Goal: Task Accomplishment & Management: Complete application form

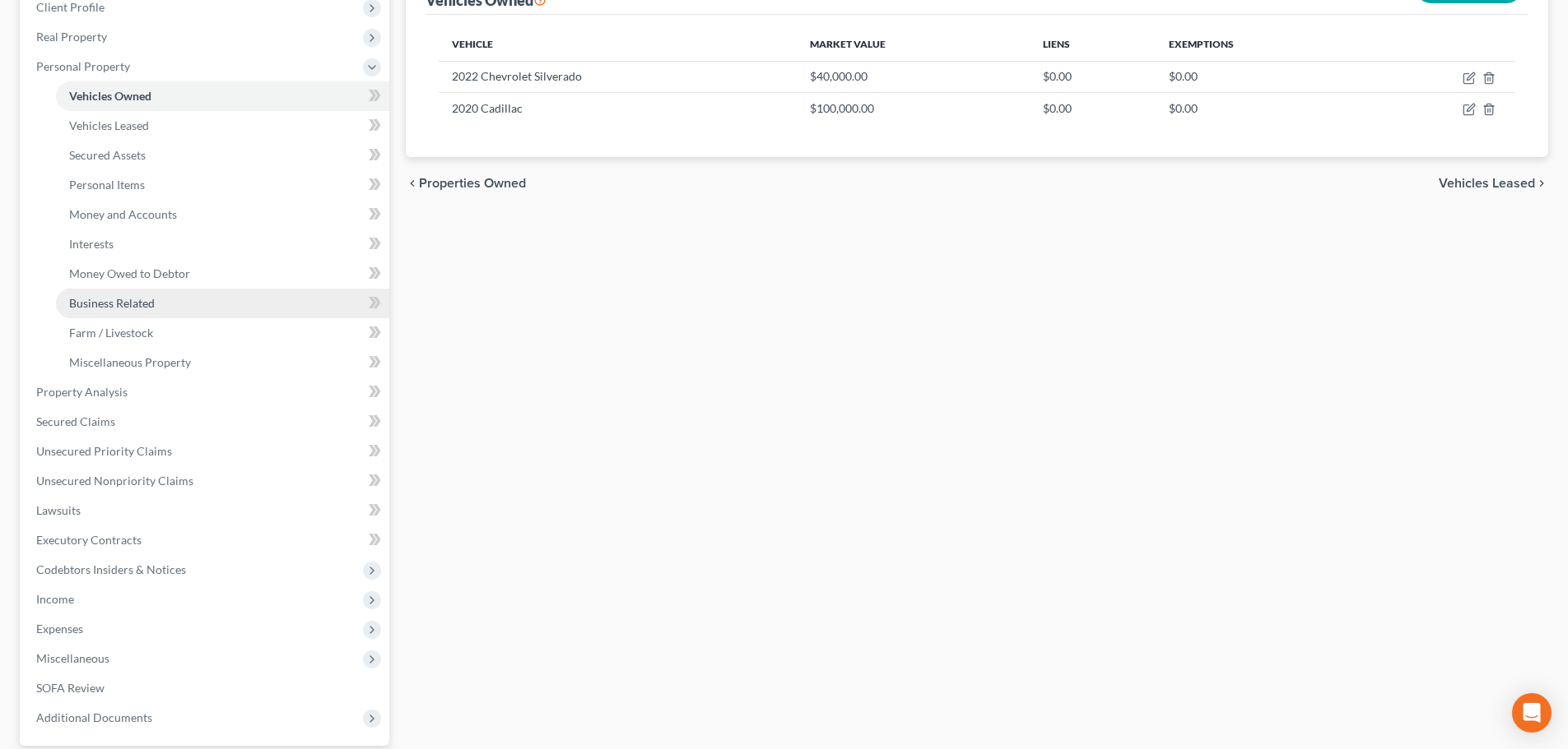
scroll to position [247, 0]
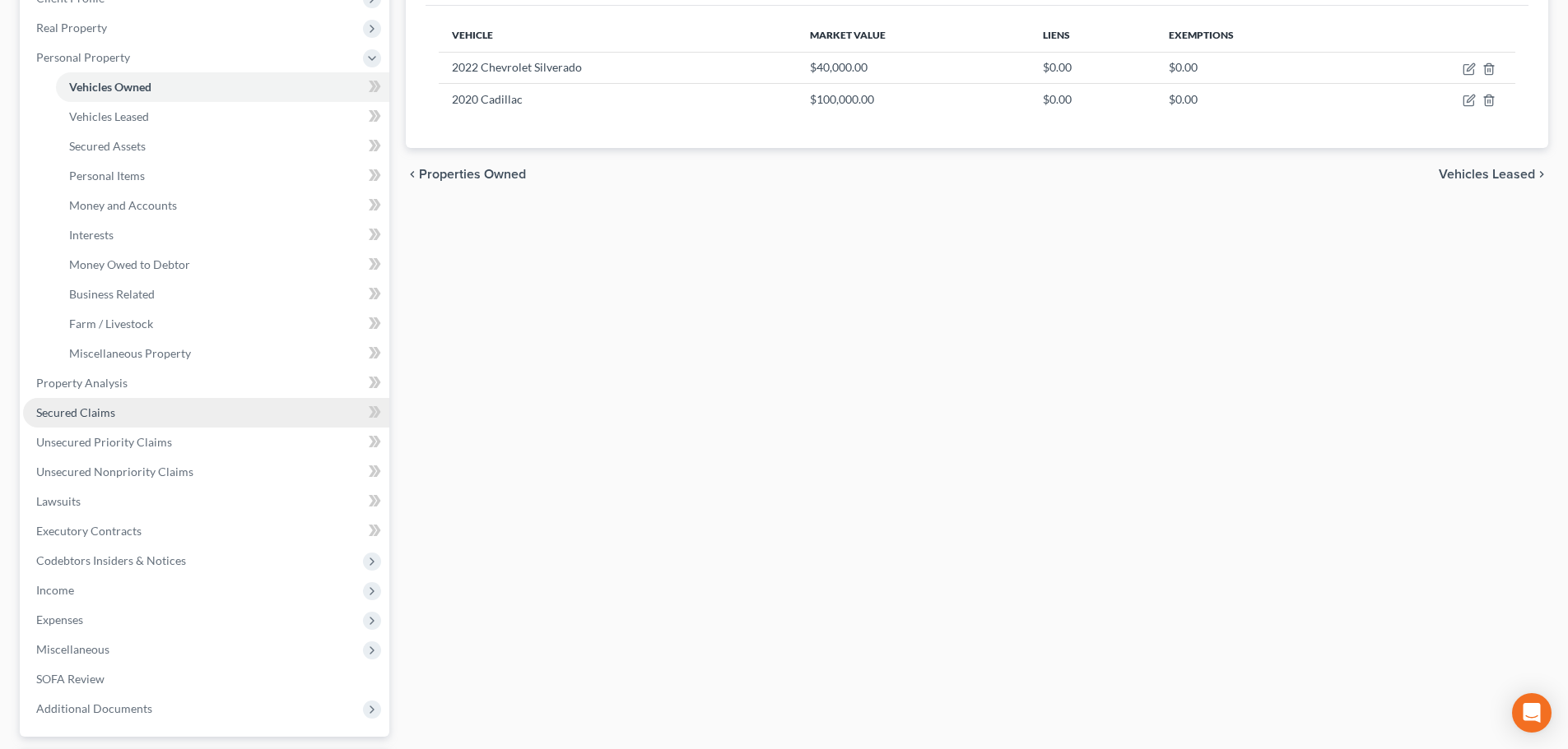
click at [109, 412] on span "Secured Claims" at bounding box center [75, 412] width 79 height 14
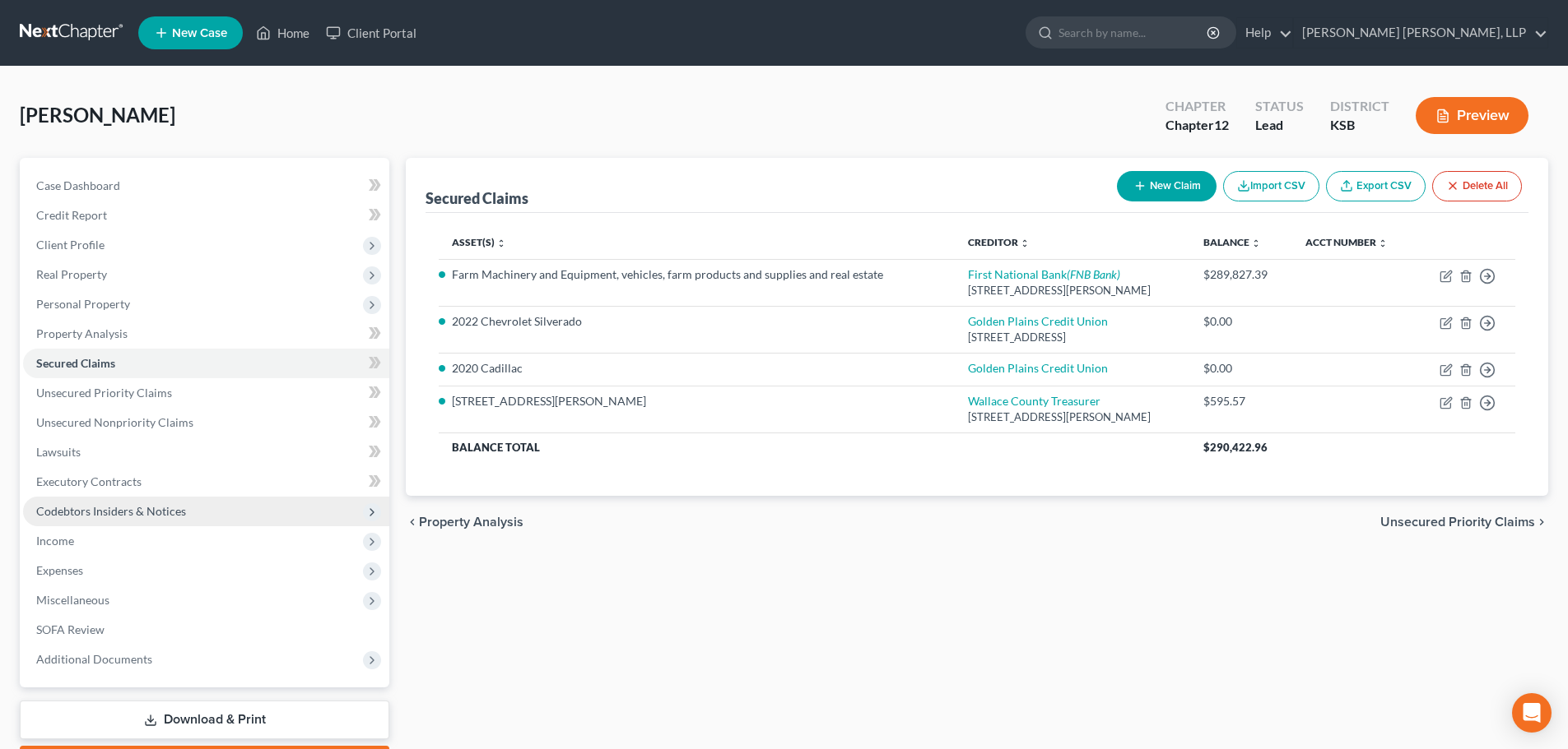
click at [128, 513] on span "Codebtors Insiders & Notices" at bounding box center [111, 510] width 150 height 14
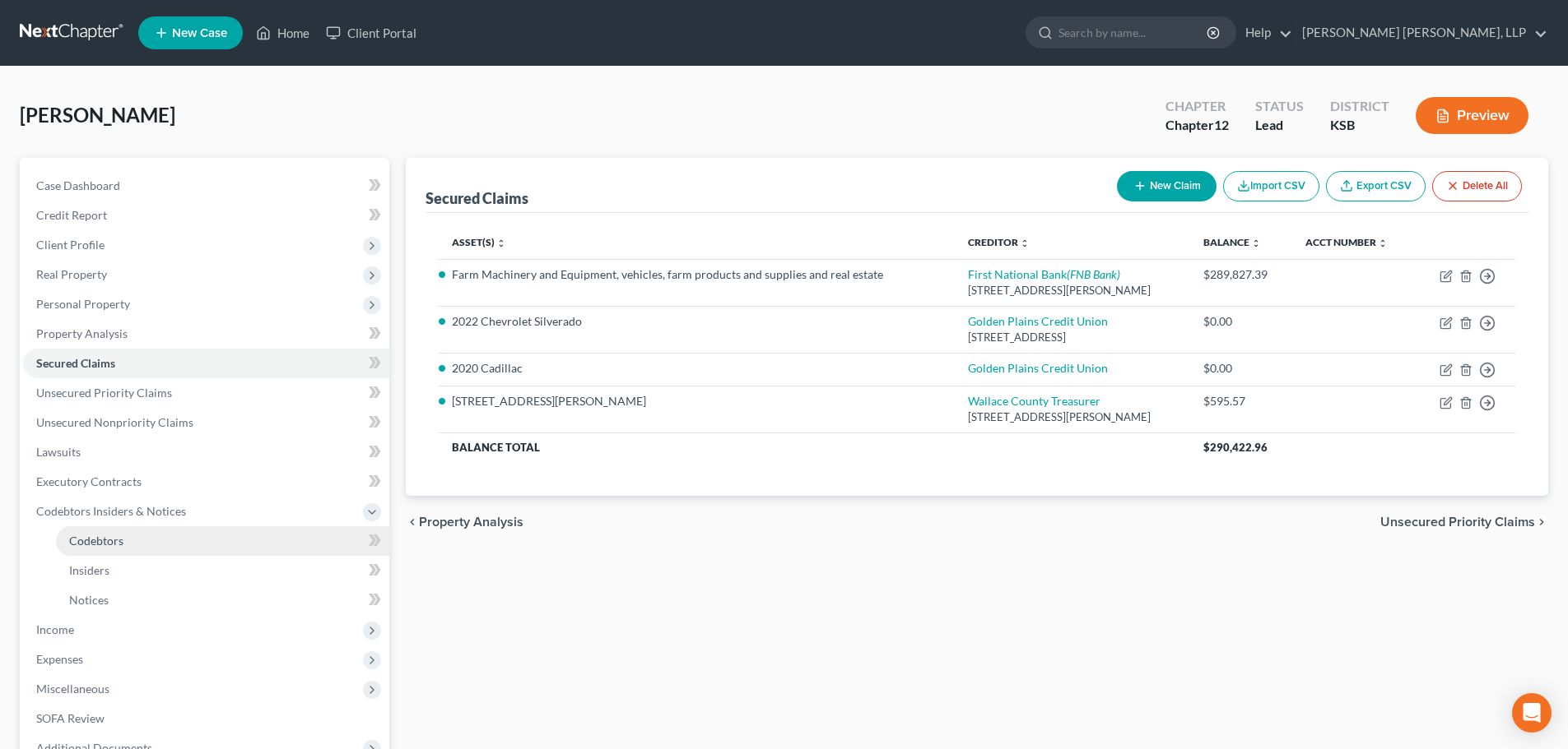
click at [101, 547] on span "Codebtors" at bounding box center [96, 540] width 55 height 14
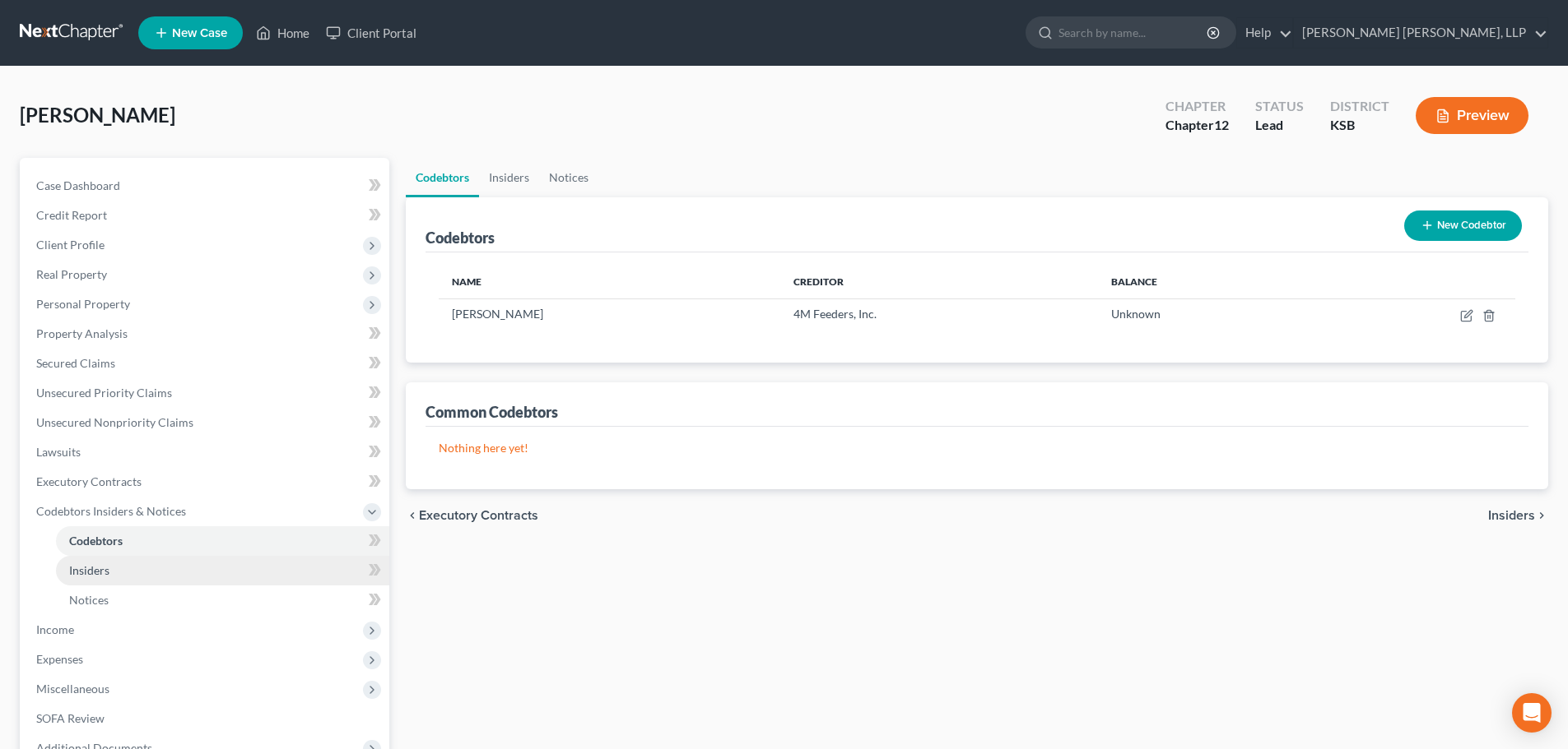
click at [97, 567] on span "Insiders" at bounding box center [89, 569] width 40 height 14
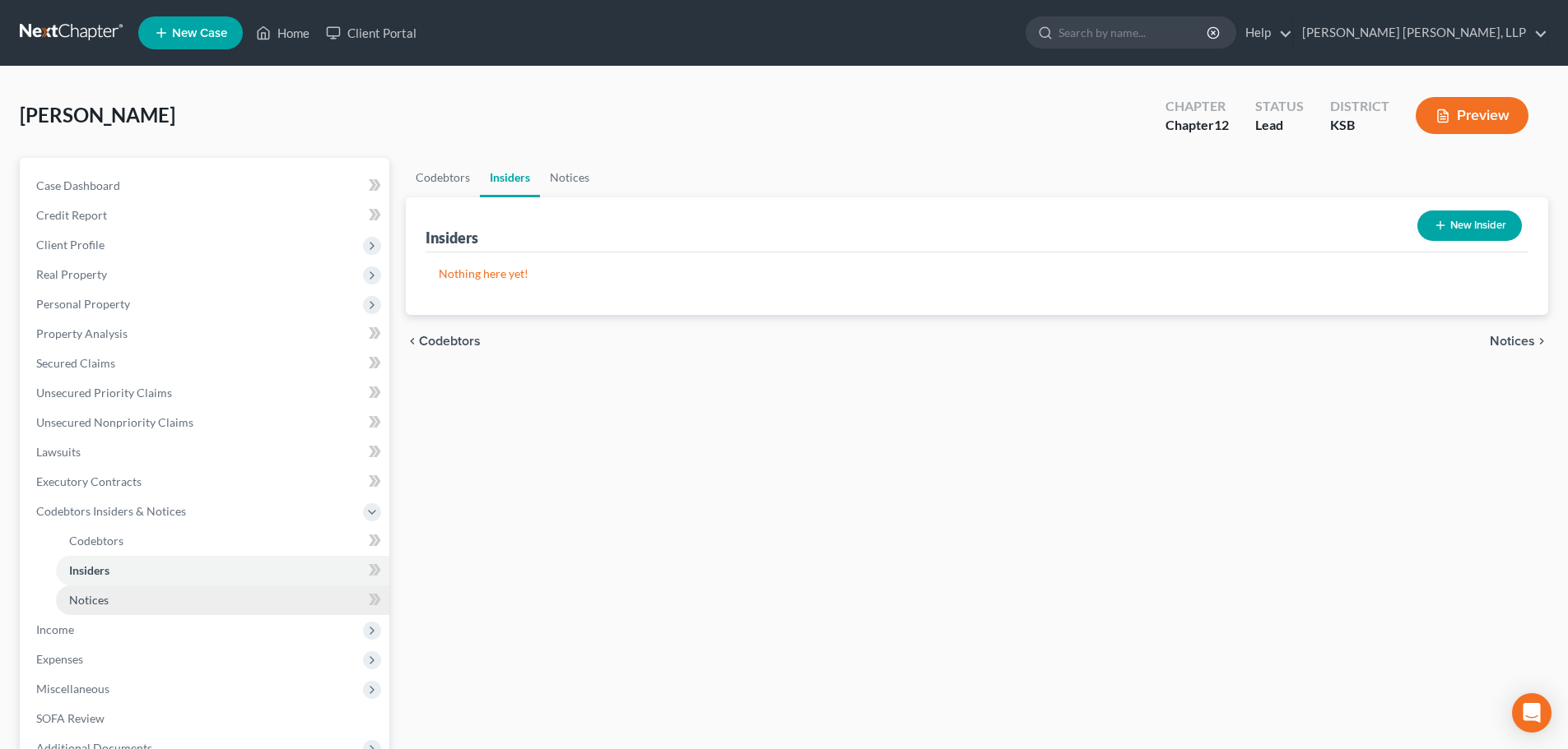
click at [93, 606] on link "Notices" at bounding box center [223, 600] width 333 height 30
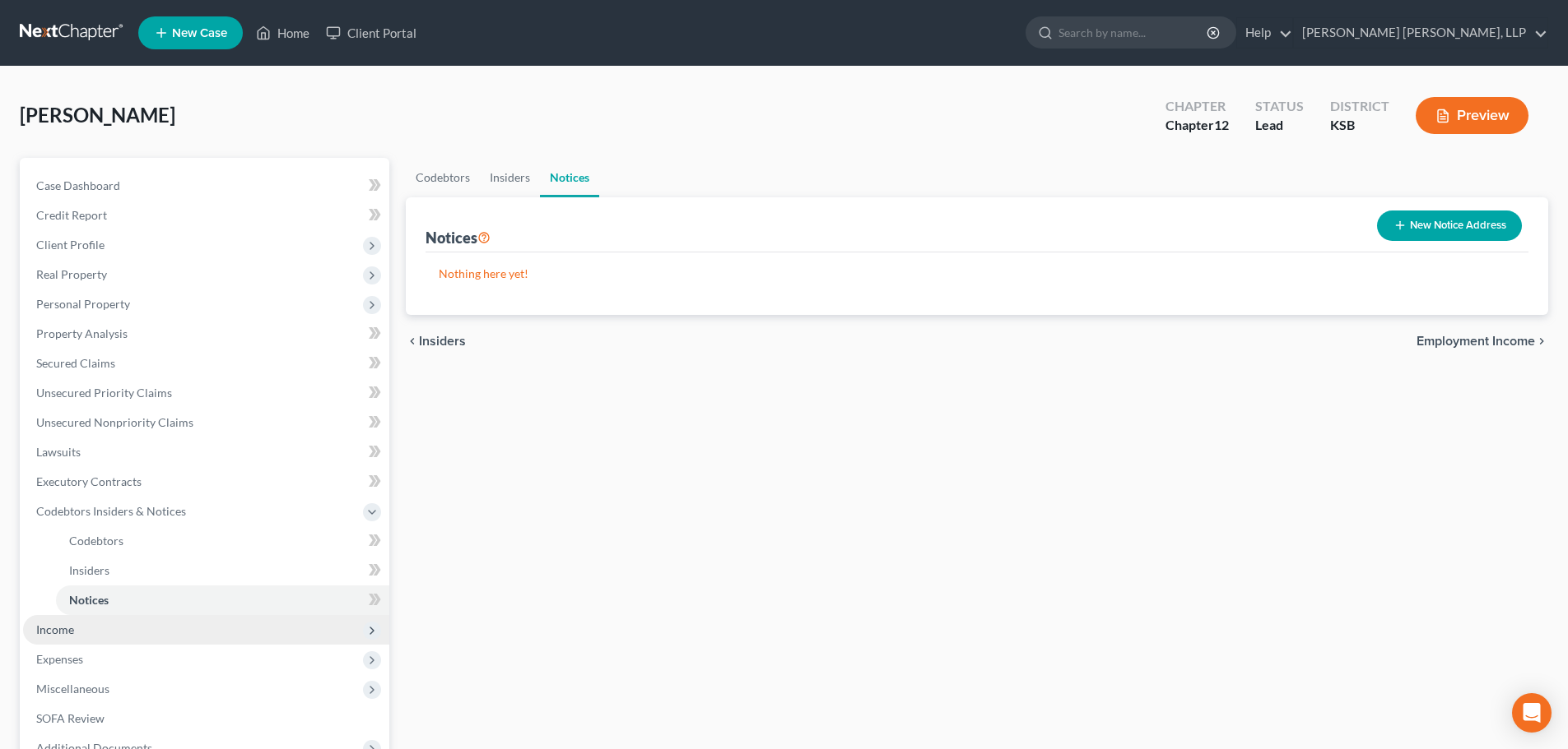
click at [65, 623] on span "Income" at bounding box center [55, 629] width 38 height 14
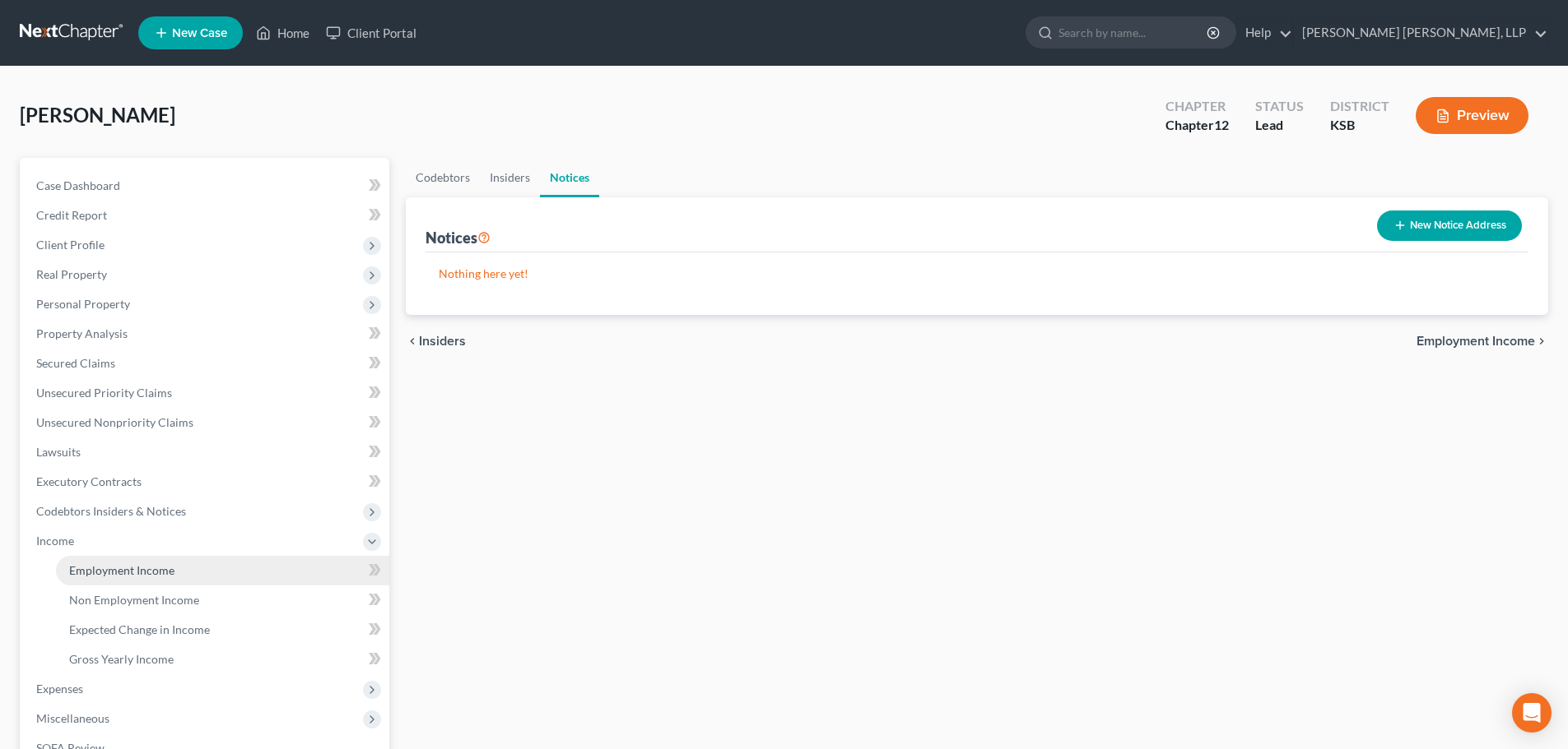
click at [94, 569] on span "Employment Income" at bounding box center [122, 569] width 105 height 14
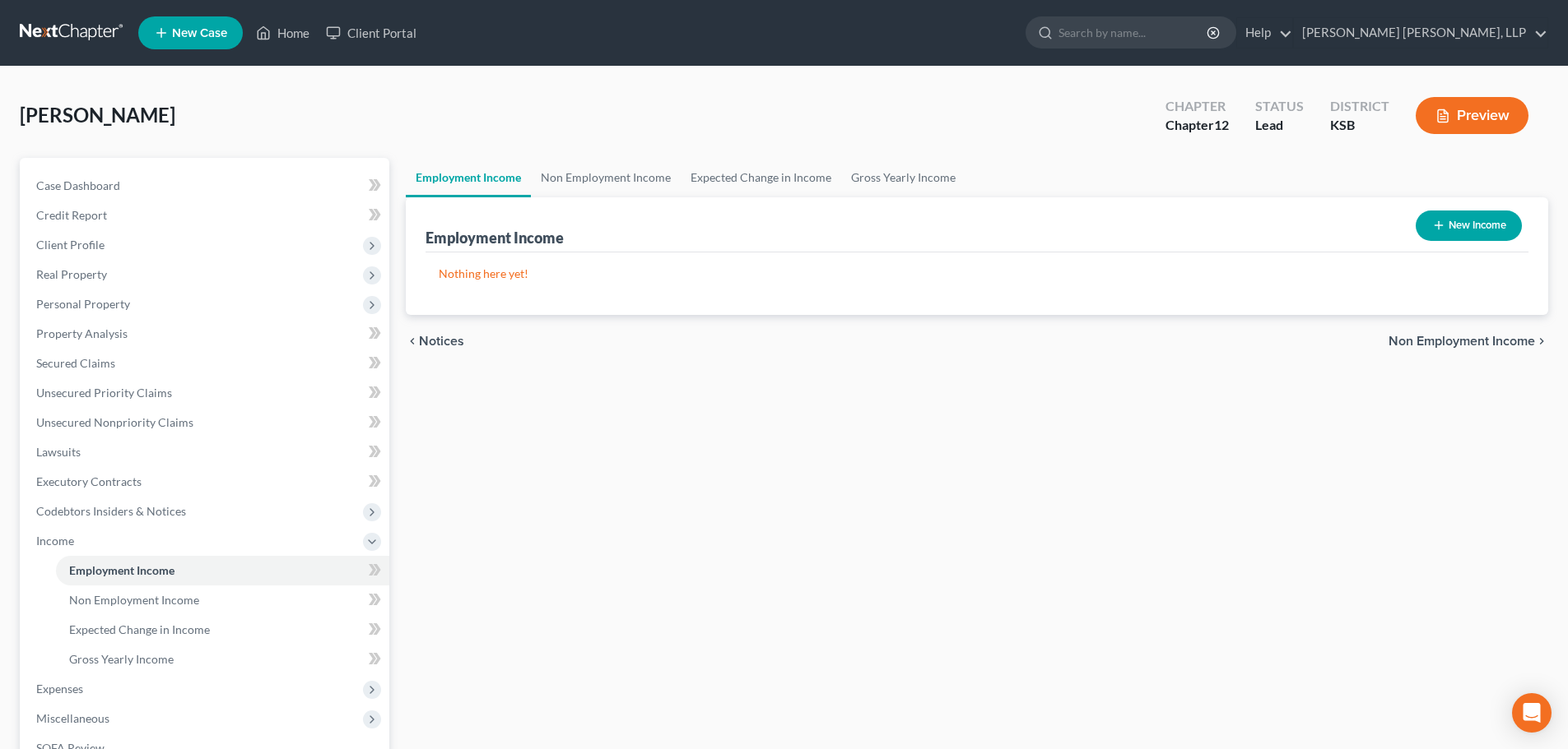
click at [1455, 229] on button "New Income" at bounding box center [1468, 226] width 106 height 31
select select "0"
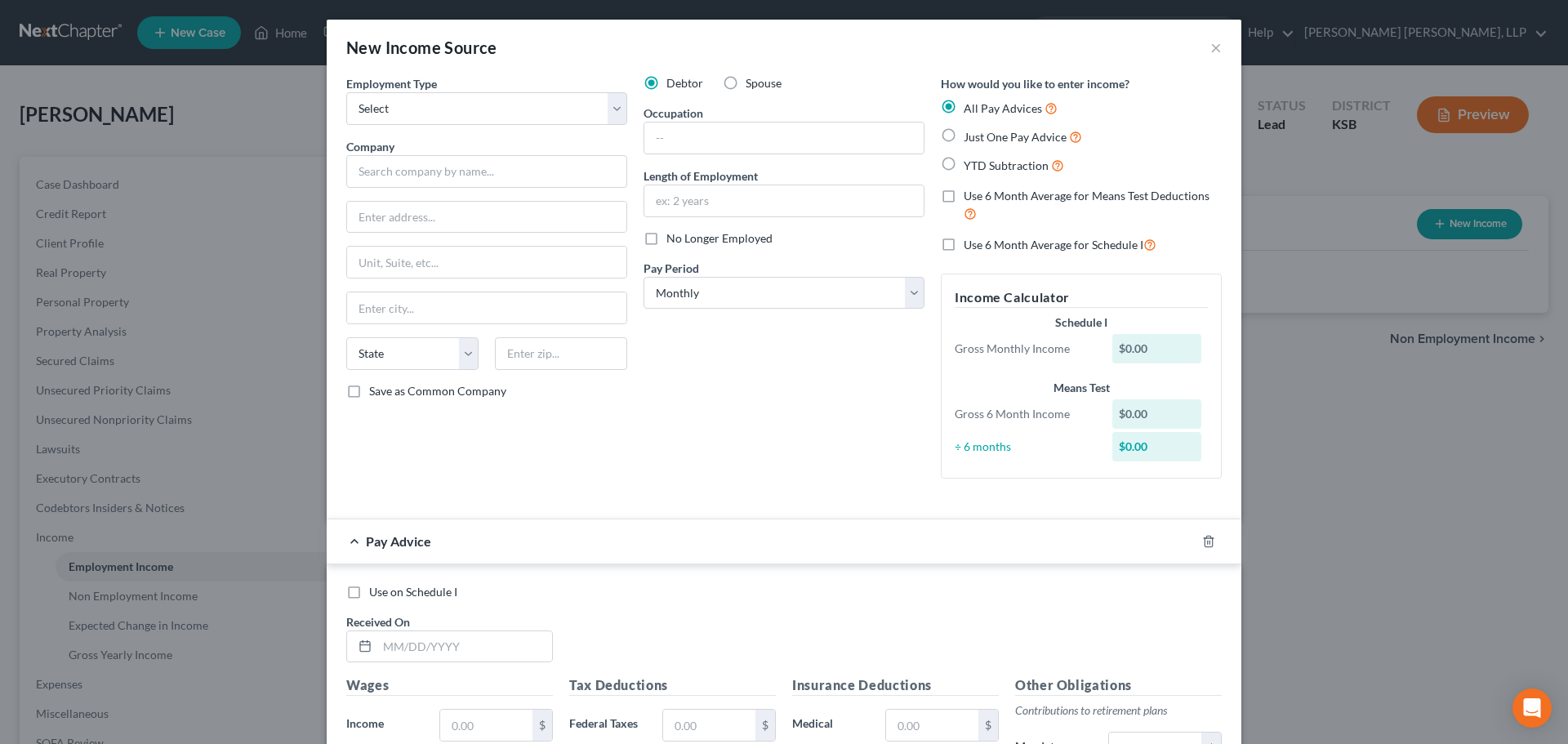
click at [381, 33] on div "New Income Source ×" at bounding box center [784, 48] width 914 height 56
click at [395, 29] on div "New Income Source ×" at bounding box center [784, 48] width 914 height 56
click at [1210, 51] on button "×" at bounding box center [1215, 48] width 12 height 20
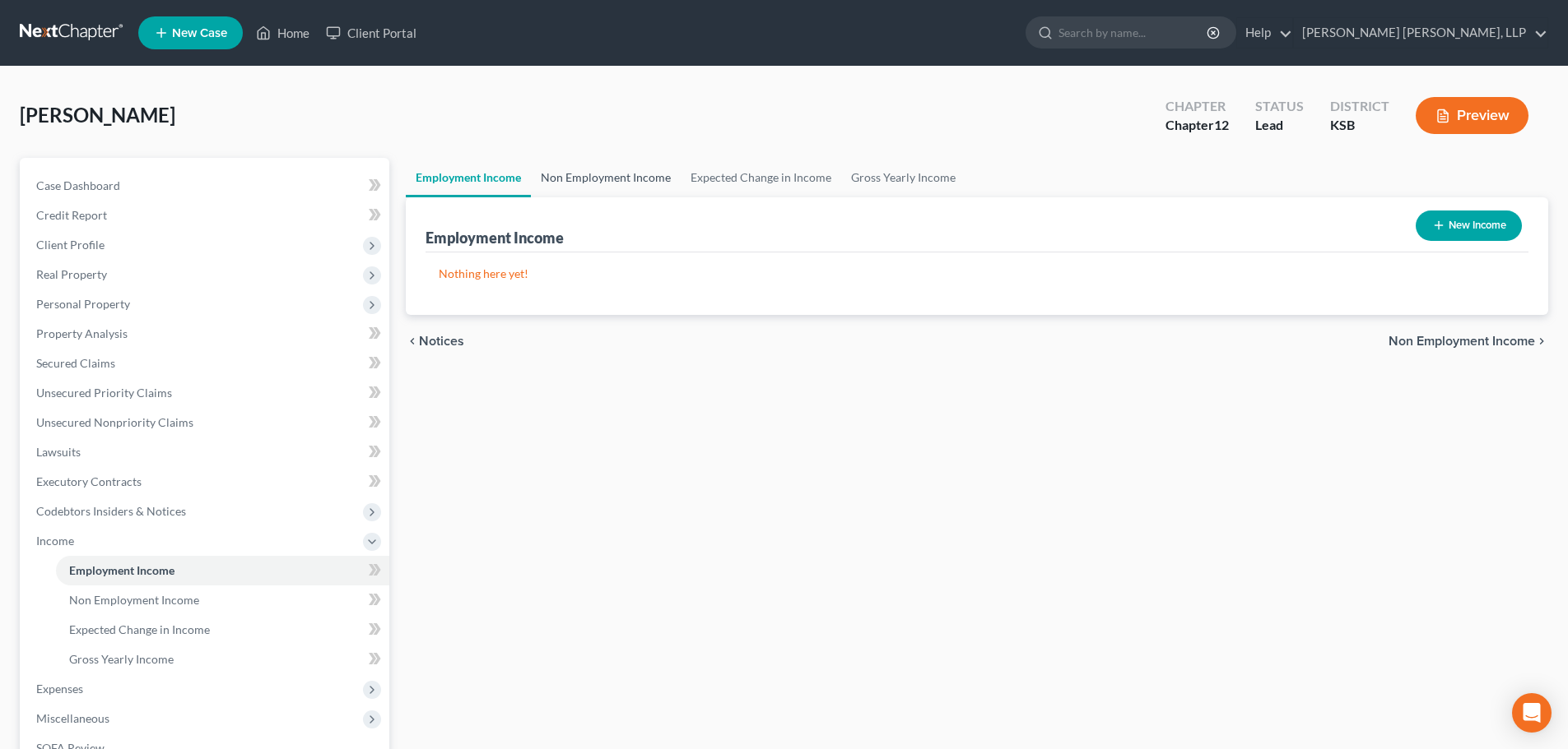
click at [600, 179] on link "Non Employment Income" at bounding box center [605, 177] width 150 height 39
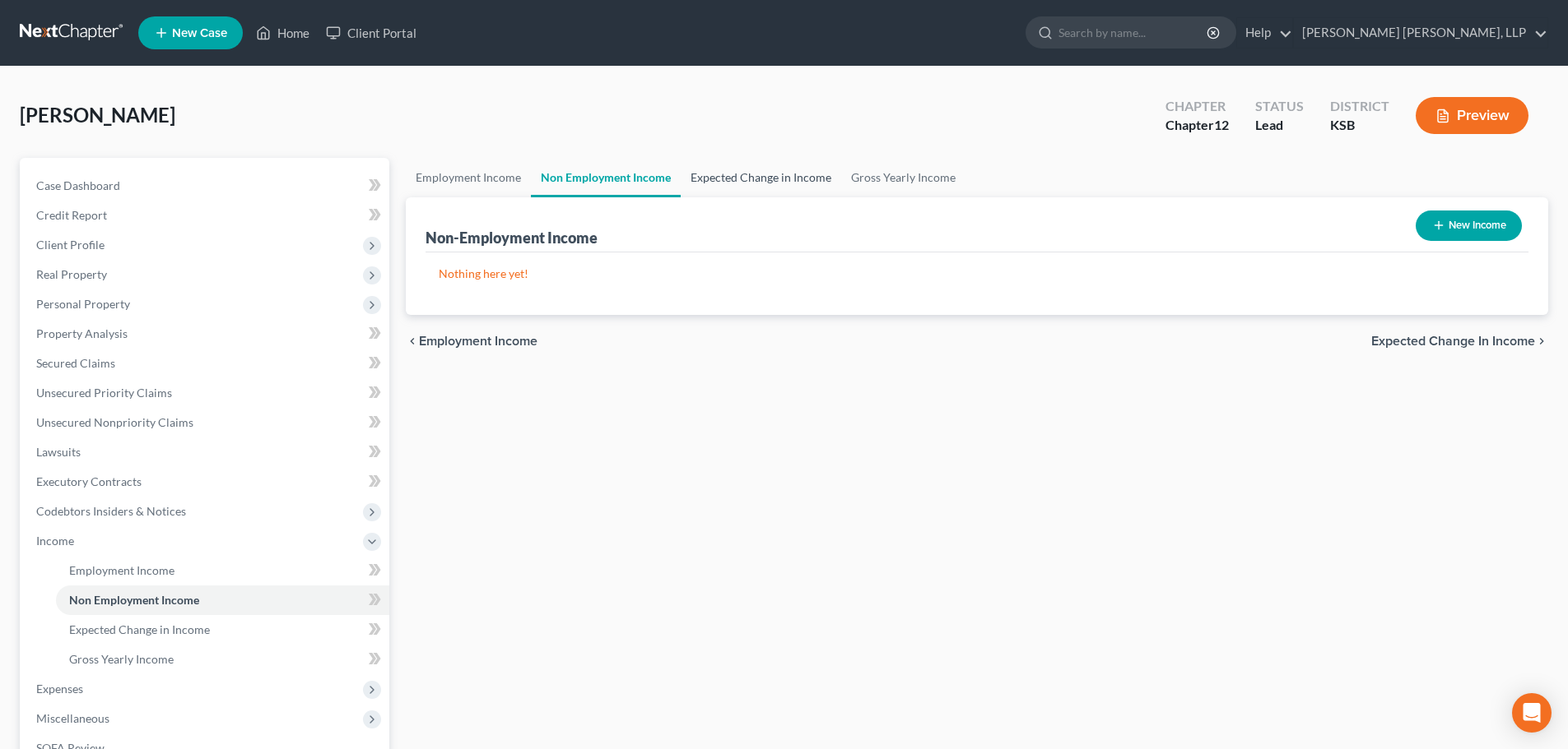
click at [752, 174] on link "Expected Change in Income" at bounding box center [760, 177] width 161 height 39
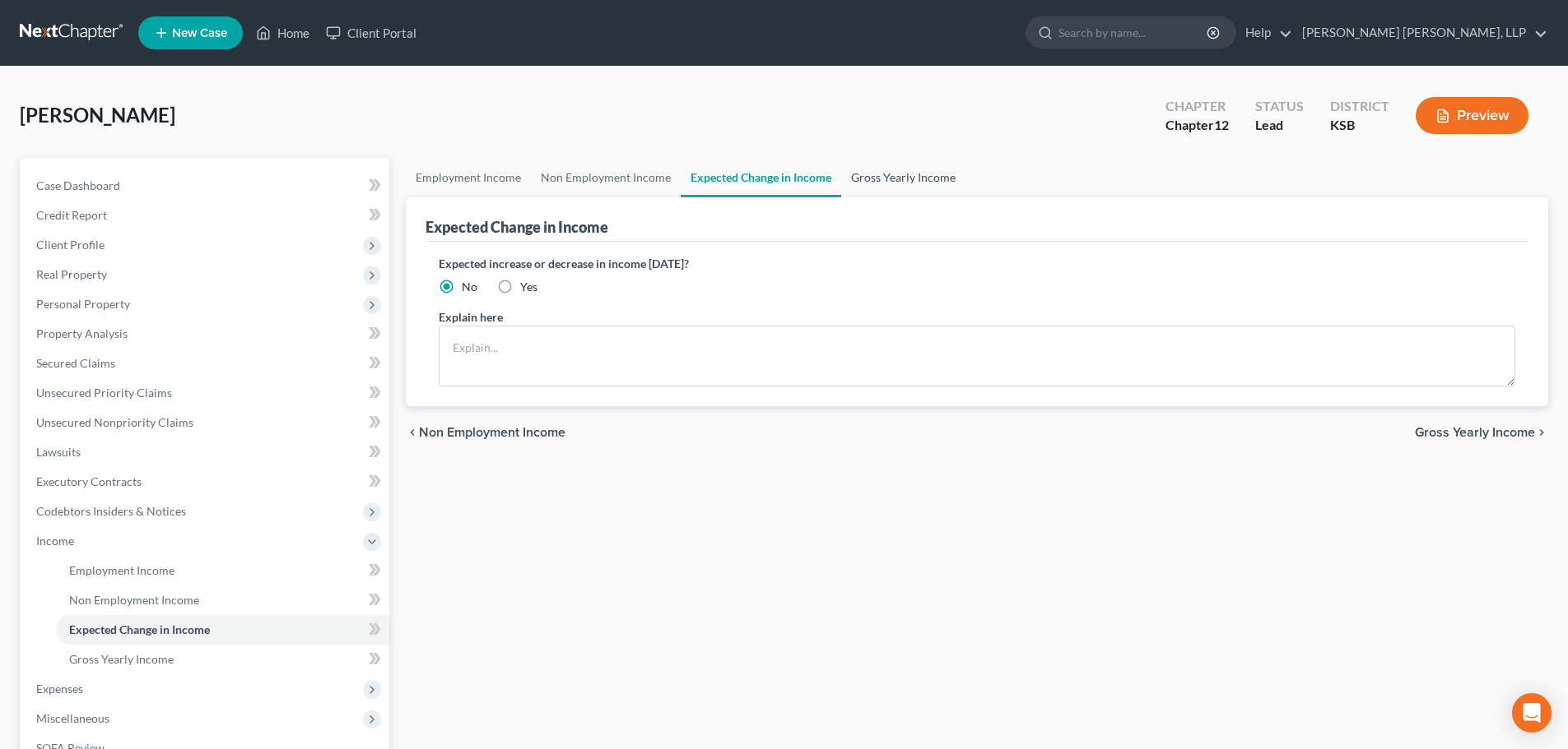
click at [872, 176] on link "Gross Yearly Income" at bounding box center [903, 177] width 124 height 39
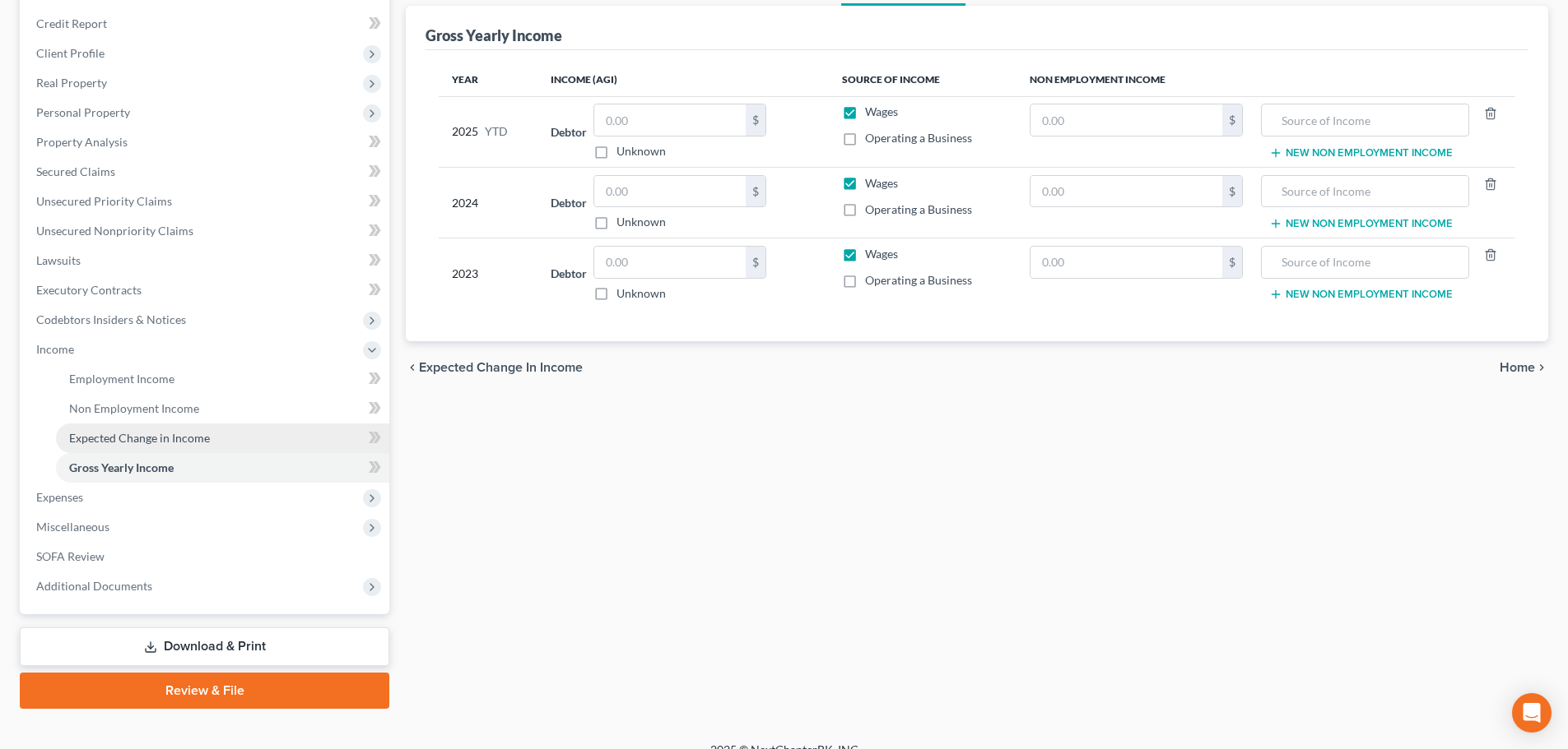
scroll to position [214, 0]
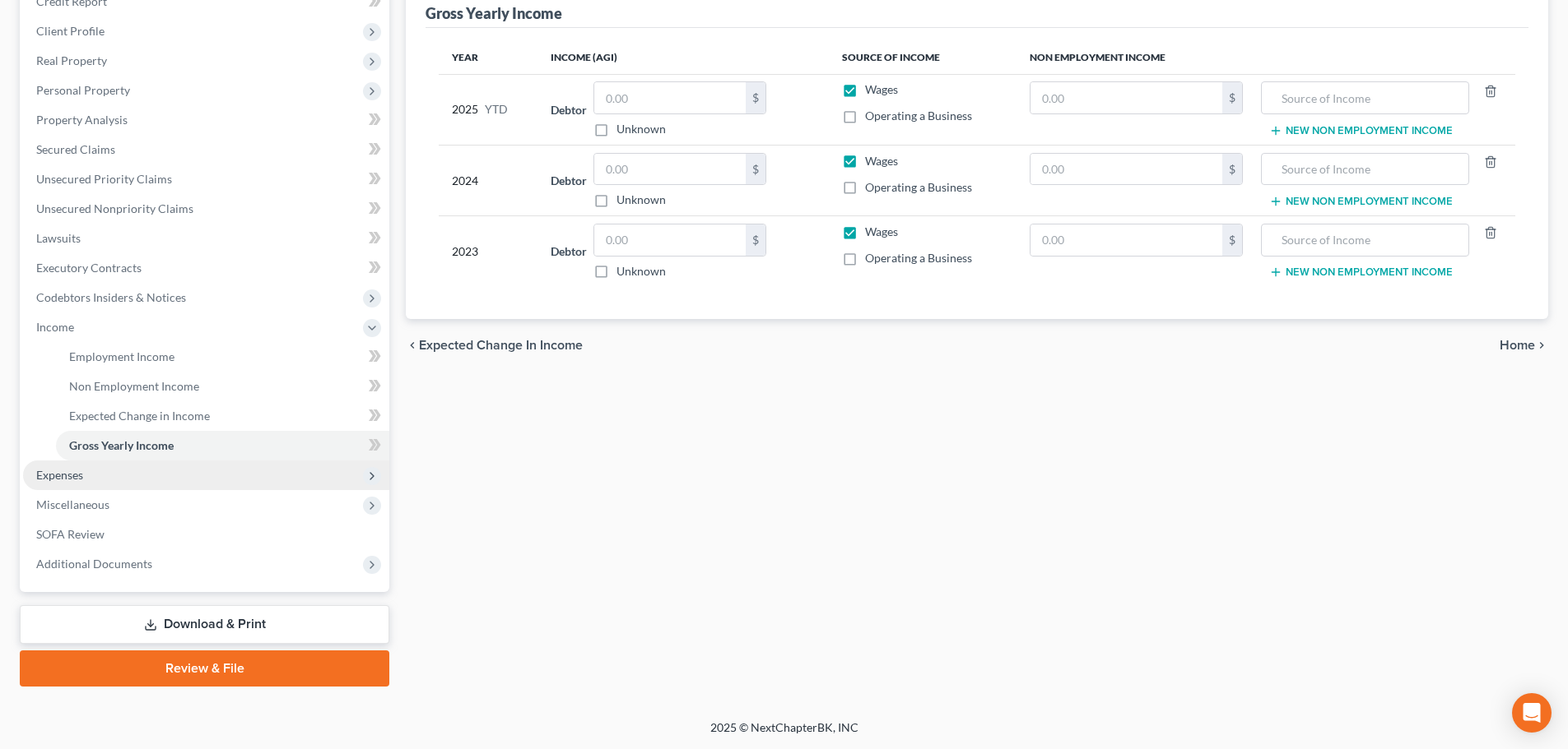
click at [45, 475] on span "Expenses" at bounding box center [60, 474] width 47 height 14
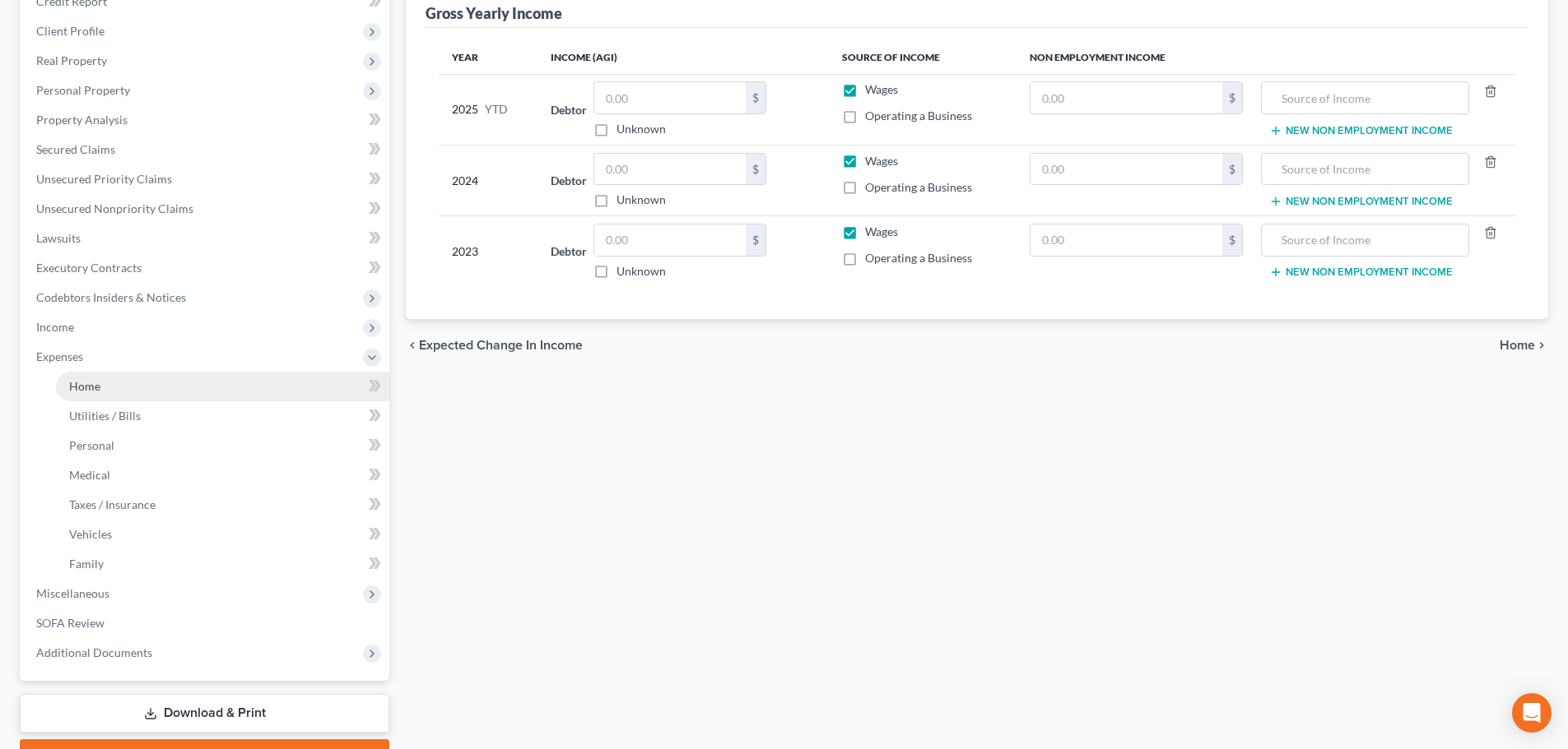
click at [86, 383] on span "Home" at bounding box center [84, 386] width 31 height 14
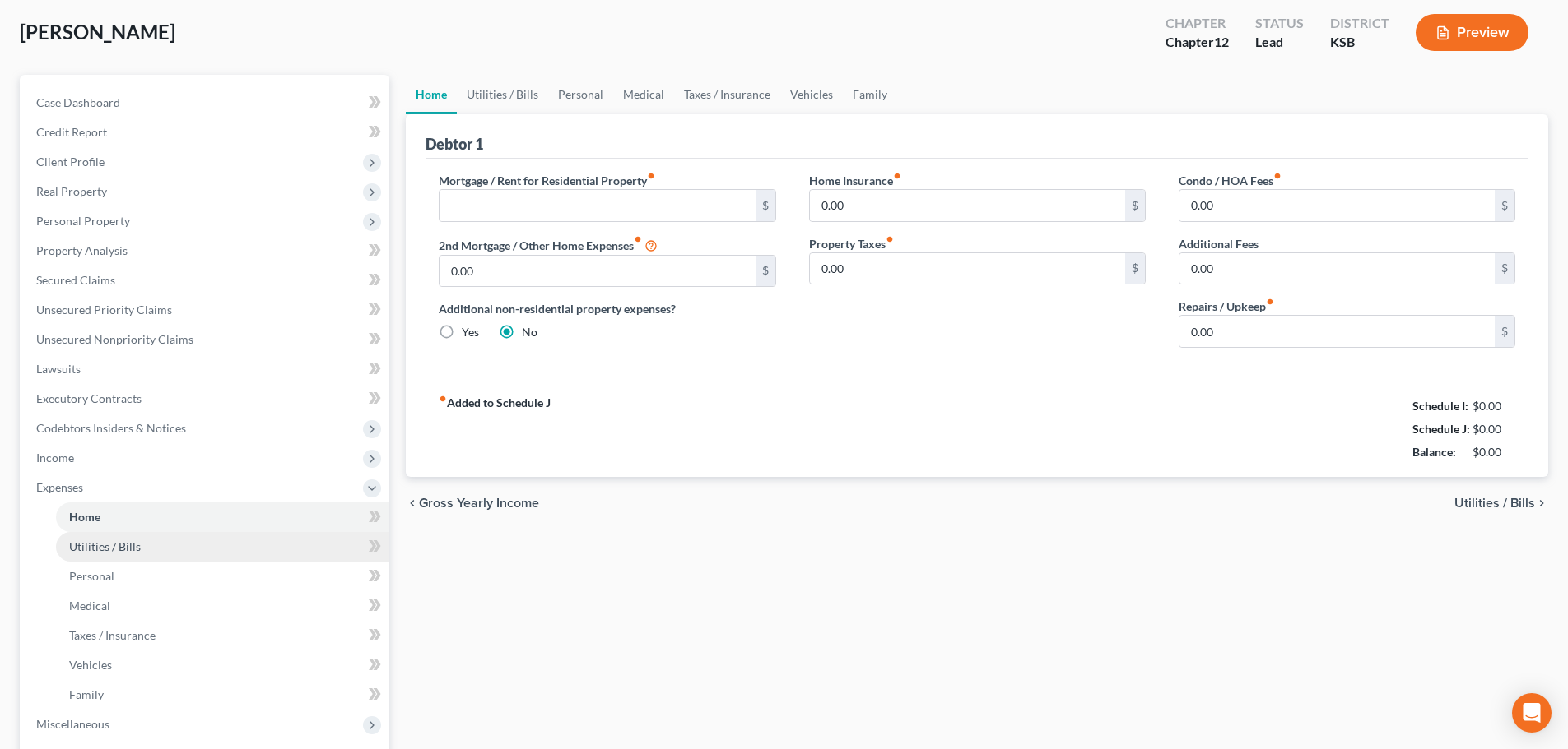
scroll to position [83, 0]
click at [498, 92] on link "Utilities / Bills" at bounding box center [502, 94] width 92 height 39
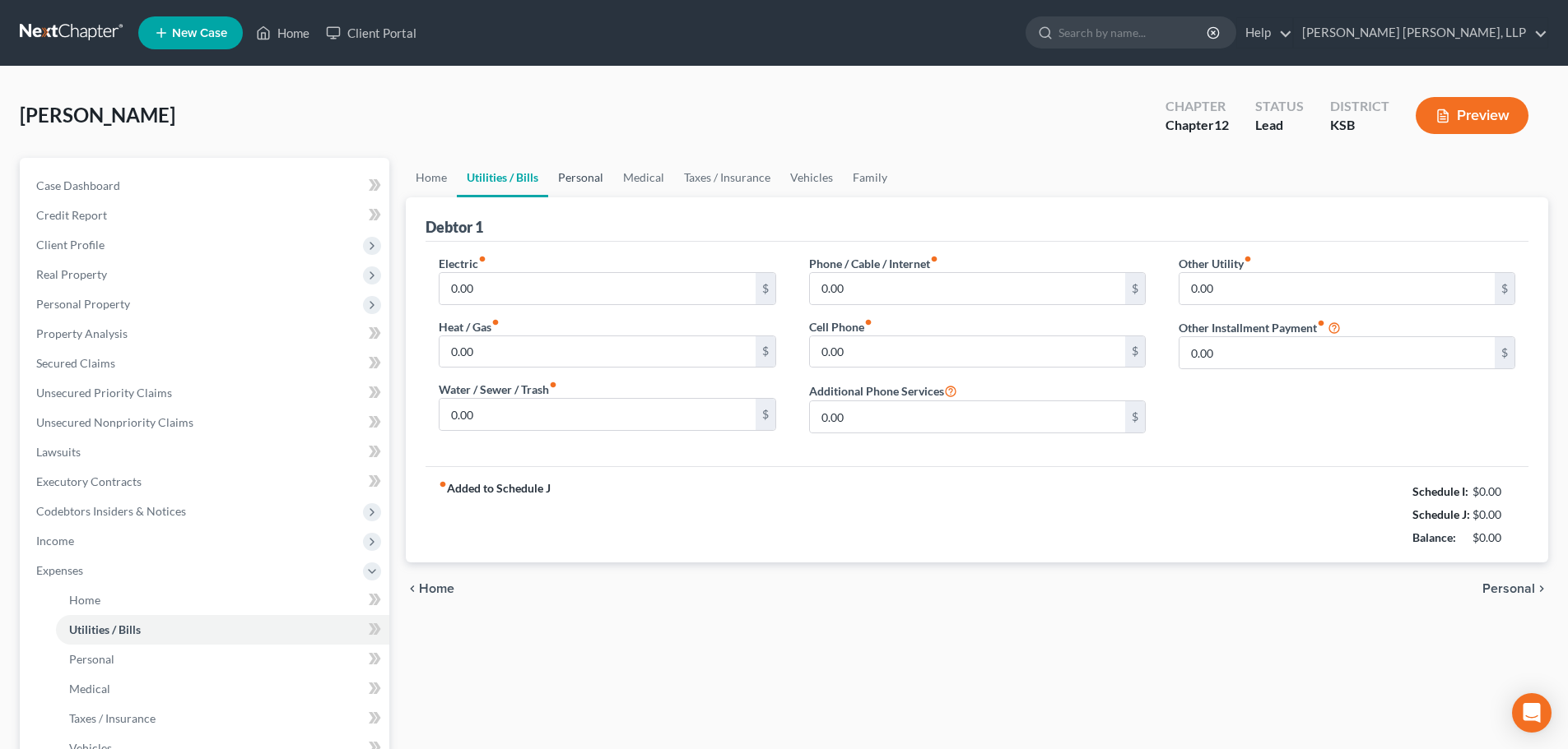
click at [578, 180] on link "Personal" at bounding box center [581, 177] width 65 height 39
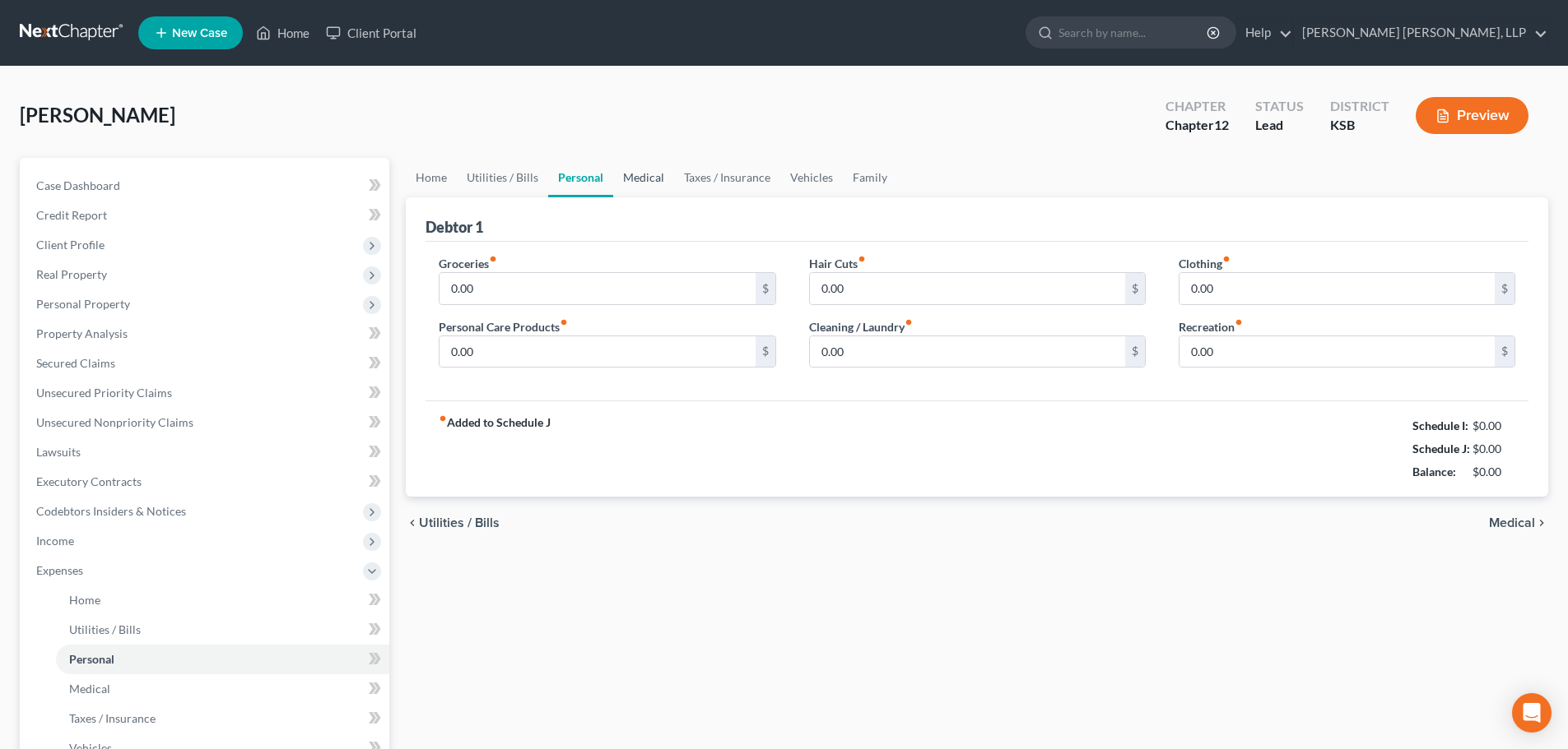
click at [631, 188] on link "Medical" at bounding box center [643, 177] width 61 height 39
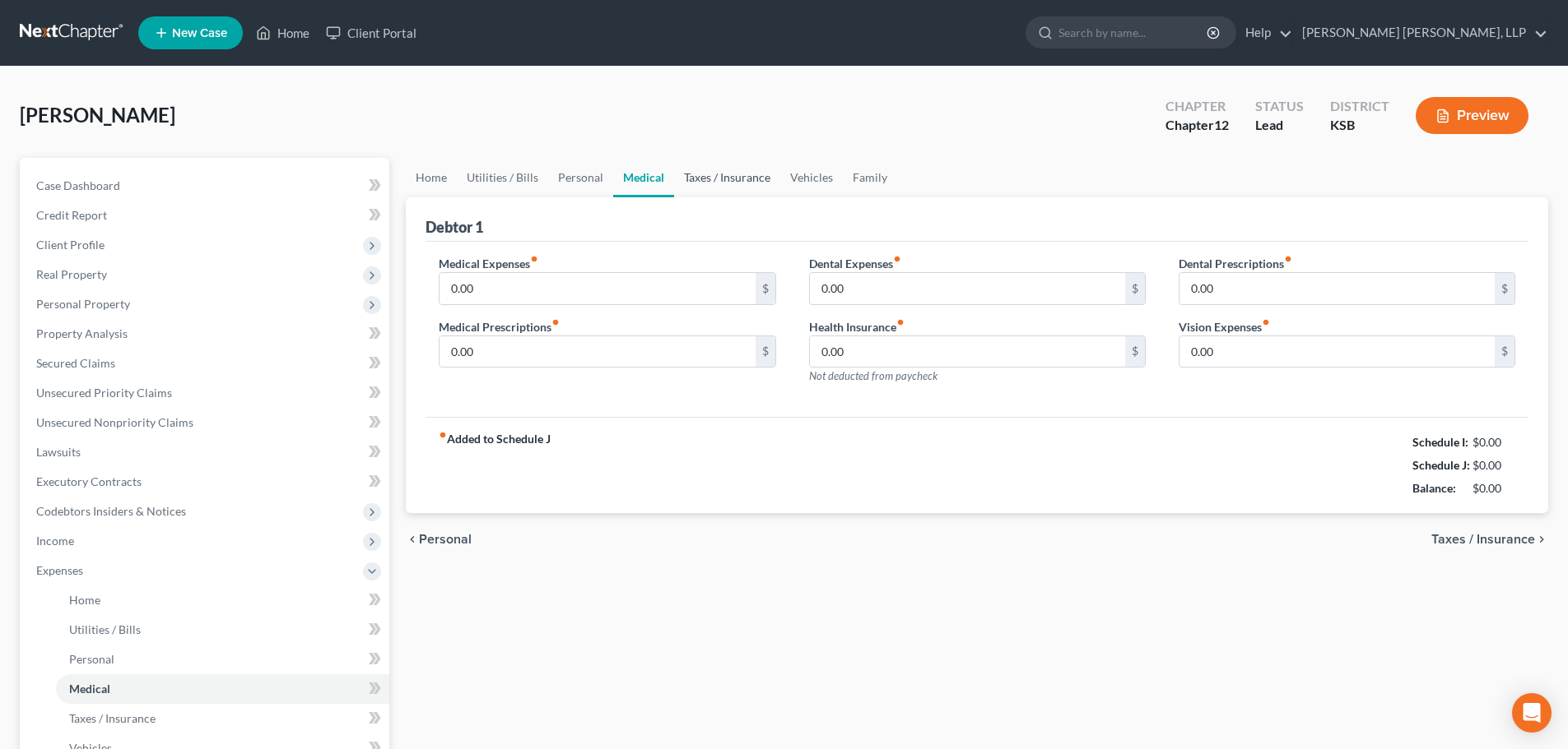
click at [713, 180] on link "Taxes / Insurance" at bounding box center [727, 177] width 106 height 39
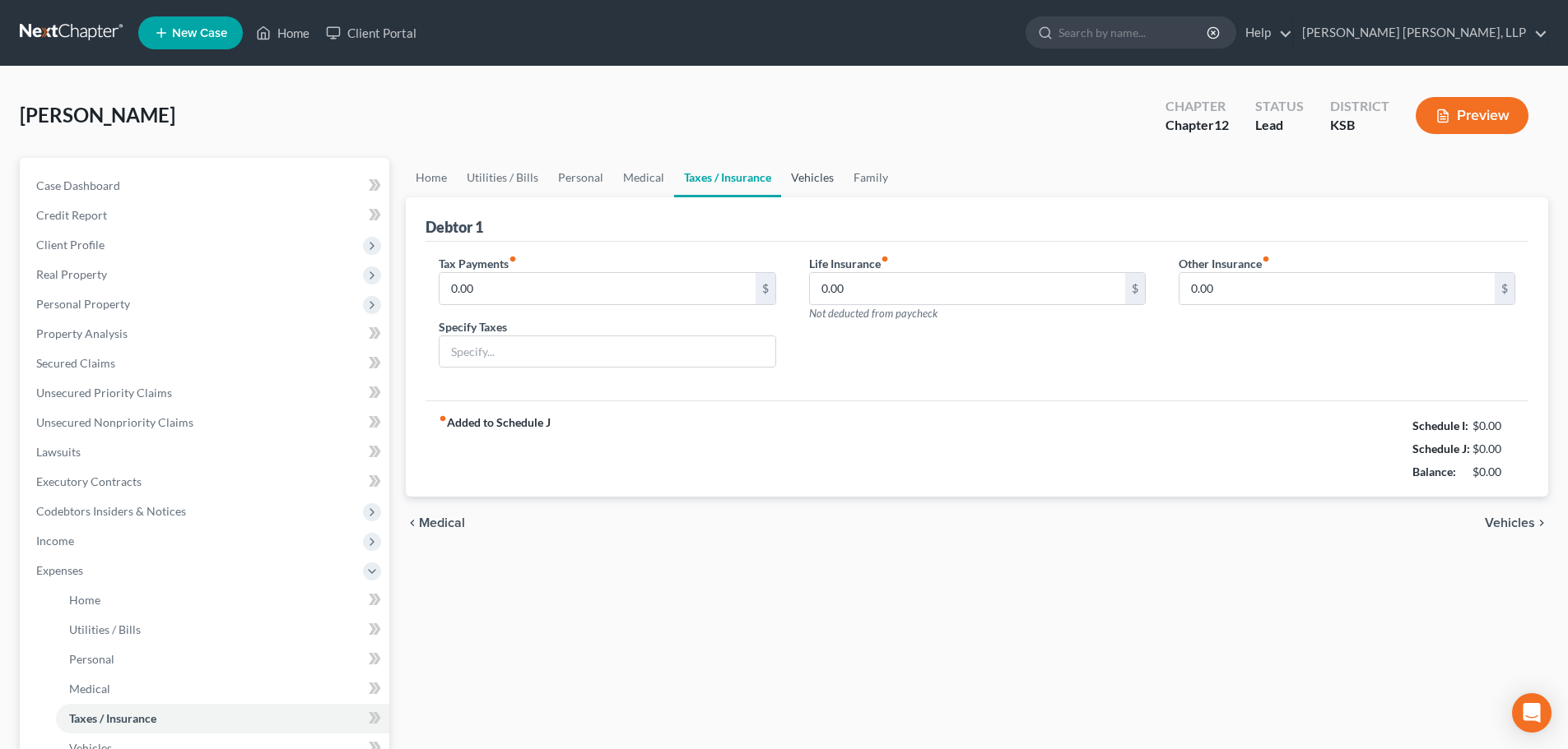
click at [834, 179] on link "Vehicles" at bounding box center [812, 177] width 63 height 39
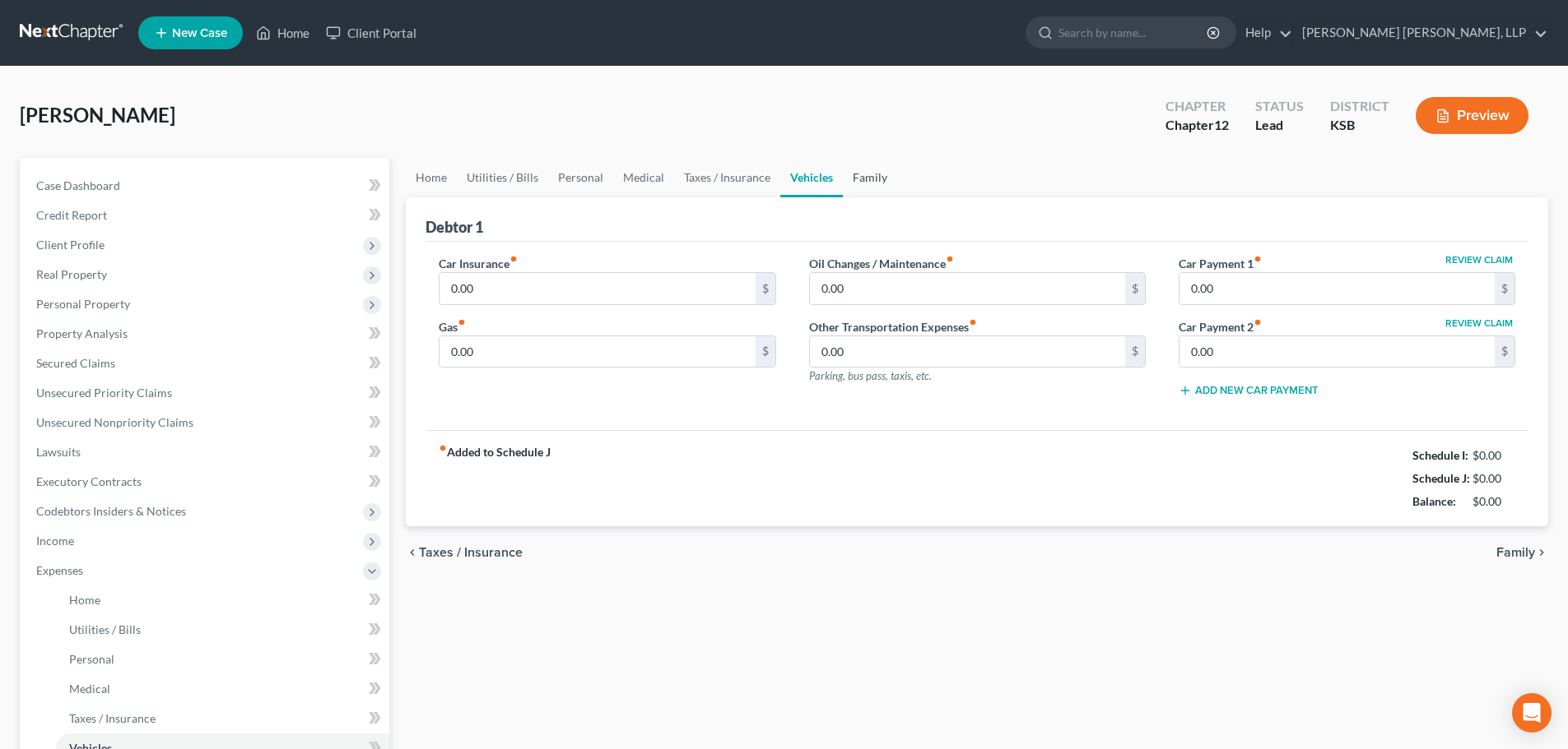
click at [862, 179] on link "Family" at bounding box center [870, 177] width 55 height 39
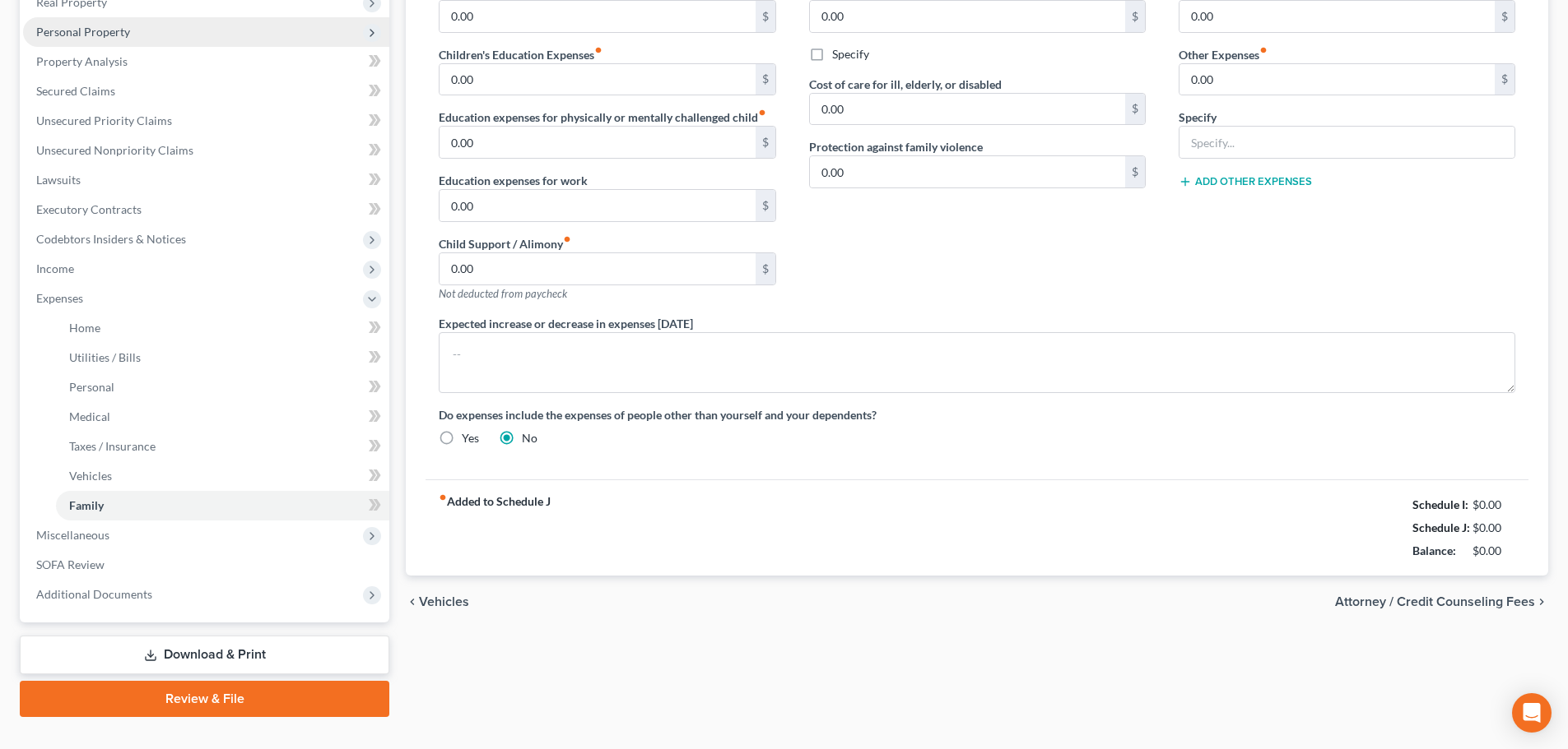
scroll to position [302, 0]
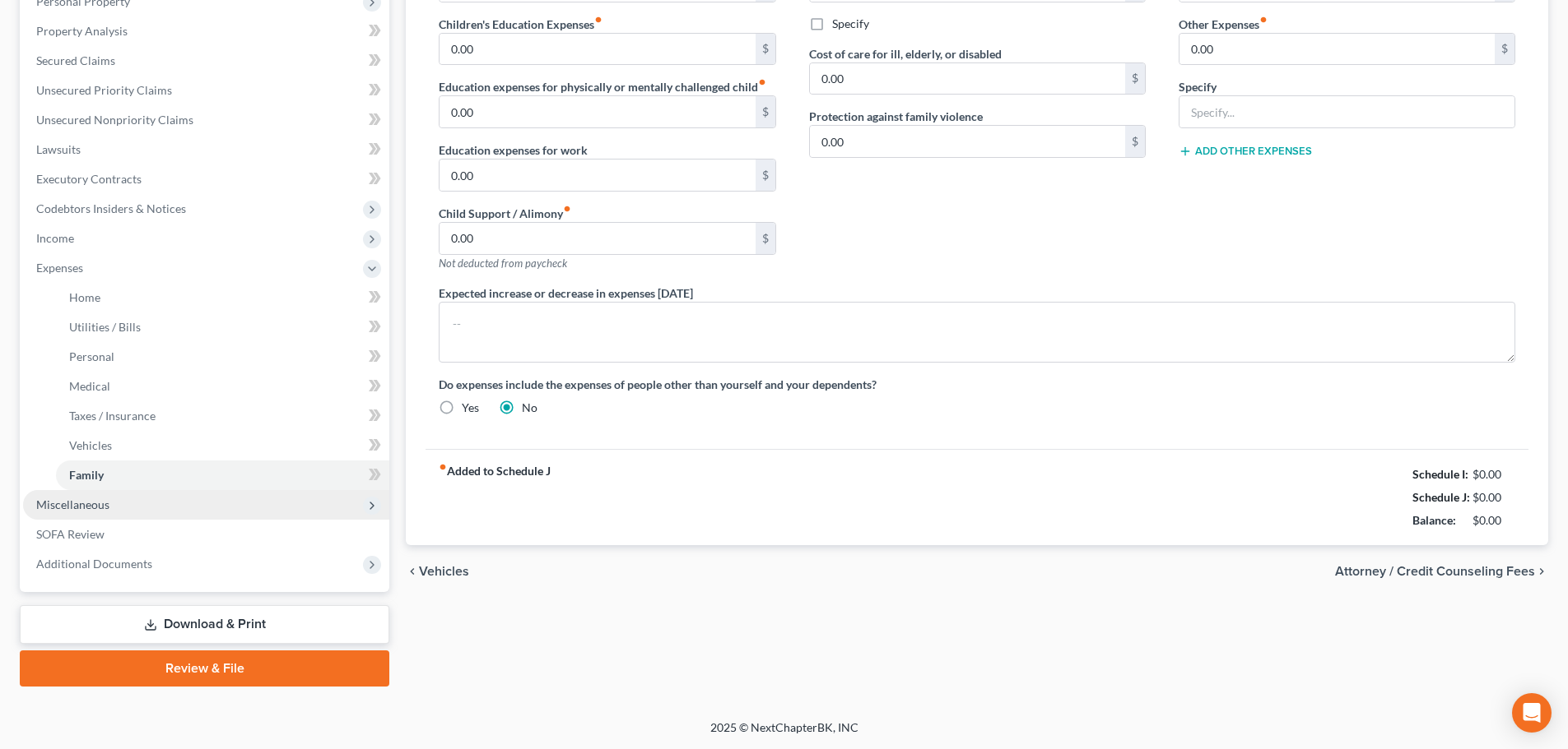
click at [62, 502] on span "Miscellaneous" at bounding box center [73, 504] width 74 height 14
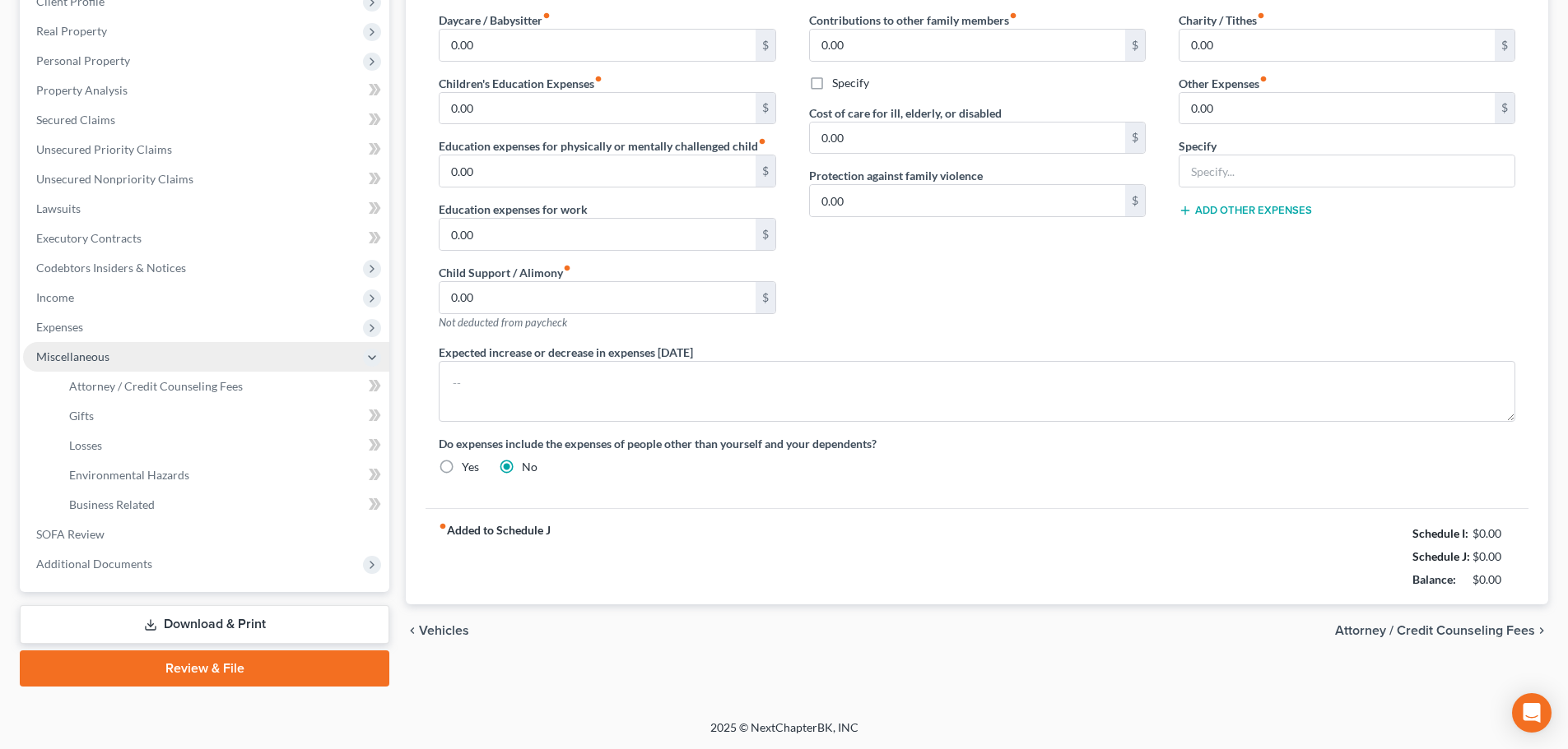
scroll to position [243, 0]
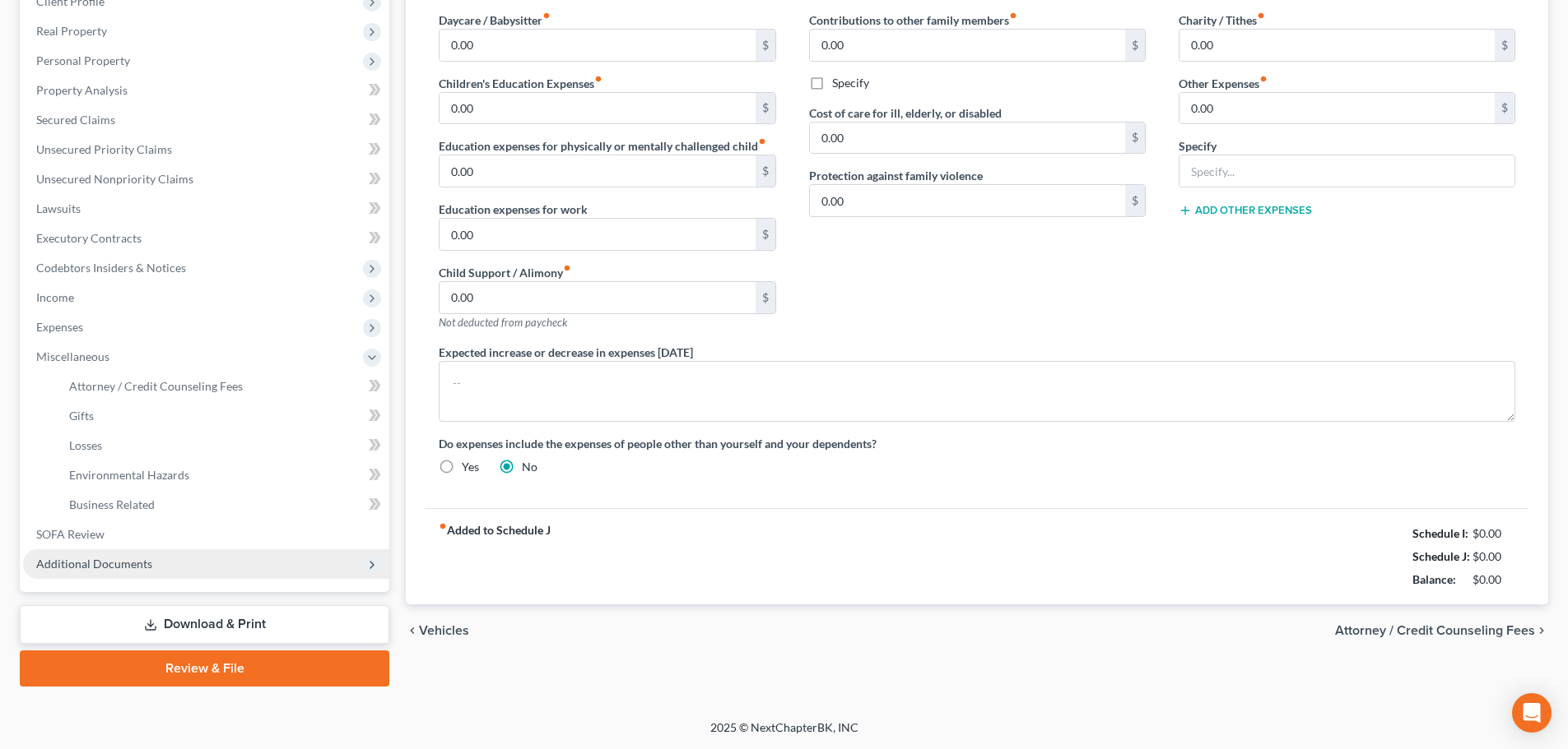
click at [82, 559] on span "Additional Documents" at bounding box center [94, 563] width 116 height 14
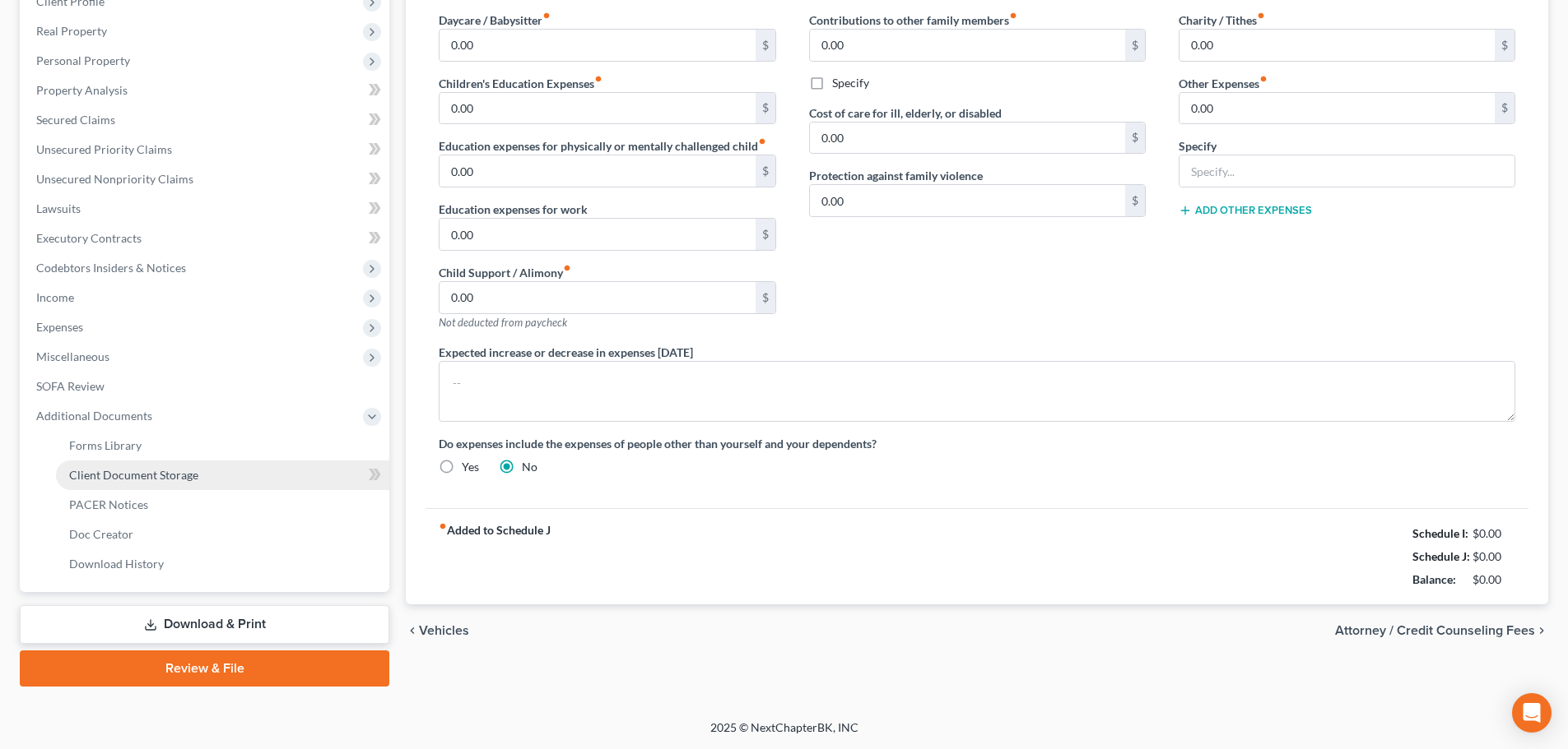
click at [99, 476] on span "Client Document Storage" at bounding box center [134, 474] width 129 height 14
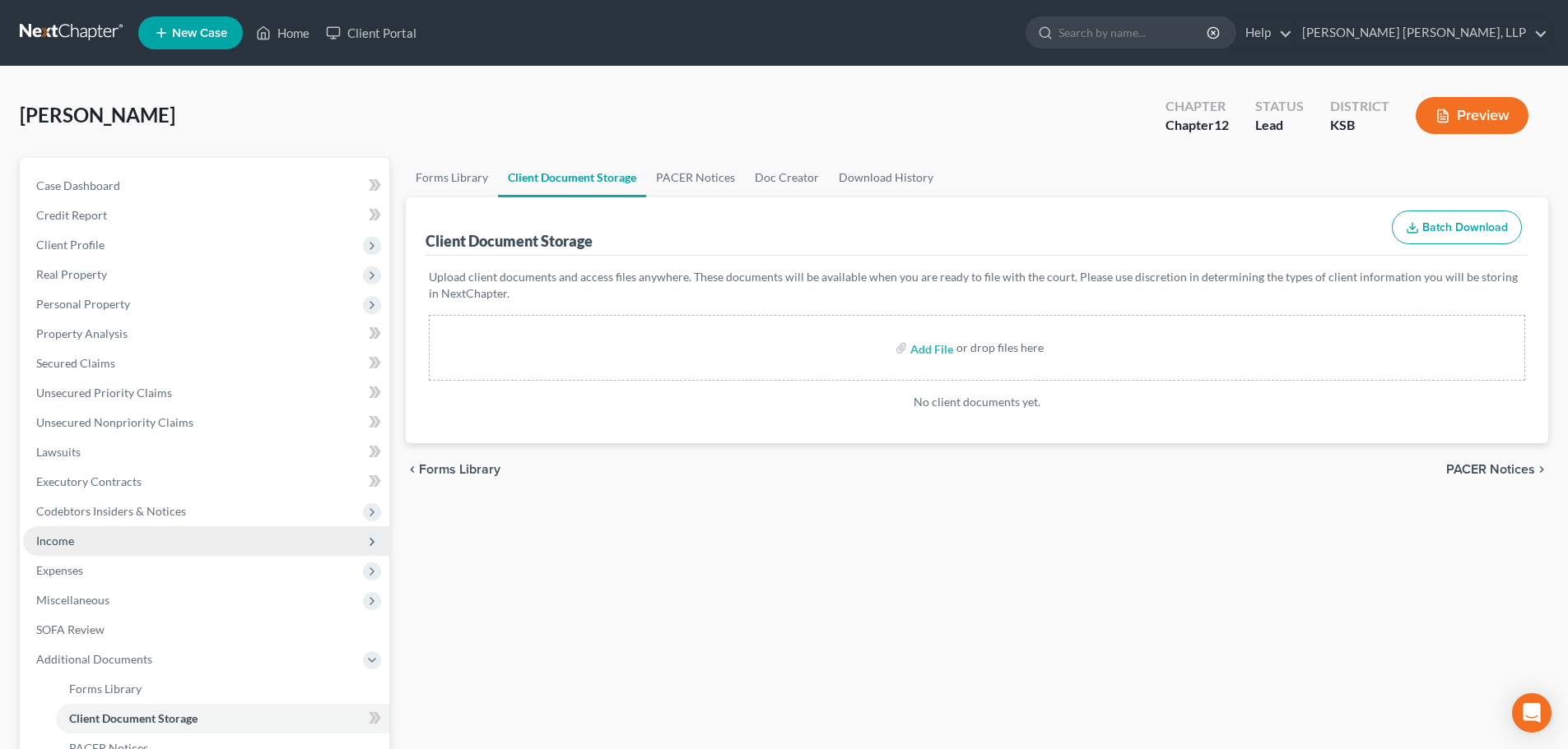
click at [69, 541] on span "Income" at bounding box center [55, 540] width 38 height 14
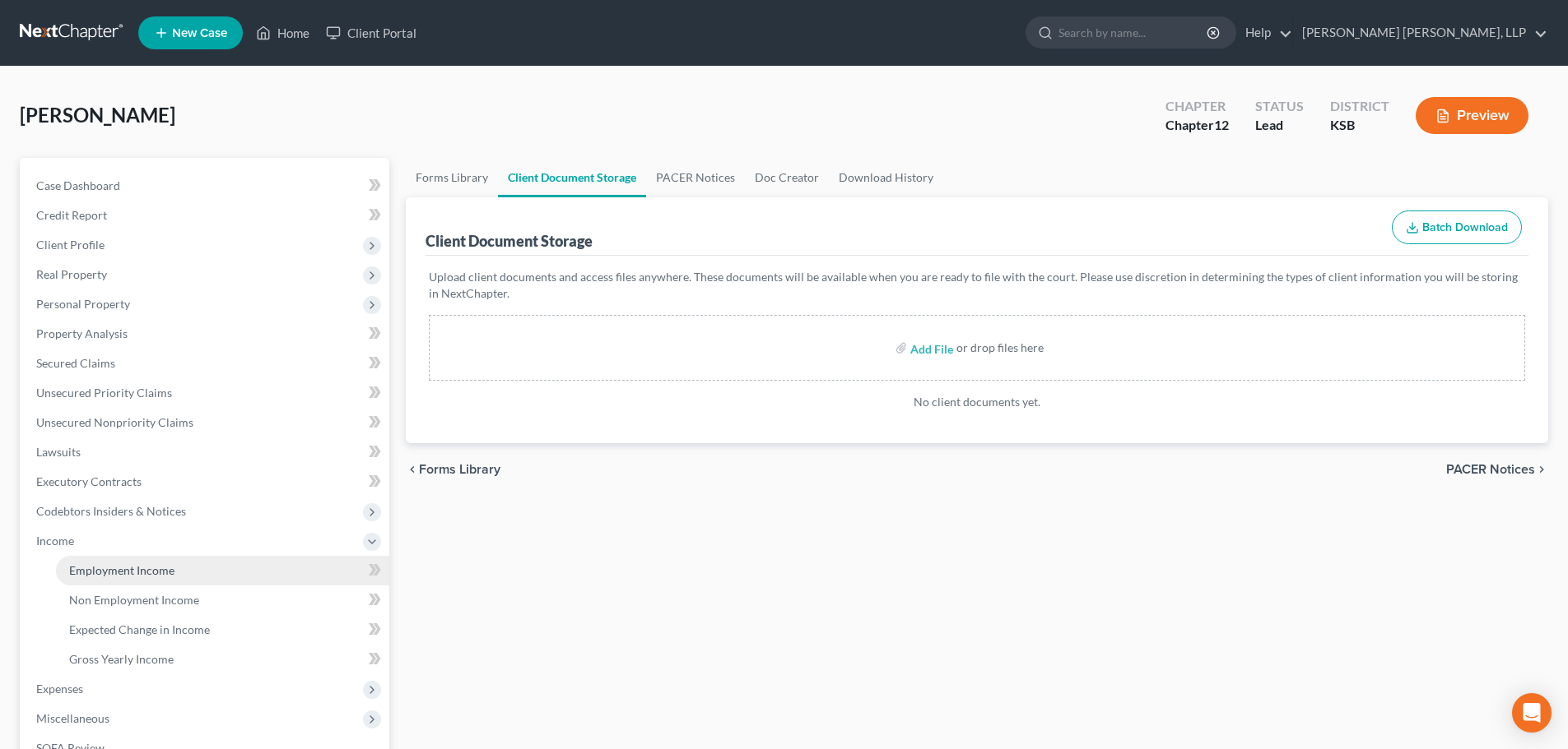
click at [98, 572] on span "Employment Income" at bounding box center [122, 569] width 105 height 14
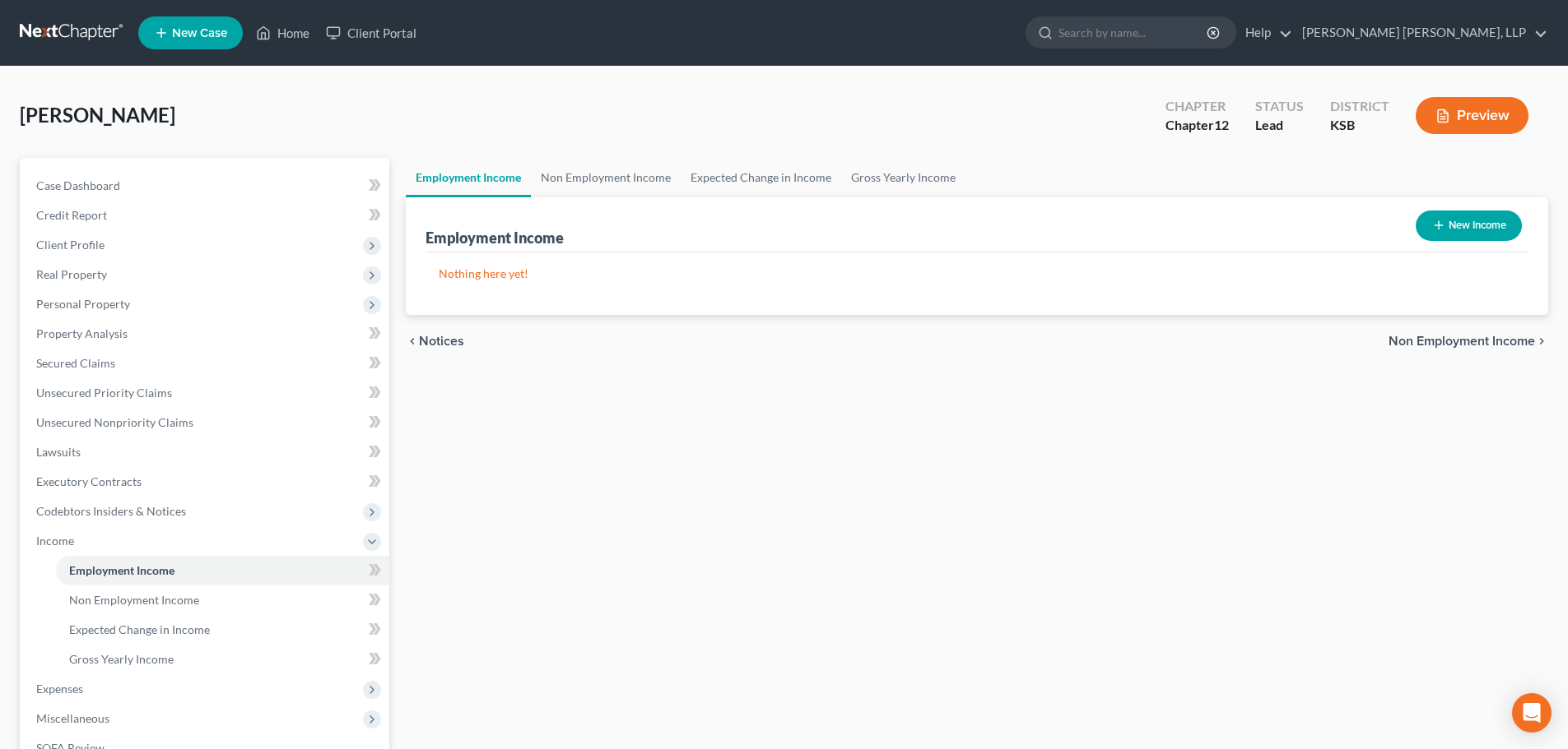
click at [1446, 225] on button "New Income" at bounding box center [1468, 226] width 106 height 31
select select "0"
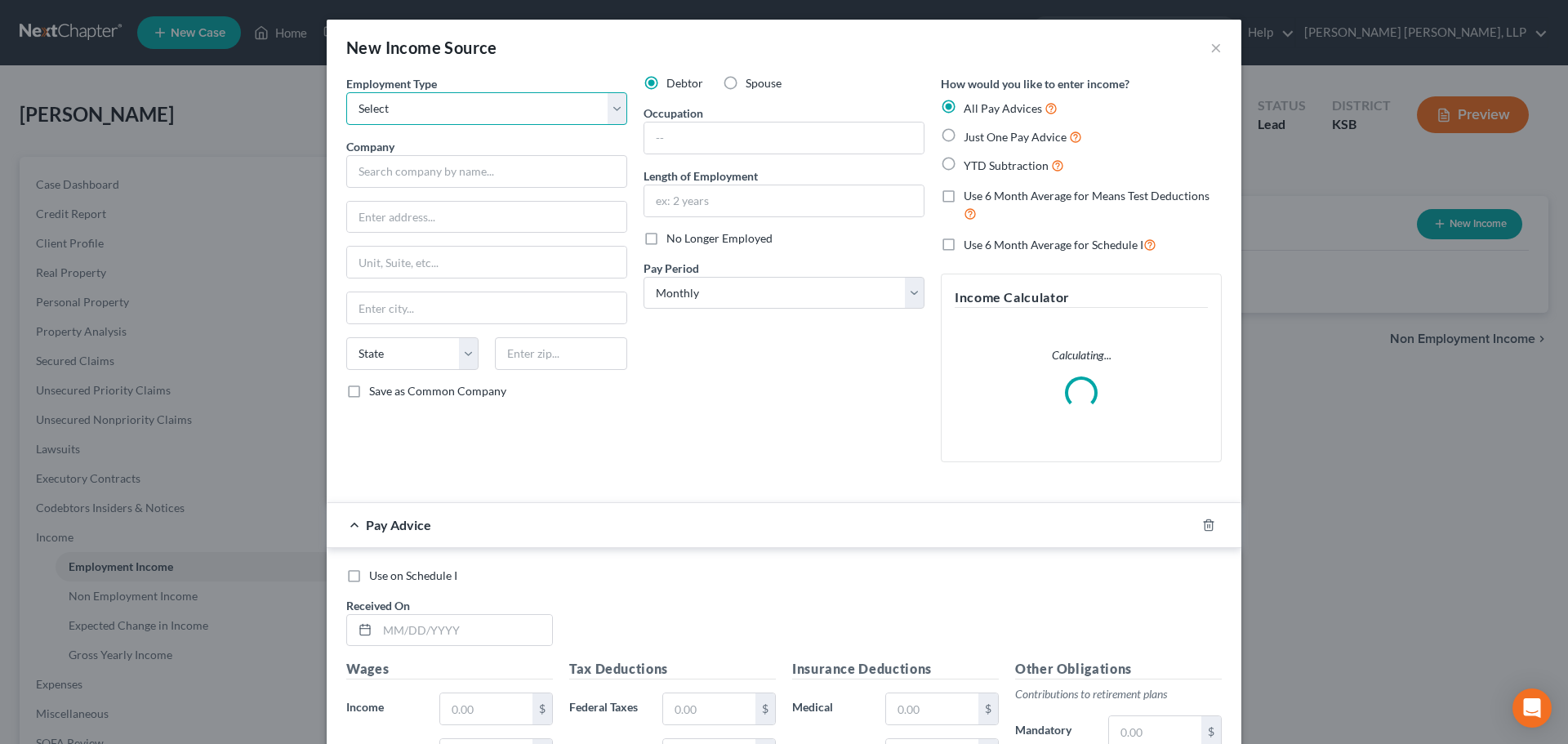
click at [377, 106] on select "Select Full or [DEMOGRAPHIC_DATA] Employment Self Employment" at bounding box center [487, 108] width 281 height 32
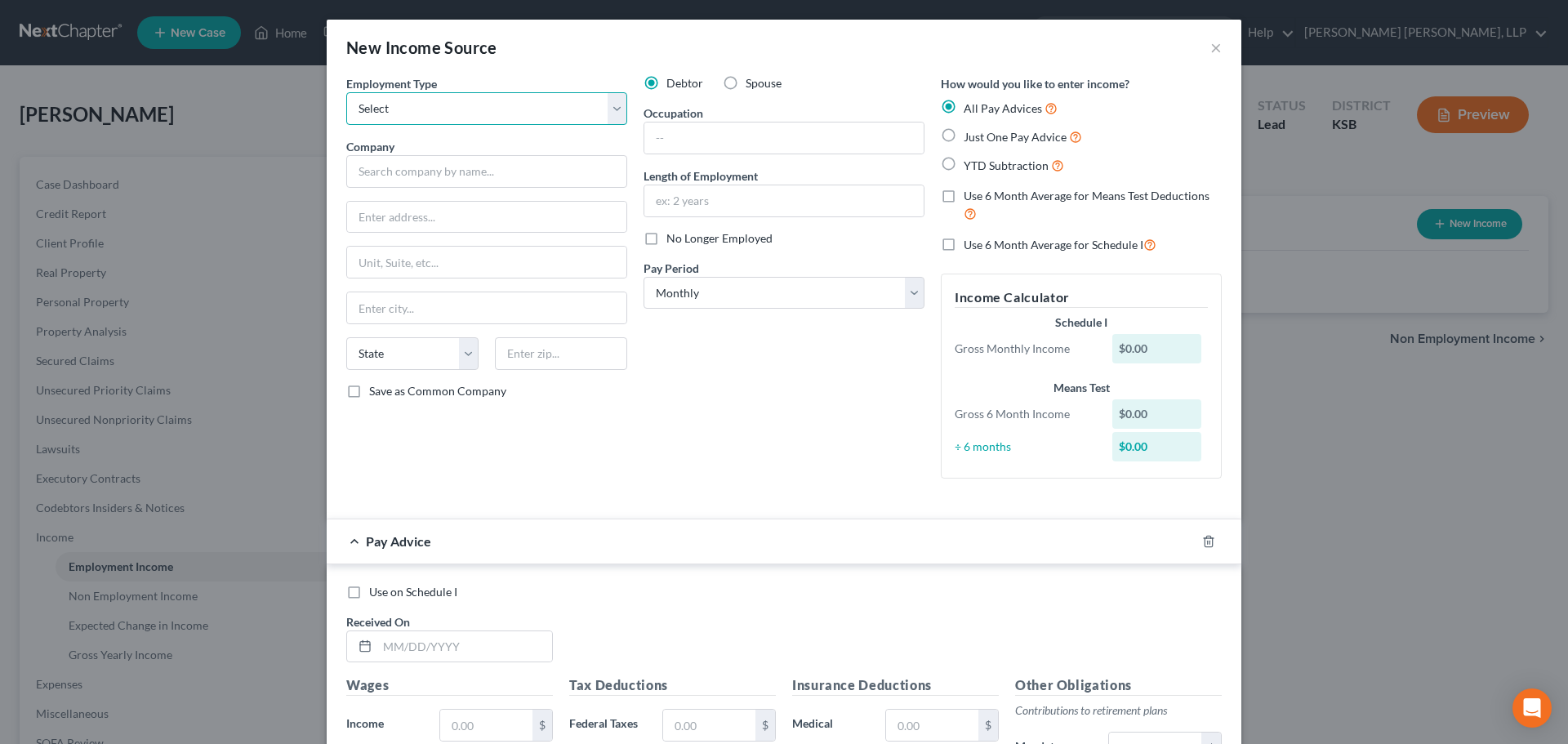
click at [346, 92] on select "Select Full or [DEMOGRAPHIC_DATA] Employment Self Employment" at bounding box center [487, 108] width 281 height 32
click at [389, 121] on select "Select Full or [DEMOGRAPHIC_DATA] Employment Self Employment" at bounding box center [487, 108] width 281 height 32
select select "0"
click at [346, 92] on select "Select Full or [DEMOGRAPHIC_DATA] Employment Self Employment" at bounding box center [487, 108] width 281 height 32
click at [411, 169] on input "text" at bounding box center [487, 171] width 281 height 32
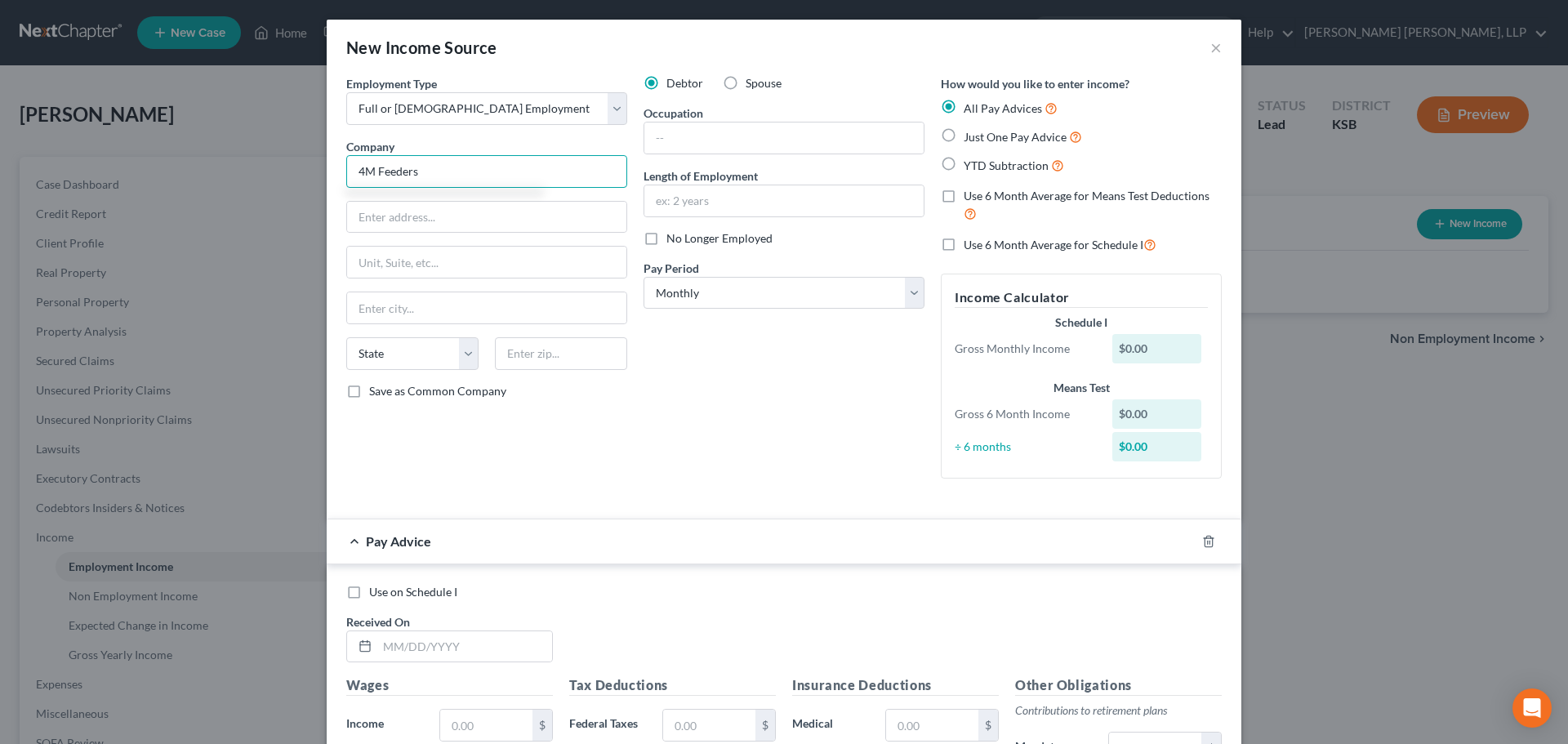
type input "4M Feeders"
type input "[STREET_ADDRESS][PERSON_NAME]"
click at [516, 351] on input "text" at bounding box center [561, 354] width 133 height 32
type input "80836"
type input "[PERSON_NAME]"
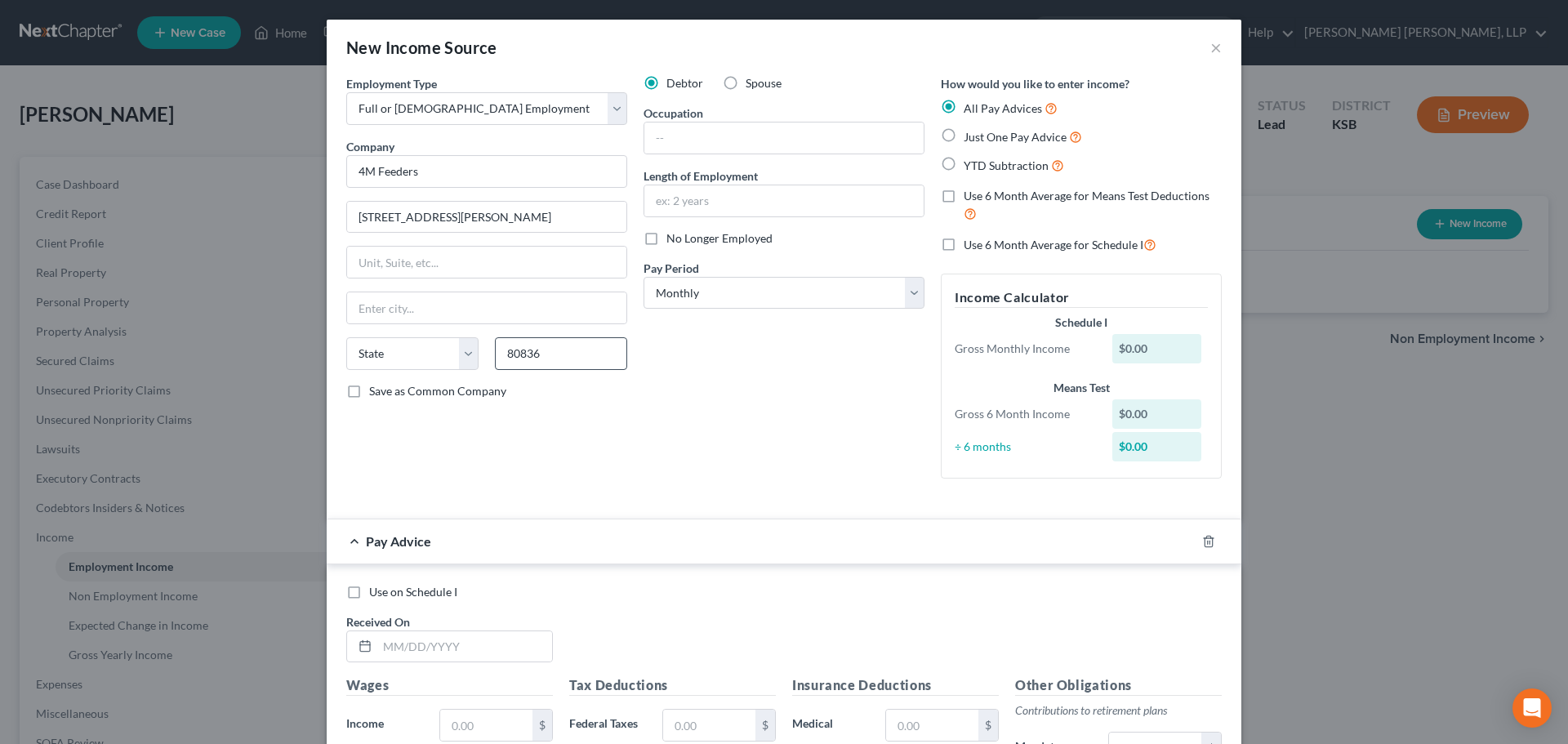
select select "5"
click at [491, 221] on input "[STREET_ADDRESS][PERSON_NAME]" at bounding box center [487, 217] width 280 height 31
drag, startPoint x: 351, startPoint y: 216, endPoint x: 433, endPoint y: 216, distance: 82.0
click at [433, 216] on input "[STREET_ADDRESS]" at bounding box center [487, 217] width 280 height 31
type input "[STREET_ADDRESS]"
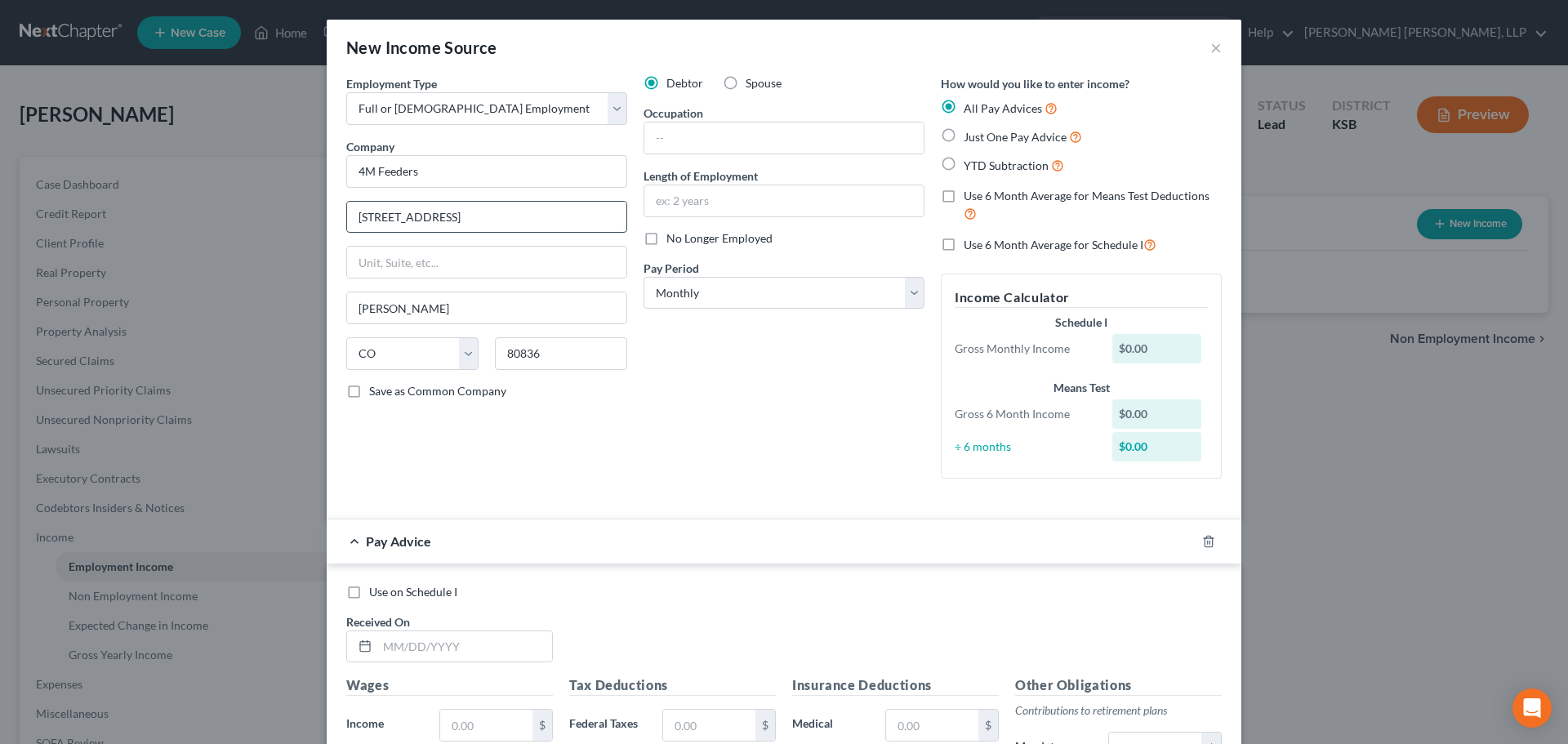
click at [454, 213] on input "[STREET_ADDRESS]" at bounding box center [487, 217] width 280 height 31
click at [567, 355] on input "80836" at bounding box center [561, 354] width 133 height 32
drag, startPoint x: 542, startPoint y: 42, endPoint x: 565, endPoint y: 42, distance: 23.0
click at [565, 42] on div "New Income Source ×" at bounding box center [784, 48] width 914 height 56
drag, startPoint x: 439, startPoint y: 177, endPoint x: 347, endPoint y: 170, distance: 92.3
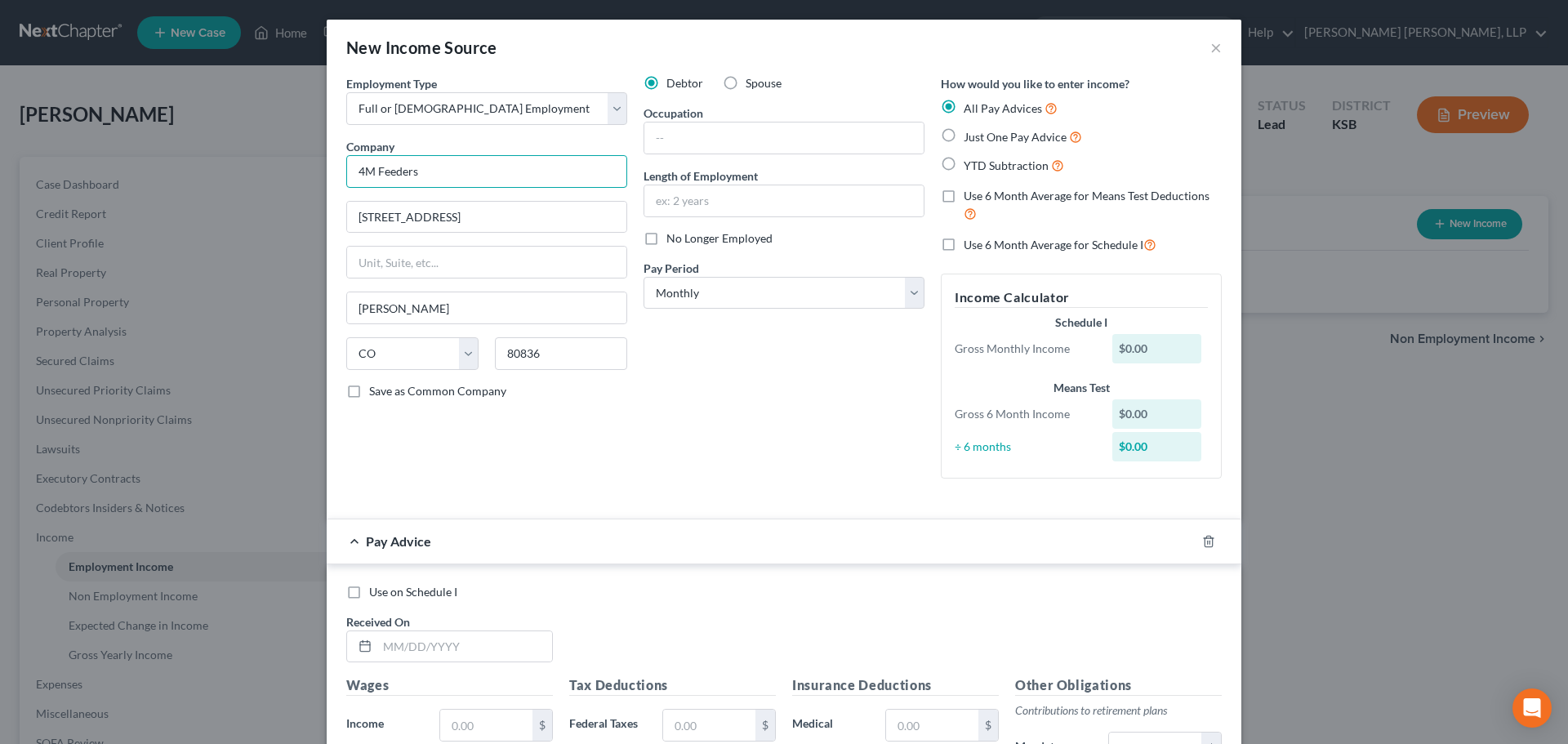
click at [347, 170] on input "4M Feeders" at bounding box center [487, 171] width 281 height 32
type input "Seaboard RNG"
type input "[STREET_ADDRESS]"
type input "Tribune"
select select "17"
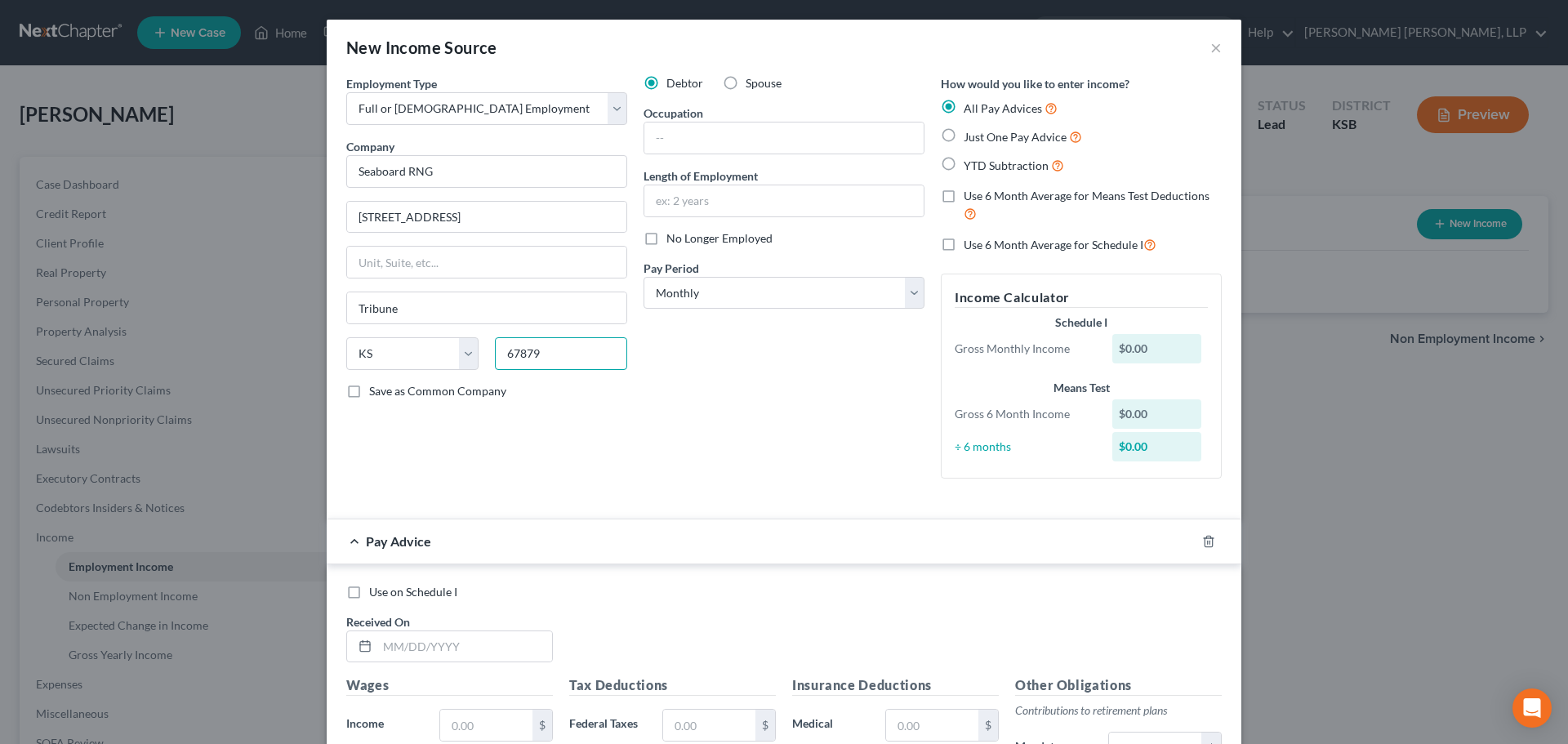
click at [568, 354] on input "67879" at bounding box center [561, 354] width 133 height 32
type input "67879"
click at [667, 136] on input "text" at bounding box center [784, 138] width 280 height 31
type input "operator"
type input "1 year"
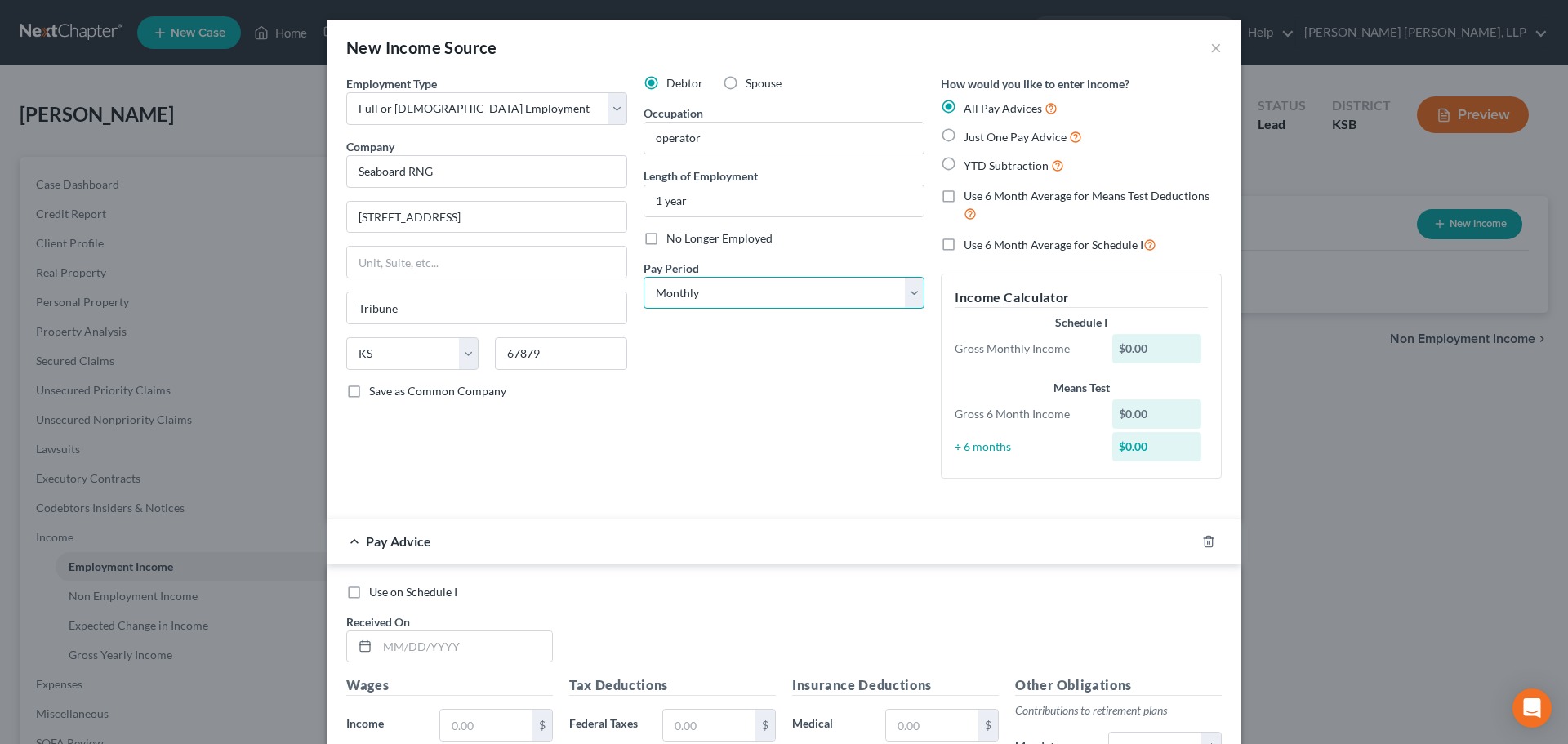
click at [738, 289] on select "Select Monthly Twice Monthly Every Other Week Weekly" at bounding box center [784, 293] width 281 height 32
select select "2"
click at [644, 277] on select "Select Monthly Twice Monthly Every Other Week Weekly" at bounding box center [784, 293] width 281 height 32
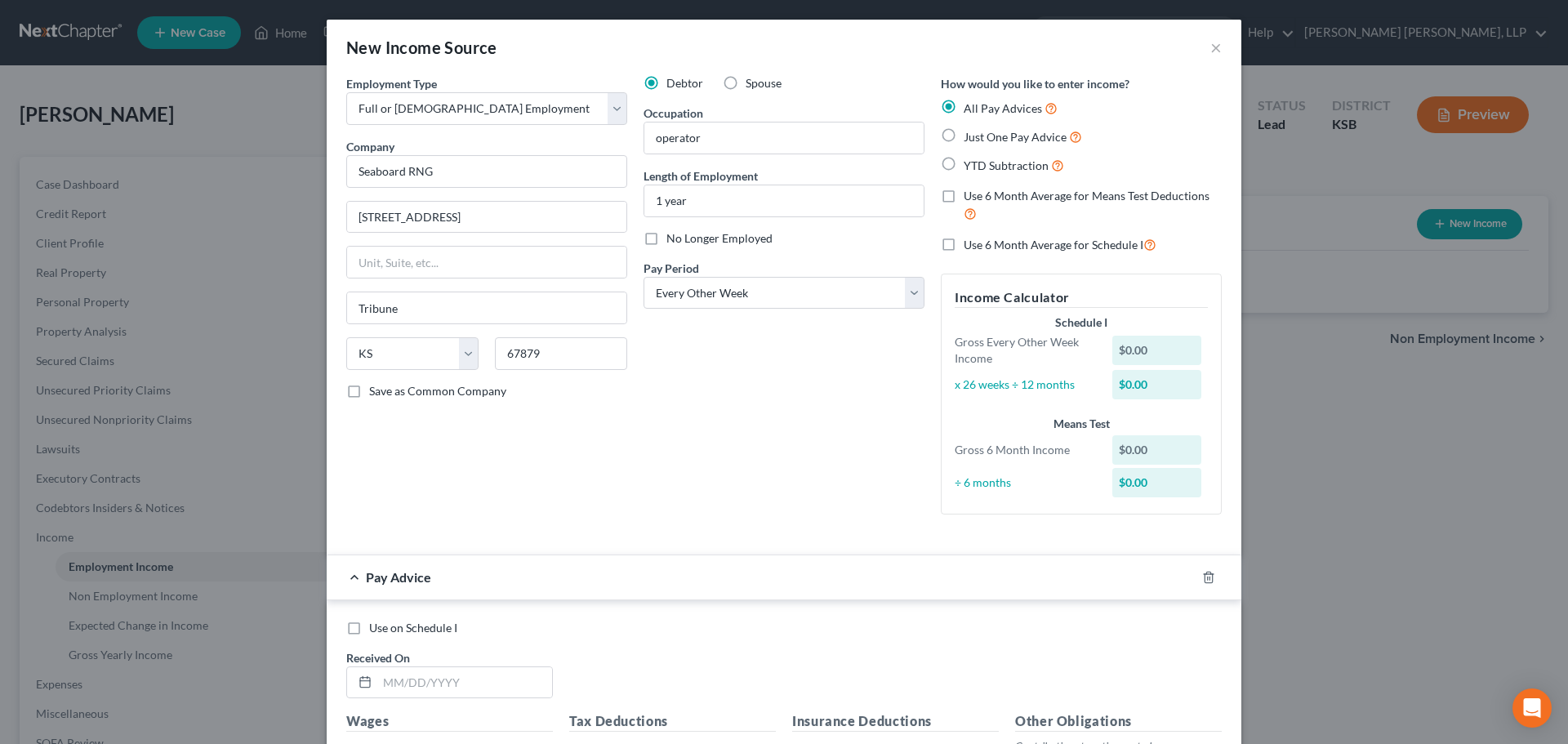
click at [618, 39] on div "New Income Source ×" at bounding box center [784, 48] width 914 height 56
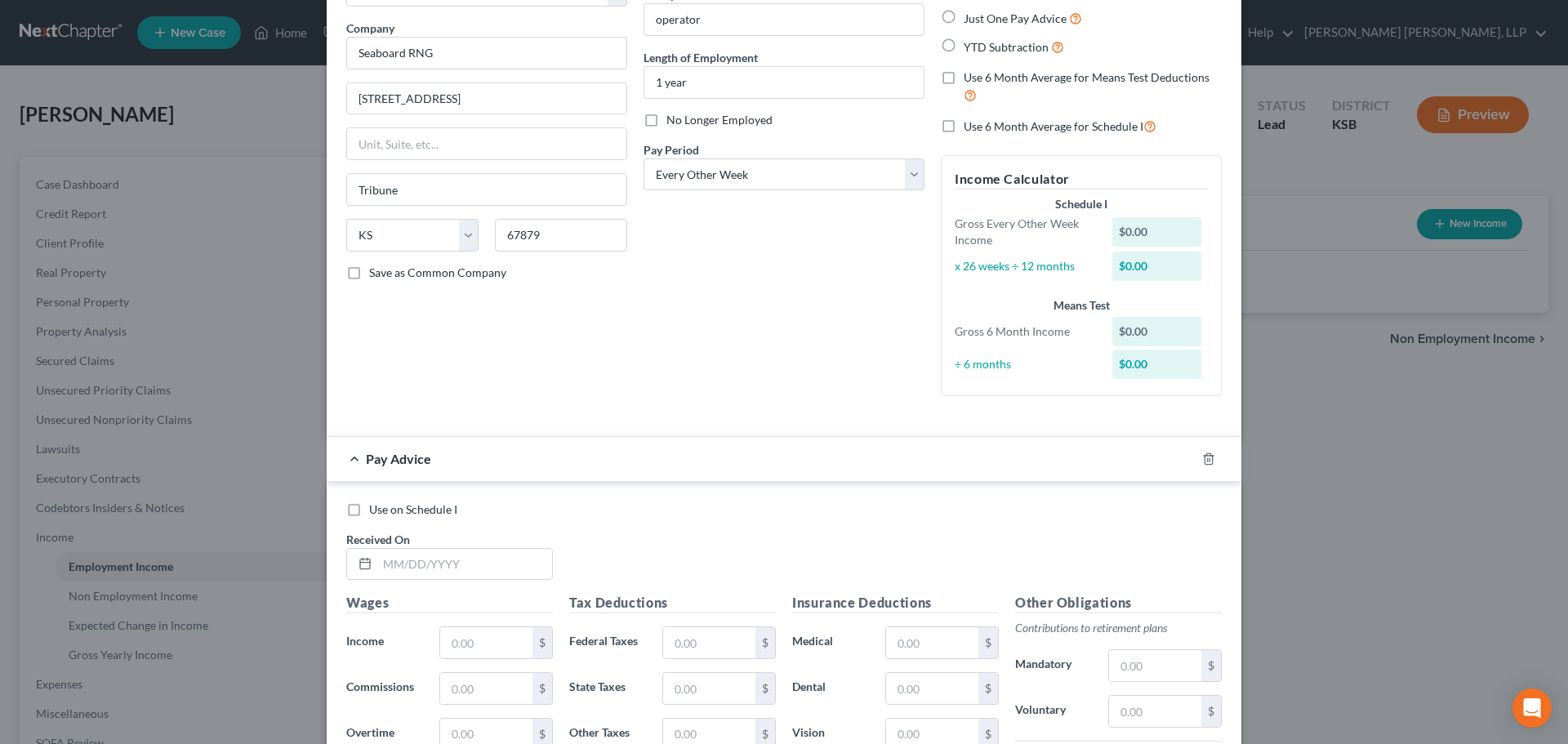
scroll to position [437, 0]
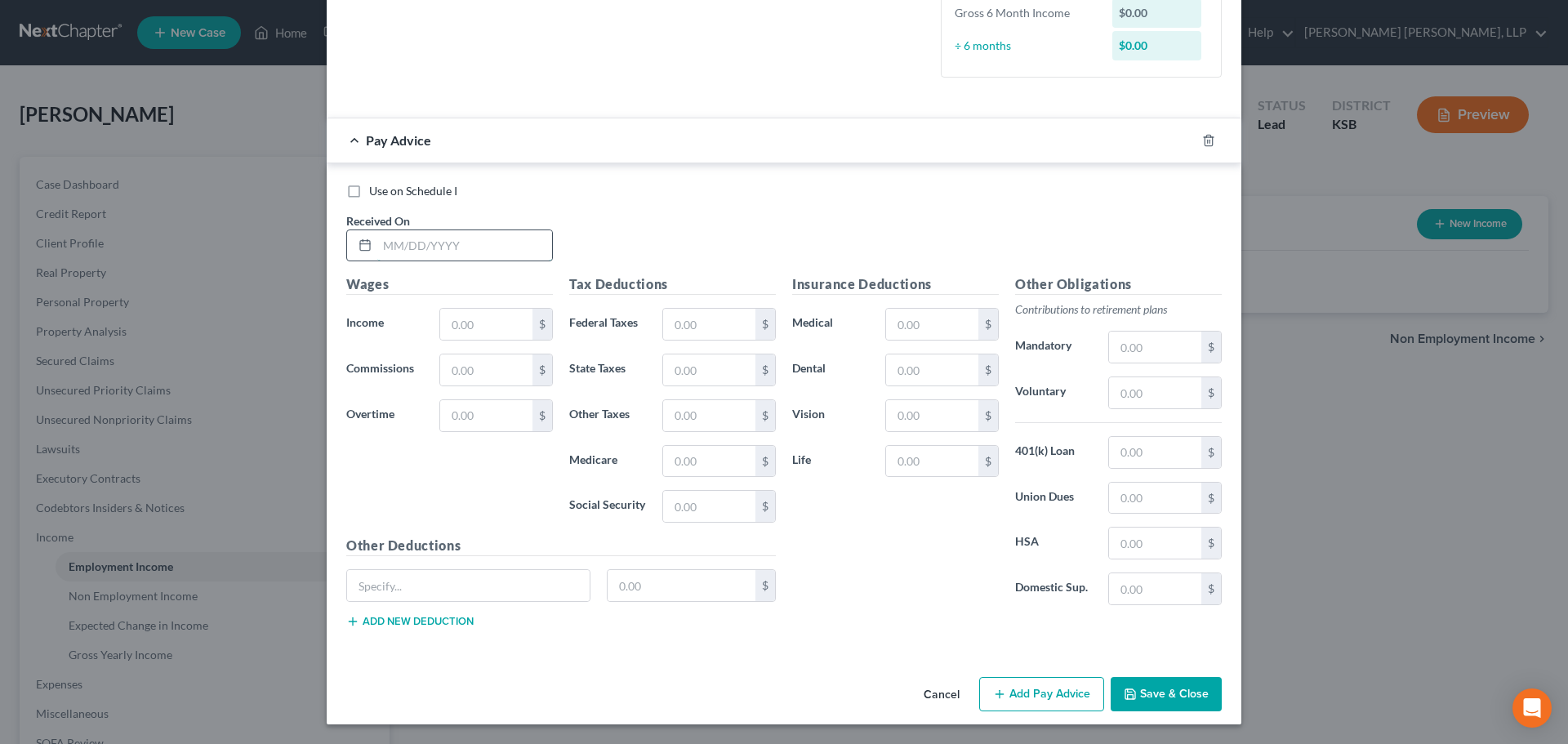
click at [378, 250] on input "text" at bounding box center [464, 245] width 175 height 31
type input "[DATE]"
type input "2,446.46"
click at [1059, 695] on button "Add Pay Advice" at bounding box center [1041, 694] width 125 height 34
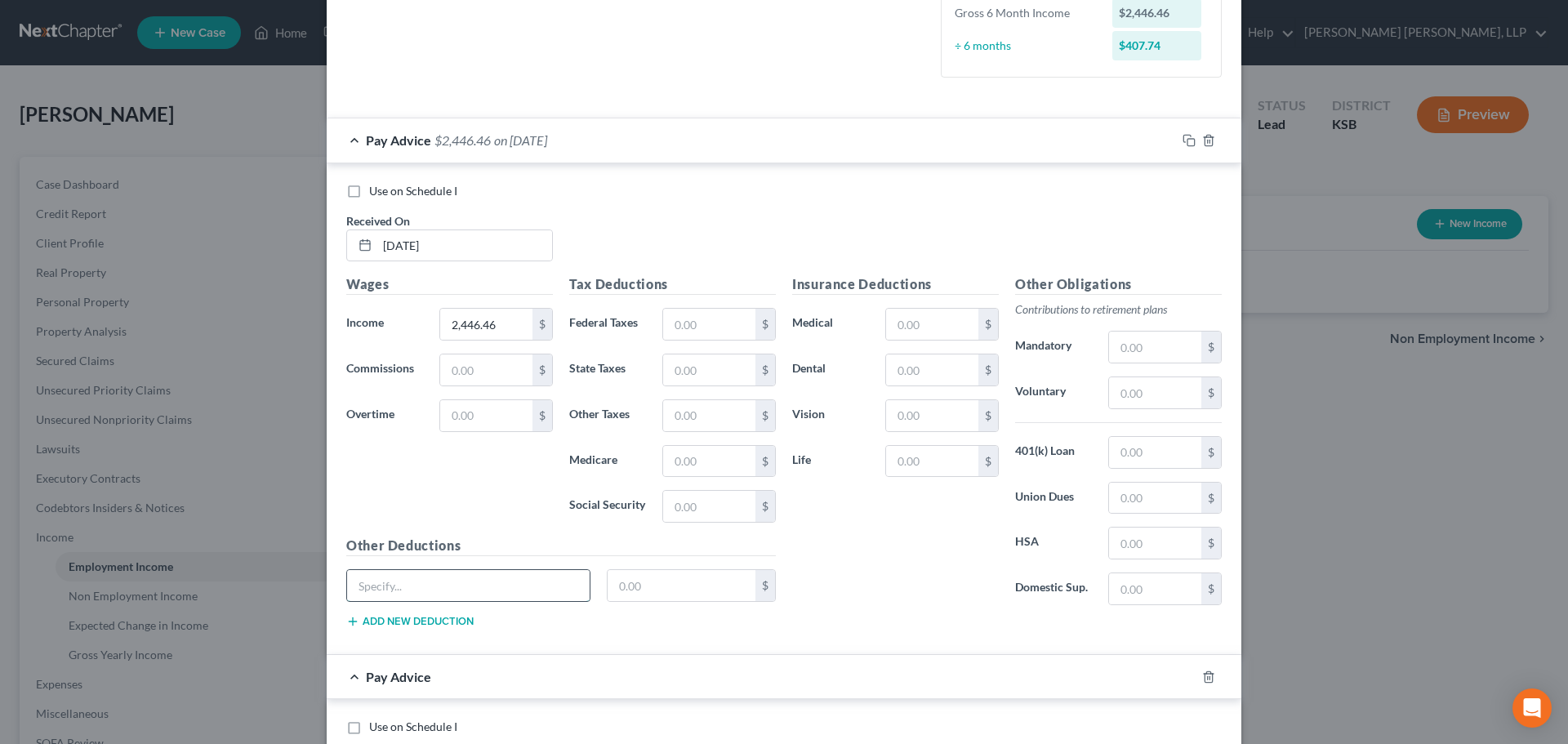
click at [386, 587] on input "text" at bounding box center [468, 585] width 243 height 31
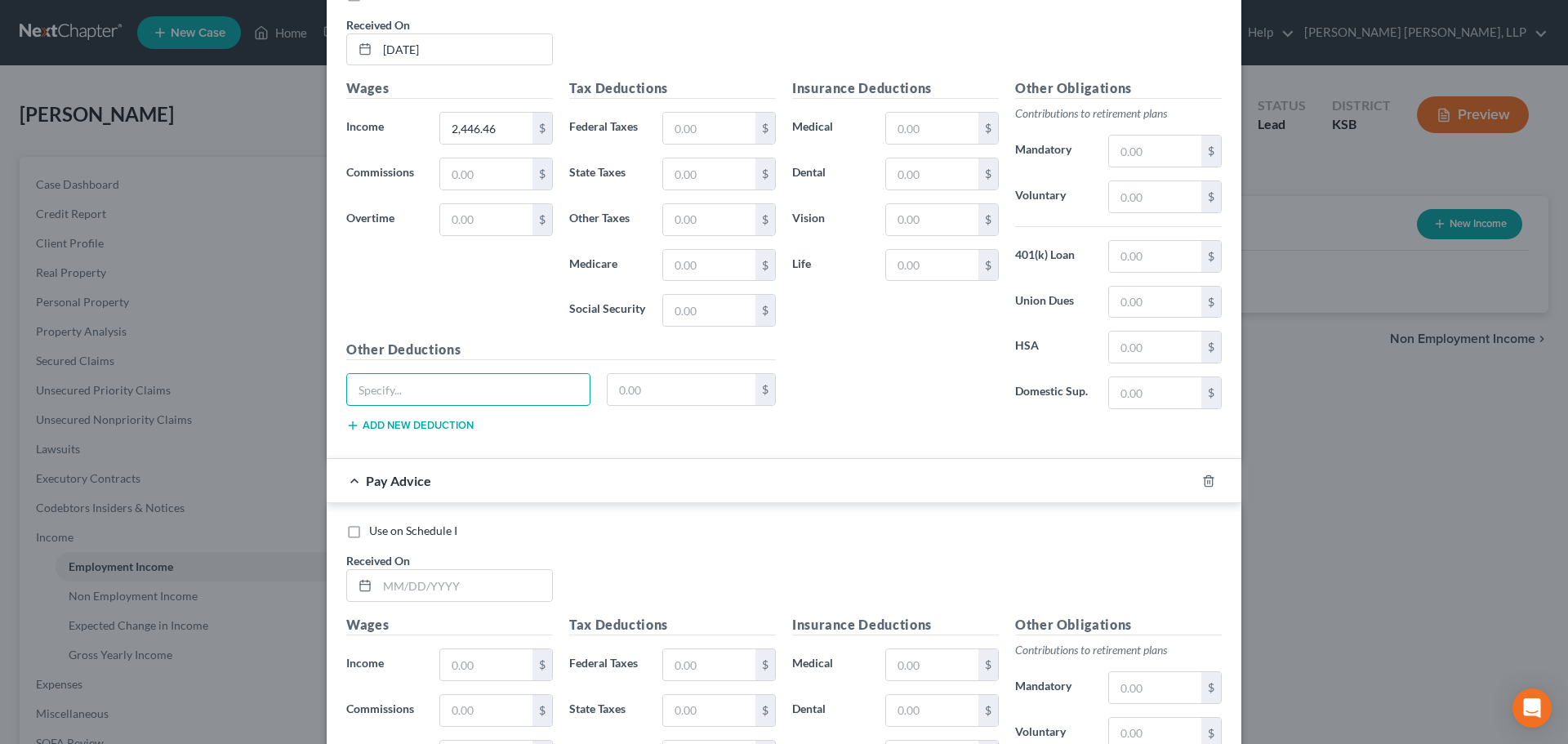
scroll to position [682, 0]
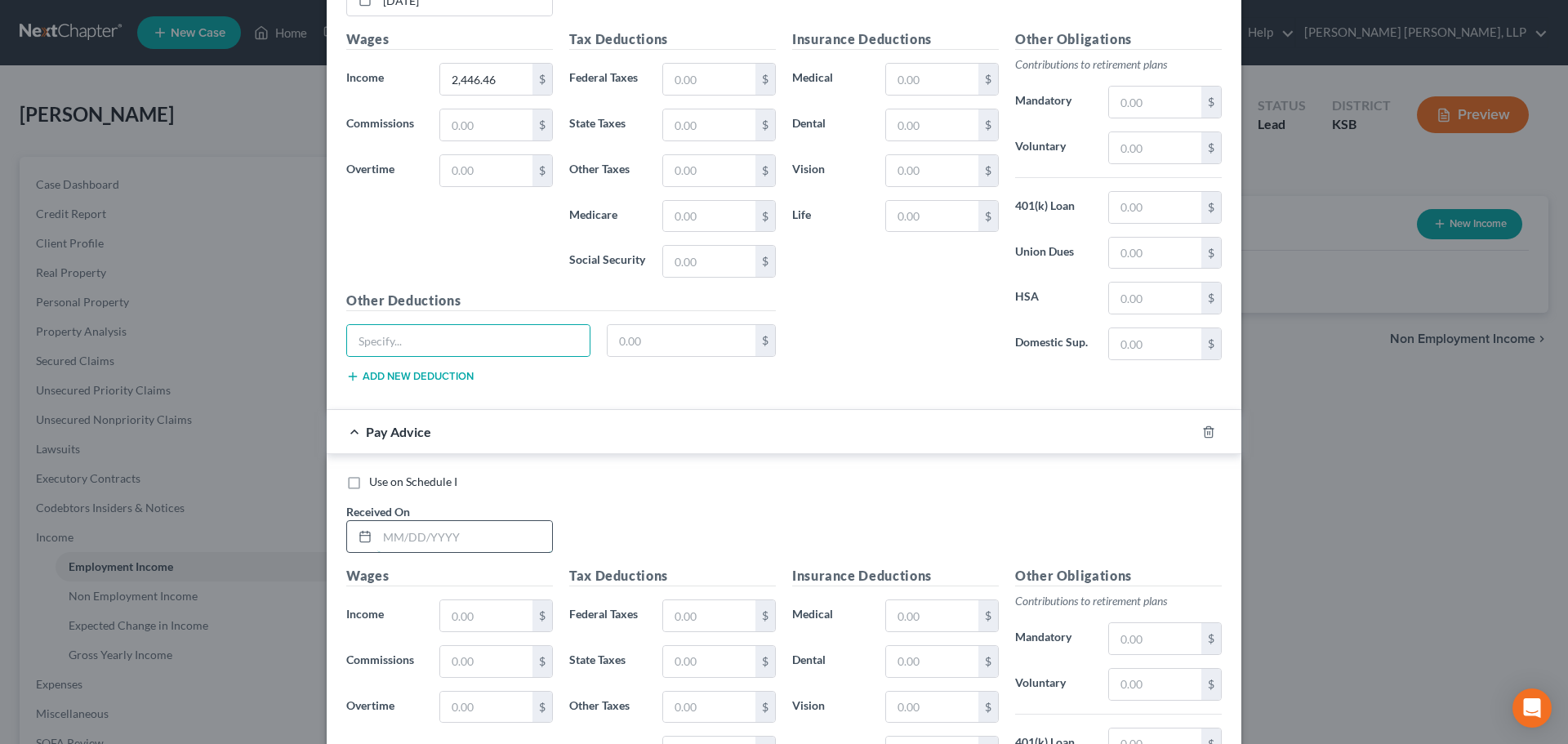
click at [404, 534] on input "text" at bounding box center [464, 537] width 175 height 31
type input "[DATE]"
type input "2,362.39"
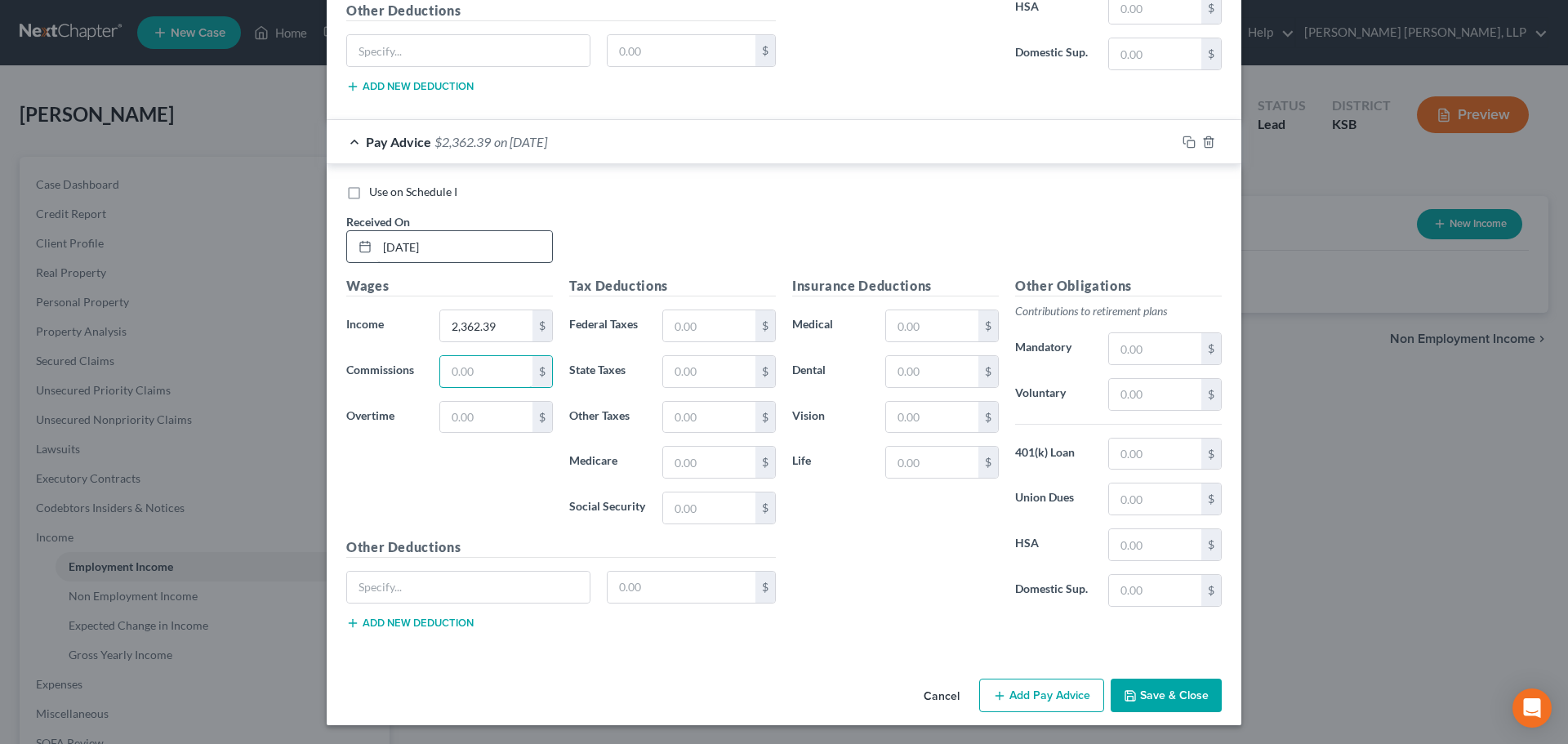
scroll to position [973, 0]
click at [1016, 692] on button "Add Pay Advice" at bounding box center [1041, 695] width 125 height 34
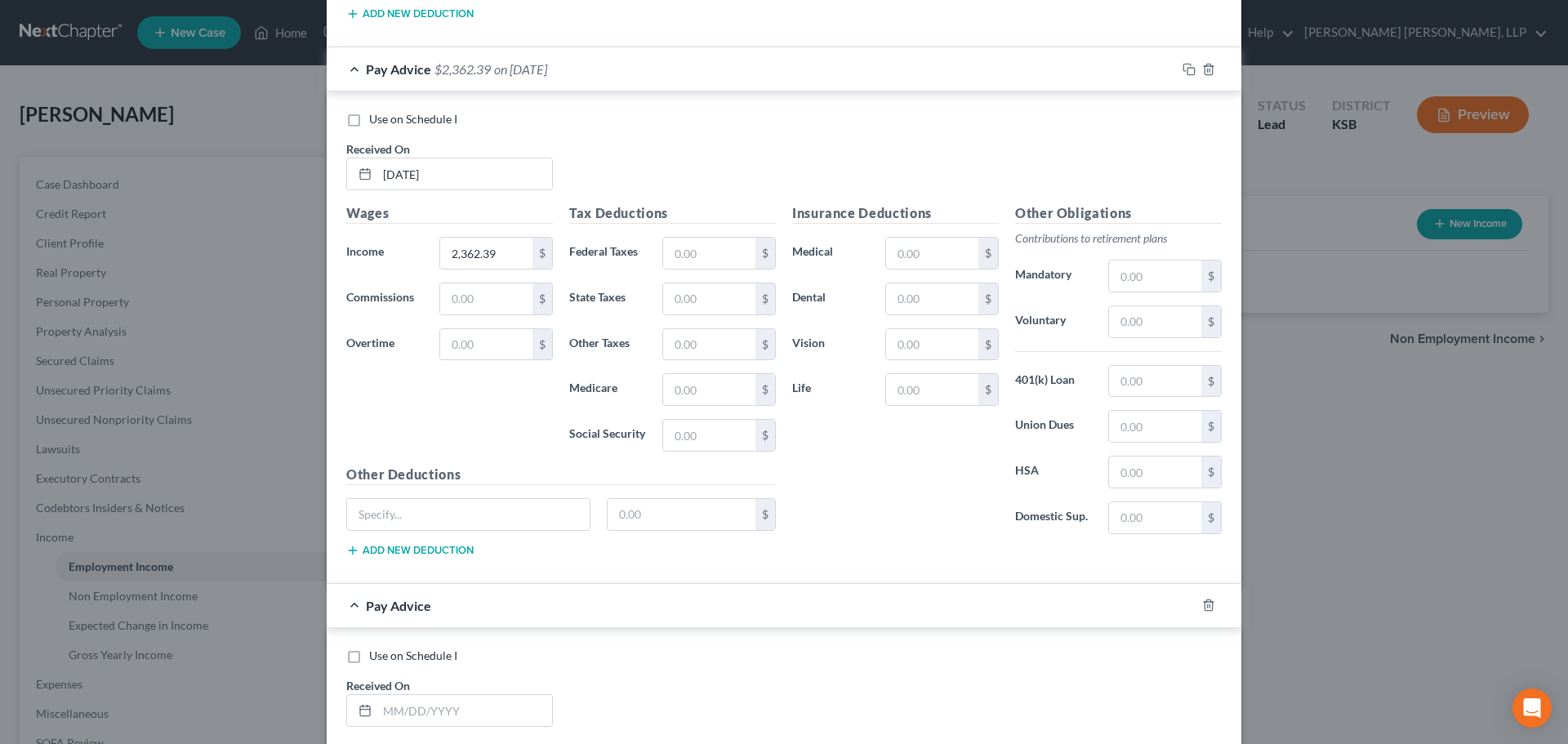
scroll to position [1300, 0]
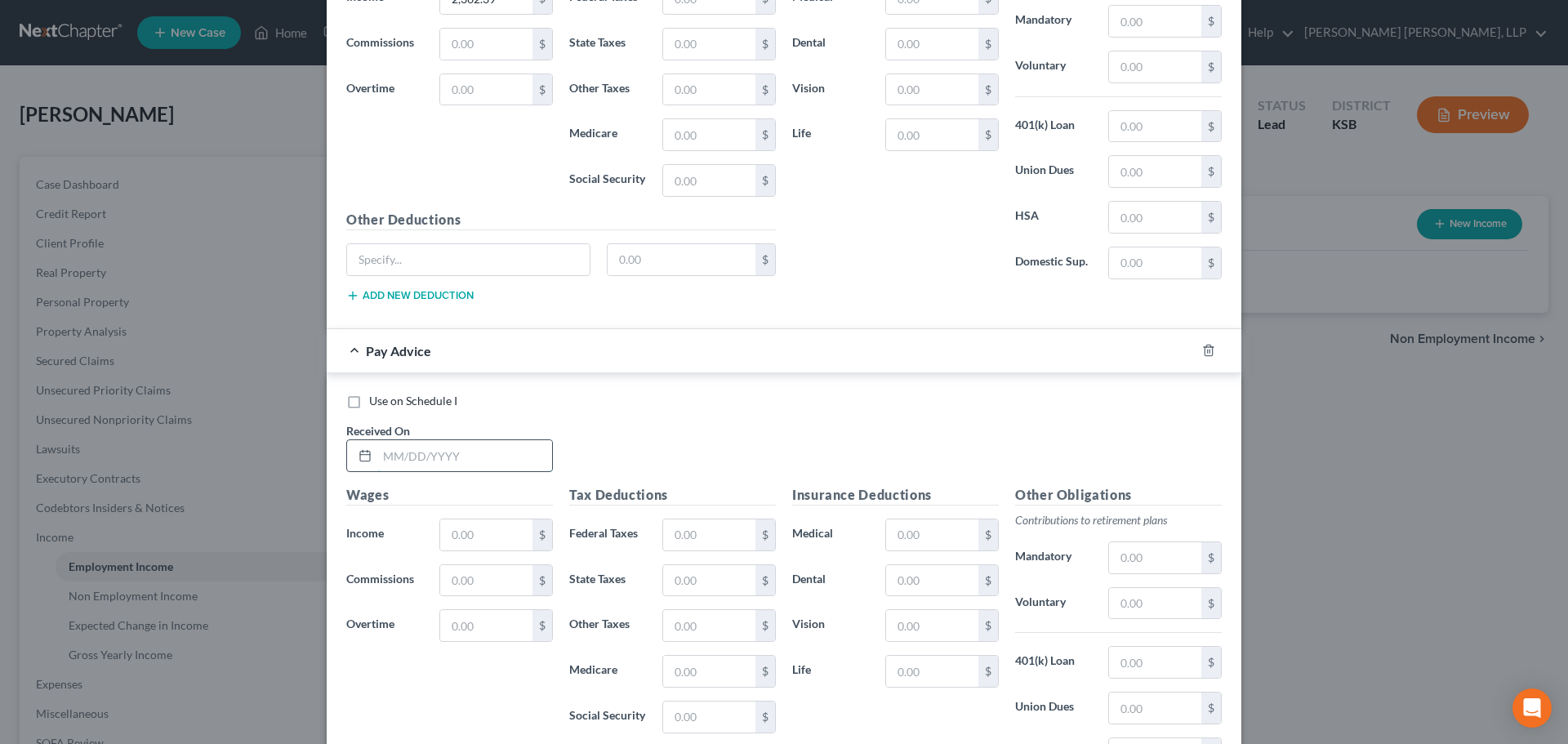
click at [400, 447] on input "text" at bounding box center [464, 455] width 175 height 31
type input "[DATE]"
type input "2,758.37"
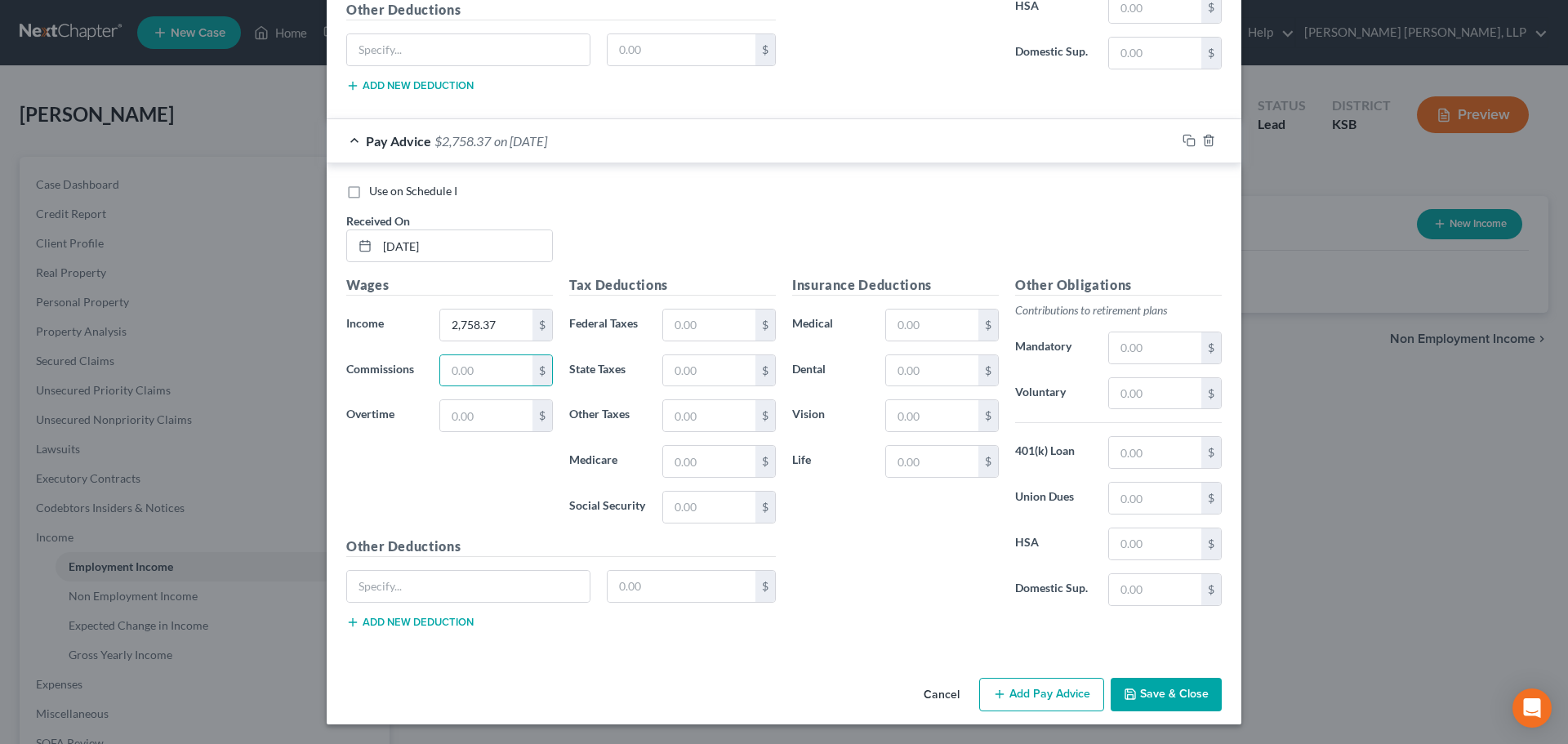
click at [1065, 687] on button "Add Pay Advice" at bounding box center [1041, 695] width 125 height 34
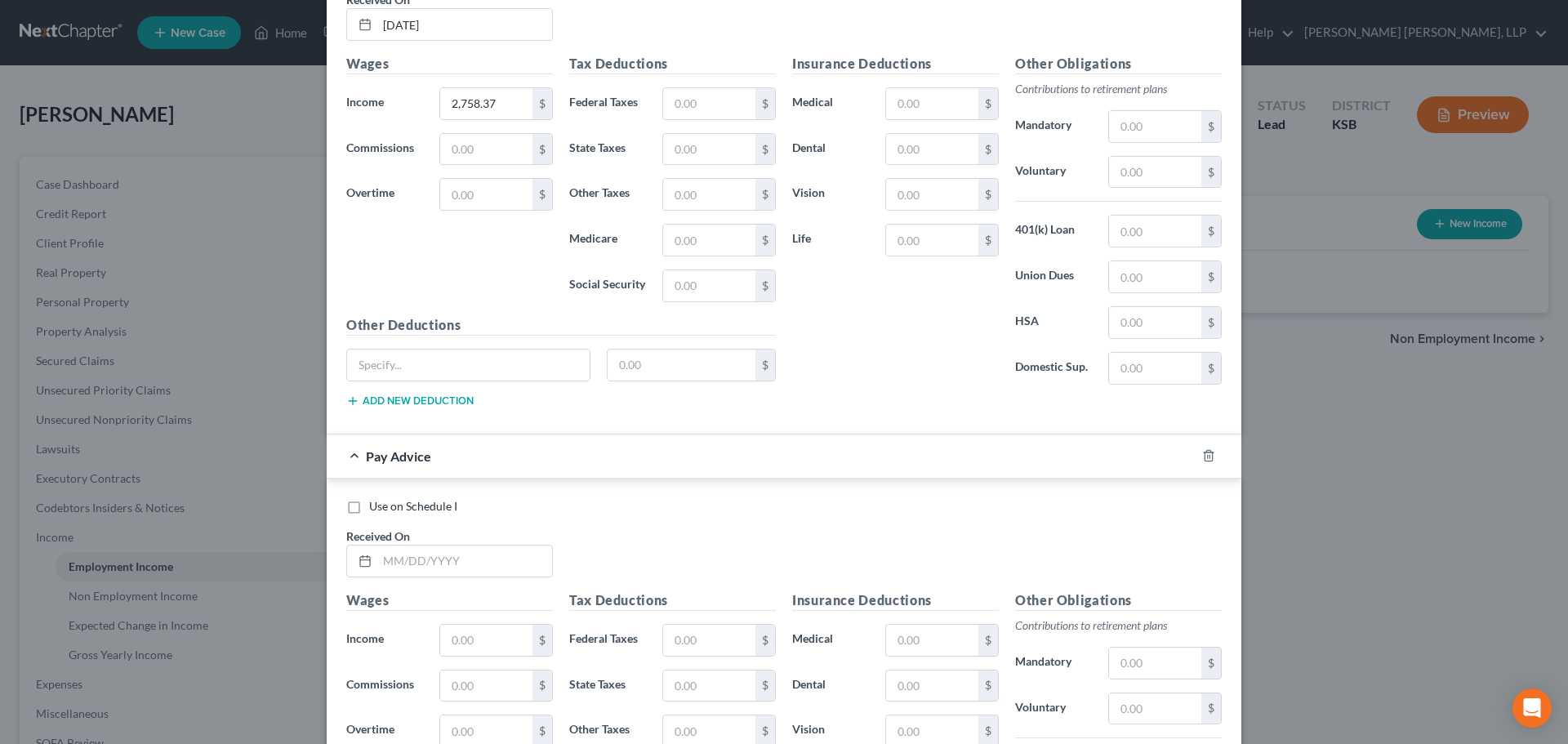
scroll to position [1755, 0]
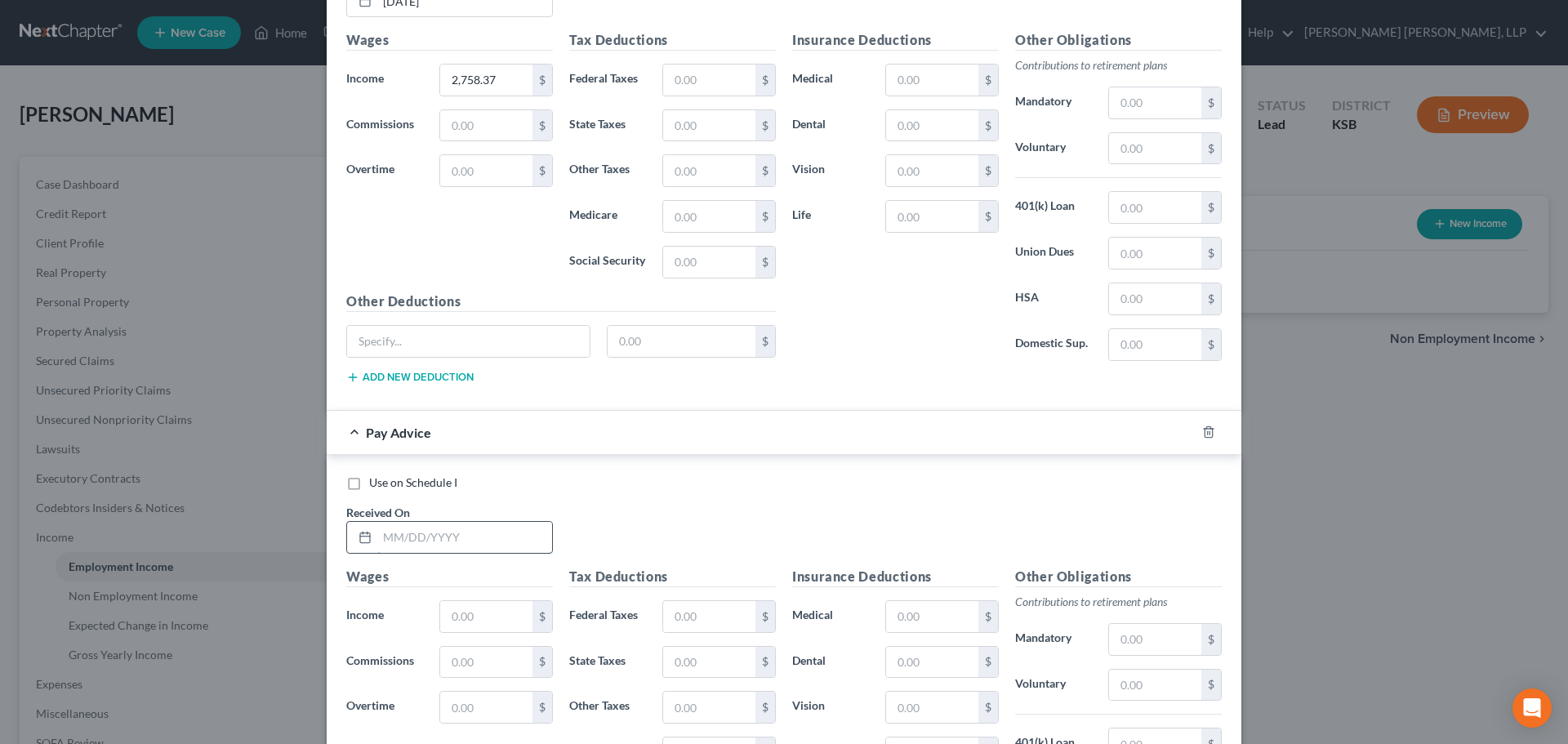
click at [408, 540] on input "text" at bounding box center [464, 537] width 175 height 31
type input "[DATE]"
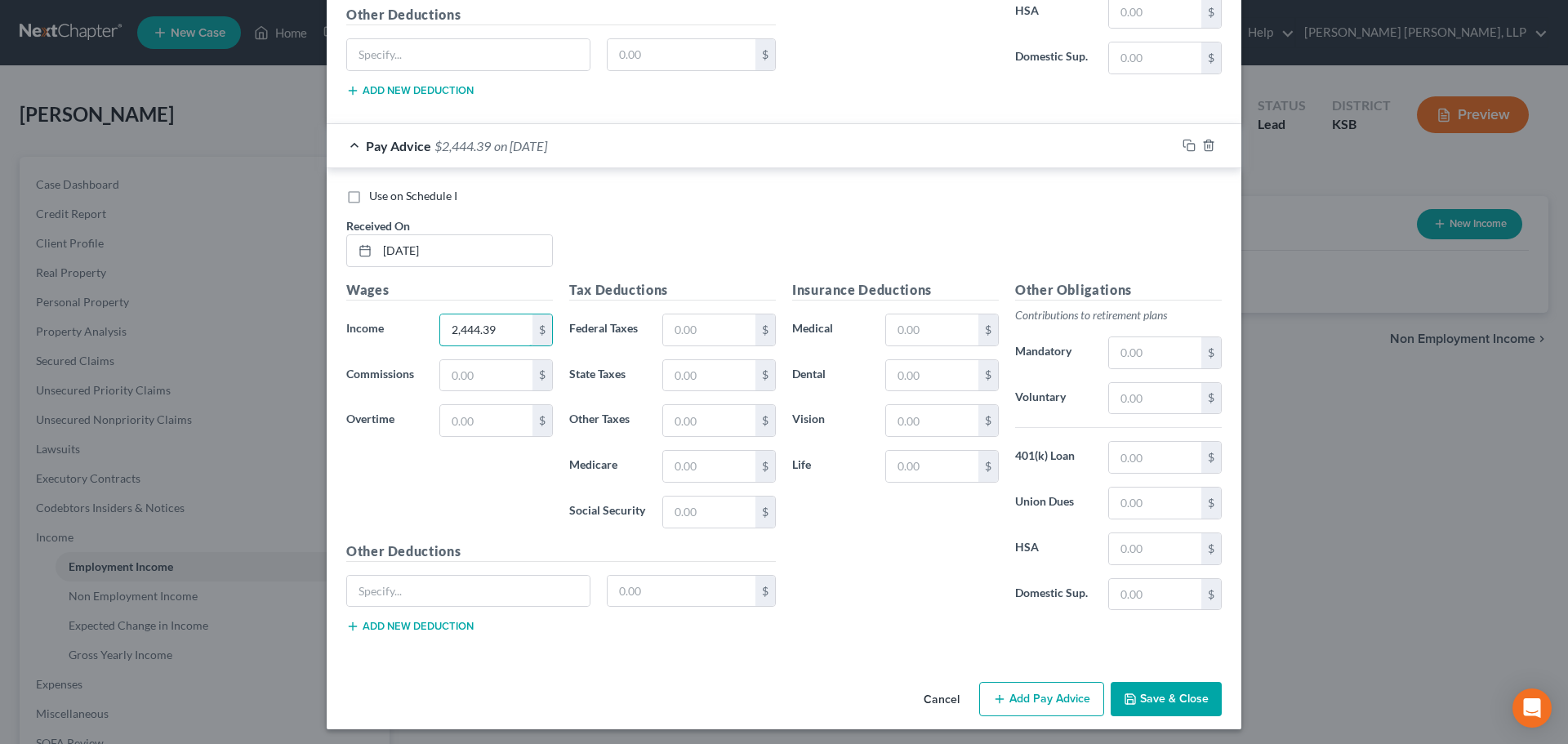
scroll to position [2046, 0]
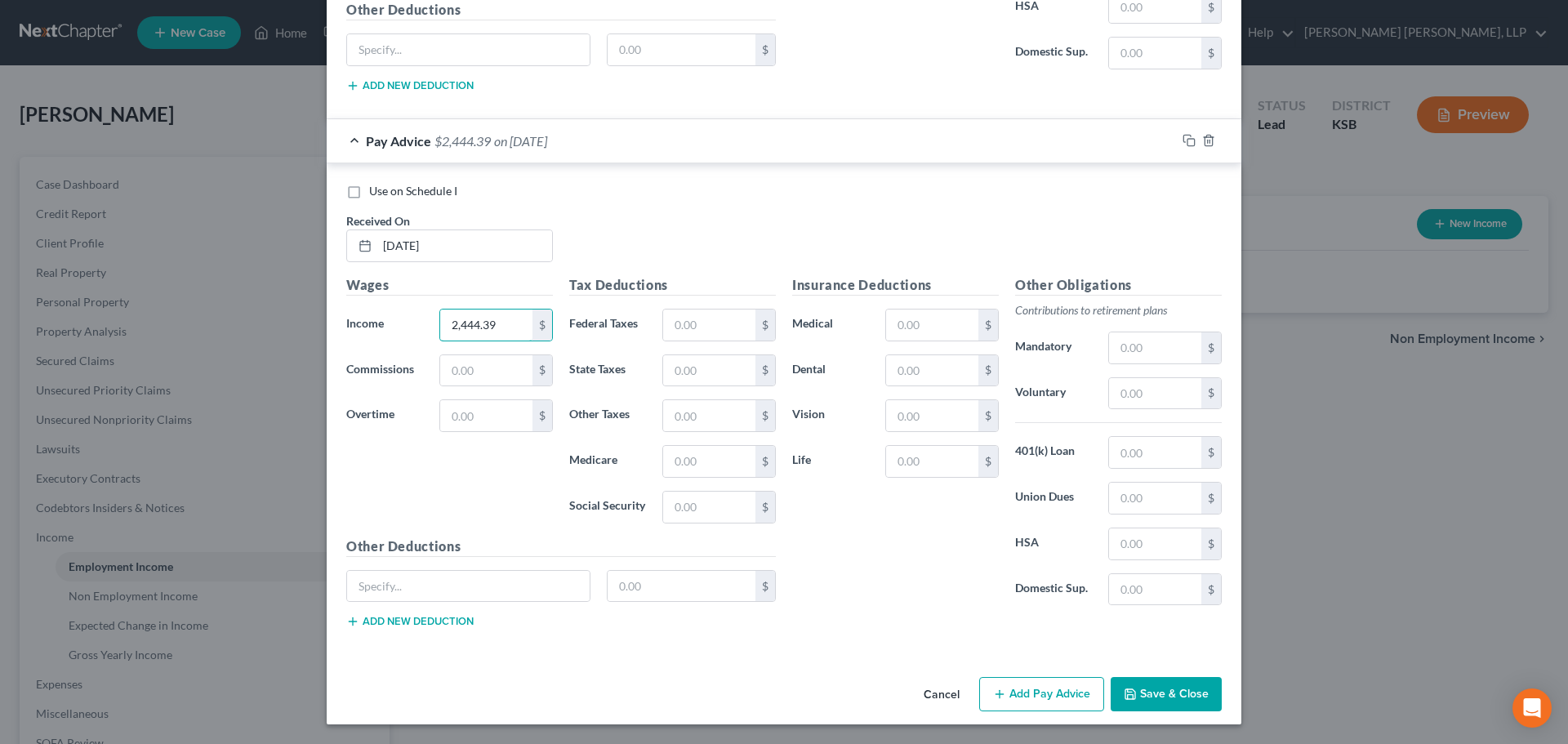
type input "2,444.39"
click at [1023, 693] on button "Add Pay Advice" at bounding box center [1041, 694] width 125 height 34
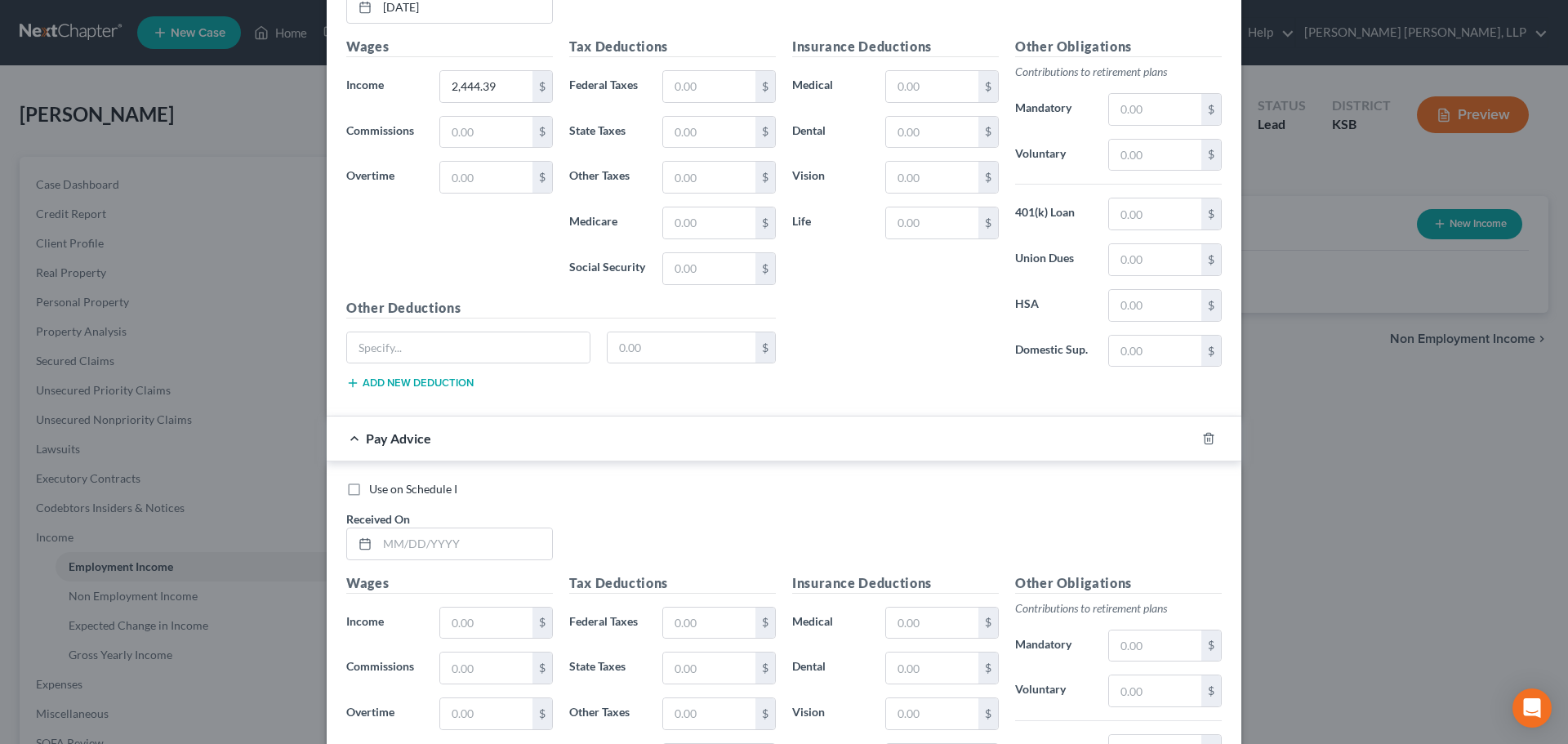
scroll to position [2292, 0]
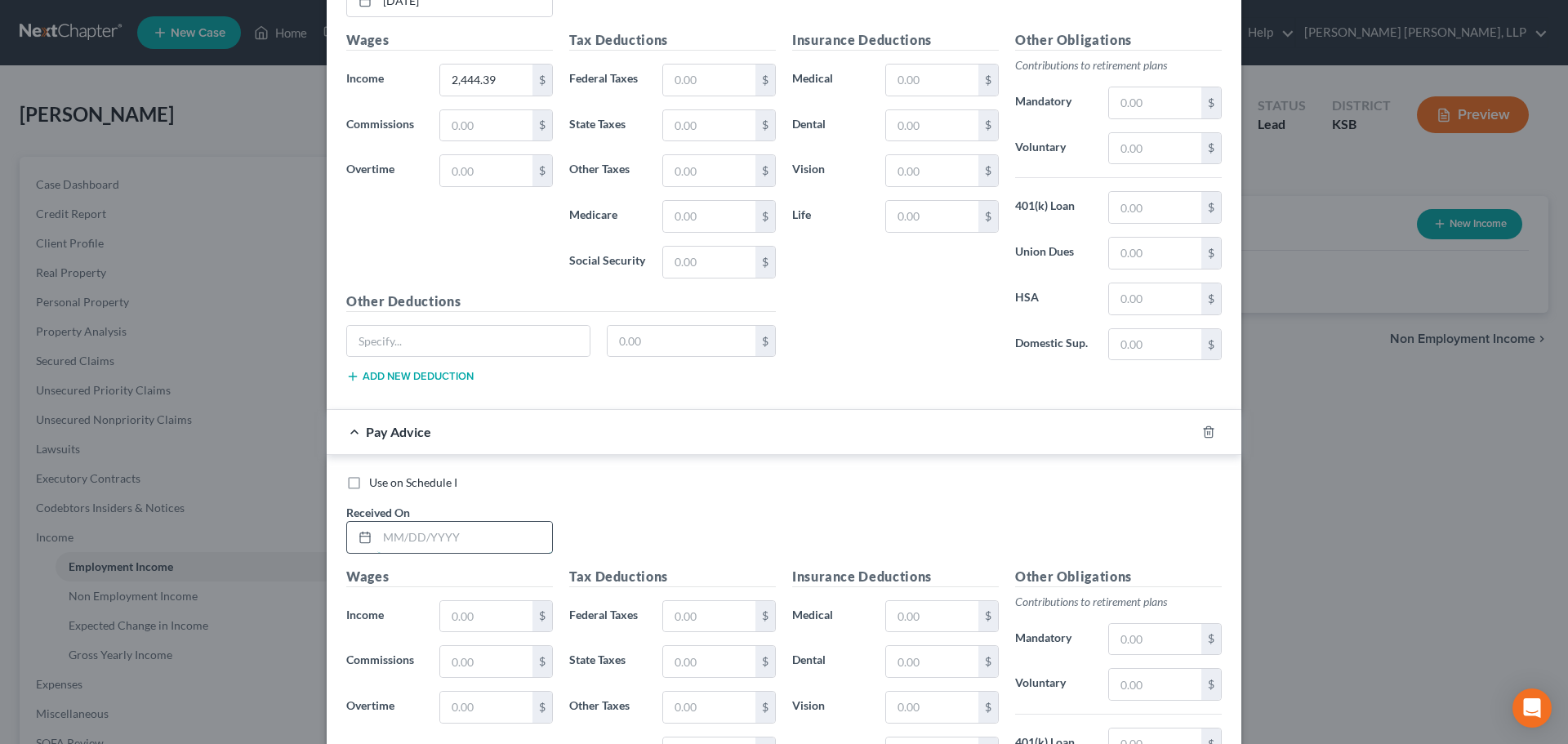
click at [395, 535] on input "text" at bounding box center [464, 537] width 175 height 31
type input "[DATE]"
click at [454, 609] on input "text" at bounding box center [486, 617] width 92 height 31
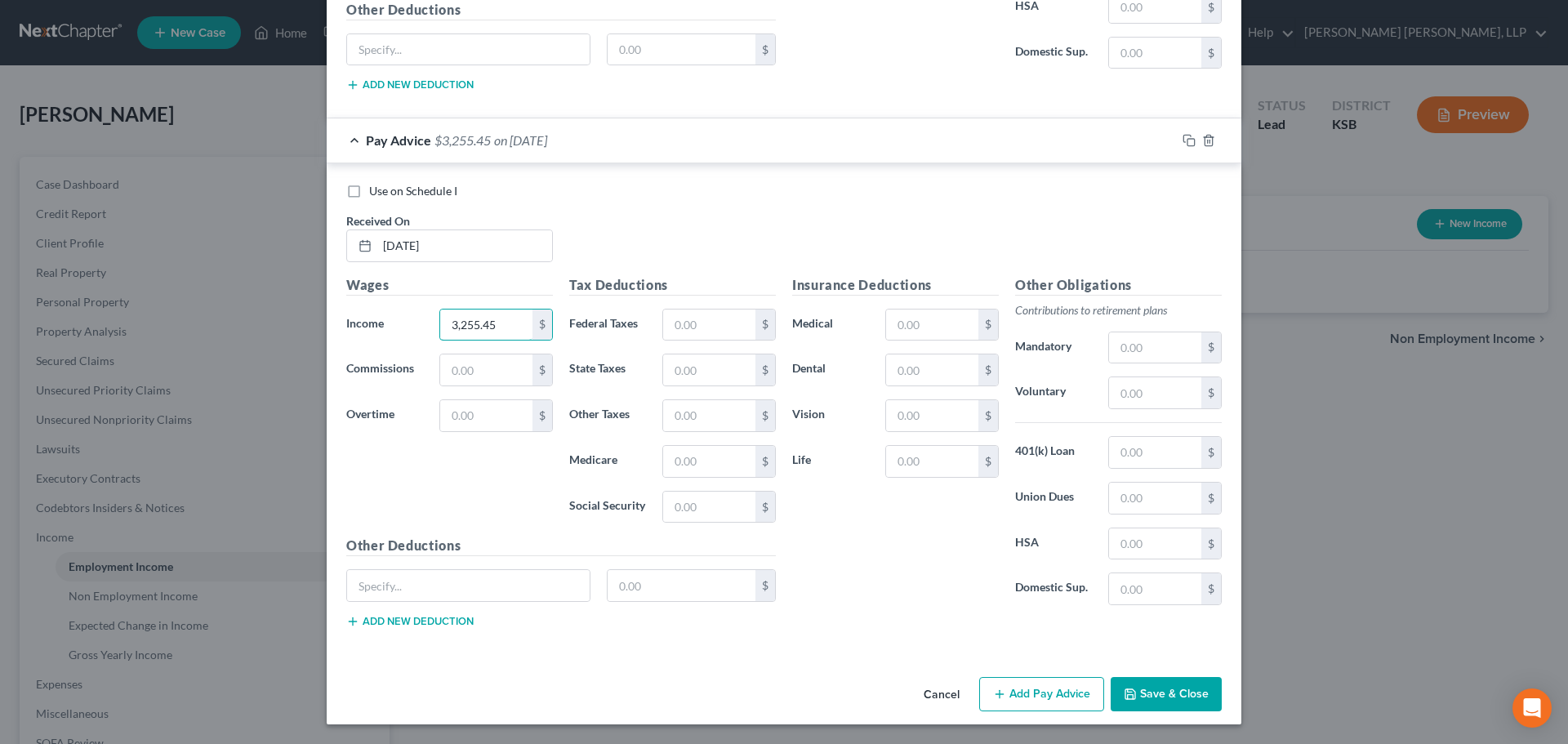
type input "3,255.45"
click at [1040, 689] on button "Add Pay Advice" at bounding box center [1041, 694] width 125 height 34
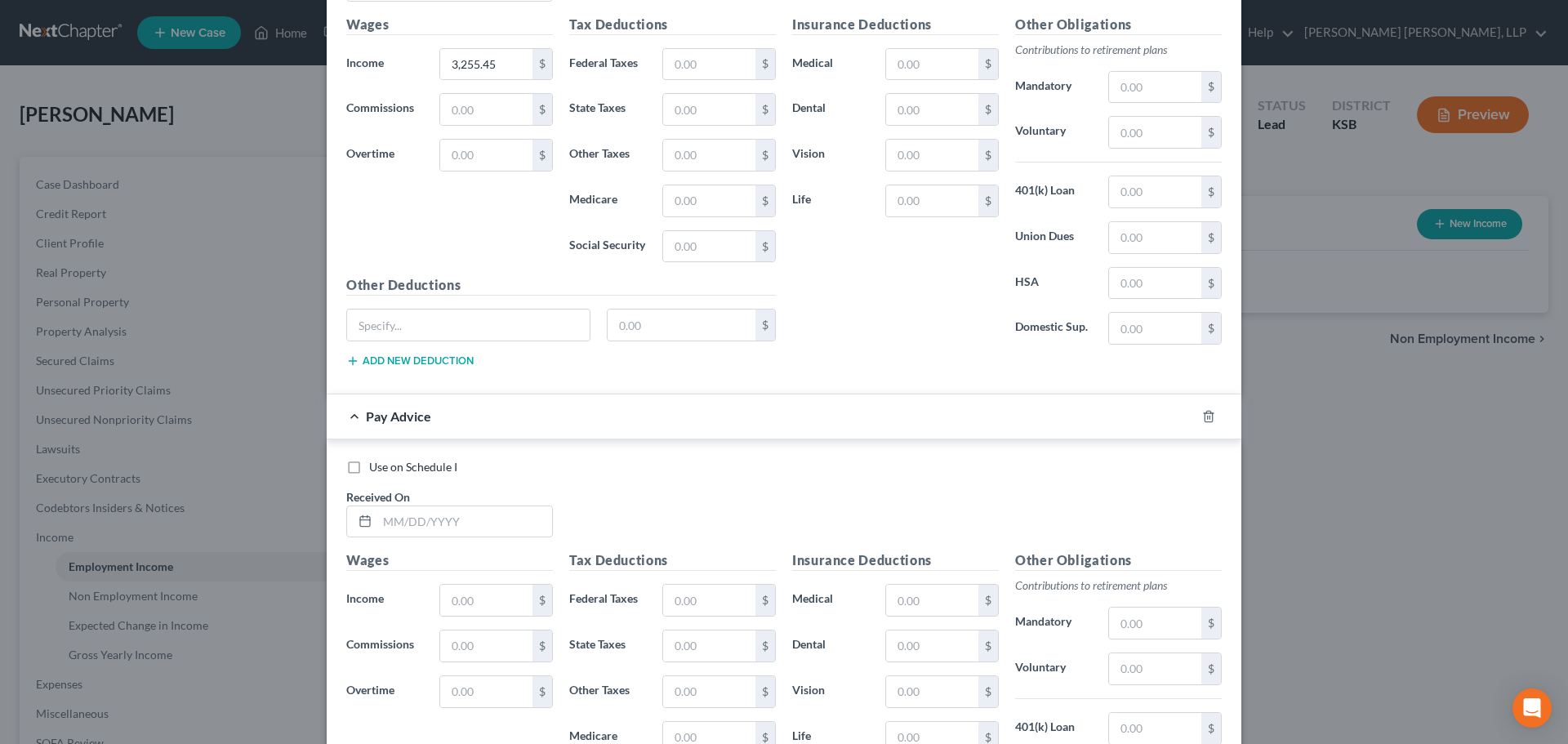
scroll to position [2991, 0]
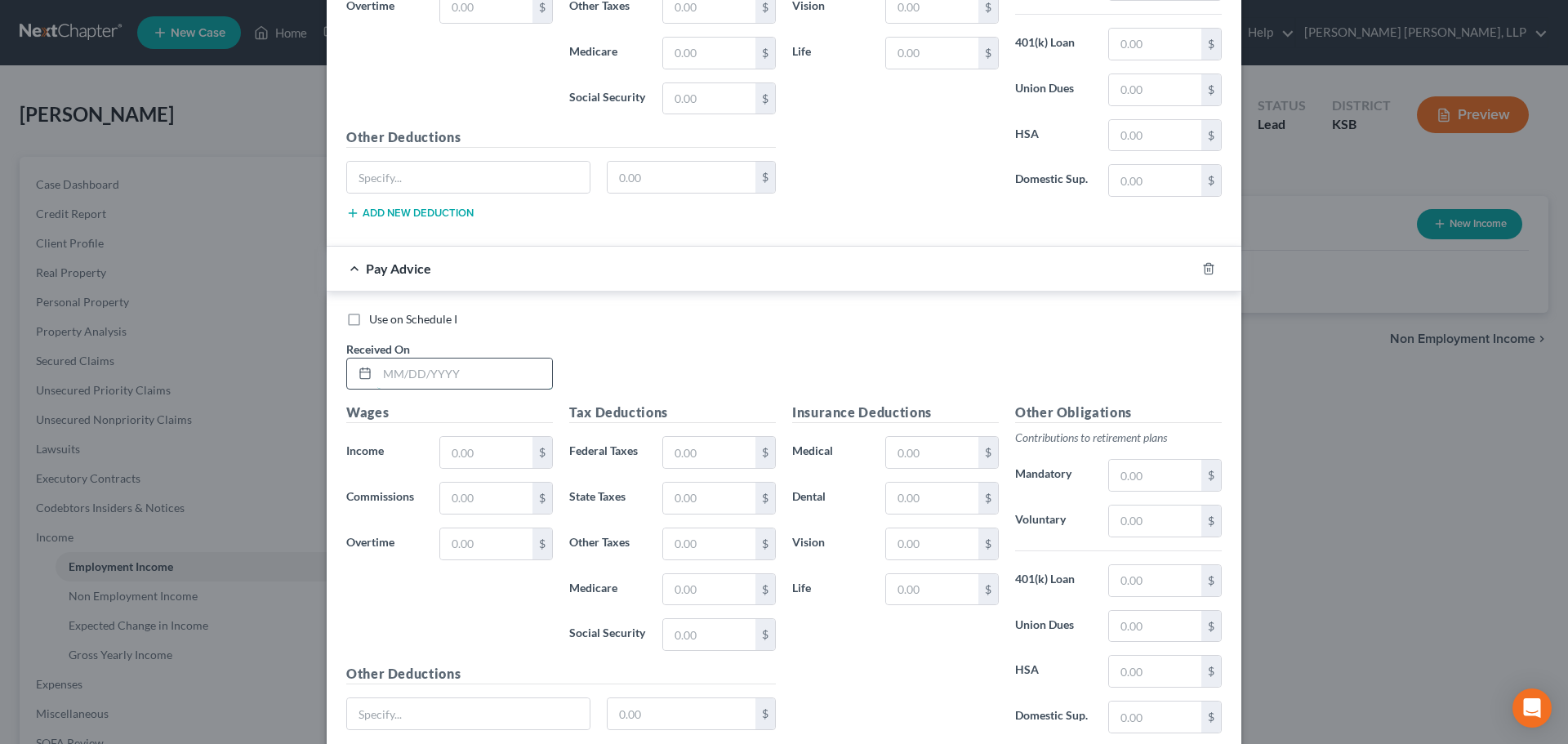
click at [411, 378] on input "text" at bounding box center [464, 374] width 175 height 31
type input "3"
type input "[DATE]"
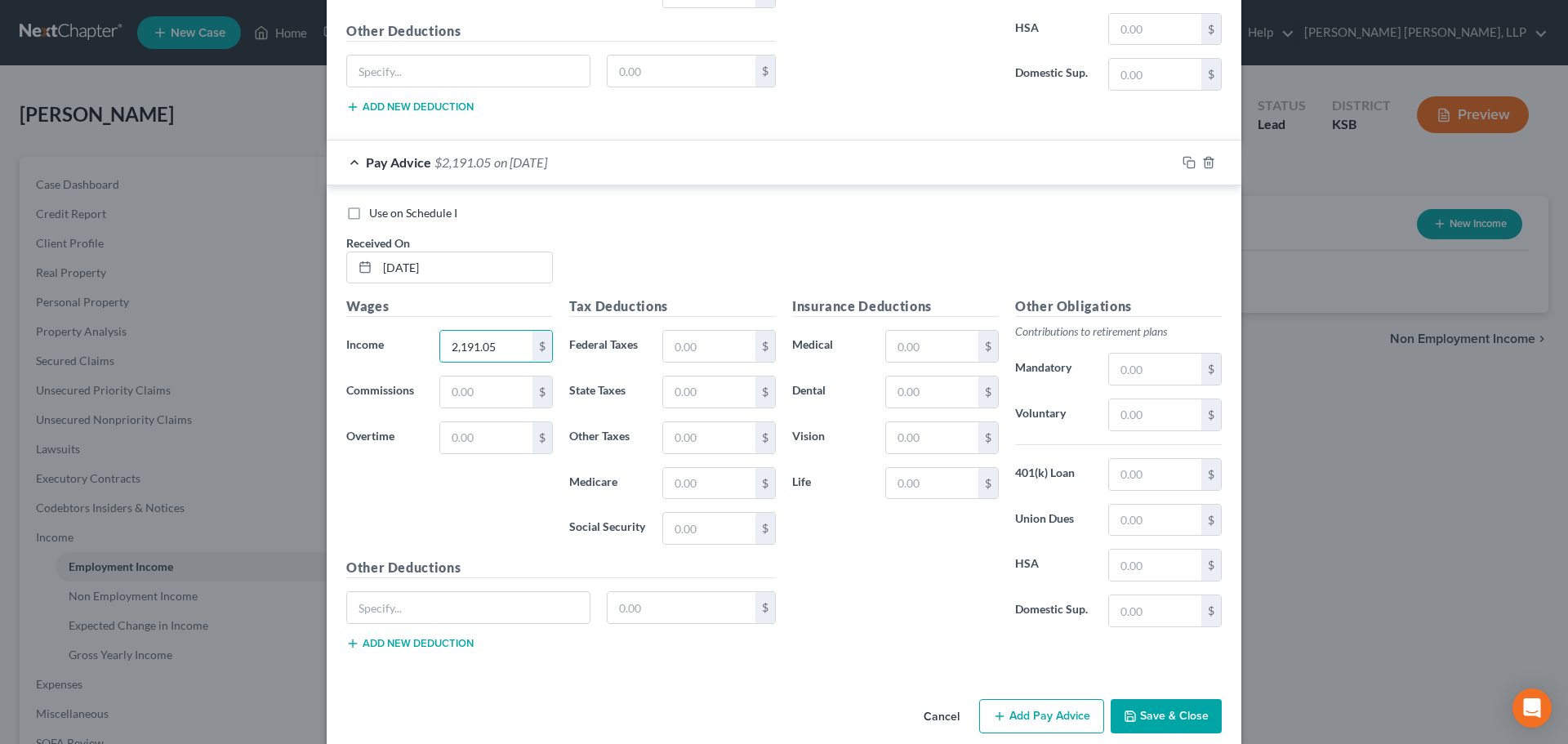
scroll to position [3119, 0]
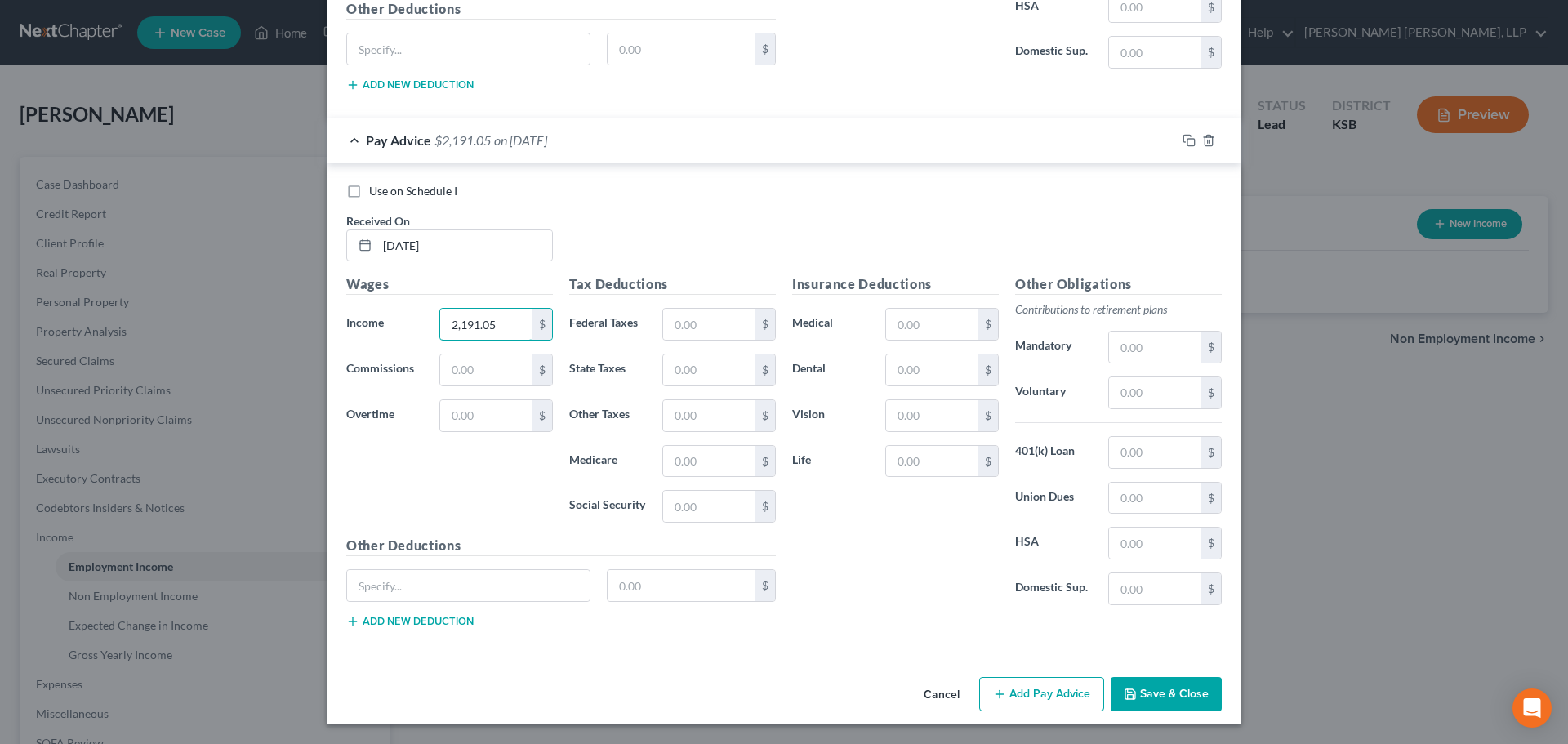
type input "2,191.05"
click at [1041, 695] on button "Add Pay Advice" at bounding box center [1041, 694] width 125 height 34
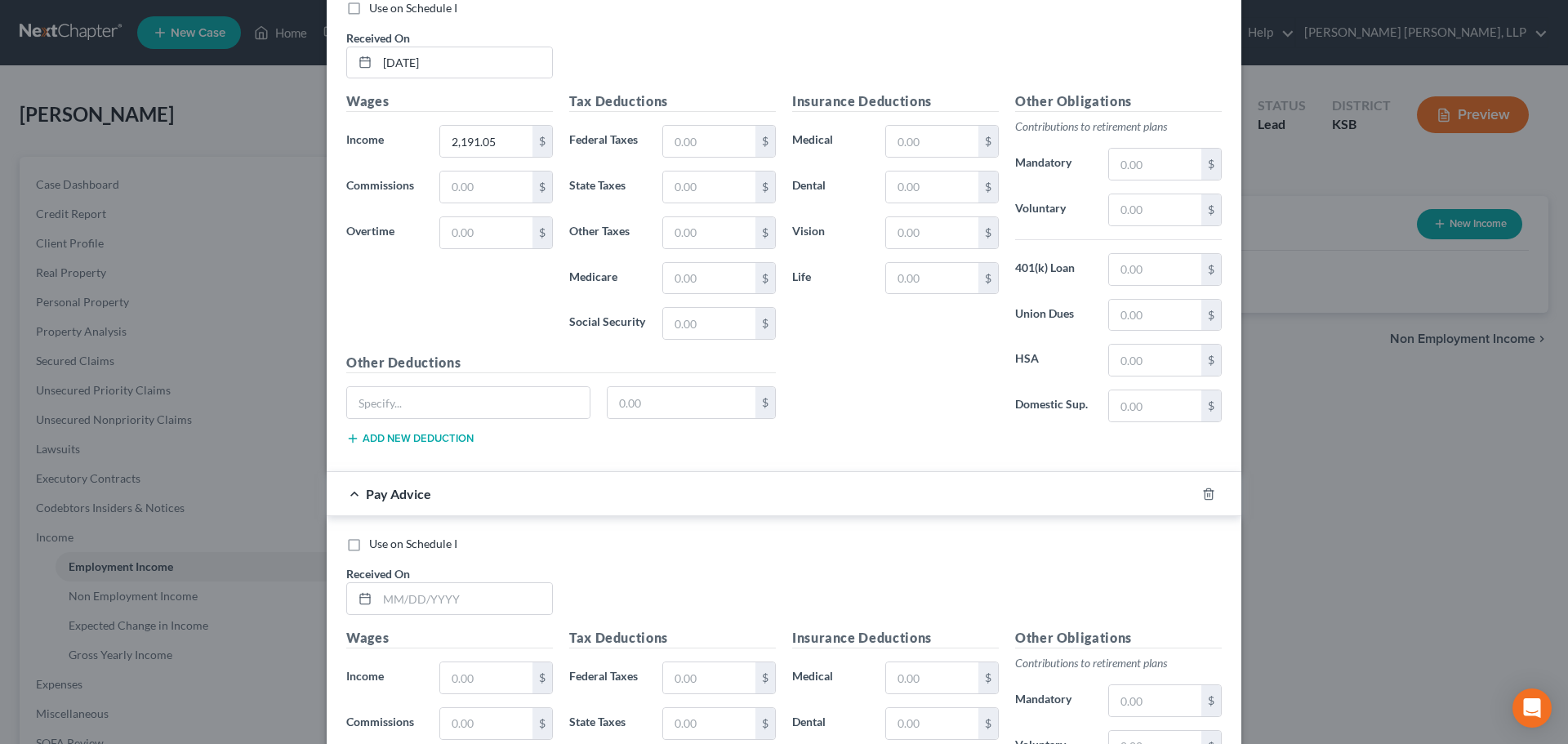
scroll to position [3365, 0]
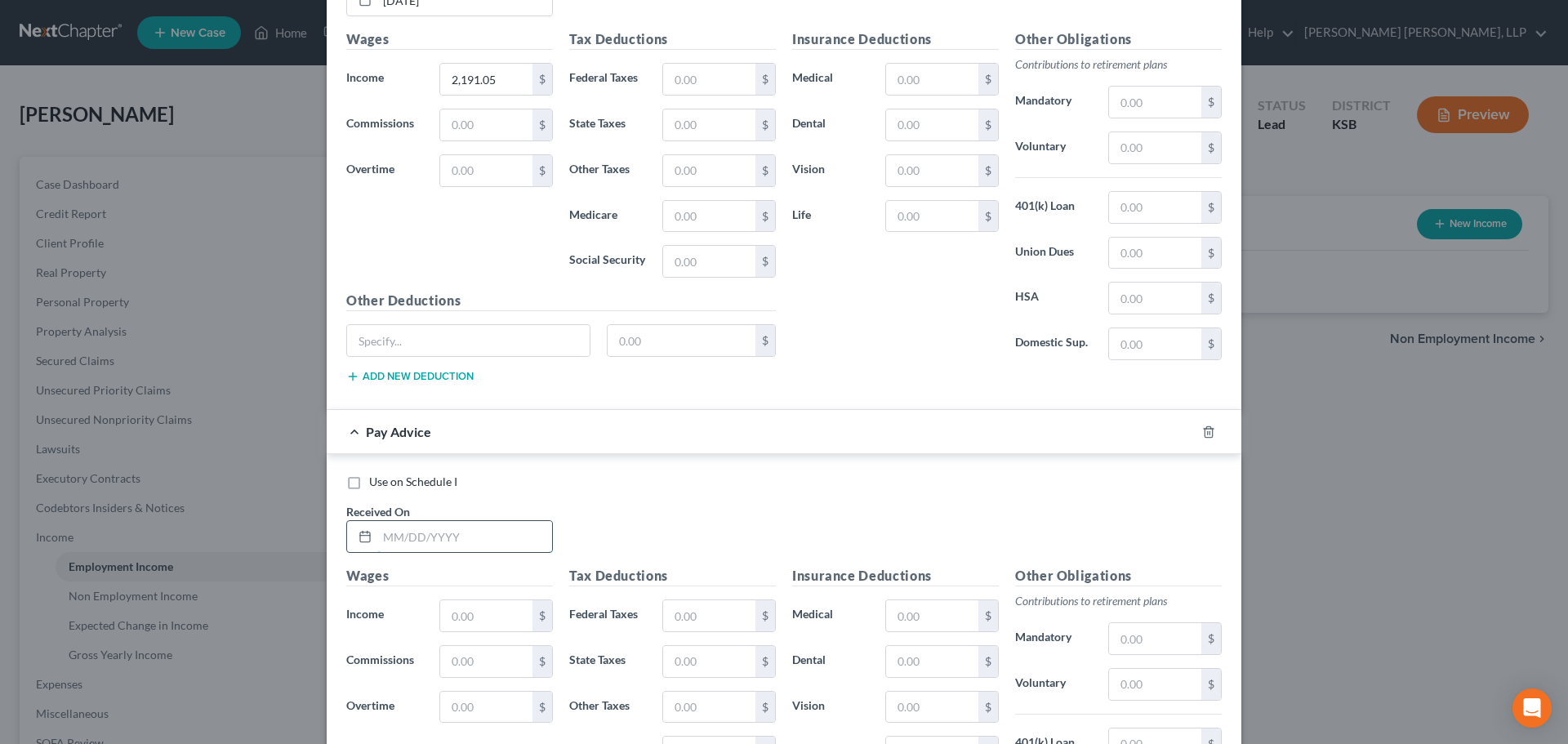
click at [389, 542] on input "text" at bounding box center [464, 537] width 175 height 31
type input "[DATE]"
type input "3,991.71"
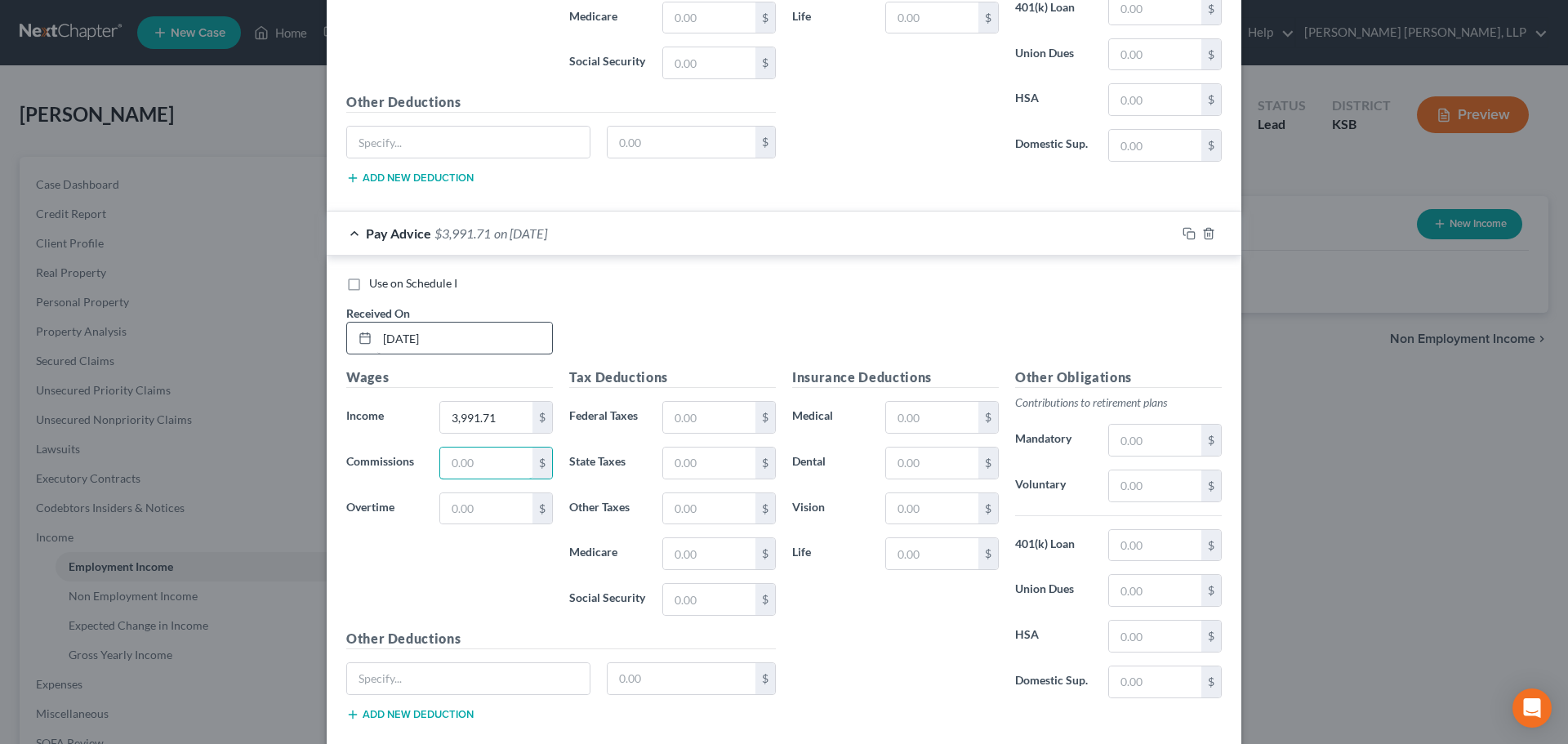
scroll to position [3655, 0]
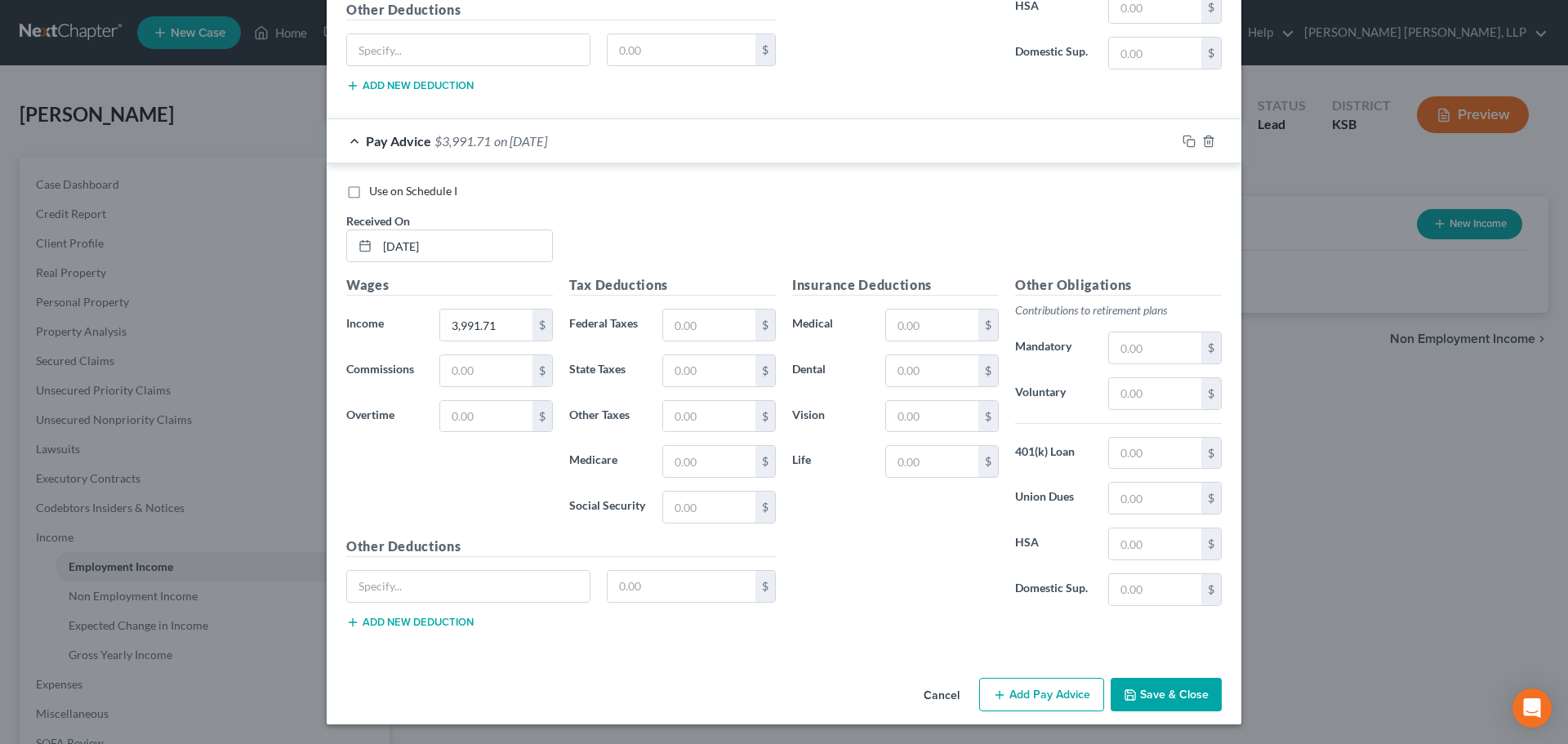
click at [1069, 691] on button "Add Pay Advice" at bounding box center [1041, 695] width 125 height 34
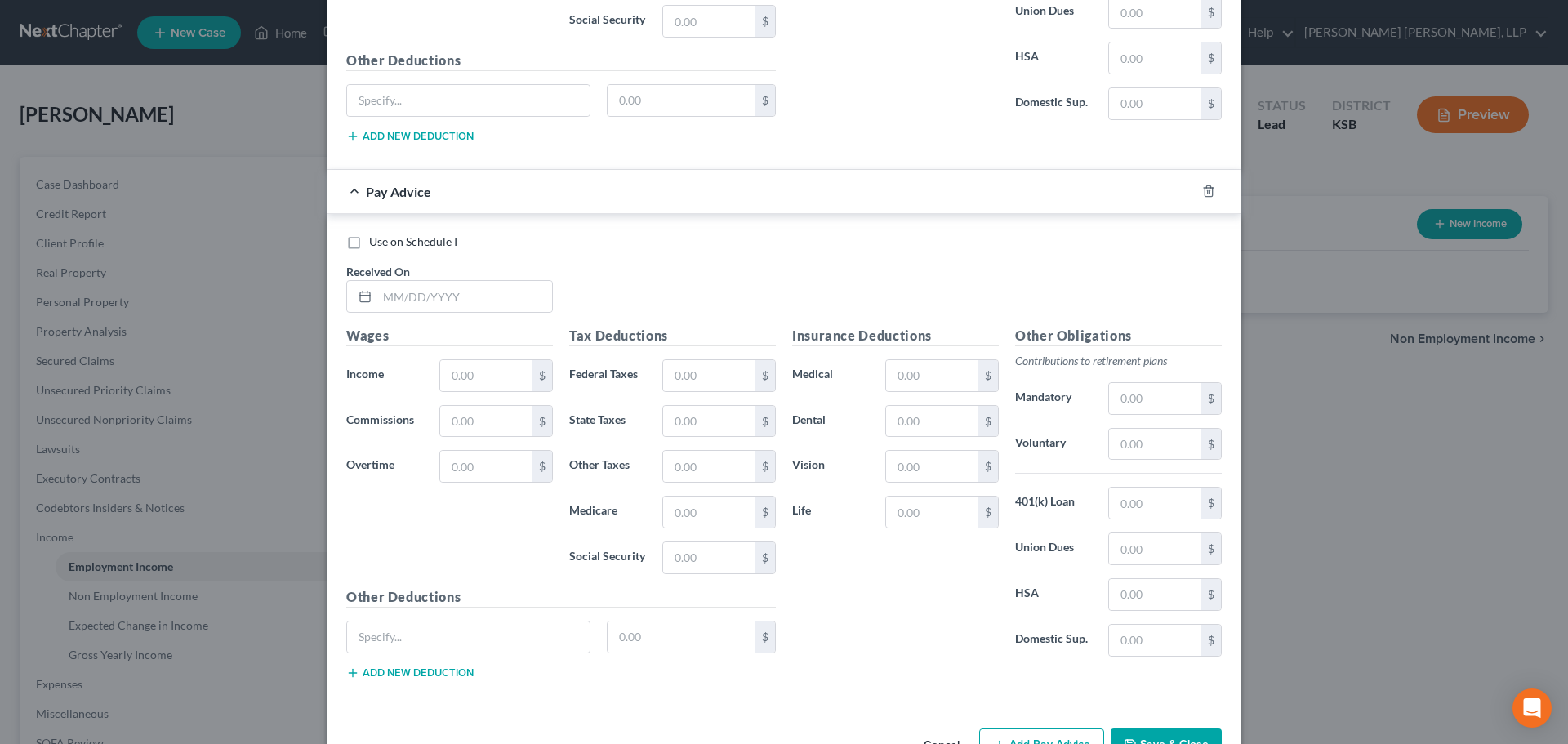
scroll to position [4146, 0]
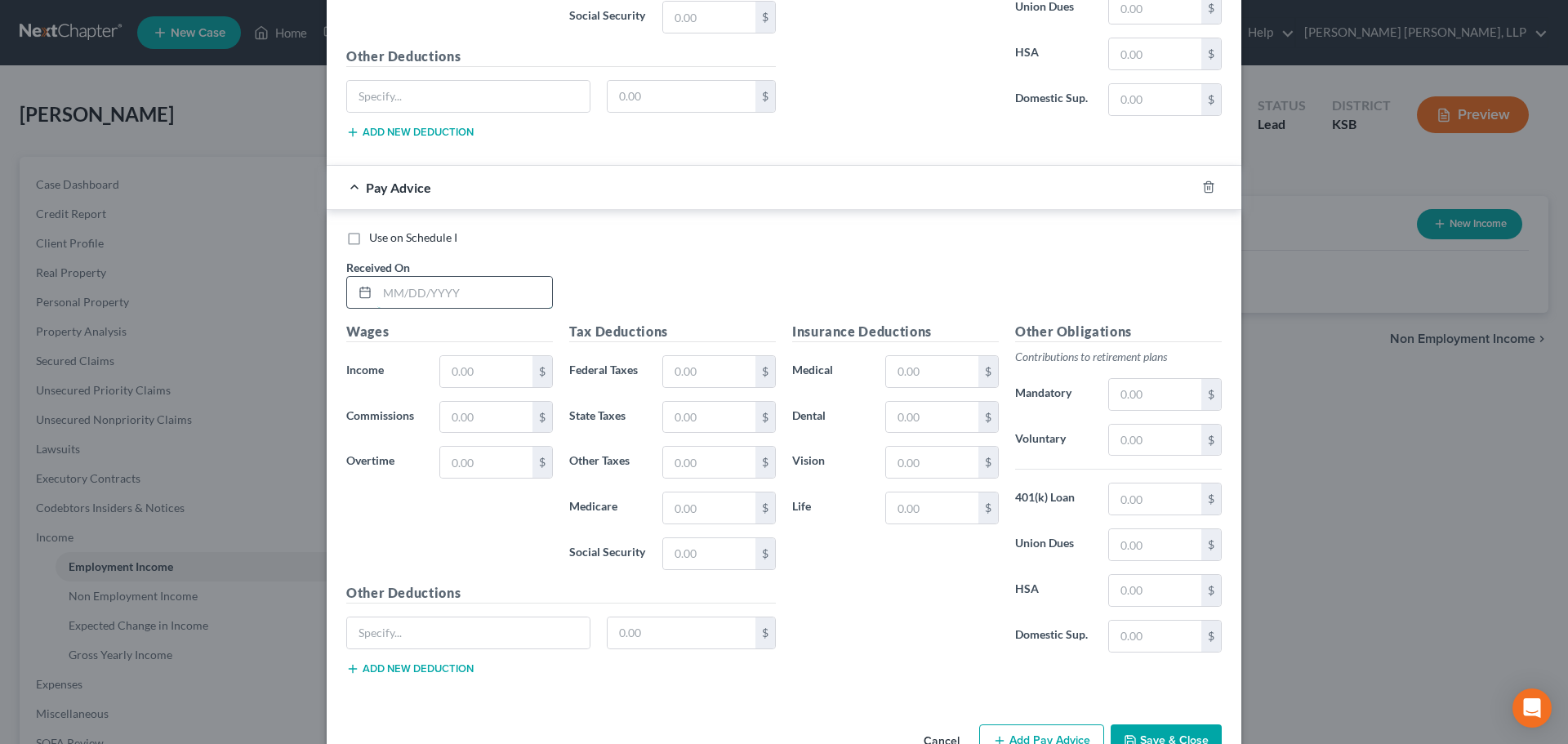
click at [422, 291] on input "text" at bounding box center [464, 292] width 175 height 31
type input "[DATE]"
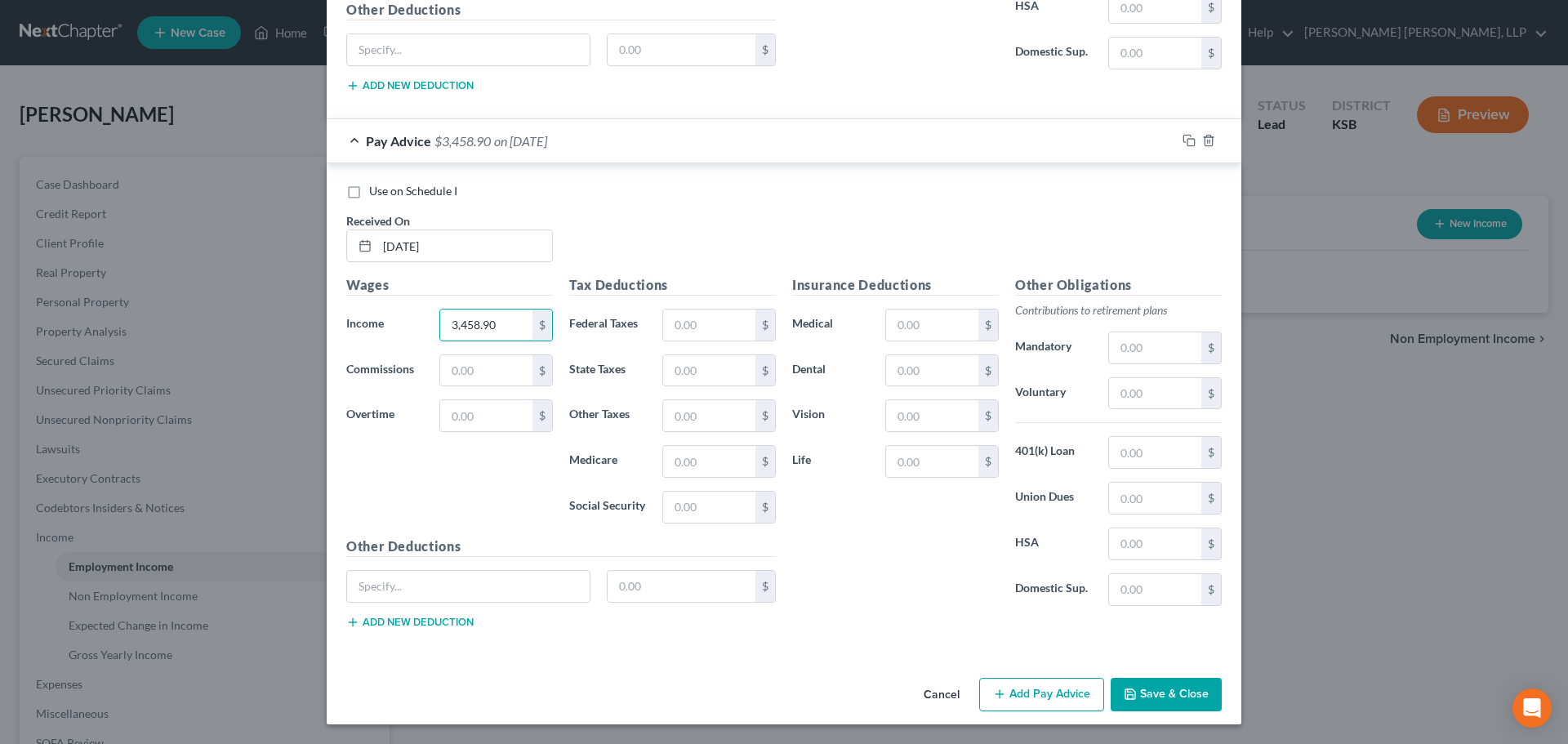
type input "3,458.90"
click at [1005, 689] on button "Add Pay Advice" at bounding box center [1041, 695] width 125 height 34
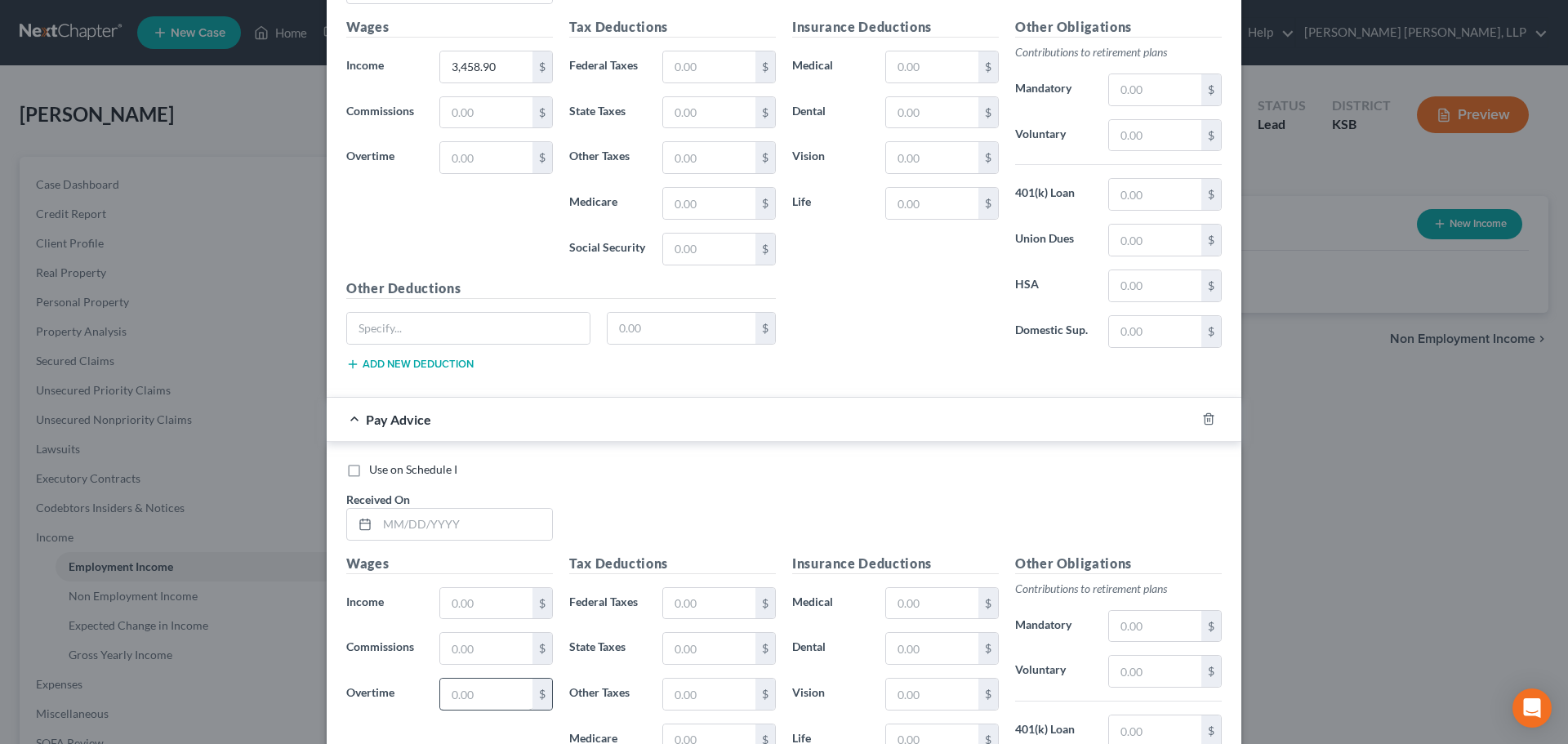
scroll to position [4519, 0]
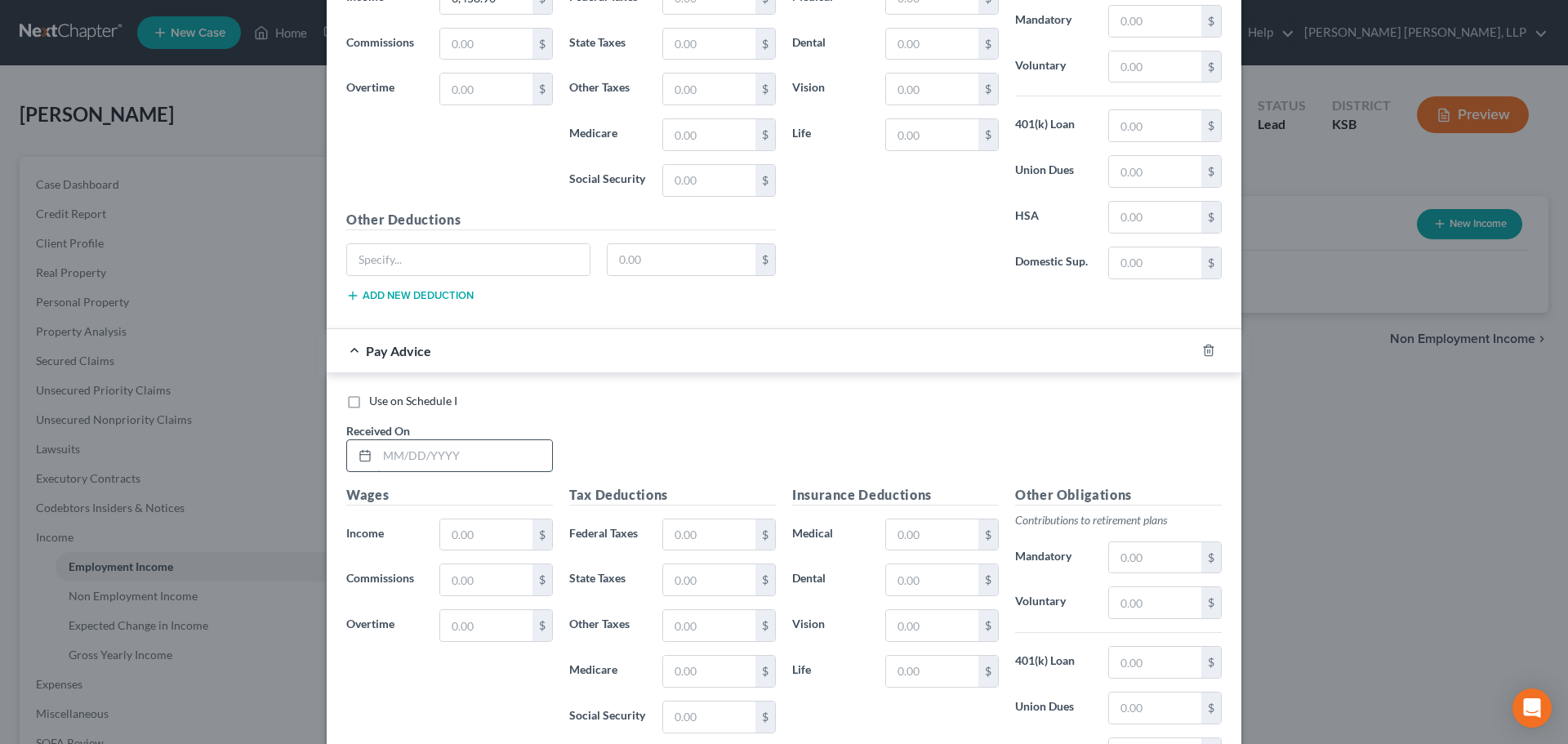
click at [429, 461] on input "text" at bounding box center [464, 455] width 175 height 31
type input "[DATE]"
type input "3,378.71"
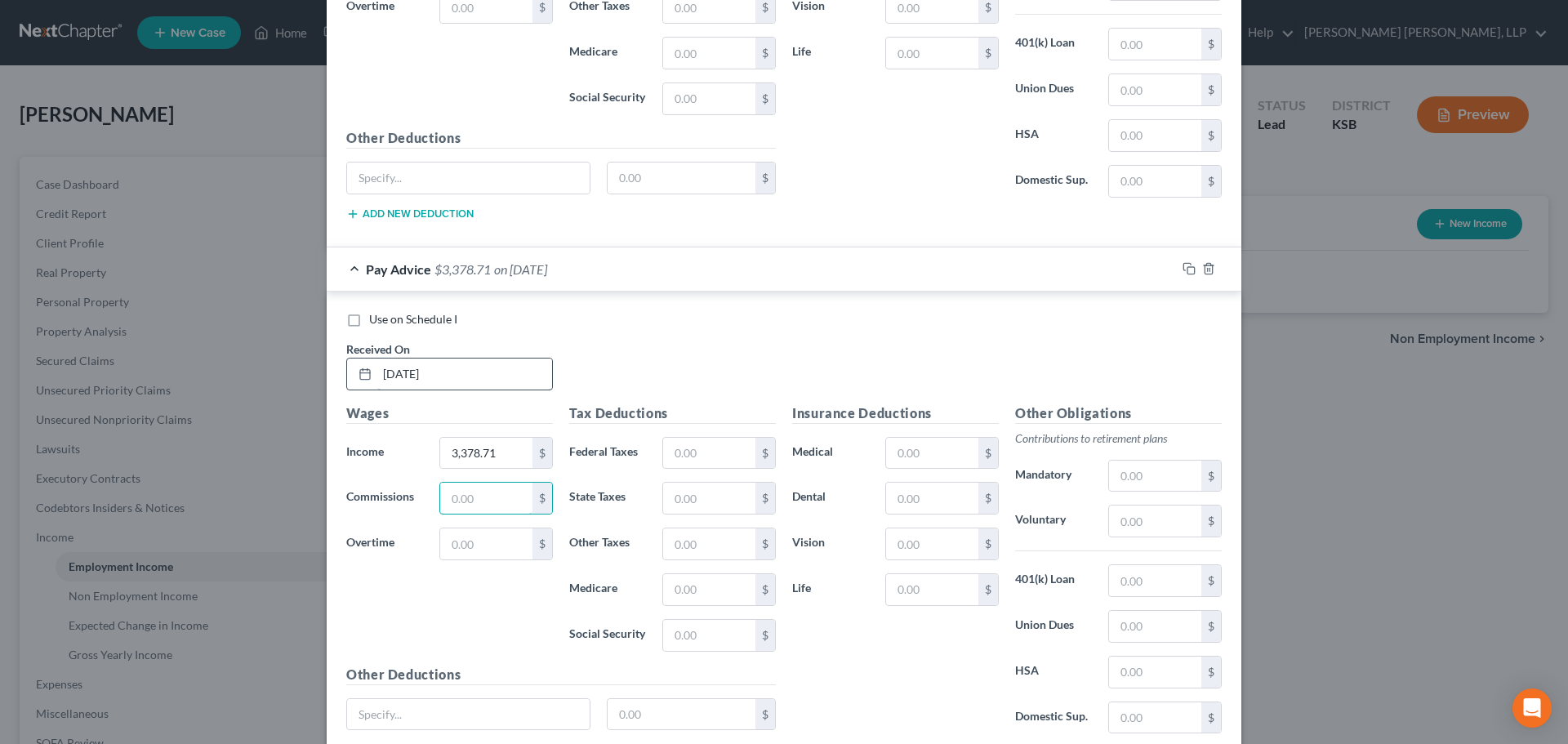
scroll to position [4729, 0]
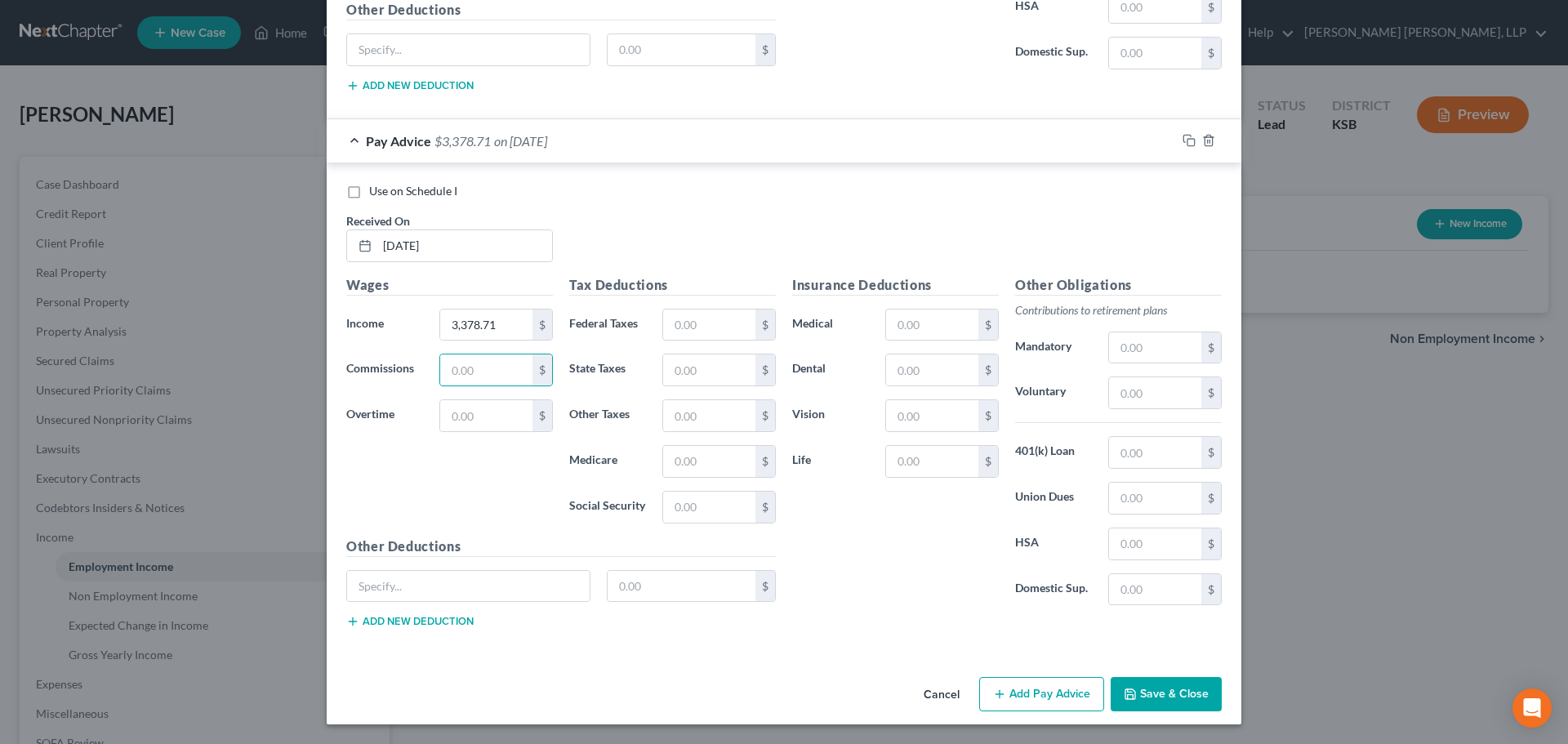
click at [995, 683] on button "Add Pay Advice" at bounding box center [1041, 694] width 125 height 34
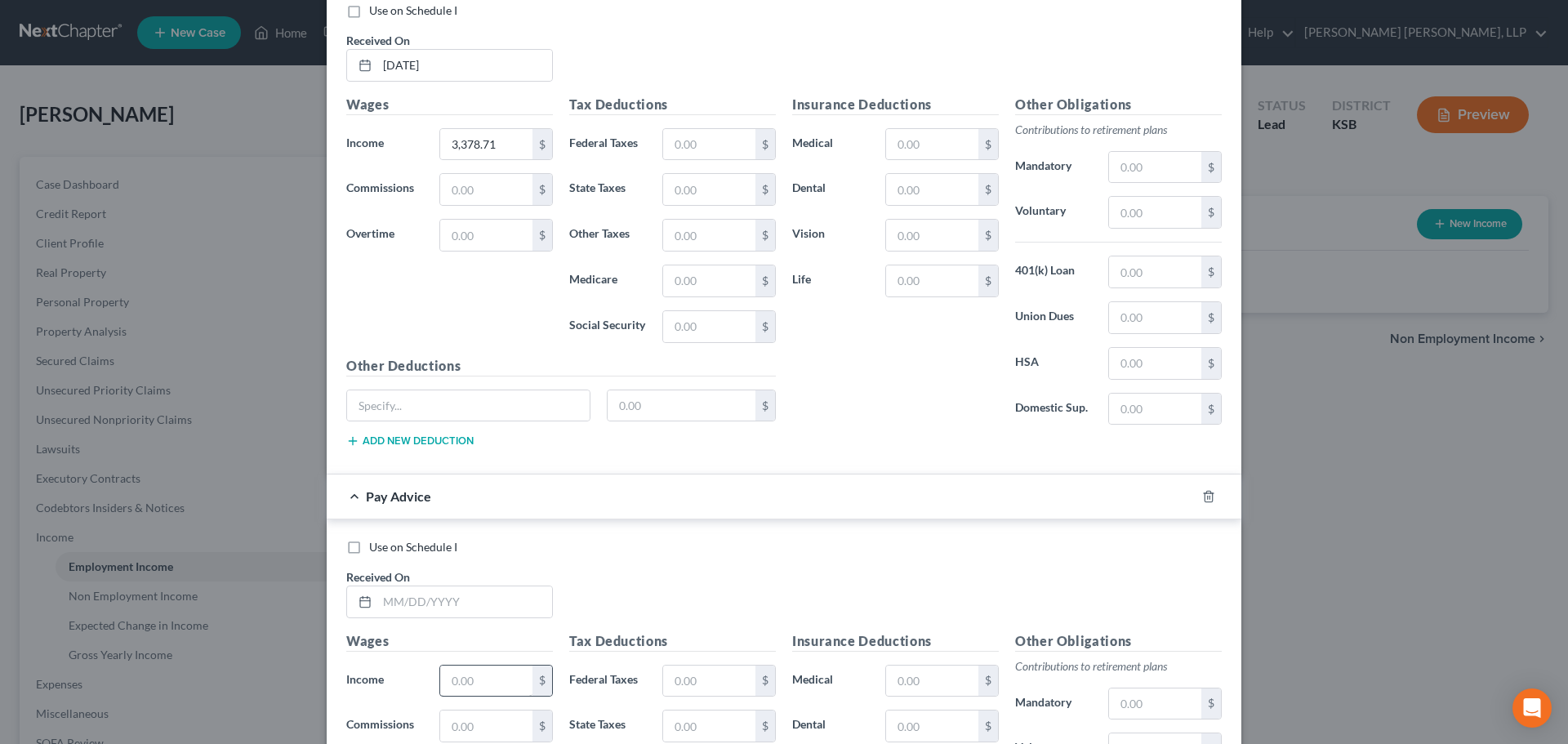
scroll to position [4892, 0]
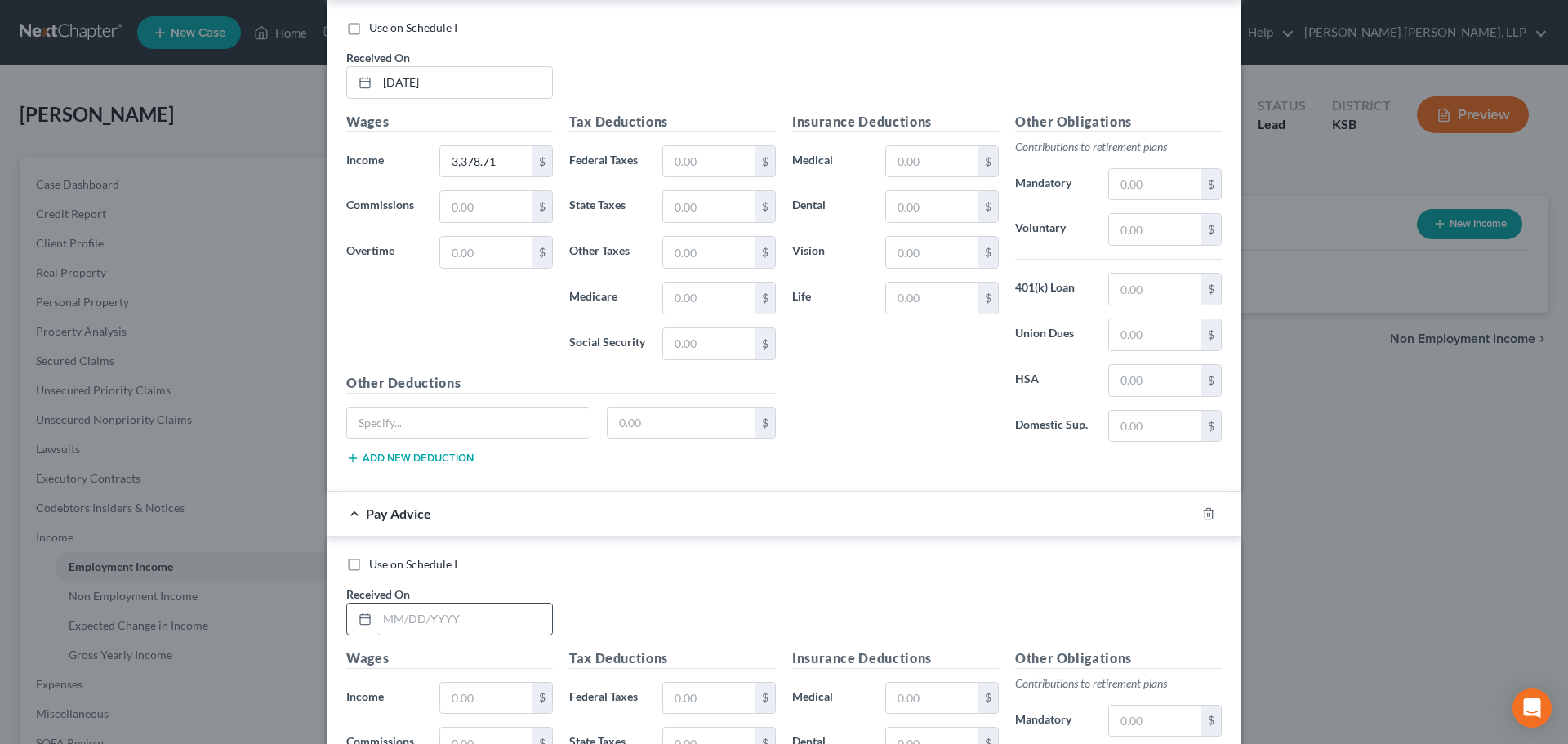
click at [420, 616] on input "text" at bounding box center [464, 619] width 175 height 31
type input "[DATE]"
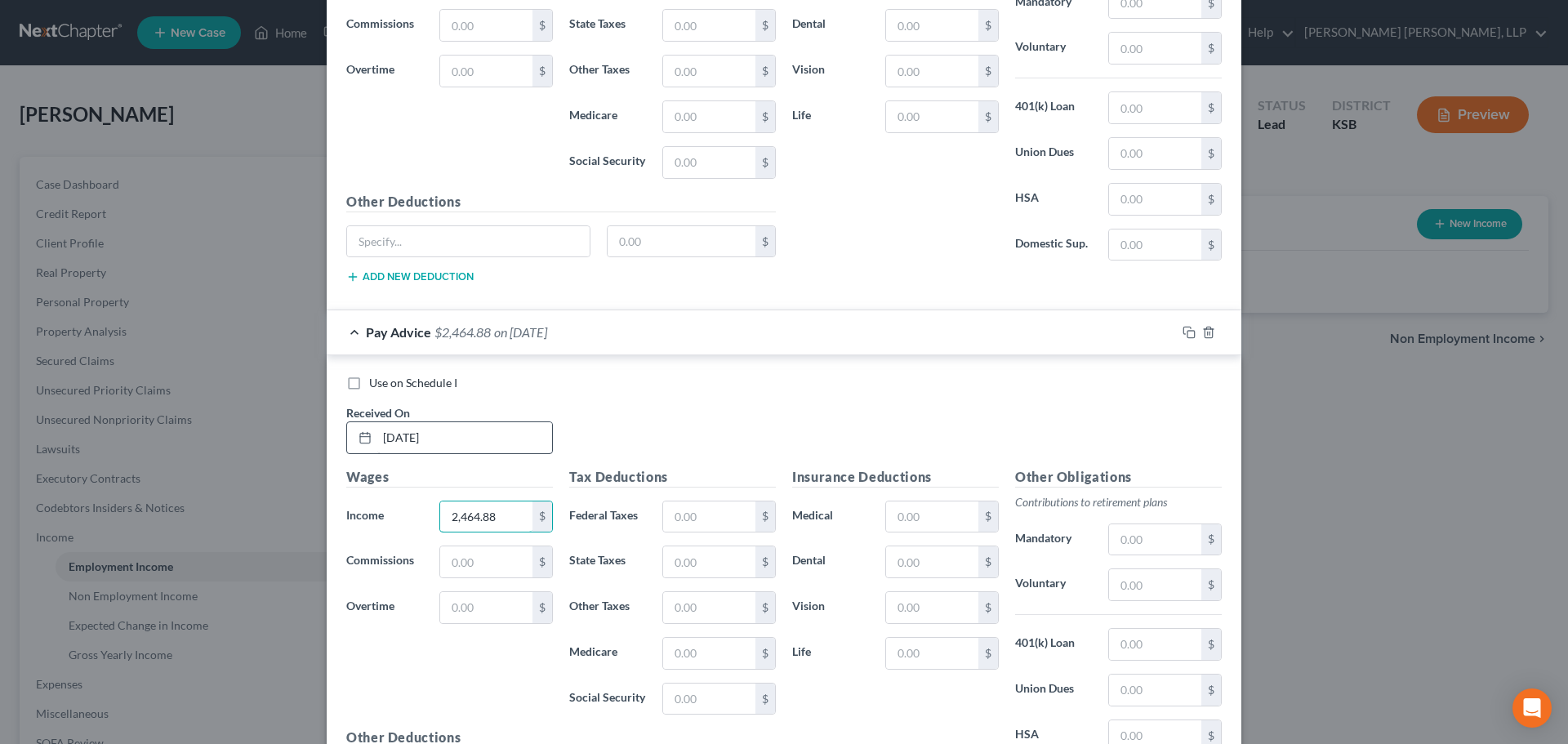
scroll to position [5266, 0]
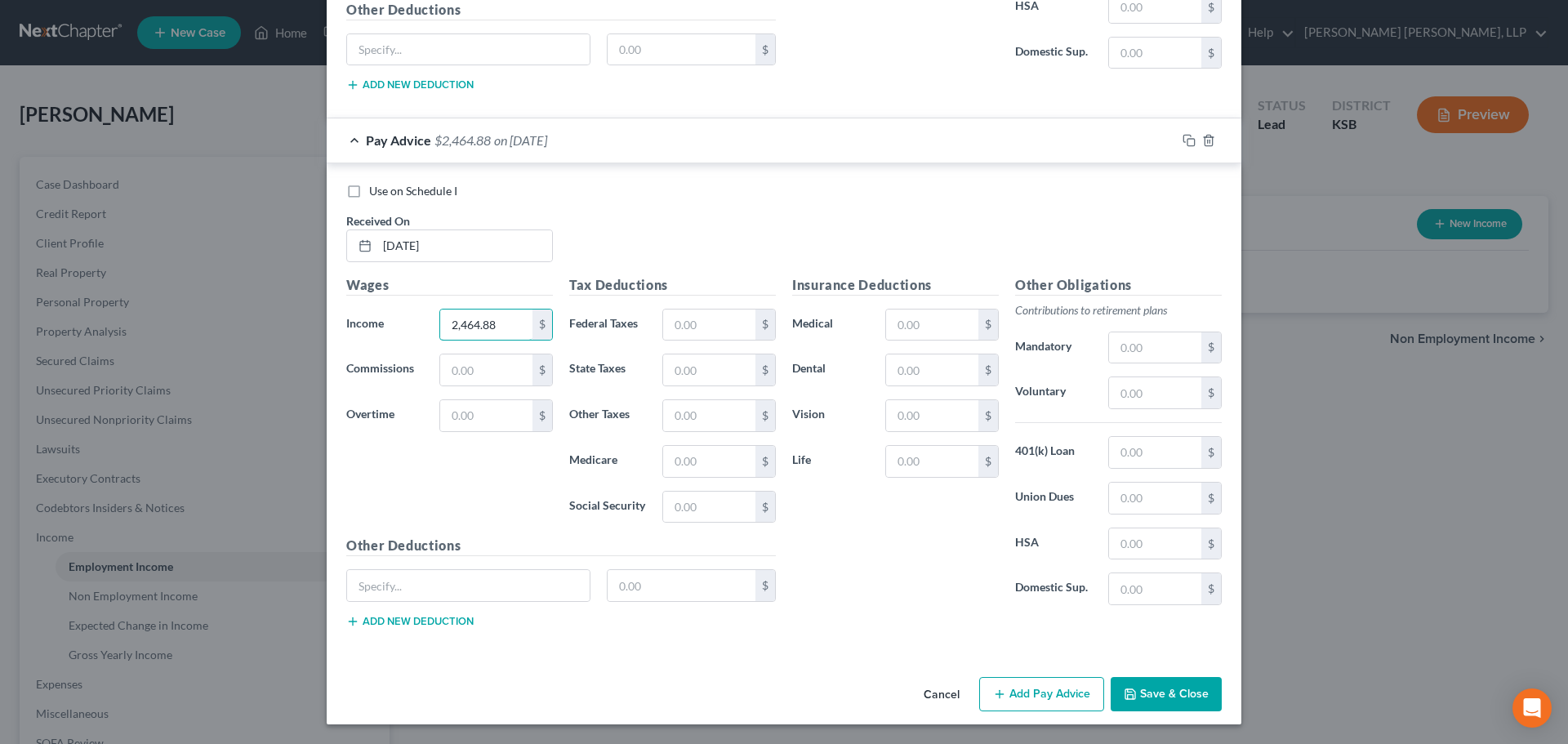
type input "2,464.88"
click at [1036, 695] on button "Add Pay Advice" at bounding box center [1041, 694] width 125 height 34
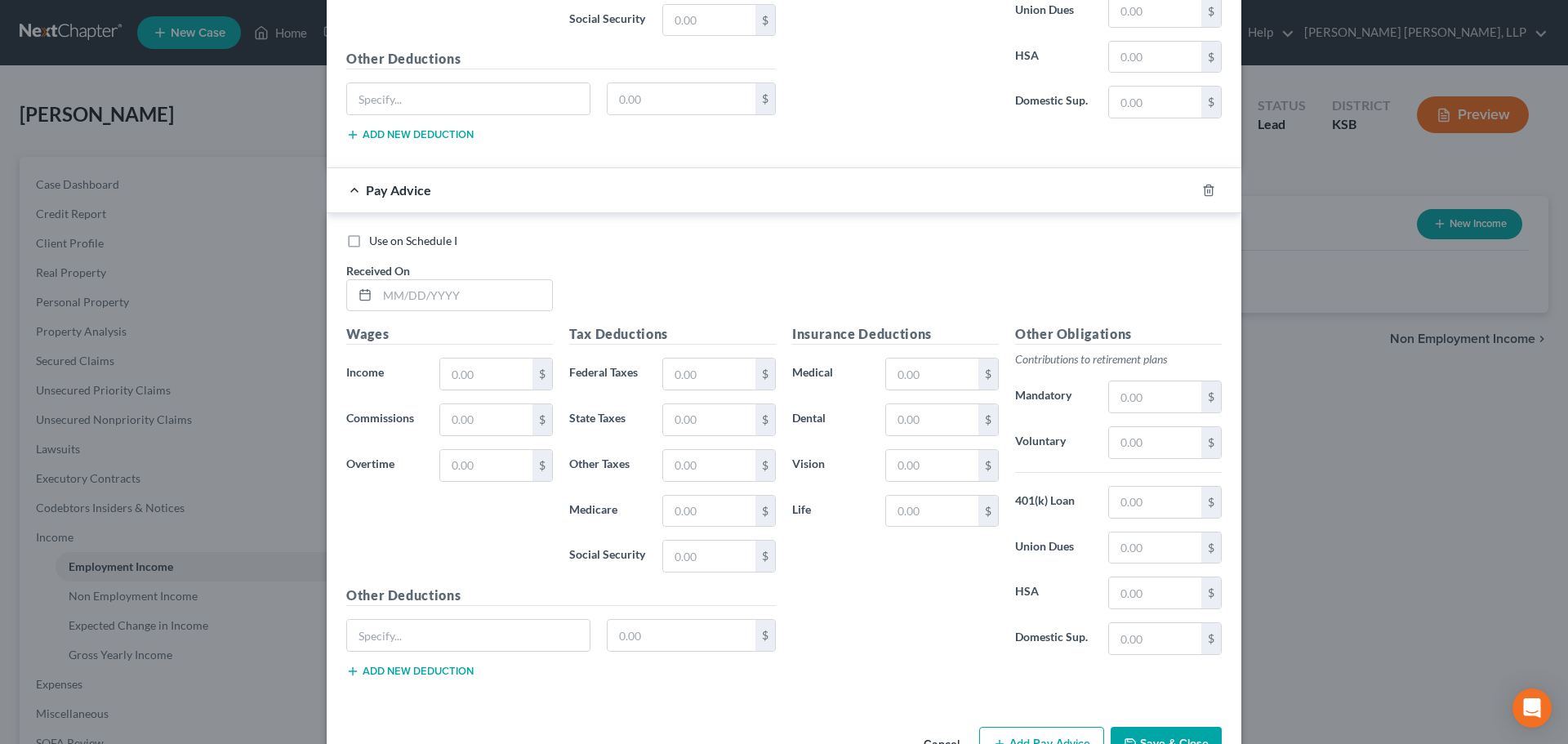
scroll to position [5755, 0]
click at [378, 291] on input "text" at bounding box center [464, 292] width 175 height 31
type input "[DATE]"
click at [479, 369] on input "text" at bounding box center [486, 371] width 92 height 31
type input "2,358.37"
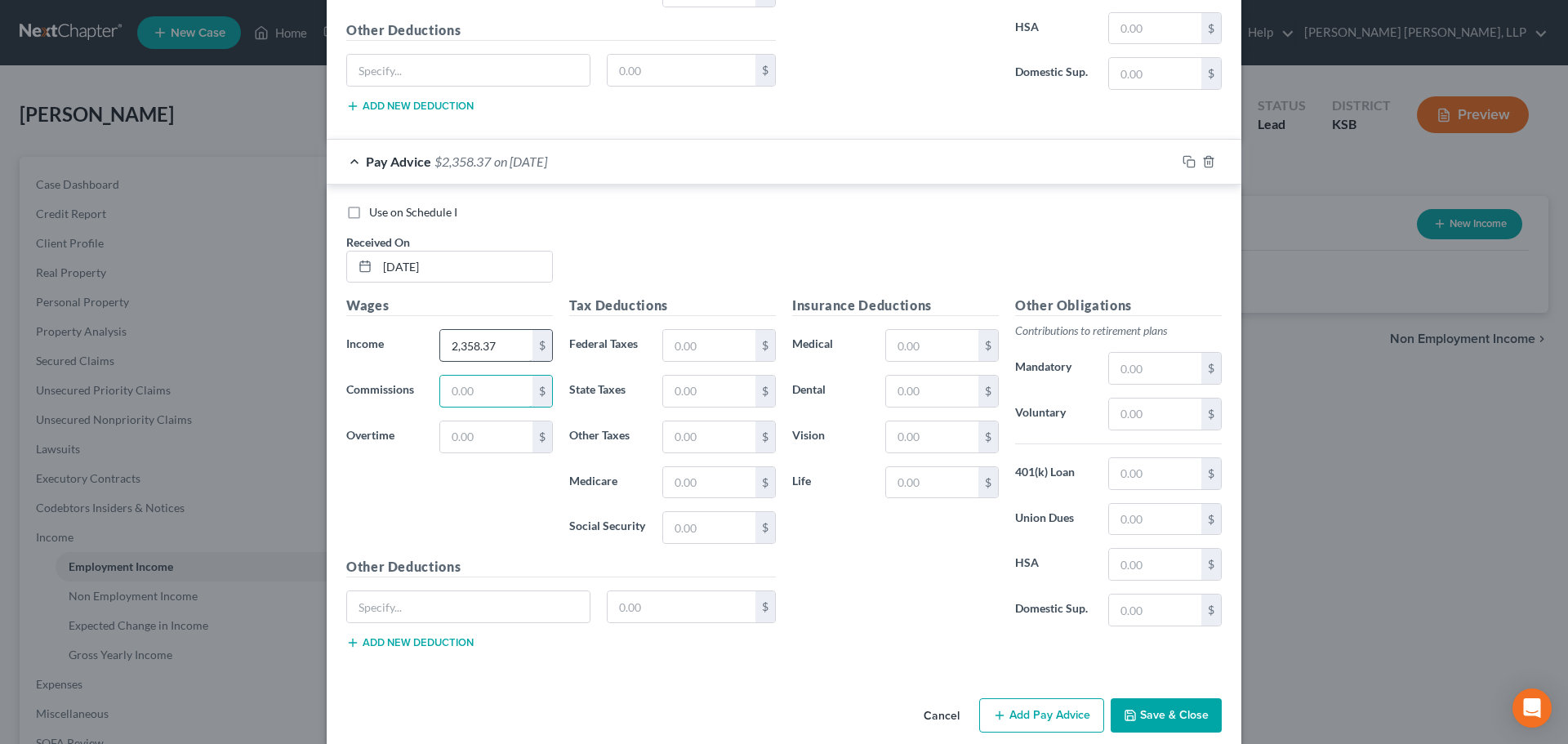
scroll to position [5802, 0]
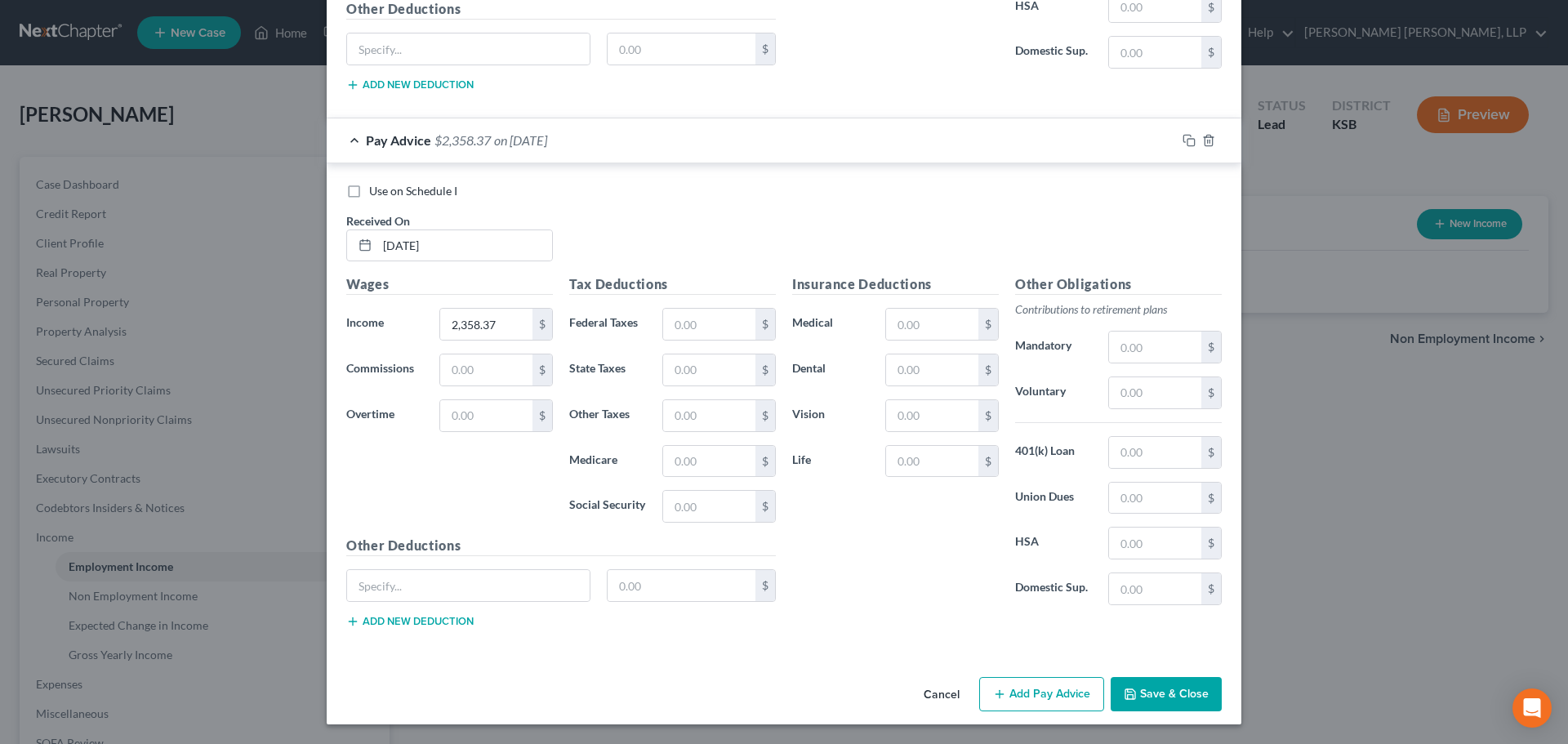
click at [1029, 691] on button "Add Pay Advice" at bounding box center [1041, 694] width 125 height 34
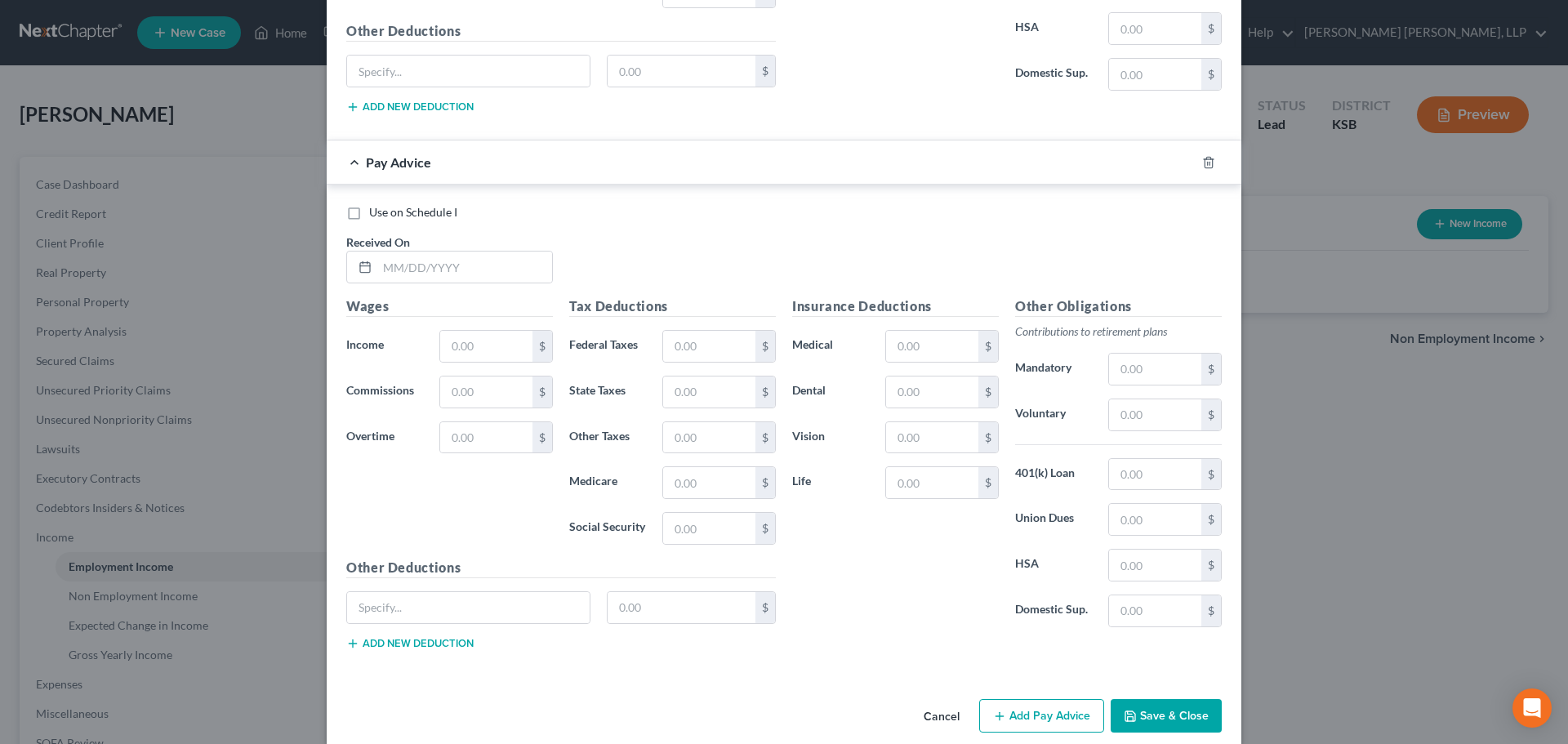
scroll to position [6338, 0]
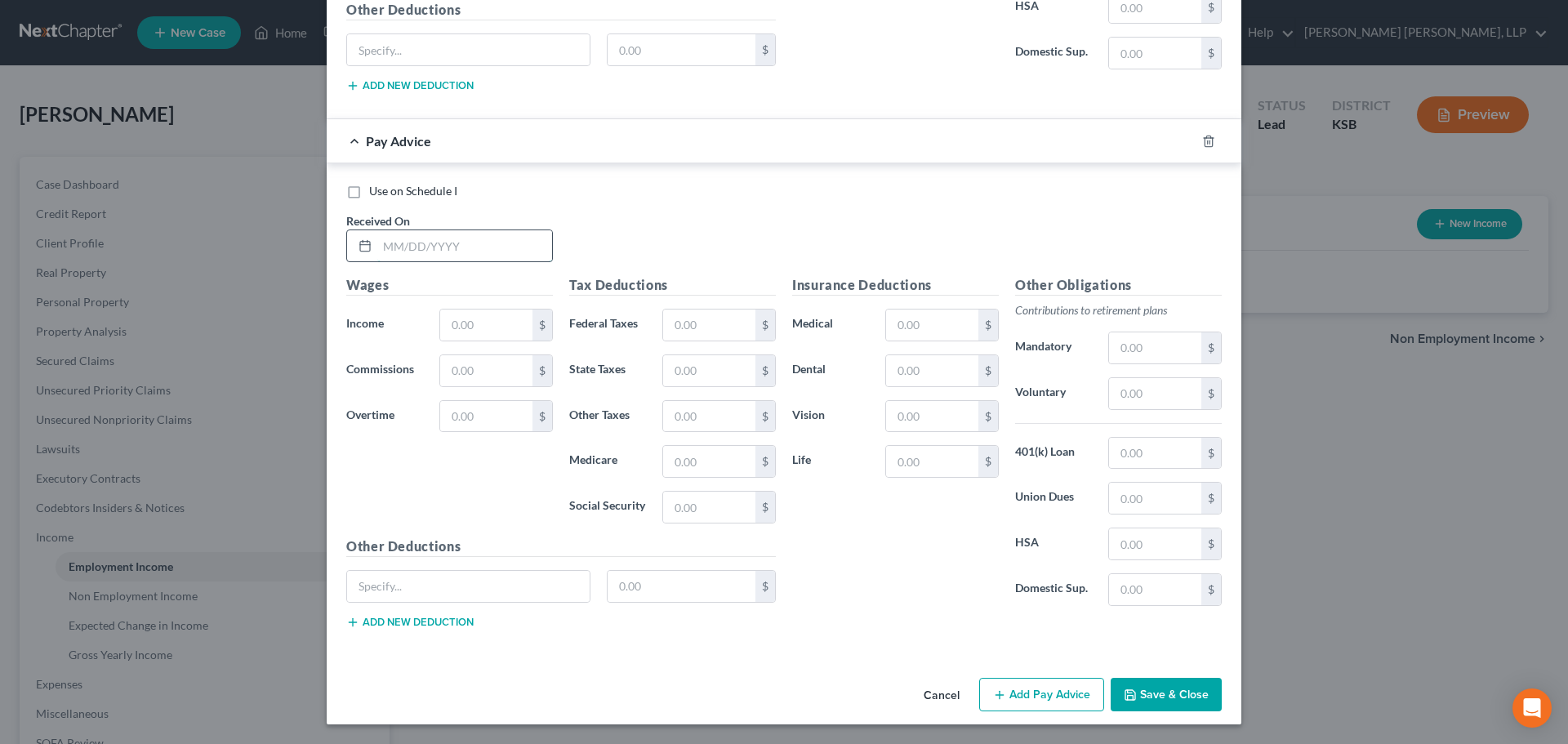
click at [402, 244] on input "text" at bounding box center [464, 245] width 175 height 31
type input "[DATE]"
type input "2,559.62"
click at [1036, 699] on button "Add Pay Advice" at bounding box center [1041, 695] width 125 height 34
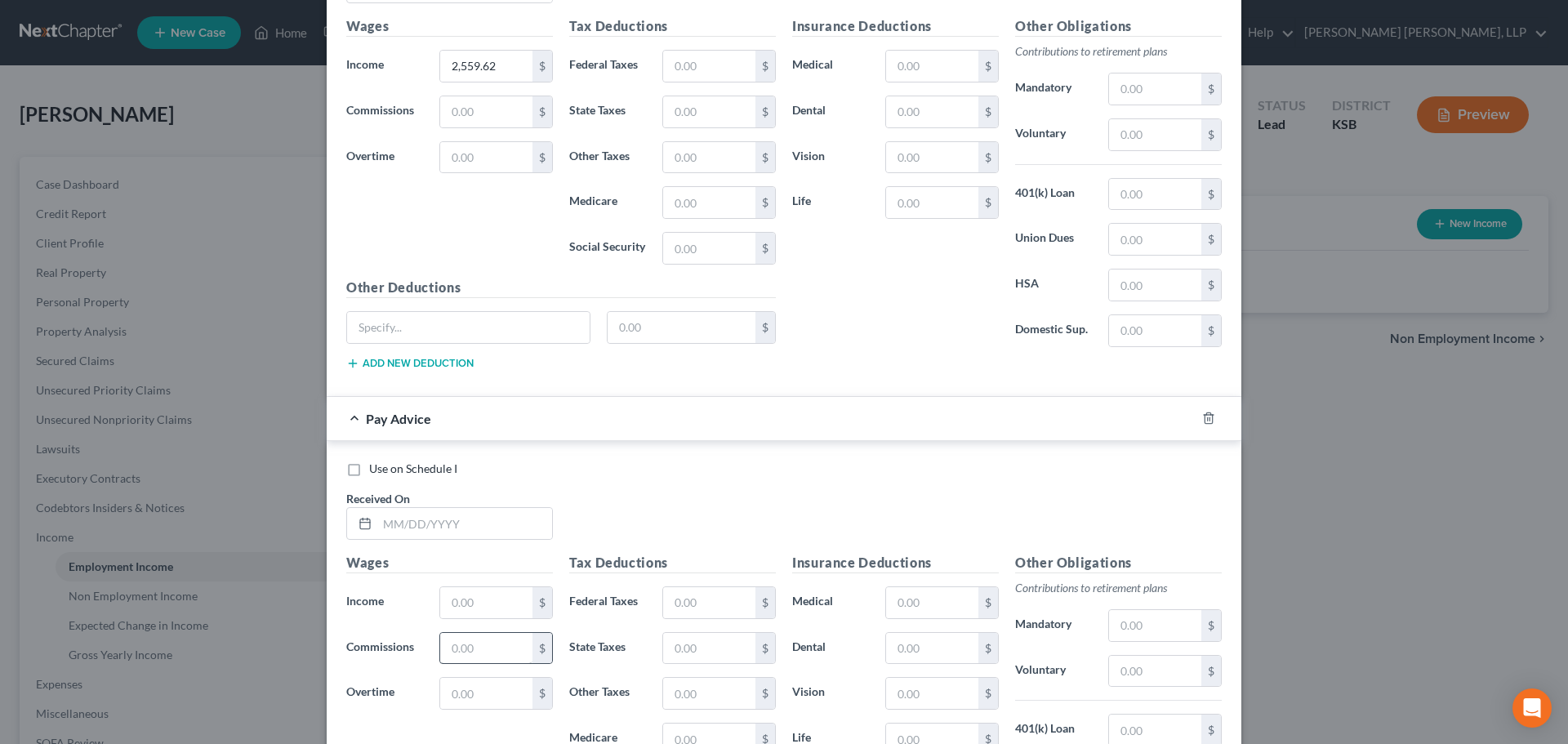
scroll to position [6664, 0]
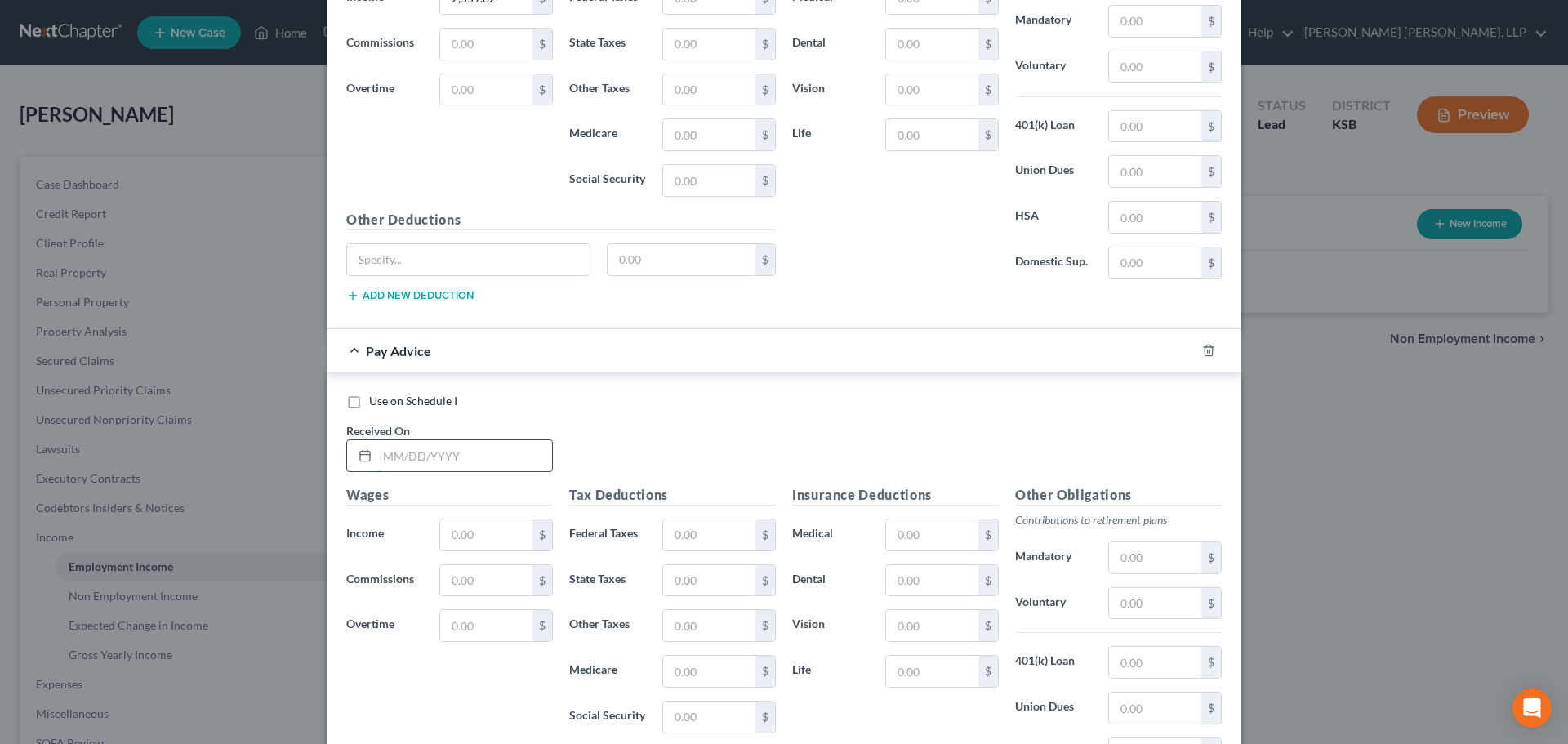
click at [425, 462] on input "text" at bounding box center [464, 455] width 175 height 31
type input "[DATE]"
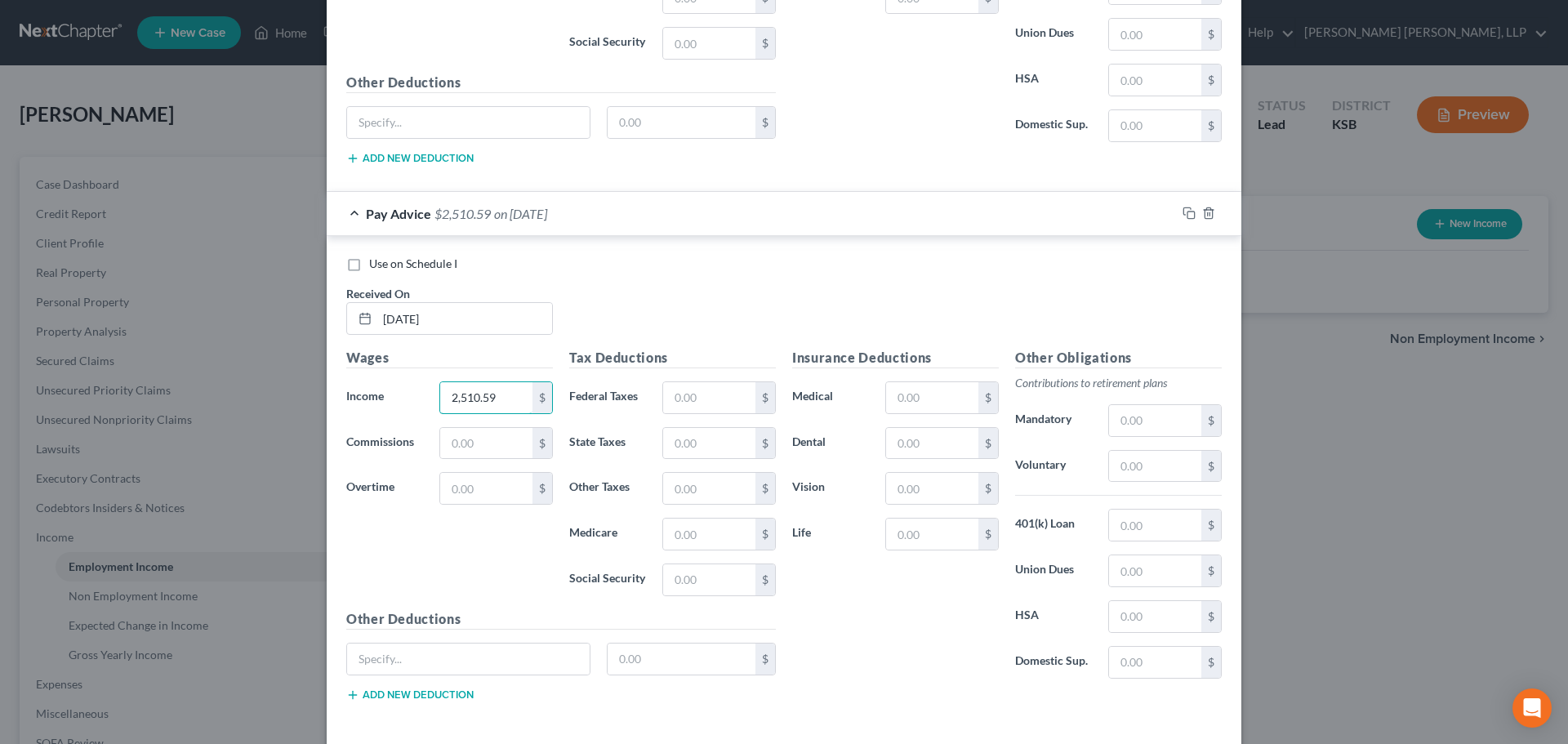
scroll to position [6875, 0]
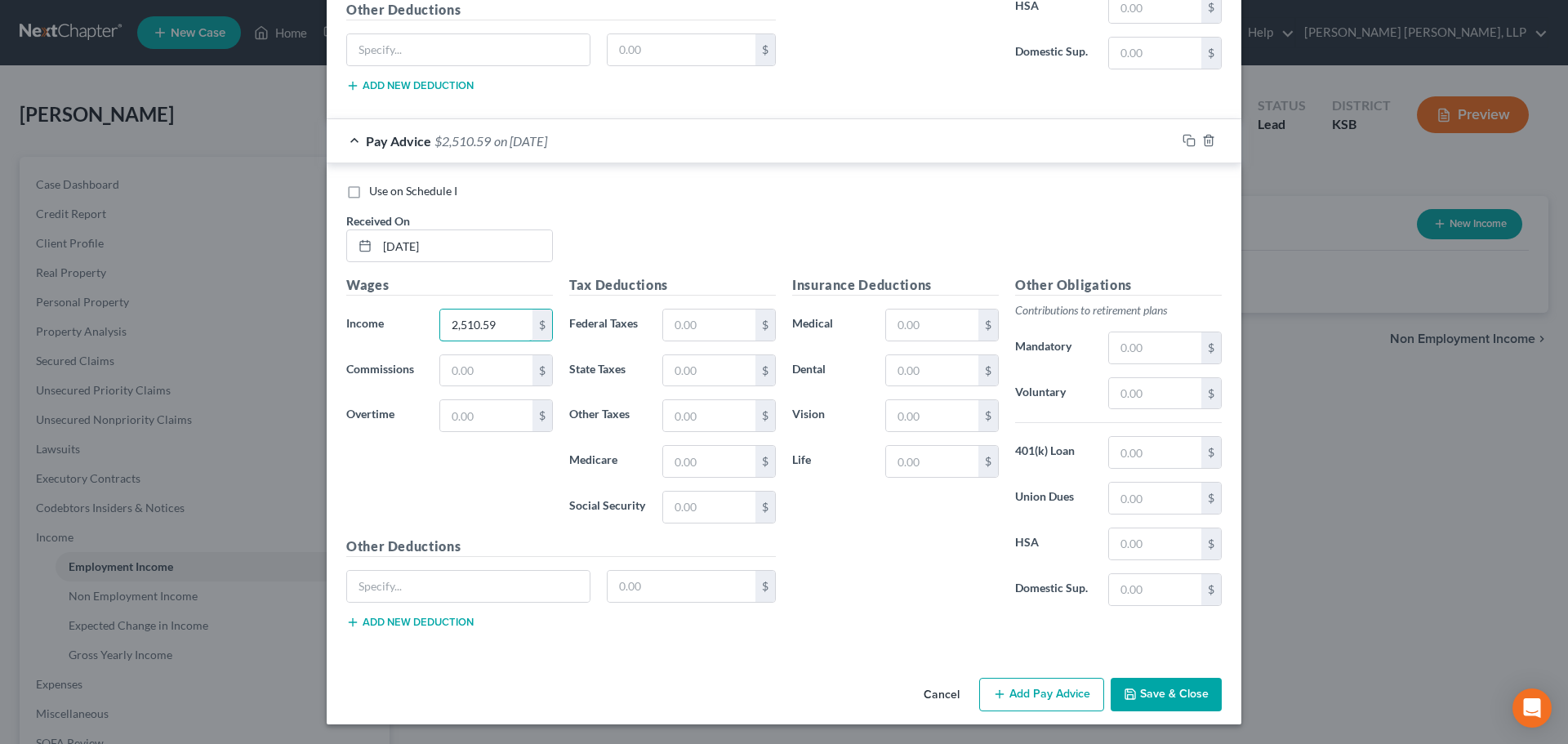
type input "2,510.59"
click at [1049, 696] on button "Add Pay Advice" at bounding box center [1041, 695] width 125 height 34
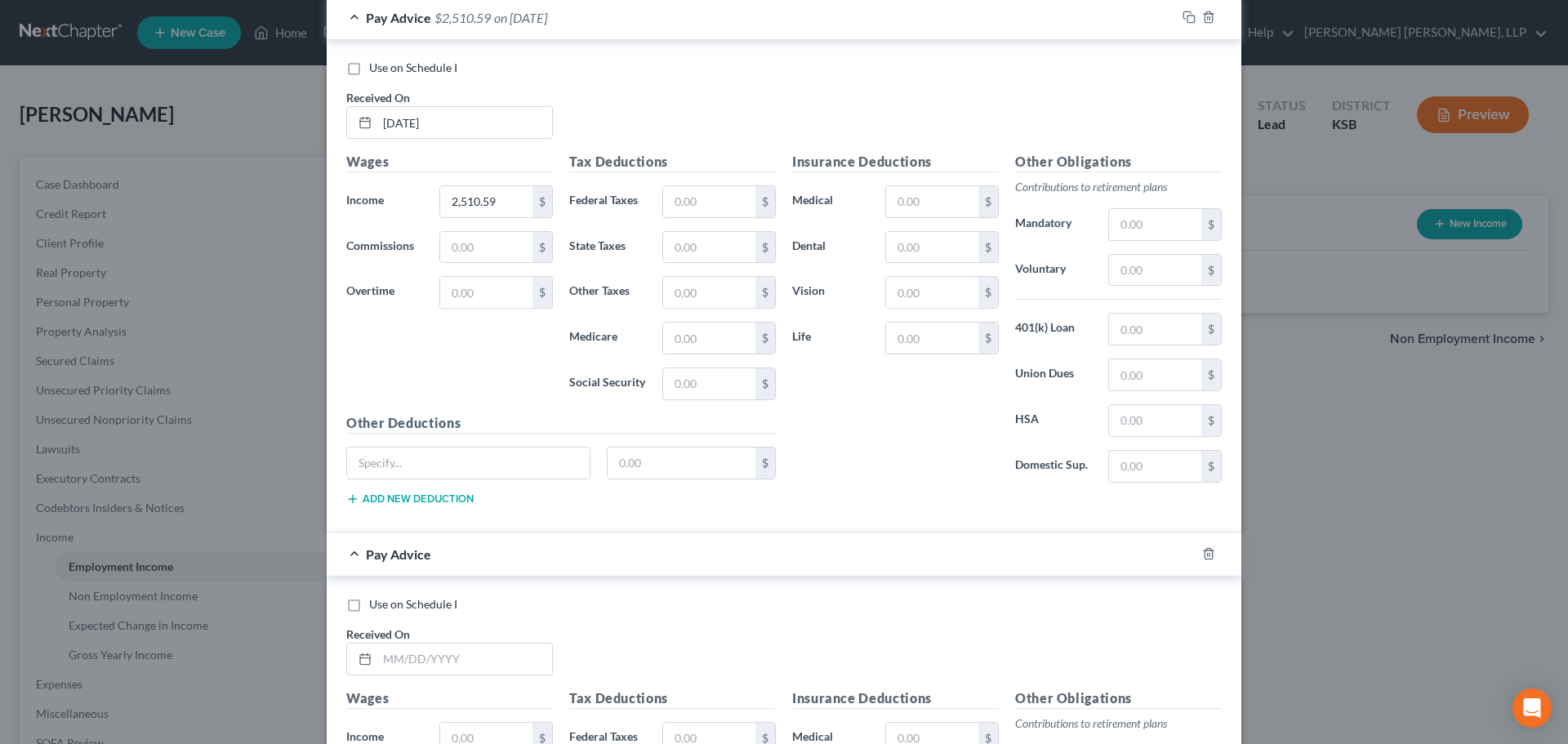
scroll to position [7283, 0]
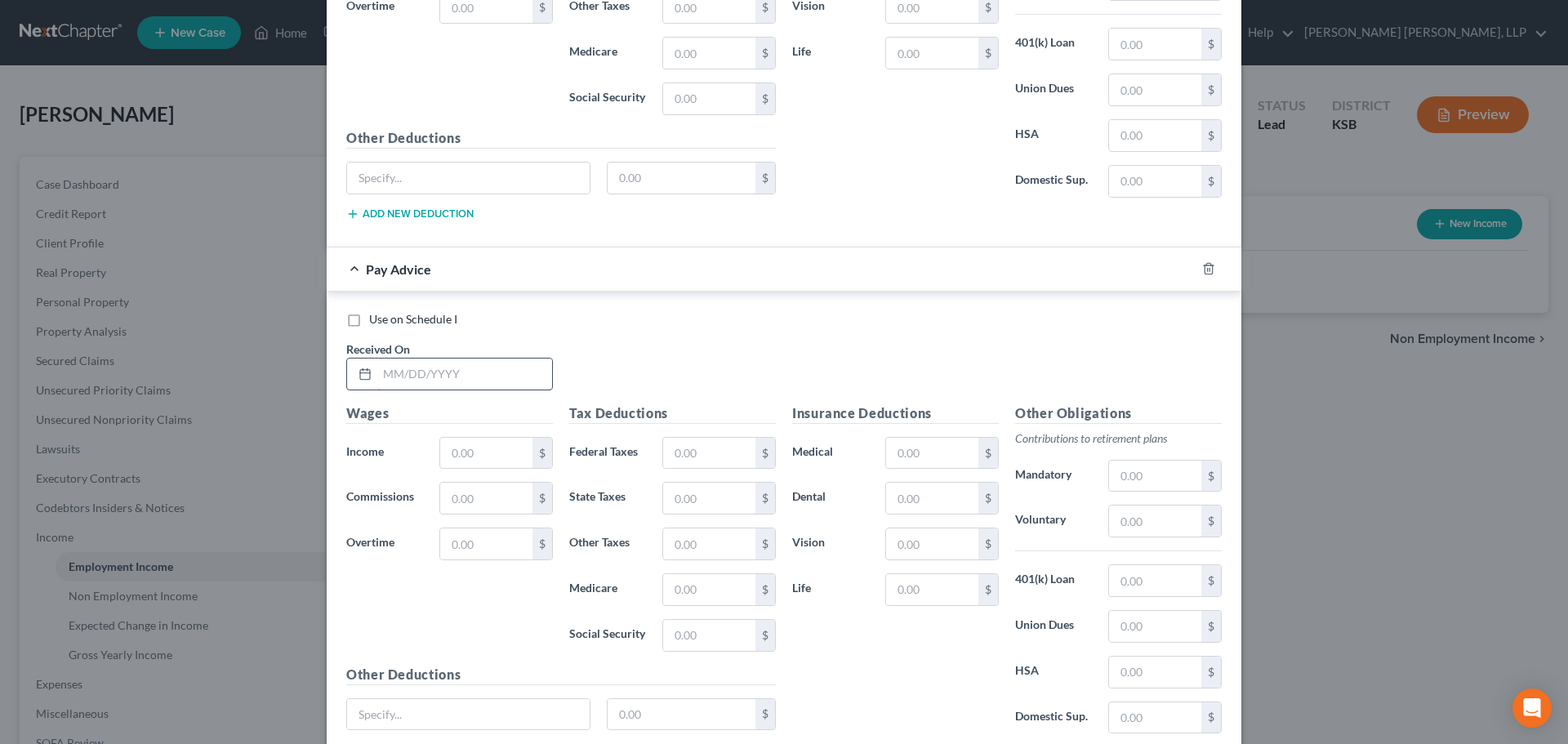
click at [395, 372] on input "text" at bounding box center [464, 374] width 175 height 31
click at [437, 378] on input "4/25/" at bounding box center [464, 374] width 175 height 31
type input "[DATE]"
click at [455, 453] on input "text" at bounding box center [486, 453] width 92 height 31
click at [490, 378] on input "[DATE]" at bounding box center [464, 374] width 175 height 31
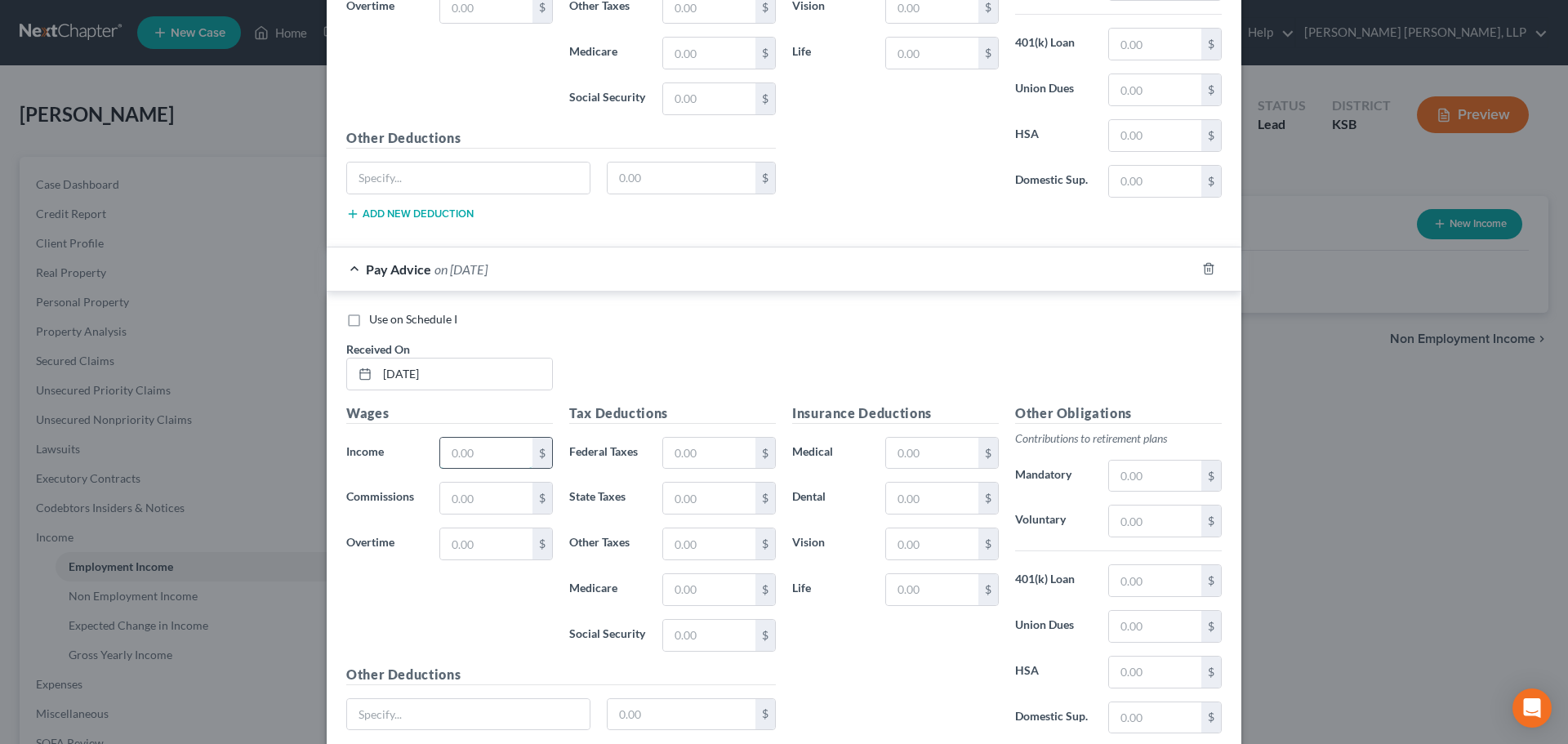
click at [482, 449] on input "text" at bounding box center [486, 453] width 92 height 31
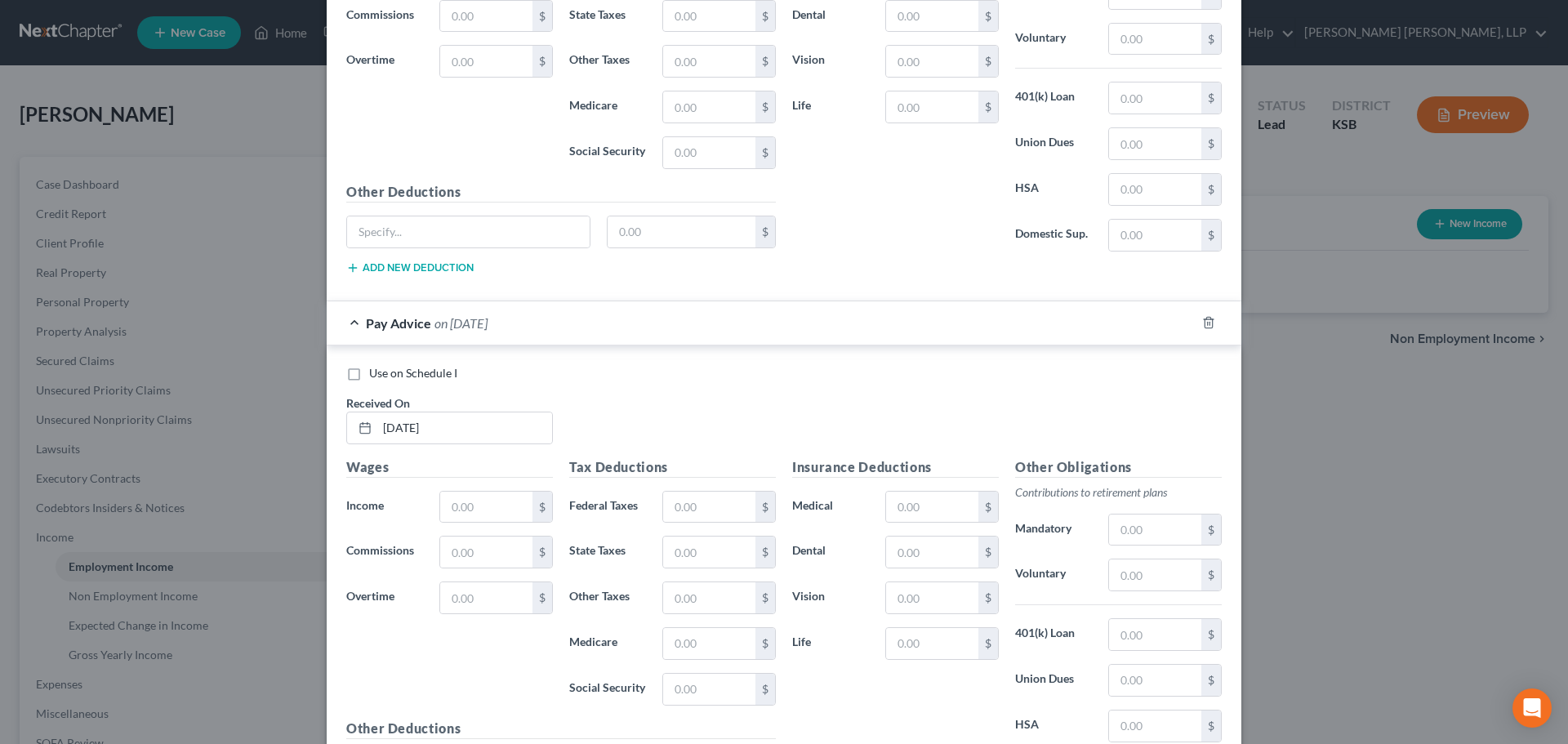
scroll to position [7411, 0]
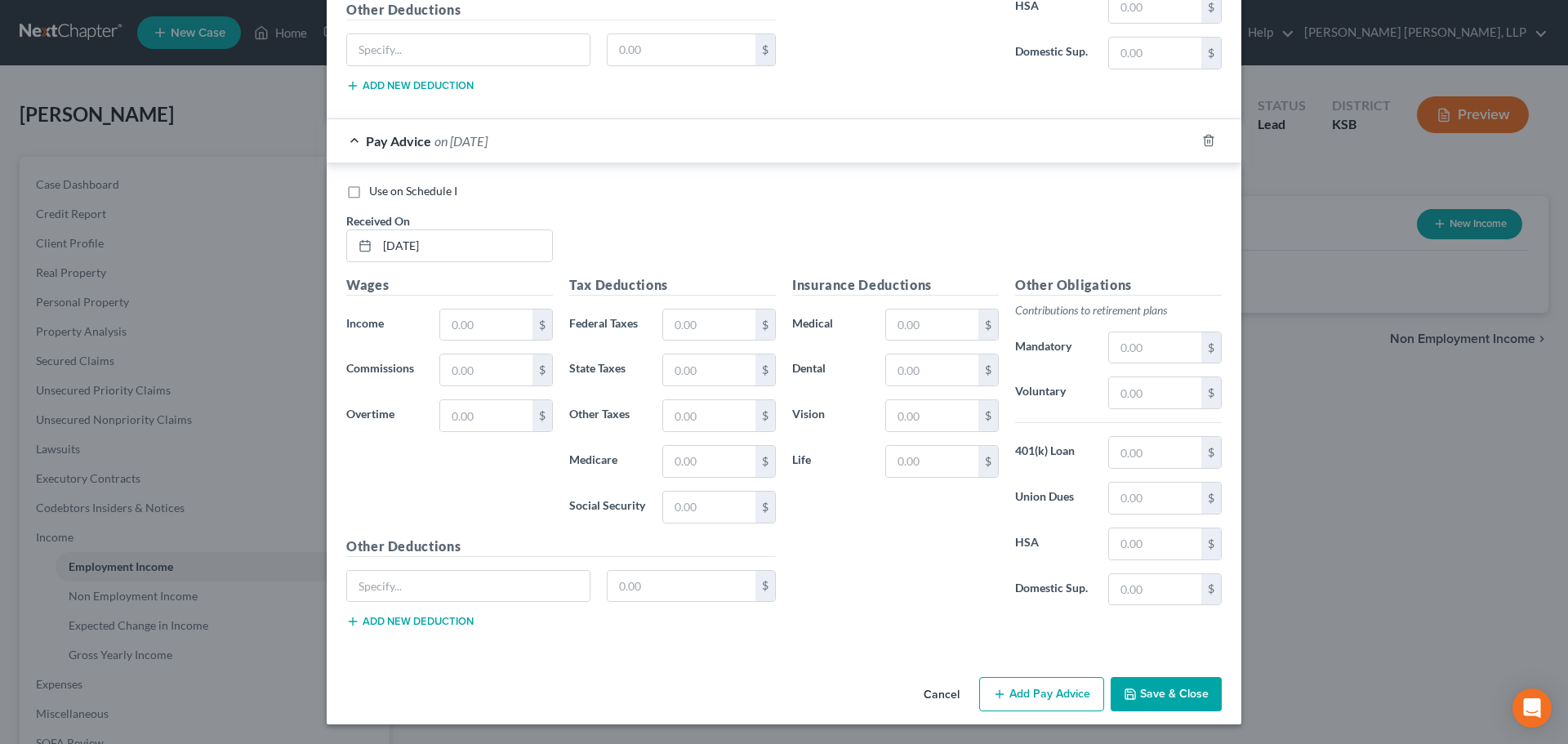
click at [1179, 694] on button "Save & Close" at bounding box center [1166, 694] width 111 height 34
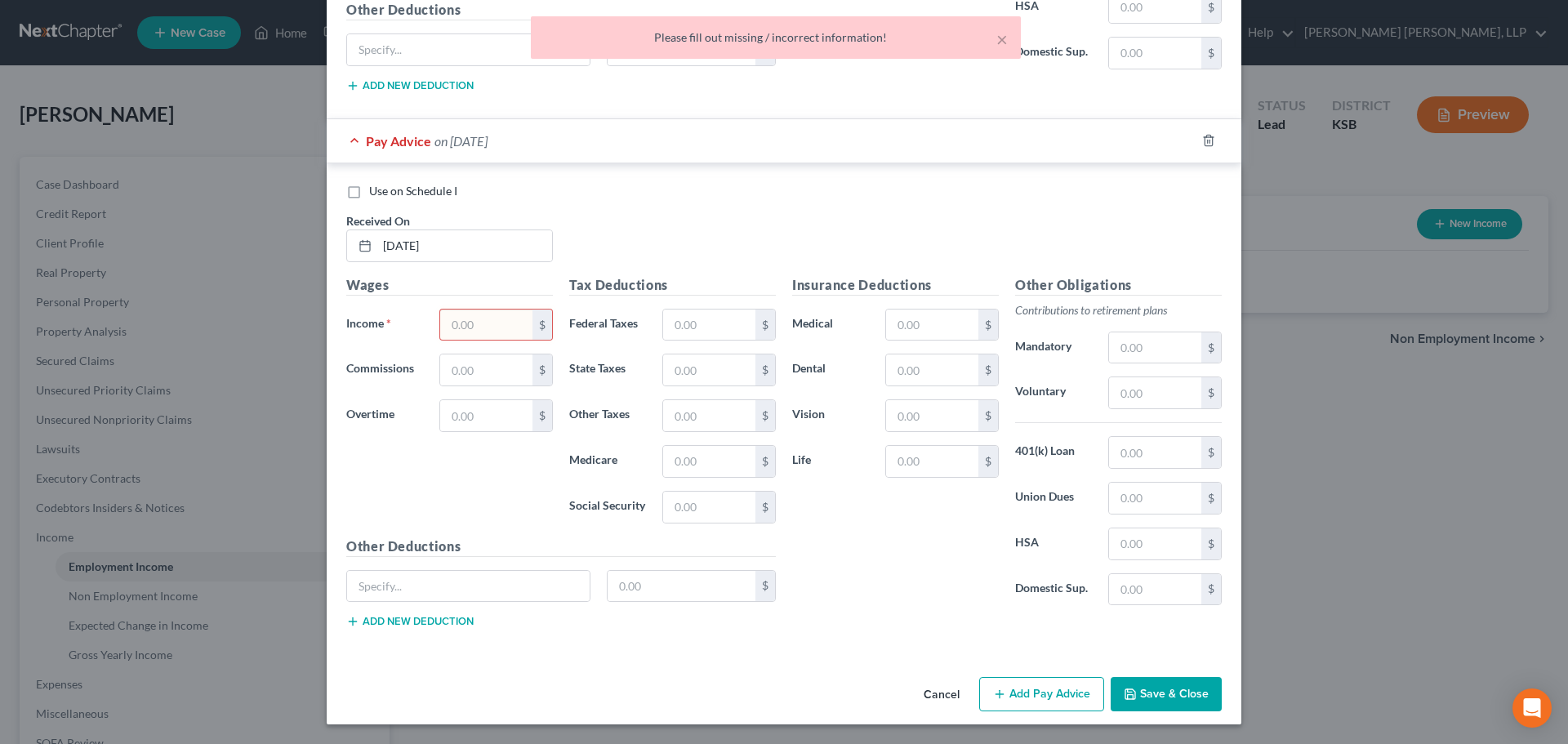
click at [448, 322] on input "text" at bounding box center [486, 325] width 92 height 31
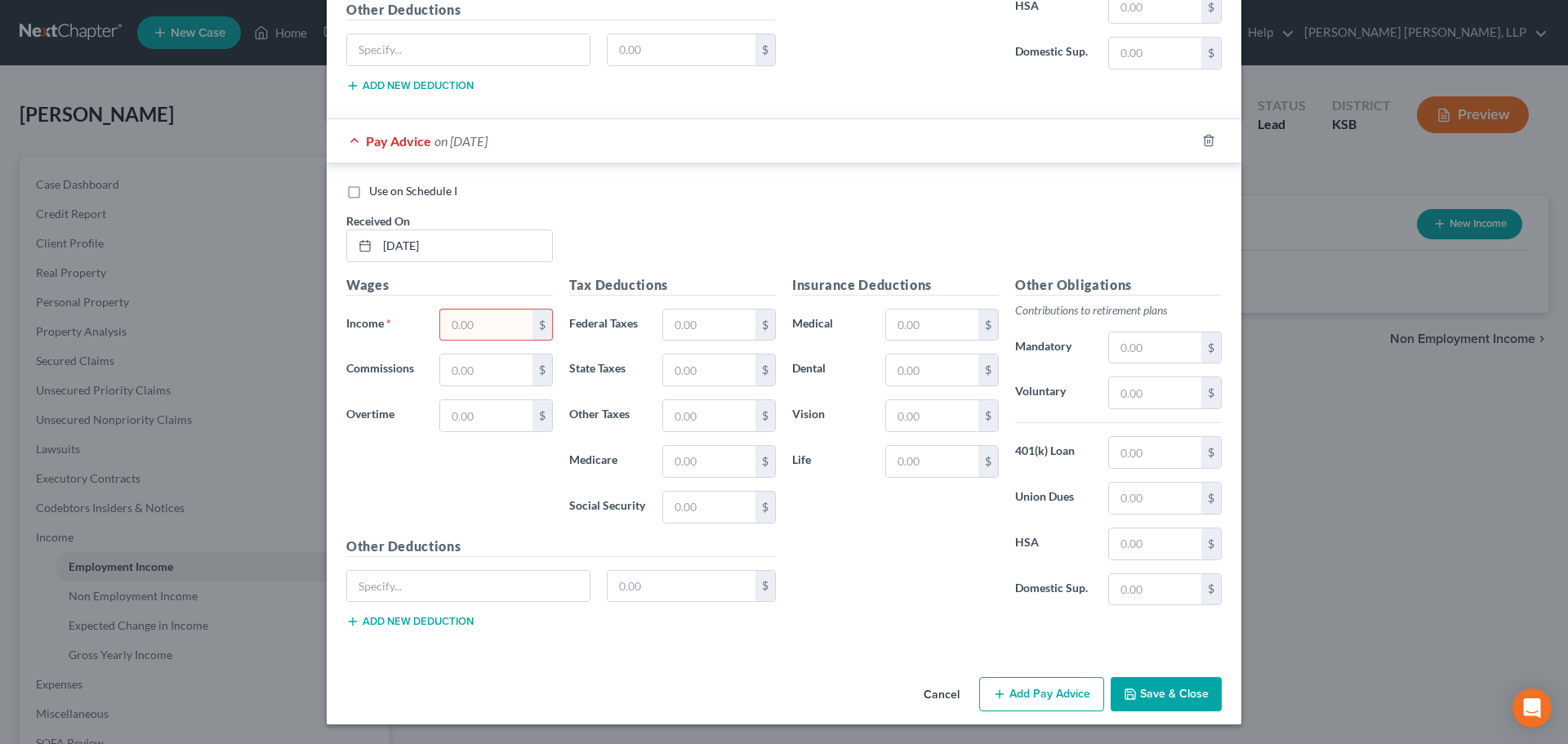
click at [449, 326] on input "text" at bounding box center [486, 325] width 92 height 31
type input "2,430.13"
type input "359.54"
type input "120.58"
type input "34.22"
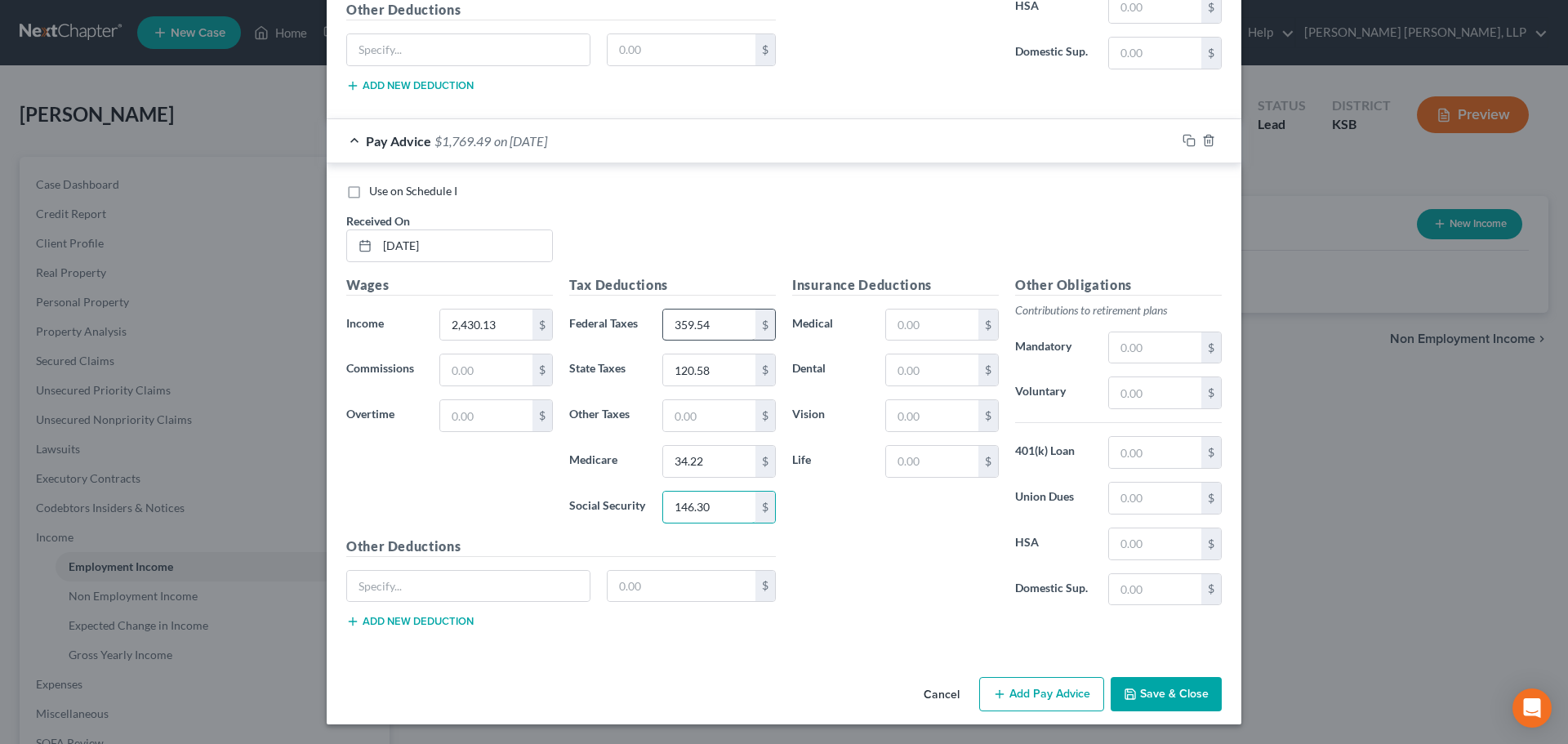
type input "146.30"
type input "79.66"
type input "3.84"
click at [1134, 397] on input "text" at bounding box center [1155, 392] width 92 height 31
click at [440, 585] on input "text" at bounding box center [468, 586] width 243 height 31
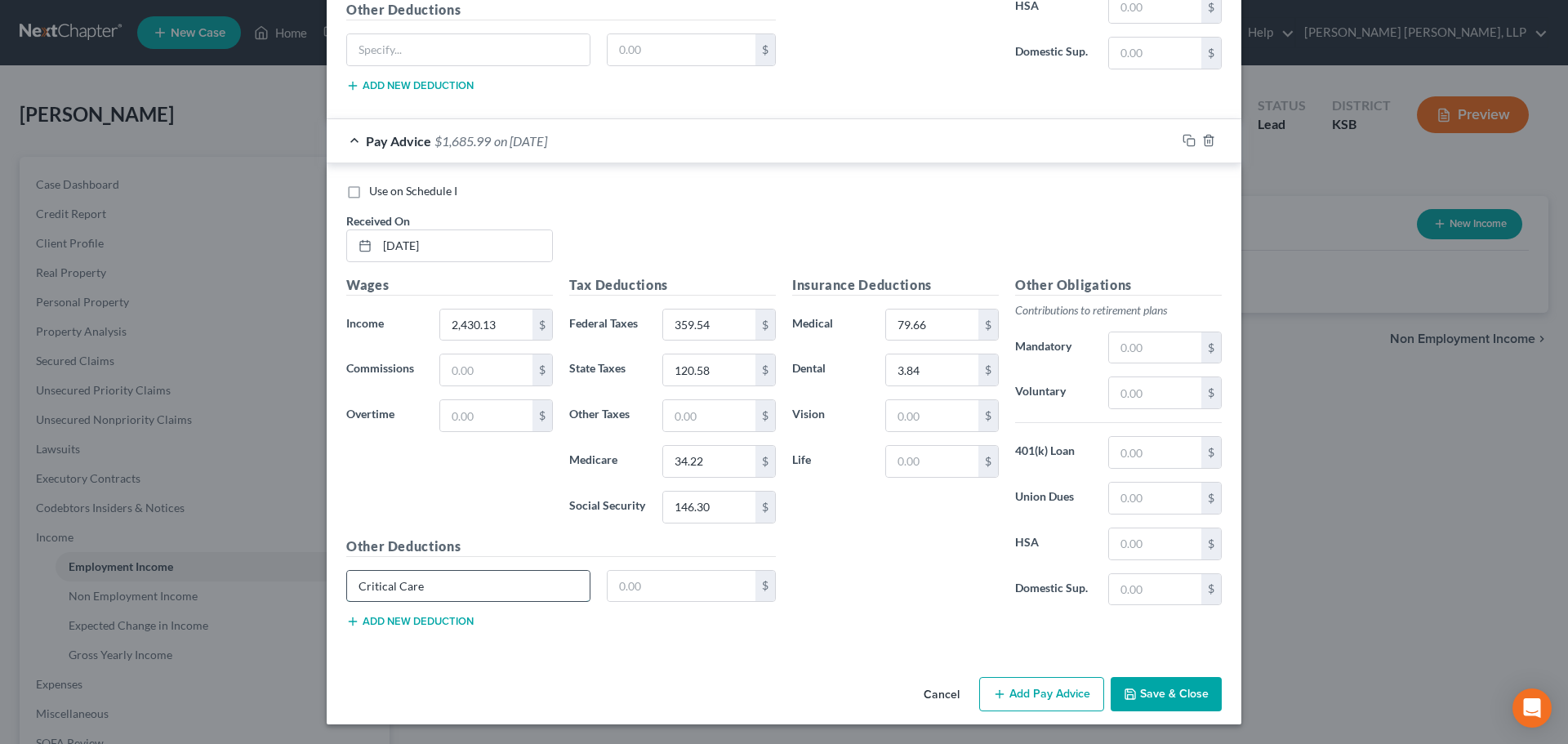
type input "Critical Care"
type input "14.86"
click at [1141, 692] on button "Save & Close" at bounding box center [1166, 694] width 111 height 34
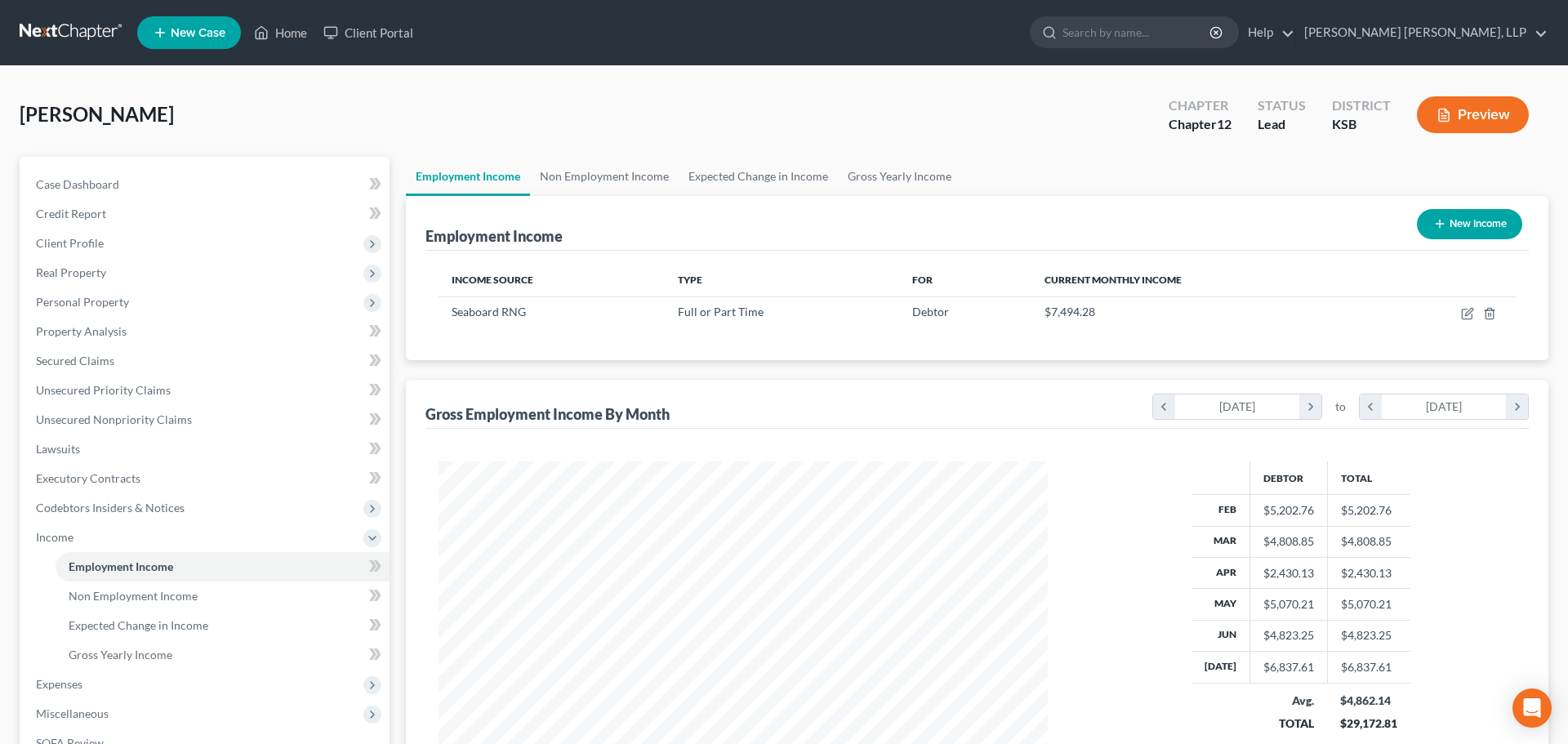
scroll to position [816545, 816071]
click at [1455, 316] on icon "button" at bounding box center [1456, 311] width 7 height 7
select select "0"
select select "17"
select select "2"
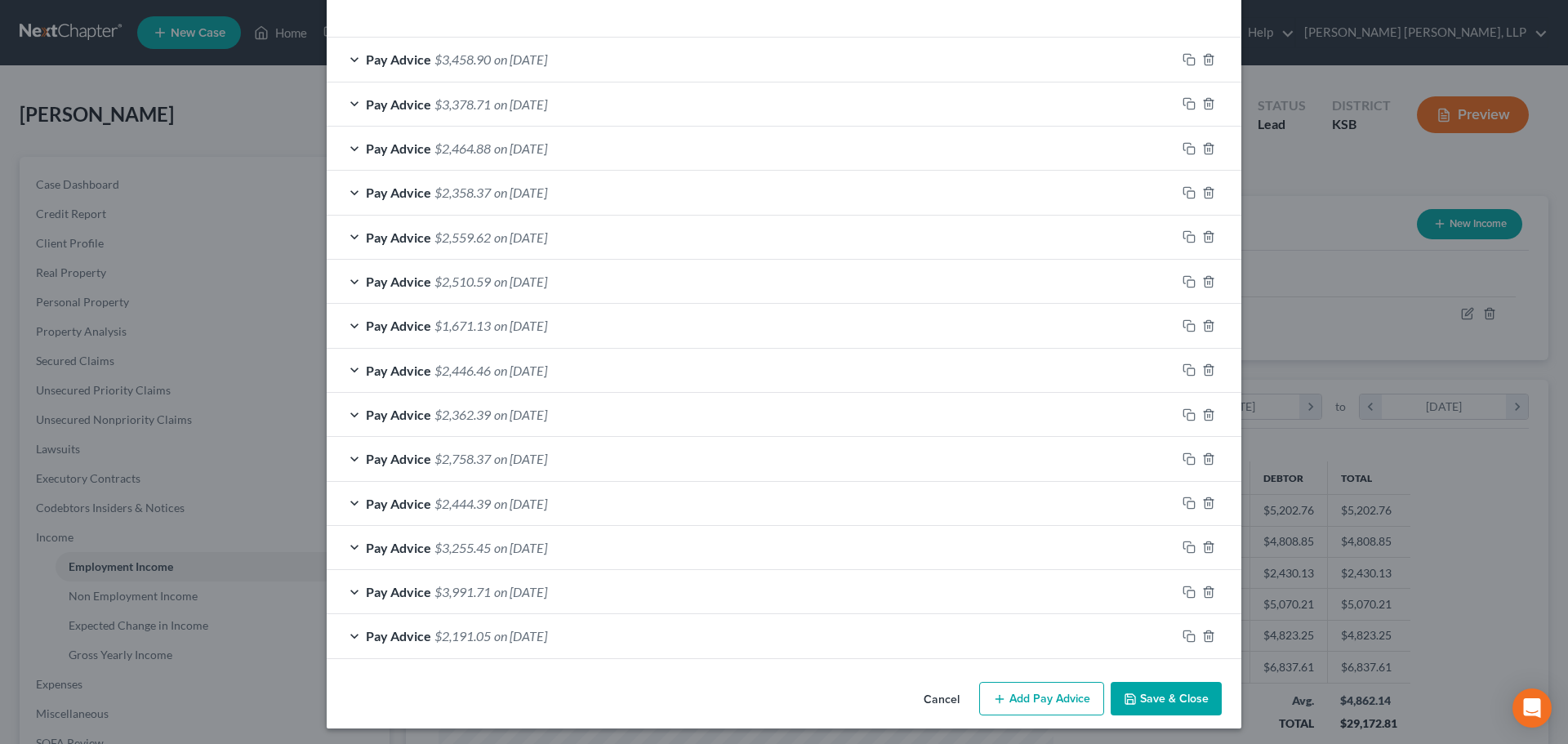
scroll to position [522, 0]
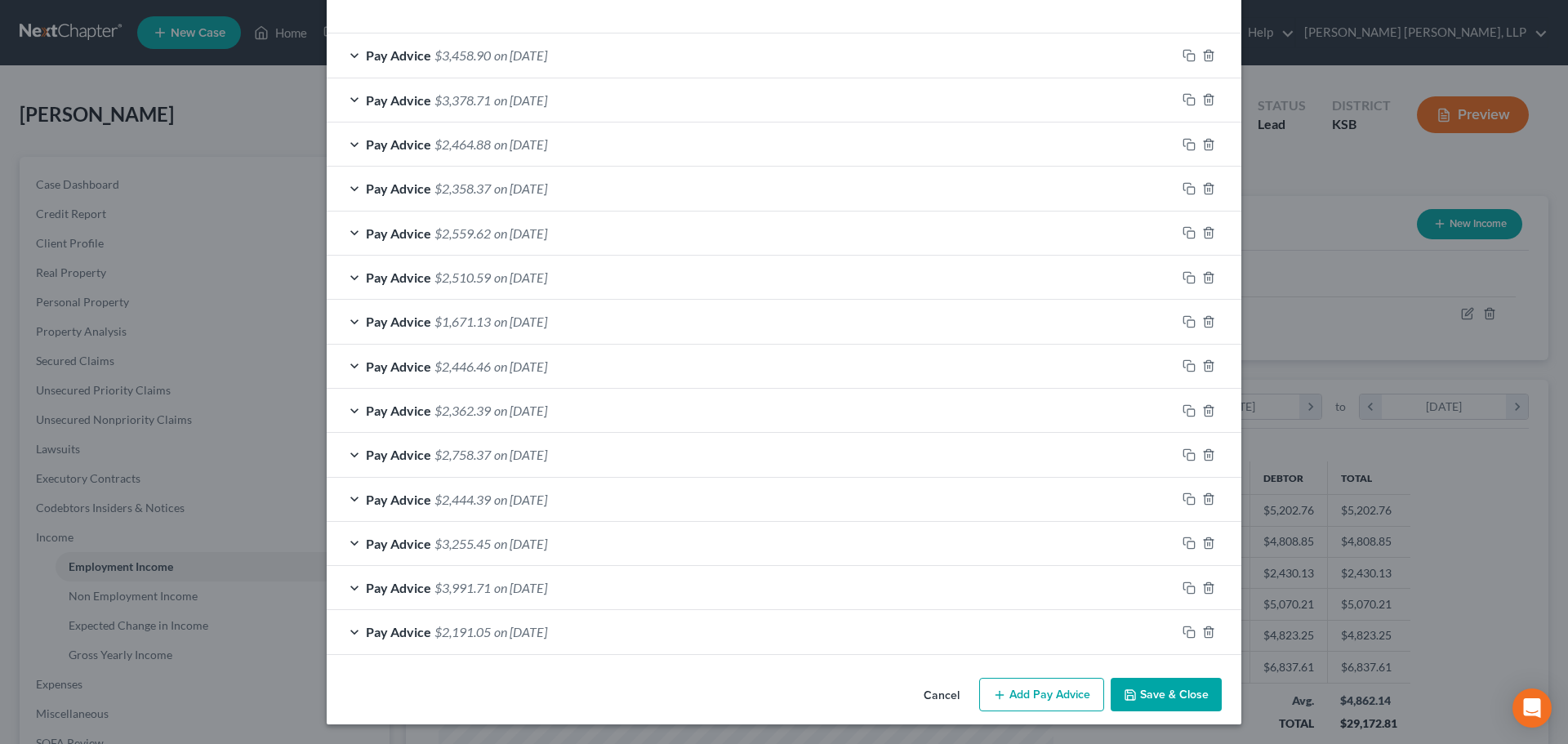
click at [518, 366] on span "on [DATE]" at bounding box center [520, 366] width 53 height 15
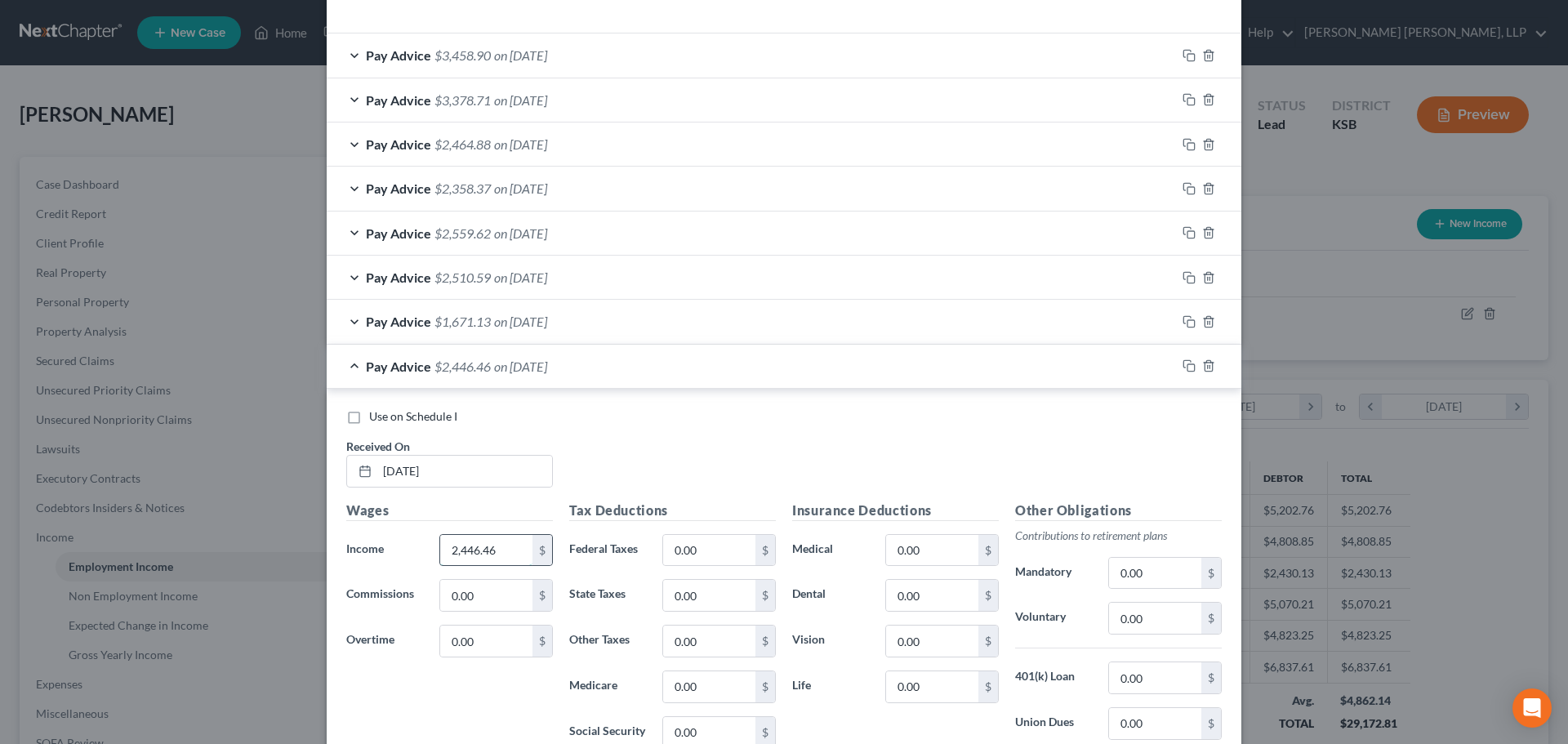
click at [500, 549] on input "2,446.46" at bounding box center [486, 550] width 92 height 31
drag, startPoint x: 500, startPoint y: 548, endPoint x: 411, endPoint y: 551, distance: 89.1
click at [411, 551] on div "Income * 2,446.46 $" at bounding box center [449, 550] width 223 height 32
type input "2,505.75"
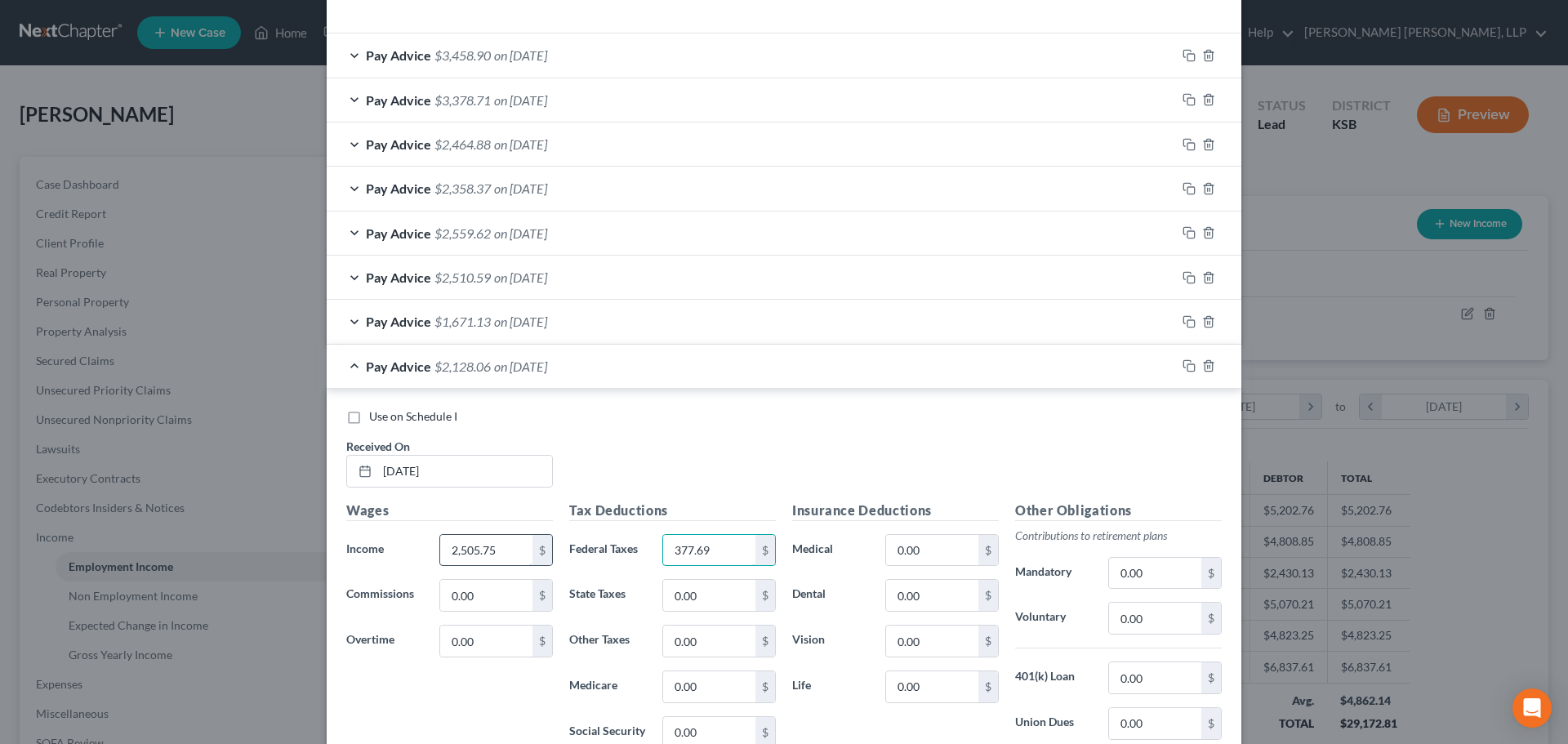
type input "377.69"
type input "124.79"
type input "35.31"
type input "150.99"
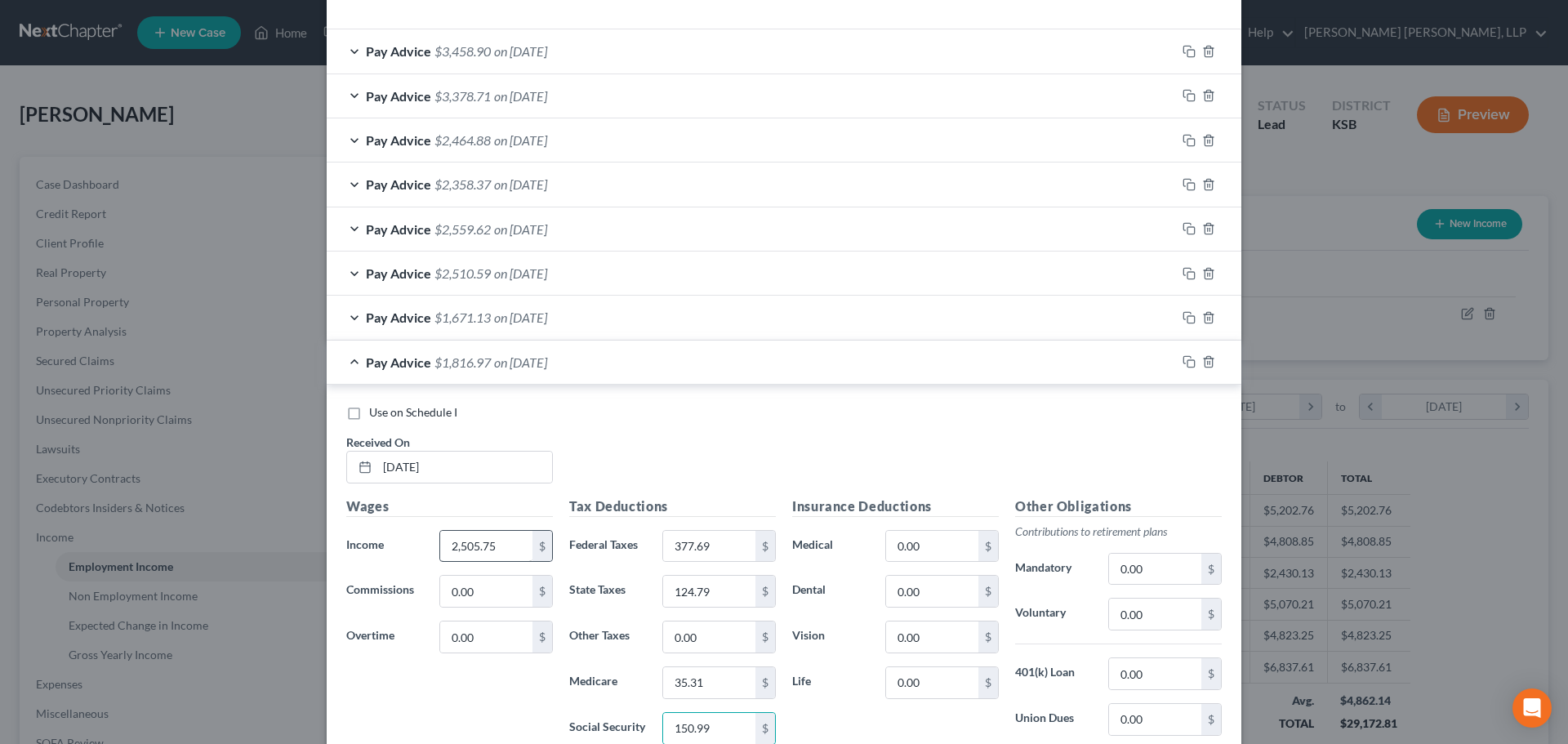
scroll to position [961, 0]
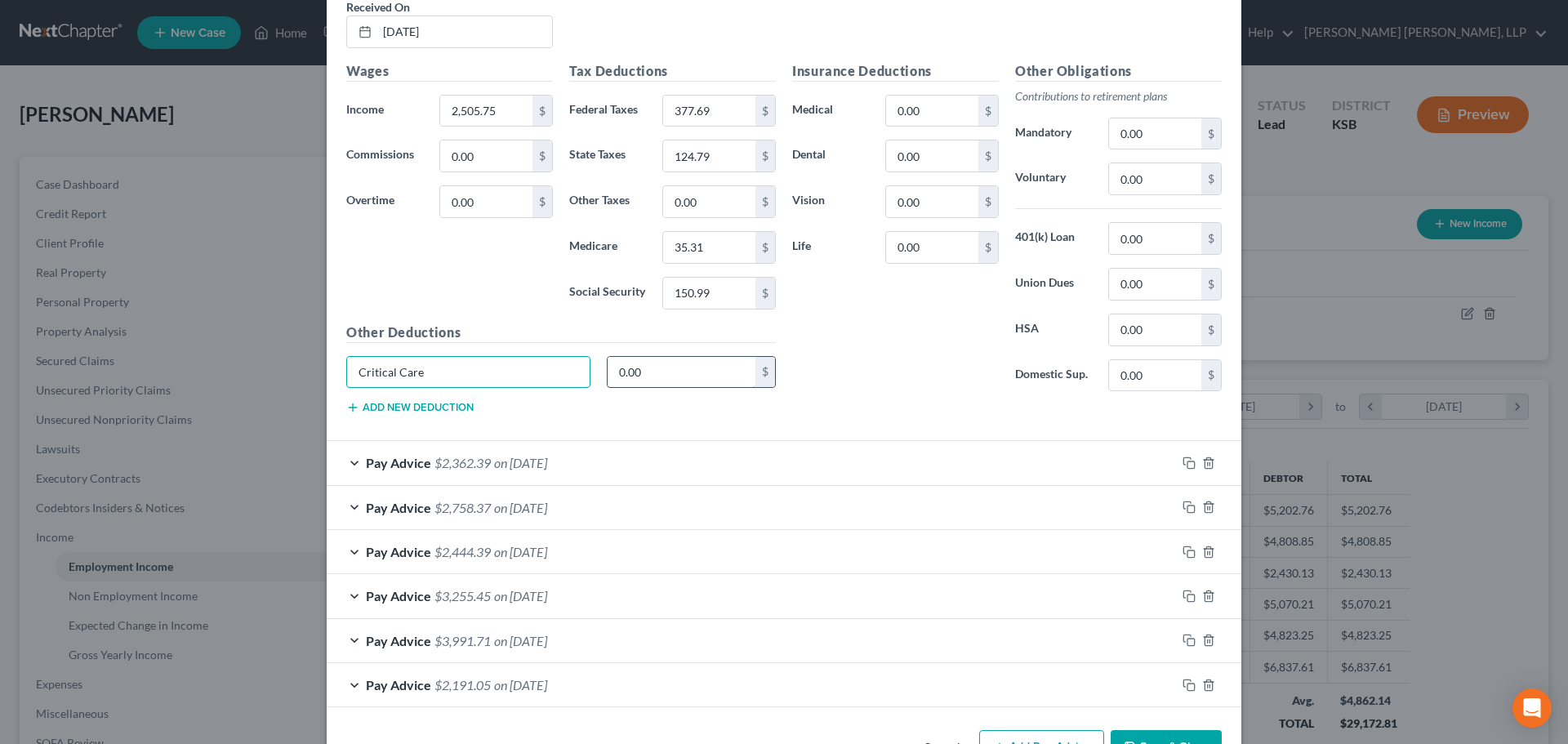
type input "Critical Care"
click at [625, 361] on input "0.00" at bounding box center [682, 372] width 149 height 31
type input "14.86"
type input "79.66"
type input "3.84"
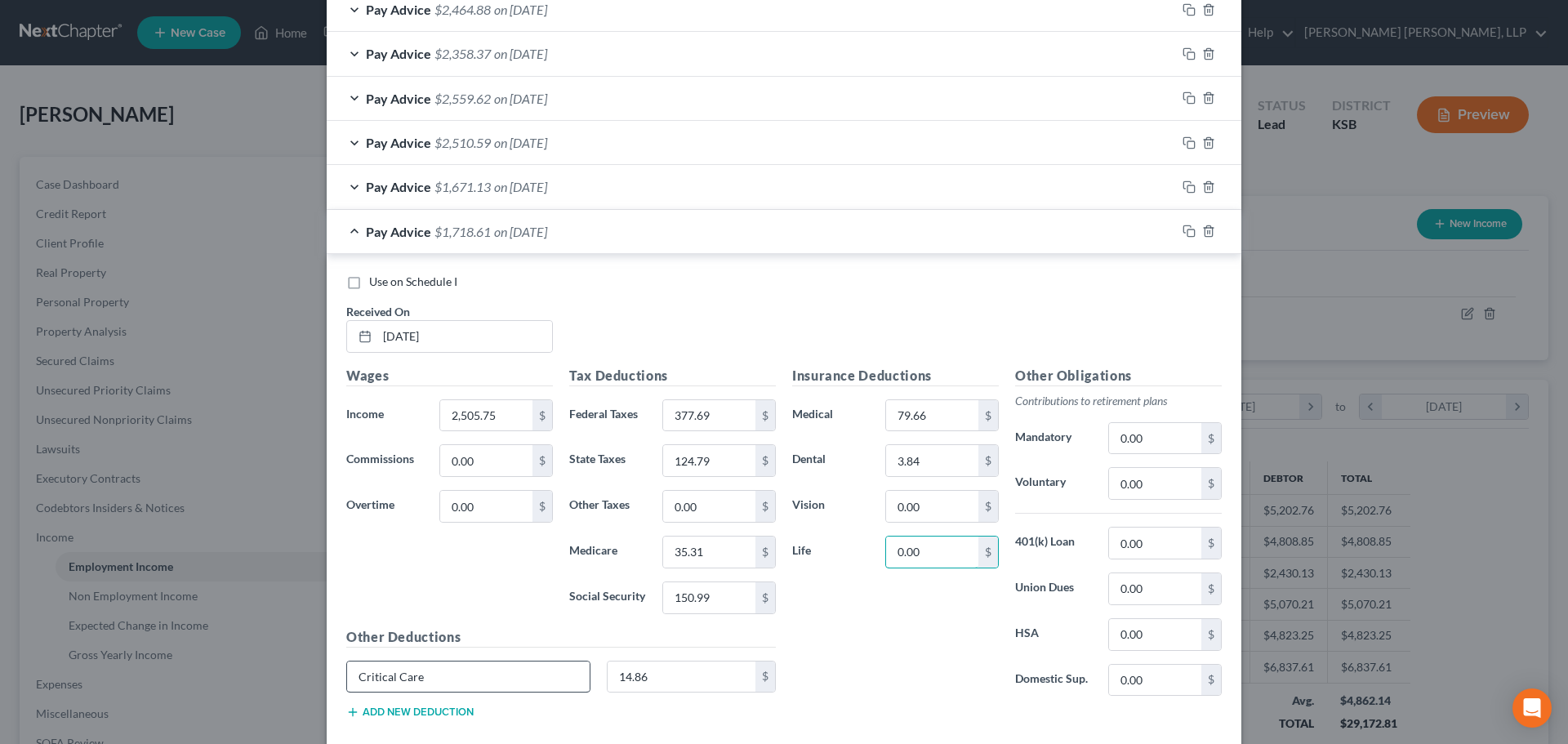
scroll to position [606, 0]
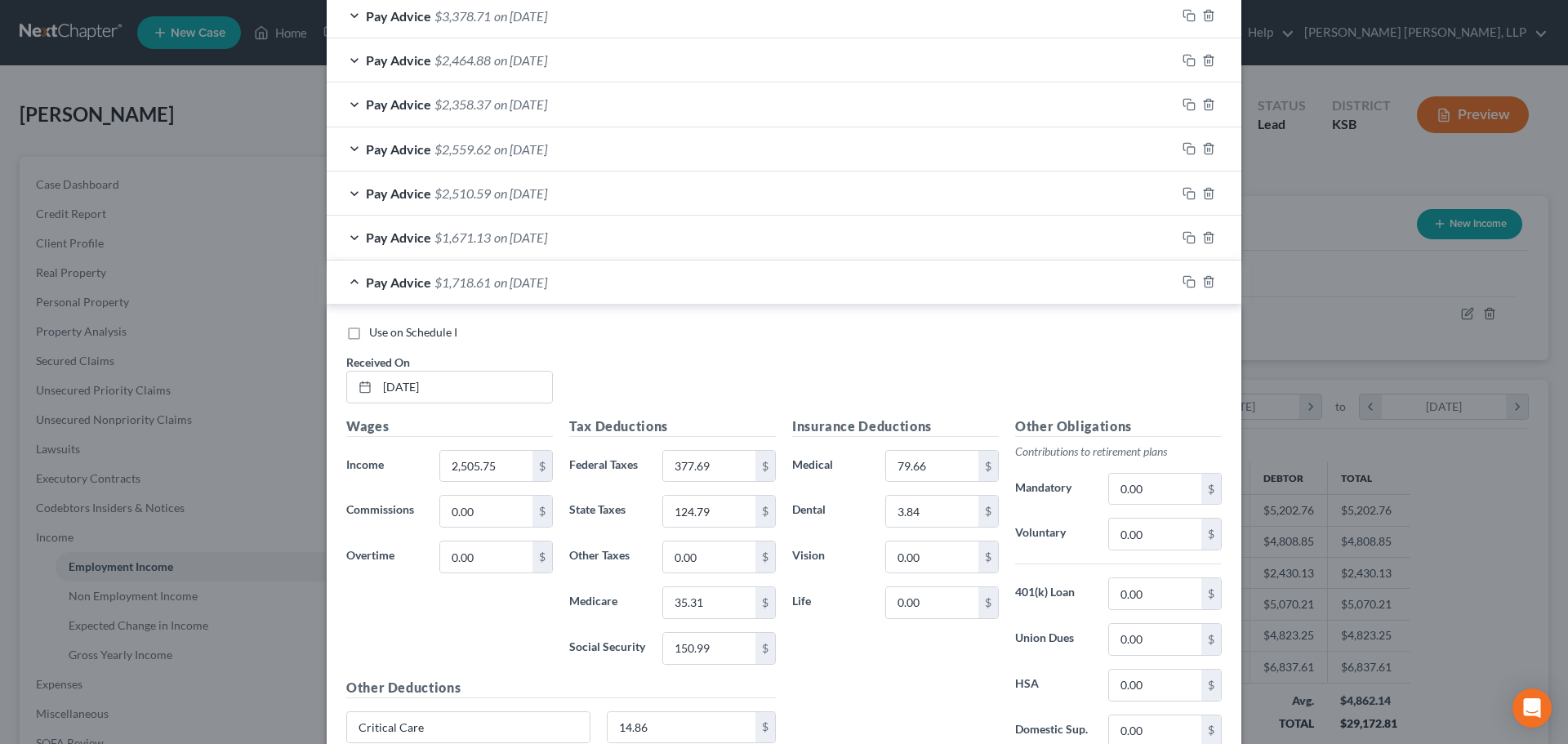
click at [509, 187] on span "on [DATE]" at bounding box center [520, 193] width 53 height 15
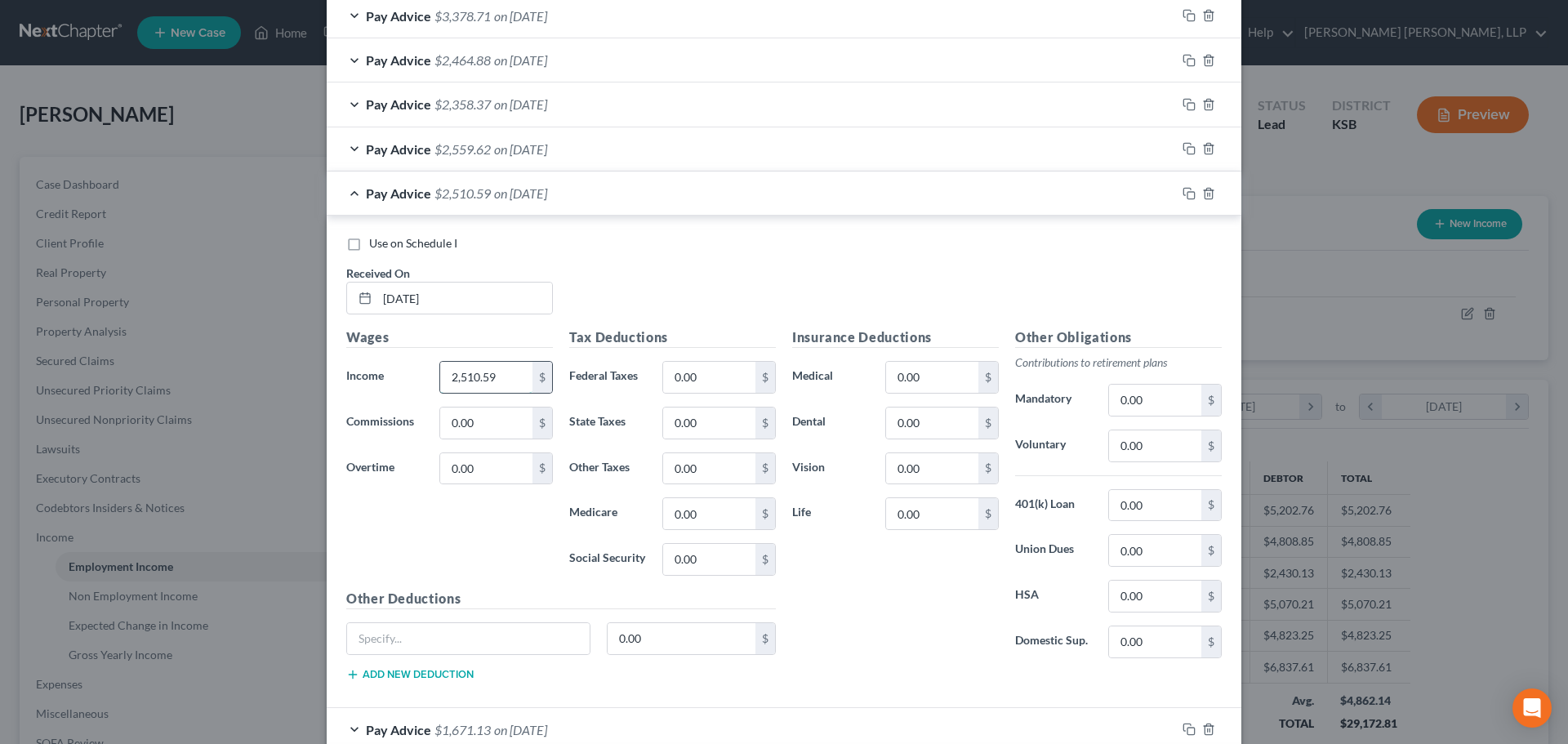
click at [499, 374] on input "2,510.59" at bounding box center [486, 377] width 92 height 31
click at [669, 379] on input "0.00" at bounding box center [709, 377] width 92 height 31
type input "378.86"
type input "125.06"
type input "35.38"
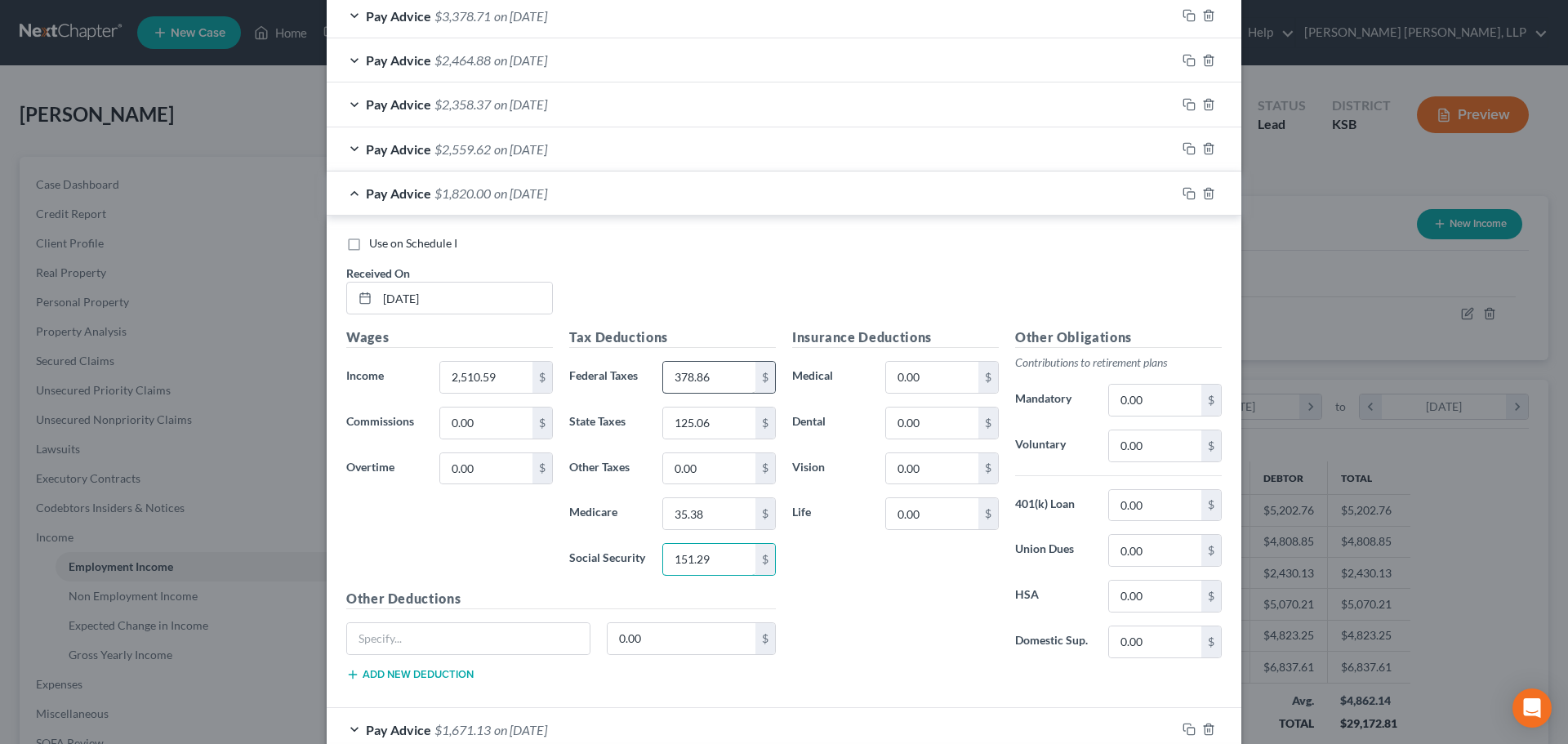
type input "151.29"
type input "Critical Care"
type input "14.86"
type input "79.66"
type input "3.84"
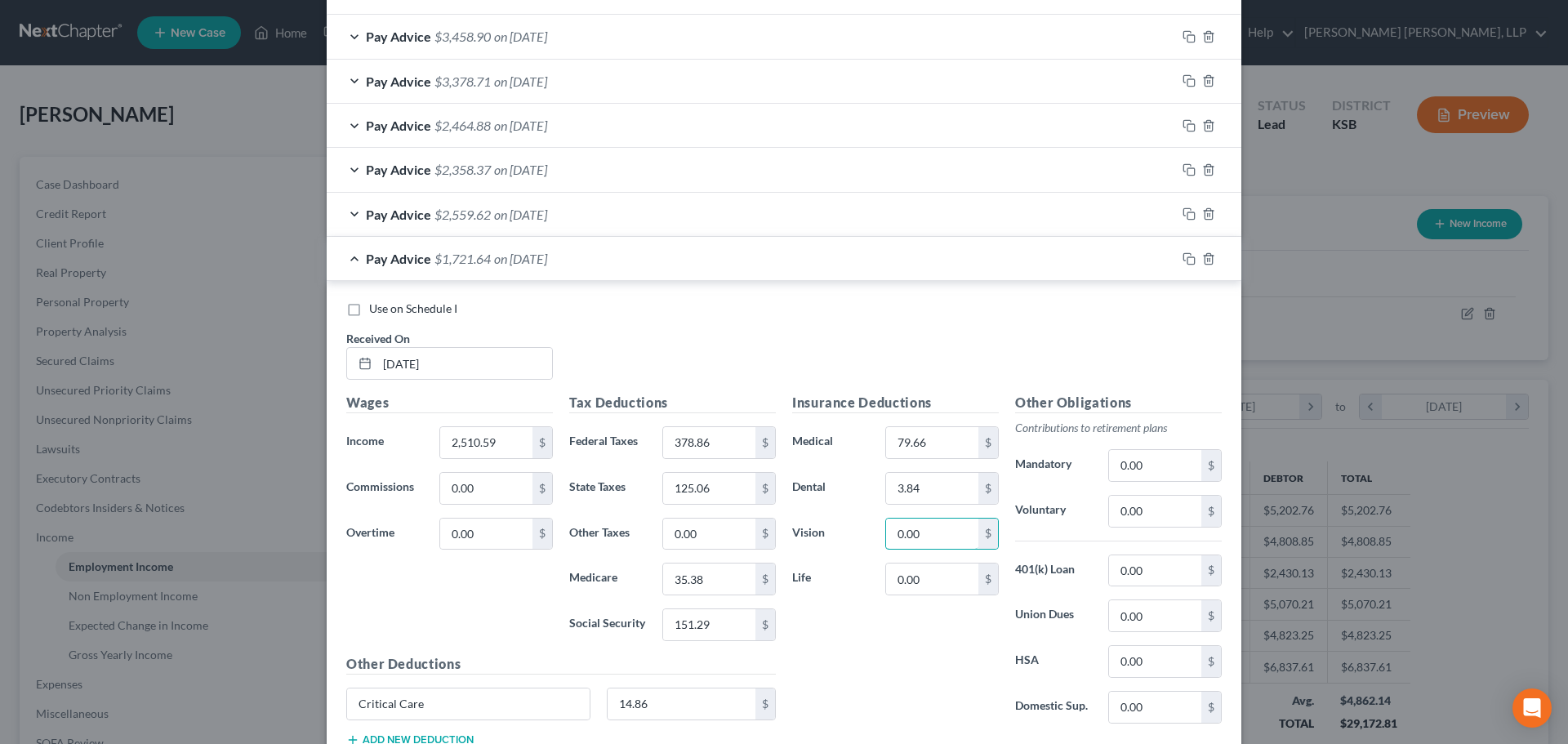
scroll to position [525, 0]
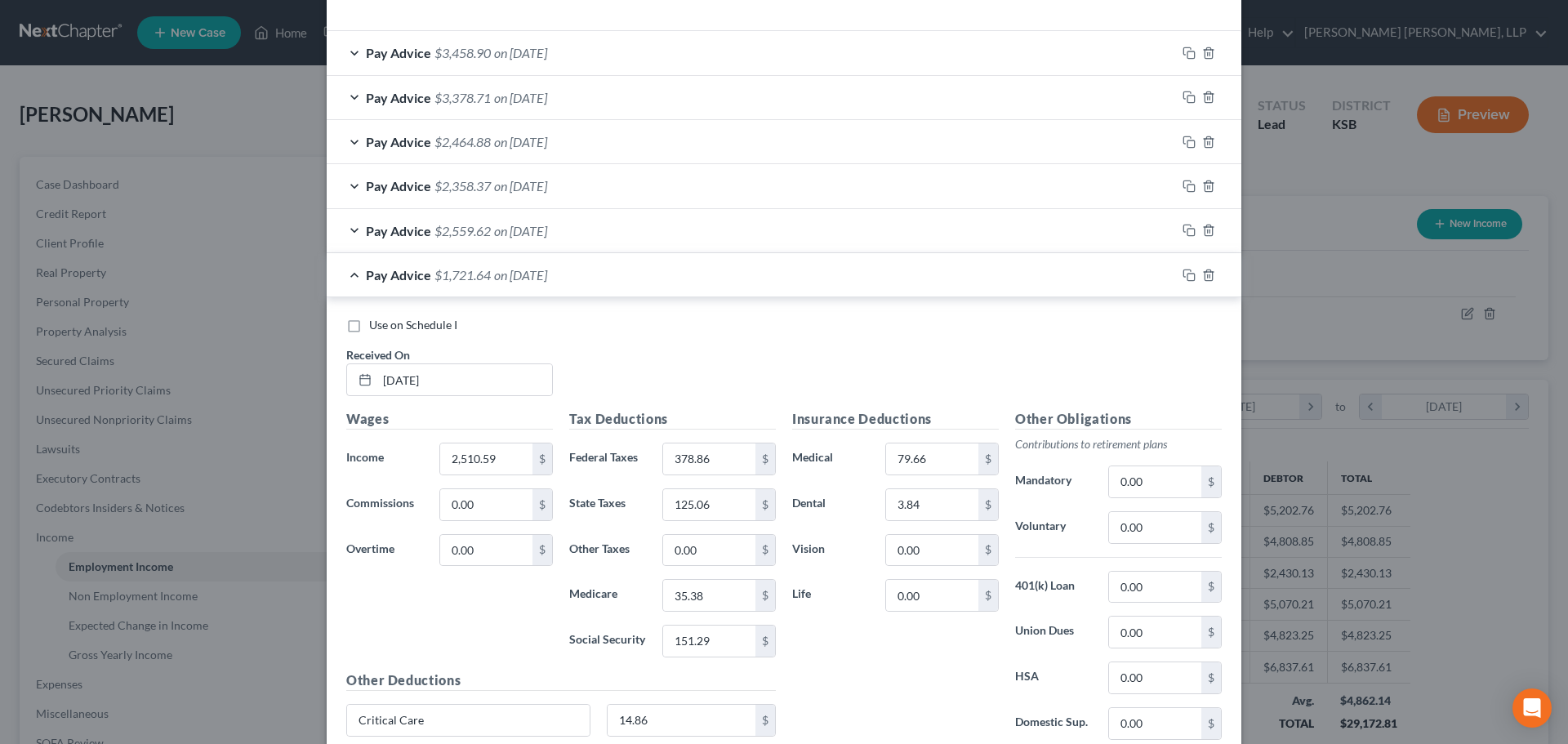
click at [533, 227] on span "on [DATE]" at bounding box center [520, 230] width 53 height 15
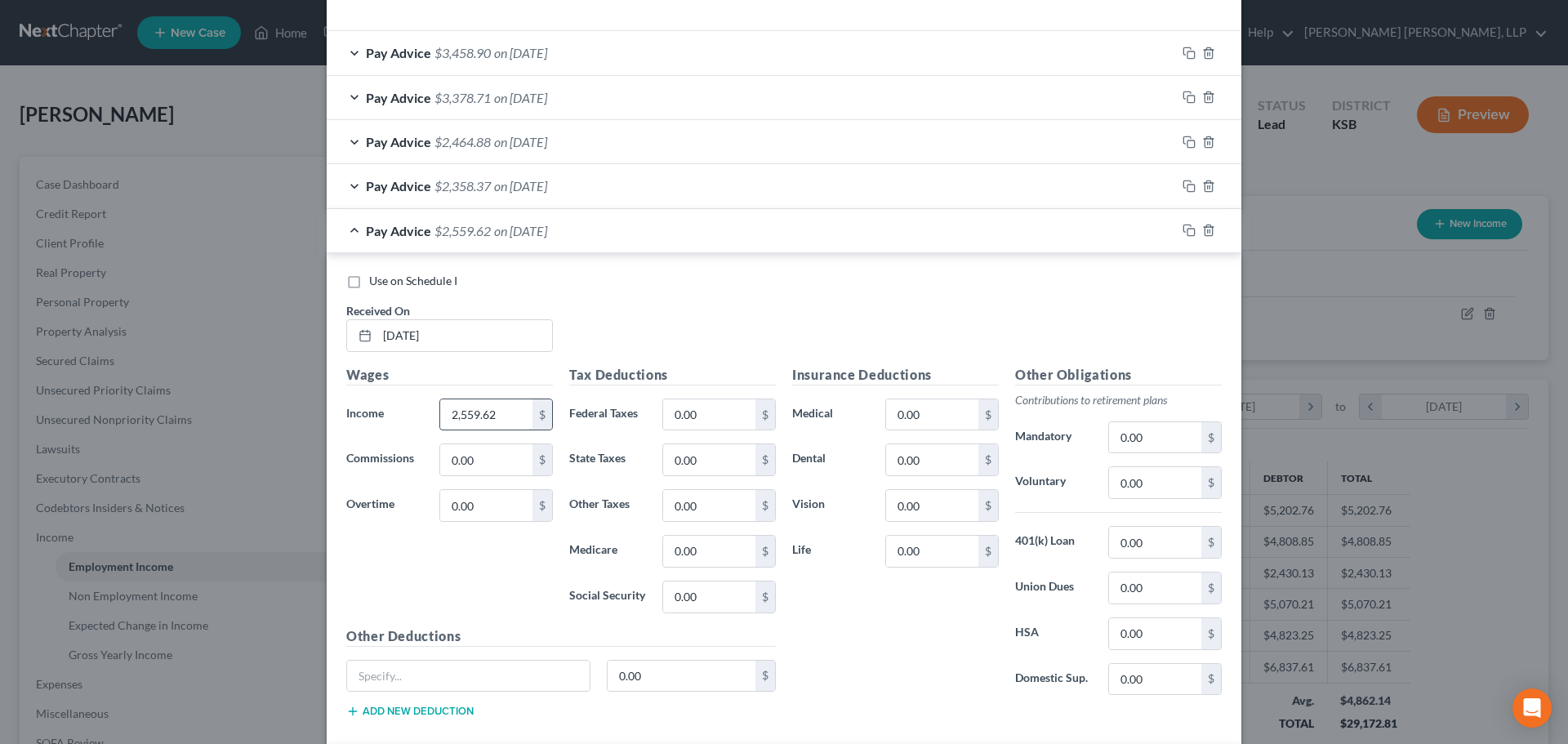
click at [499, 416] on input "2,559.62" at bounding box center [486, 415] width 92 height 31
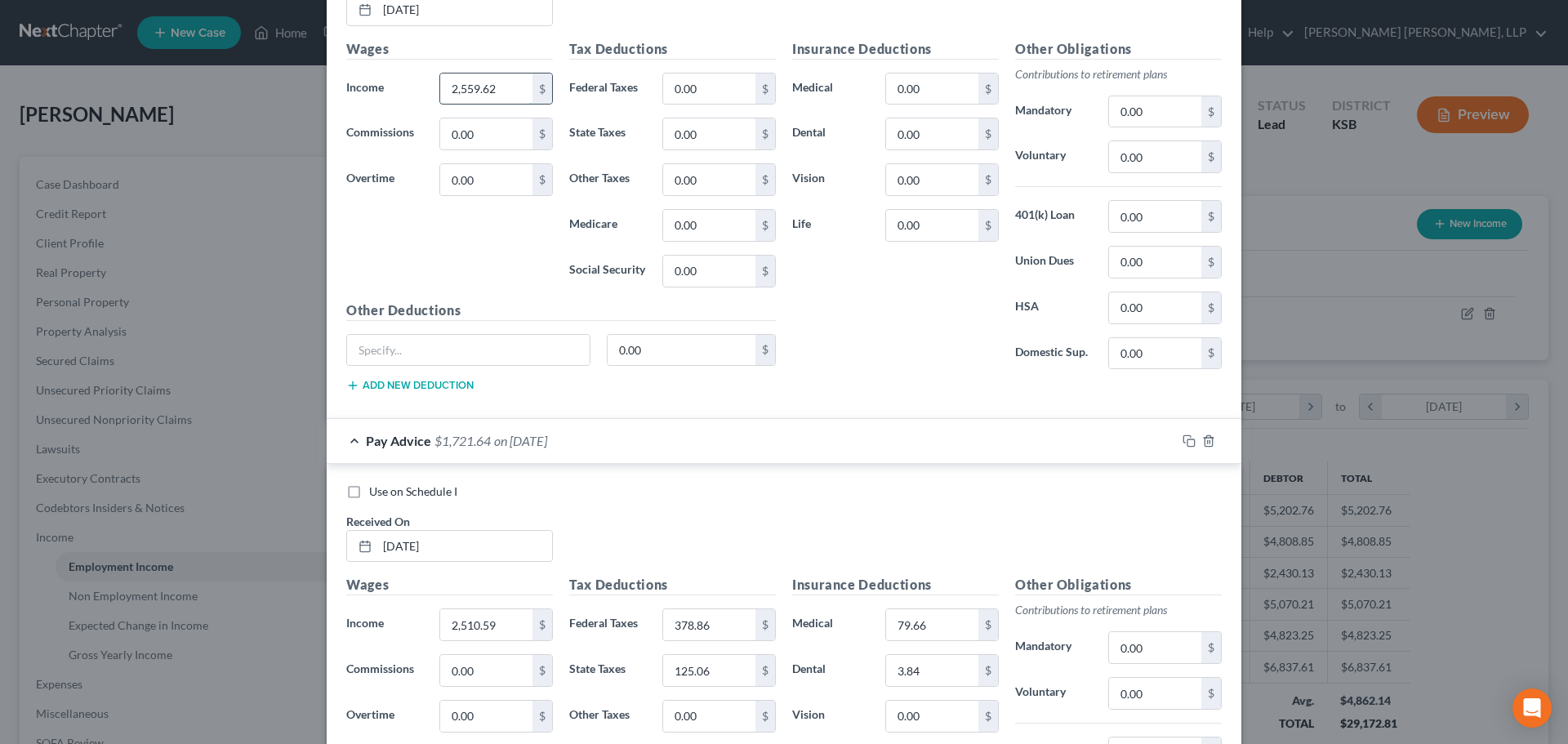
scroll to position [851, 0]
click at [696, 95] on input "0.00" at bounding box center [709, 88] width 92 height 31
type input "390.62"
type input "127.80"
type input "36.09"
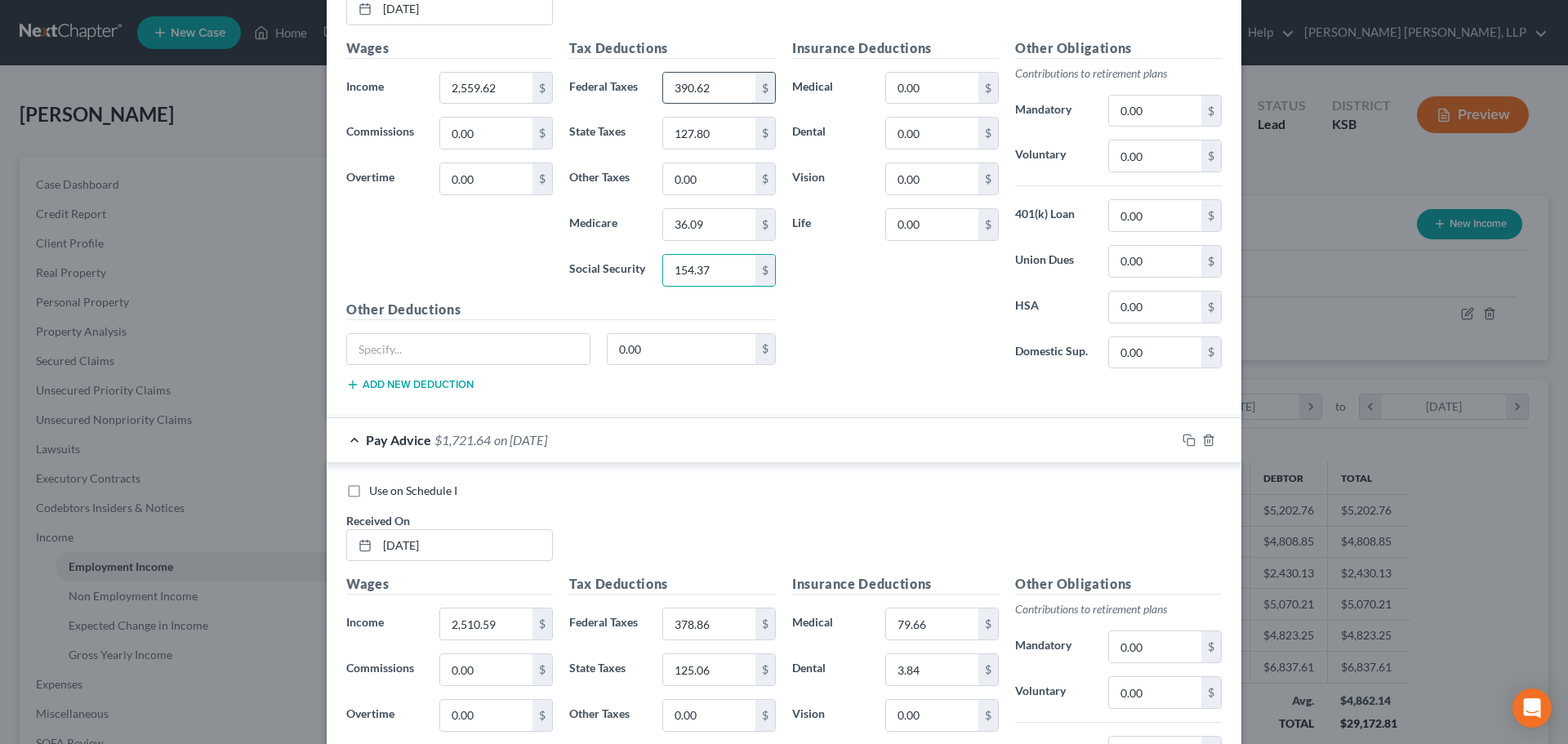
type input "154.37"
type input "Critical Care"
type input "14.86"
type input "79.66"
type input "3.84"
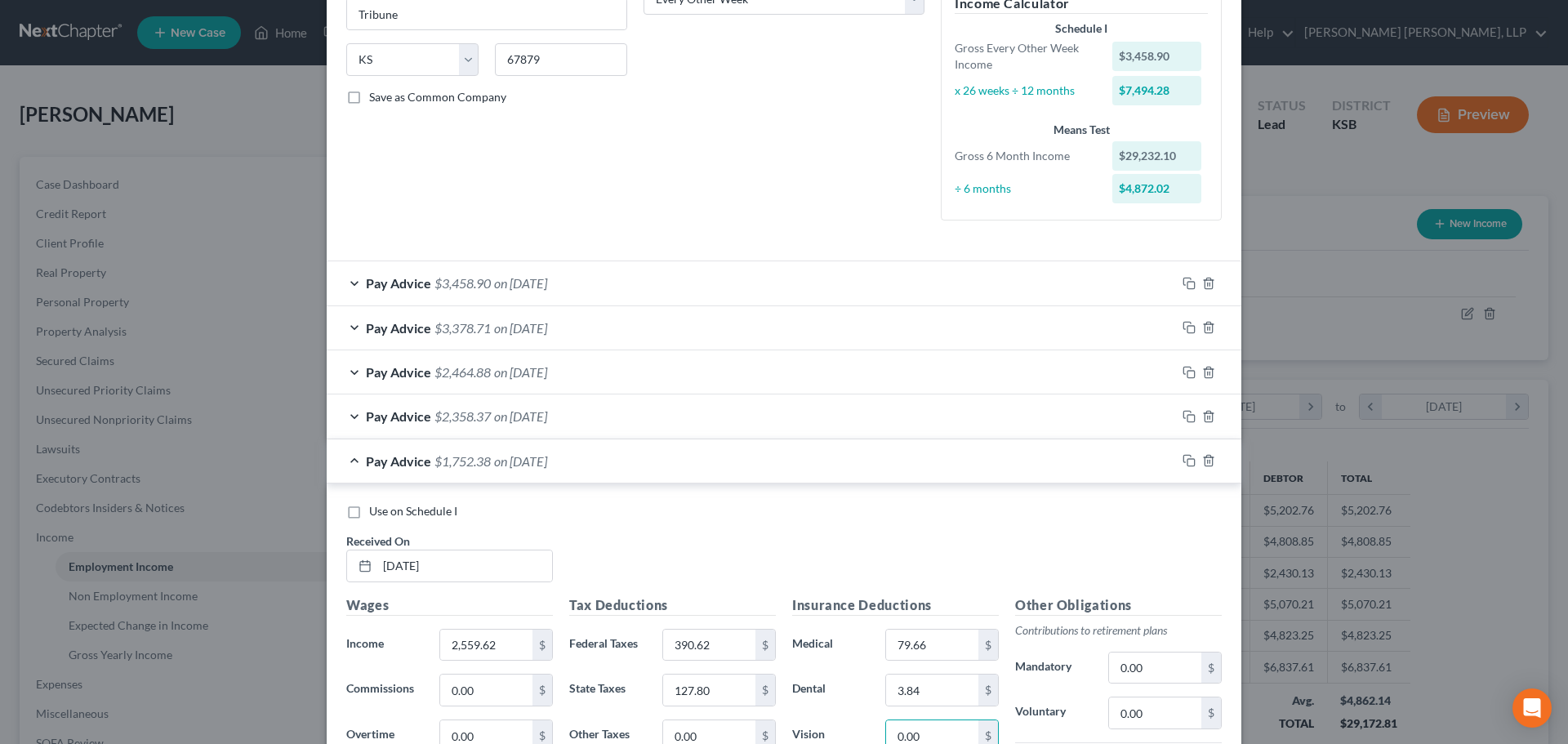
scroll to position [280, 0]
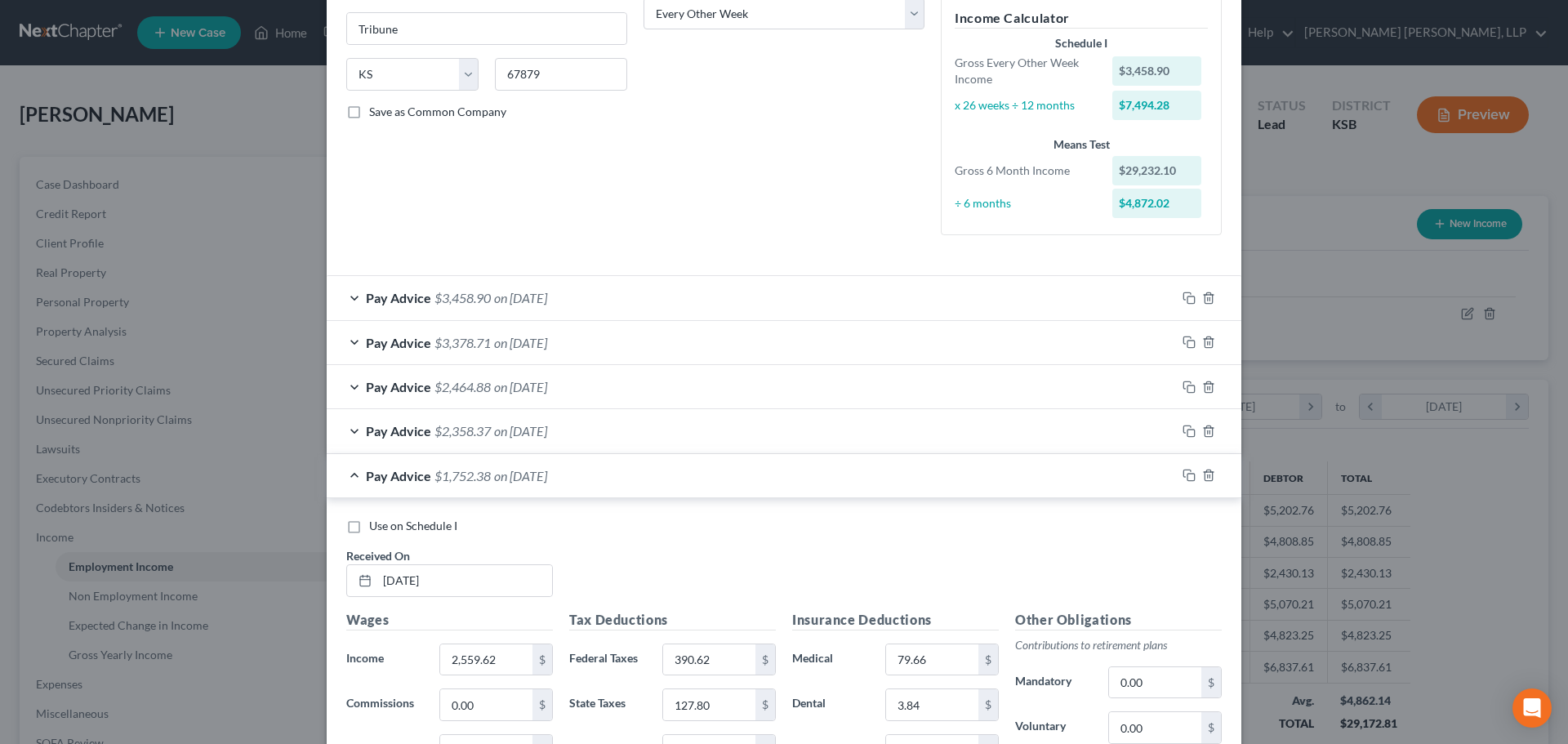
click at [439, 431] on span "$2,358.37" at bounding box center [463, 430] width 56 height 15
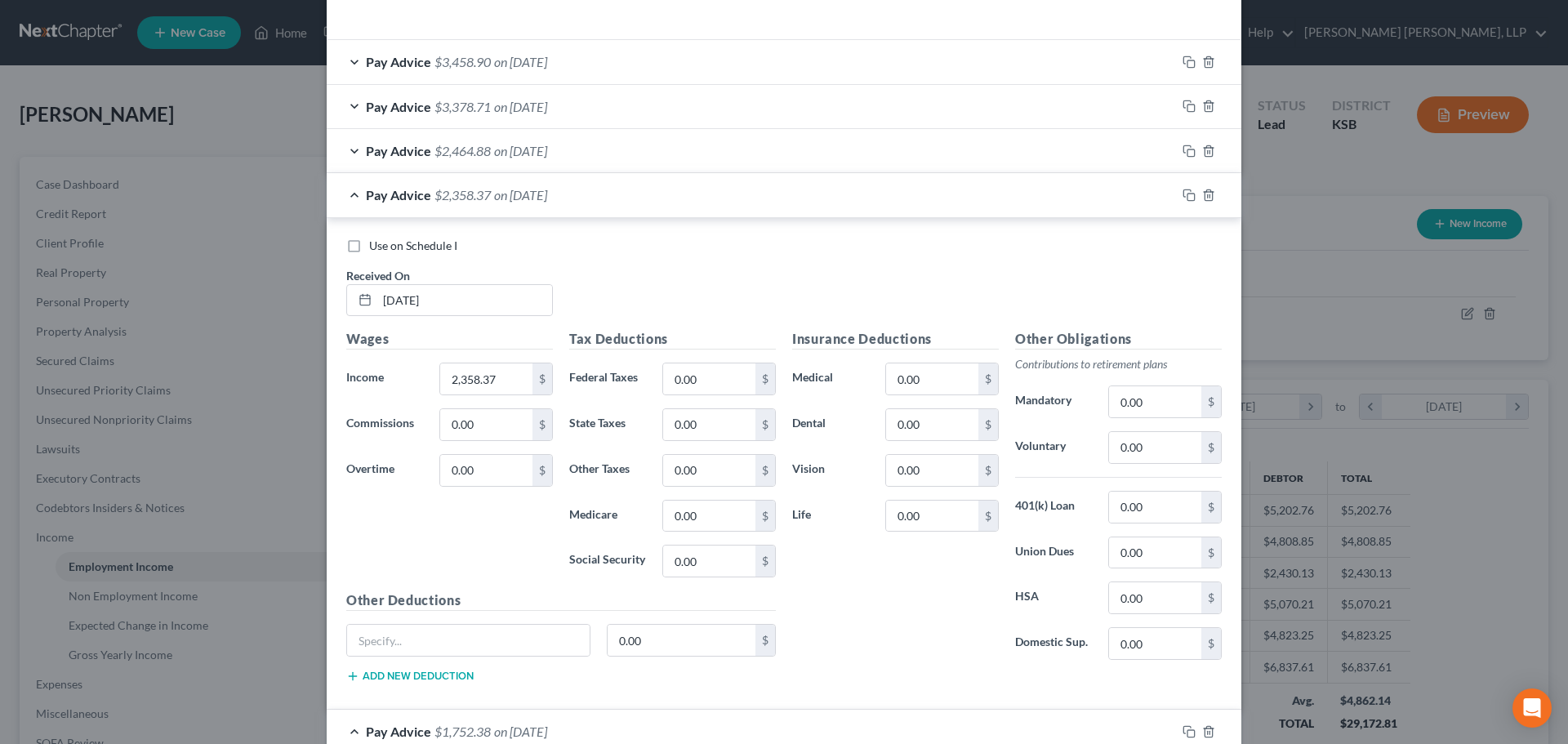
scroll to position [525, 0]
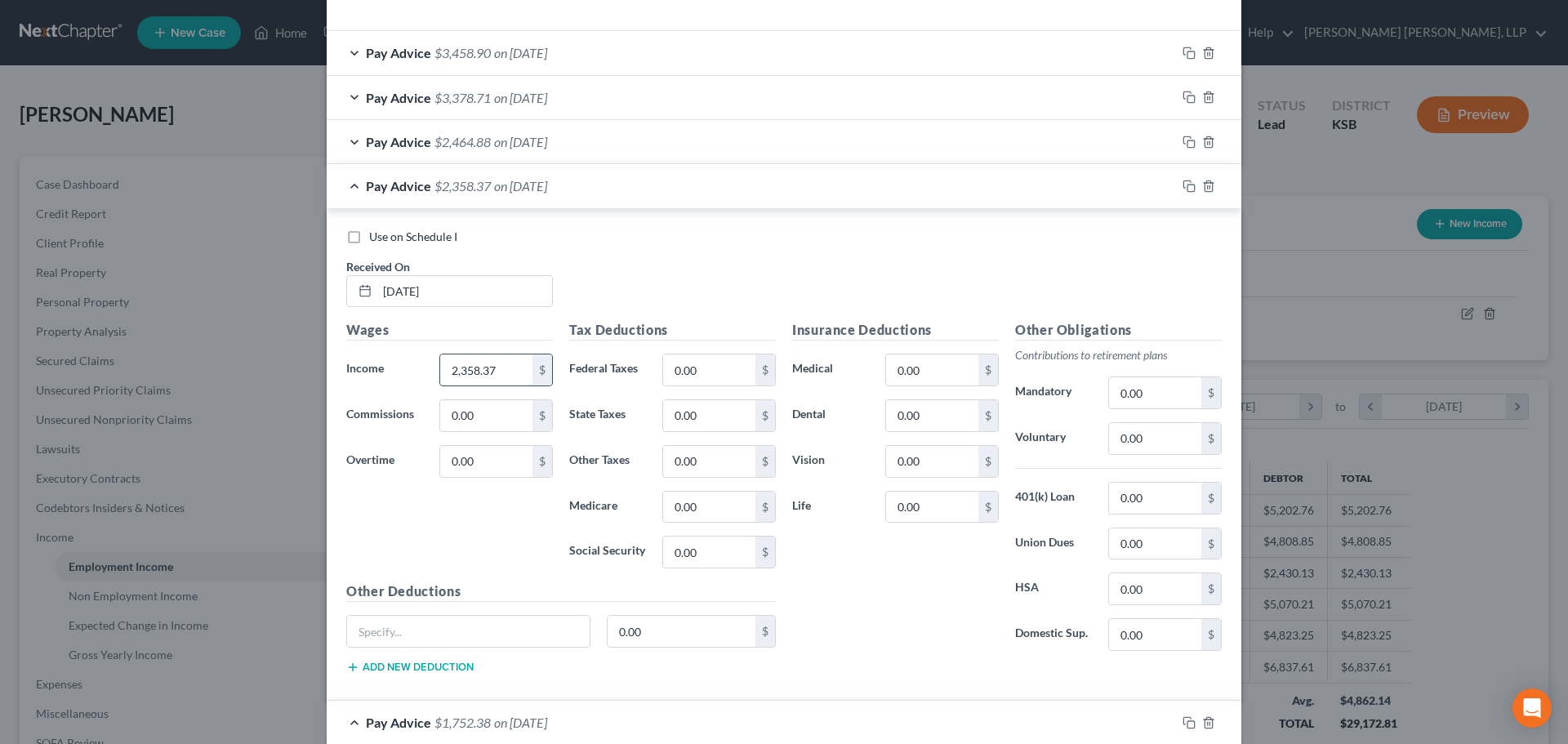
click at [509, 371] on input "2,358.37" at bounding box center [486, 370] width 92 height 31
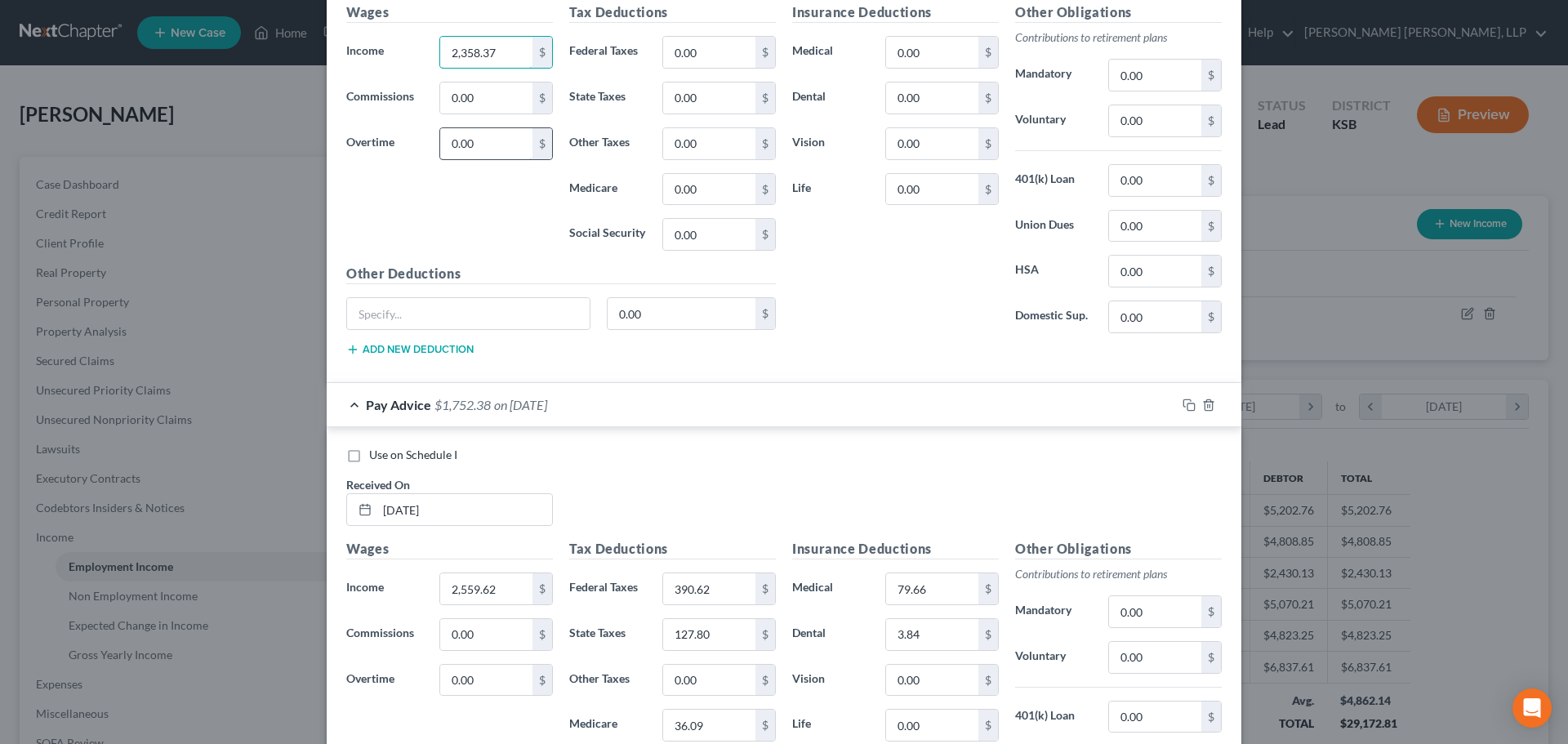
scroll to position [851, 0]
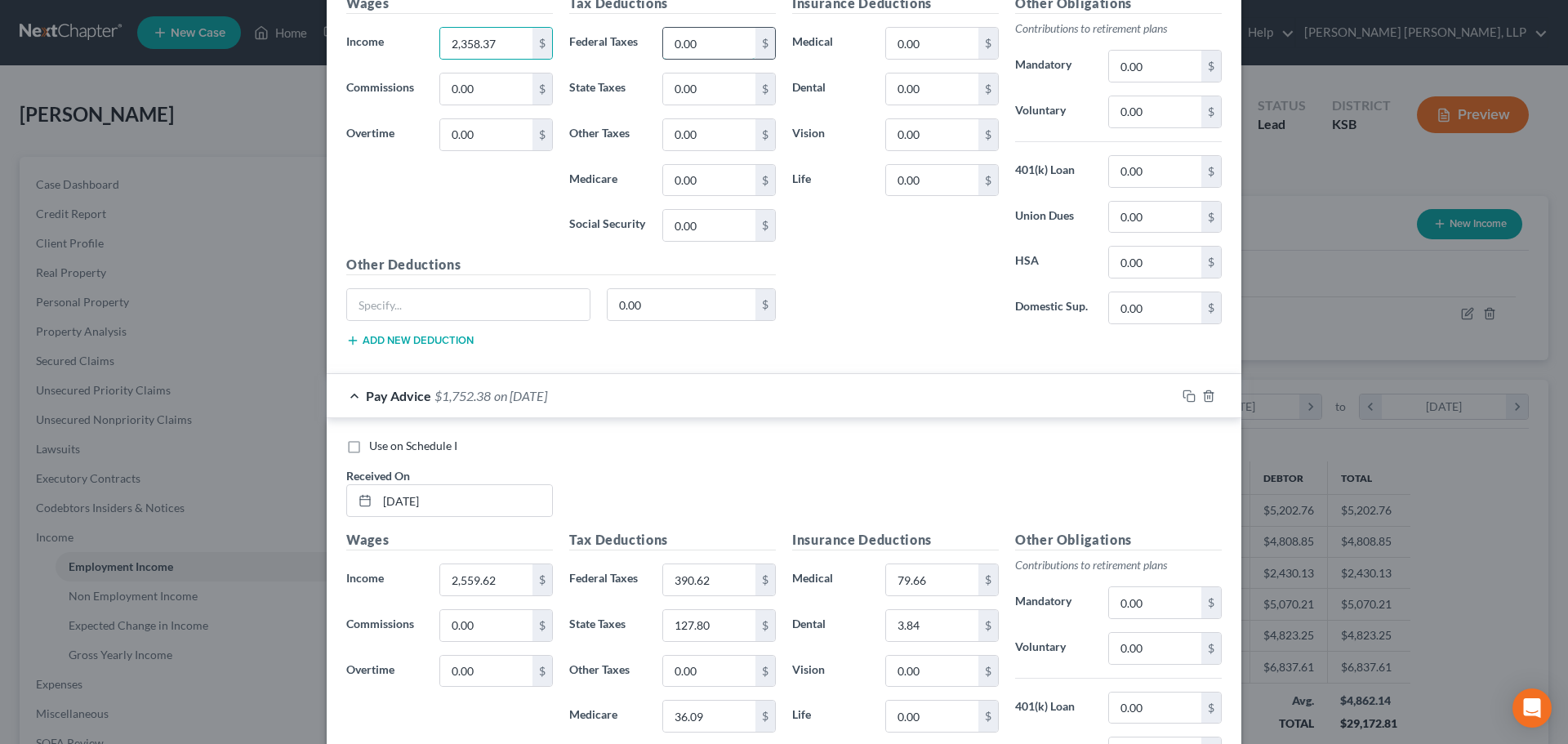
click at [709, 48] on input "0.00" at bounding box center [709, 43] width 92 height 31
type input "342.32"
type input "116.57"
type input "33.18"
type input "141.85"
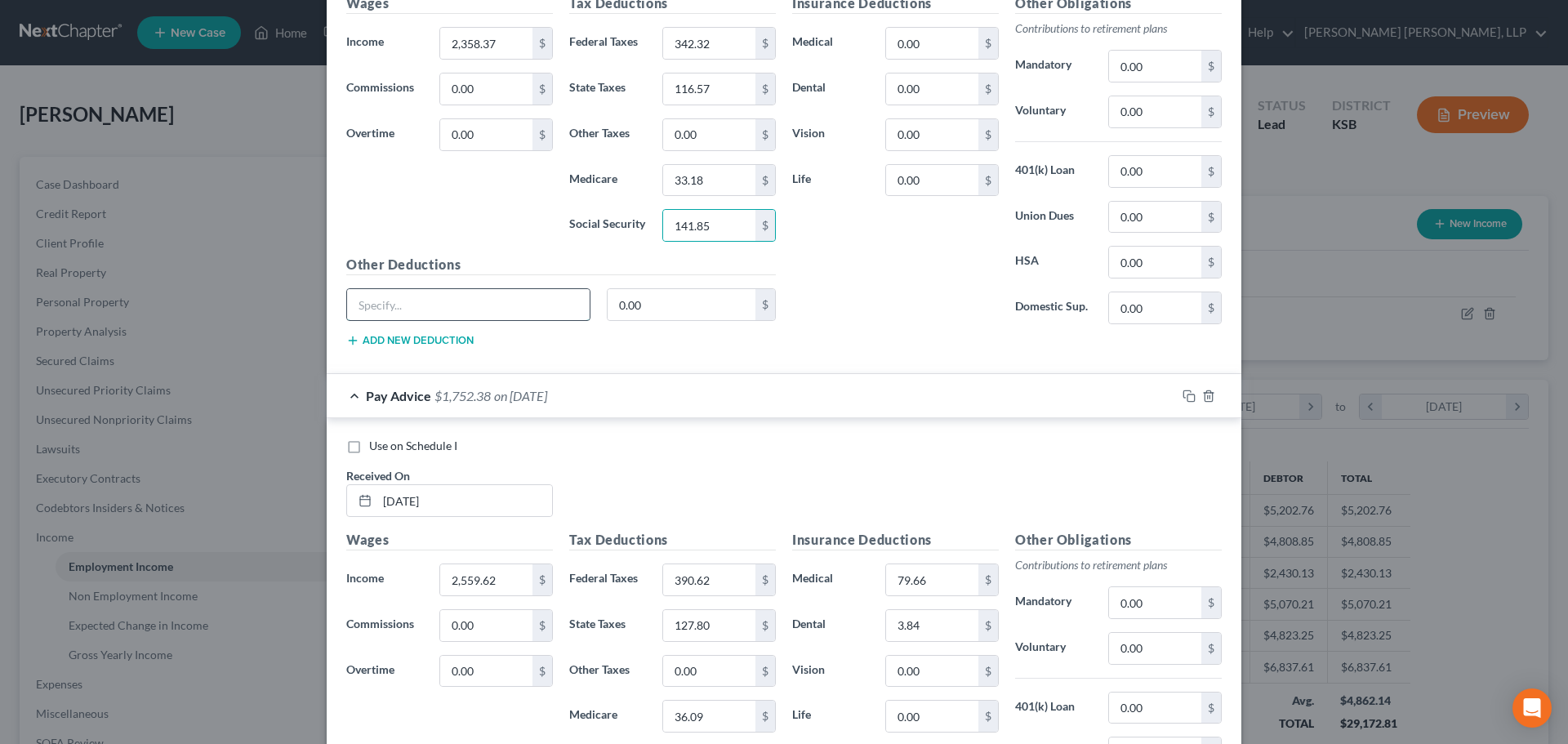
click at [514, 299] on input "text" at bounding box center [468, 305] width 243 height 31
type input "Critical Care"
type input "14.86"
type input "79.66"
type input "3.84"
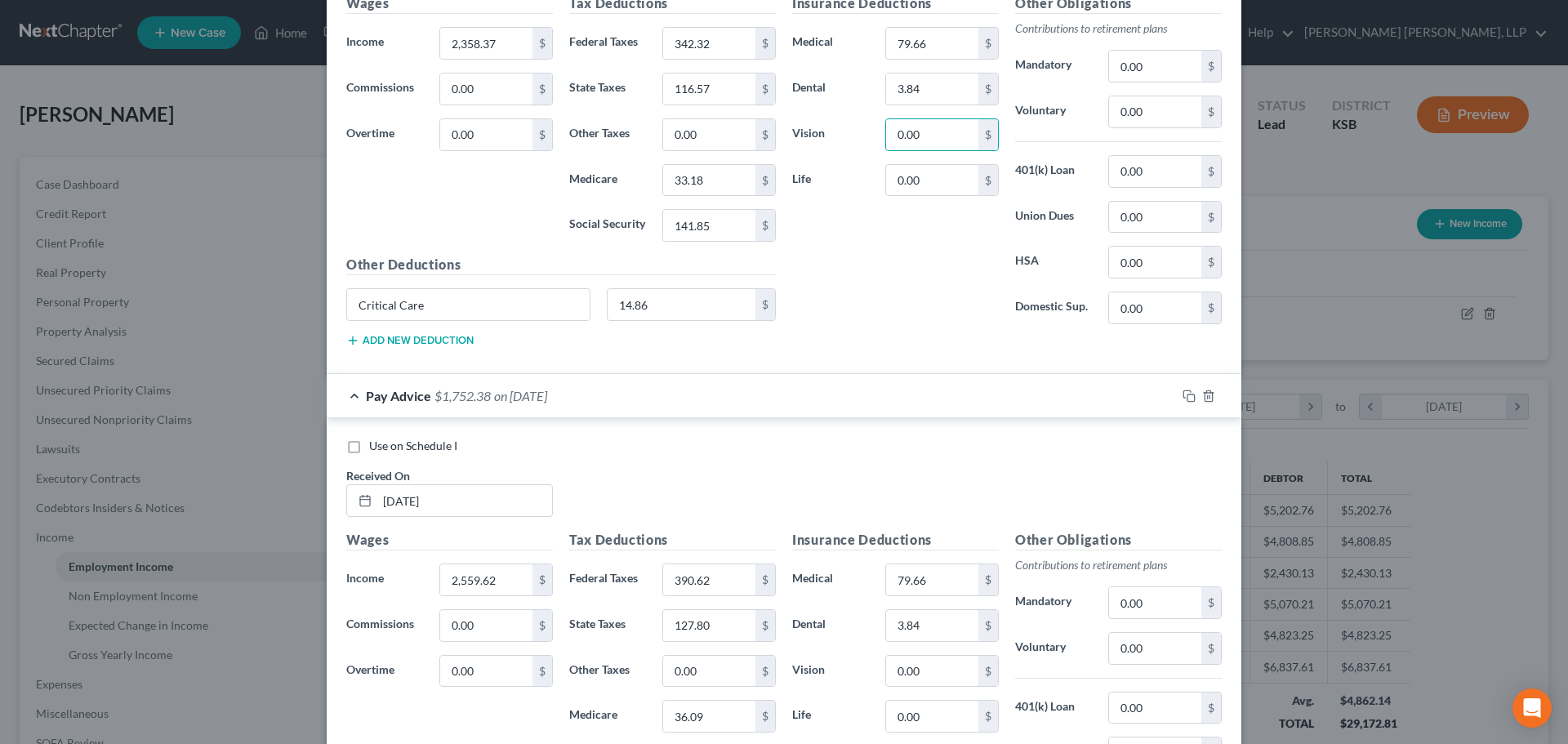
click at [369, 342] on button "Add new deduction" at bounding box center [409, 340] width 127 height 13
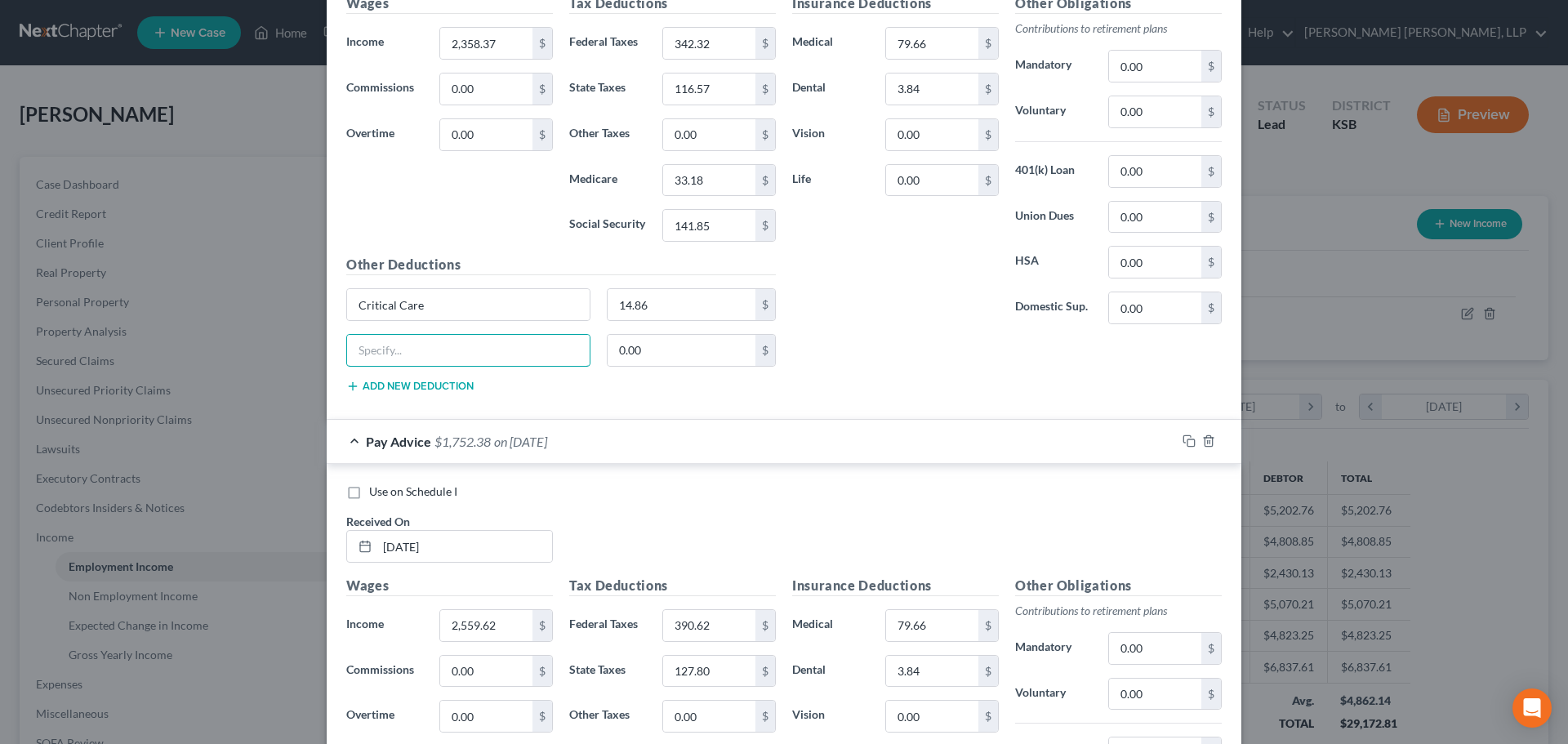
click at [369, 342] on input "text" at bounding box center [468, 350] width 243 height 31
type input "Meat Sales"
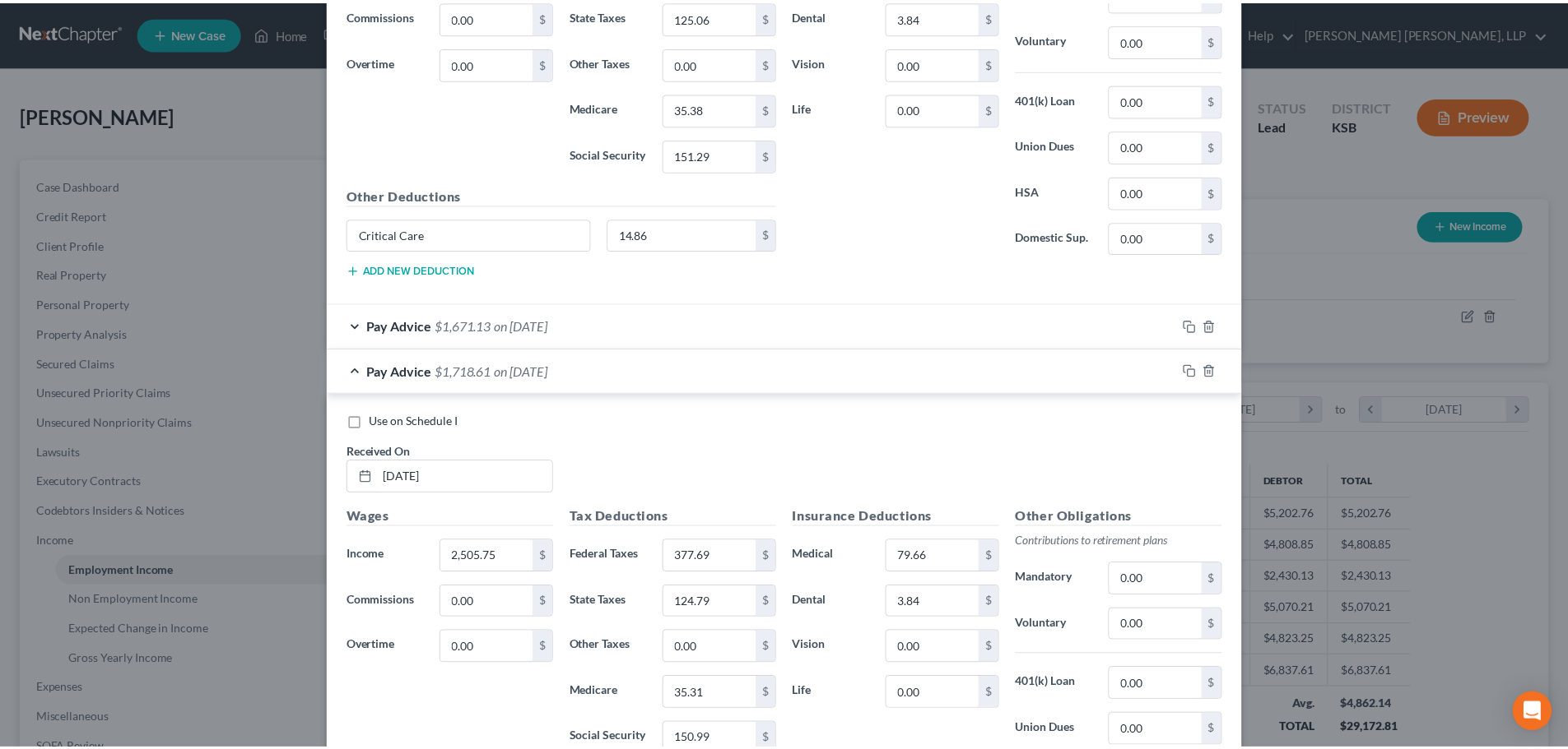
scroll to position [2553, 0]
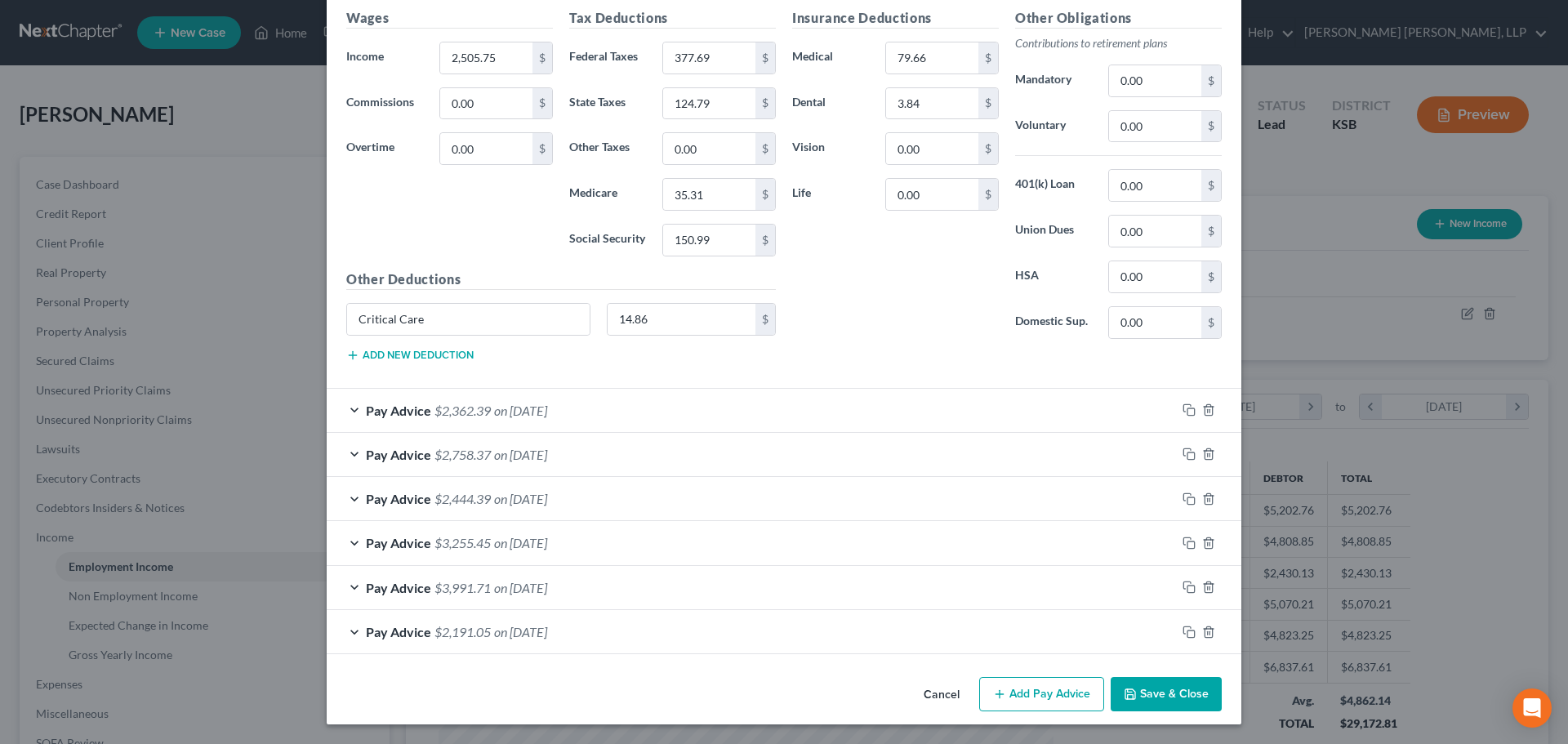
type input "96.98"
click at [1175, 697] on button "Save & Close" at bounding box center [1166, 694] width 111 height 34
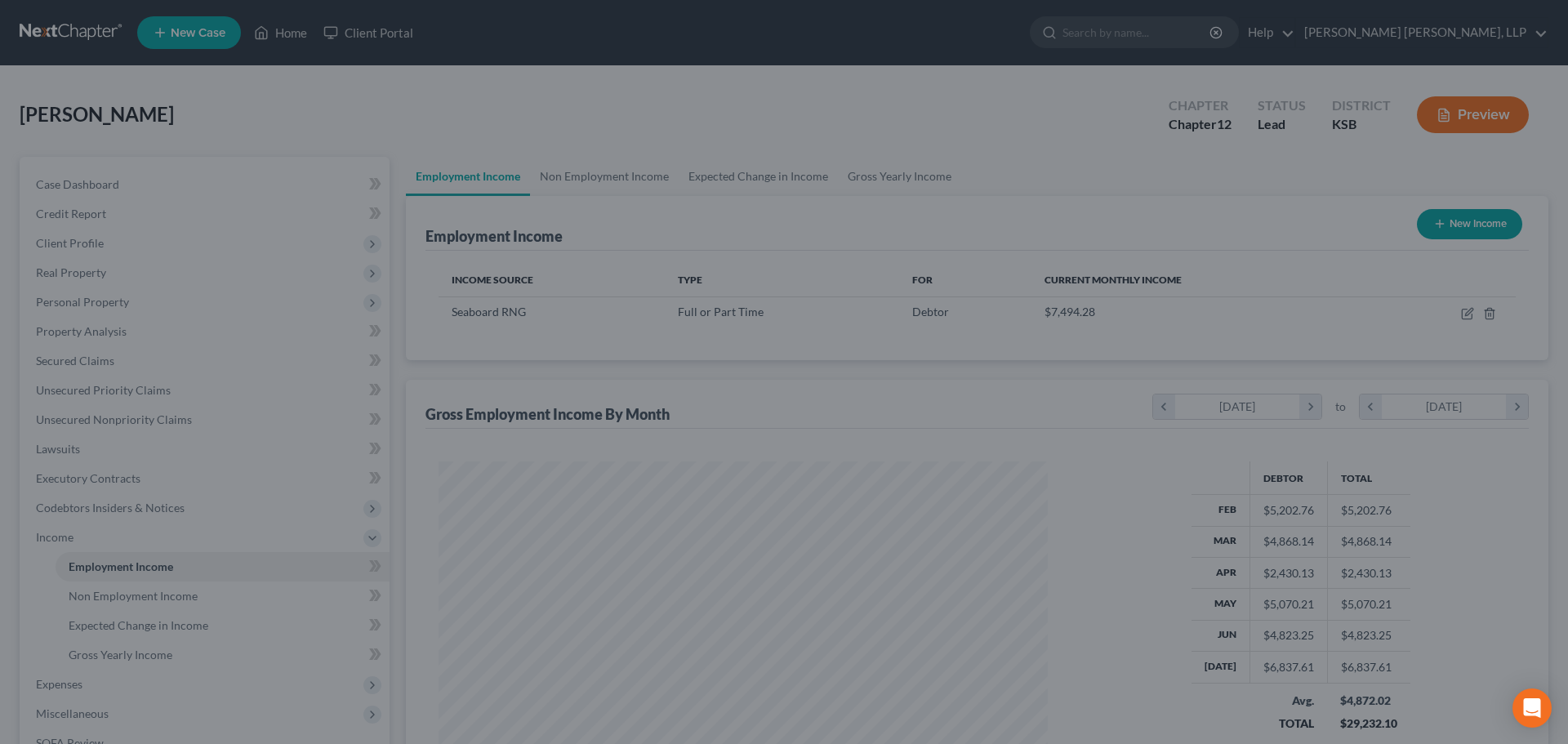
scroll to position [816545, 816071]
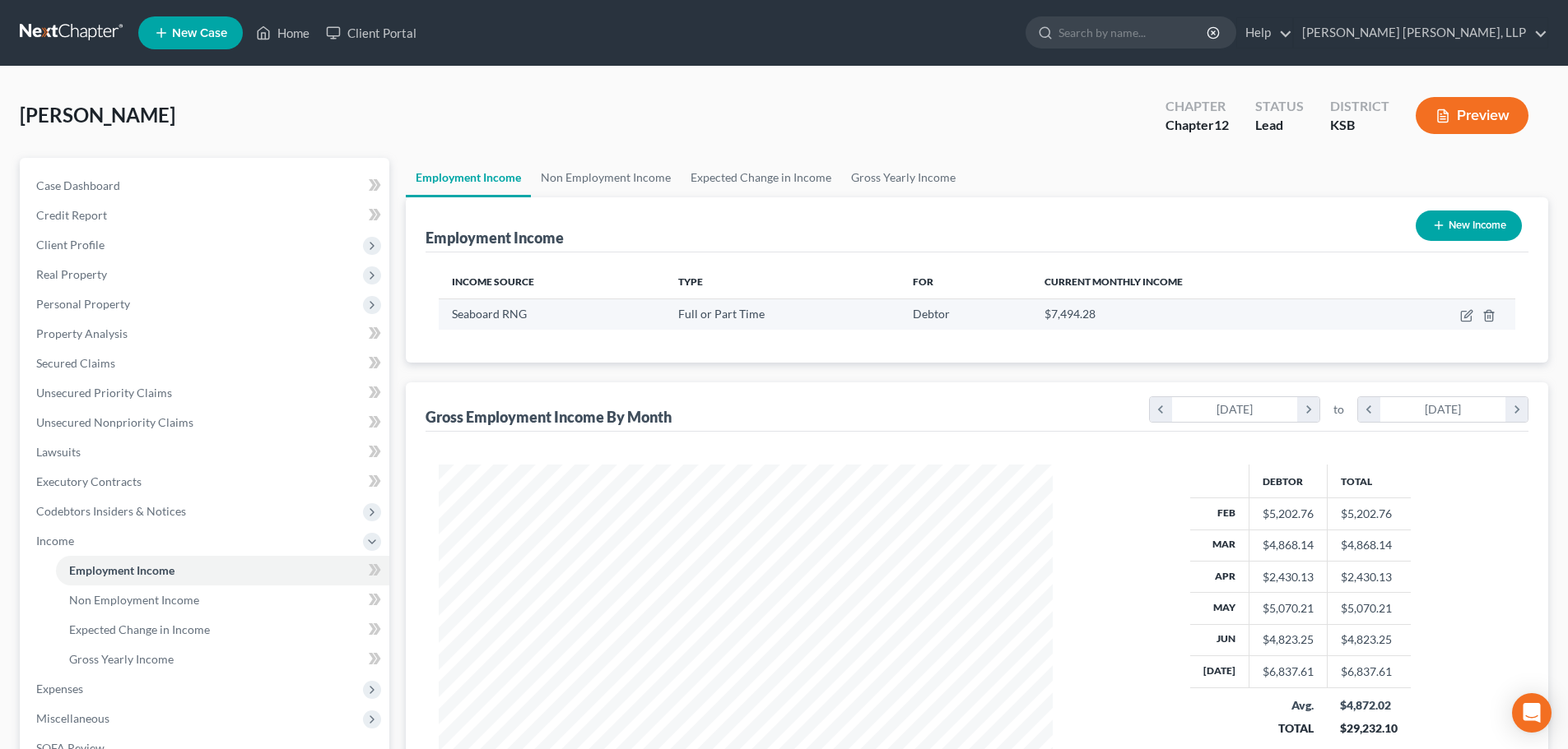
click at [1463, 322] on td at bounding box center [1444, 314] width 143 height 31
click at [1463, 316] on icon "button" at bounding box center [1466, 316] width 13 height 13
select select "0"
select select "17"
select select "2"
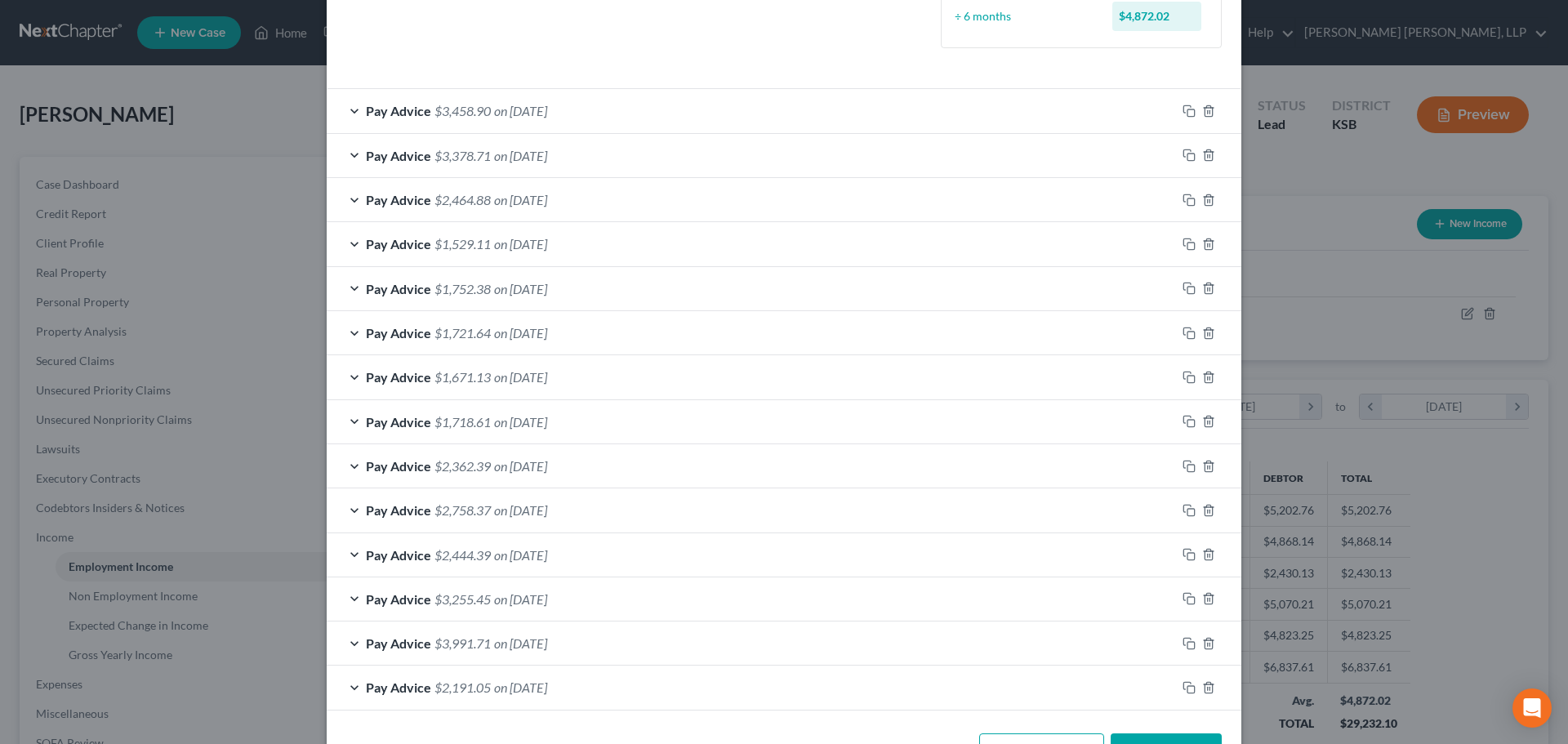
scroll to position [522, 0]
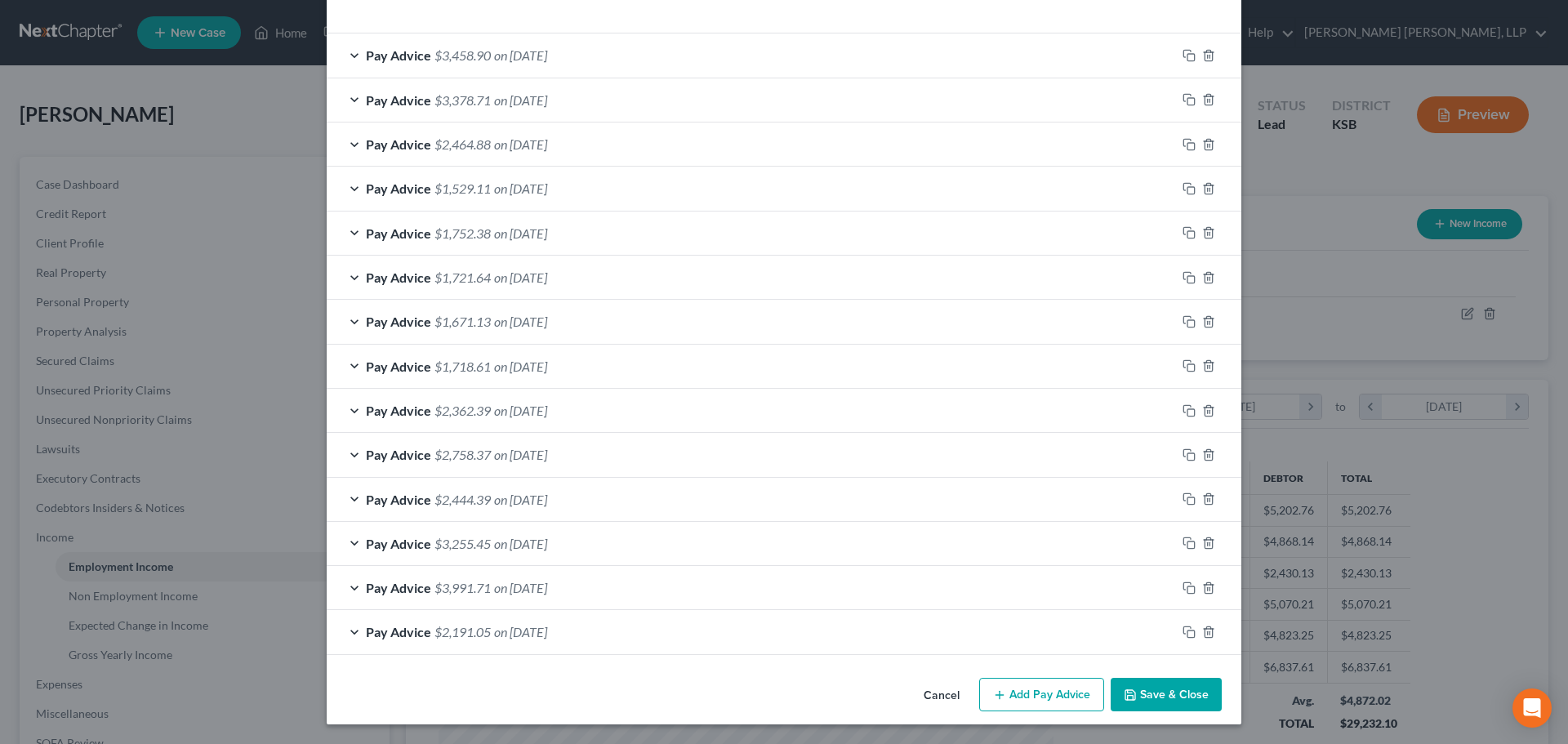
click at [1028, 698] on button "Add Pay Advice" at bounding box center [1041, 695] width 125 height 34
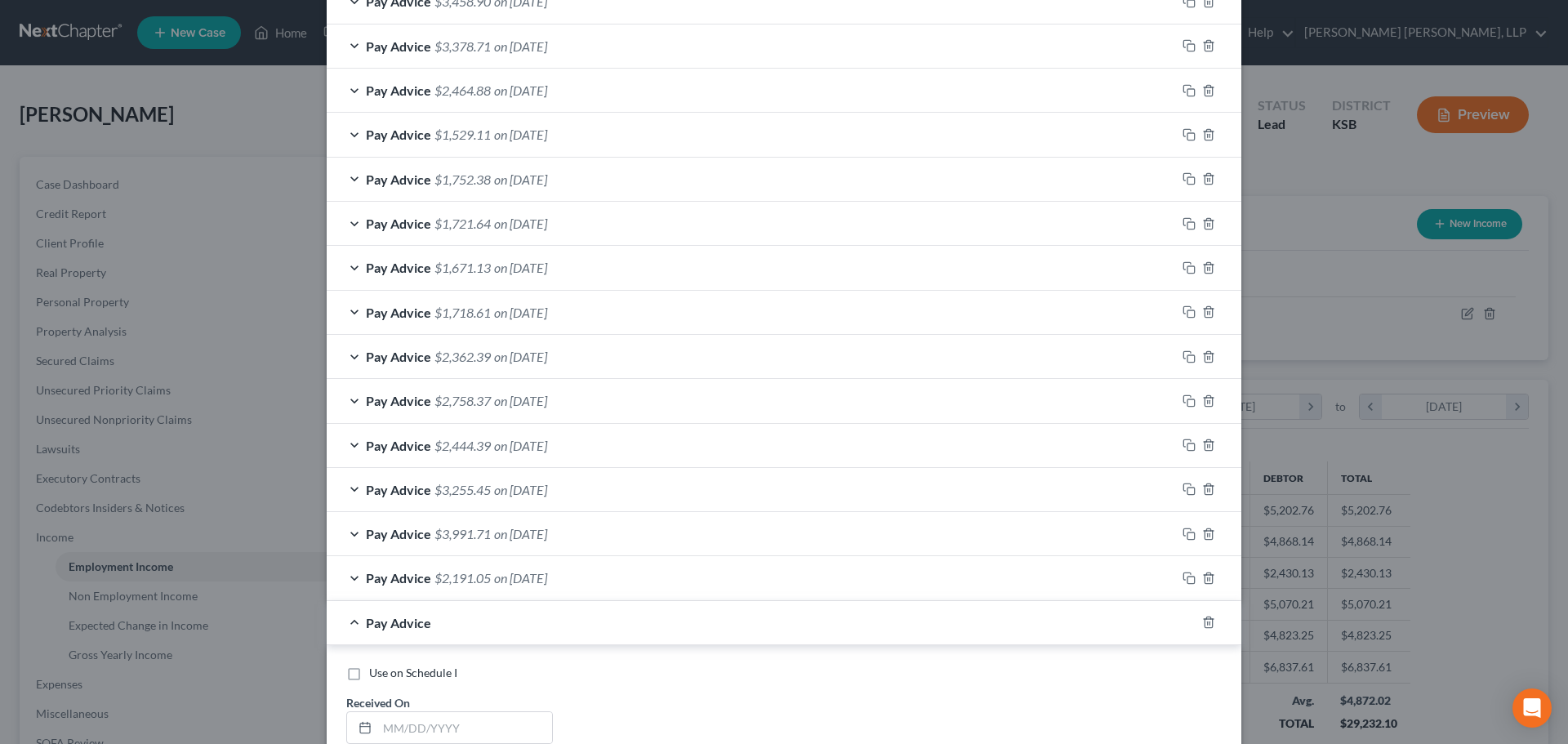
scroll to position [1058, 0]
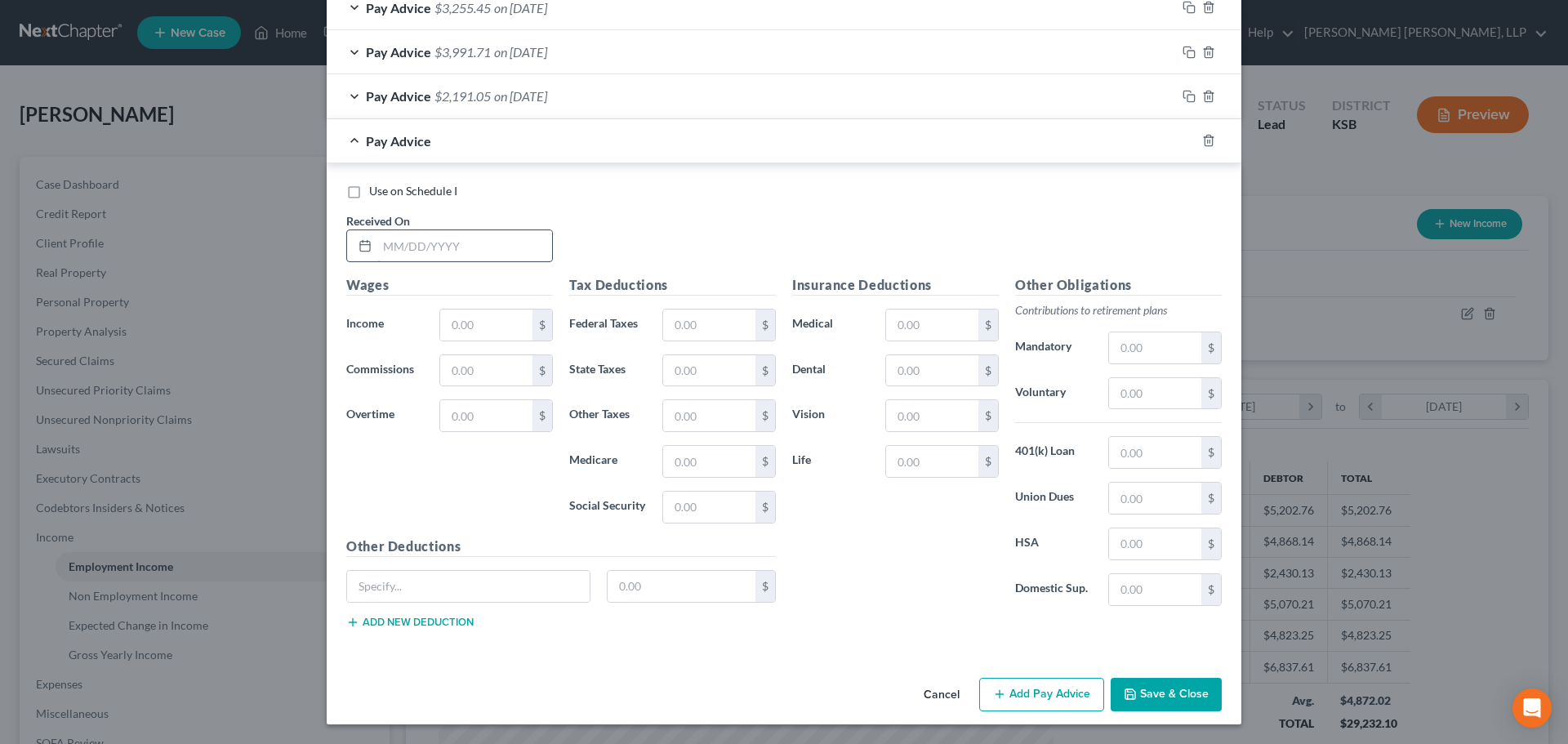
click at [408, 243] on input "text" at bounding box center [464, 245] width 175 height 31
type input "4/44/25"
type input "2,446.46"
type input "377.69"
type input "124.79"
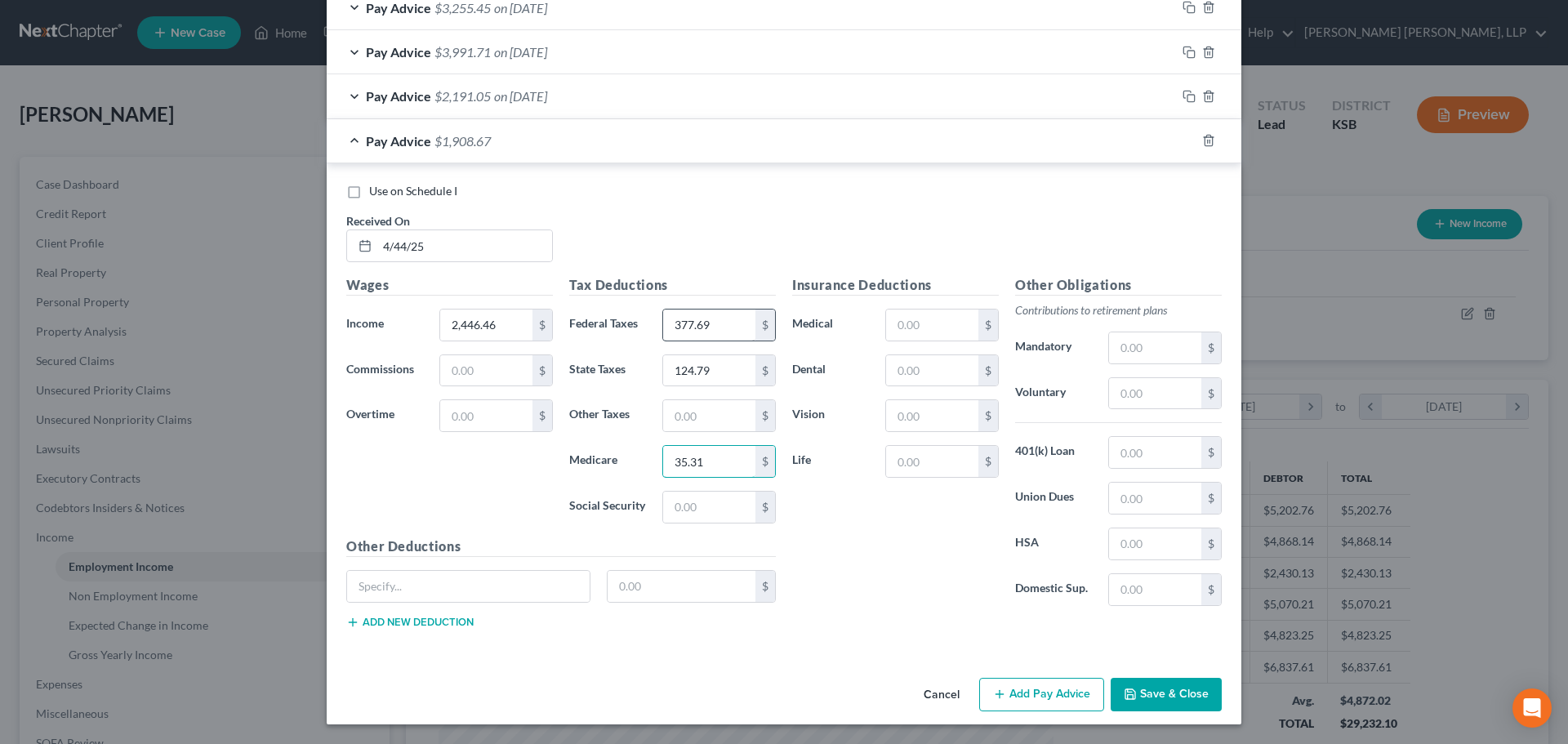
type input "35.31"
type input "150.99"
type input "Critical Care"
type input "14.86"
type input "79.66"
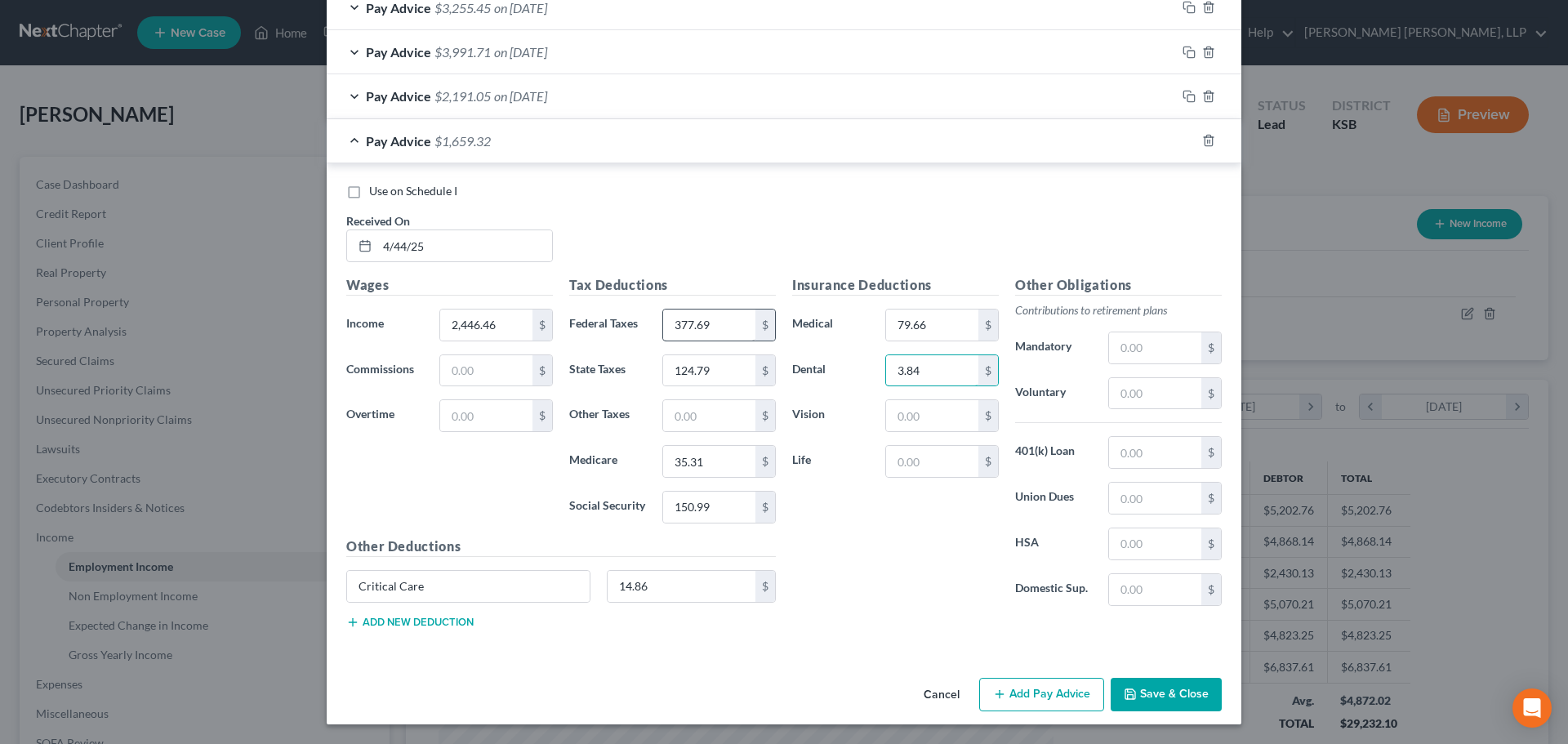
type input "3.84"
click at [506, 328] on input "2,446.46" at bounding box center [486, 325] width 92 height 31
type input "2,505.75"
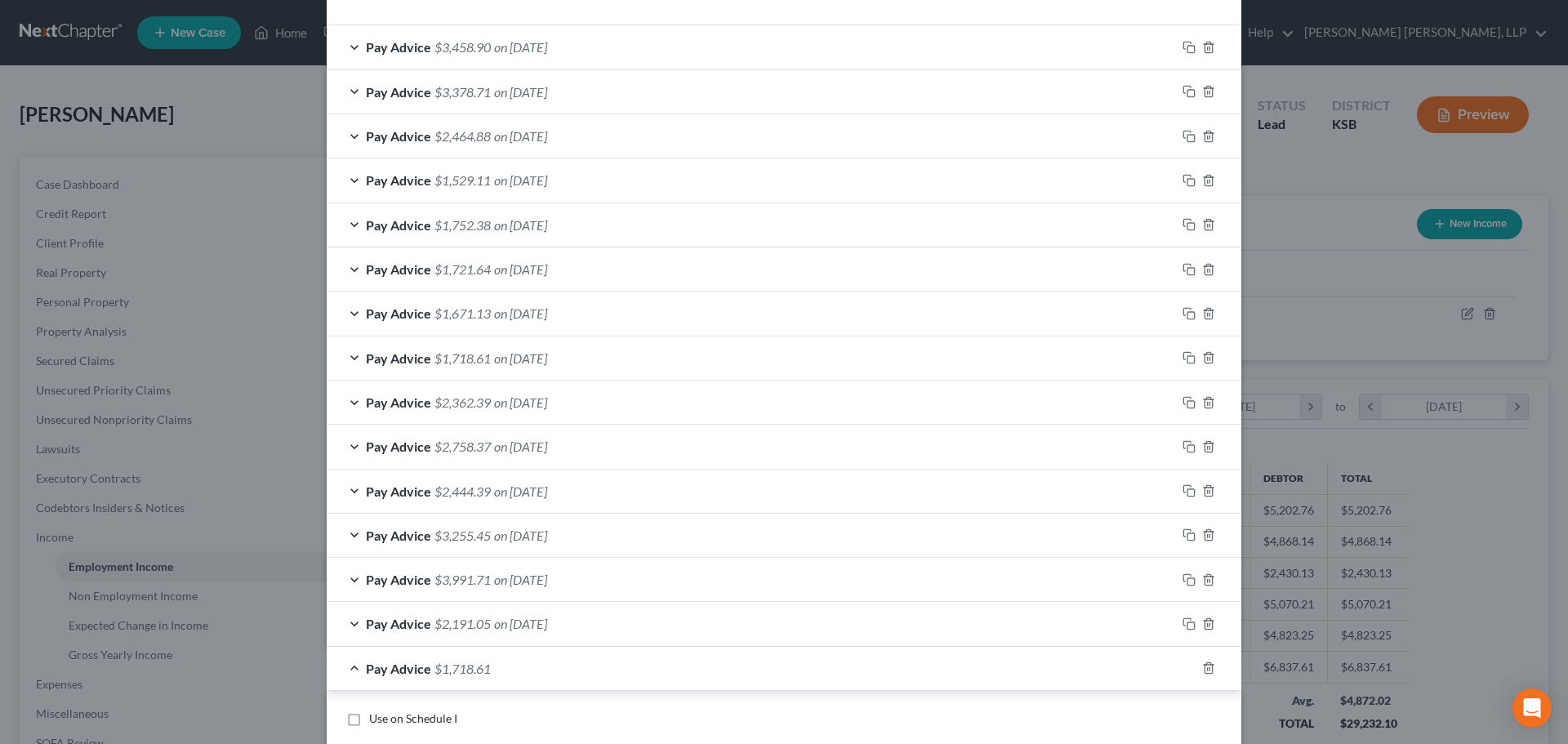
scroll to position [486, 0]
click at [516, 309] on span "on [DATE]" at bounding box center [520, 313] width 53 height 15
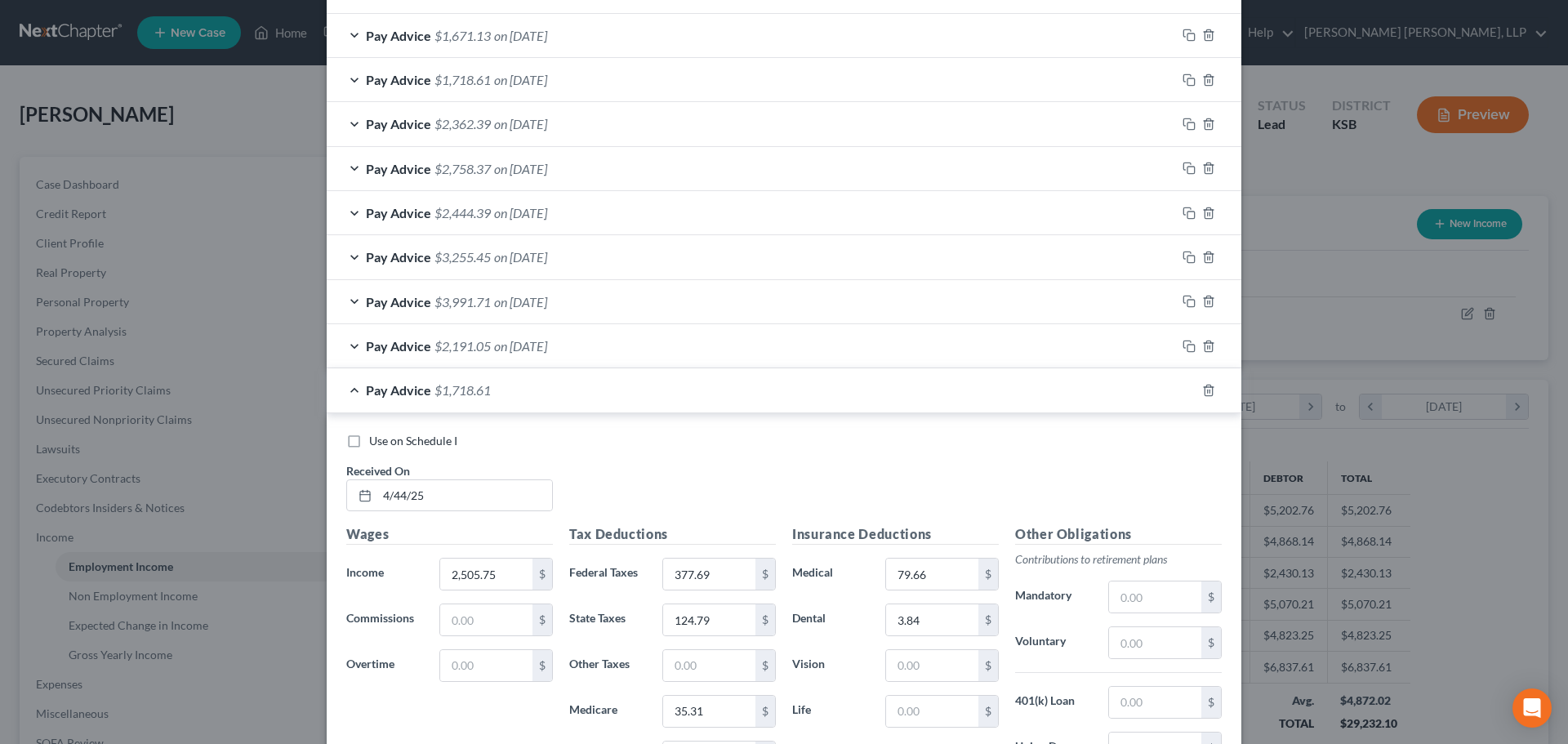
scroll to position [1466, 0]
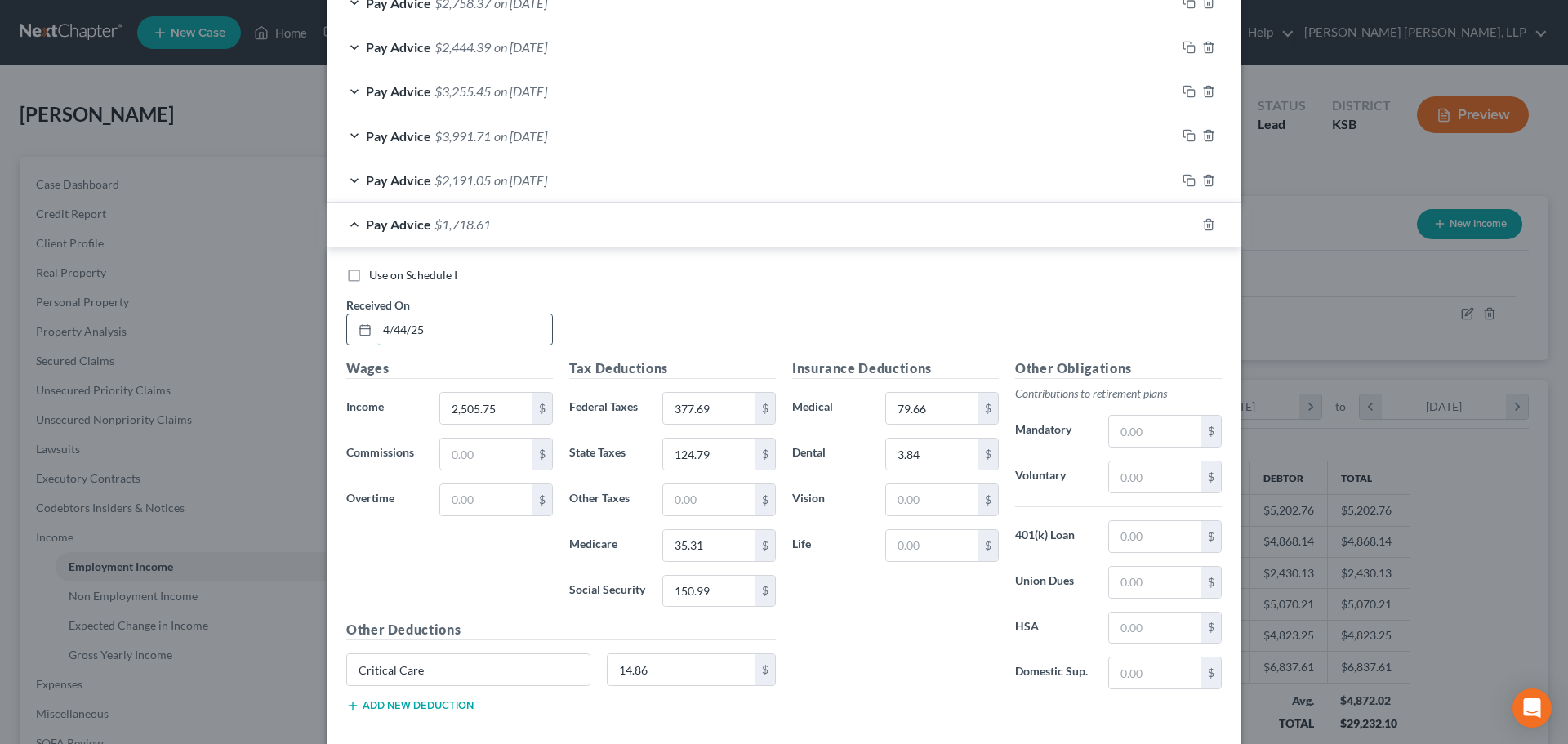
click at [399, 328] on input "4/44/25" at bounding box center [464, 330] width 175 height 31
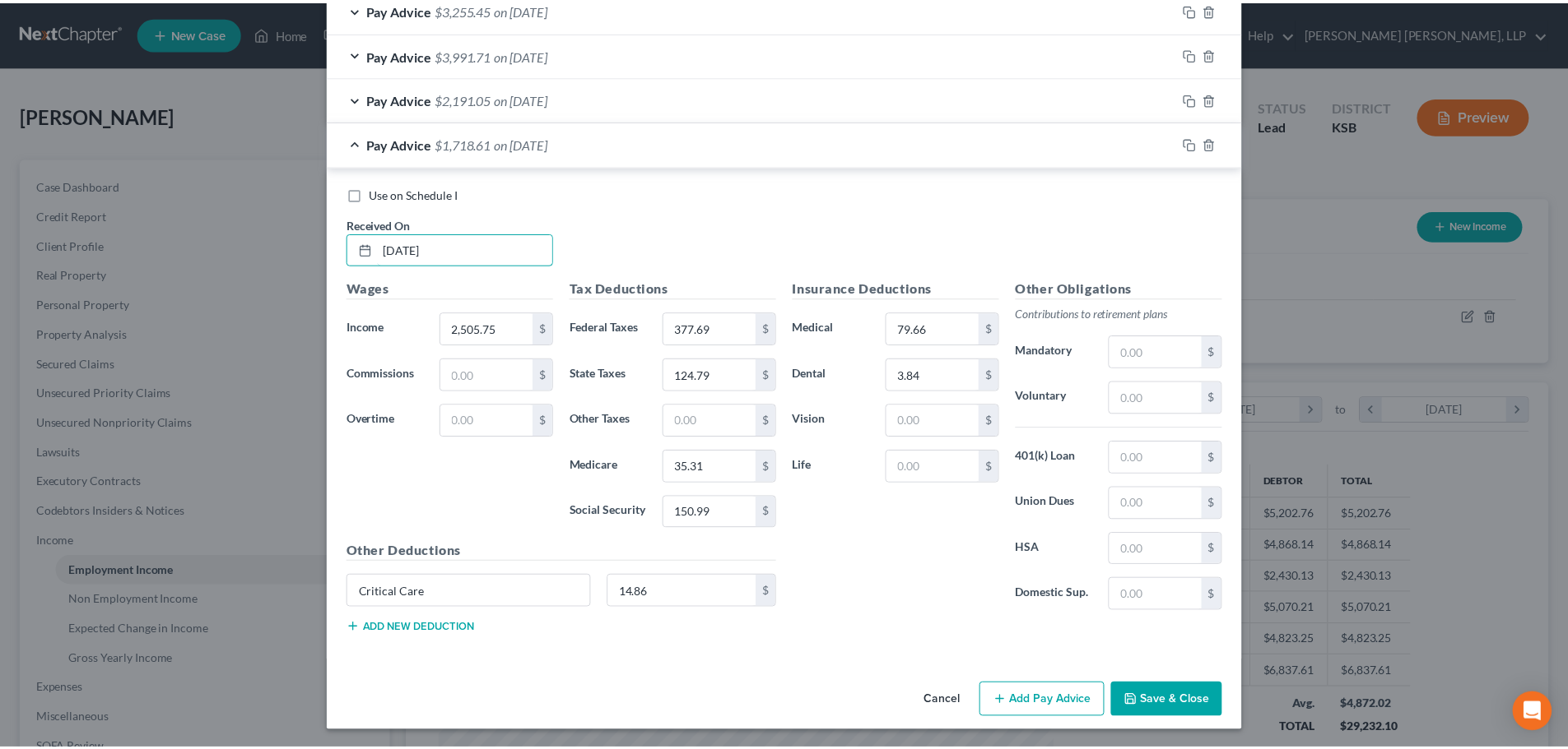
scroll to position [1561, 0]
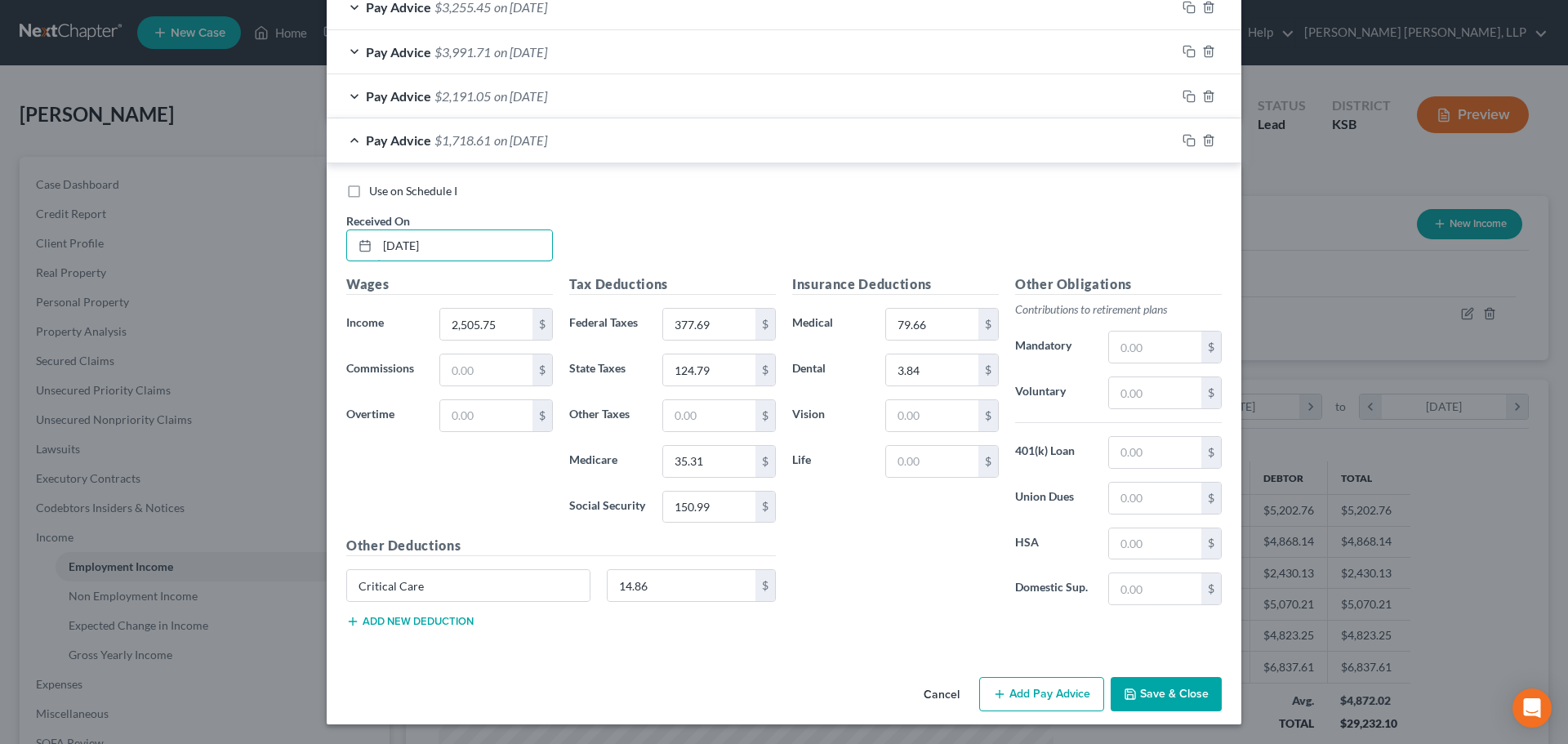
type input "[DATE]"
click at [1154, 693] on button "Save & Close" at bounding box center [1166, 694] width 111 height 34
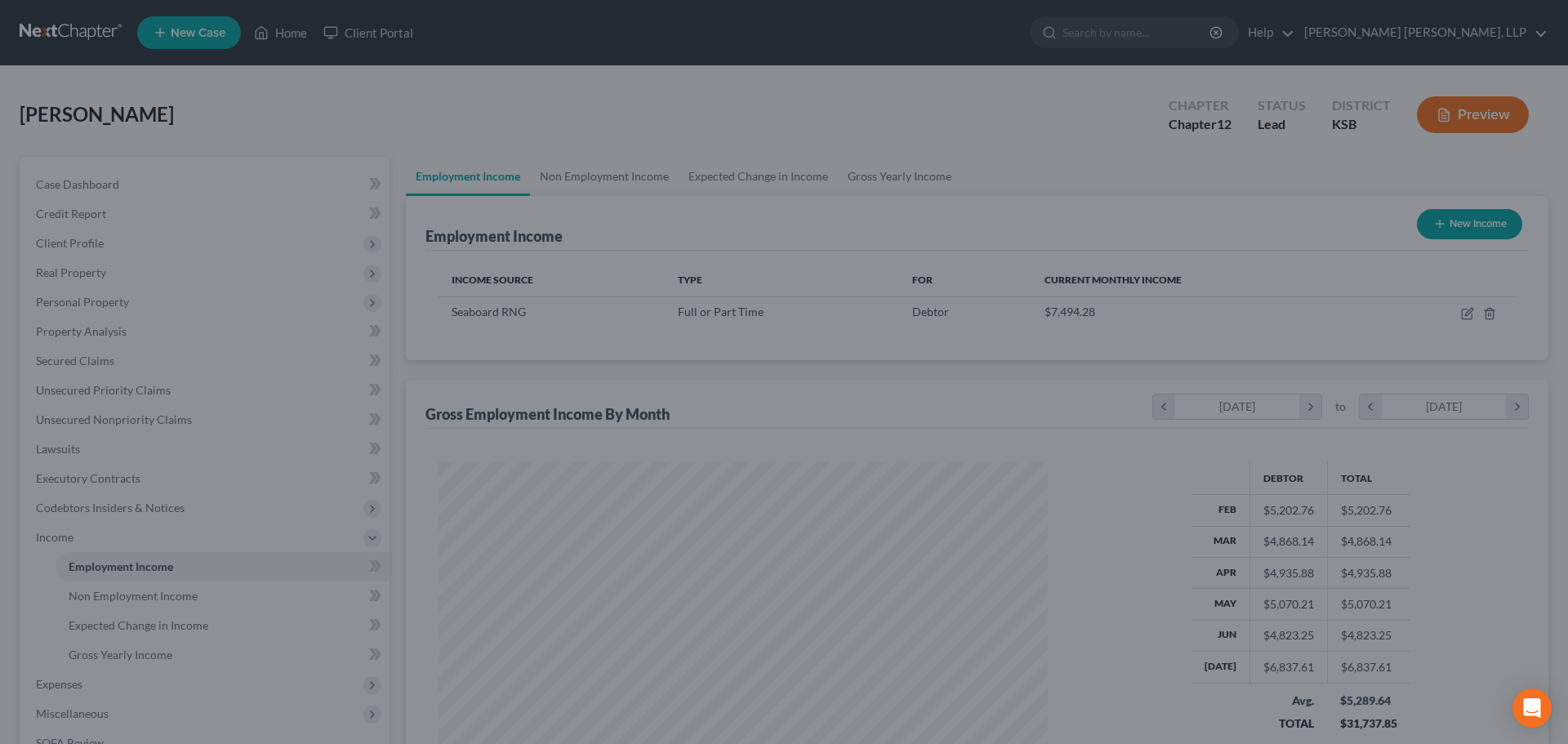
scroll to position [816545, 816071]
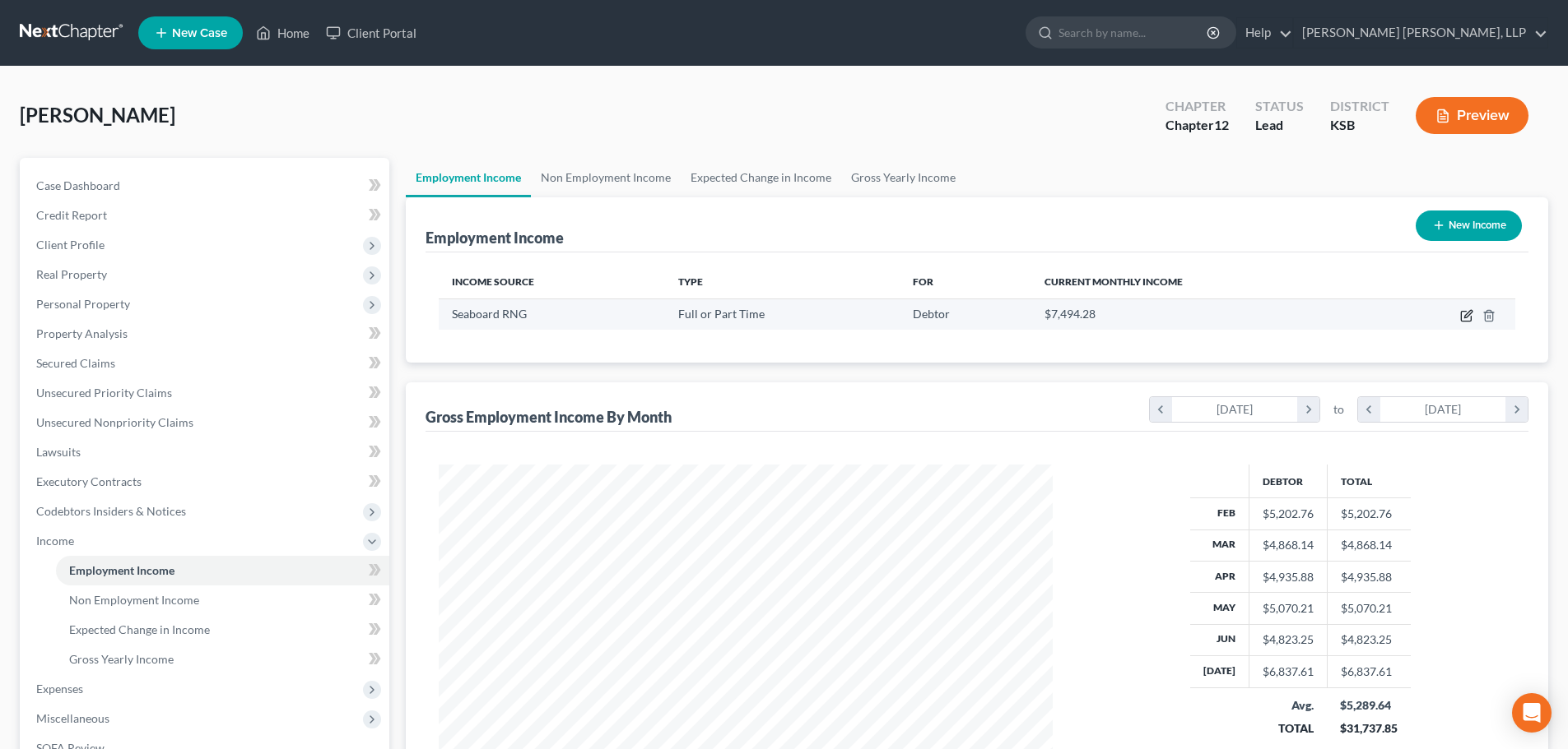
click at [1466, 313] on icon "button" at bounding box center [1466, 316] width 13 height 13
select select "0"
select select "17"
select select "2"
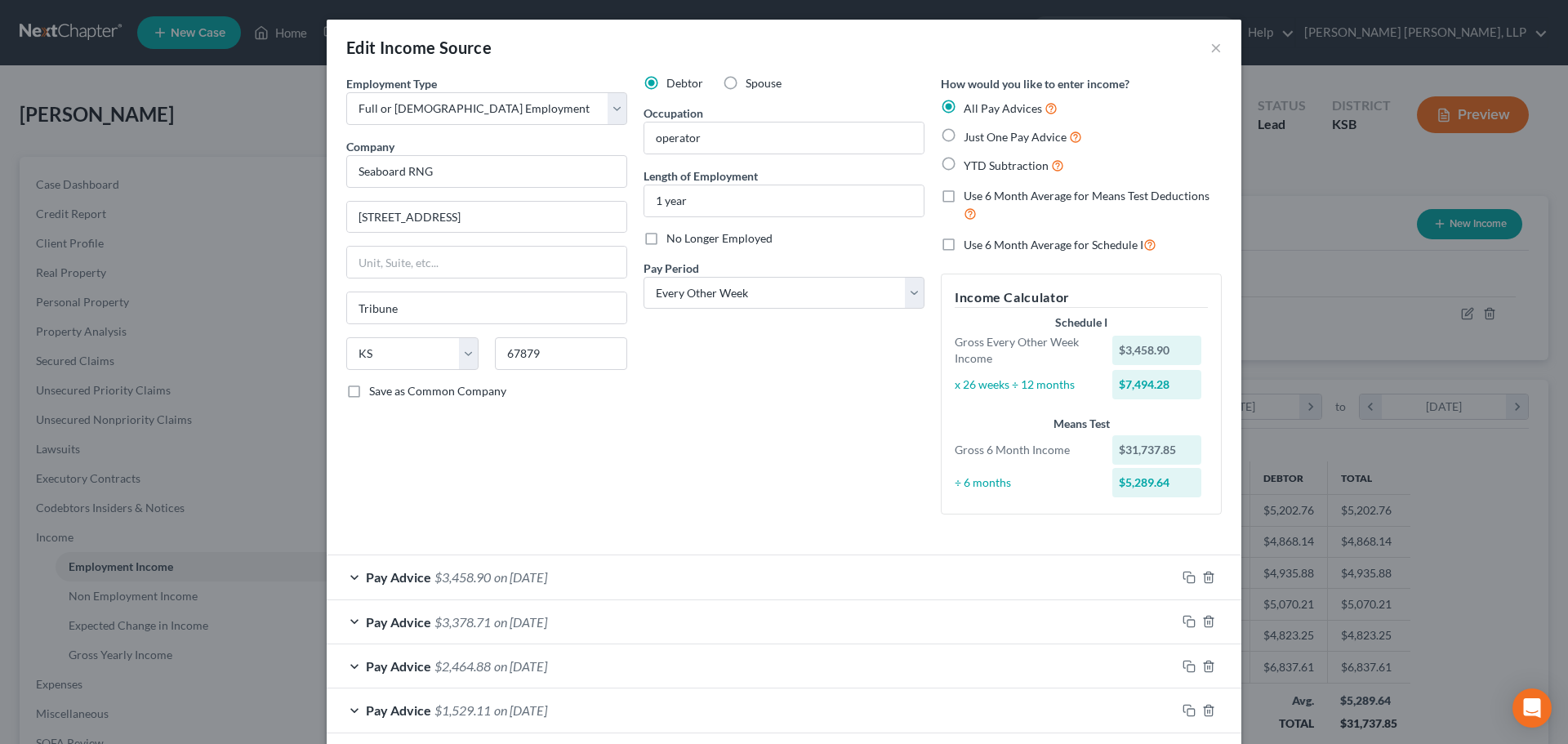
scroll to position [409, 0]
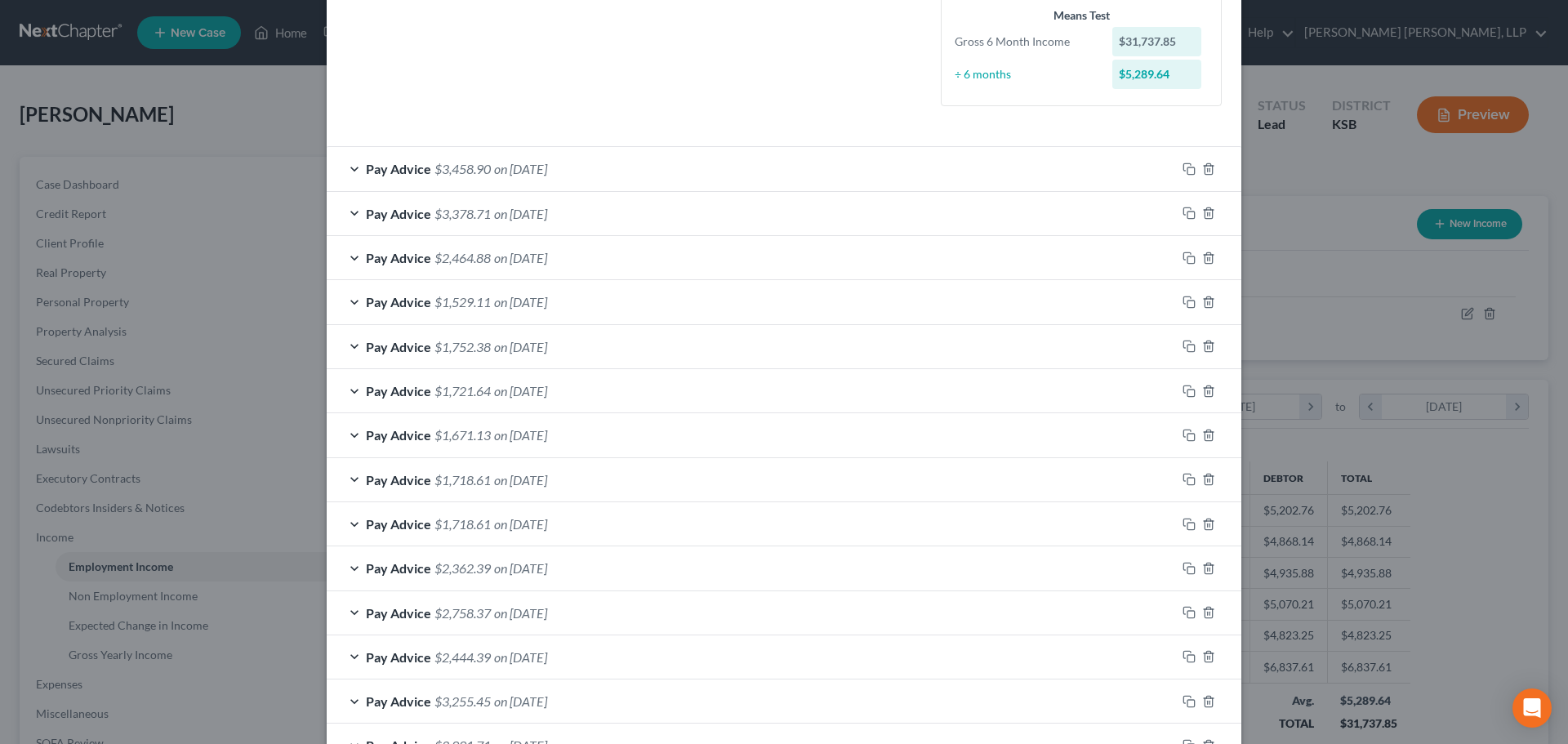
click at [494, 481] on span "on [DATE]" at bounding box center [520, 480] width 53 height 15
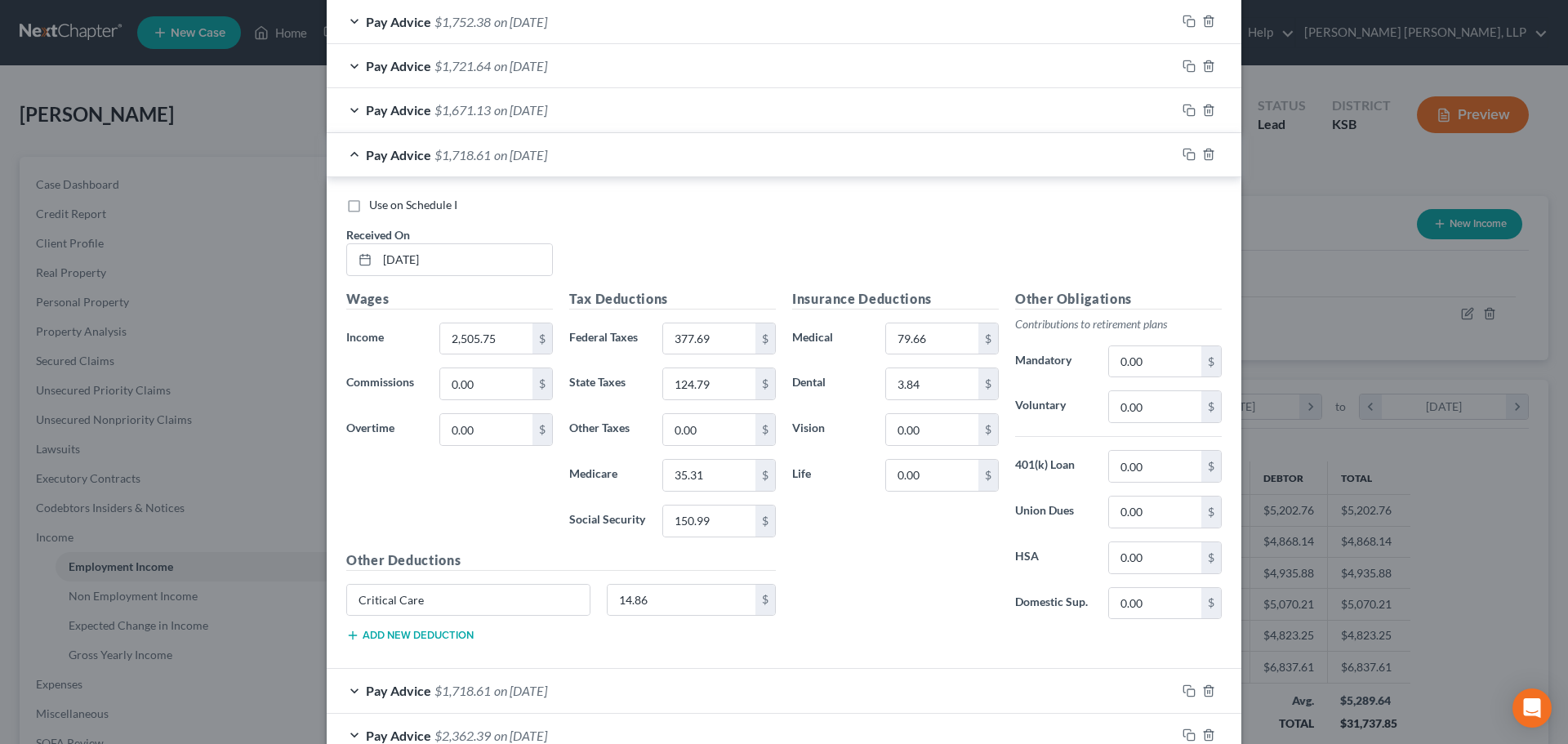
scroll to position [898, 0]
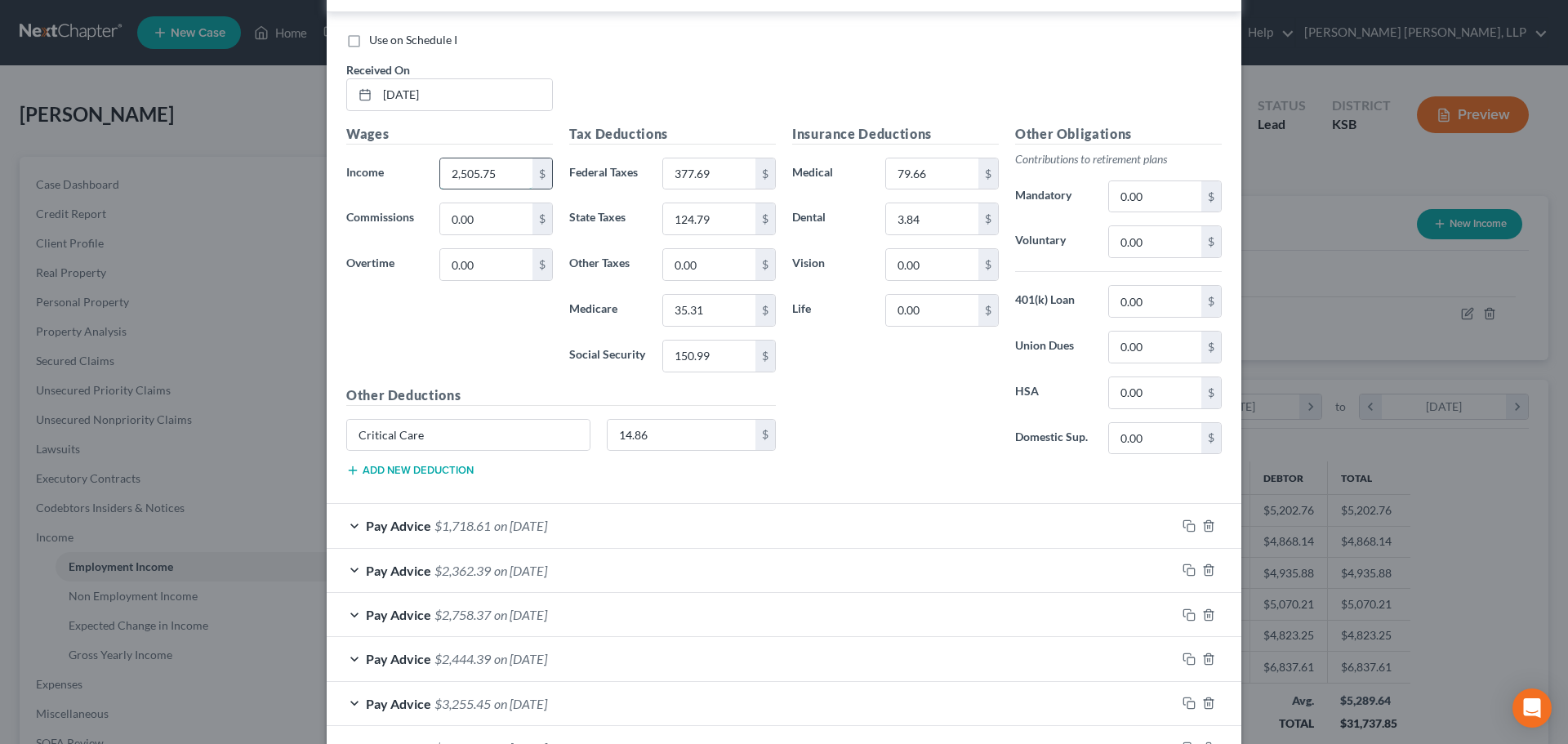
click at [486, 175] on input "2,505.75" at bounding box center [486, 174] width 92 height 31
type input "2,446.46"
type input "363.46"
type input "121.49"
type input "34.45"
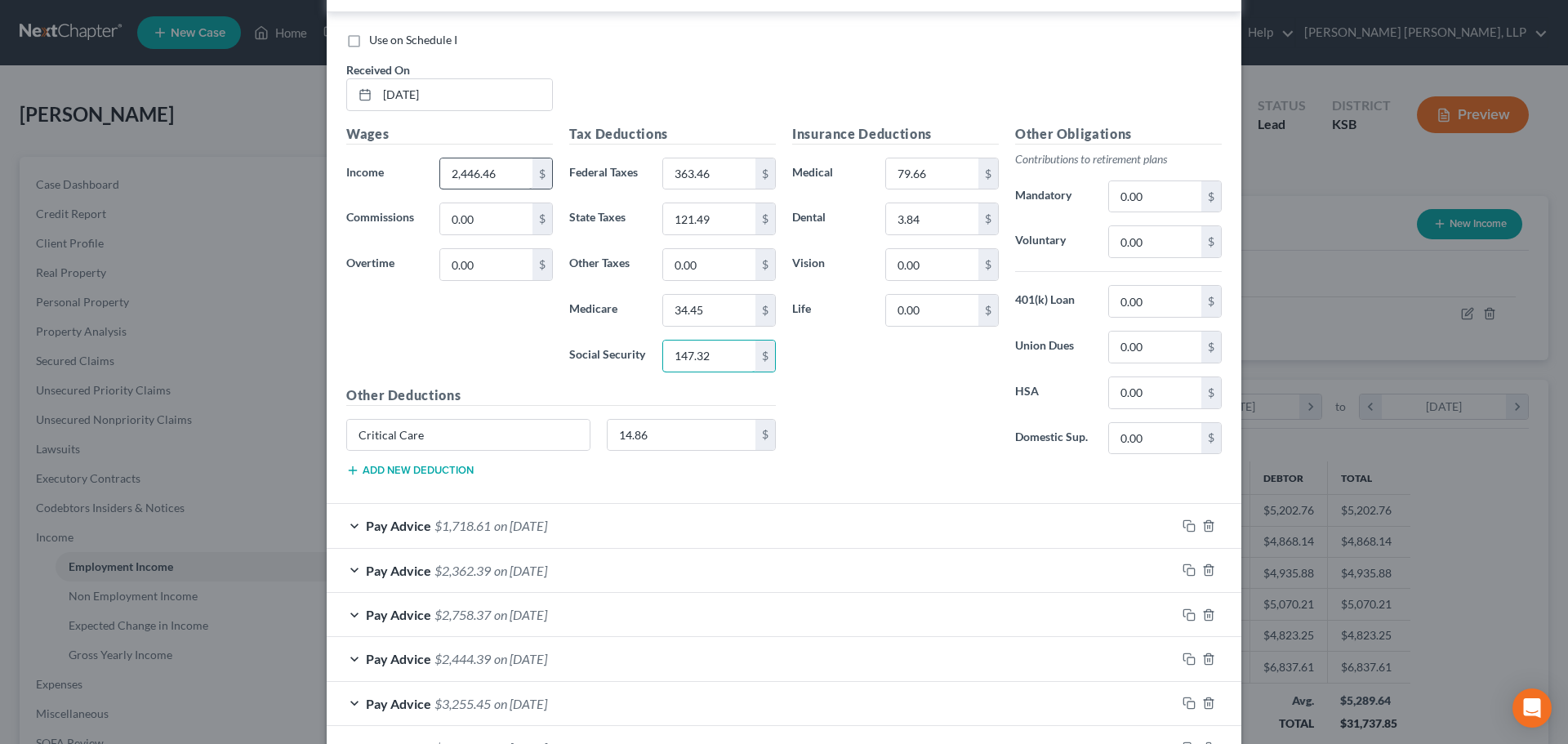
type input "147.32"
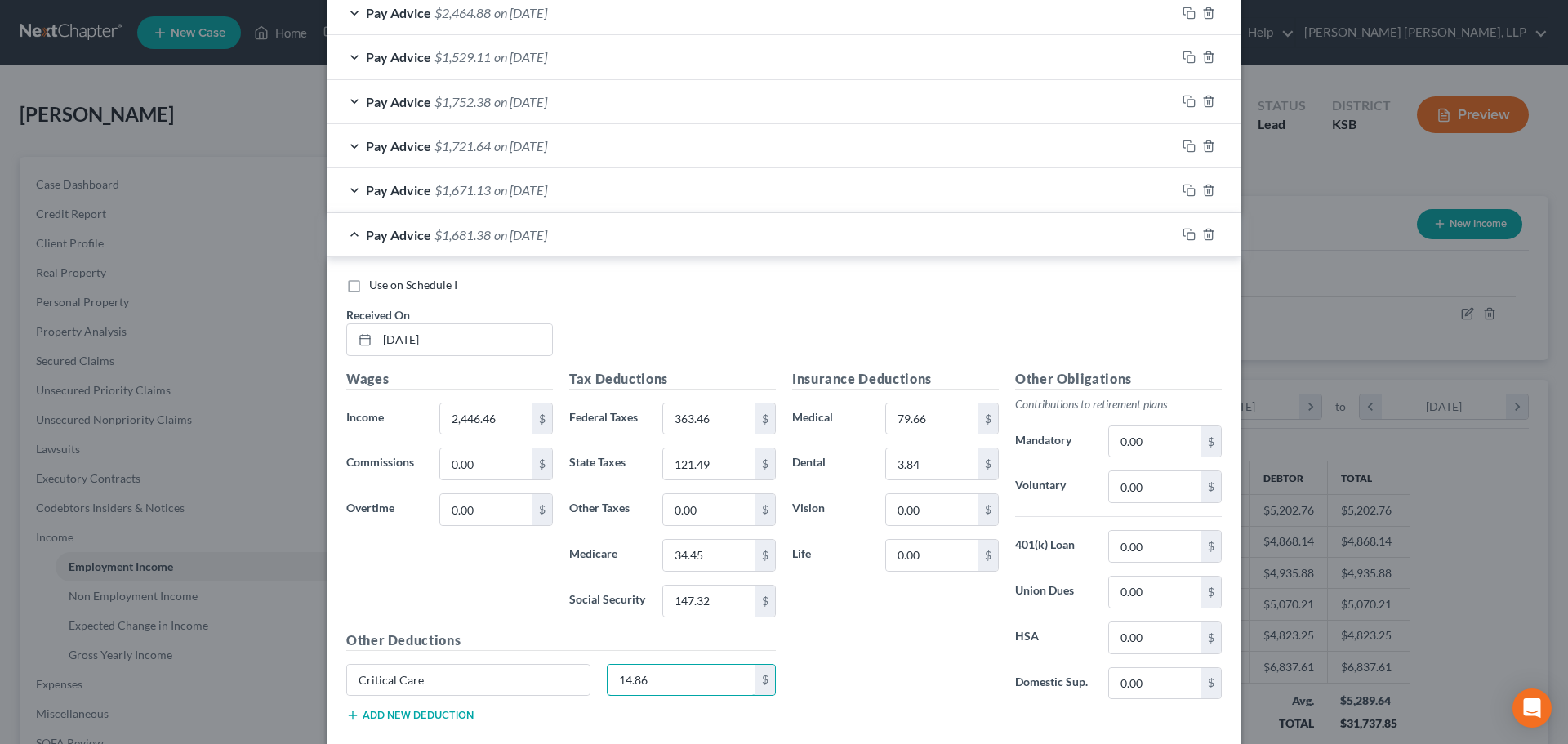
scroll to position [735, 0]
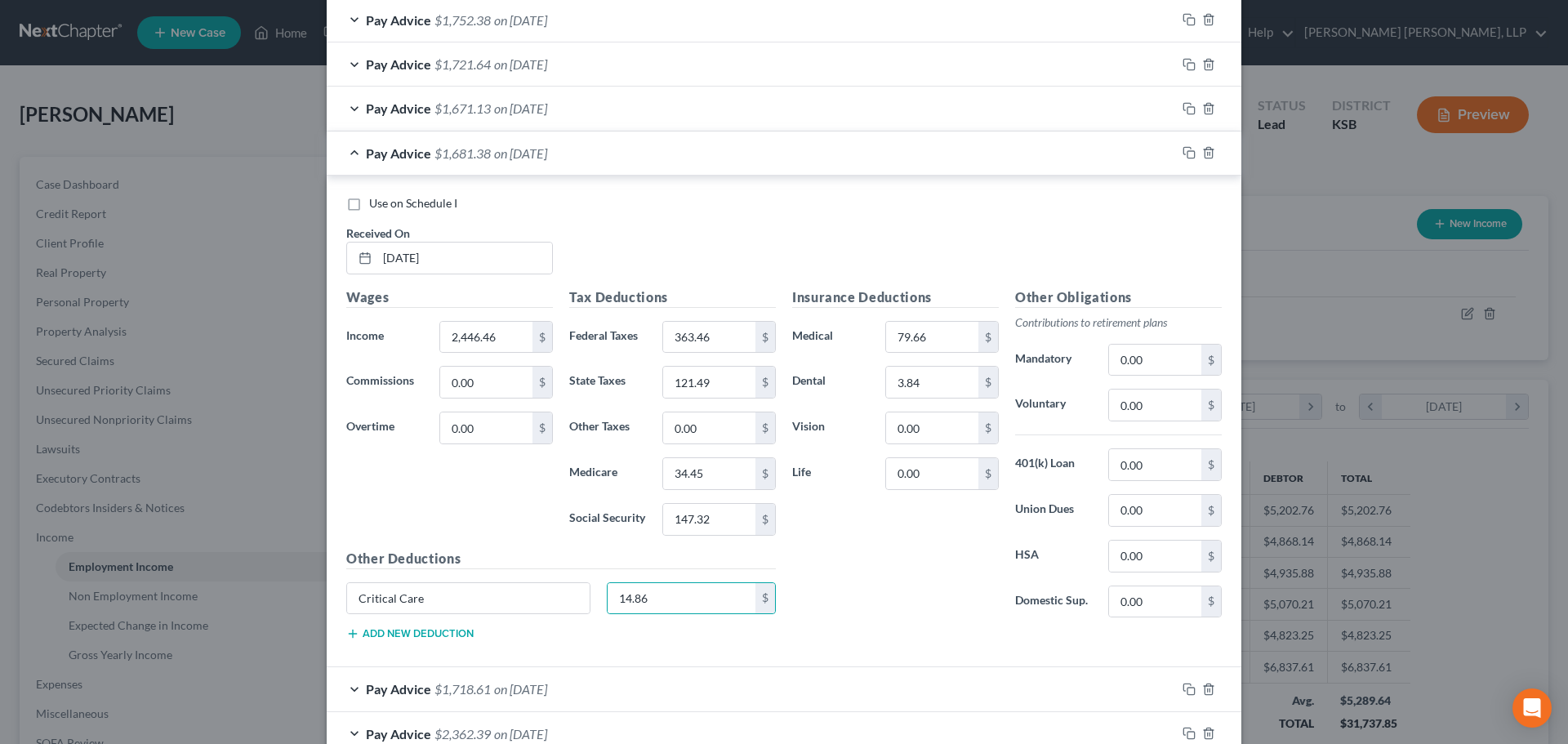
click at [508, 110] on span "on [DATE]" at bounding box center [520, 107] width 53 height 15
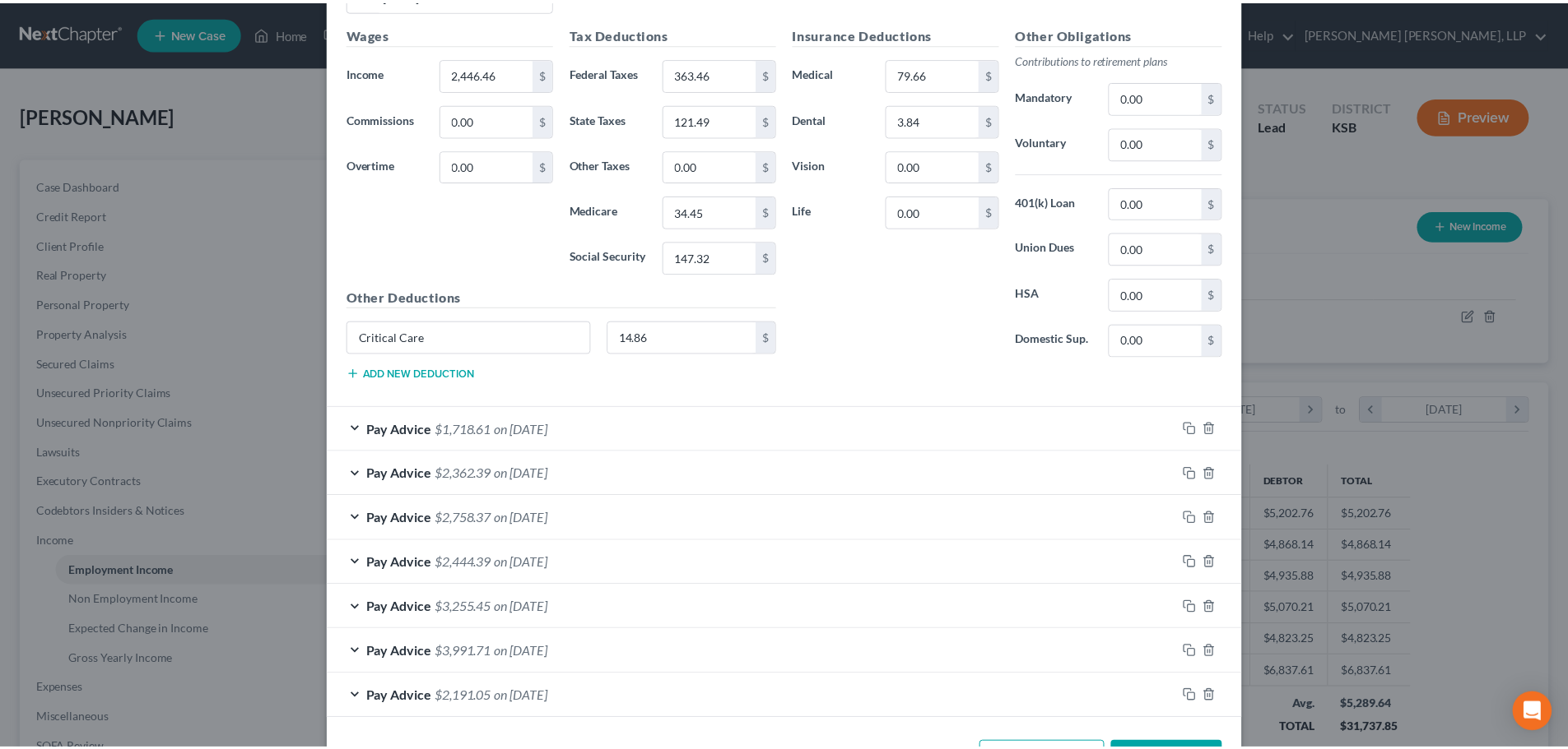
scroll to position [1562, 0]
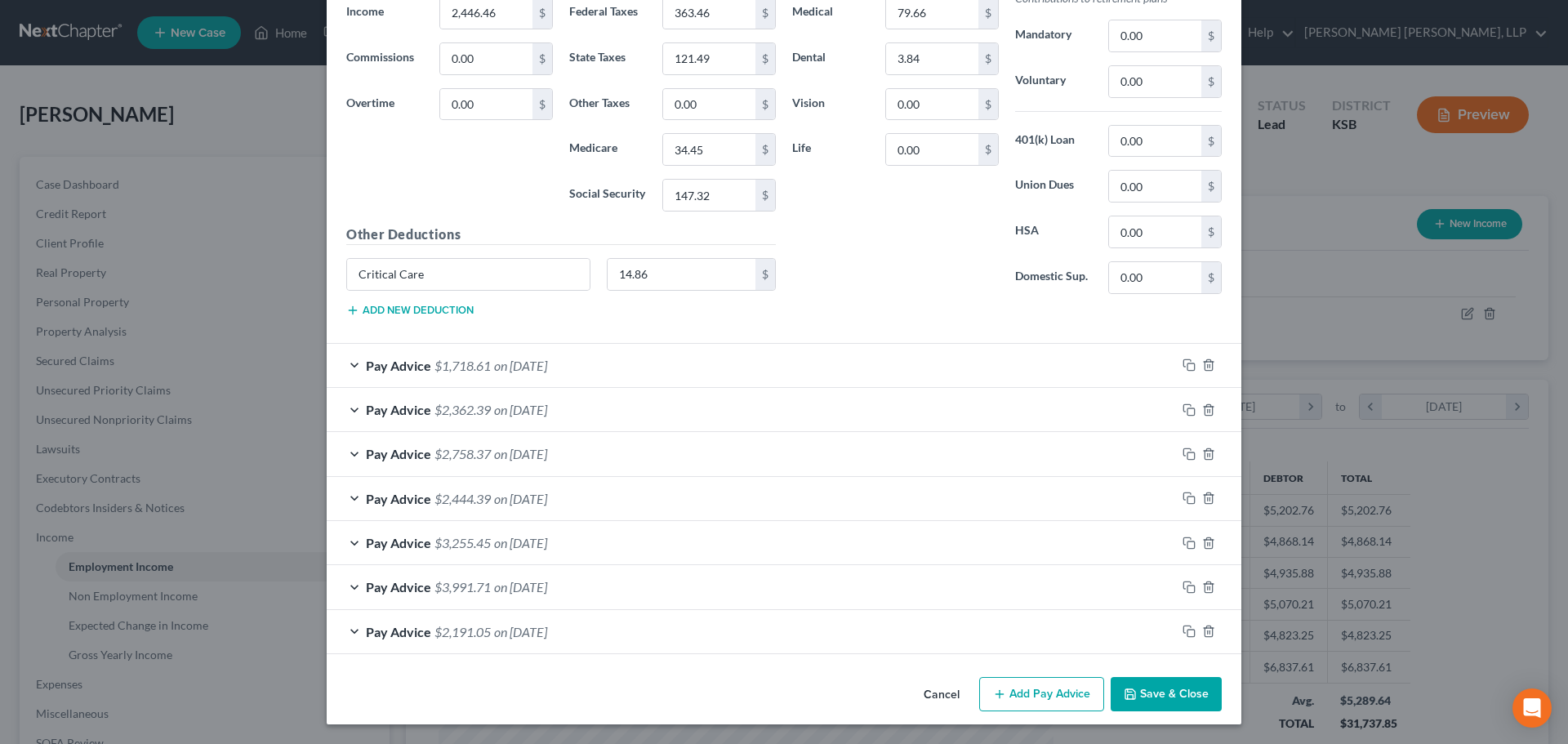
click at [1169, 691] on button "Save & Close" at bounding box center [1166, 694] width 111 height 34
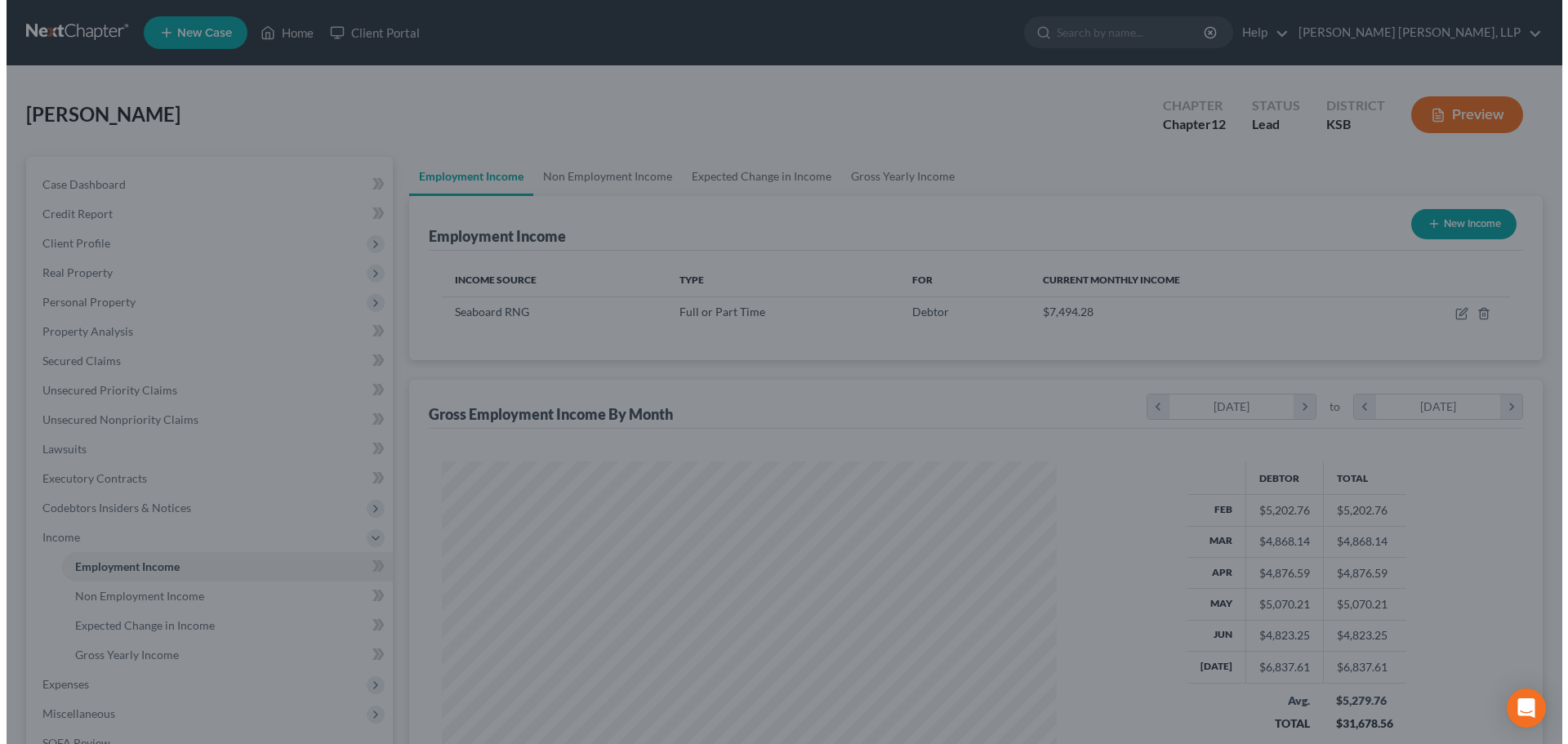
scroll to position [816545, 816071]
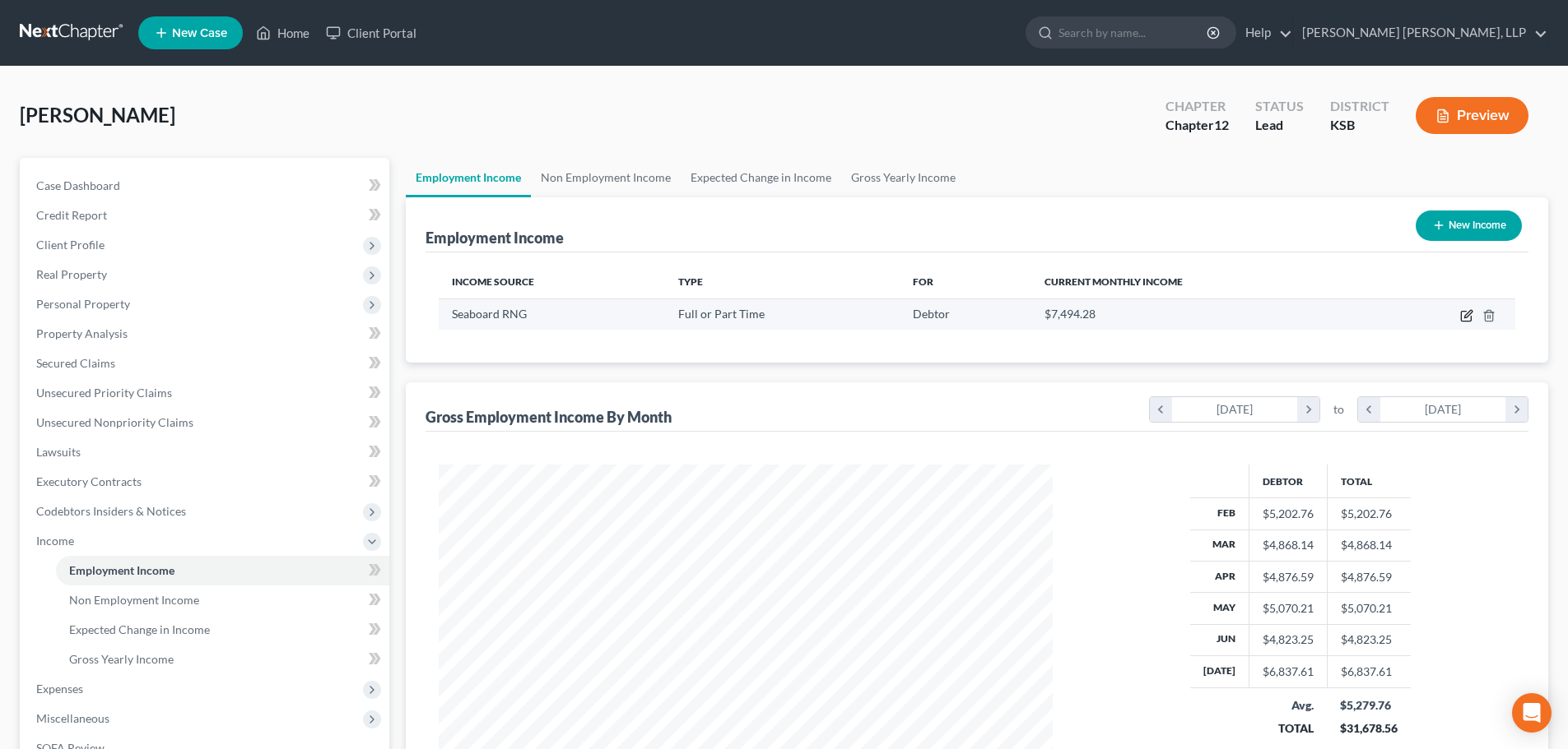
click at [1464, 312] on icon "button" at bounding box center [1466, 316] width 13 height 13
select select "0"
select select "17"
select select "2"
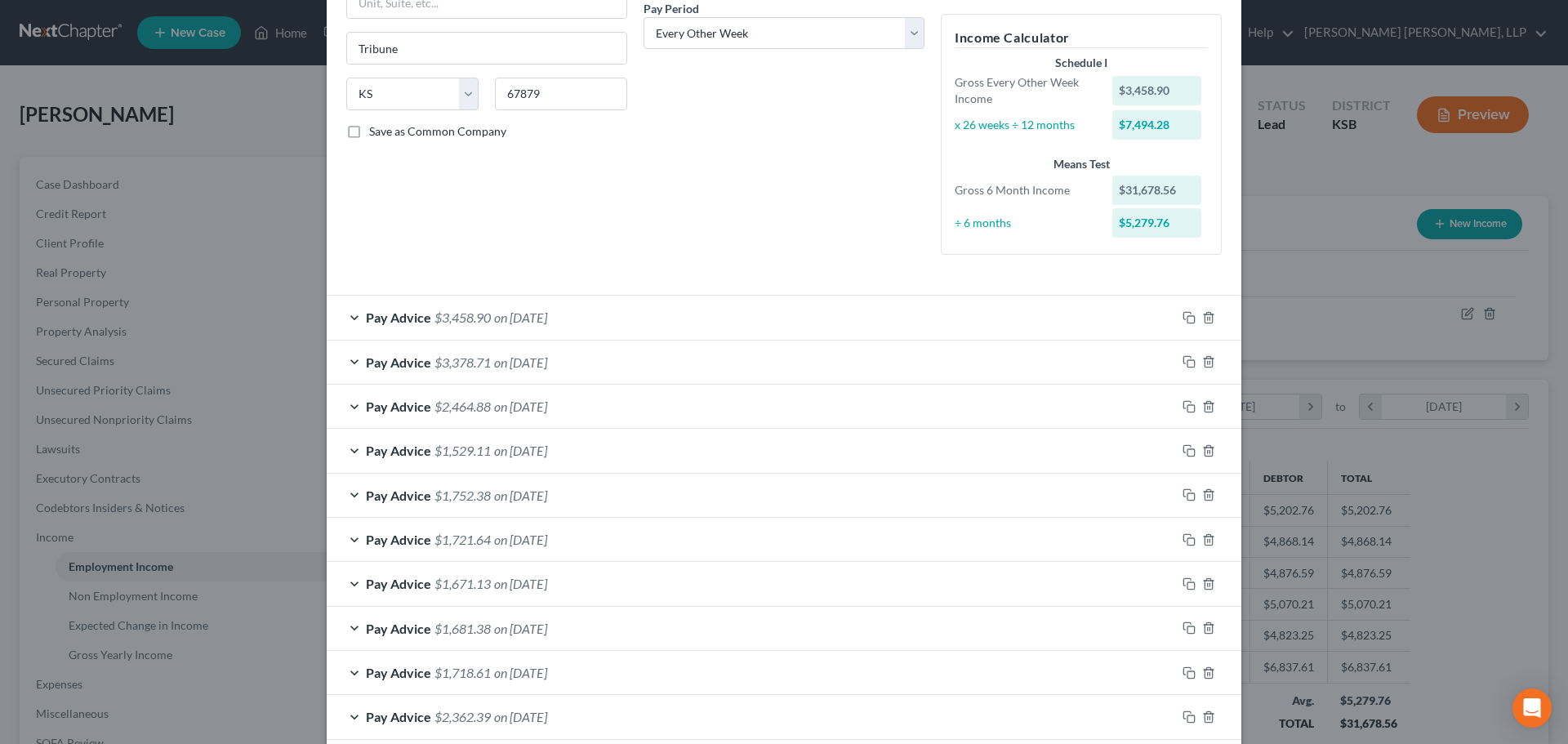
scroll to position [326, 0]
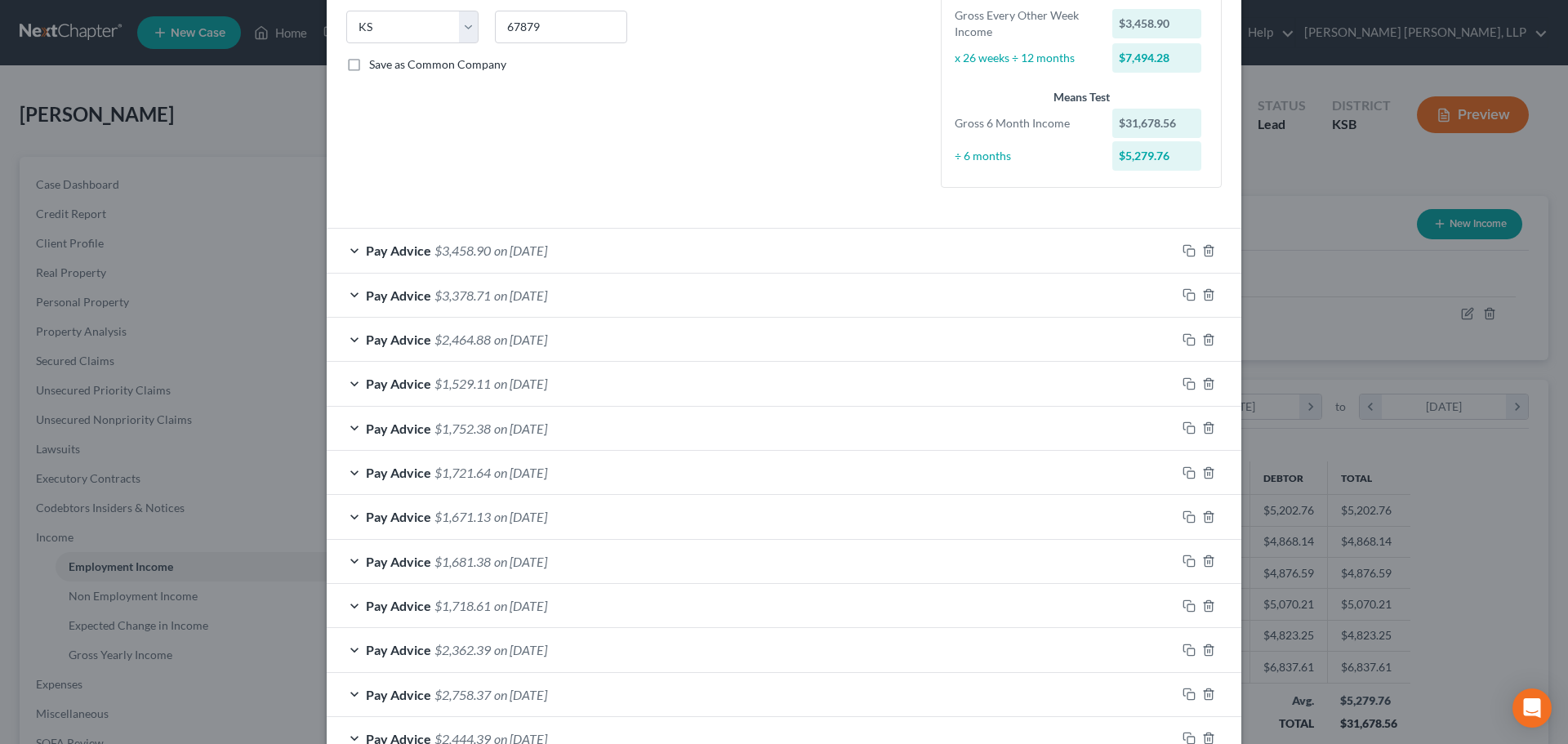
click at [494, 340] on span "on [DATE]" at bounding box center [520, 339] width 53 height 15
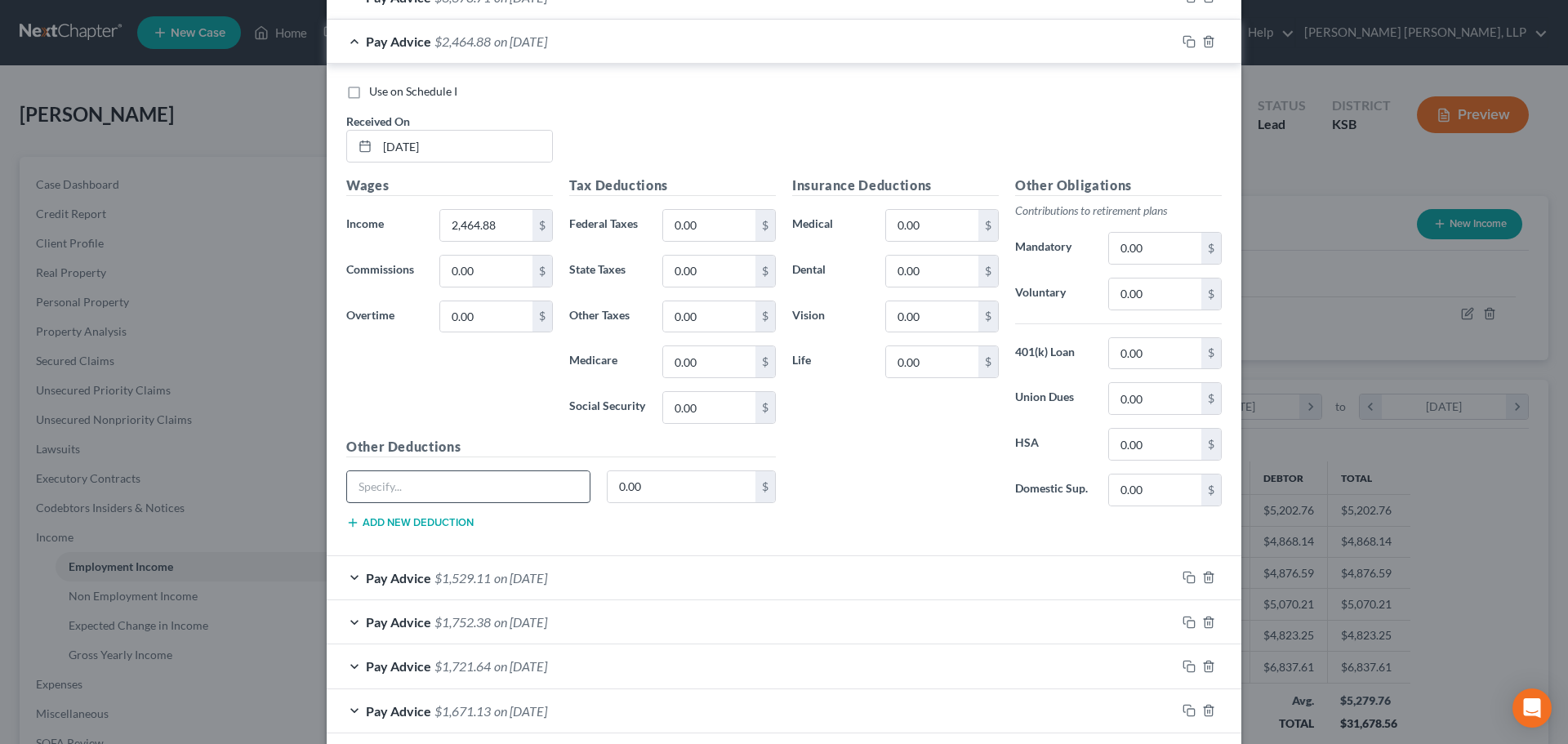
scroll to position [735, 0]
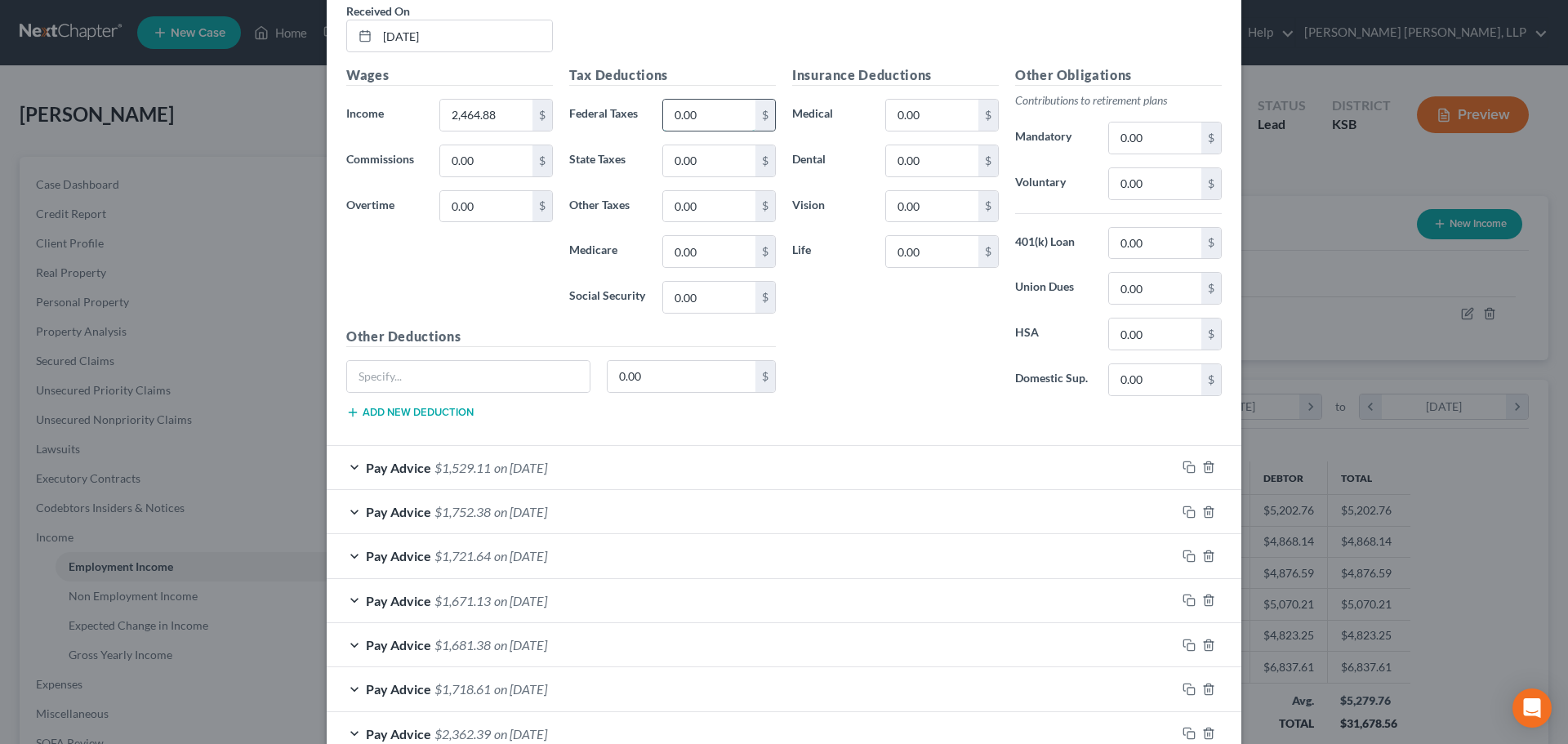
click at [703, 109] on input "0.00" at bounding box center [709, 115] width 92 height 31
type input "367.88"
type input "122.51"
type input "34.72"
type input "148.46"
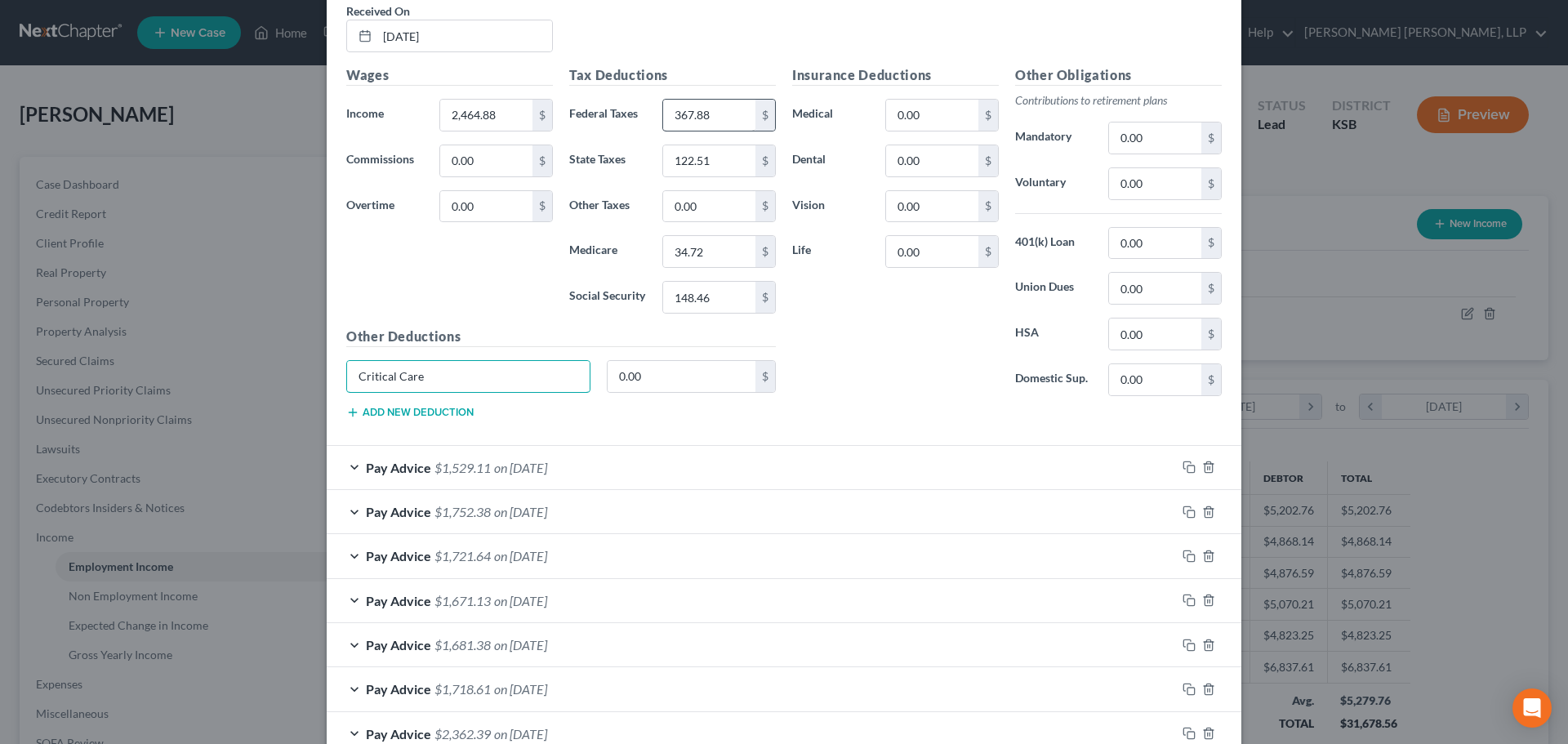
type input "Critical Care"
type input "14.86"
type input "79.66"
type input "3.84"
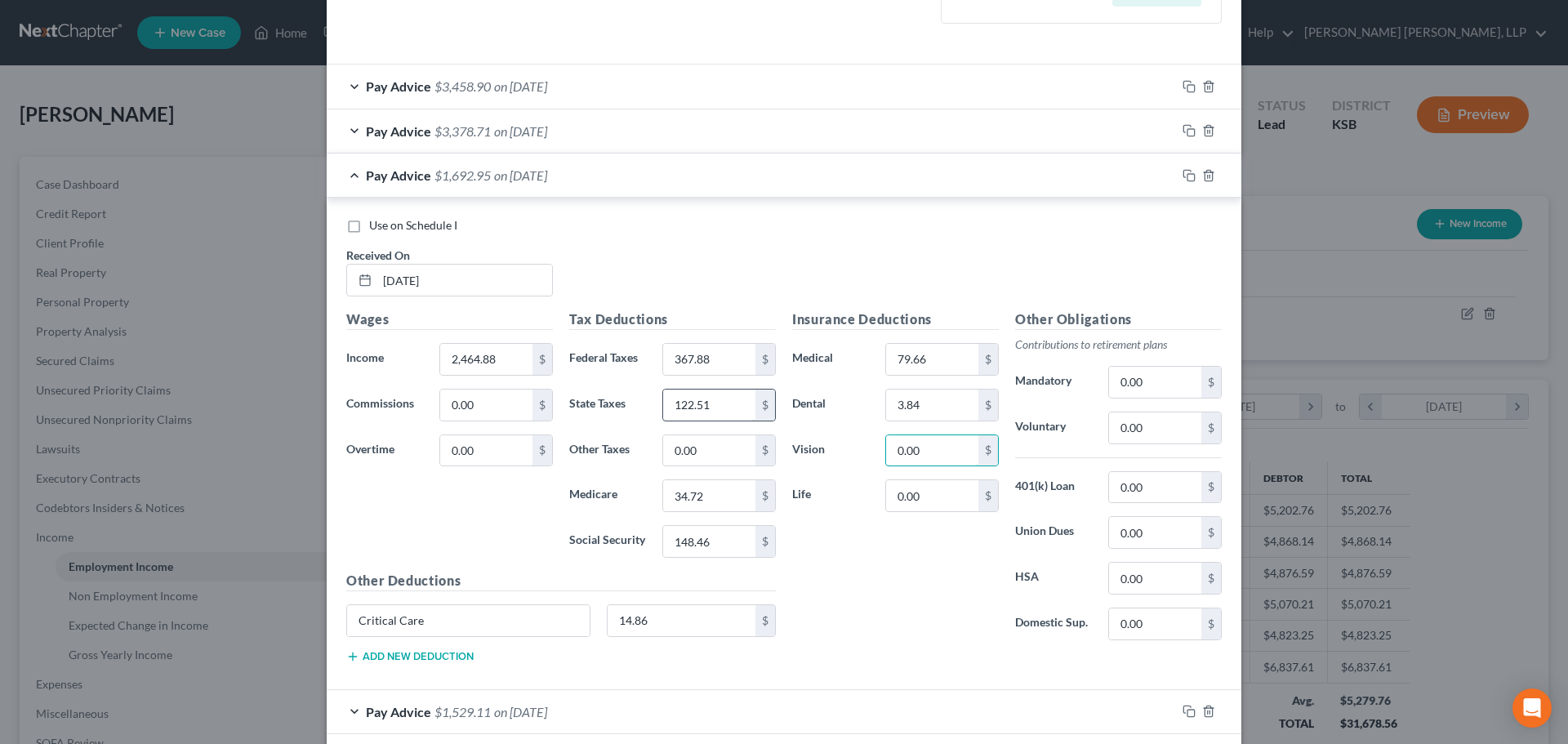
scroll to position [490, 0]
click at [507, 171] on span "on [DATE]" at bounding box center [520, 176] width 53 height 15
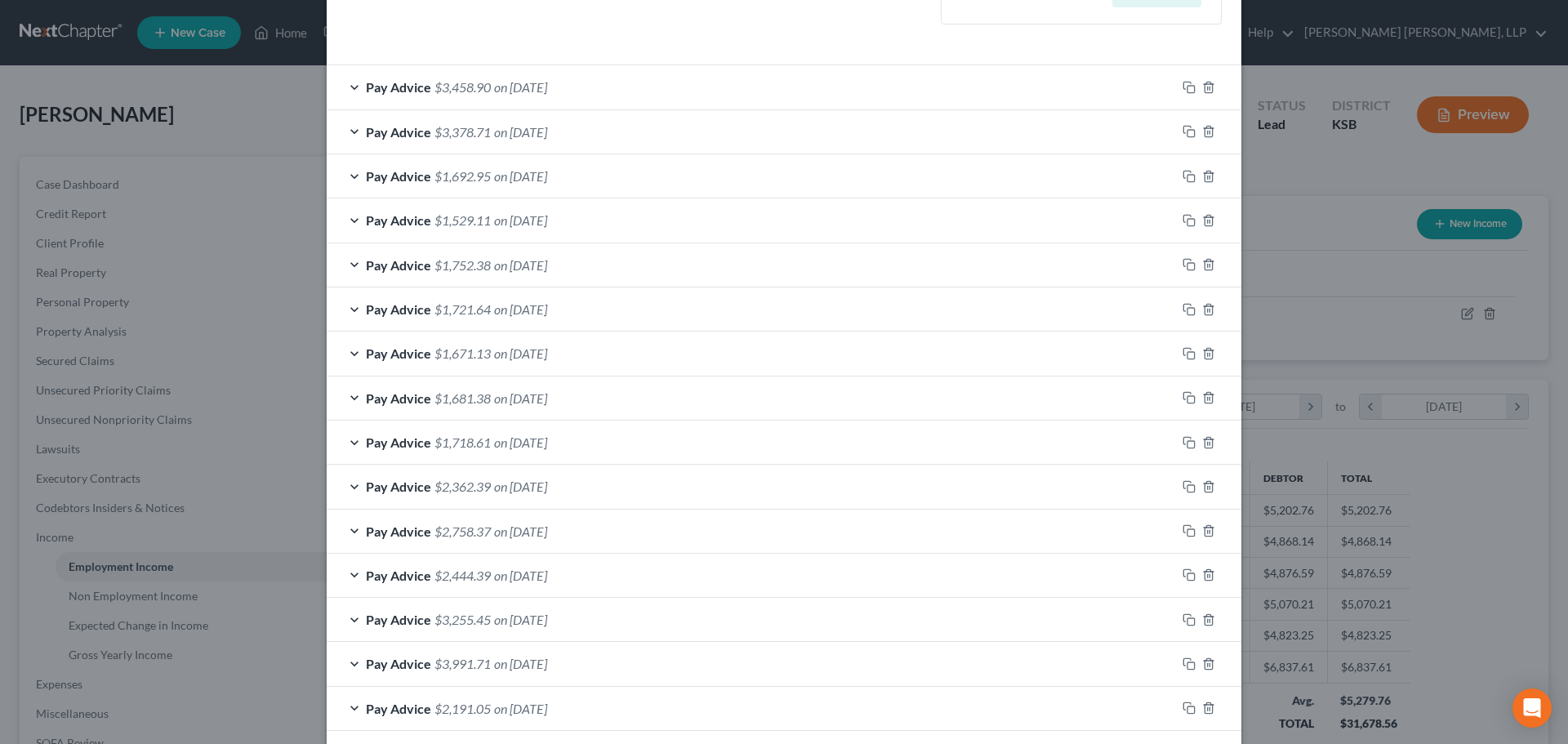
click at [507, 171] on span "on [DATE]" at bounding box center [520, 176] width 53 height 15
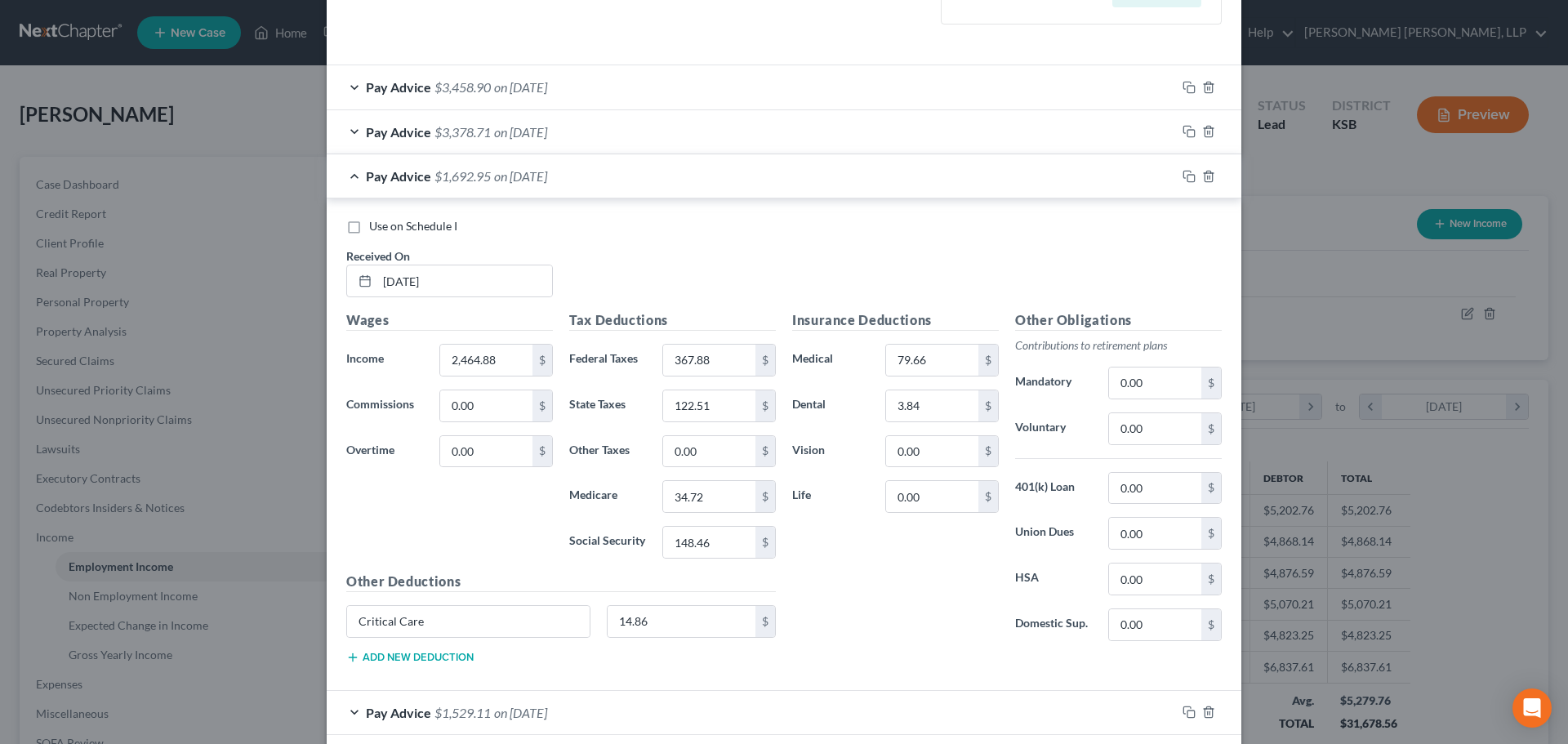
click at [538, 131] on span "on [DATE]" at bounding box center [520, 132] width 53 height 15
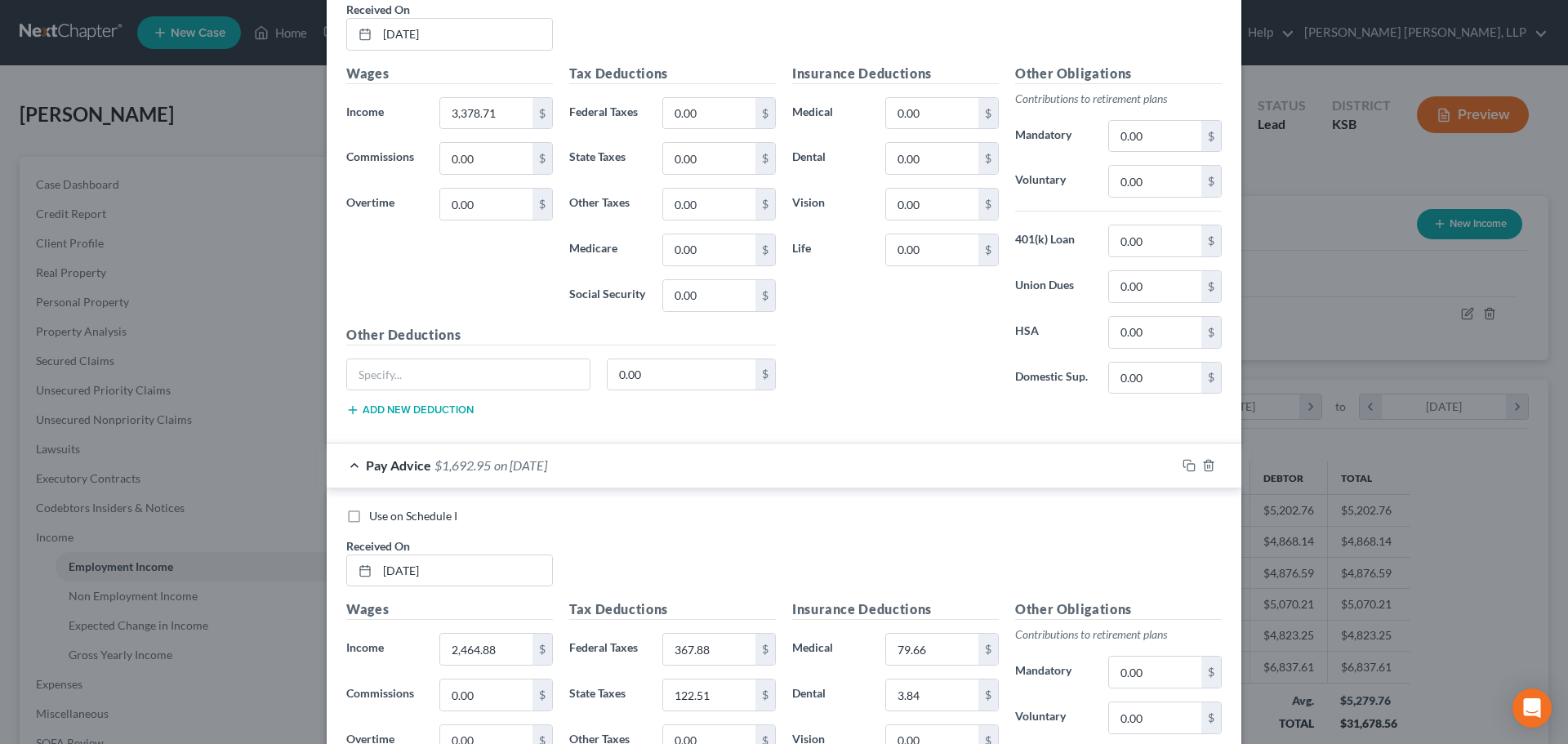
scroll to position [654, 0]
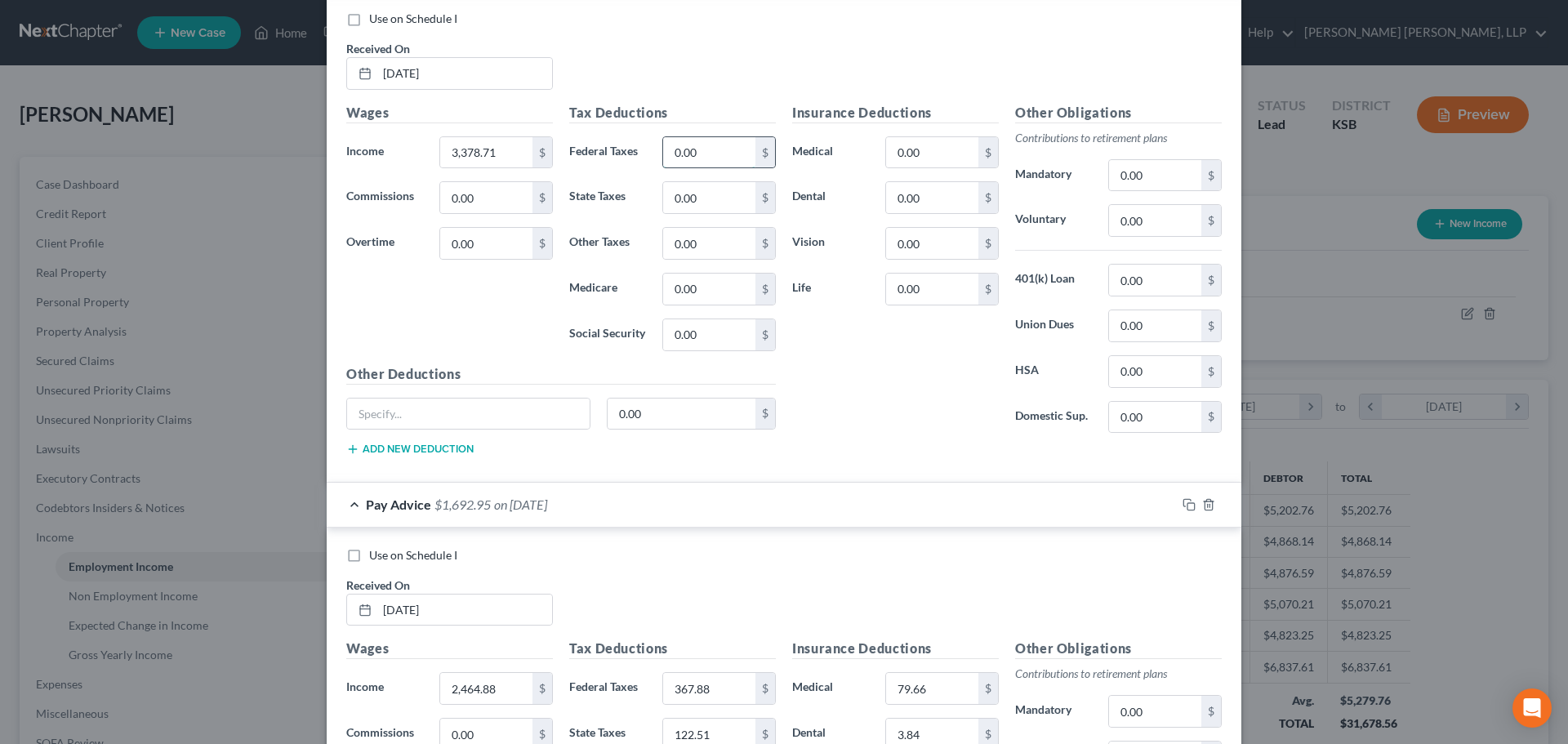
click at [710, 156] on input "0.00" at bounding box center [709, 152] width 92 height 31
type input "587.20"
type input "173.51"
type input "47.97"
type input "205.11"
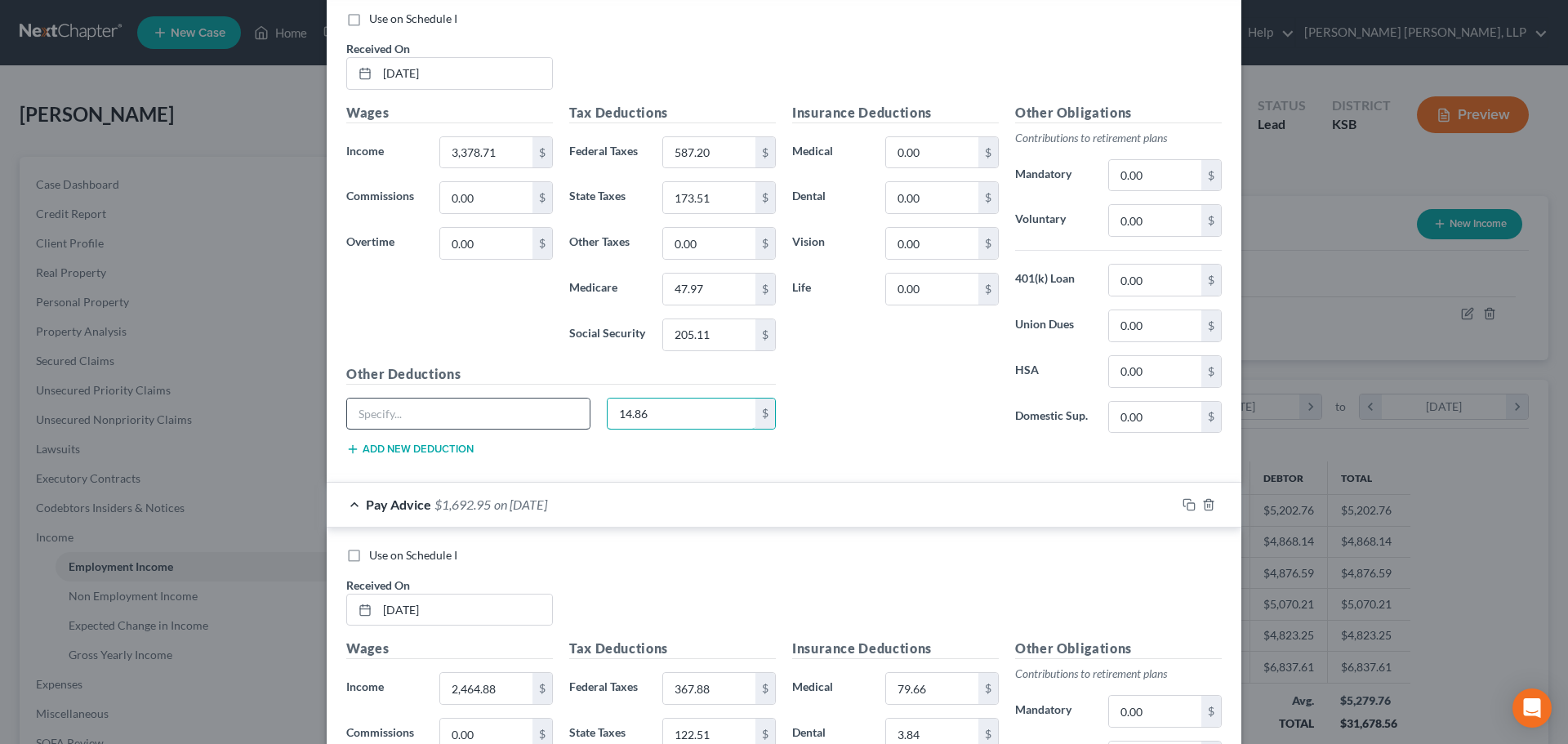
type input "14.86"
click at [389, 418] on input "text" at bounding box center [468, 414] width 243 height 31
type input "Critical Care"
click at [922, 154] on input "0.00" at bounding box center [932, 152] width 92 height 31
type input "79.66"
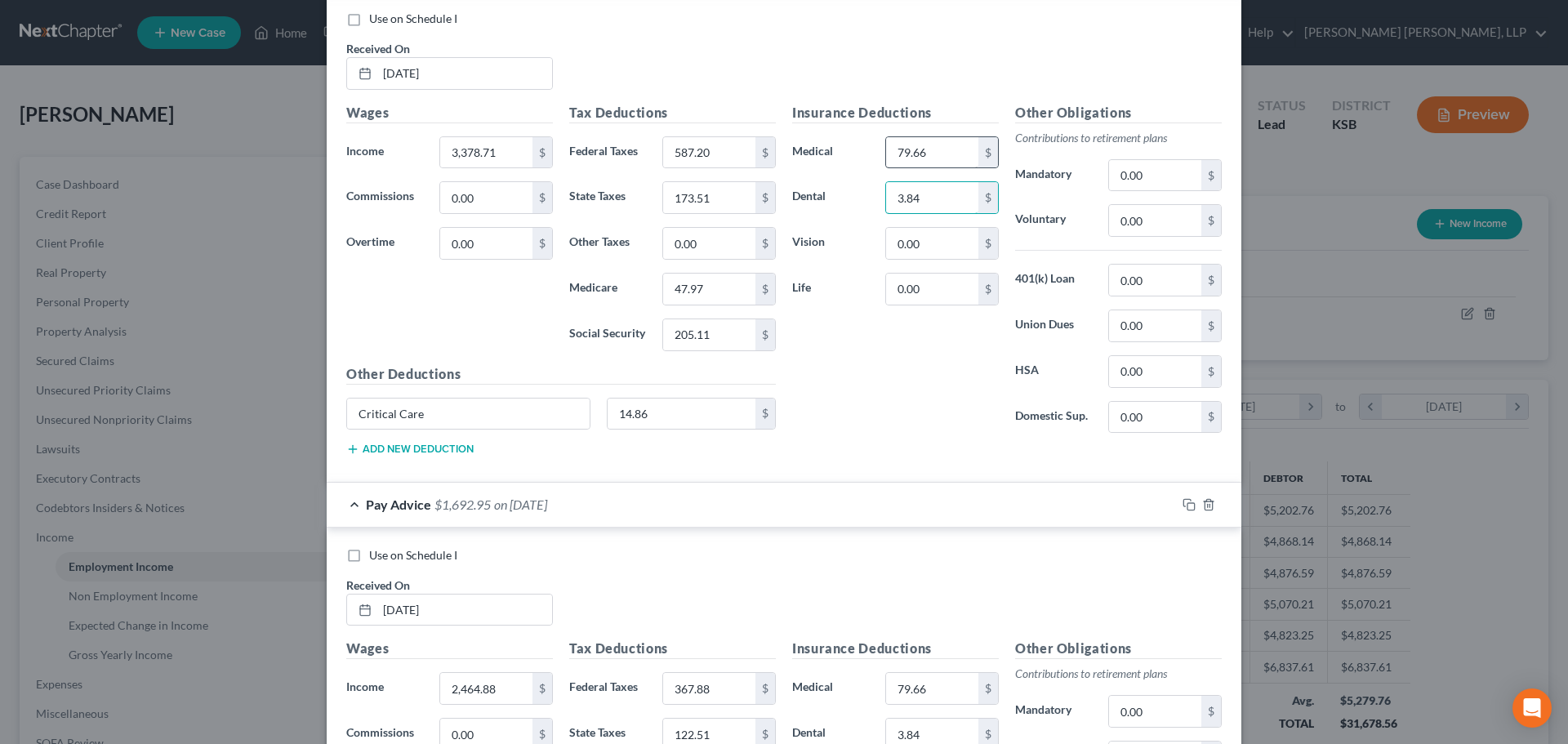
type input "3.84"
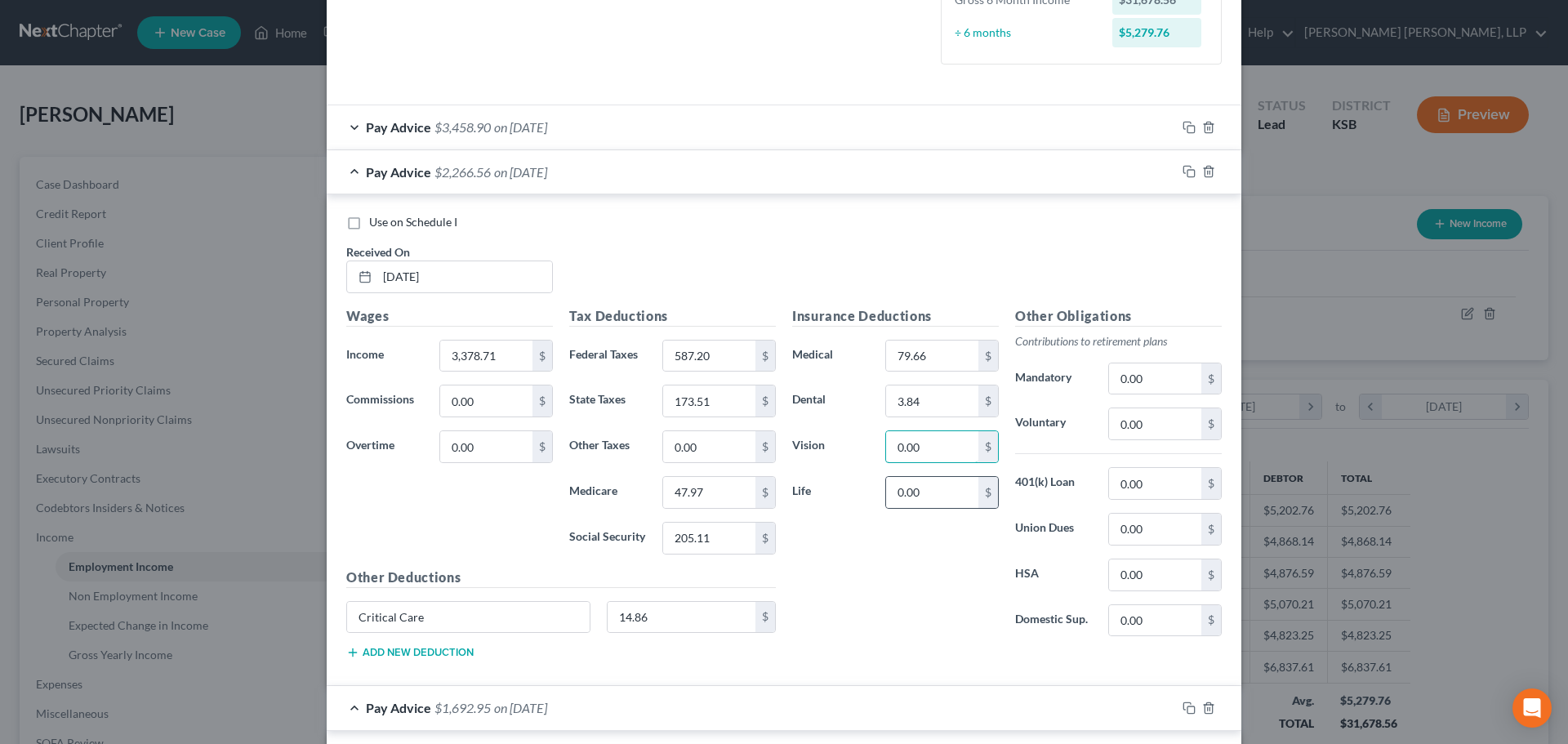
scroll to position [326, 0]
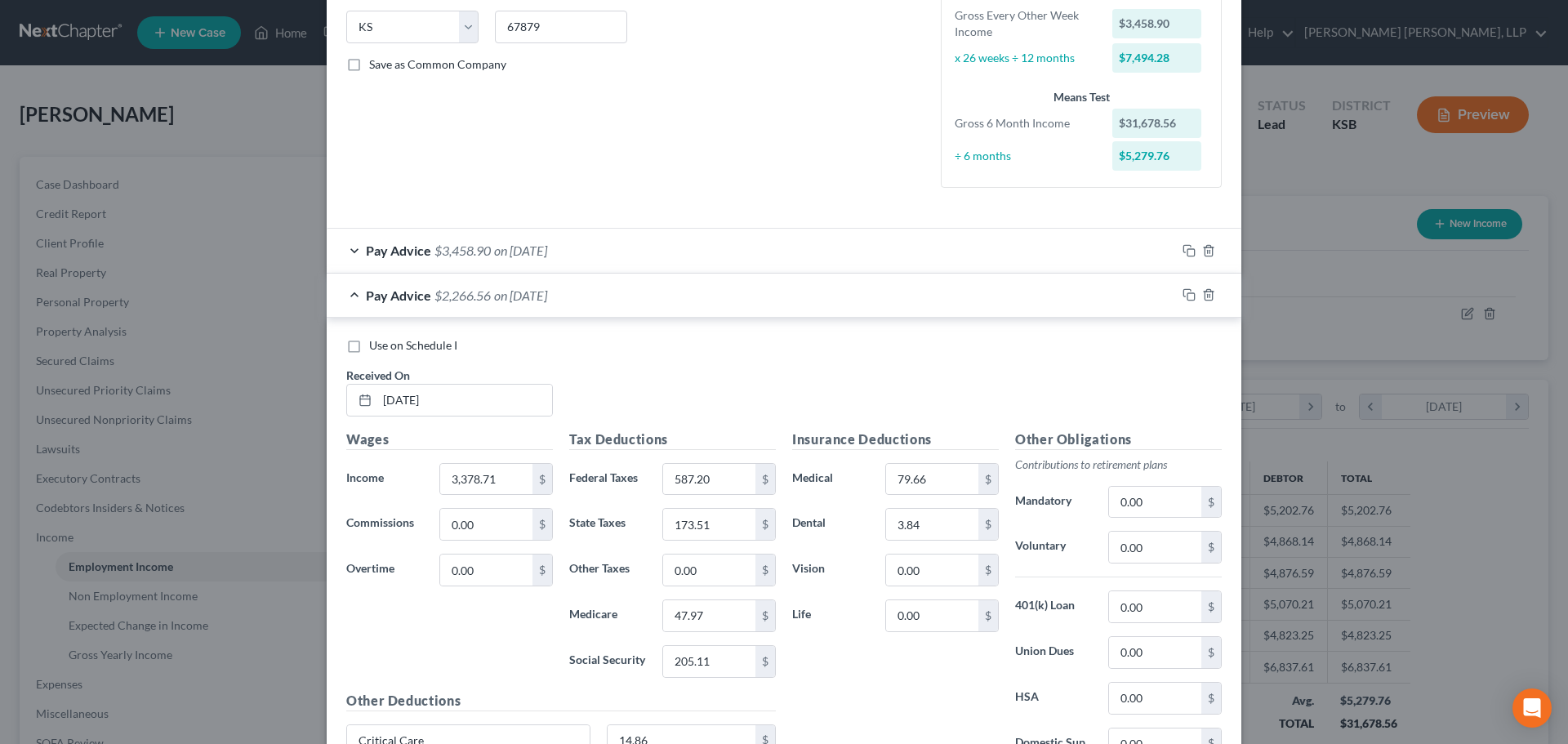
click at [525, 246] on span "on [DATE]" at bounding box center [520, 250] width 53 height 15
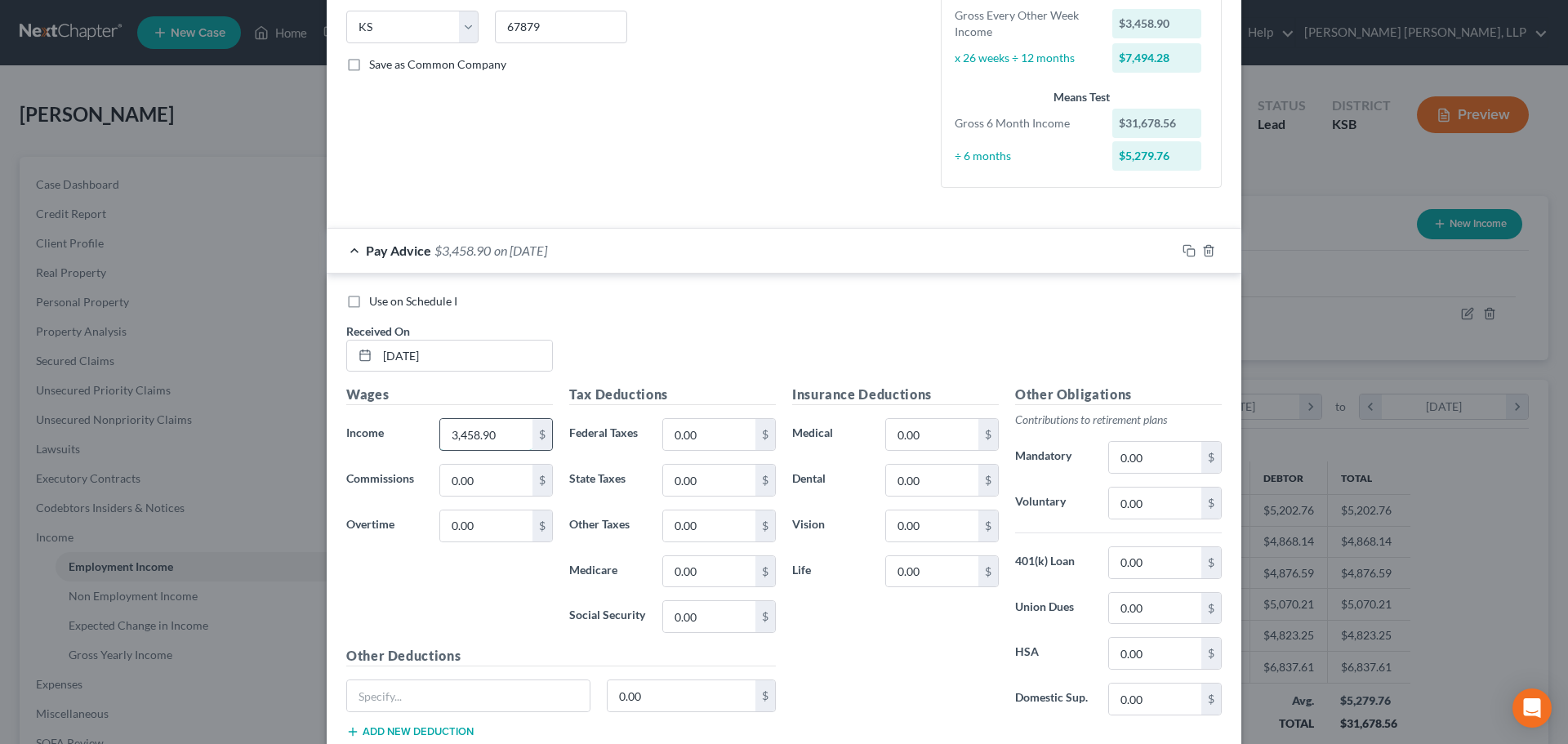
click at [502, 427] on input "3,458.90" at bounding box center [486, 435] width 92 height 31
click at [682, 438] on input "0.00" at bounding box center [709, 435] width 92 height 31
type input "606.45"
type input "177.98"
type input "49.13"
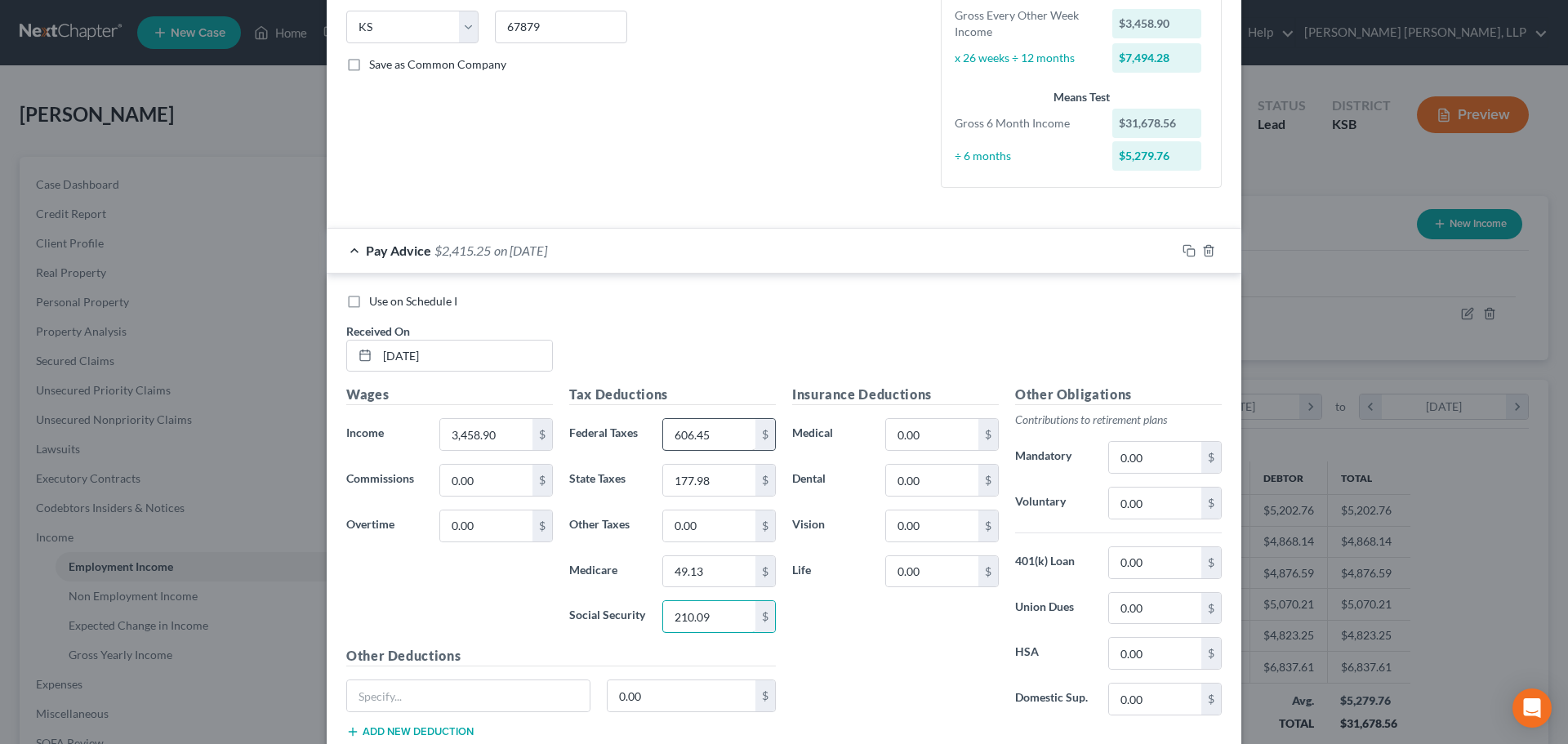
type input "210.09"
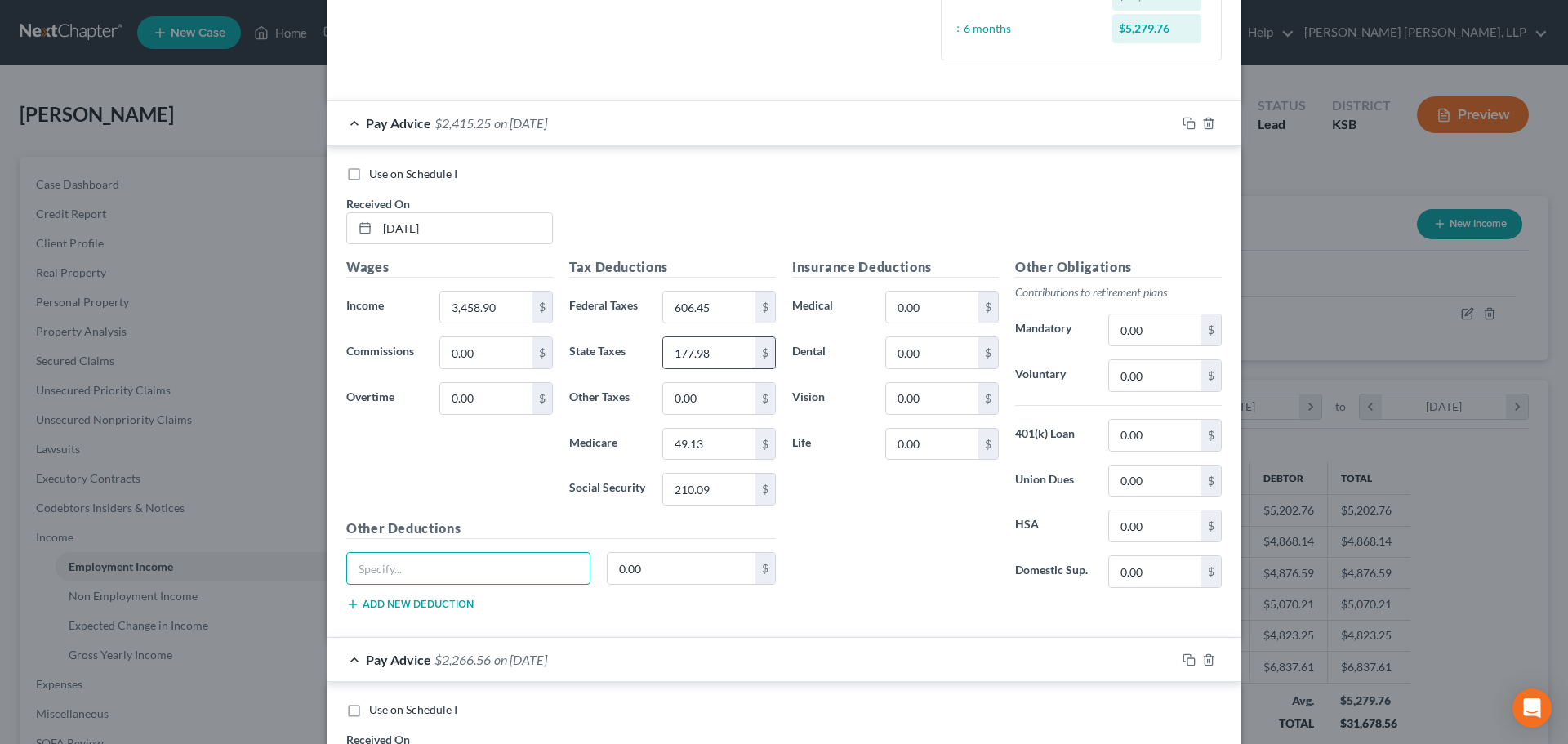
scroll to position [490, 0]
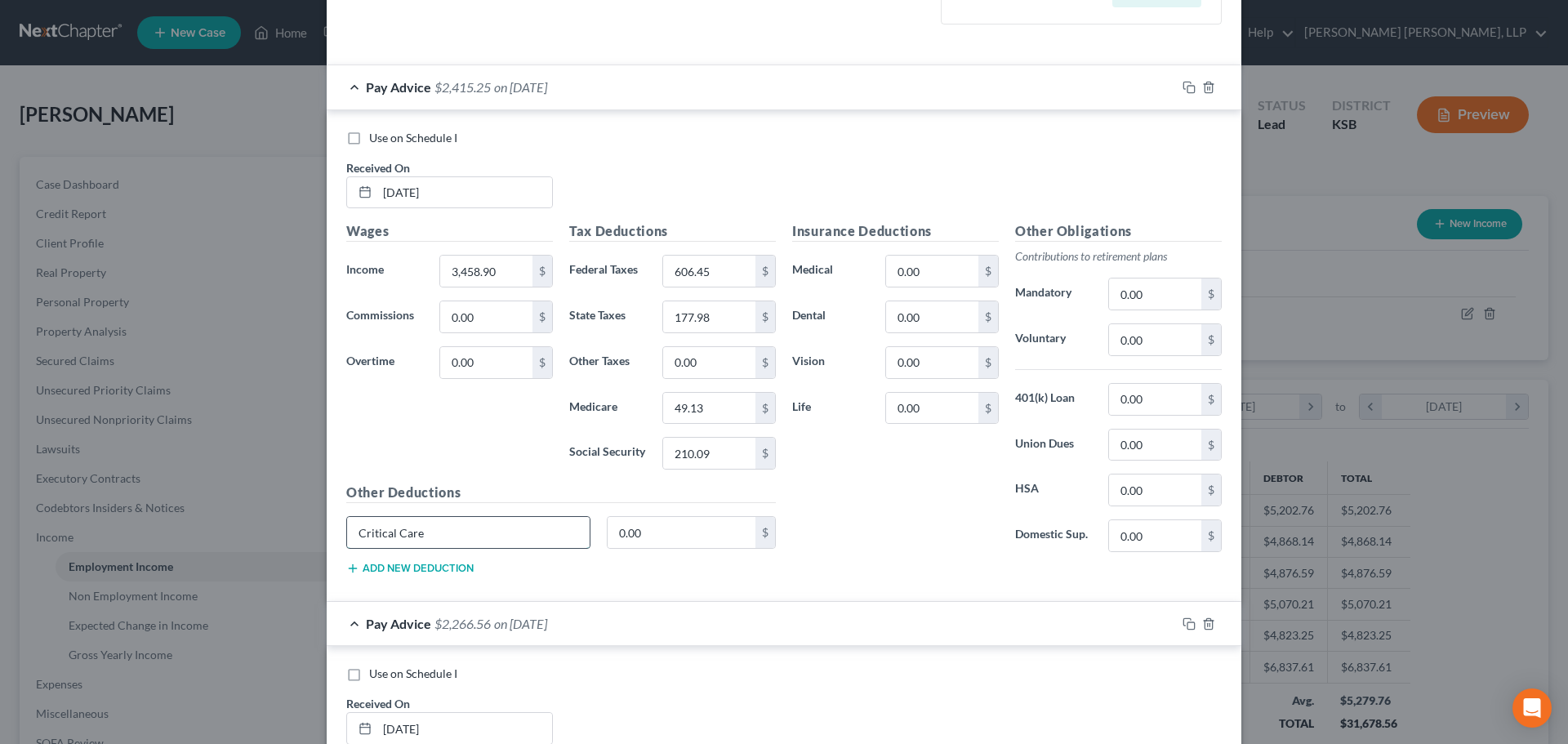
type input "Critical Care"
type input "14.86"
type input "79.66"
type input "3.84"
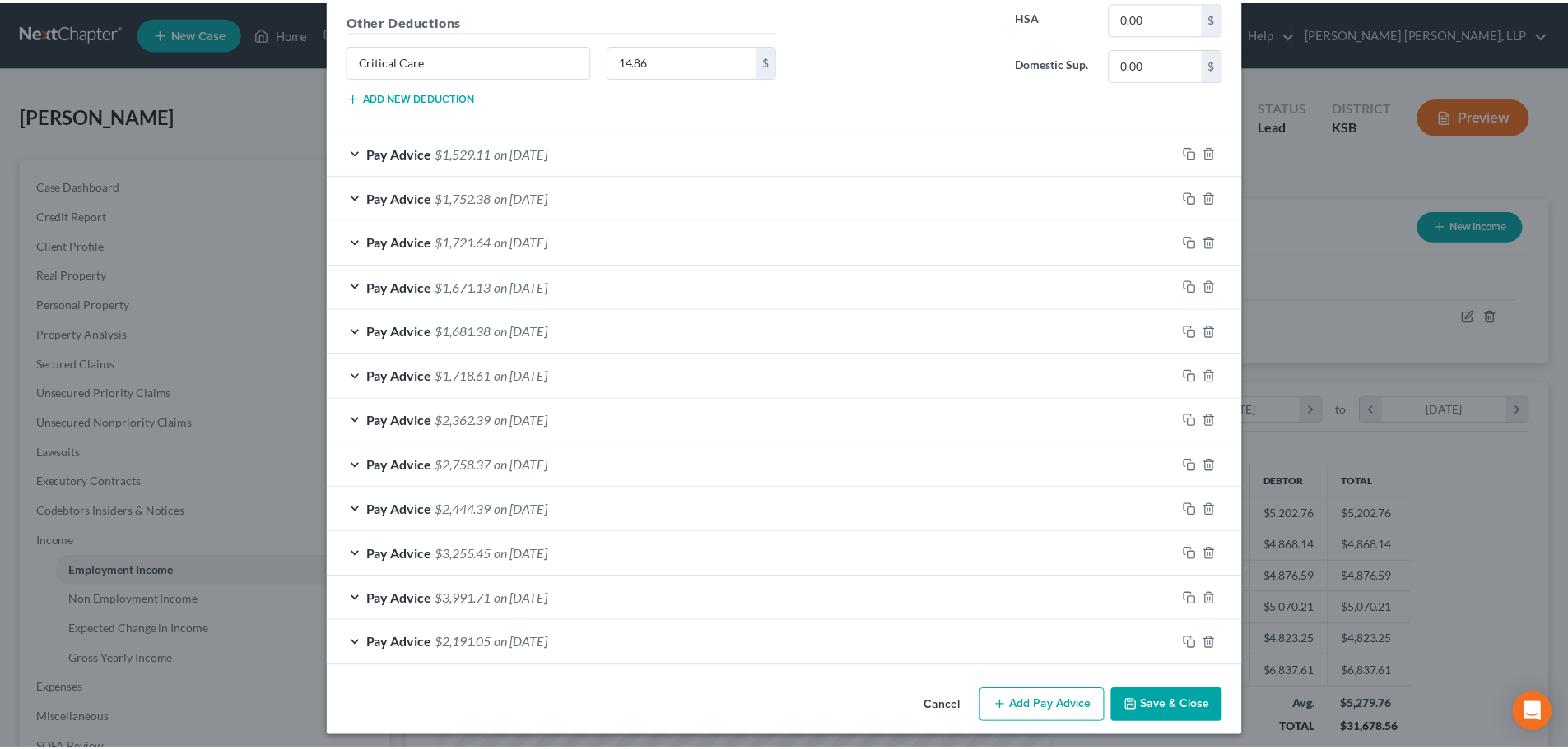
scroll to position [2056, 0]
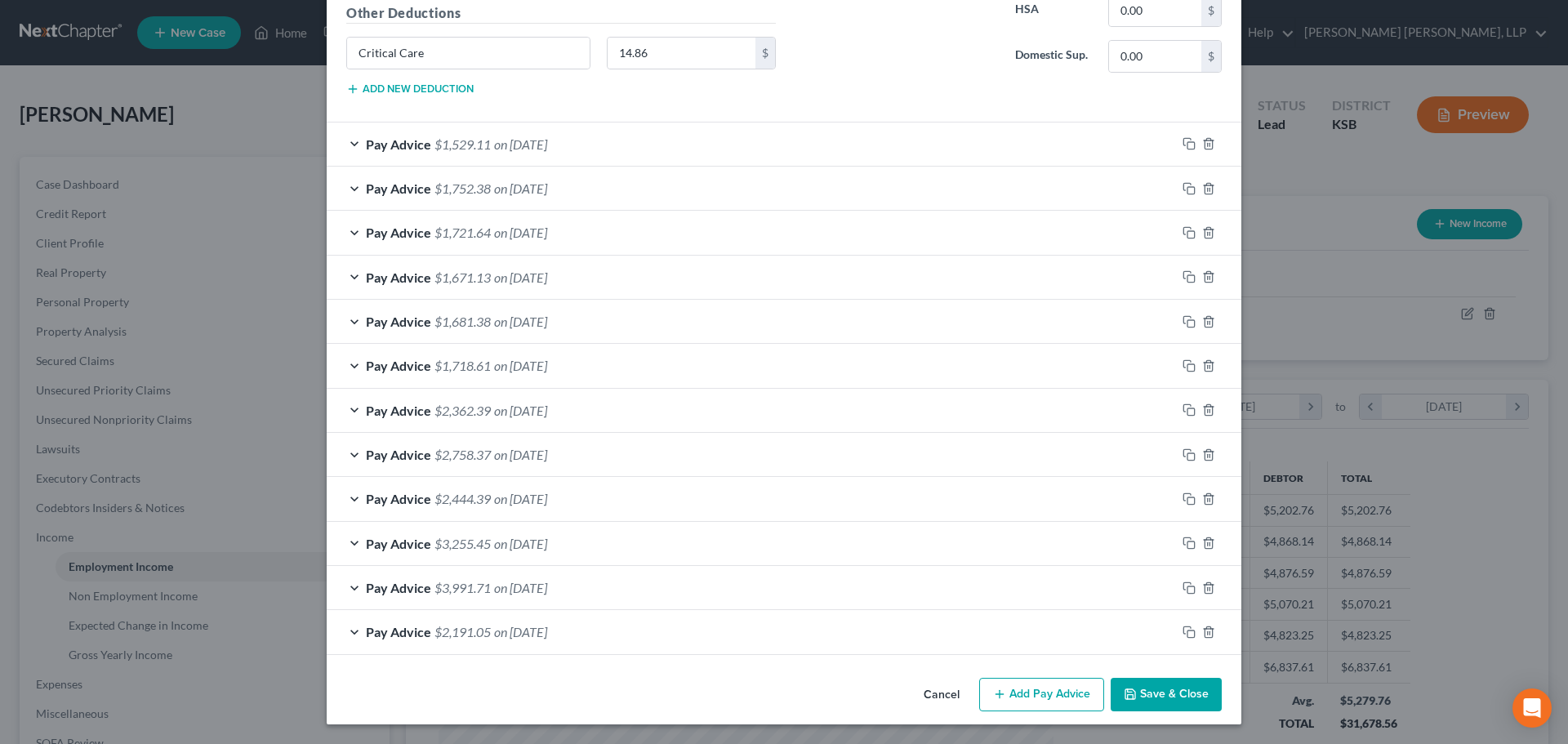
click at [1178, 698] on button "Save & Close" at bounding box center [1166, 695] width 111 height 34
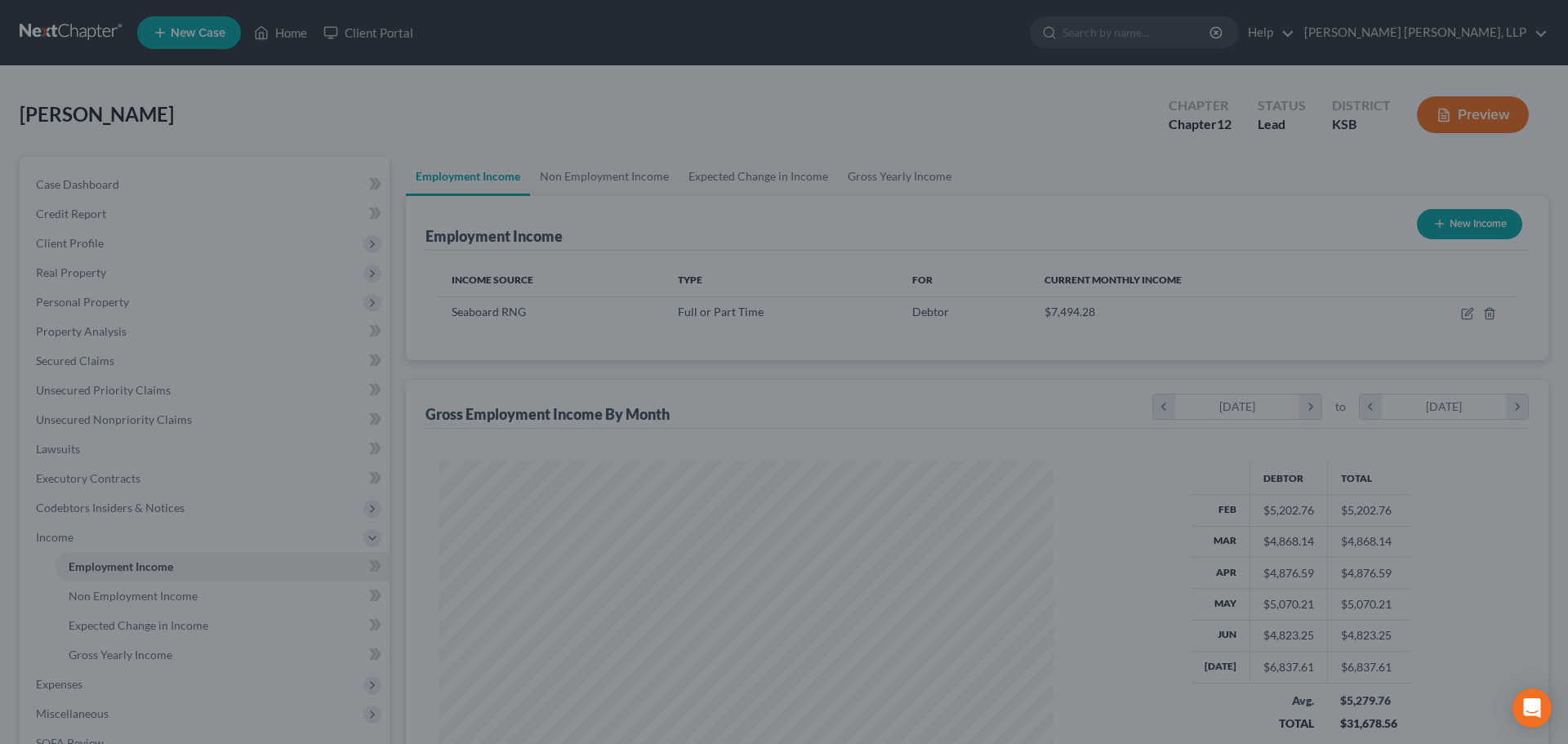
scroll to position [816545, 816071]
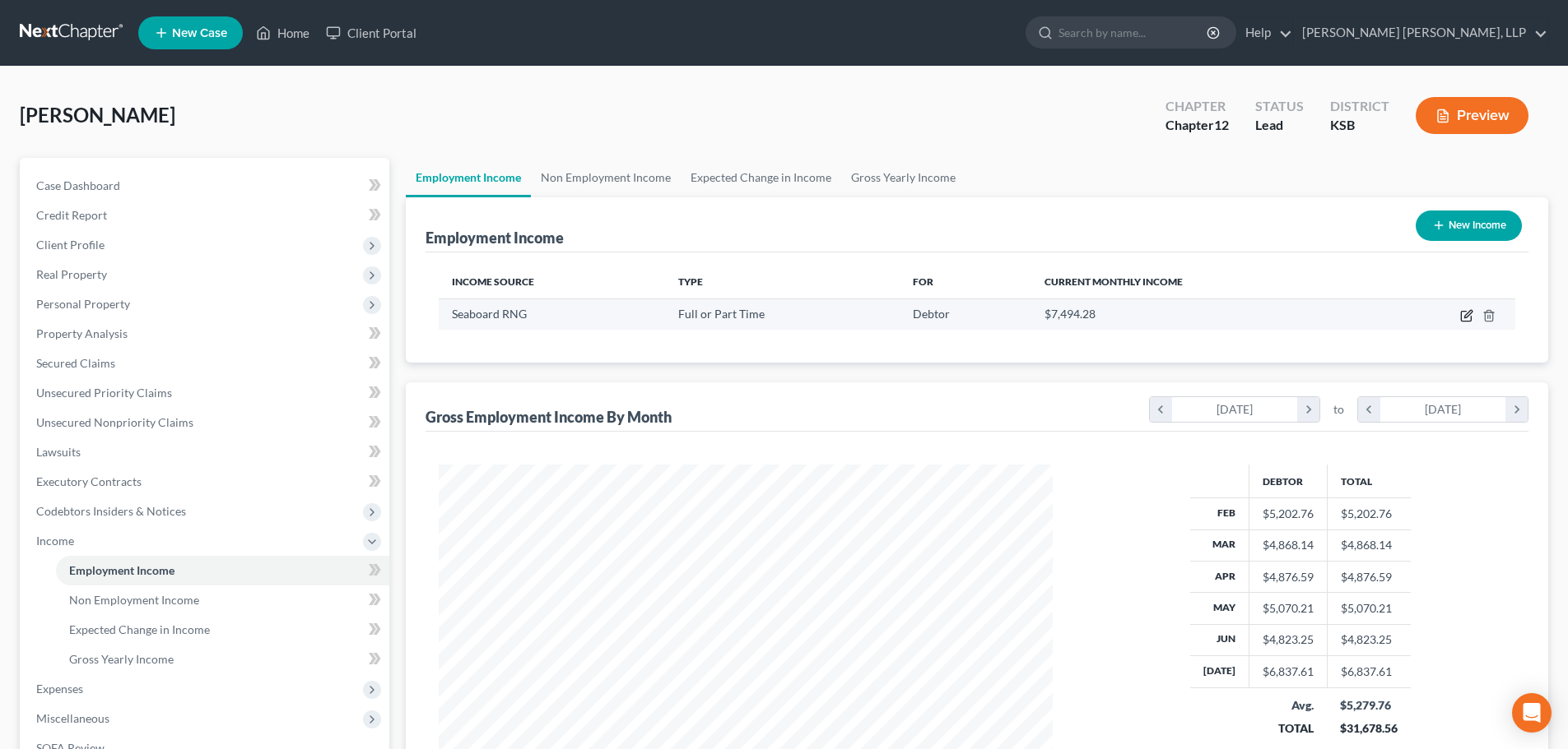
click at [1461, 319] on icon "button" at bounding box center [1465, 316] width 10 height 10
select select "0"
select select "17"
select select "2"
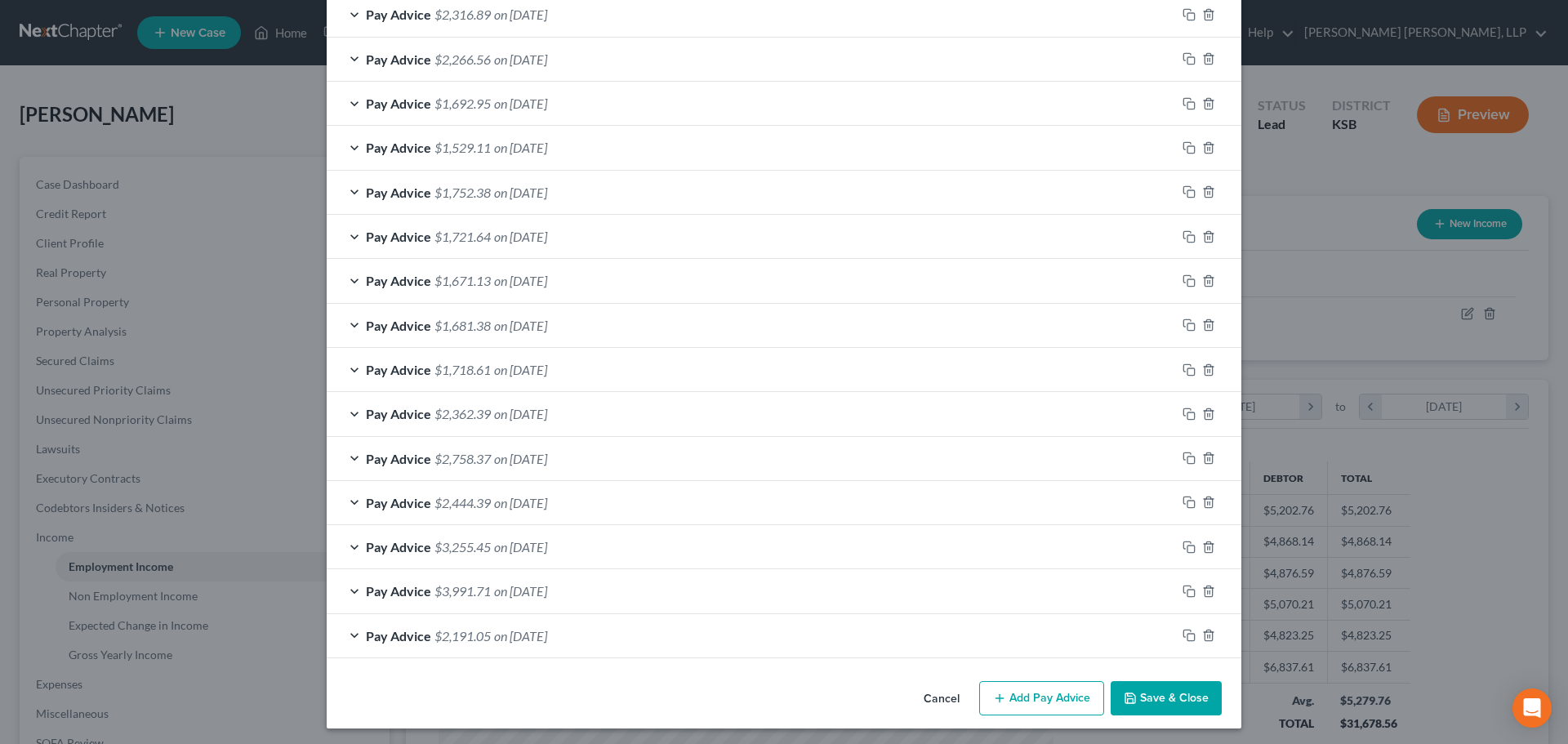
scroll to position [515, 0]
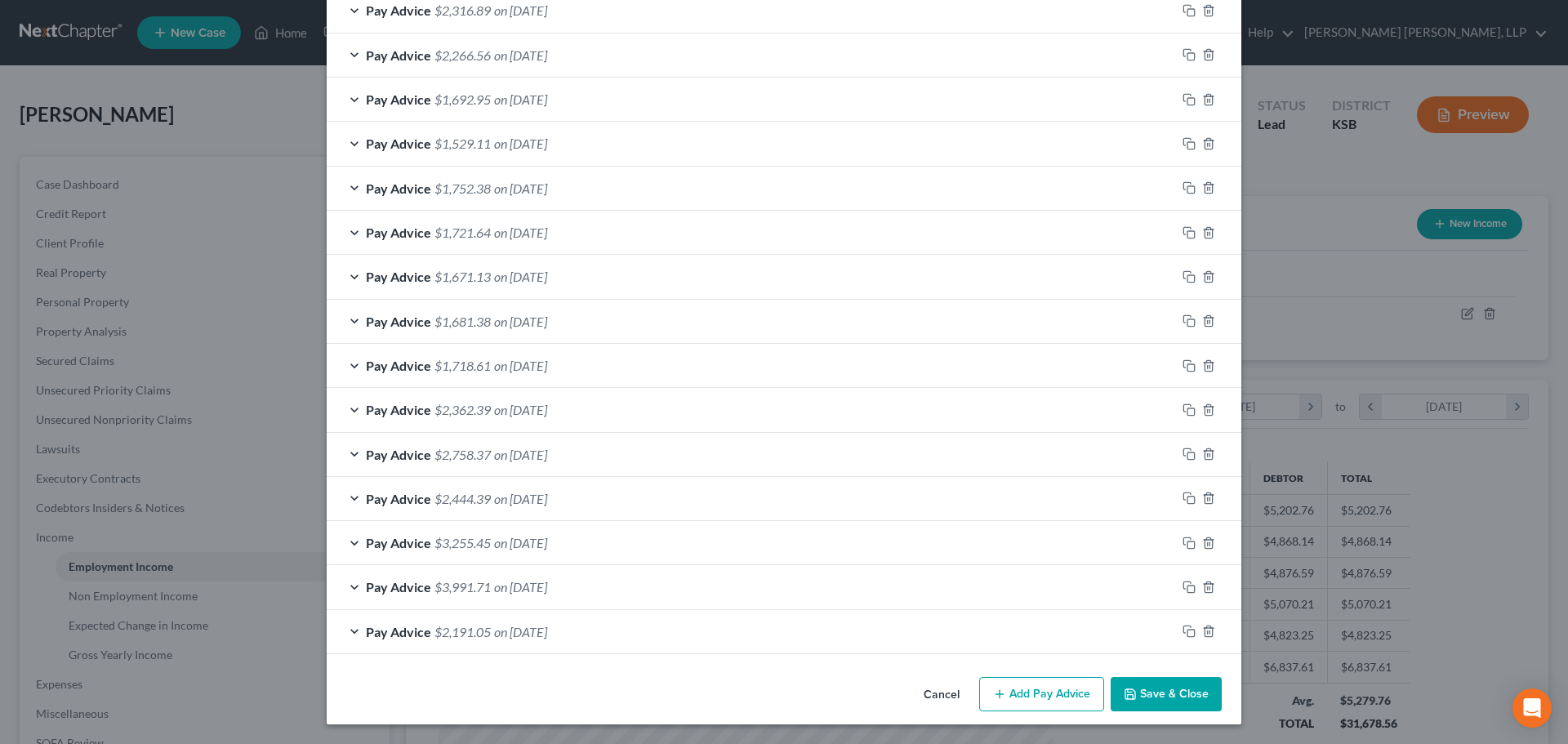
click at [1016, 695] on button "Add Pay Advice" at bounding box center [1041, 694] width 125 height 34
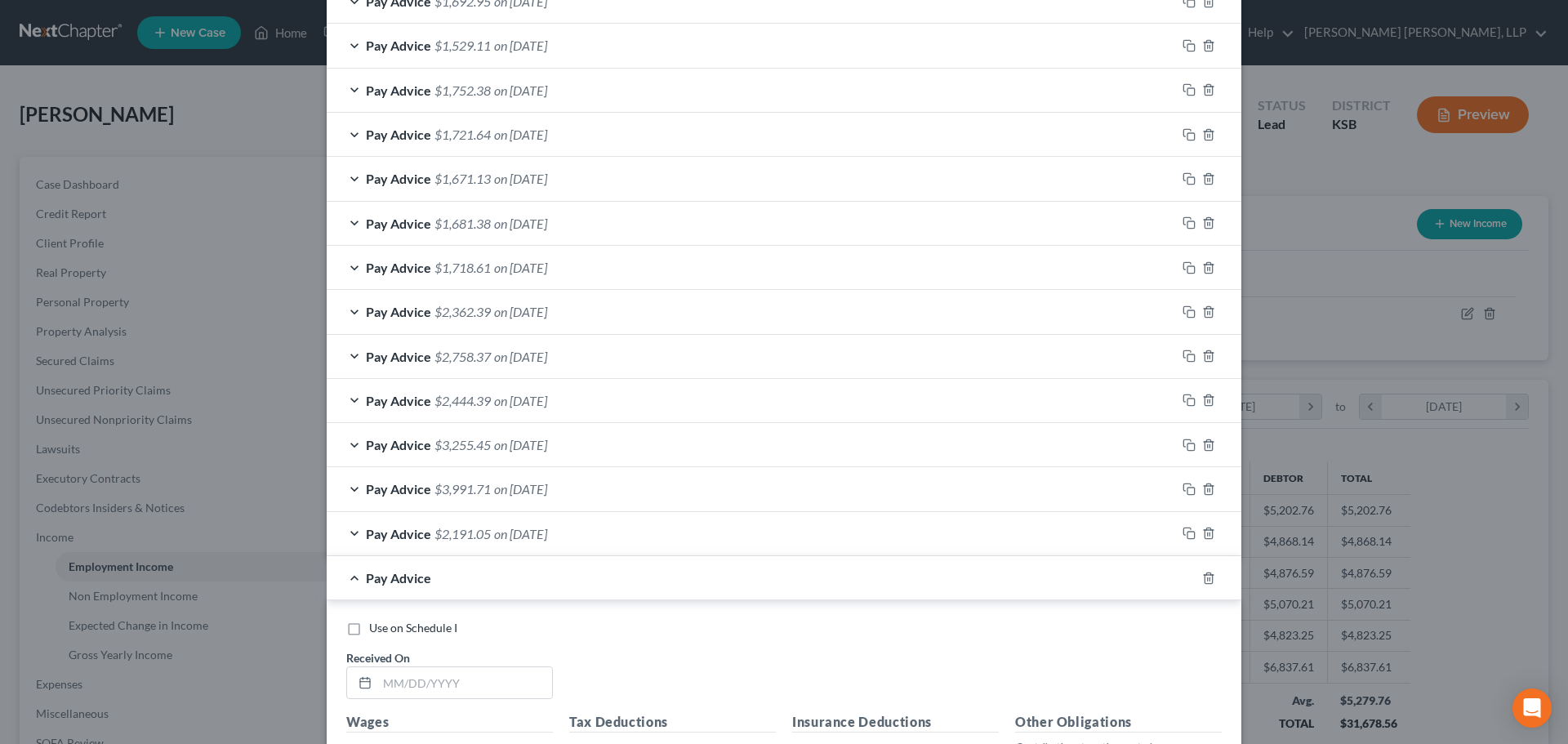
scroll to position [1051, 0]
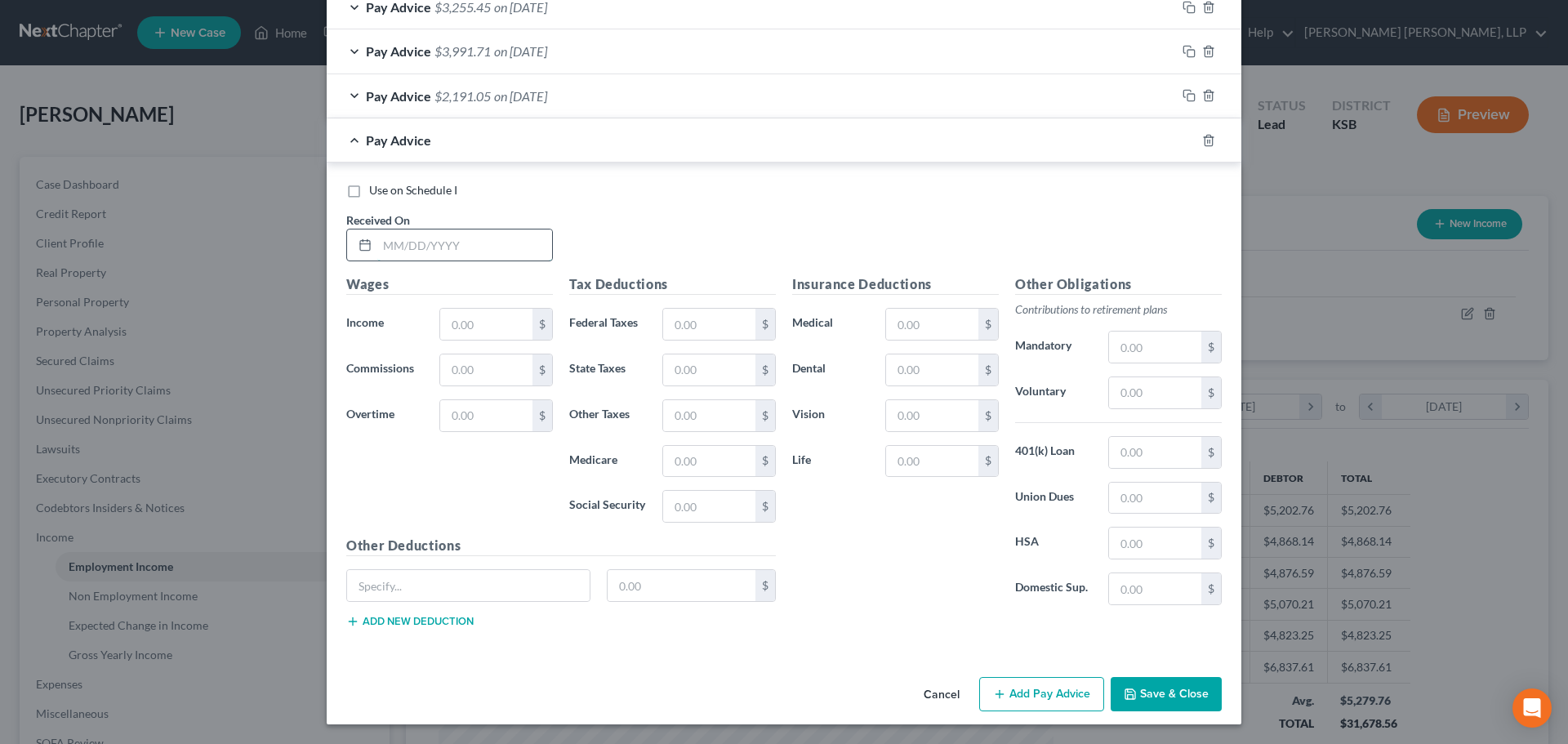
click at [391, 234] on input "text" at bounding box center [464, 245] width 175 height 31
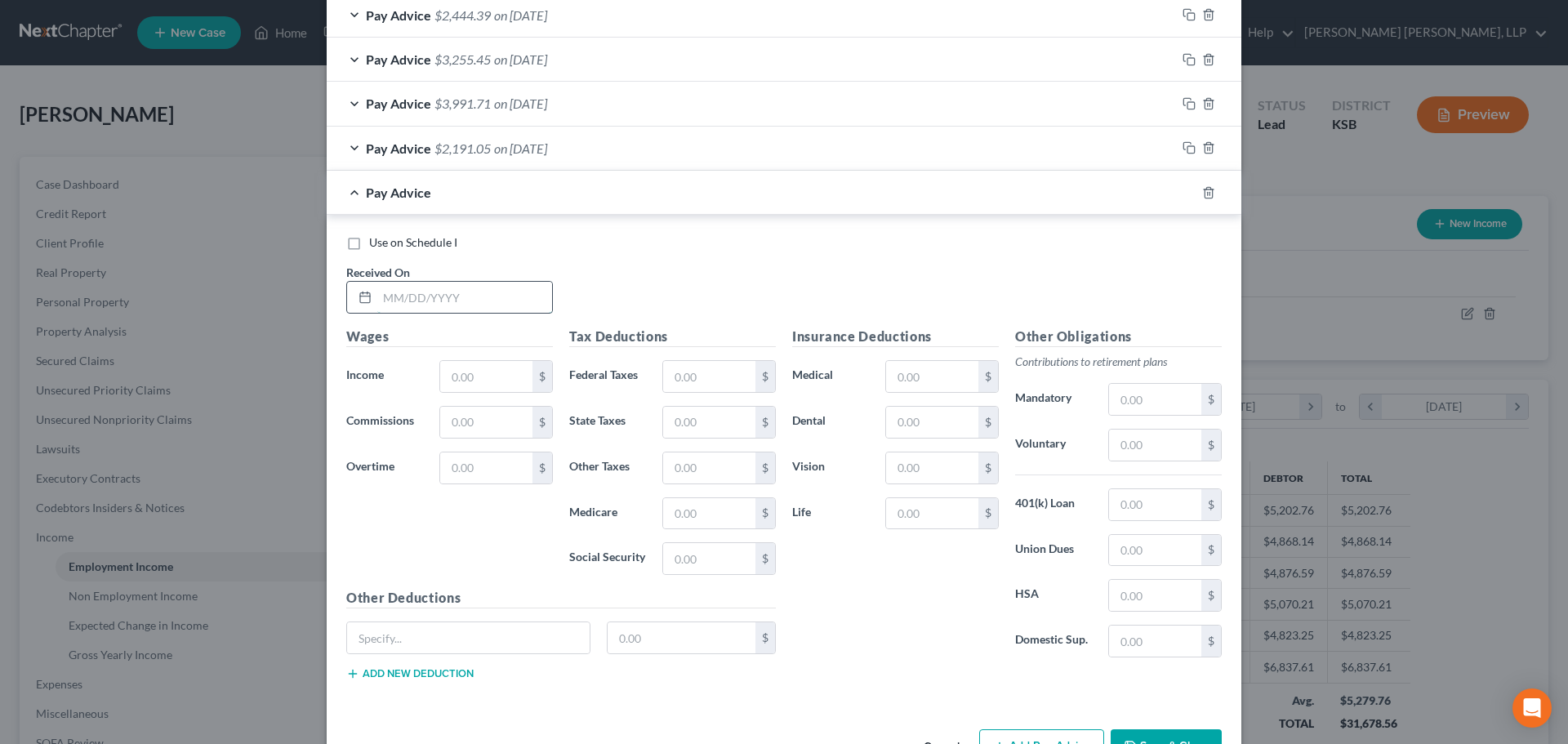
scroll to position [1103, 0]
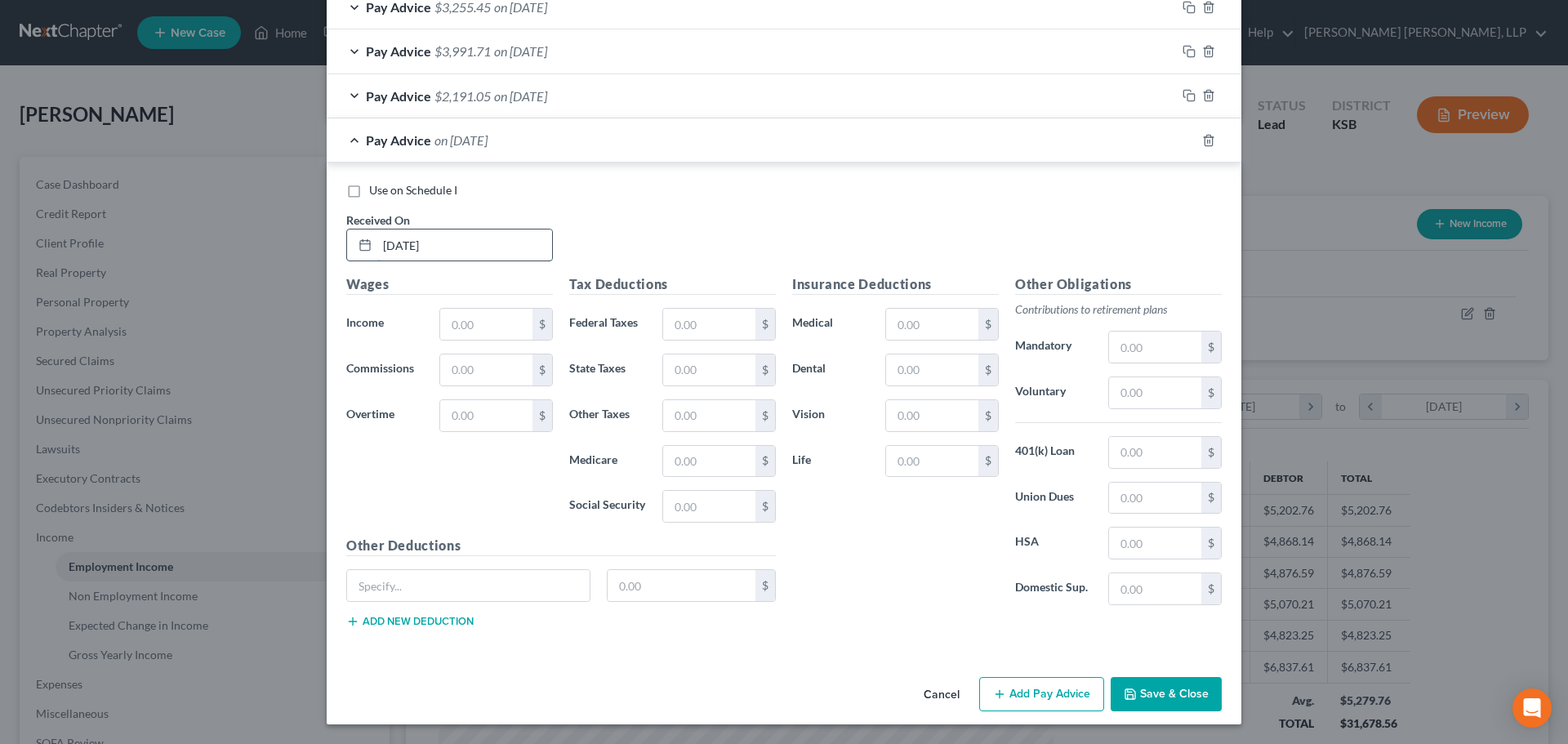
type input "[DATE]"
type input "4,103.20"
type input "791.08"
type input "213.93"
type input "58.48"
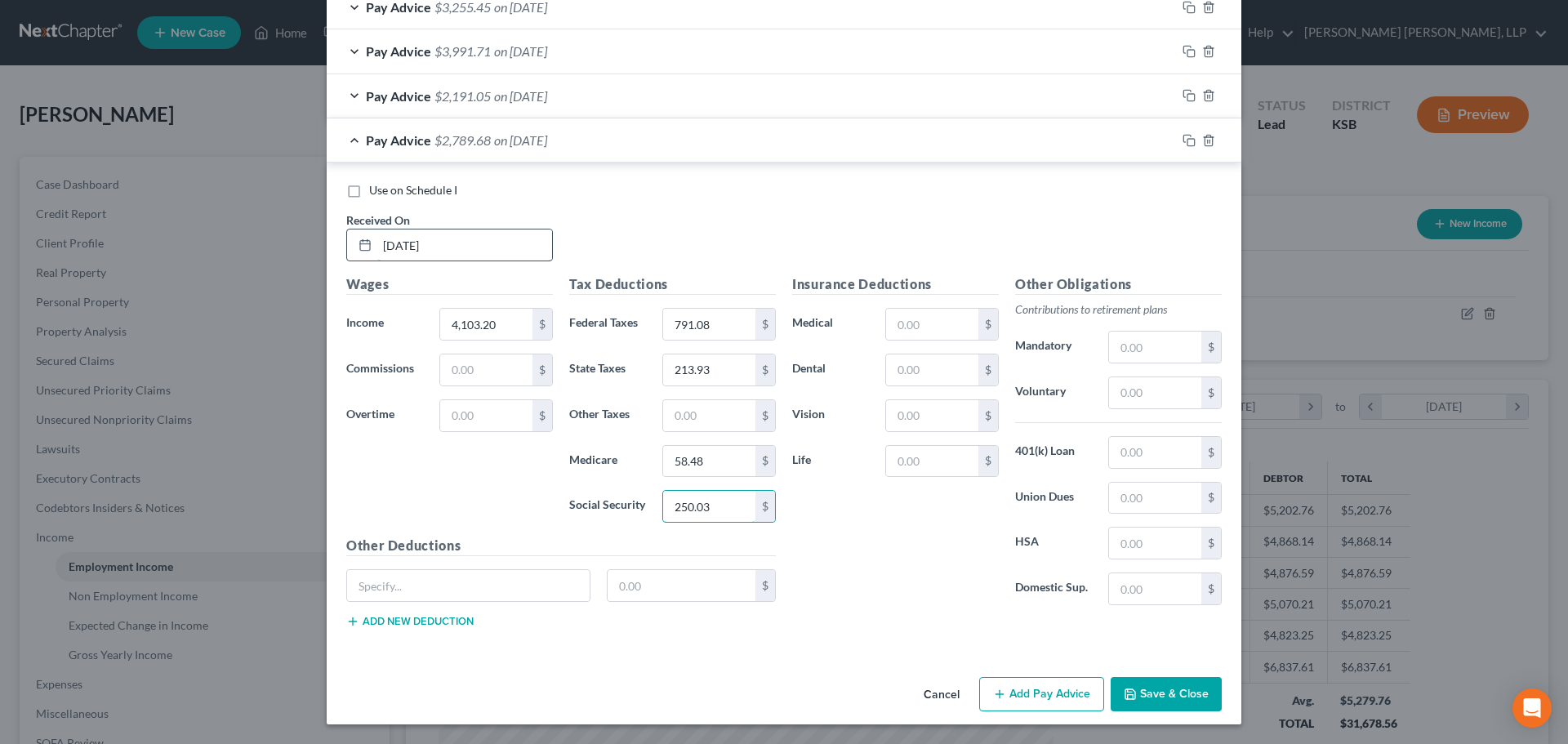
type input "250.03"
type input "Critical Care"
type input "14.86"
type input "79.66"
type input "3.84"
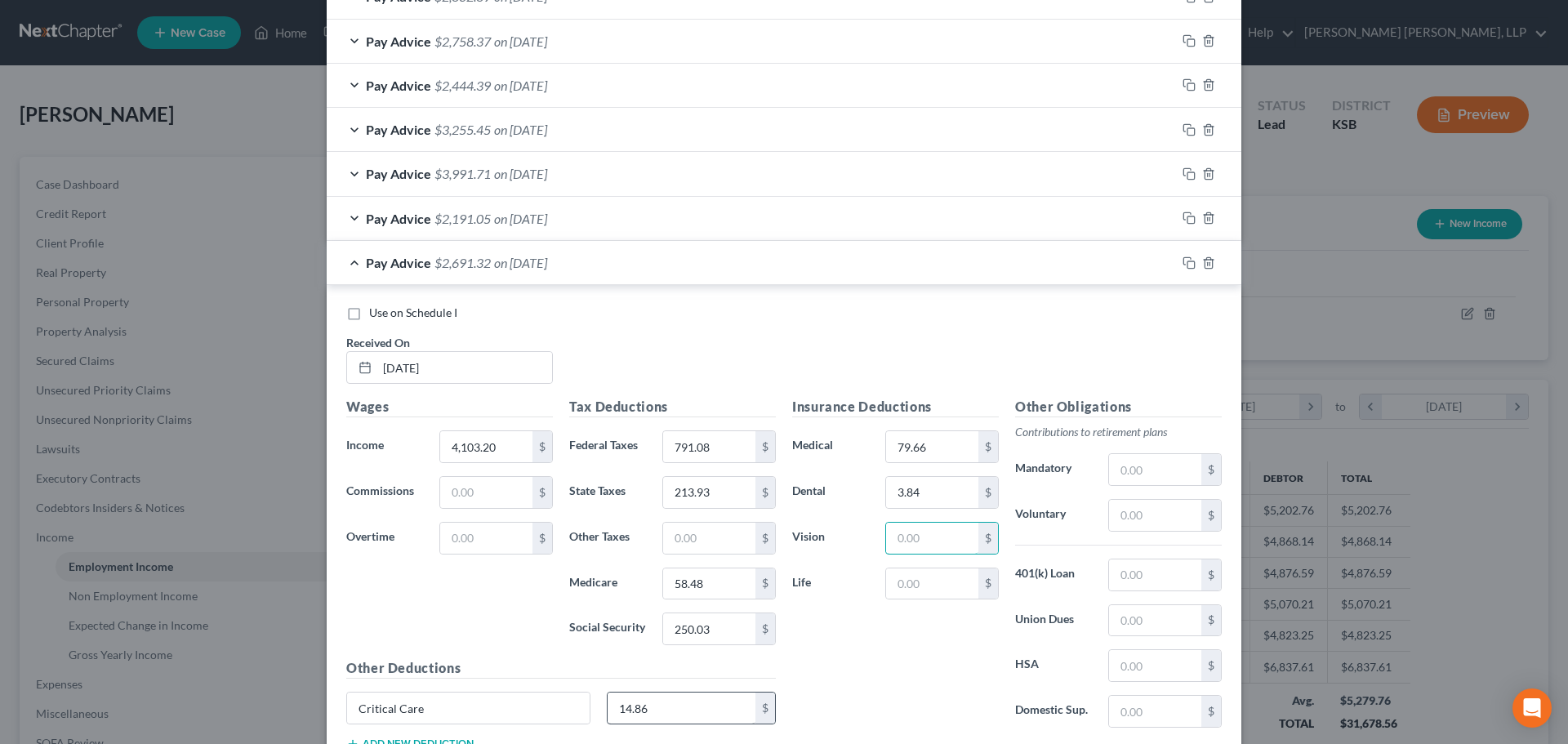
scroll to position [940, 0]
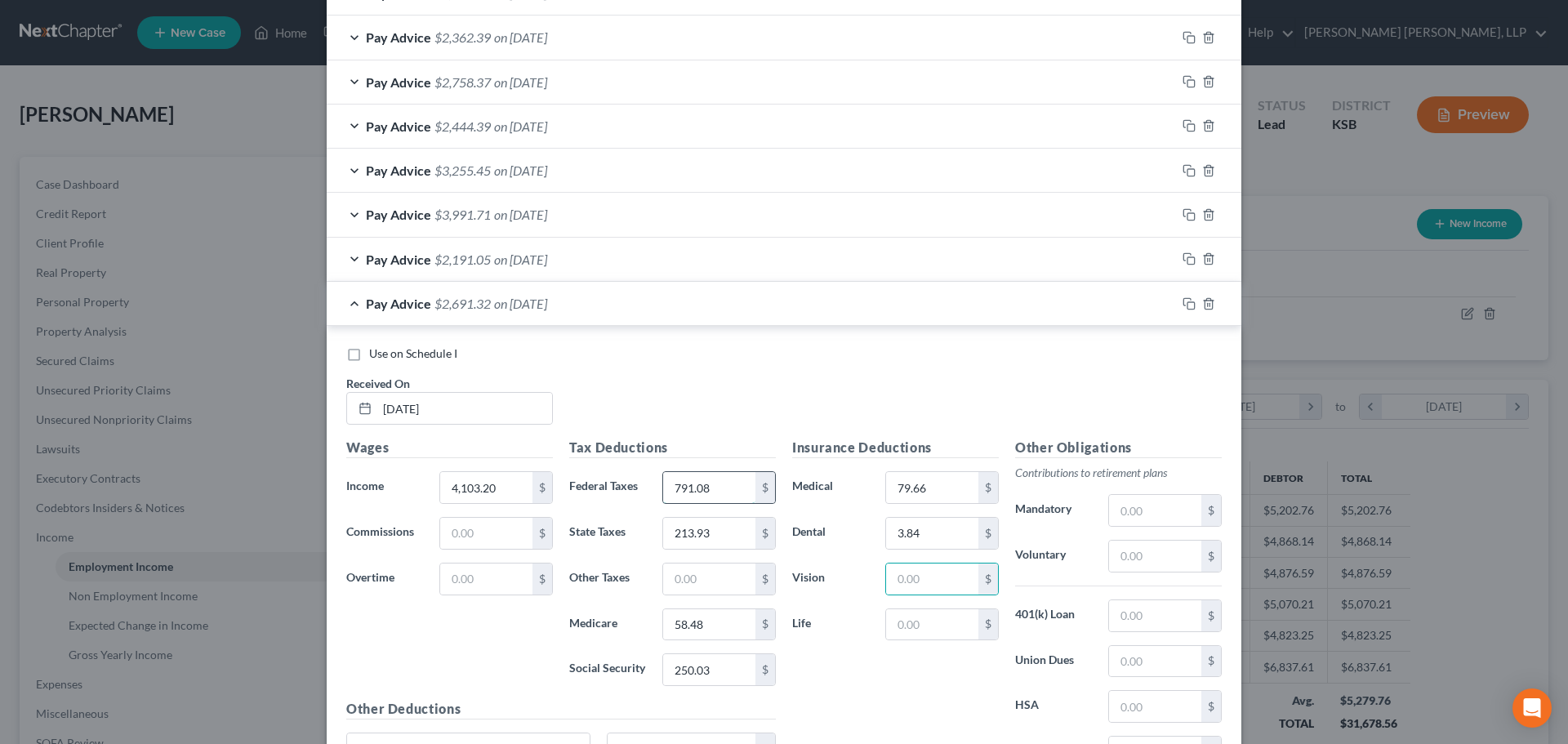
click at [678, 492] on input "791.08" at bounding box center [709, 488] width 92 height 31
click at [680, 492] on input "791.08" at bounding box center [709, 488] width 92 height 31
type input "761.08"
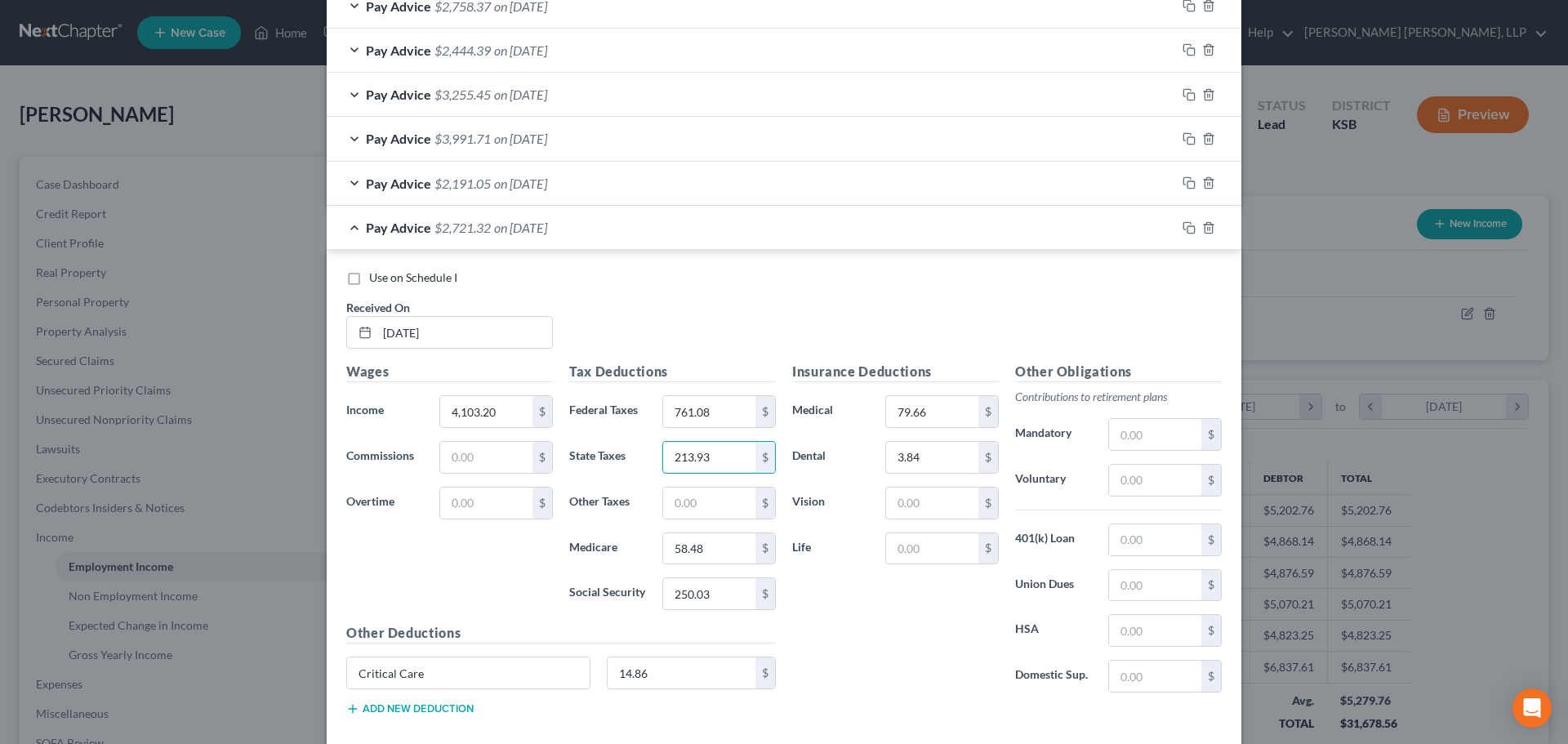
scroll to position [1103, 0]
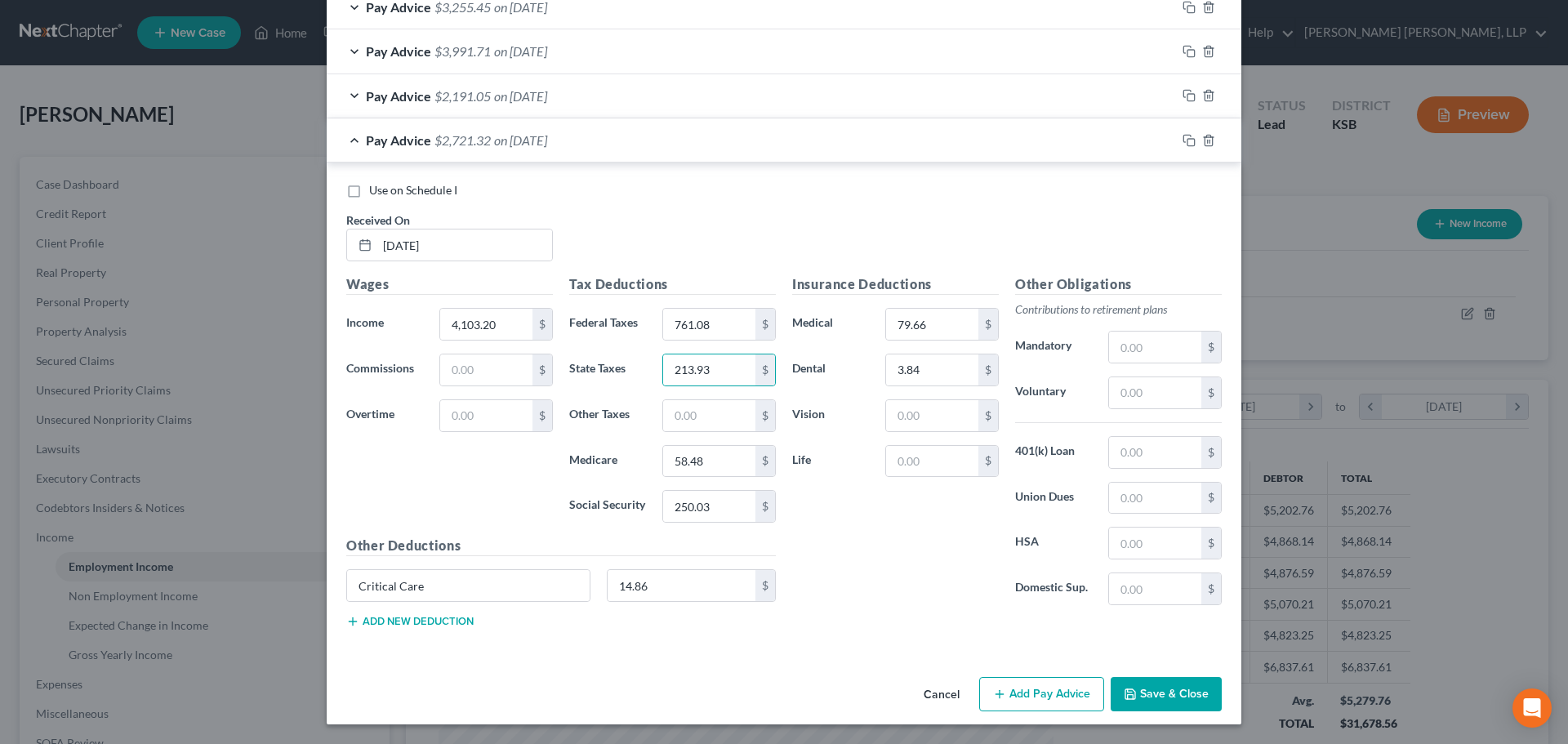
click at [1060, 687] on button "Add Pay Advice" at bounding box center [1041, 694] width 125 height 34
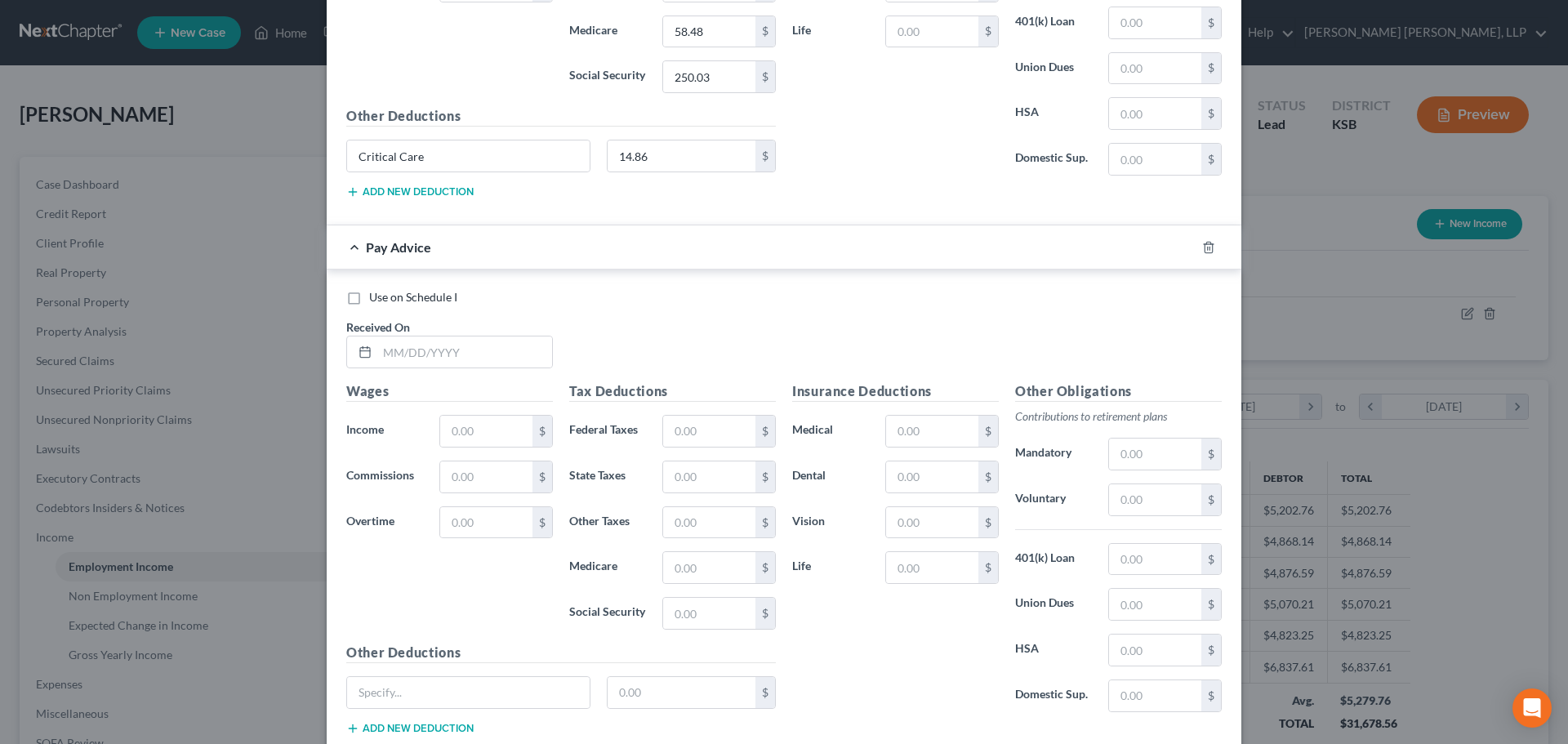
scroll to position [1593, 0]
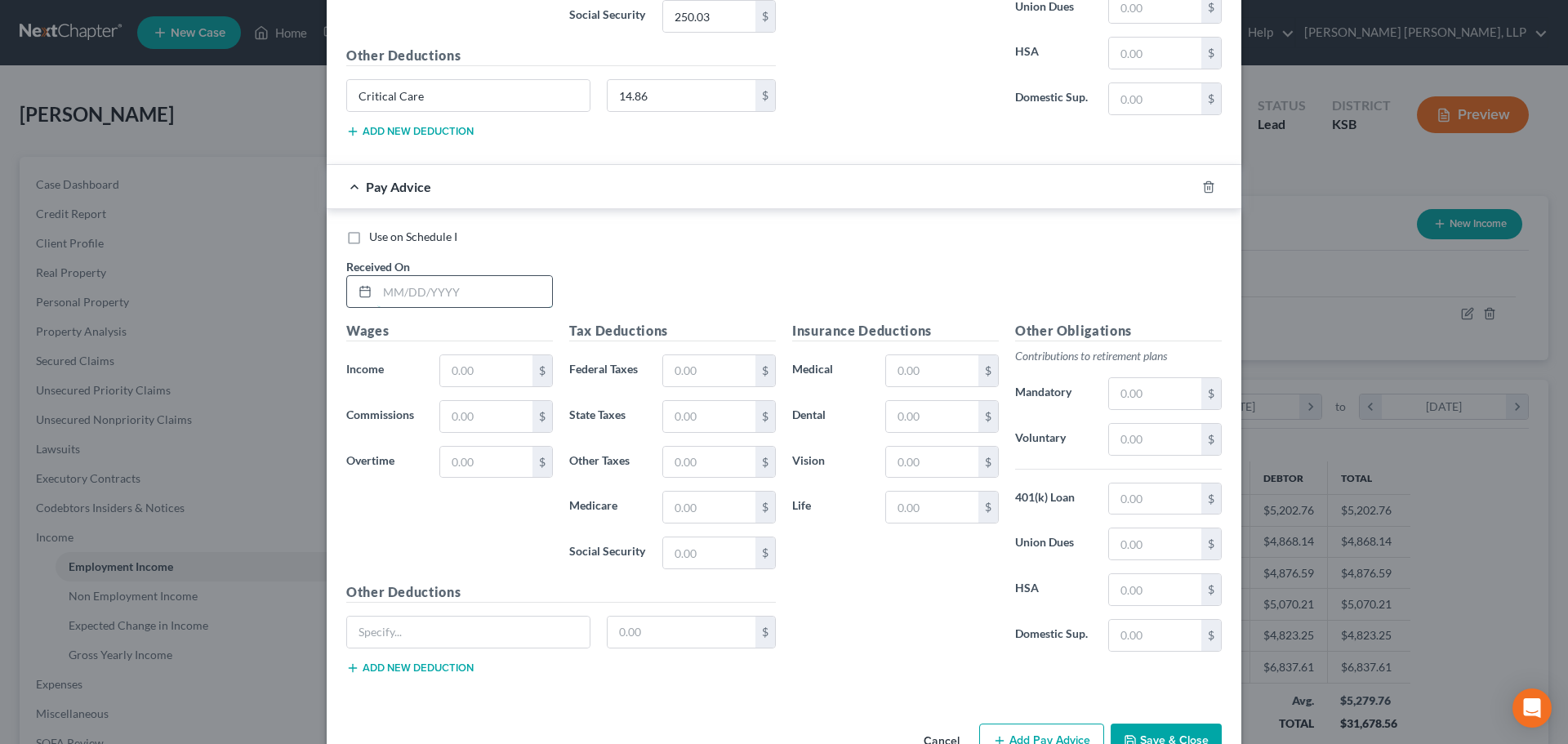
click at [401, 289] on input "text" at bounding box center [464, 291] width 175 height 31
type input "[DATE]"
type input "2,548.54"
type input "387.96"
type input "127.18"
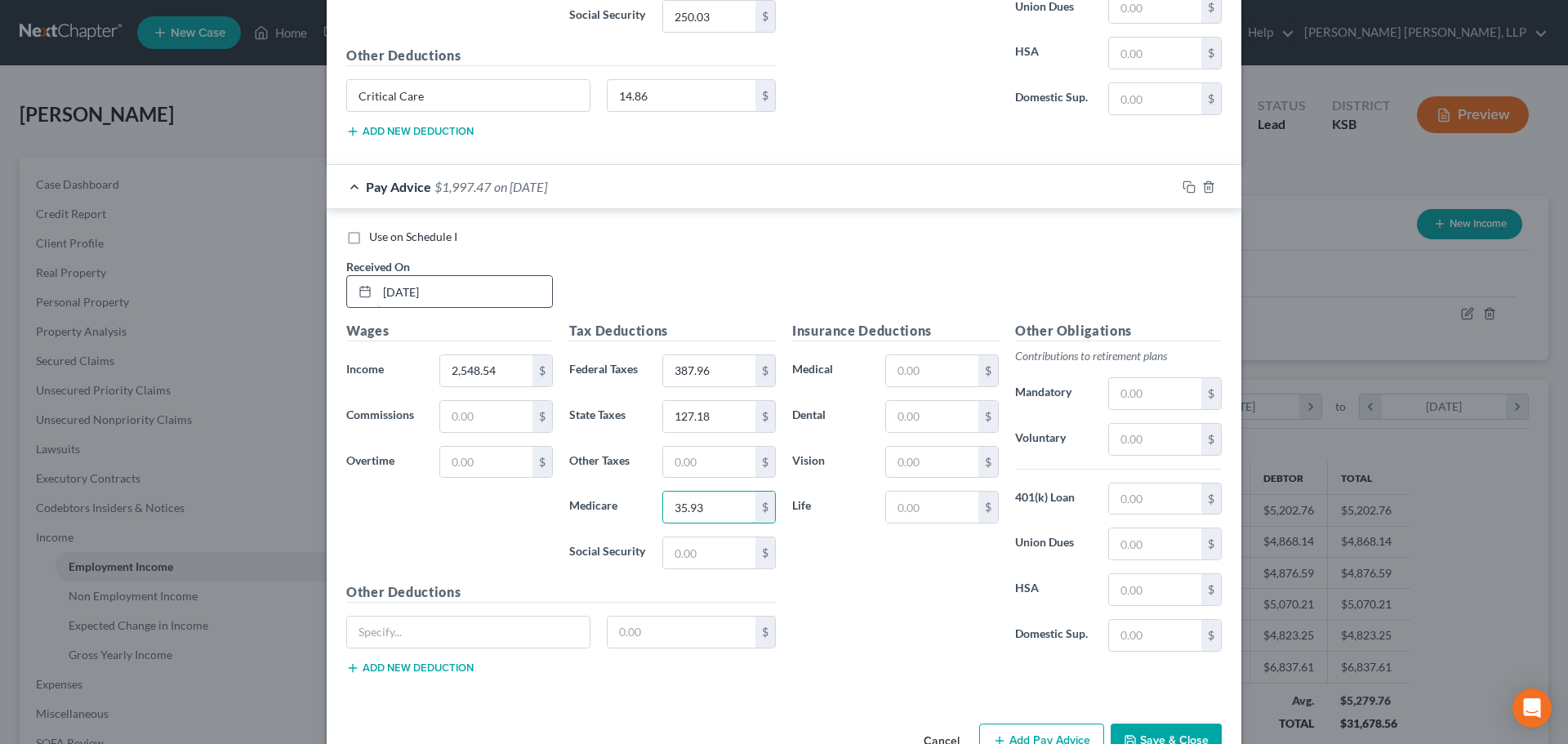
type input "35.93"
type input "153.65"
click at [383, 631] on input "text" at bounding box center [468, 632] width 243 height 31
type input "Critical Care"
type input "14.86"
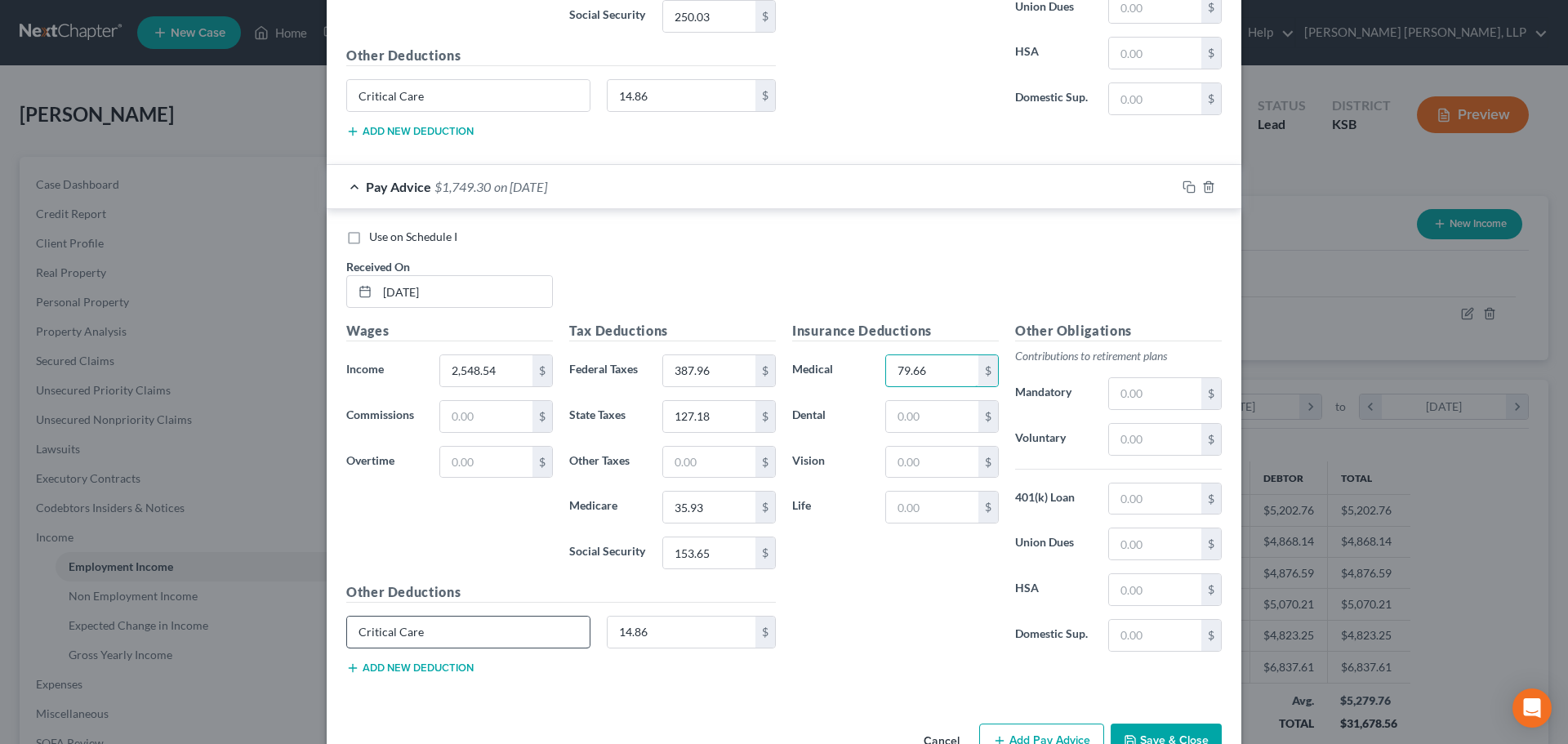
type input "79.66"
type input "3.84"
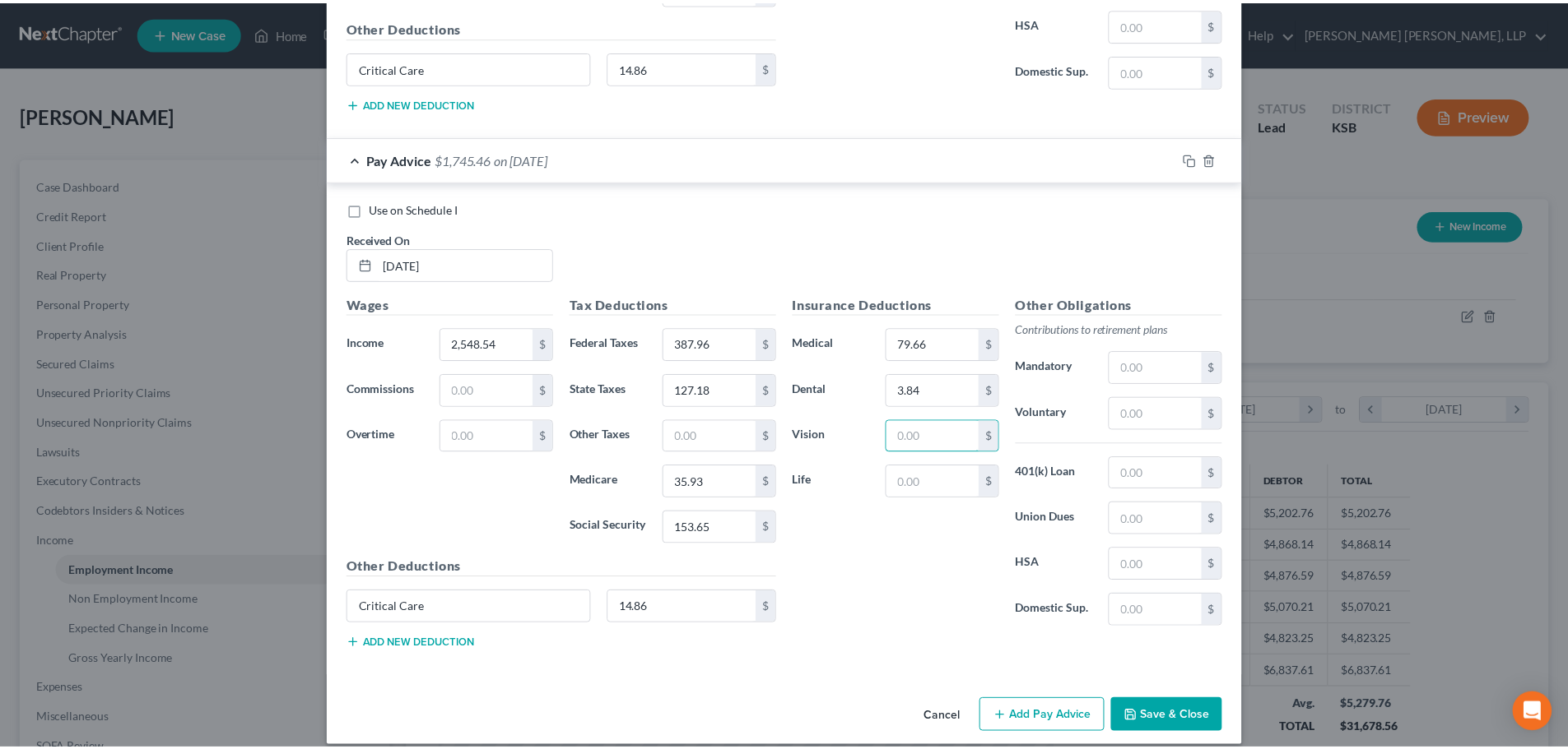
scroll to position [1650, 0]
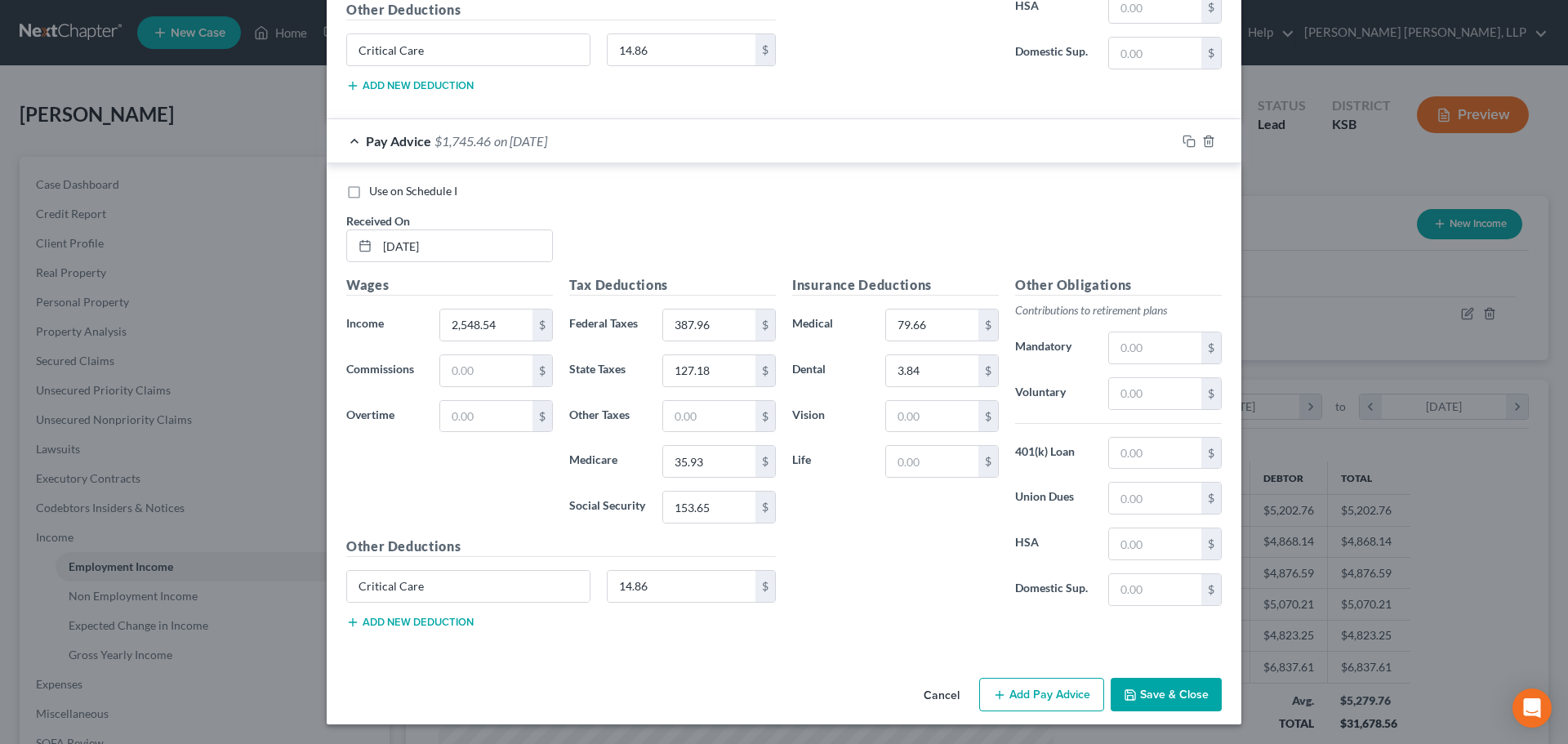
click at [1175, 702] on button "Save & Close" at bounding box center [1166, 695] width 111 height 34
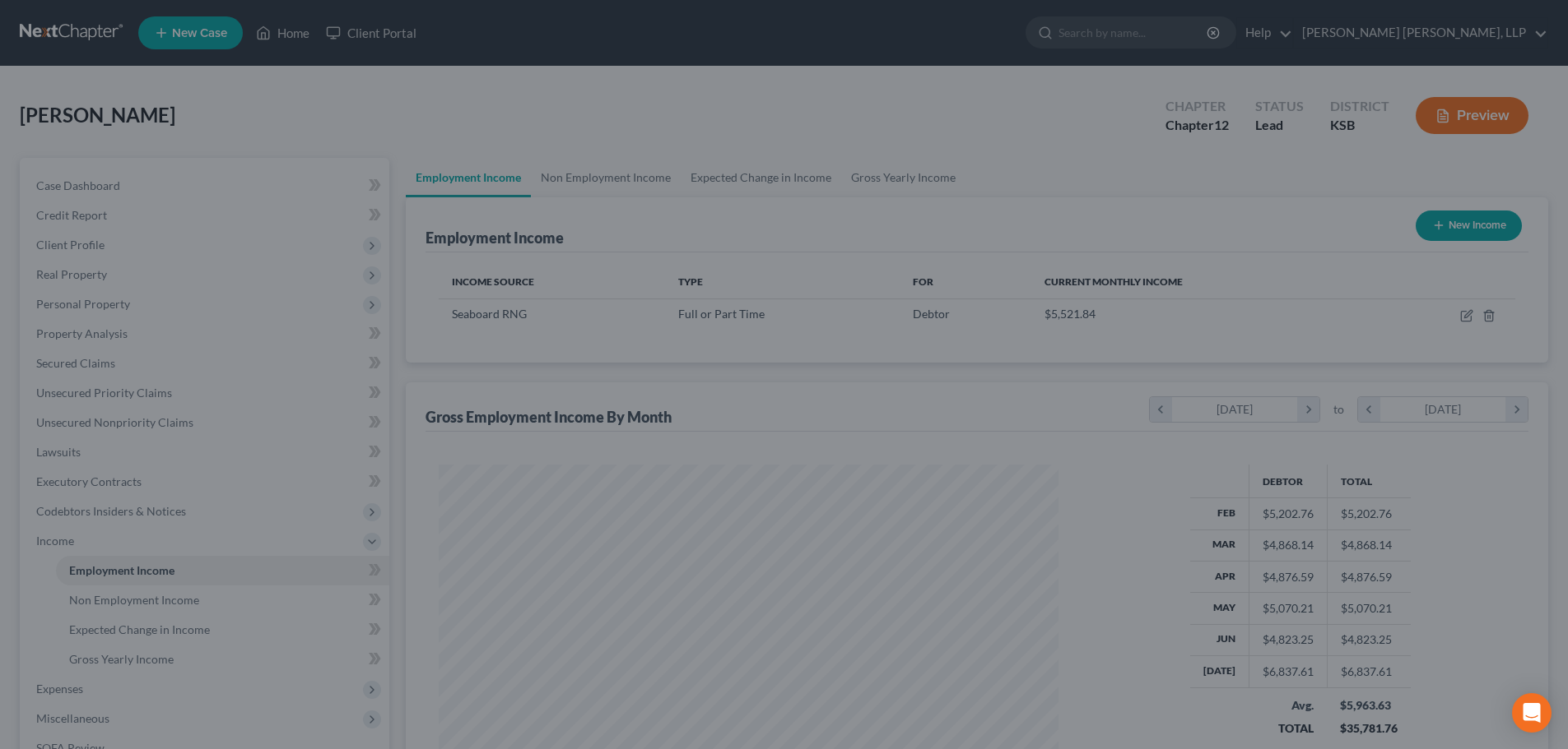
scroll to position [822032, 822217]
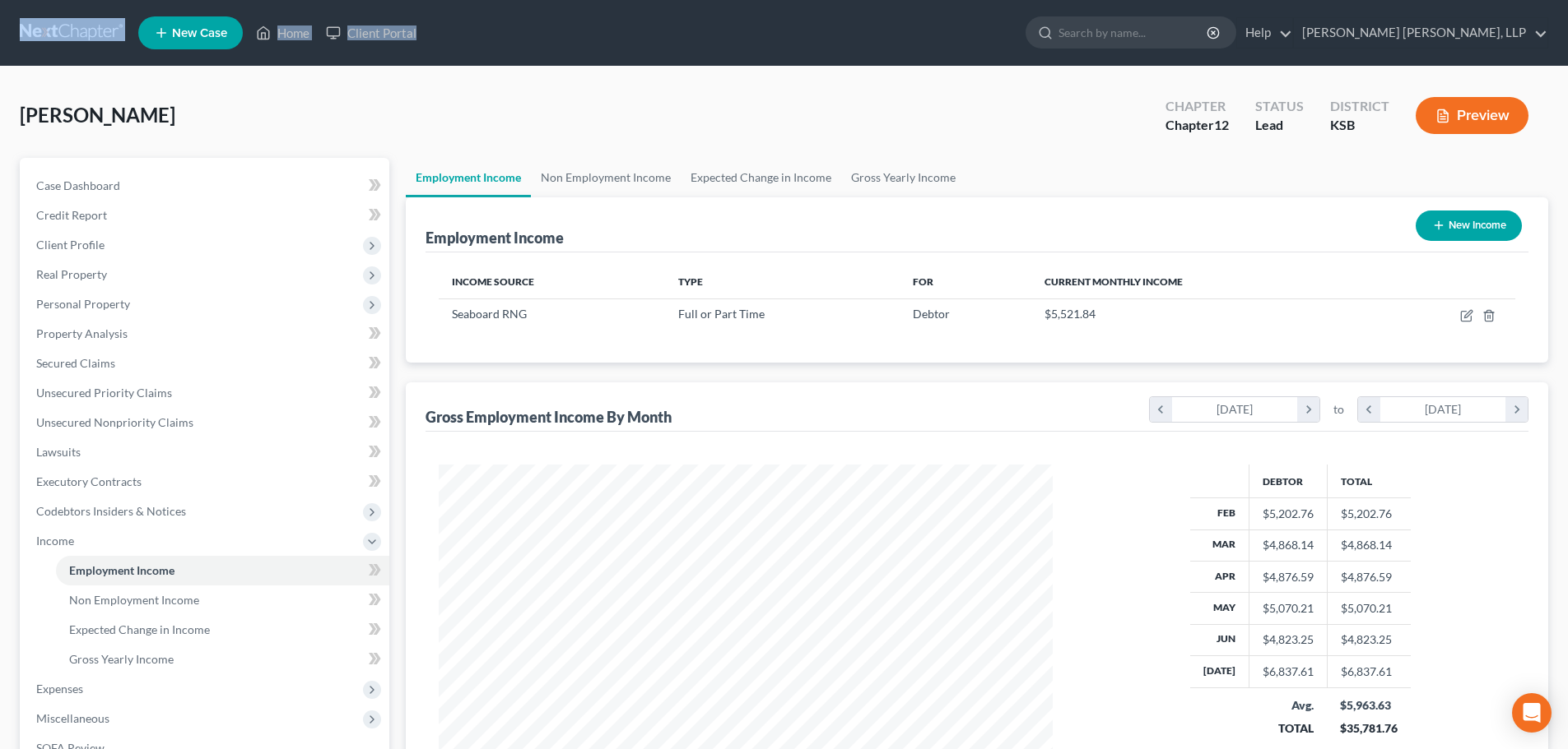
drag, startPoint x: 871, startPoint y: 18, endPoint x: -922, endPoint y: -25, distance: 1793.5
click at [0, 0] on html "Home New Case Client Portal [PERSON_NAME] [PERSON_NAME], LLP [PERSON_NAME][EMAI…" at bounding box center [784, 481] width 1568 height 963
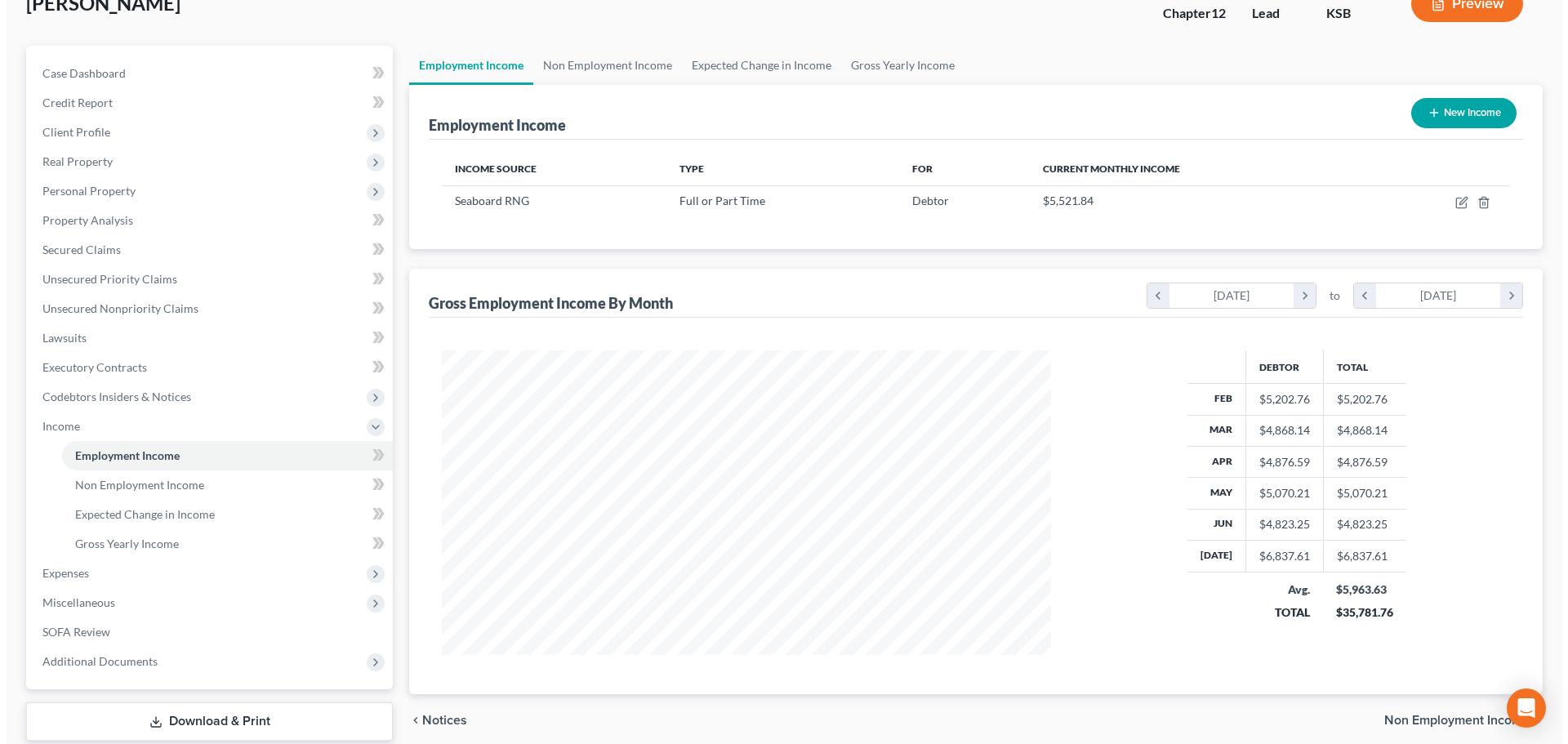
scroll to position [0, 0]
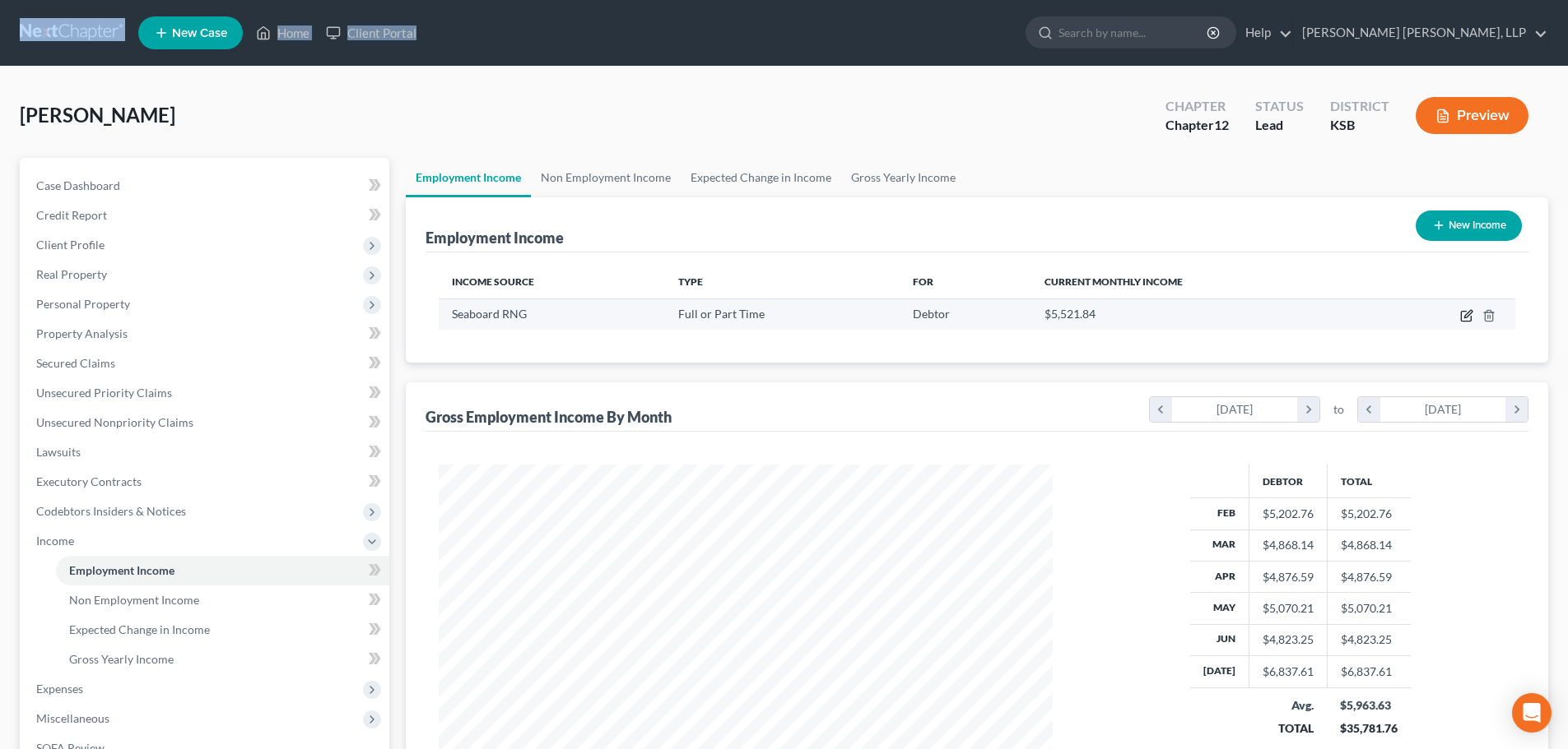
click at [1463, 315] on icon "button" at bounding box center [1466, 316] width 13 height 13
select select "0"
select select "17"
select select "2"
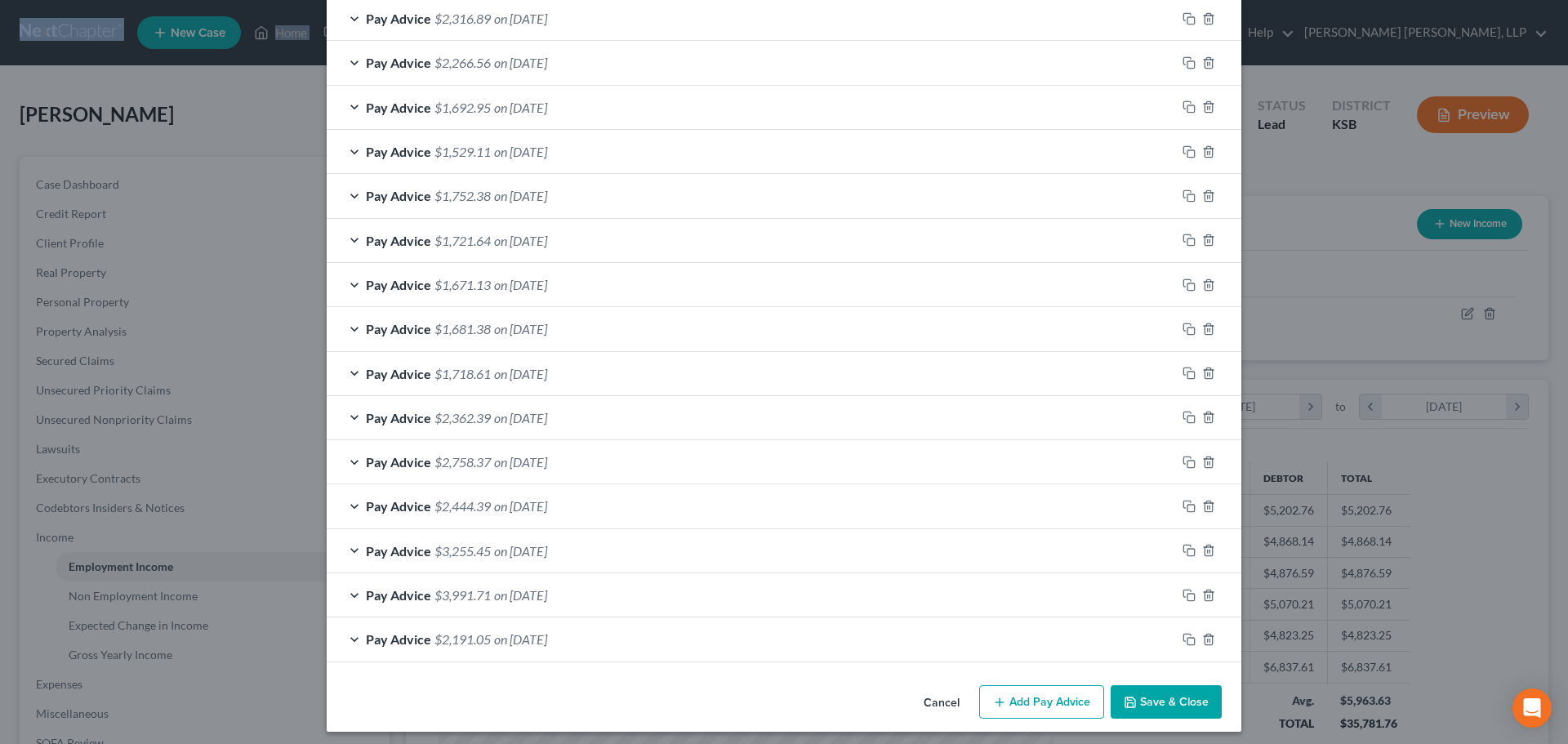
scroll to position [655, 0]
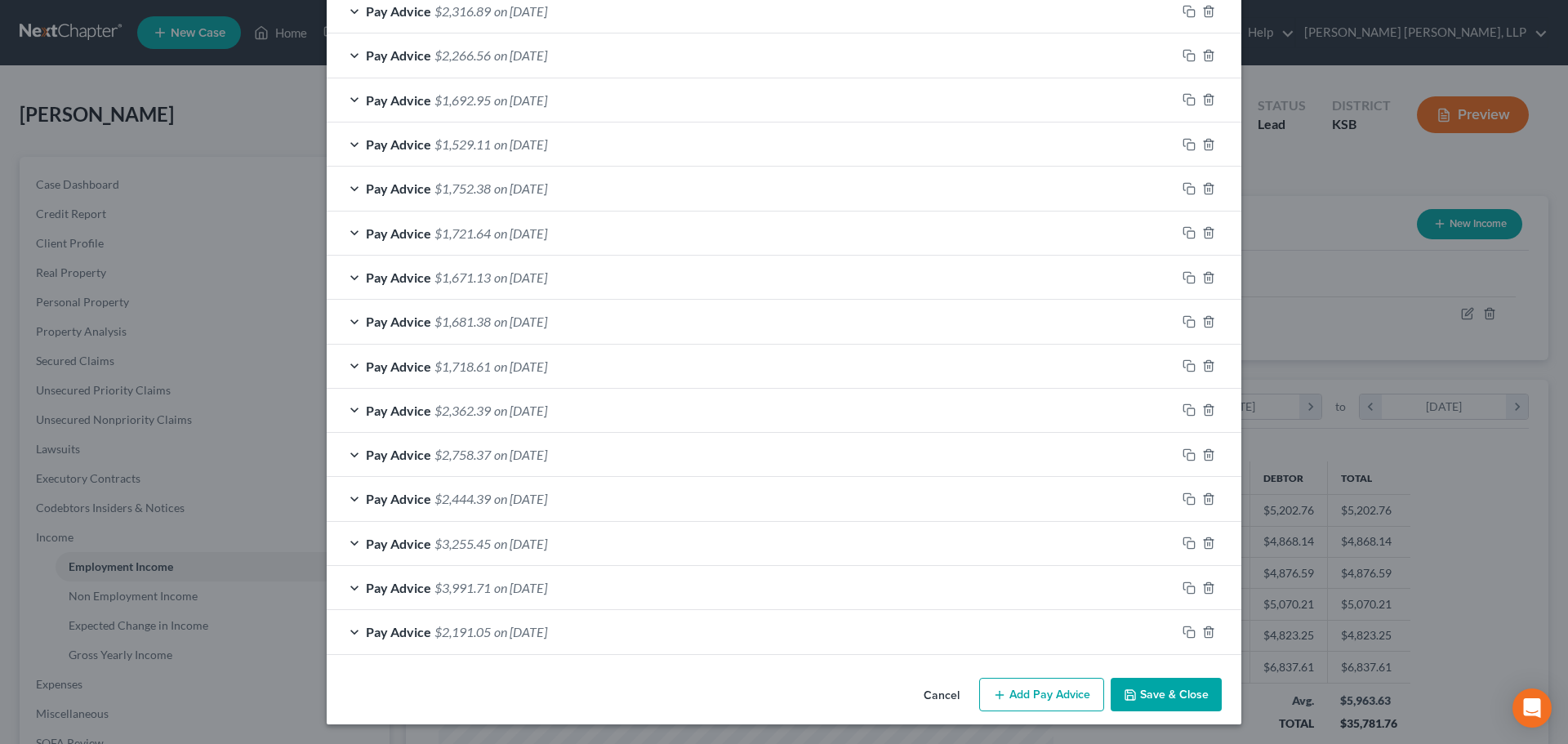
click at [494, 493] on span "on [DATE]" at bounding box center [520, 498] width 53 height 15
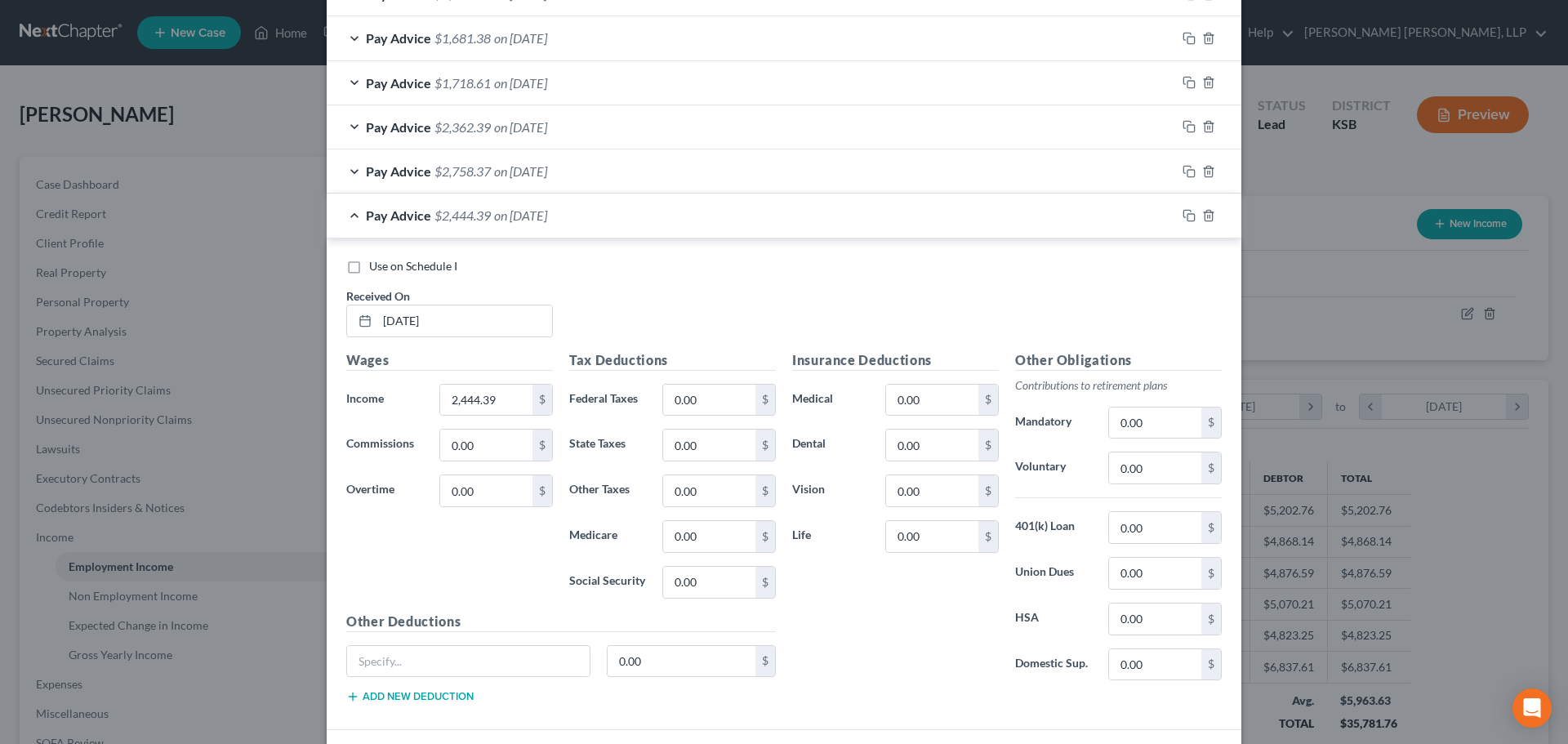
scroll to position [982, 0]
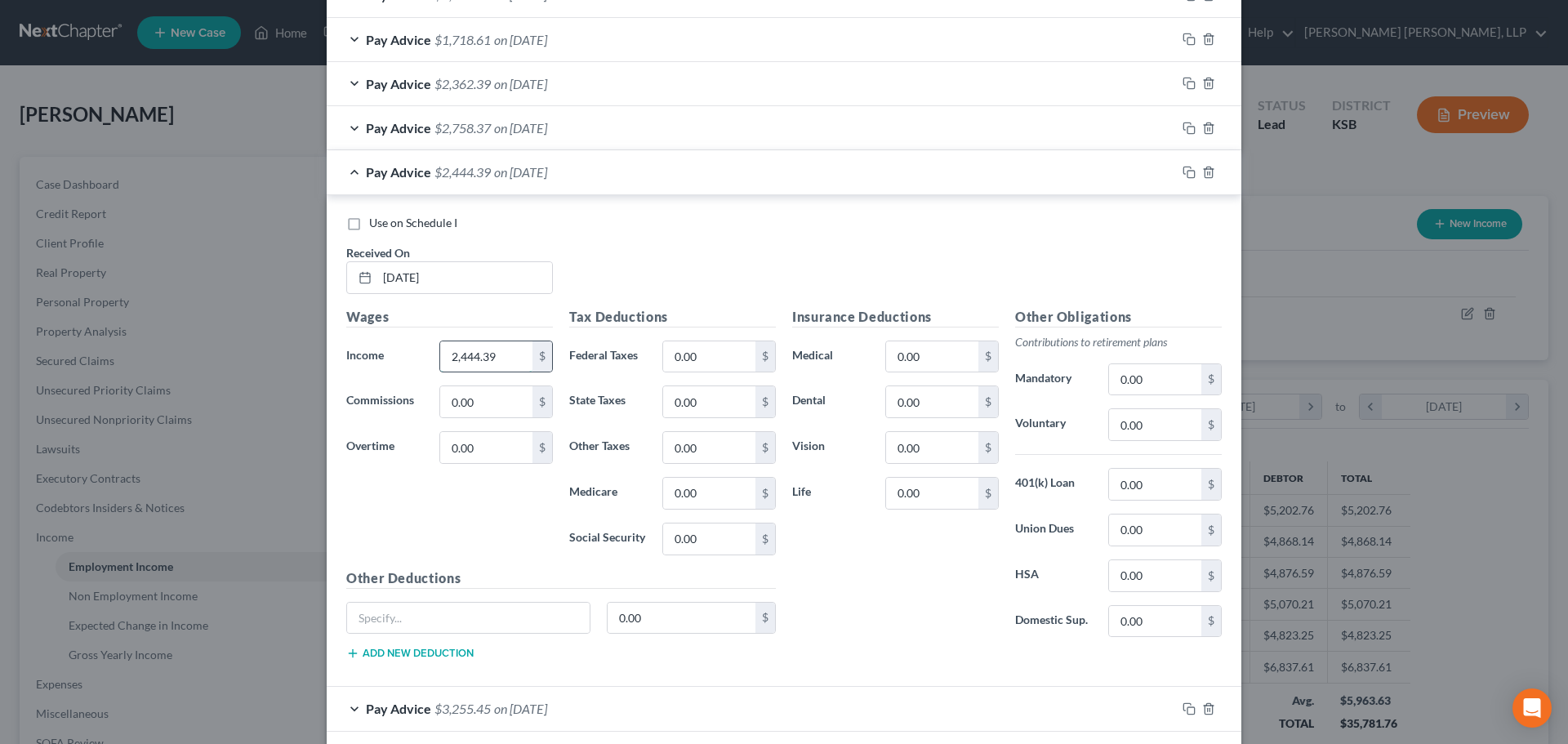
click at [494, 356] on input "2,444.39" at bounding box center [486, 357] width 92 height 31
click at [697, 360] on input "0.00" at bounding box center [709, 357] width 92 height 31
type input "362.97"
type input "121.37"
type input "34.43"
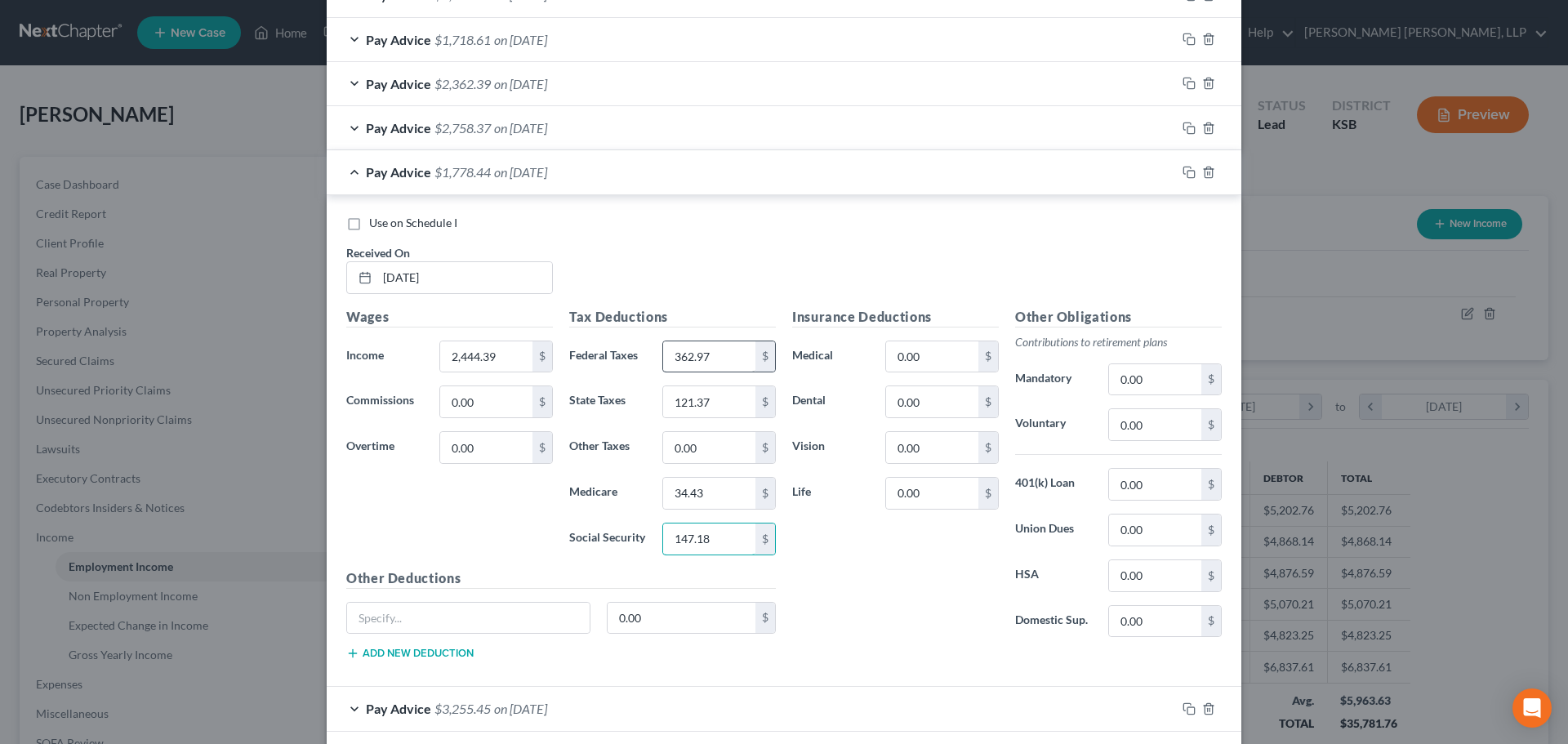
type input "147.18"
type input "Critical care"
type input "14.86"
type input "79.66"
type input "3.84"
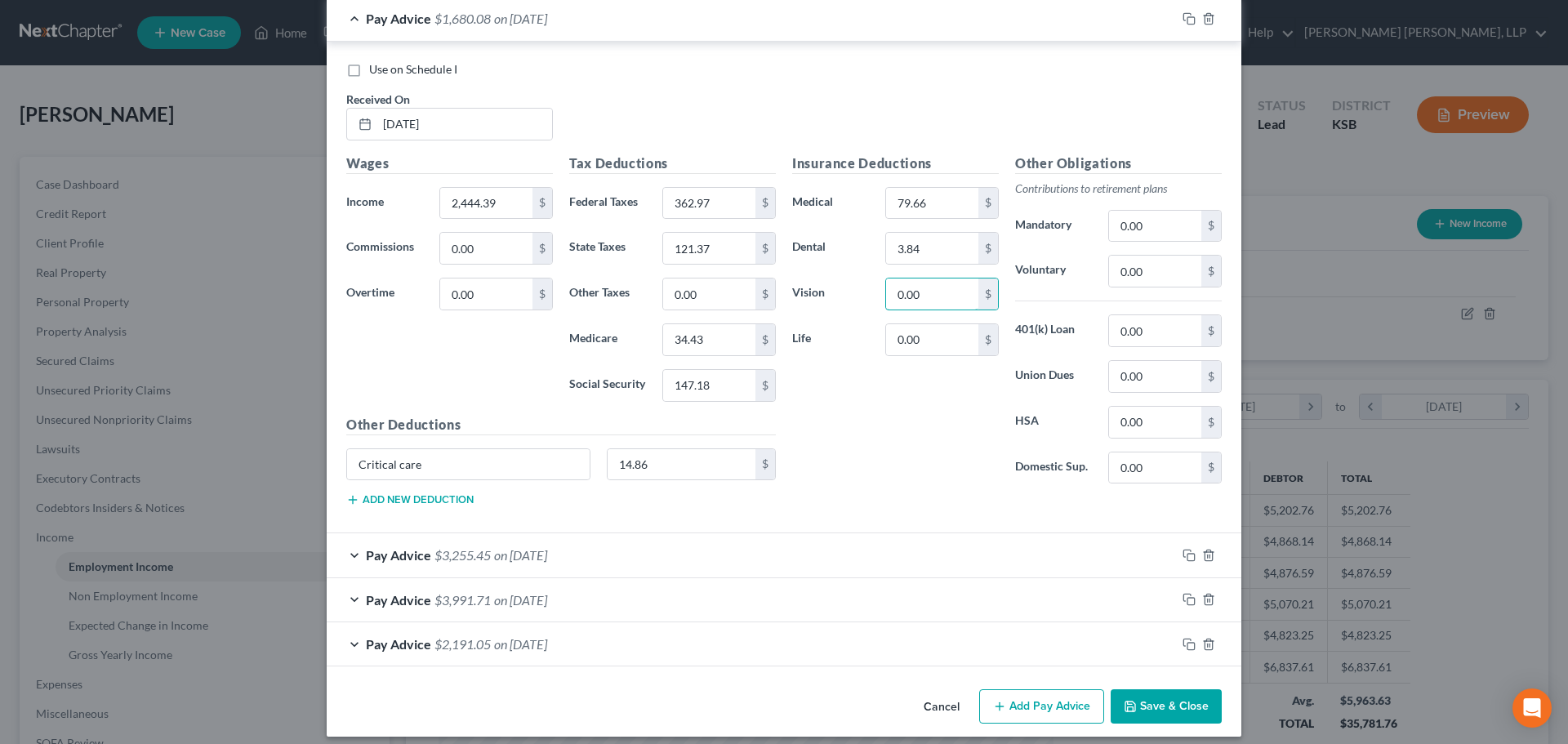
scroll to position [1148, 0]
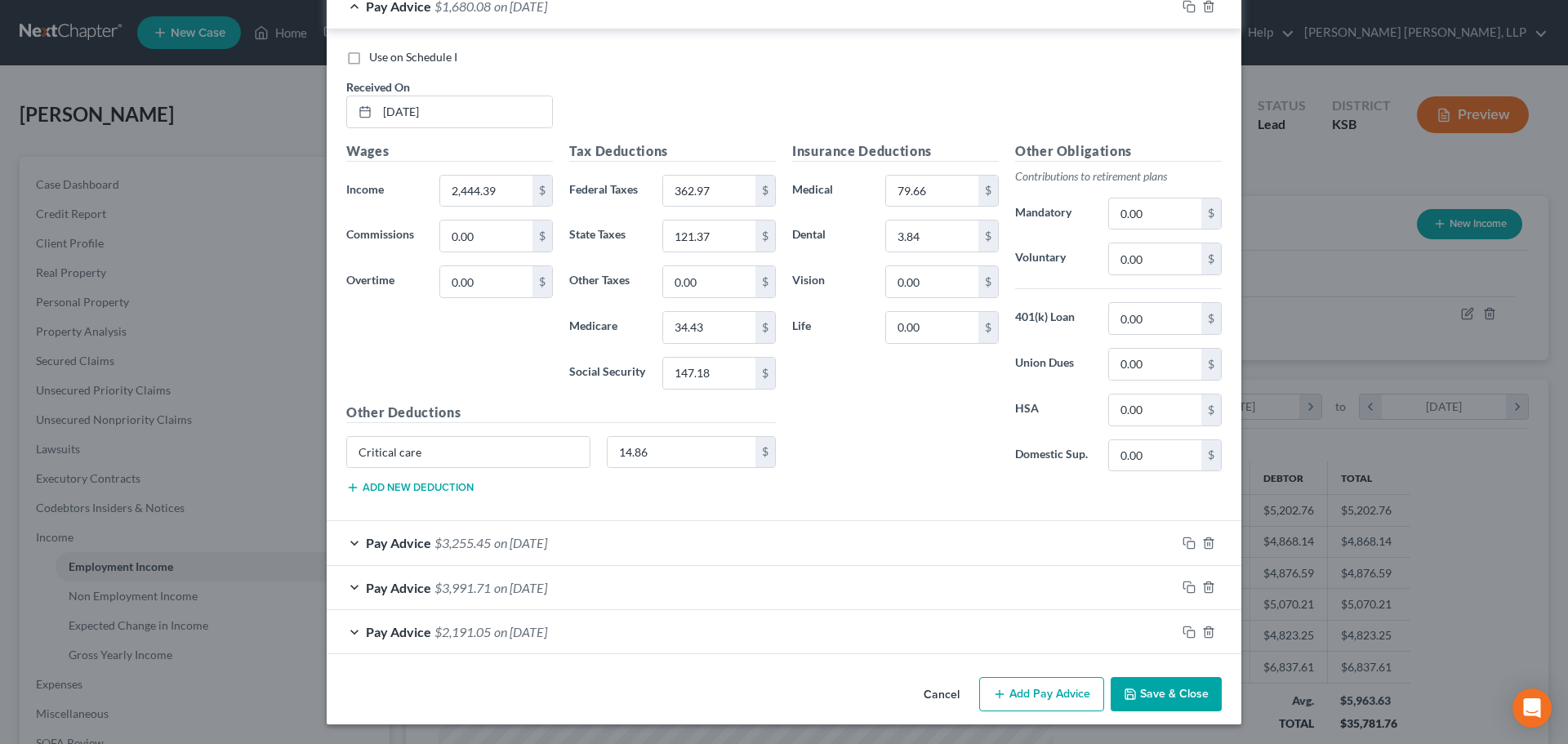
click at [514, 590] on span "on [DATE]" at bounding box center [520, 587] width 53 height 15
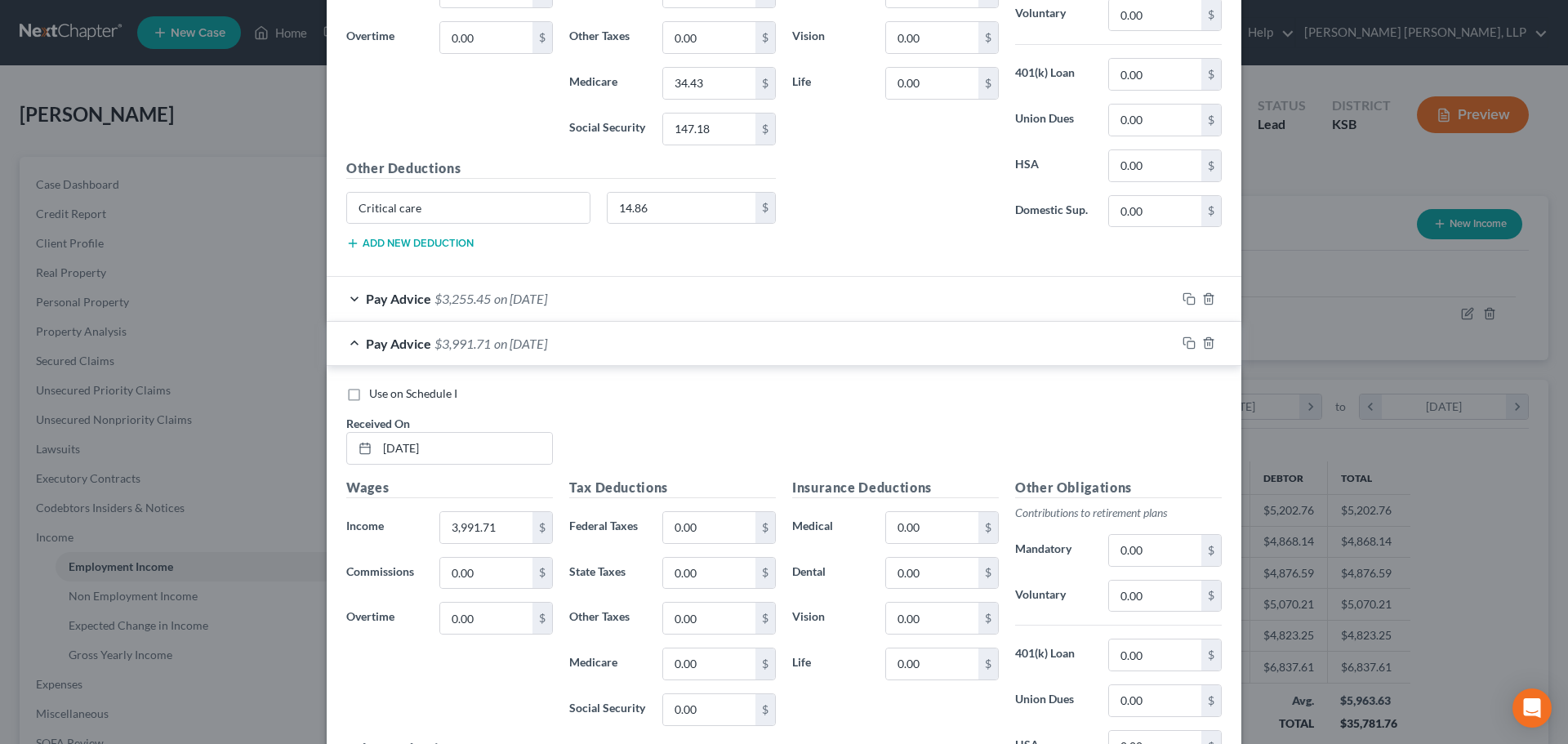
scroll to position [1557, 0]
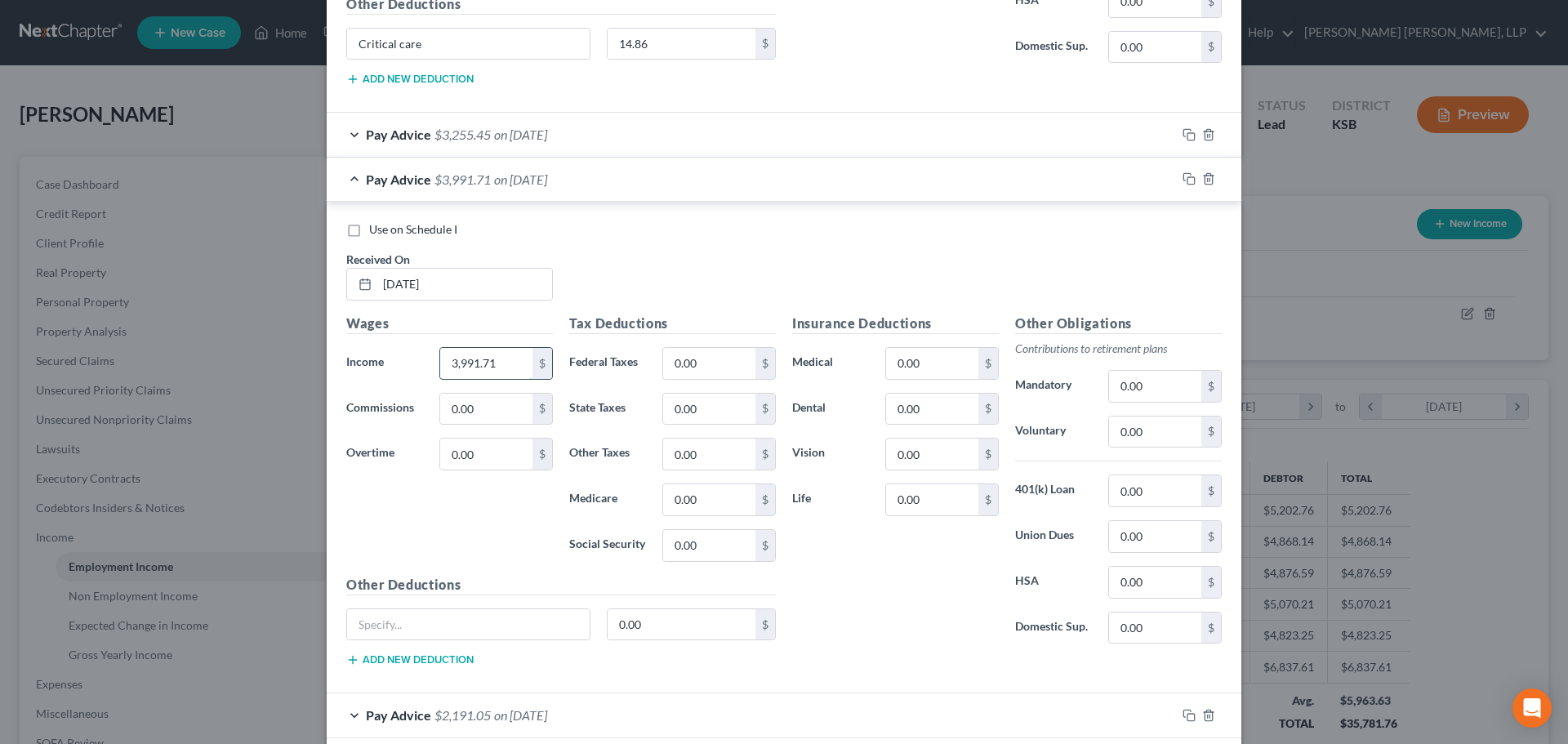
click at [509, 368] on input "3,991.71" at bounding box center [486, 363] width 92 height 31
click at [684, 376] on input "0.00" at bounding box center [709, 363] width 92 height 31
type input "734.32"
type input "207.71"
type input "56.86"
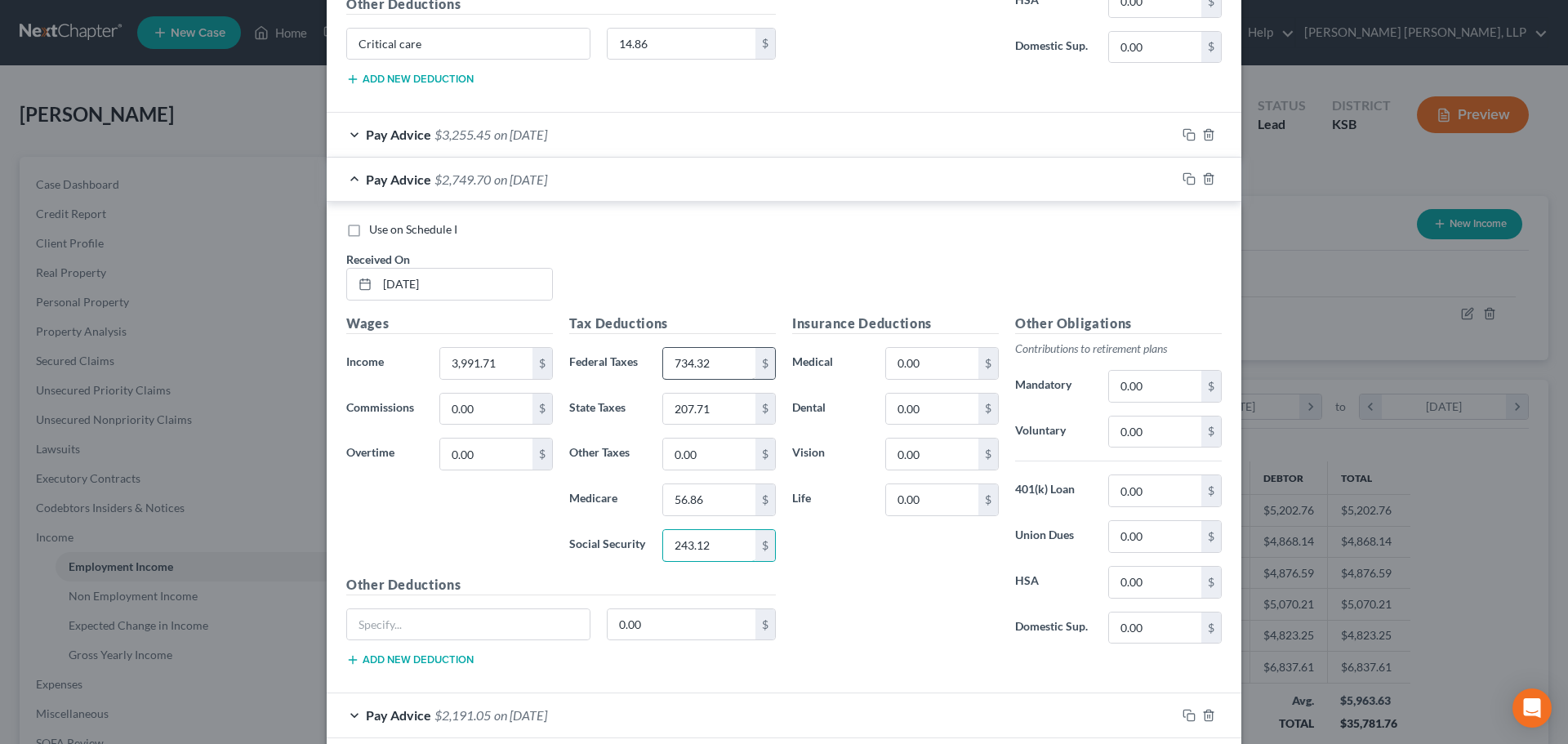
type input "243.12"
type input "Critical Care"
type input "14.86"
type input "79.66"
type input "3.84"
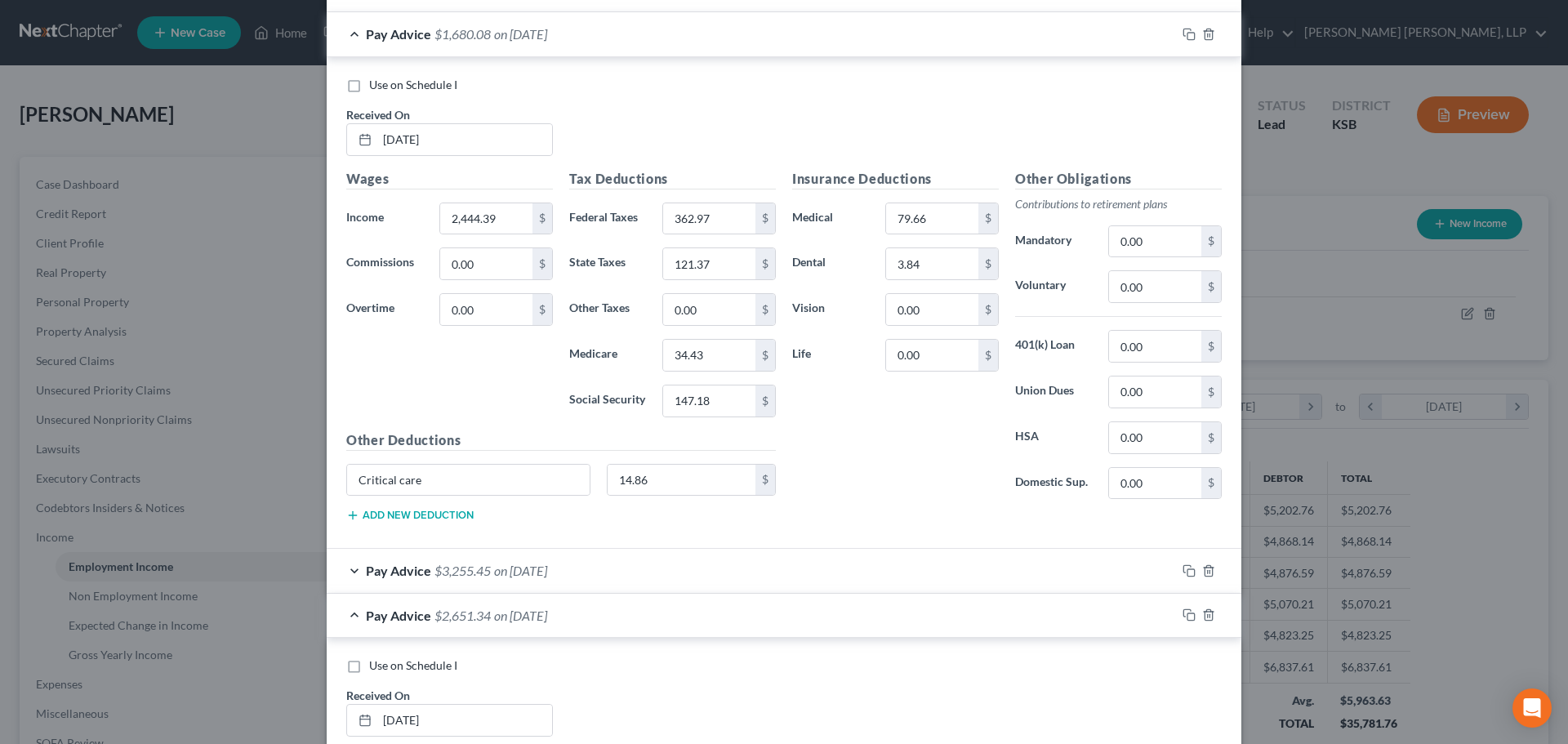
scroll to position [1066, 0]
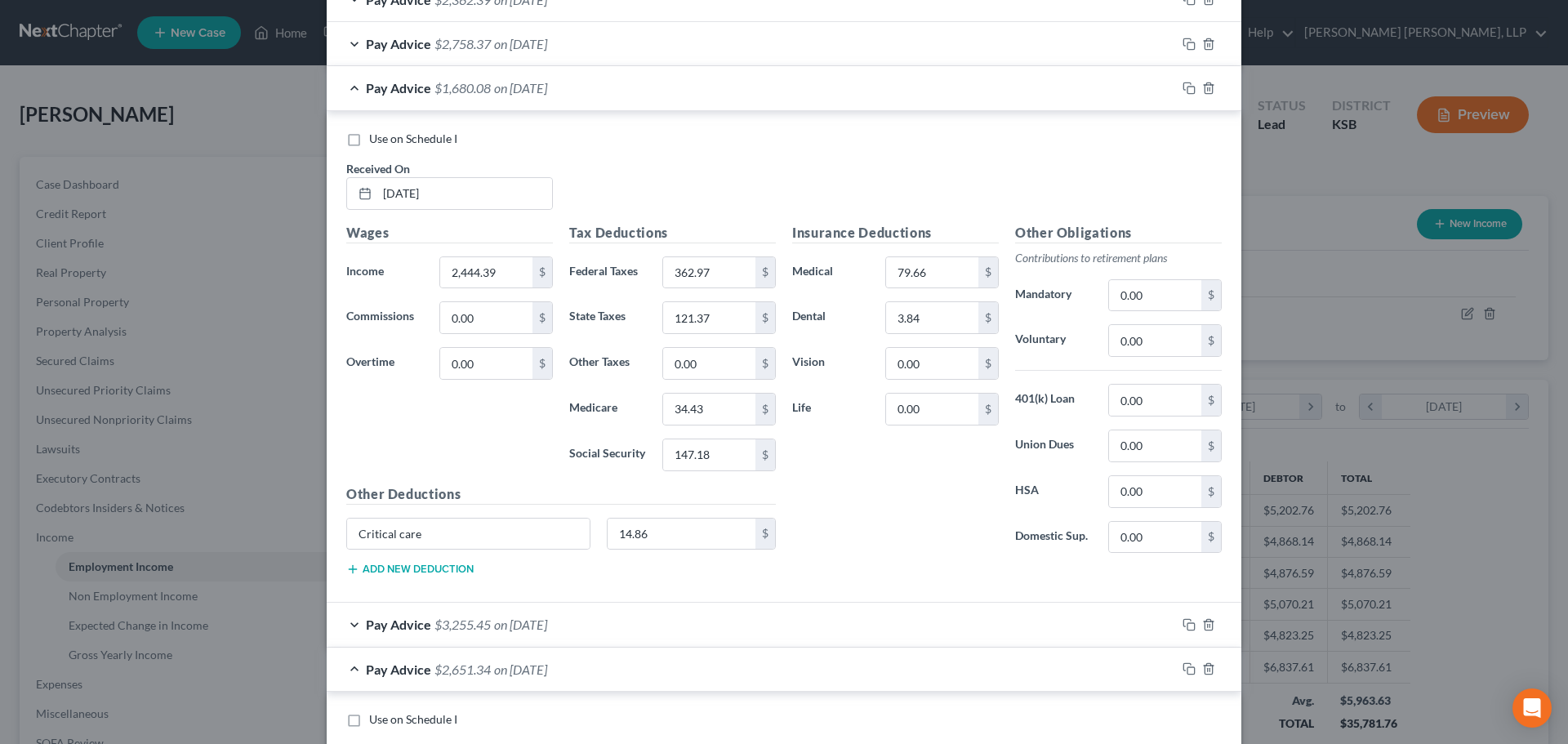
click at [547, 39] on span "on [DATE]" at bounding box center [520, 43] width 53 height 15
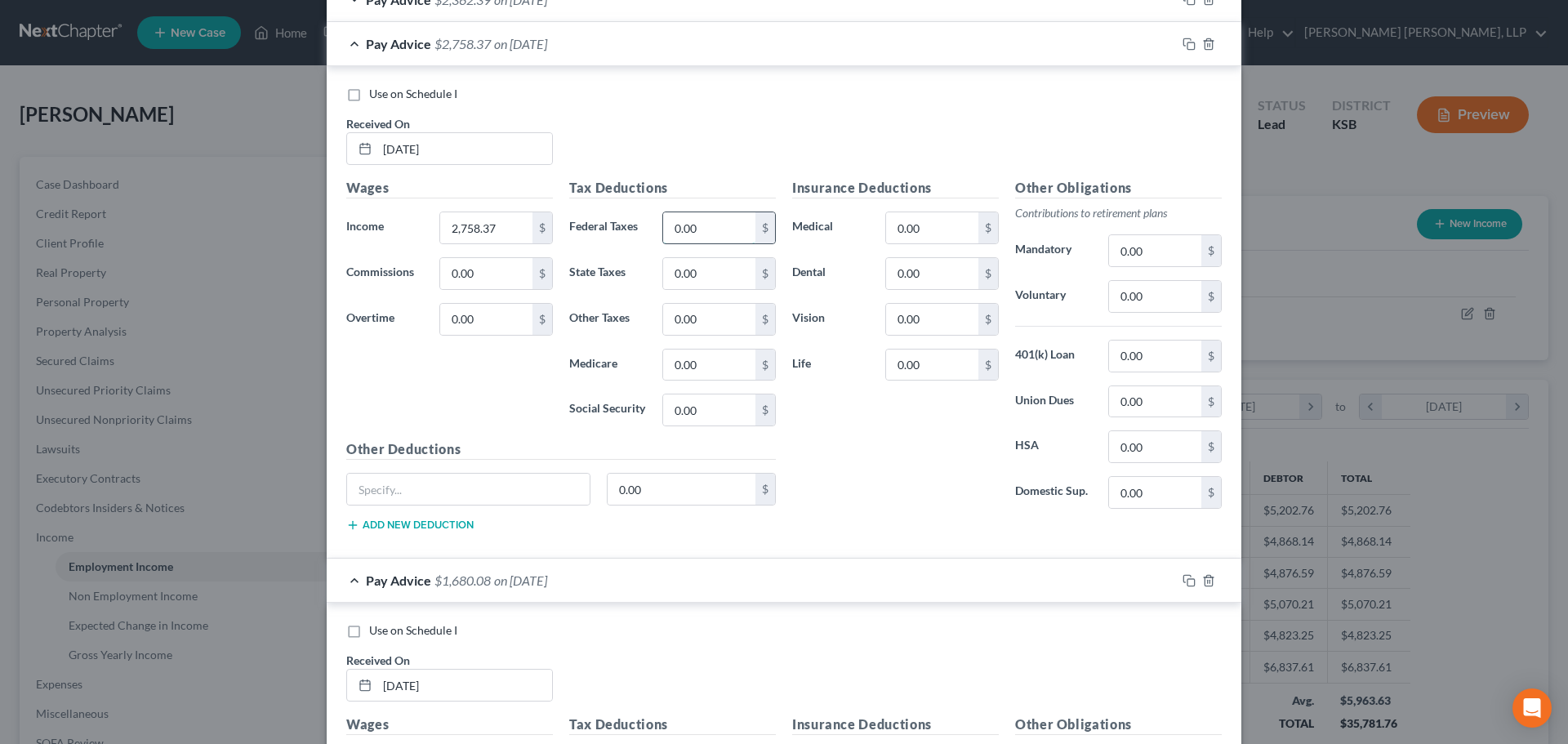
click at [672, 230] on input "0.00" at bounding box center [709, 228] width 92 height 31
click at [698, 230] on input "0.00" at bounding box center [709, 228] width 92 height 31
type input "438.32"
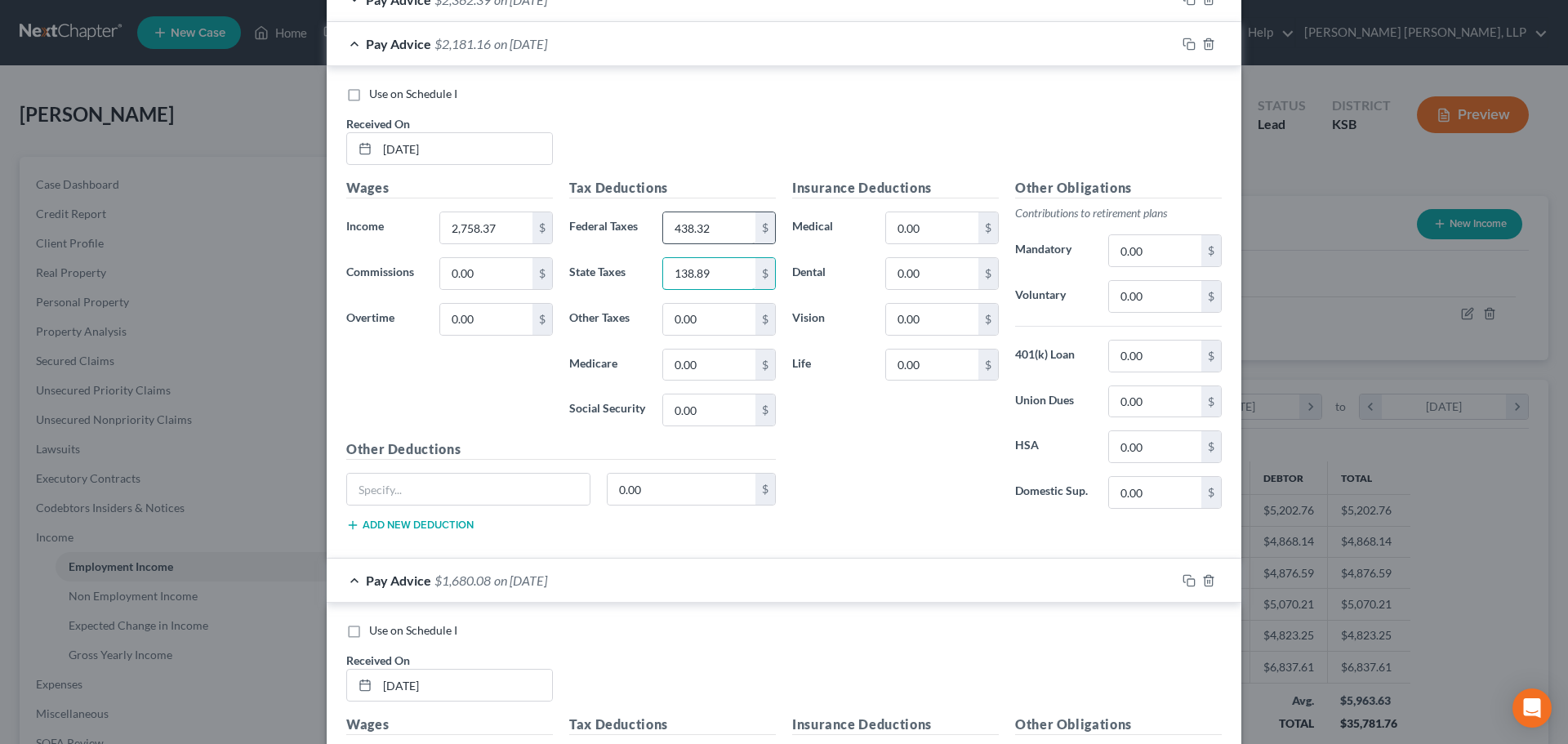
type input "138.89"
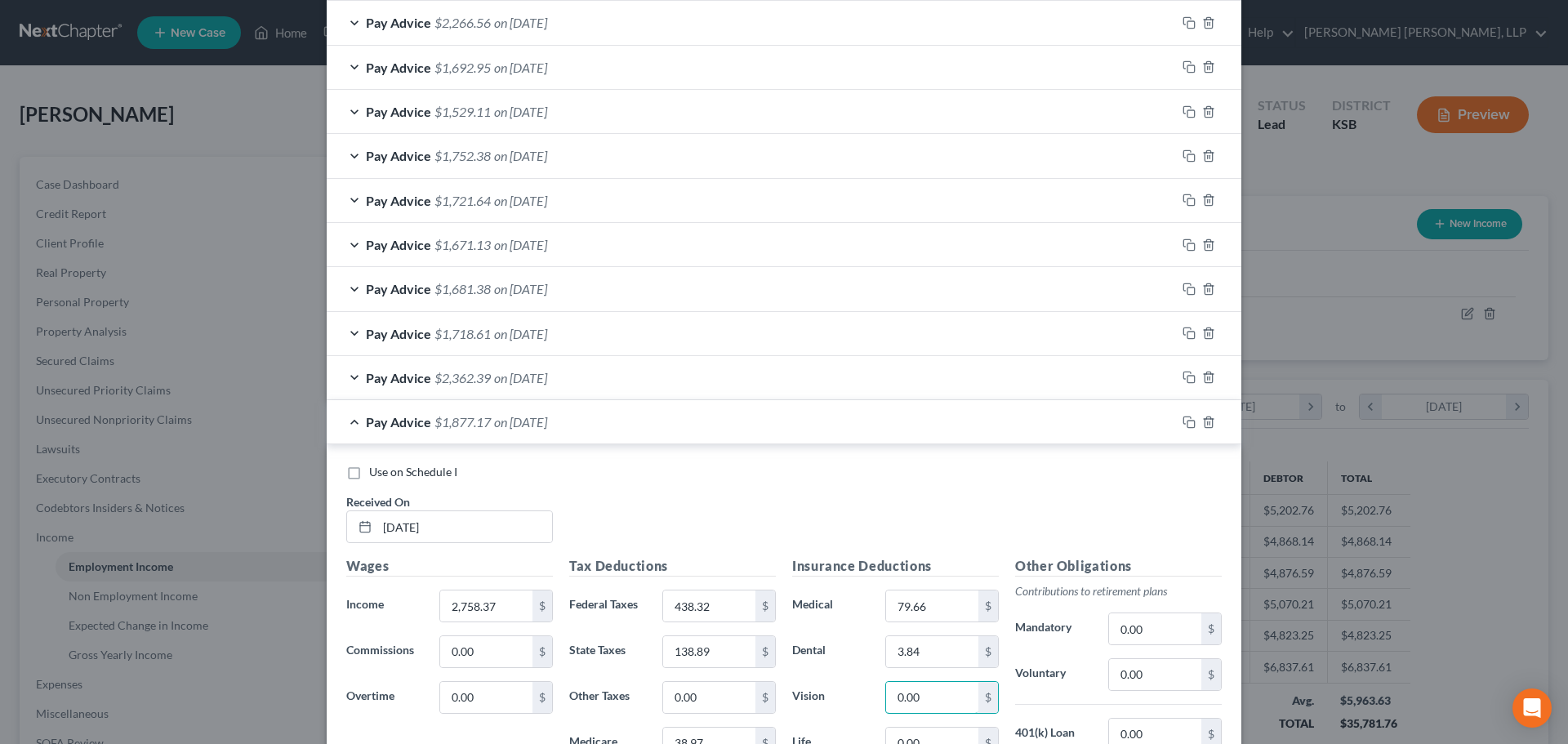
scroll to position [657, 0]
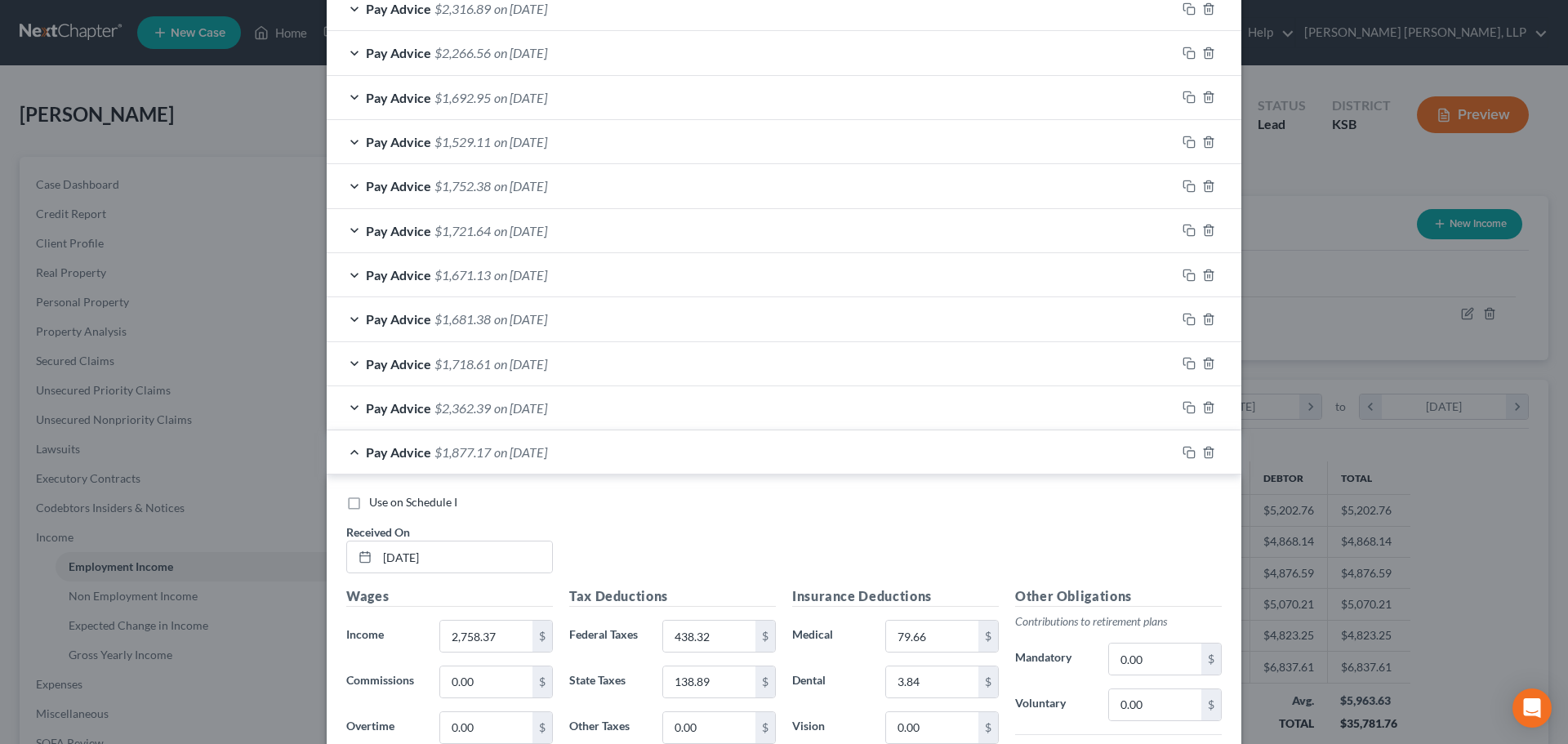
click at [536, 405] on span "on [DATE]" at bounding box center [520, 408] width 53 height 15
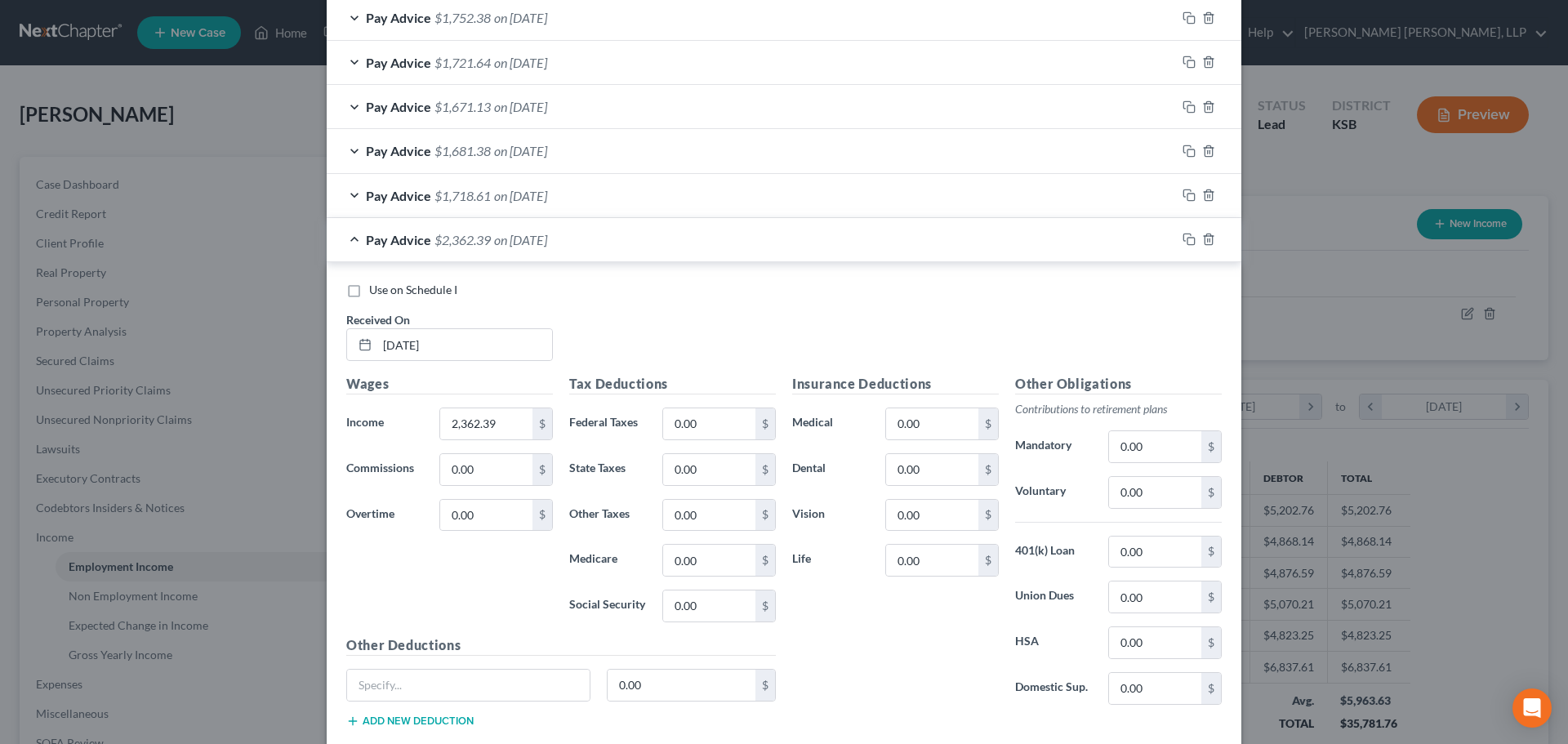
scroll to position [984, 0]
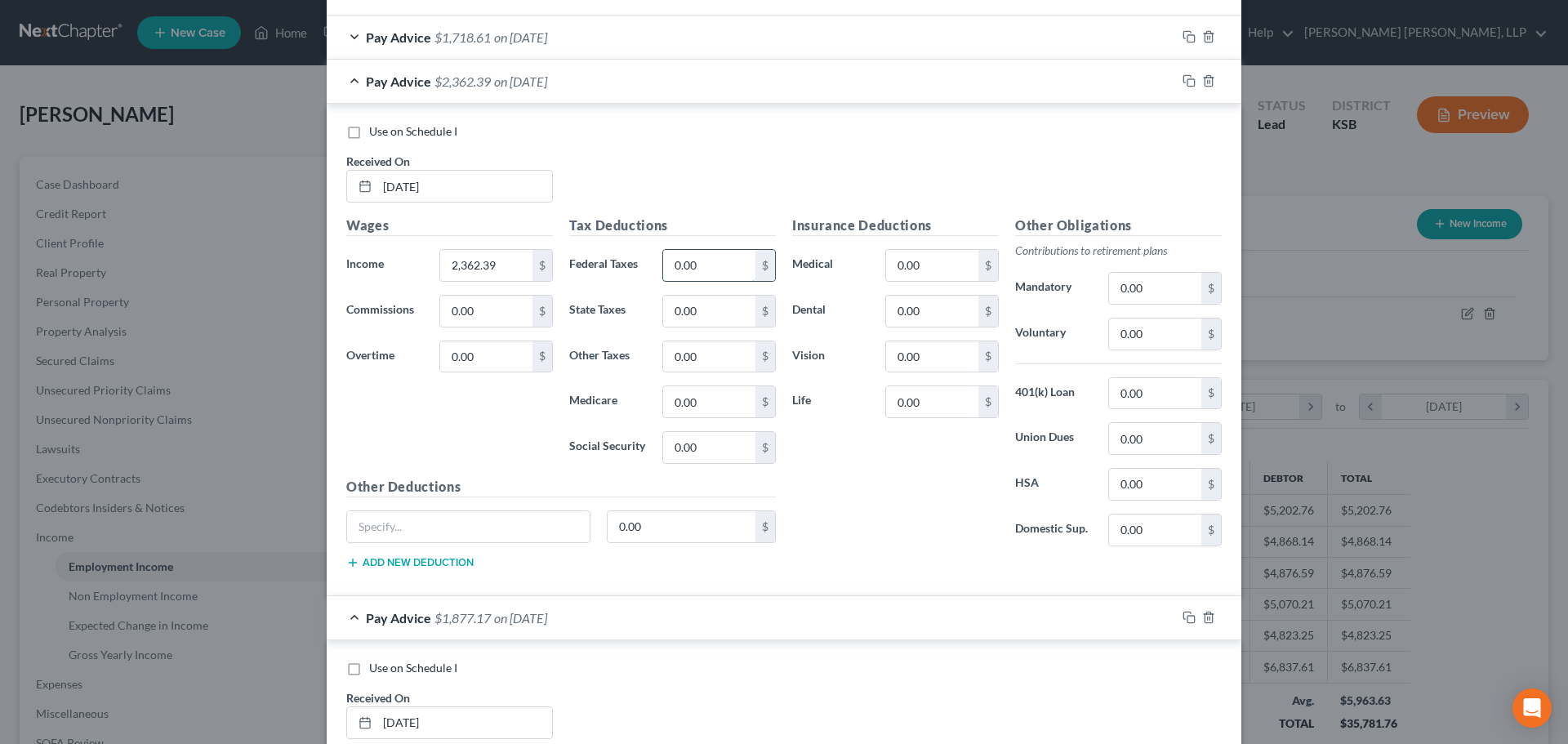
click at [716, 273] on input "0.00" at bounding box center [709, 265] width 92 height 31
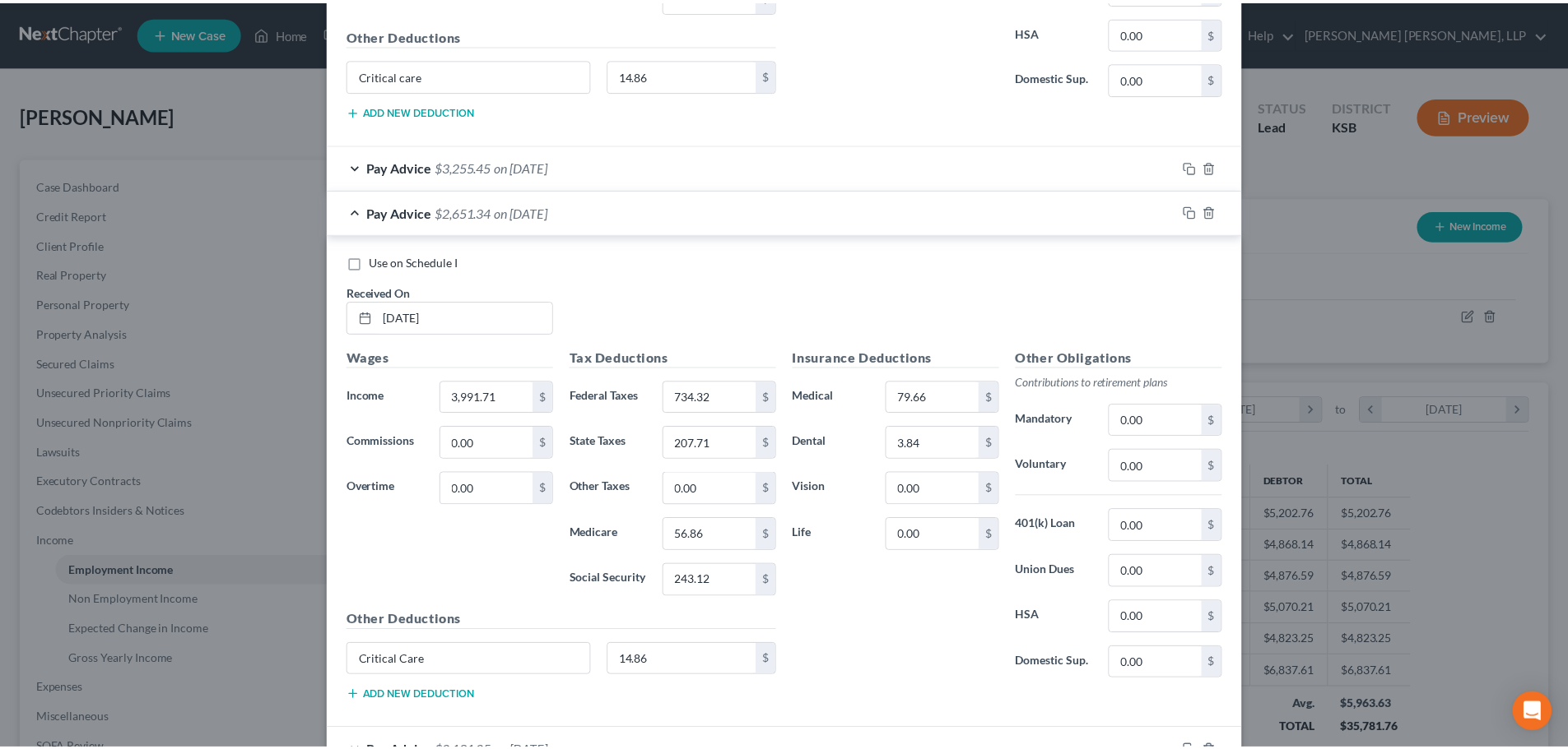
scroll to position [2641, 0]
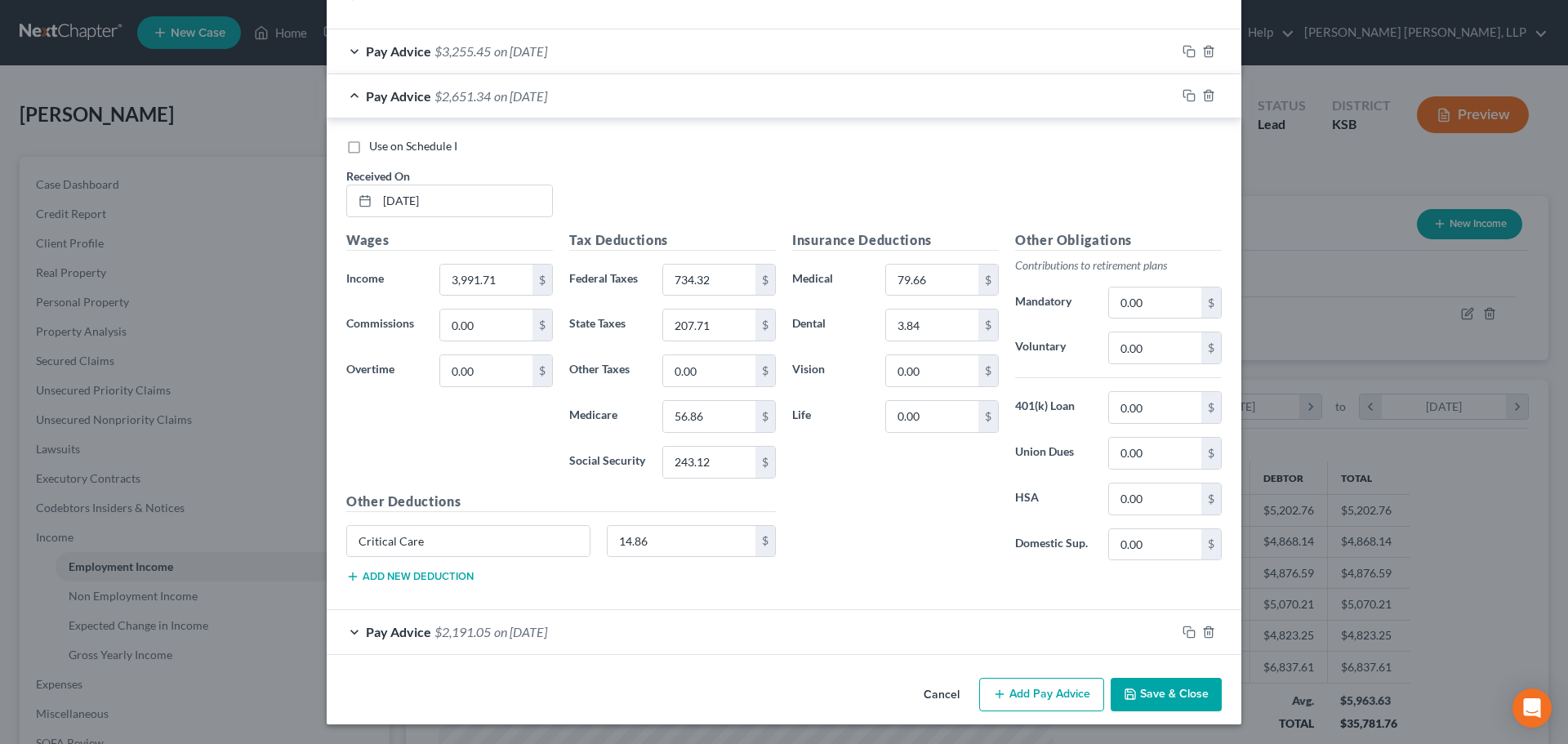
click at [1170, 704] on button "Save & Close" at bounding box center [1166, 695] width 111 height 34
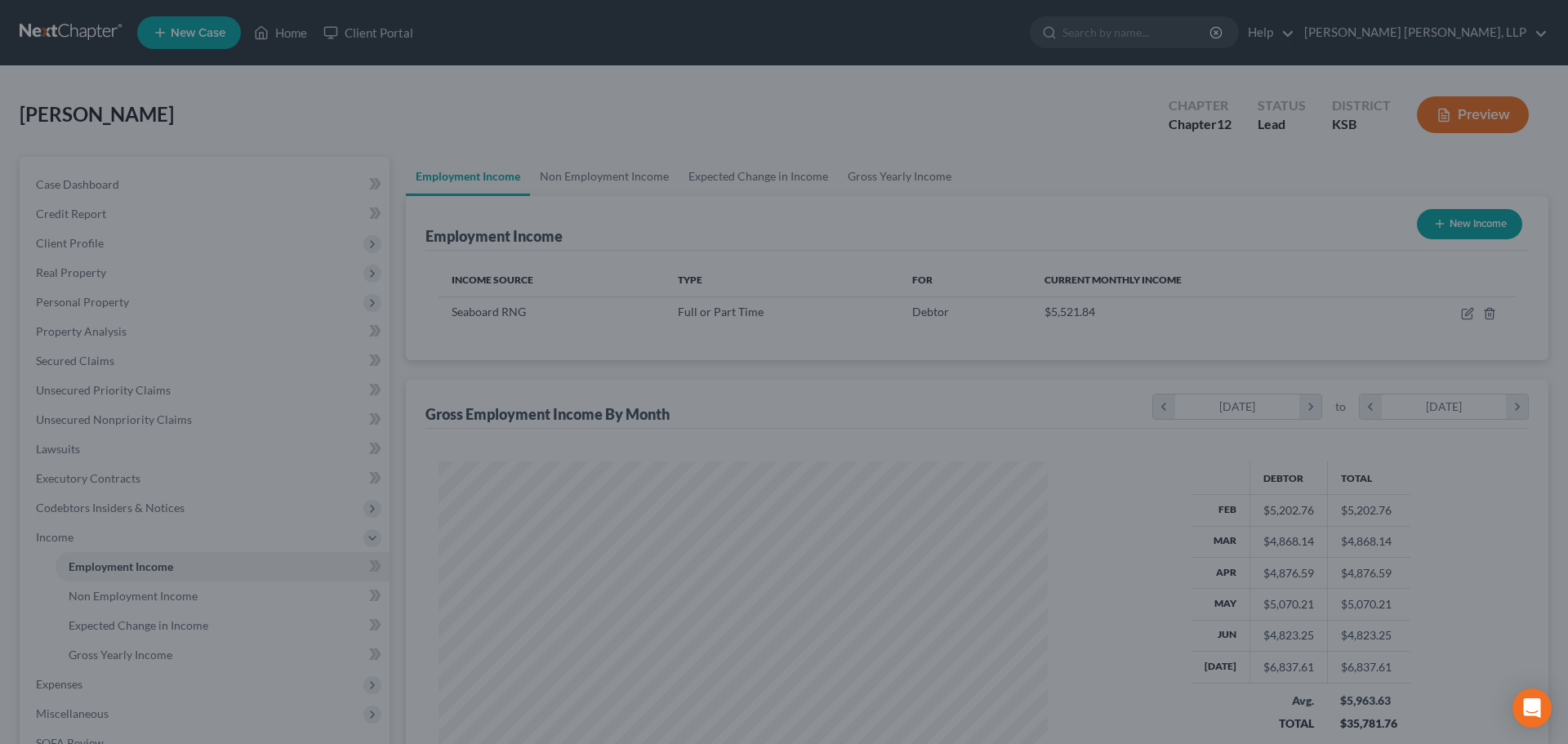
scroll to position [816545, 816071]
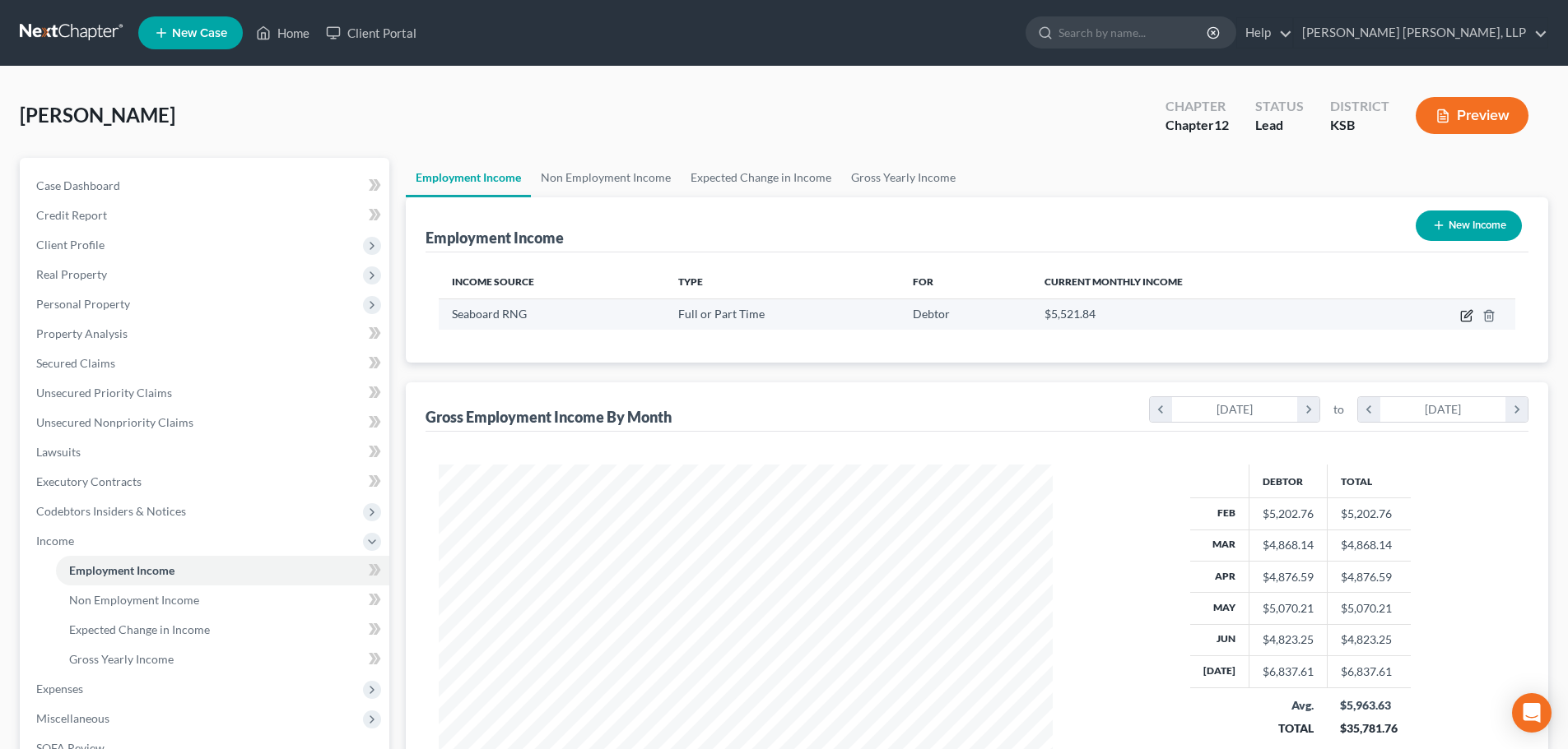
click at [1465, 318] on icon "button" at bounding box center [1467, 313] width 7 height 7
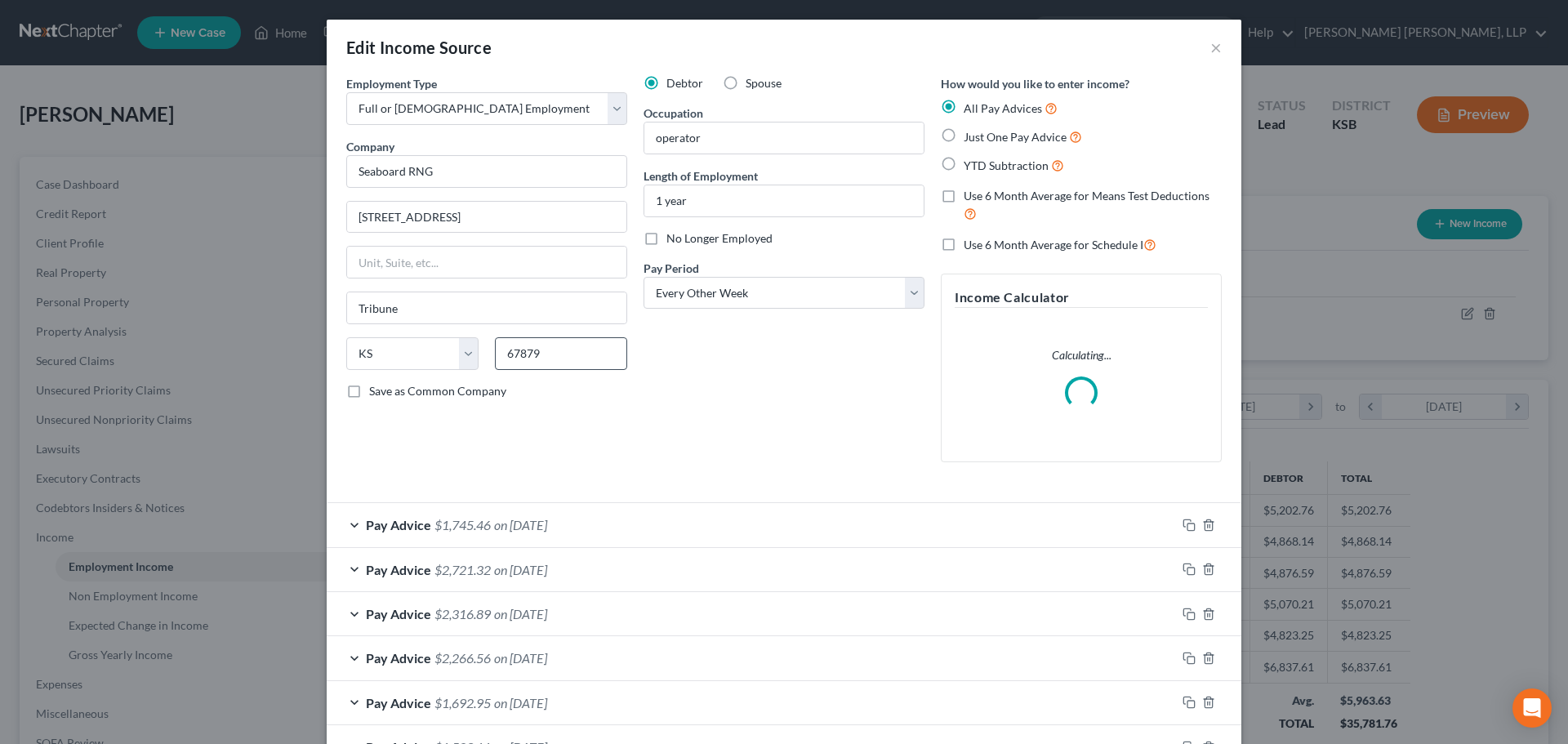
scroll to position [308, 647]
click at [435, 525] on span "$1,745.46" at bounding box center [463, 524] width 56 height 15
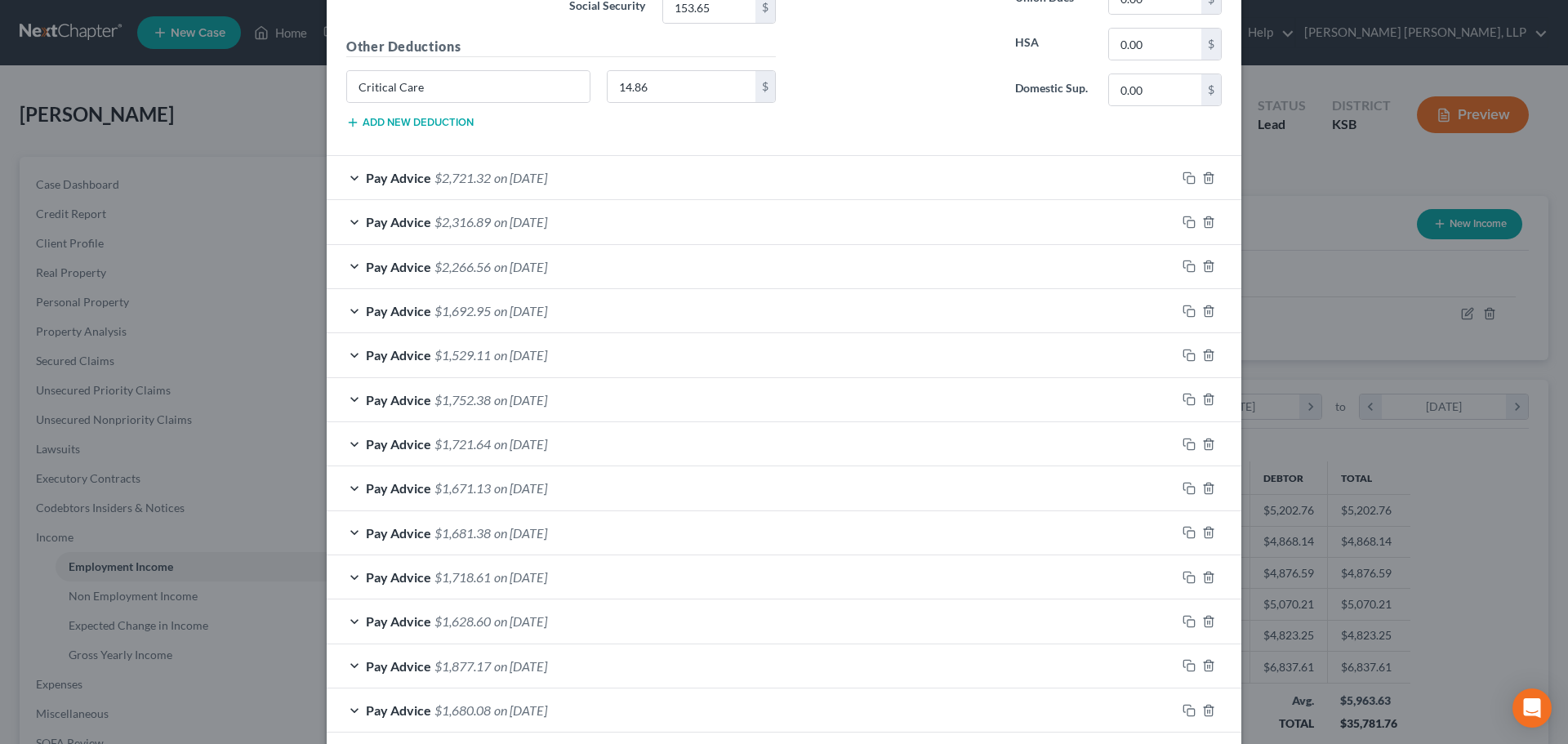
scroll to position [898, 0]
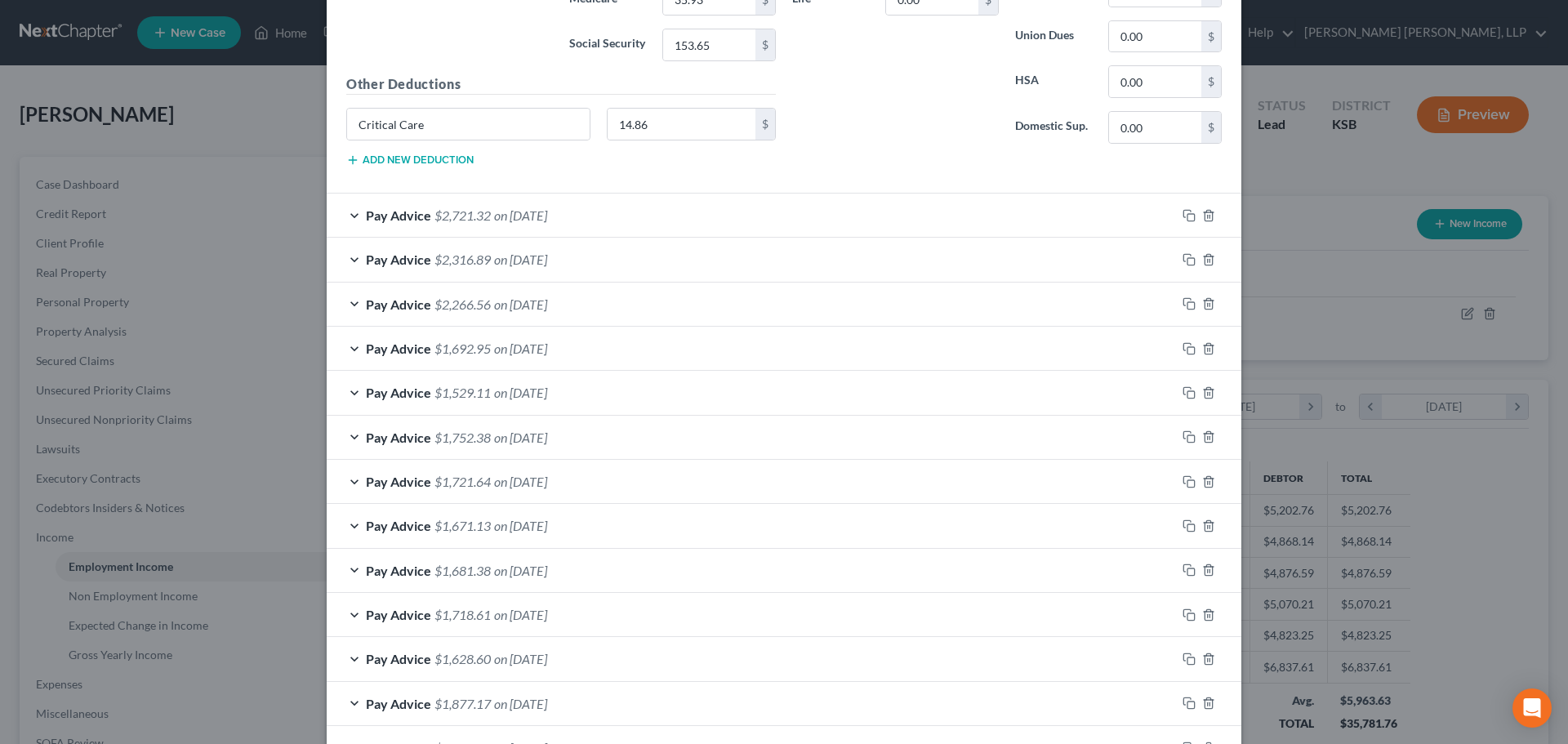
click at [472, 211] on span "$2,721.32" at bounding box center [463, 215] width 56 height 15
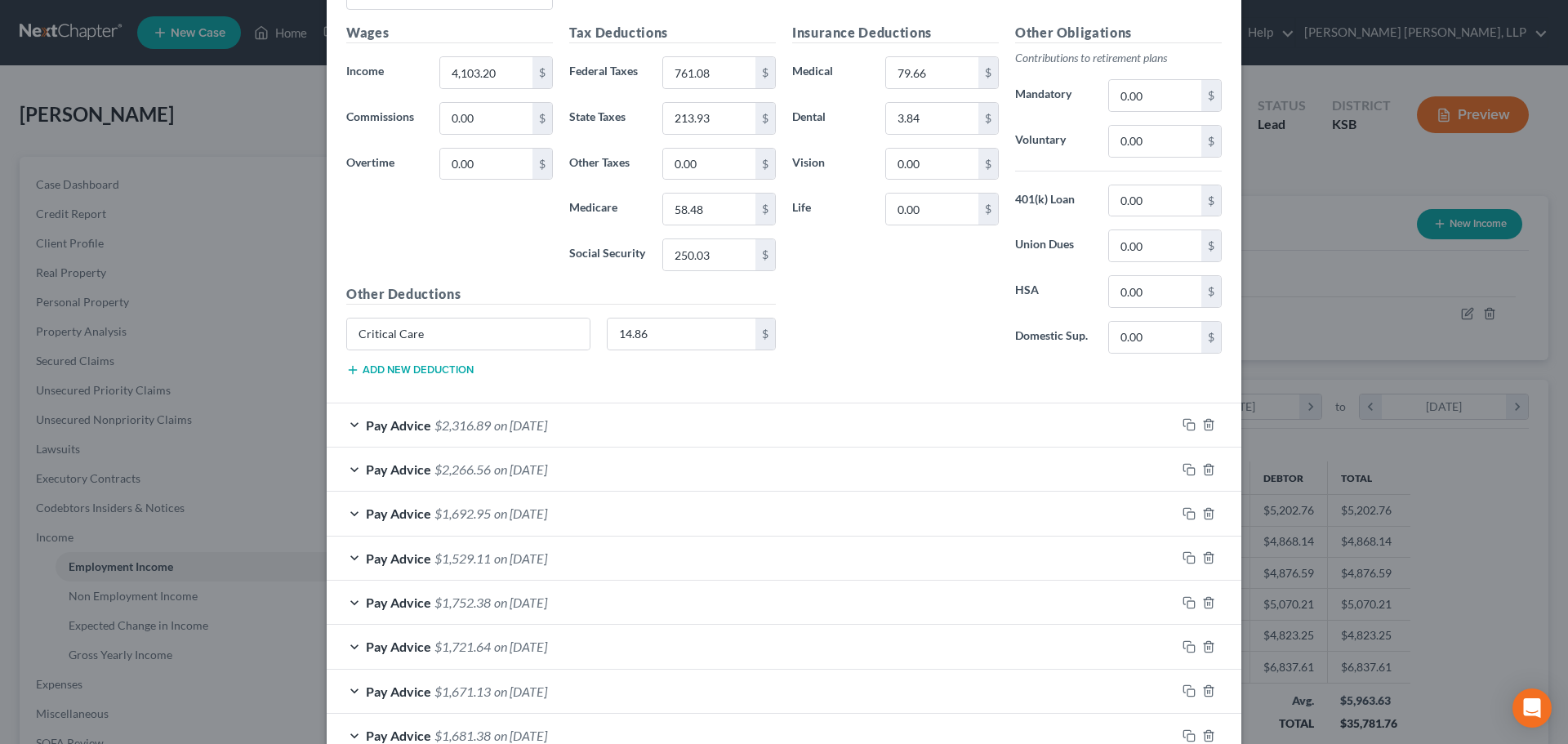
scroll to position [1144, 0]
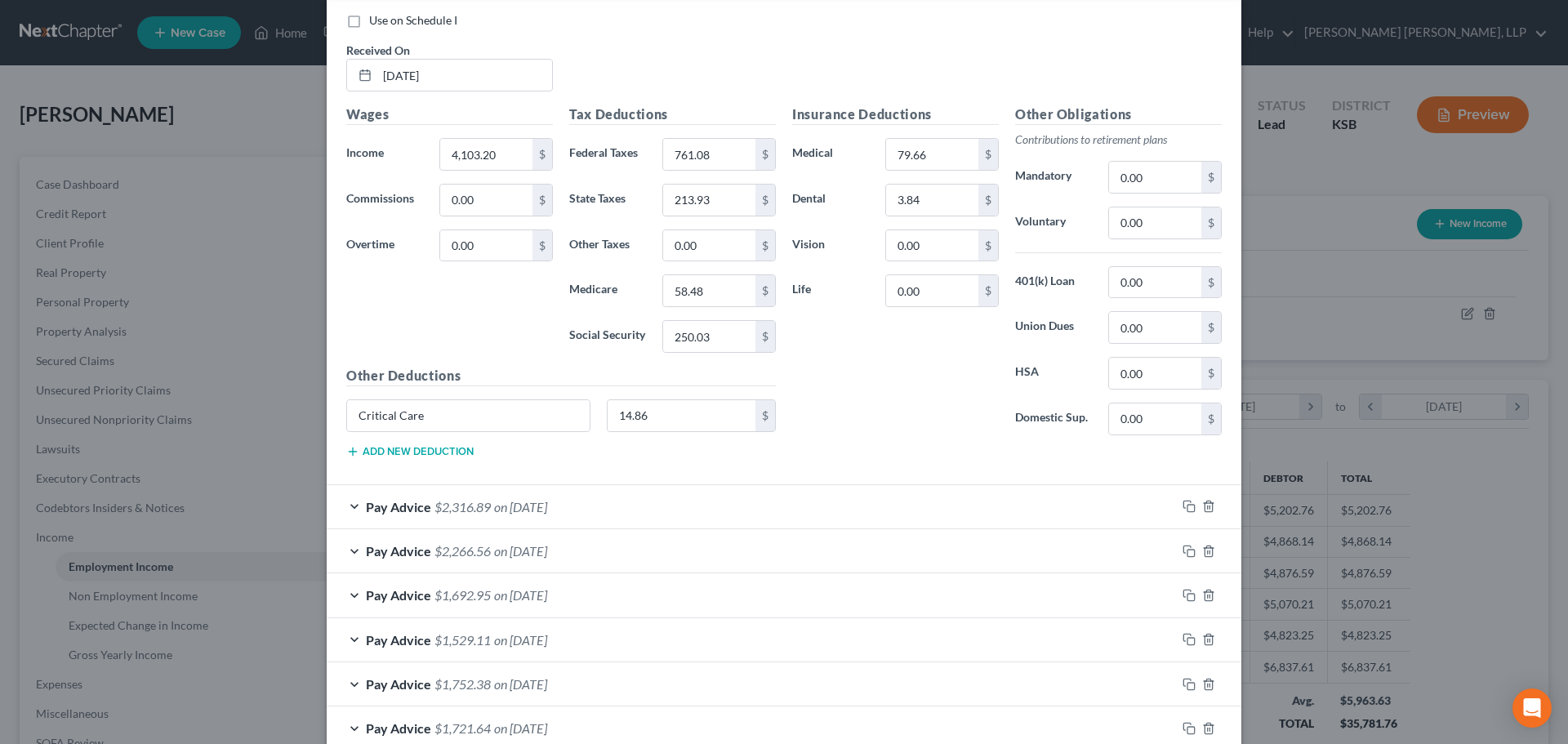
click at [500, 510] on span "on [DATE]" at bounding box center [520, 506] width 53 height 15
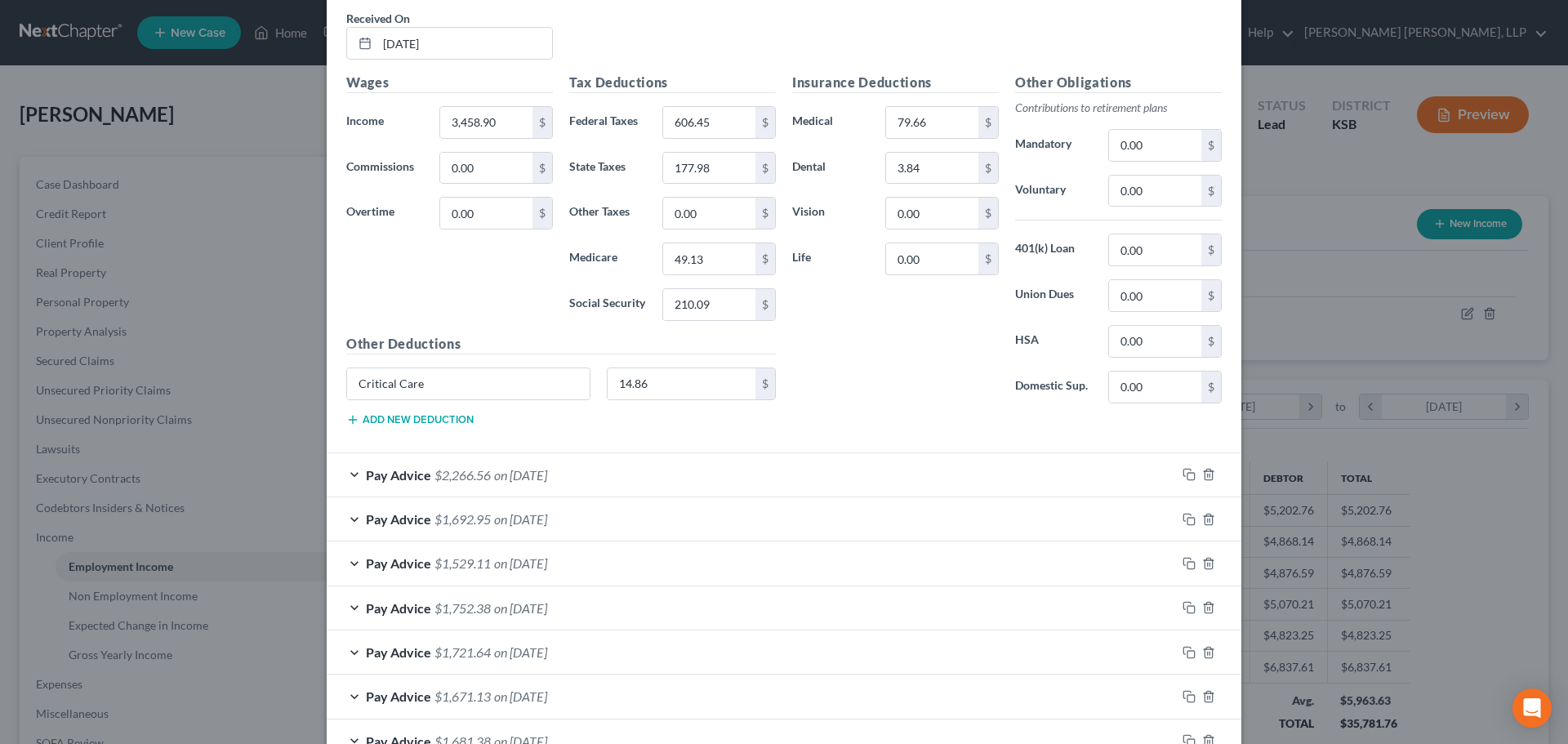
scroll to position [1797, 0]
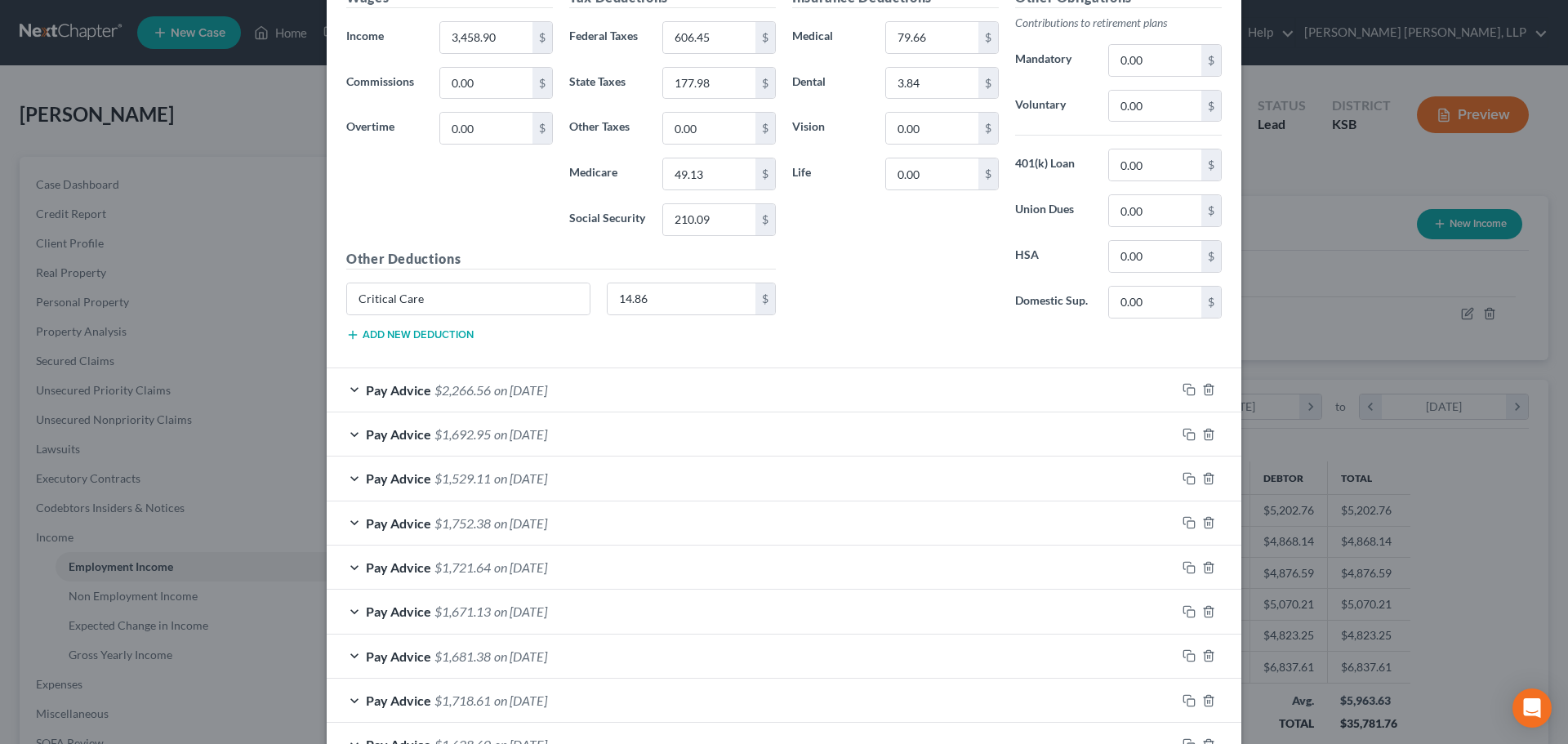
click at [450, 391] on span "$2,266.56" at bounding box center [463, 390] width 56 height 15
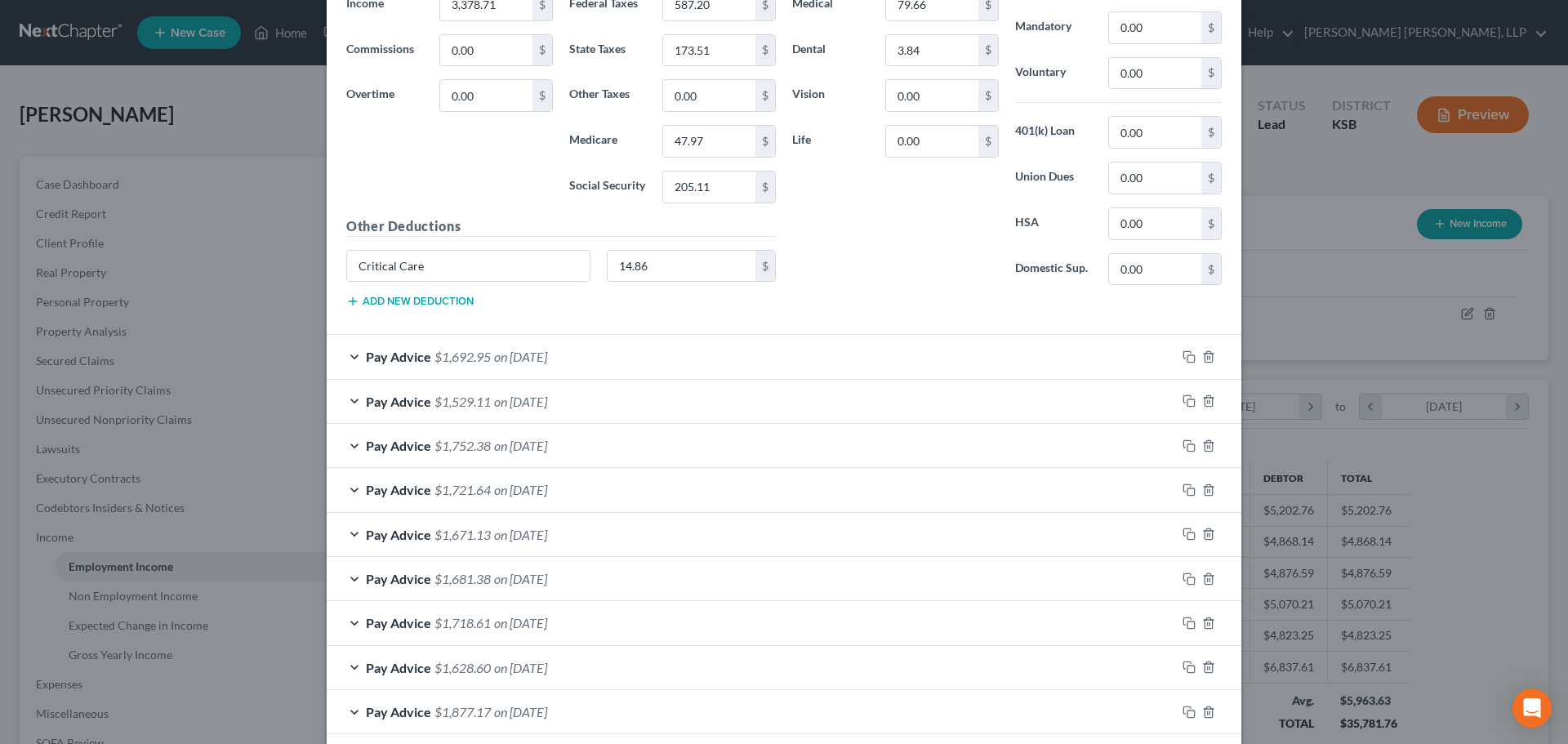
scroll to position [2369, 0]
click at [463, 353] on span "$1,692.95" at bounding box center [463, 354] width 56 height 15
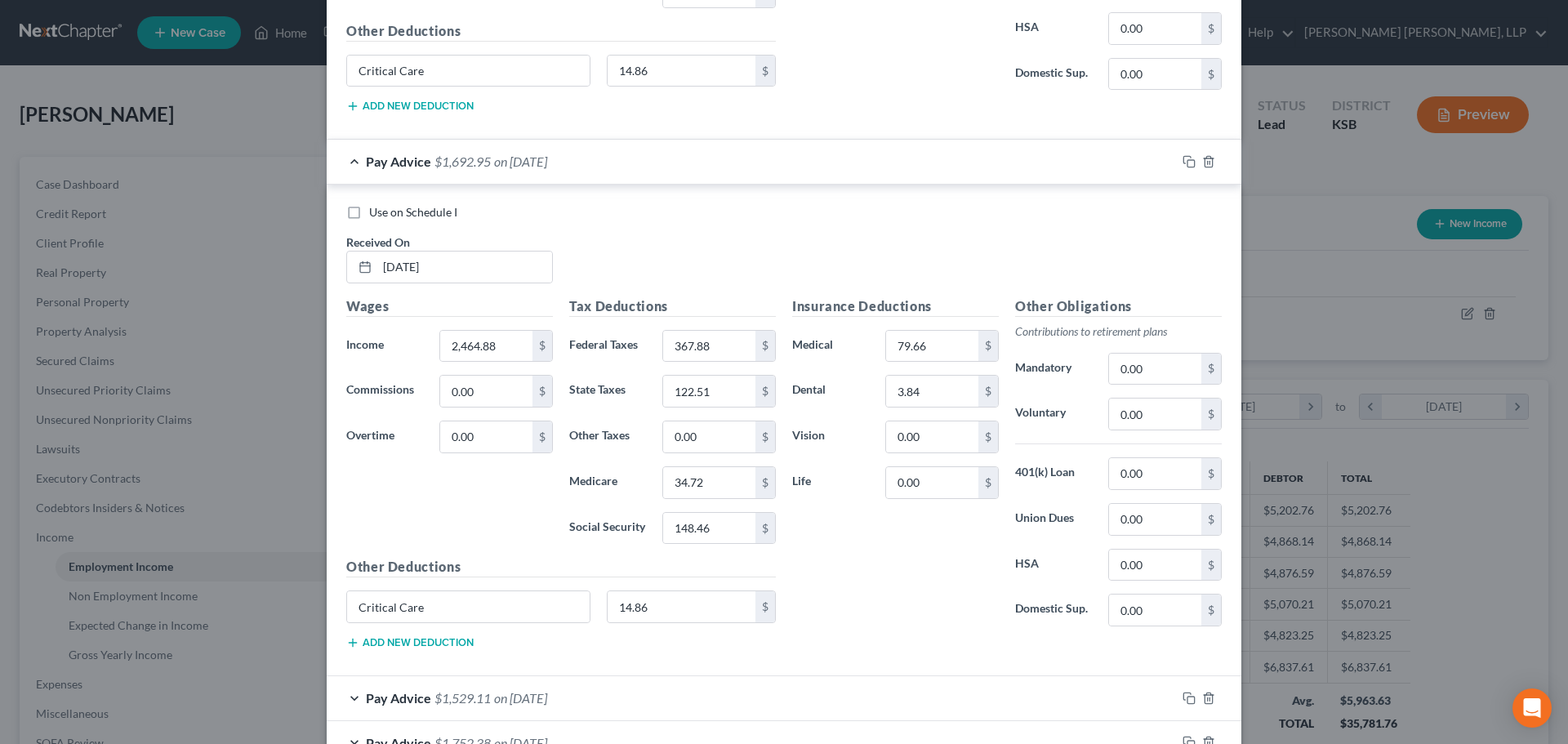
scroll to position [2696, 0]
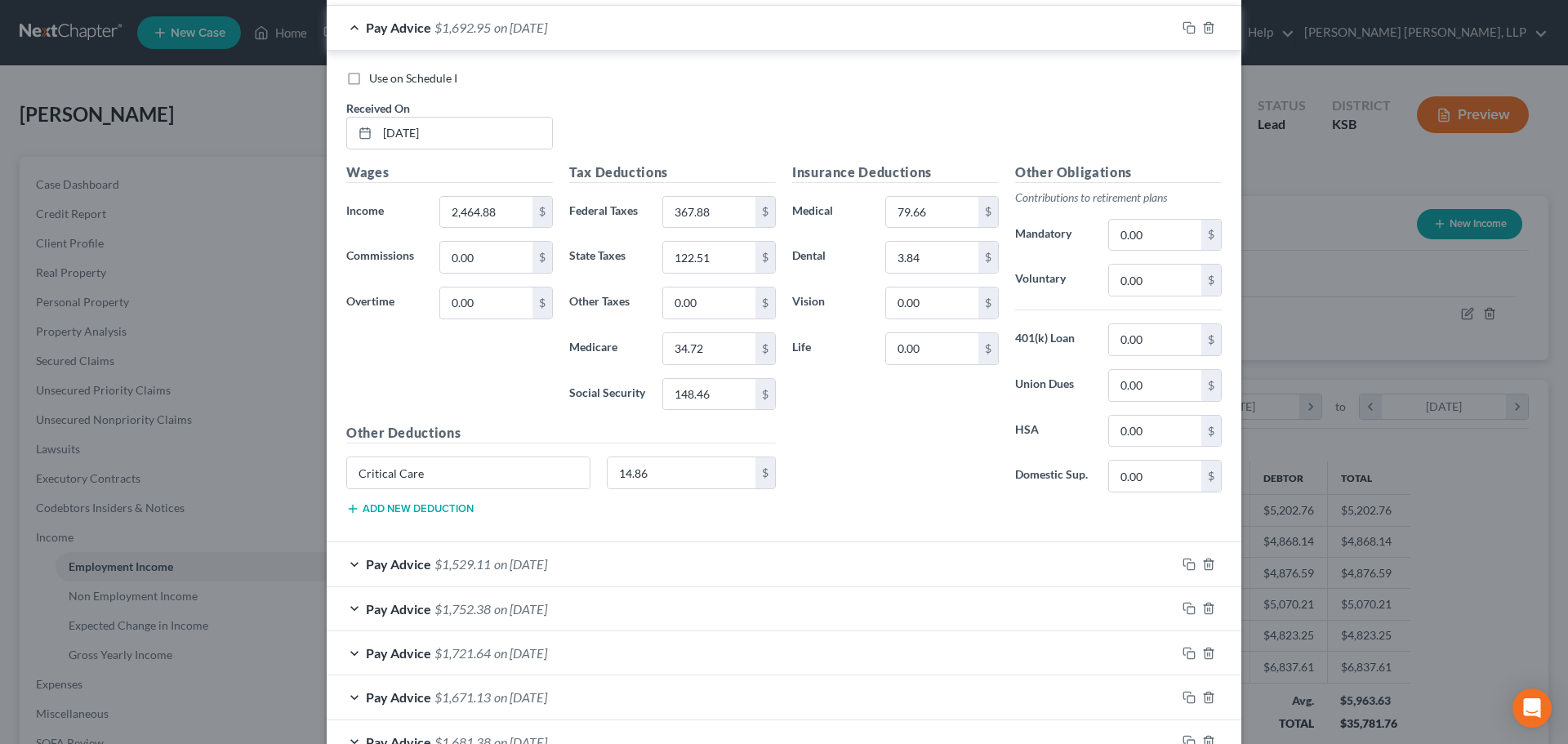
click at [462, 561] on span "$1,529.11" at bounding box center [463, 564] width 56 height 15
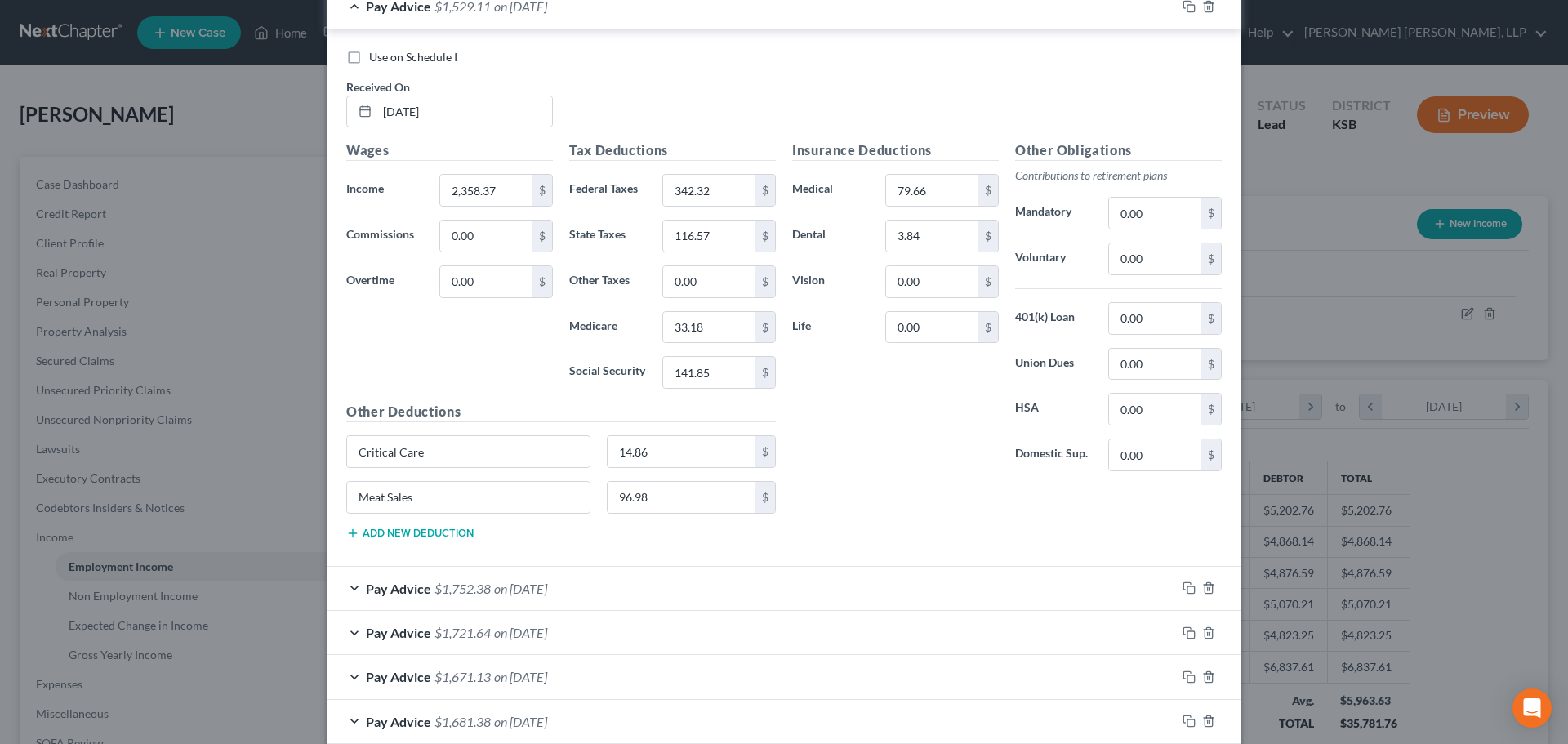
scroll to position [3349, 0]
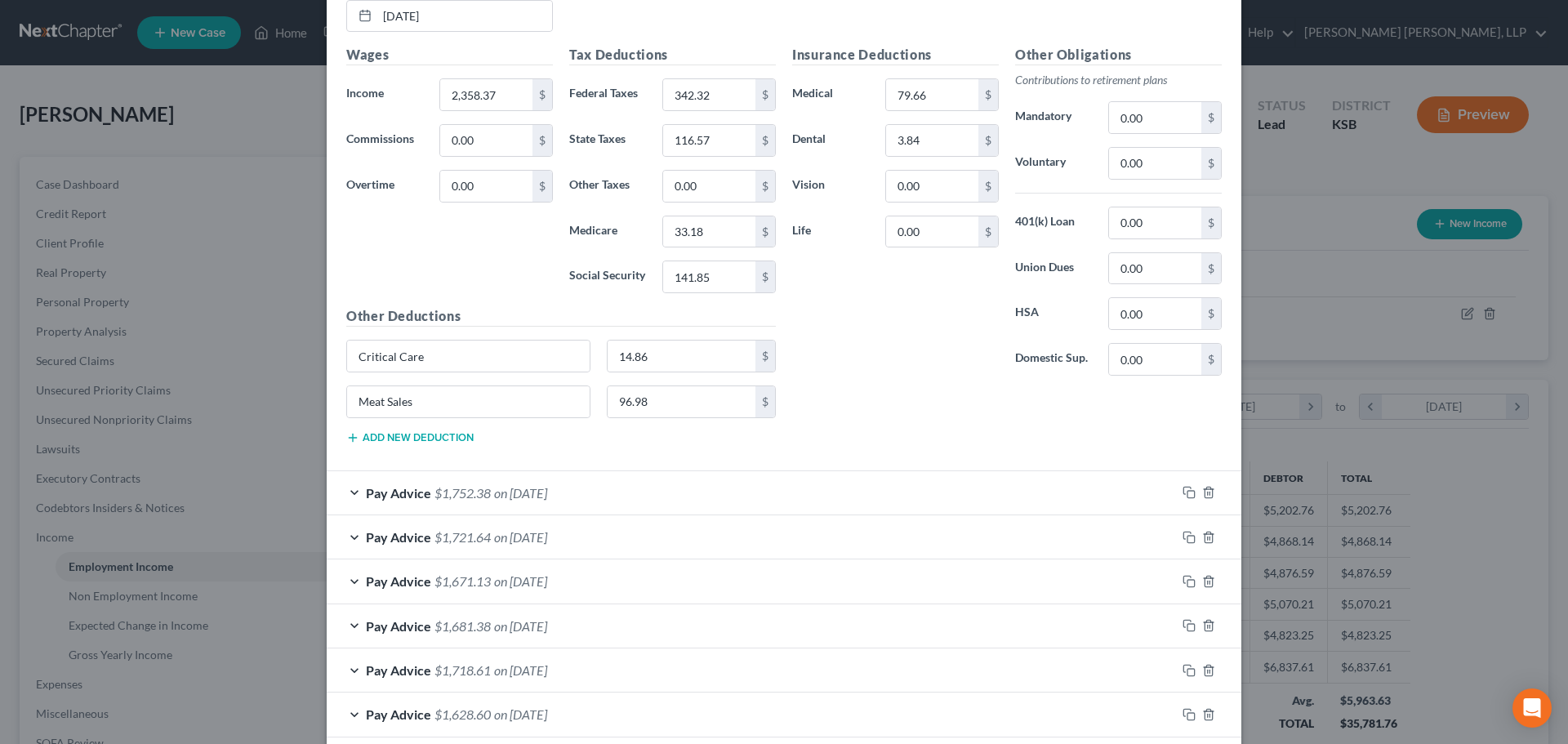
click at [446, 493] on span "$1,752.38" at bounding box center [463, 492] width 56 height 15
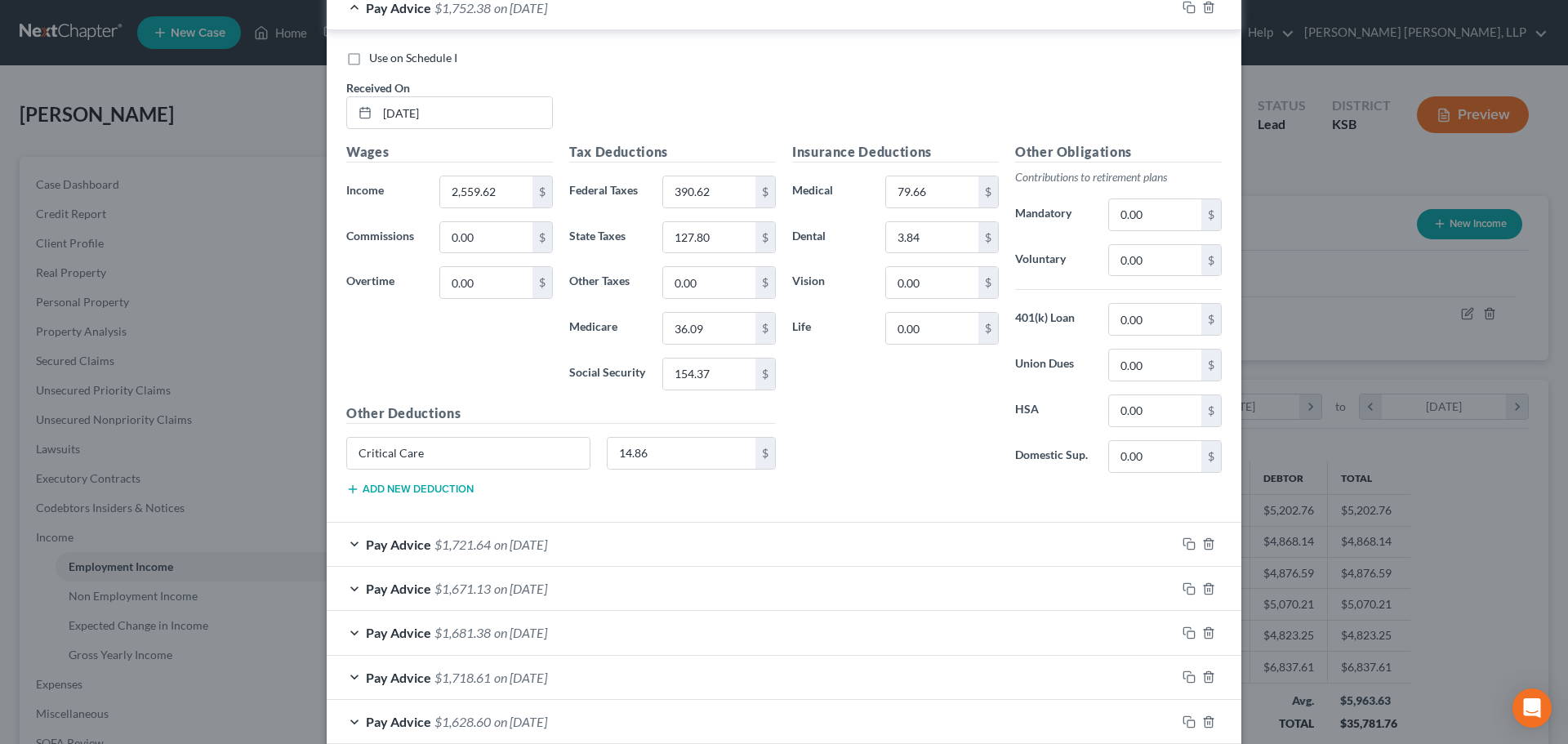
scroll to position [3839, 0]
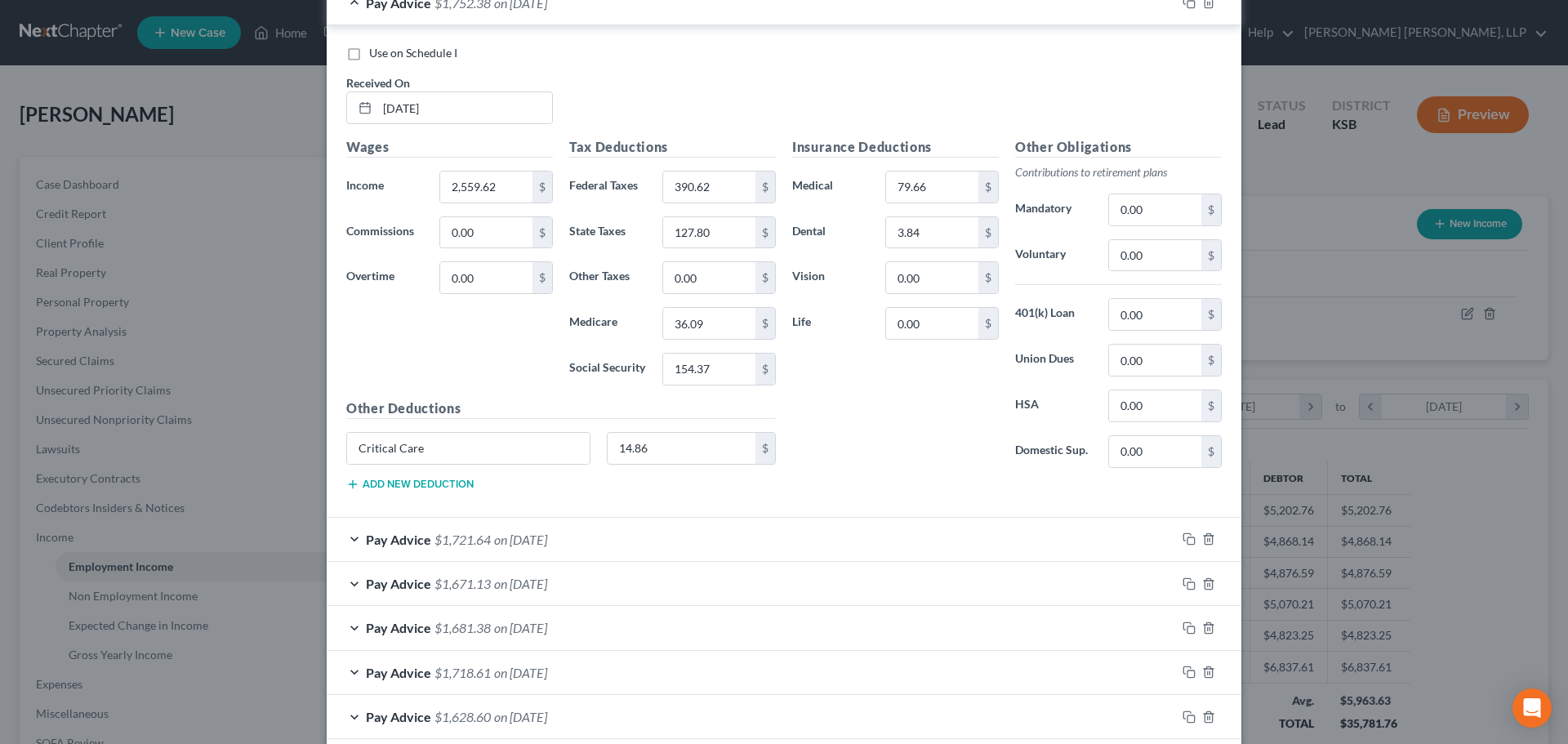
click at [449, 537] on span "$1,721.64" at bounding box center [463, 539] width 56 height 15
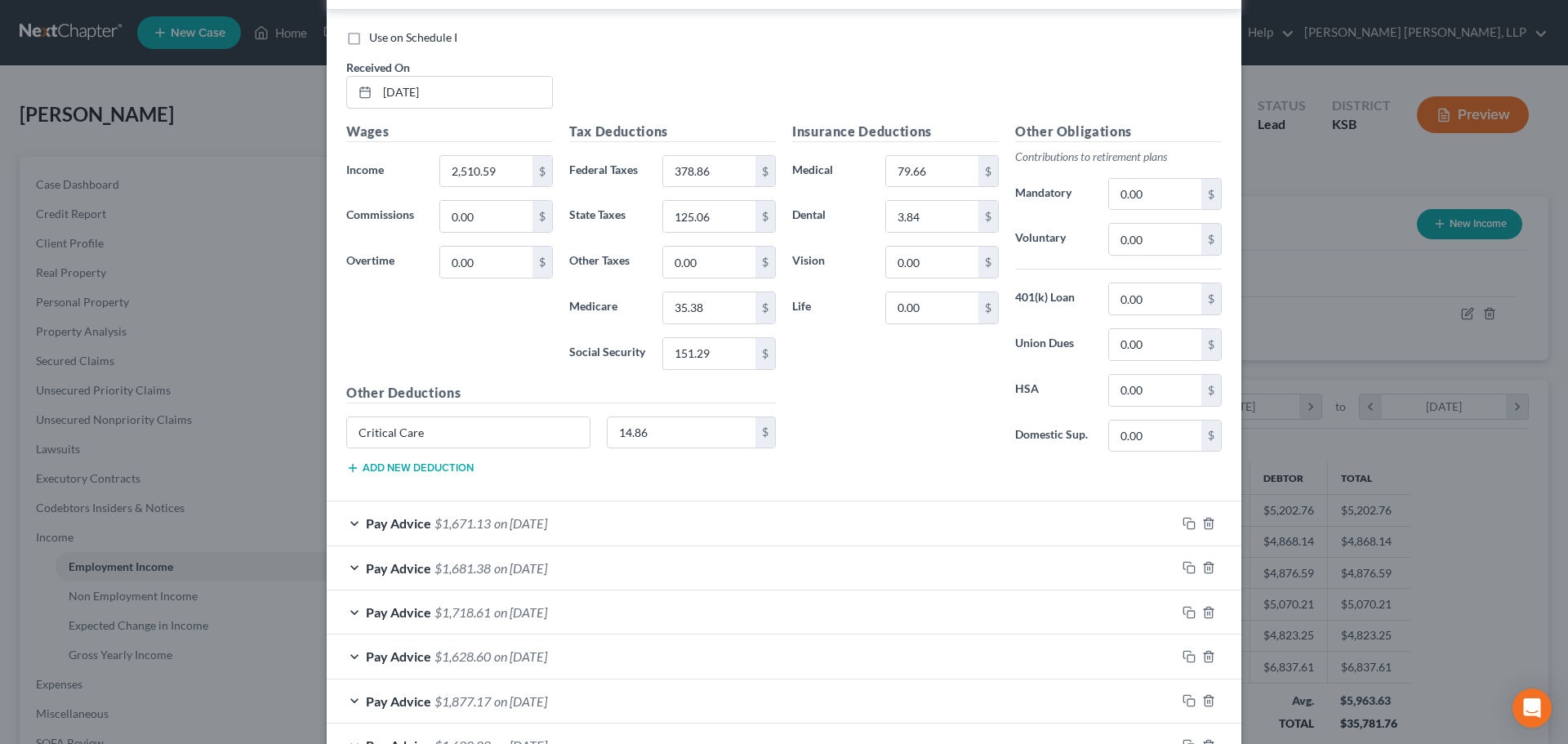
scroll to position [4411, 0]
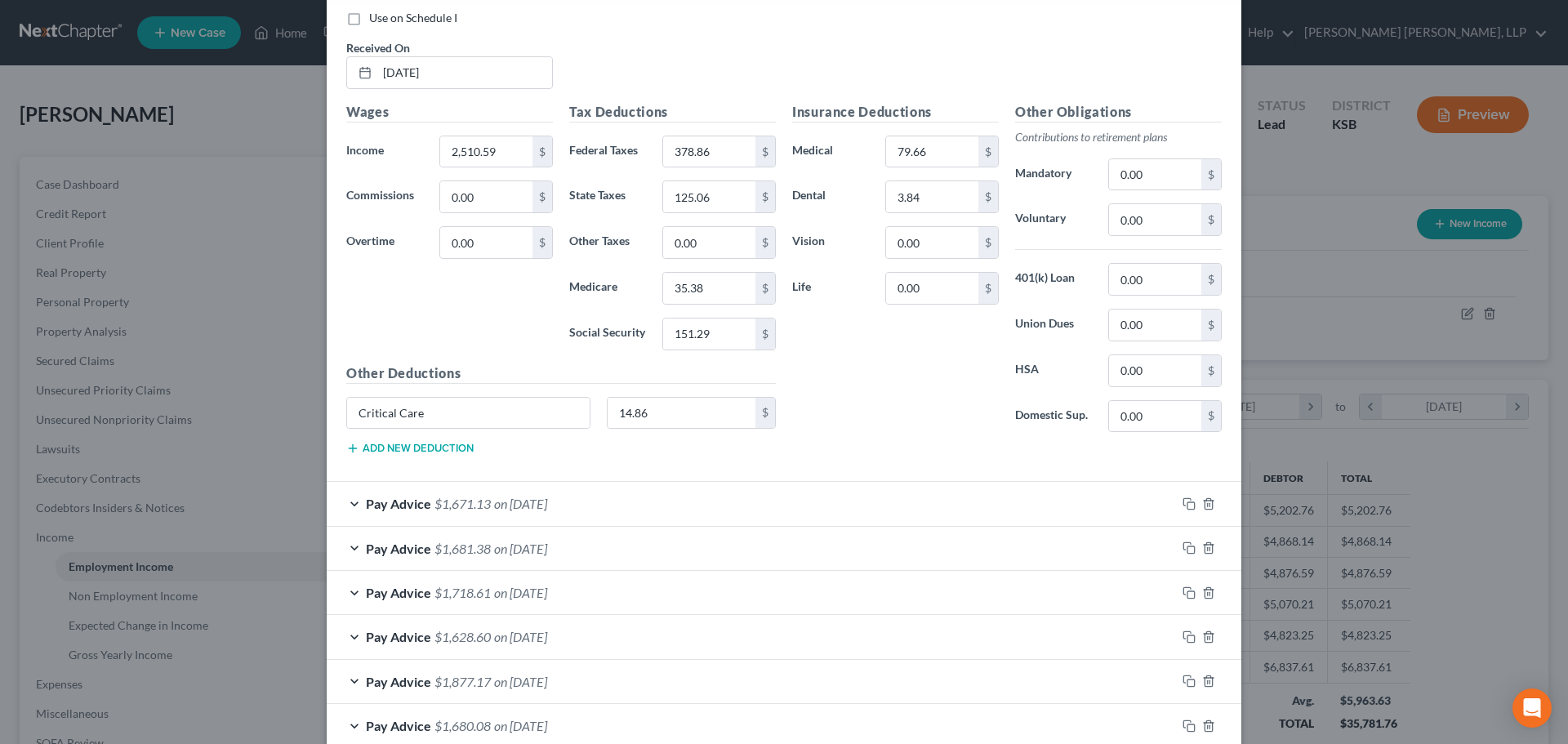
click at [446, 499] on span "$1,671.13" at bounding box center [463, 503] width 56 height 15
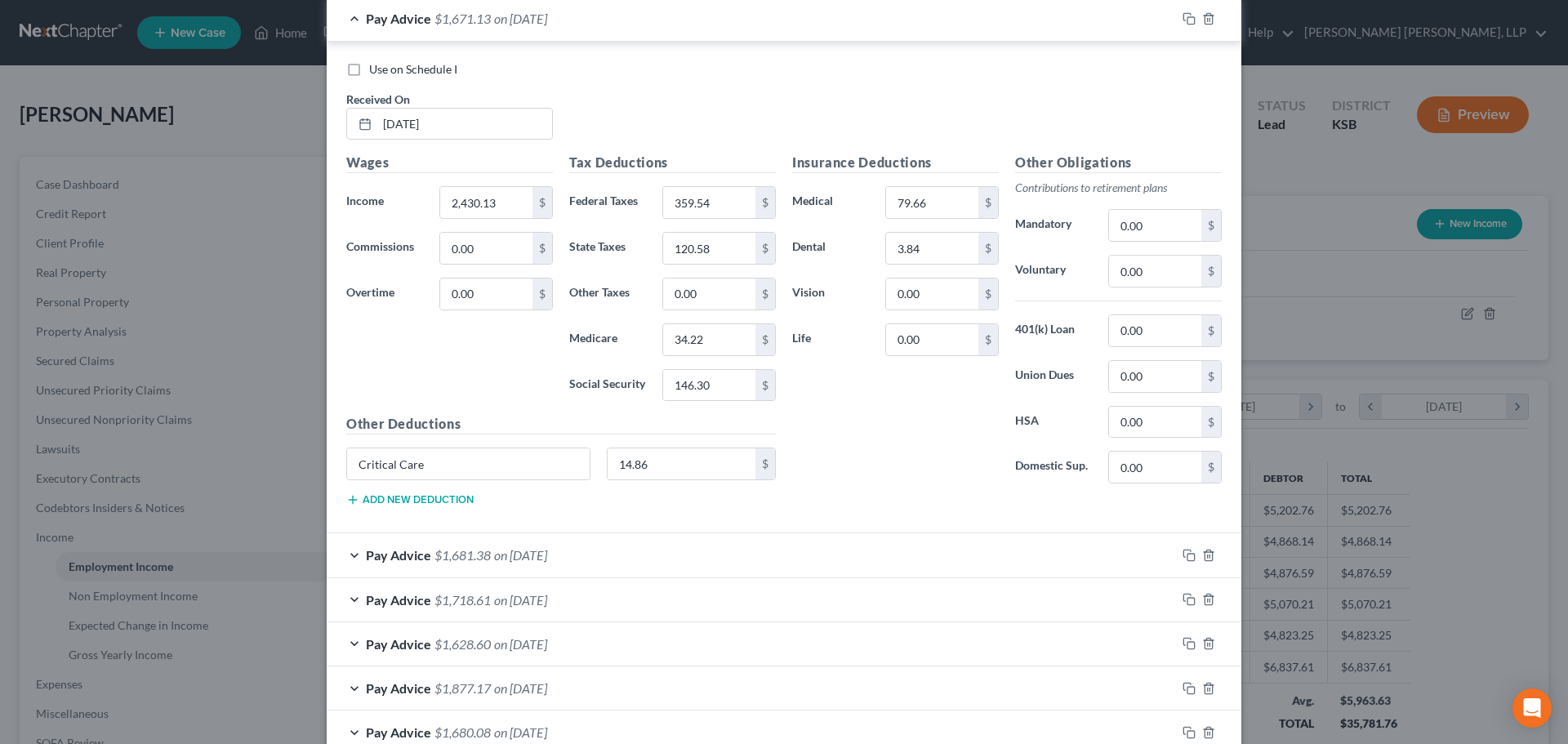
scroll to position [4901, 0]
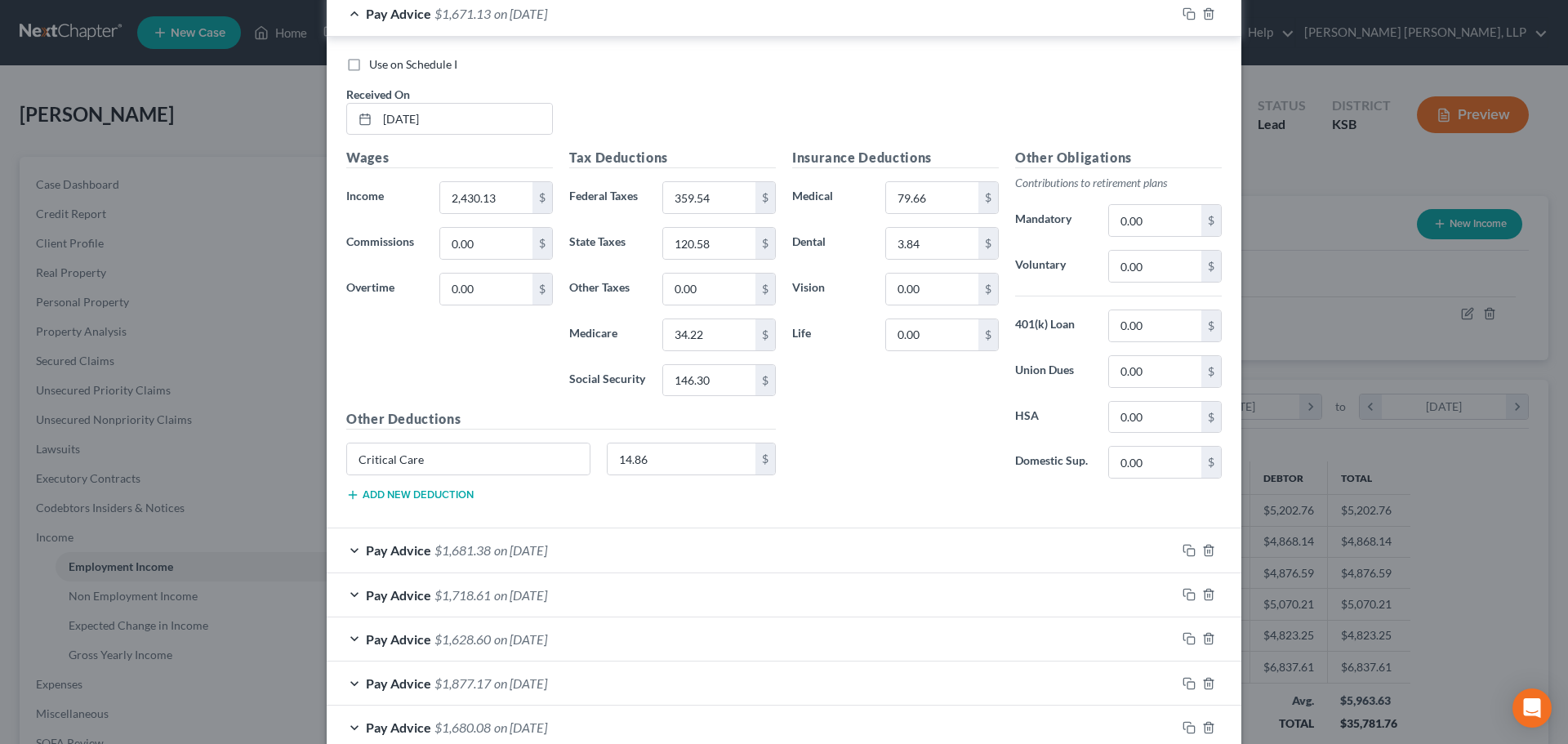
click at [454, 552] on span "$1,681.38" at bounding box center [463, 549] width 56 height 15
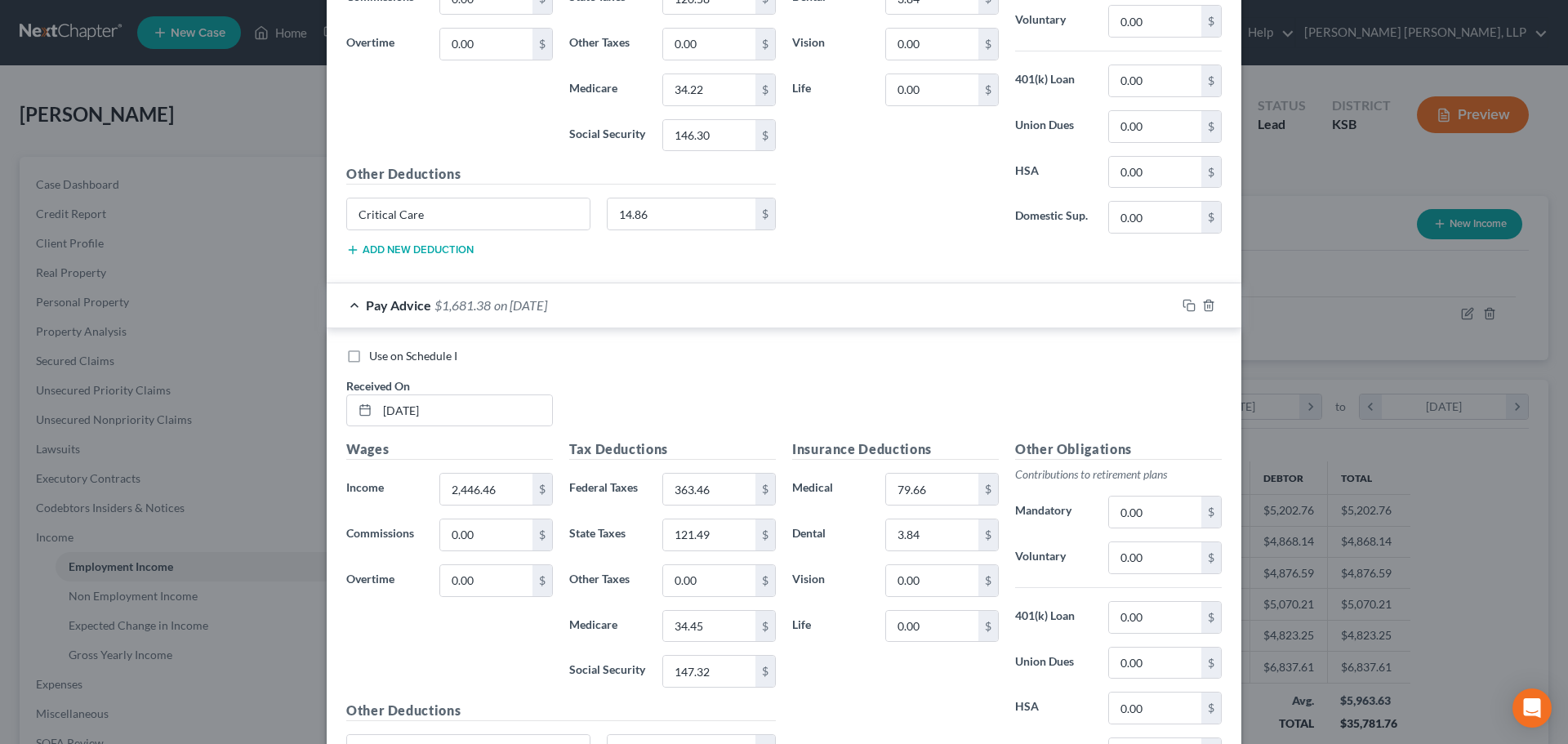
scroll to position [5310, 0]
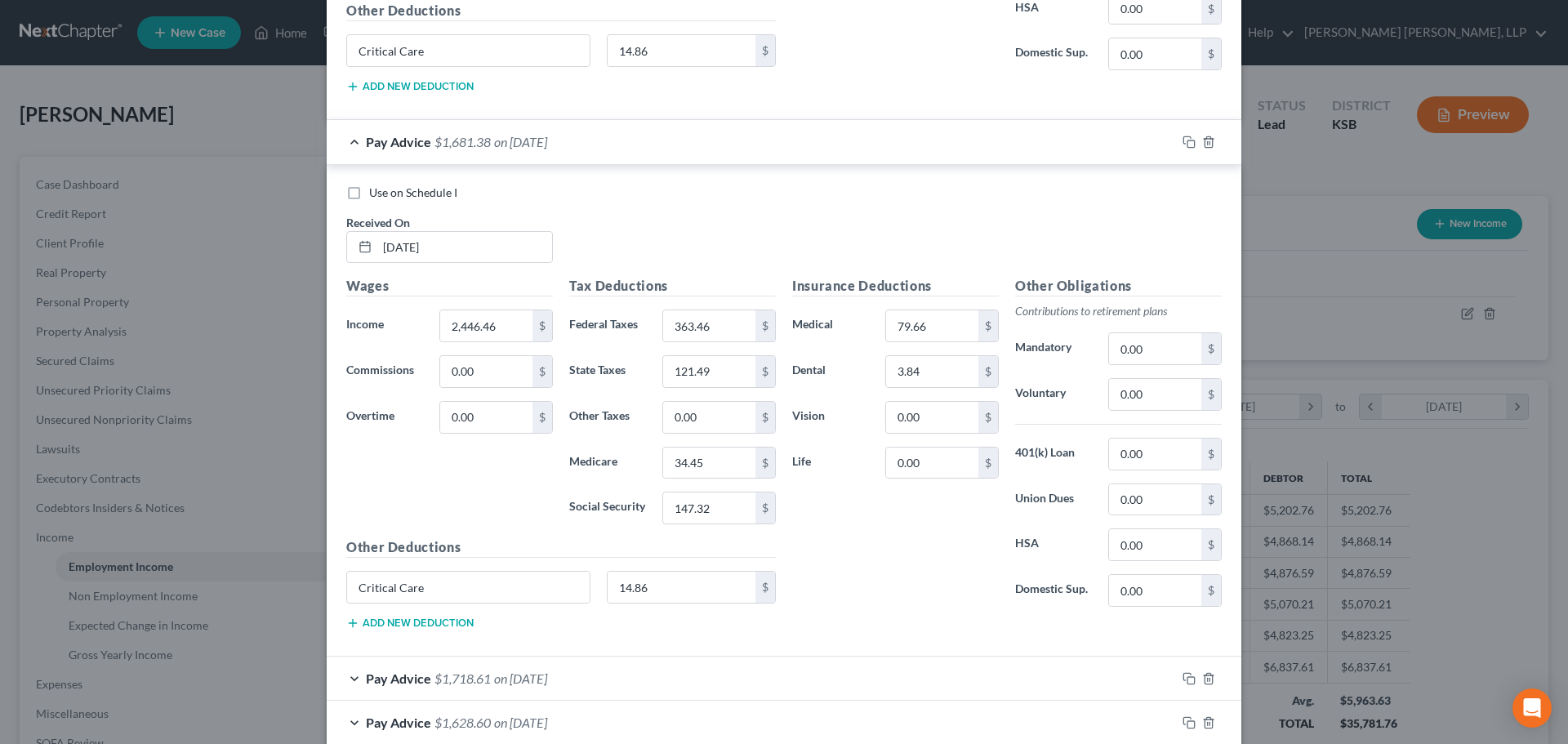
click at [458, 676] on span "$1,718.61" at bounding box center [463, 678] width 56 height 15
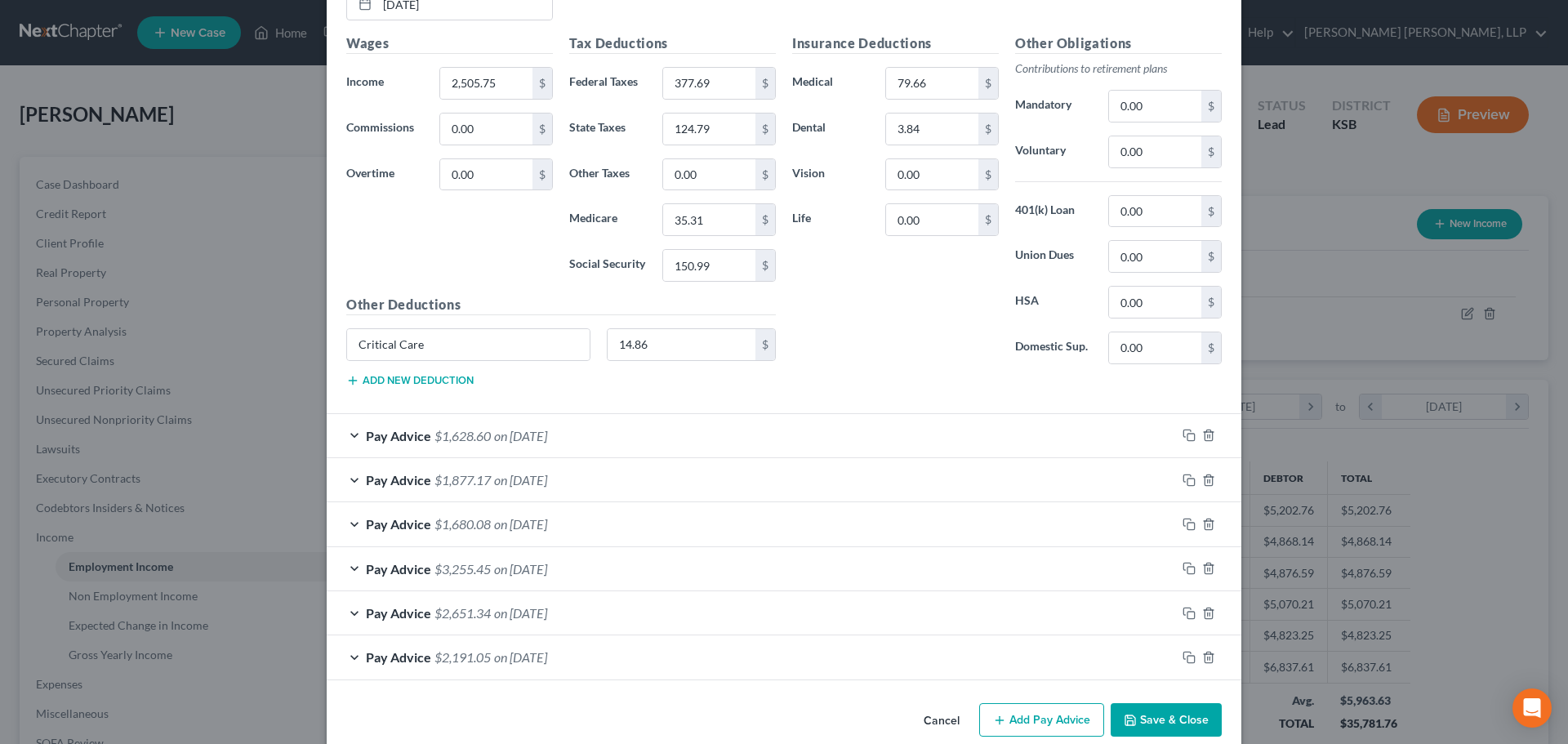
scroll to position [6114, 0]
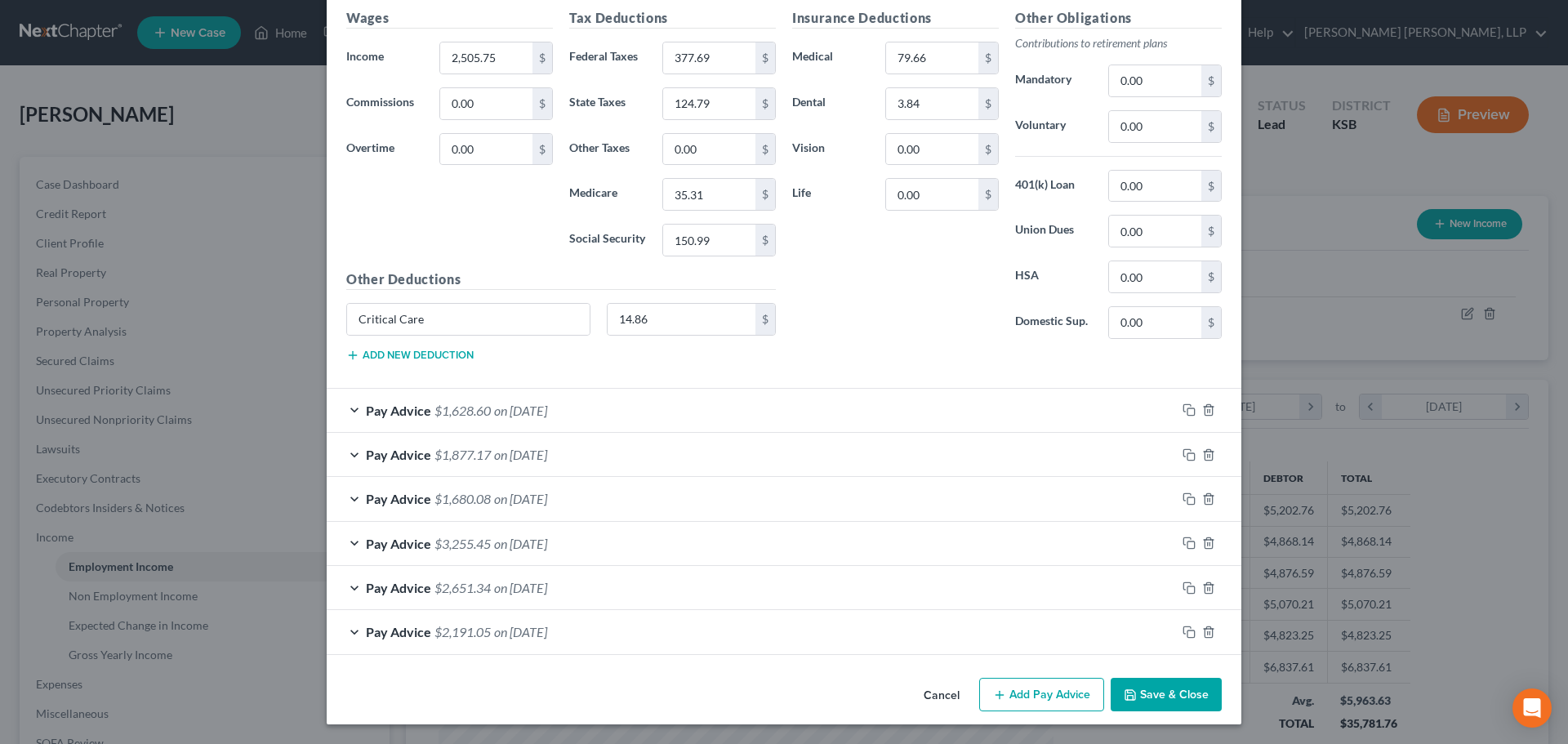
click at [460, 414] on span "$1,628.60" at bounding box center [463, 410] width 56 height 15
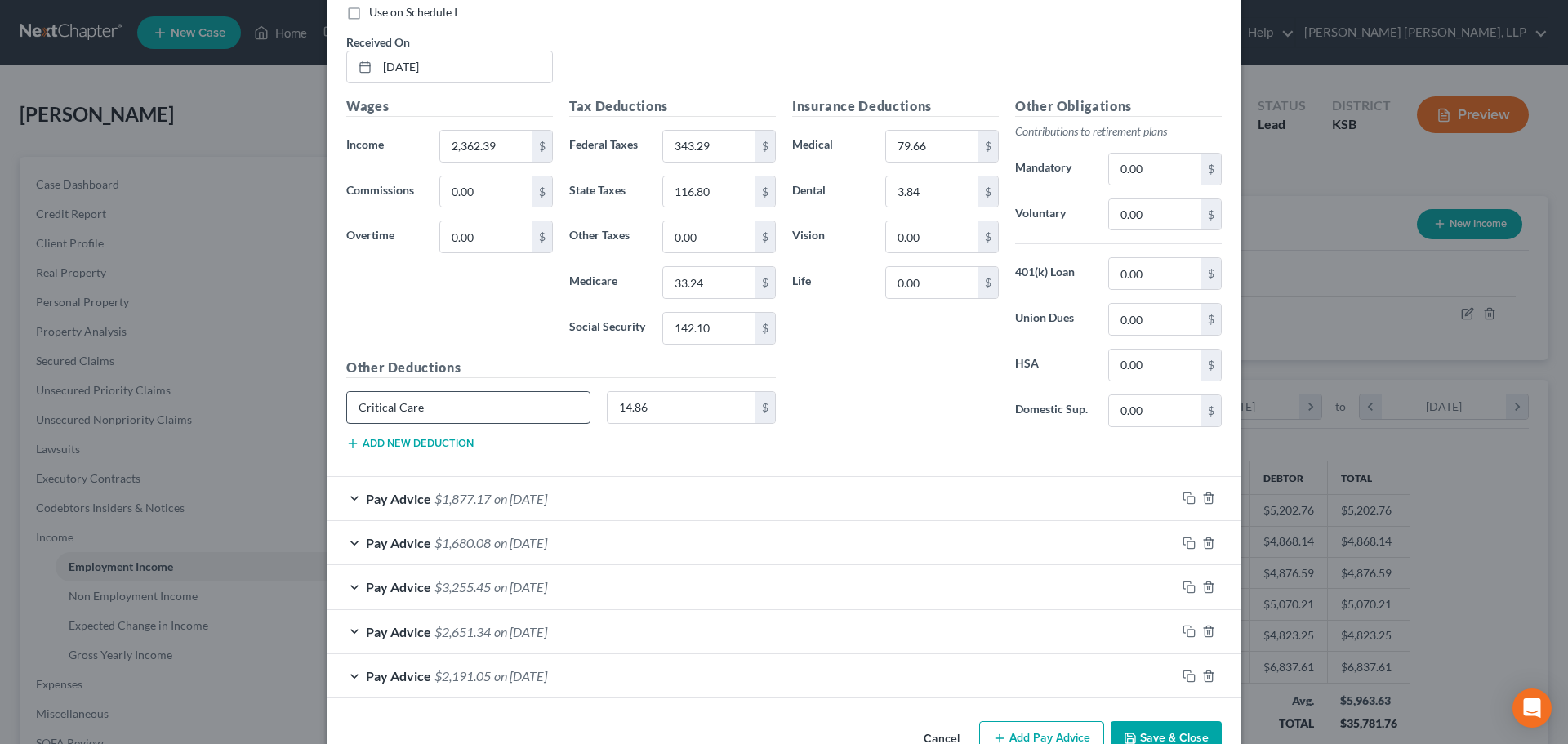
scroll to position [6607, 0]
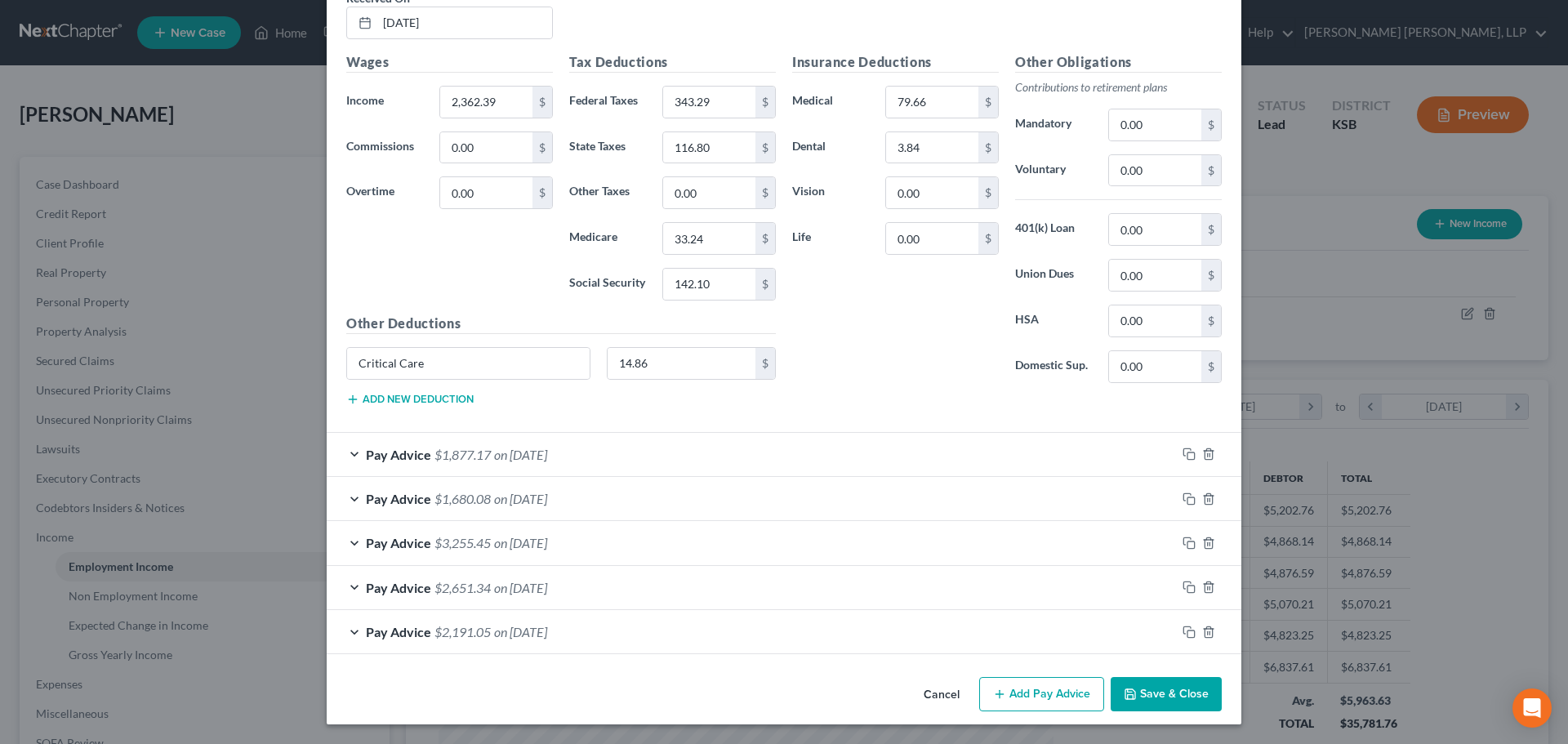
click at [452, 458] on span "$1,877.17" at bounding box center [463, 454] width 56 height 15
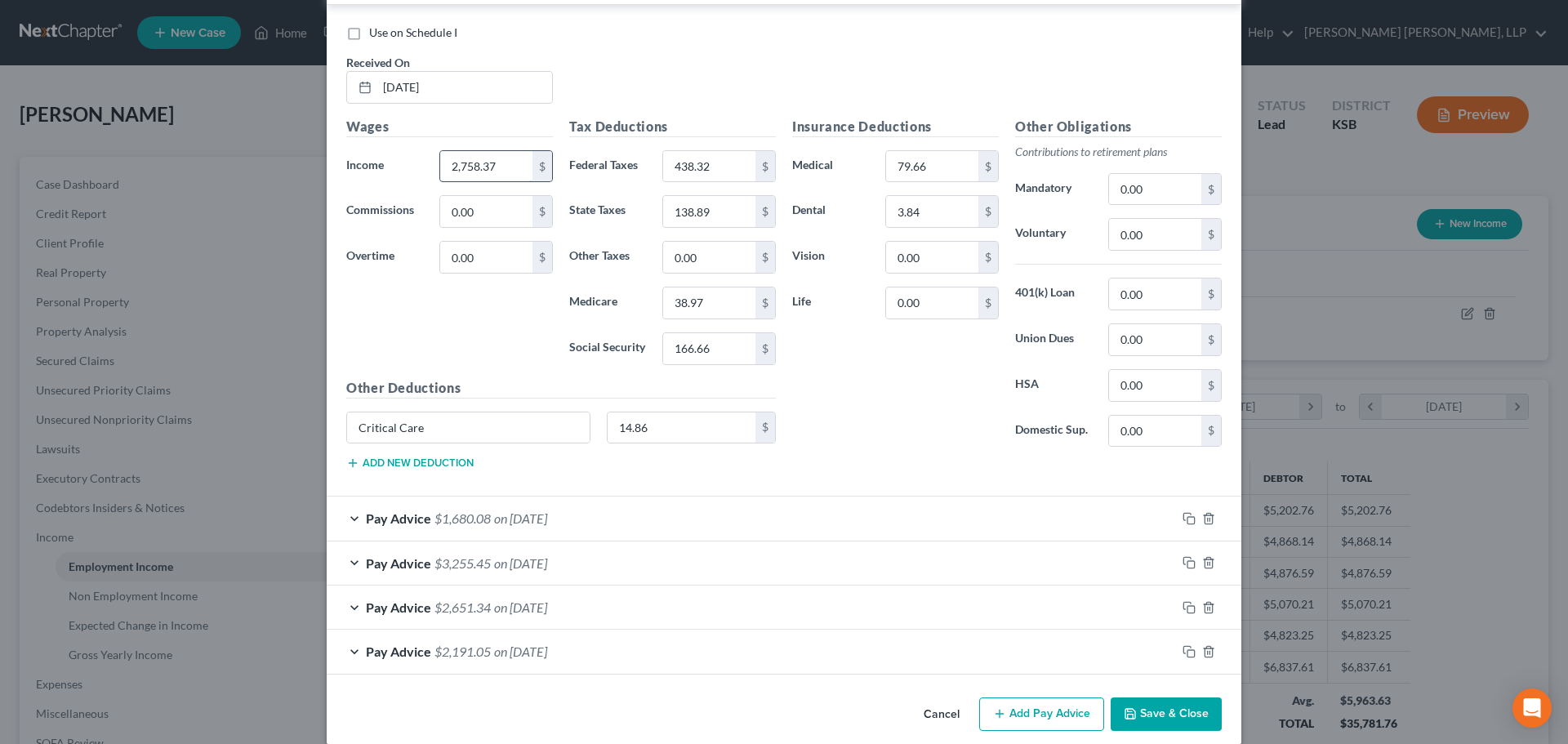
scroll to position [7098, 0]
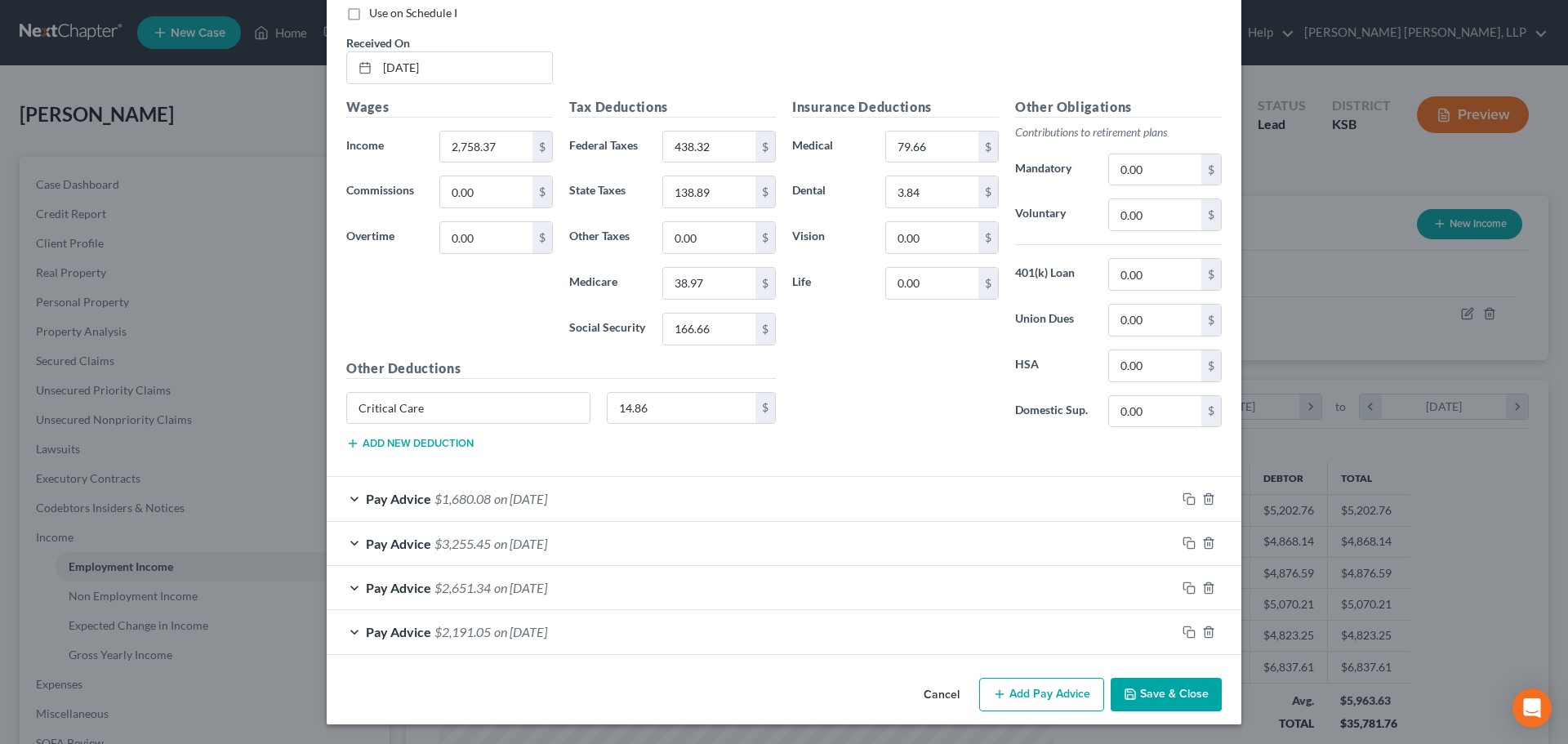
click at [444, 500] on span "$1,680.08" at bounding box center [463, 498] width 56 height 15
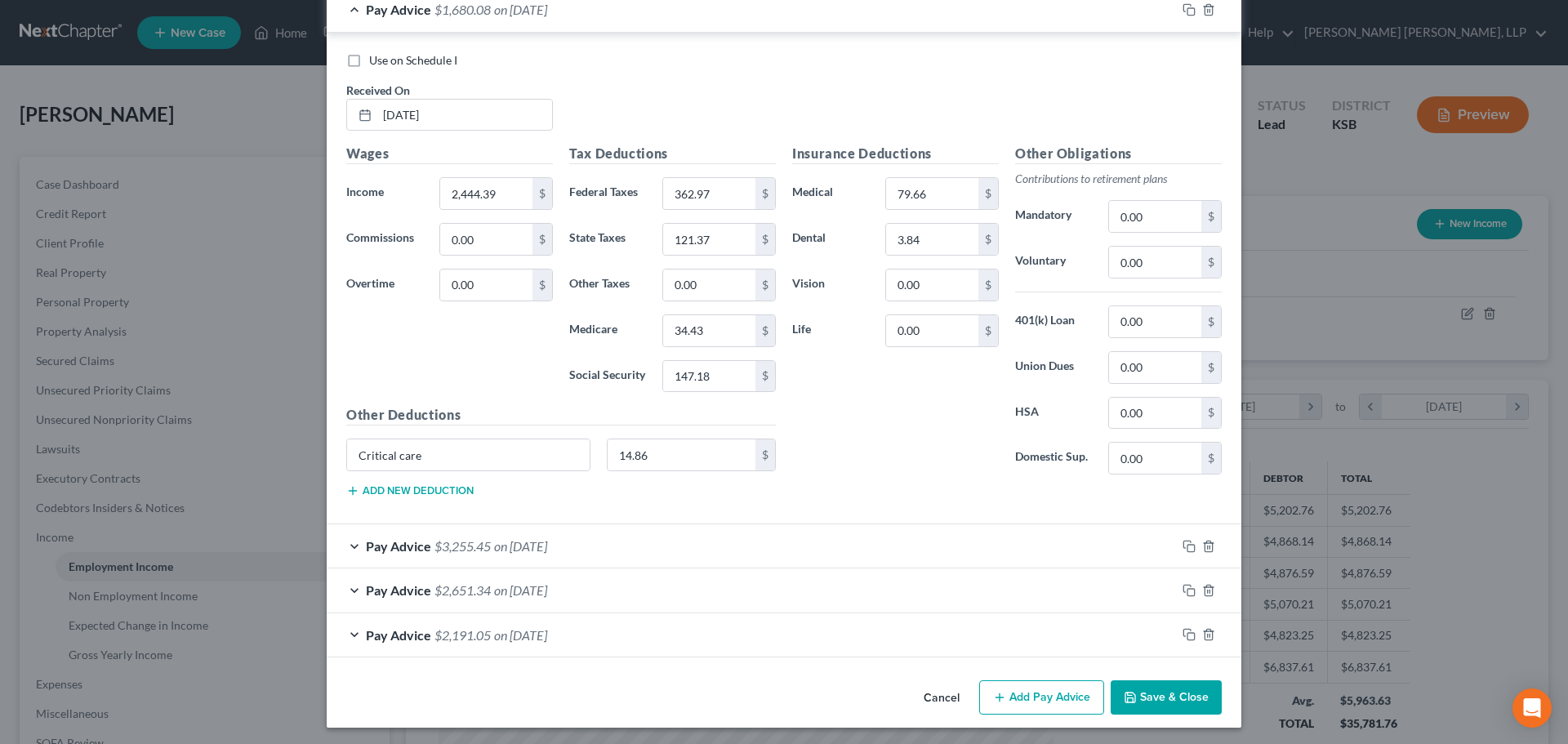
scroll to position [7591, 0]
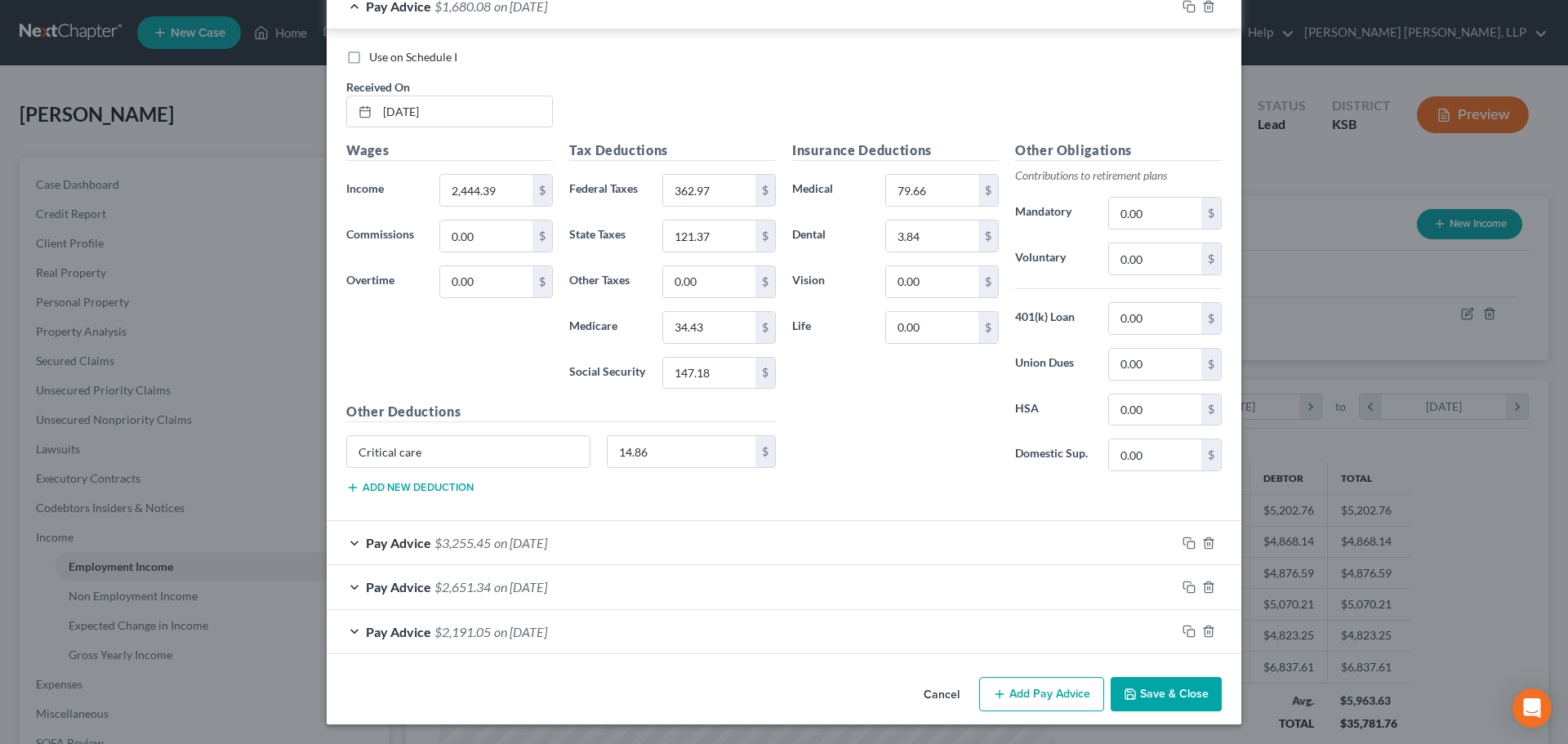
click at [442, 542] on span "$3,255.45" at bounding box center [463, 542] width 56 height 15
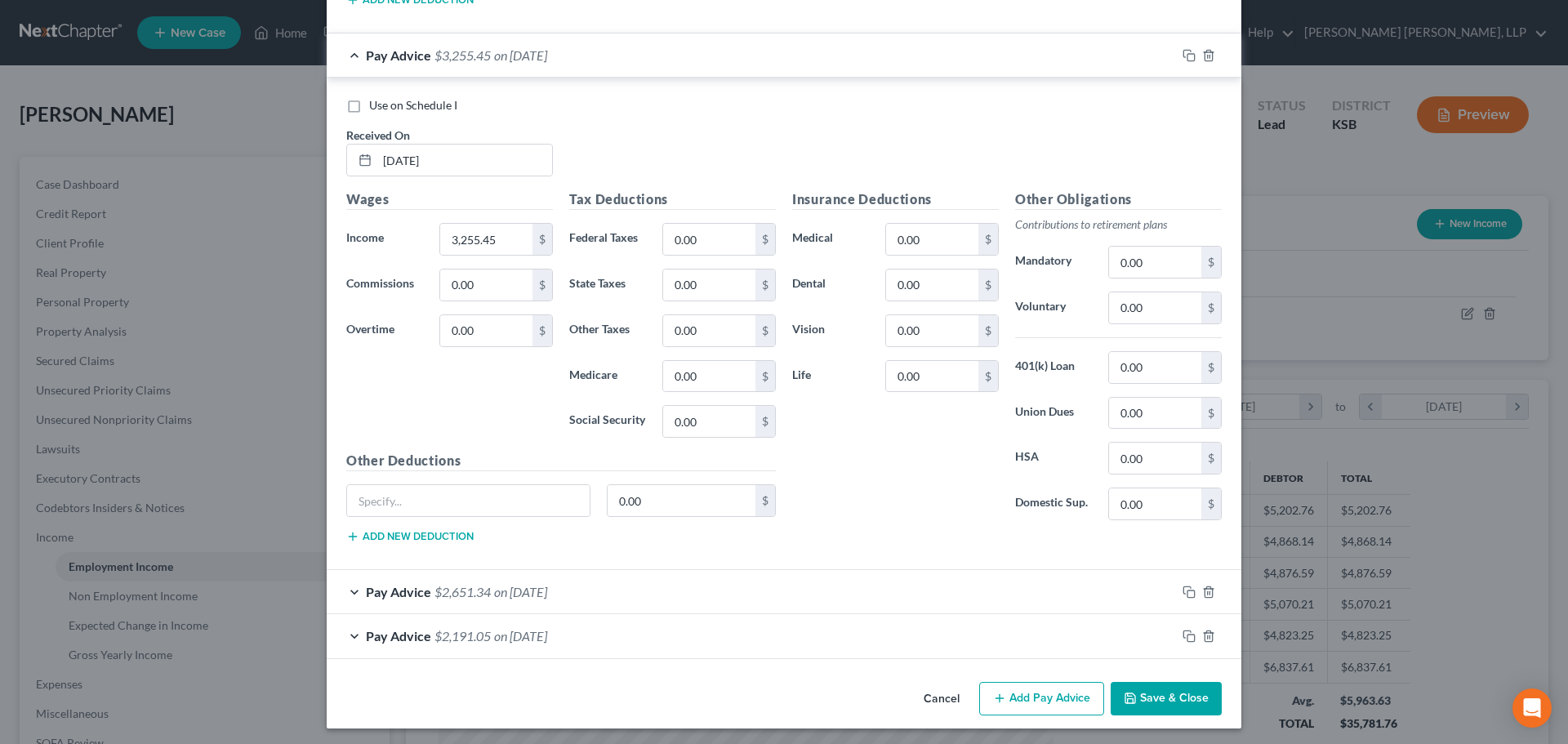
scroll to position [8083, 0]
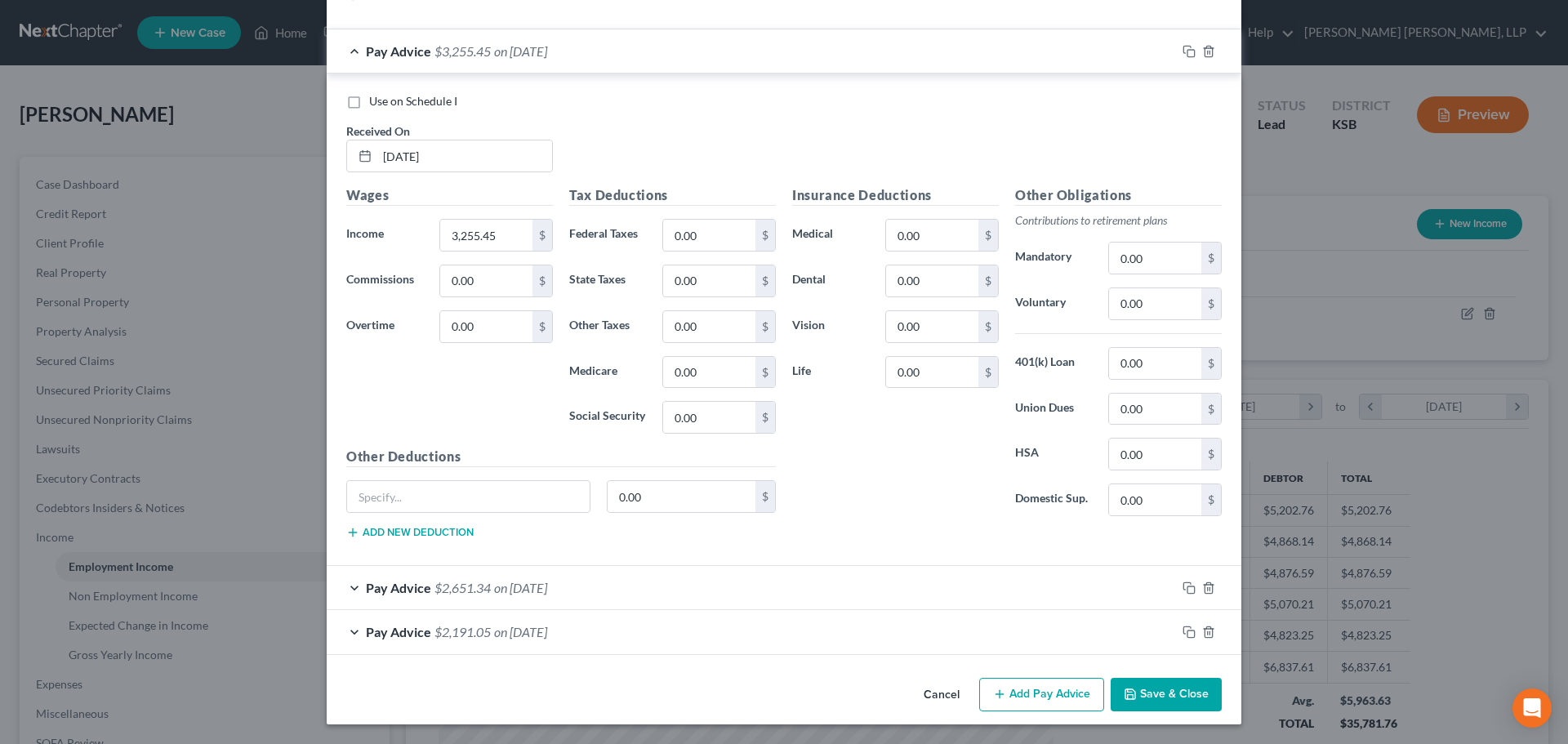
click at [435, 592] on span "$2,651.34" at bounding box center [463, 587] width 56 height 15
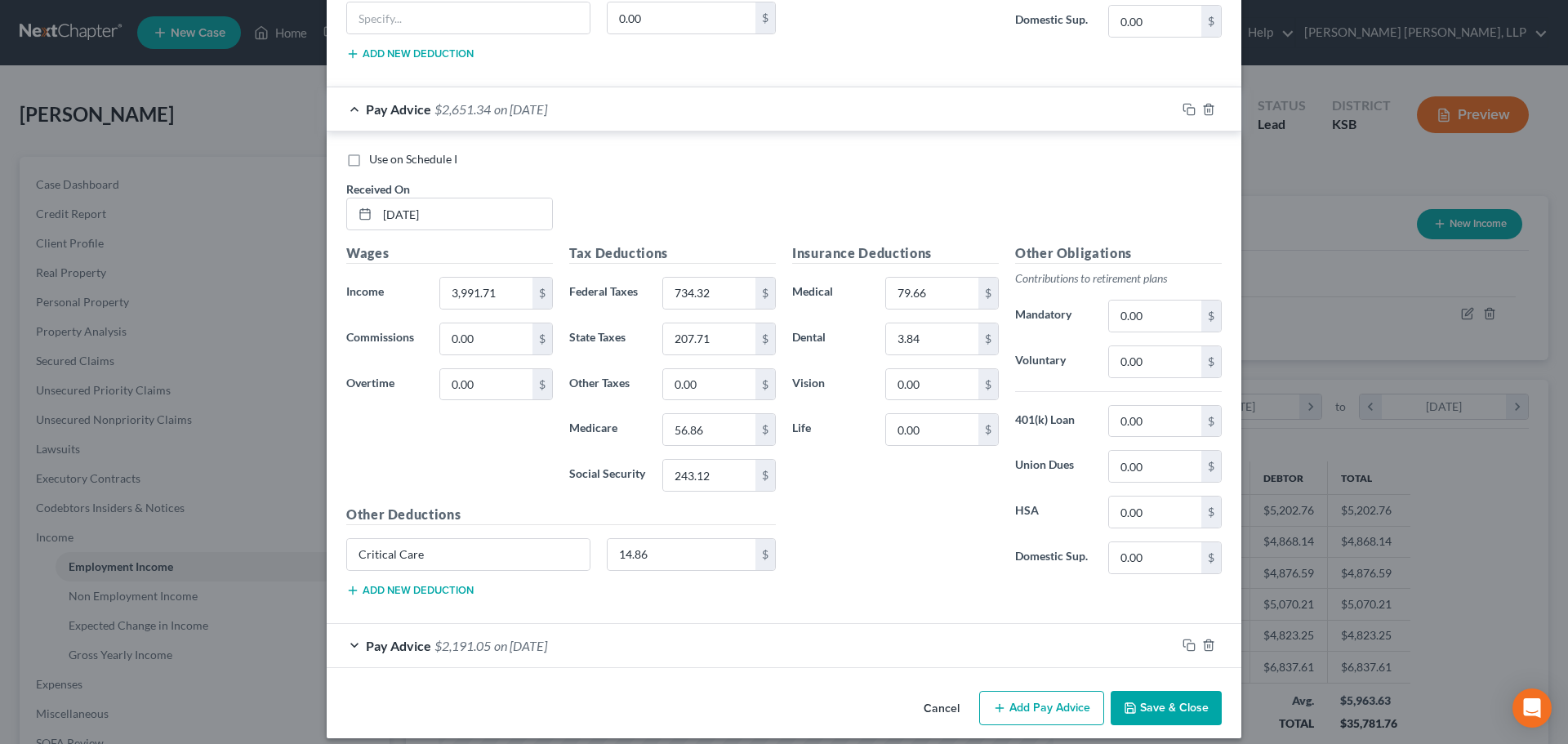
scroll to position [8575, 0]
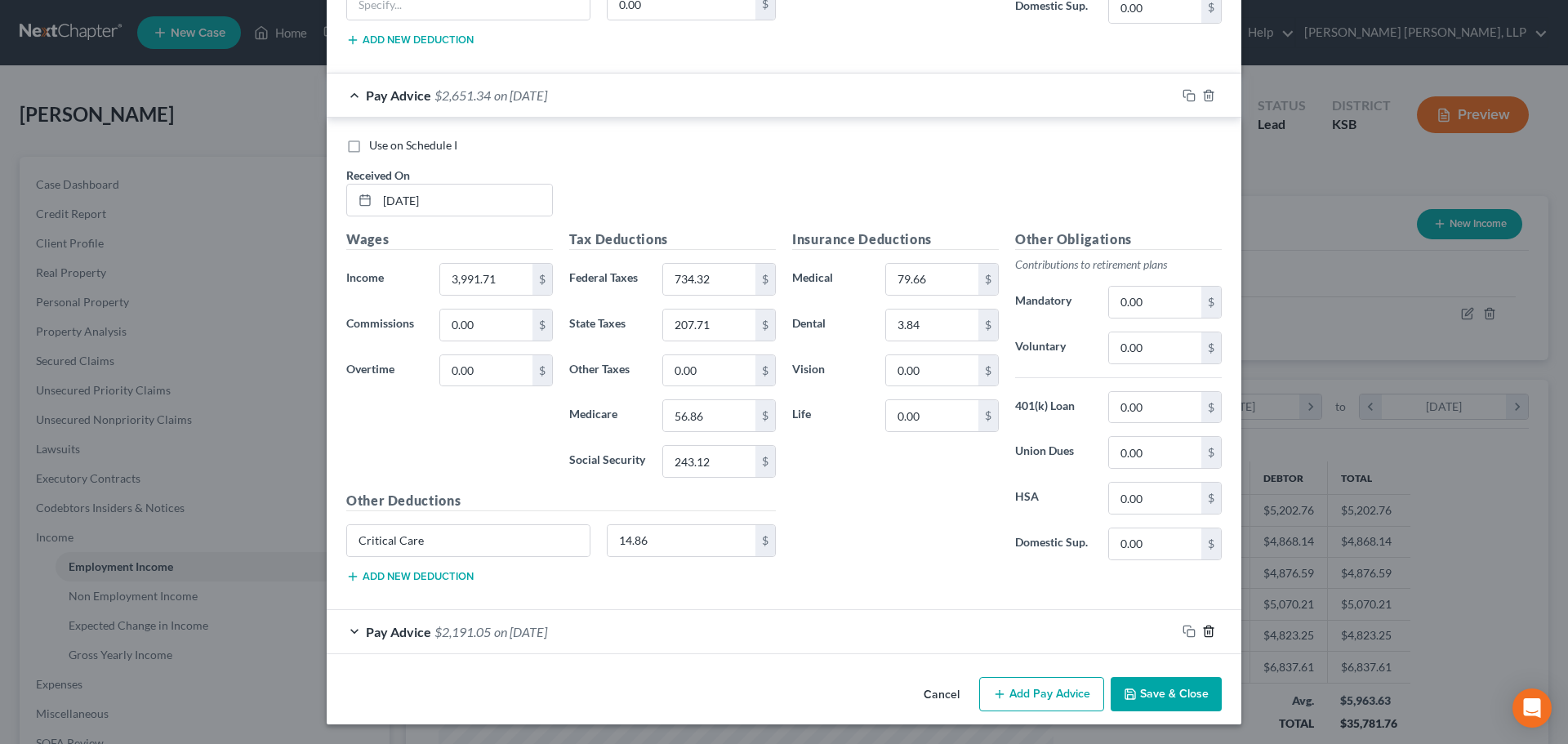
click at [1202, 631] on icon "button" at bounding box center [1208, 631] width 13 height 13
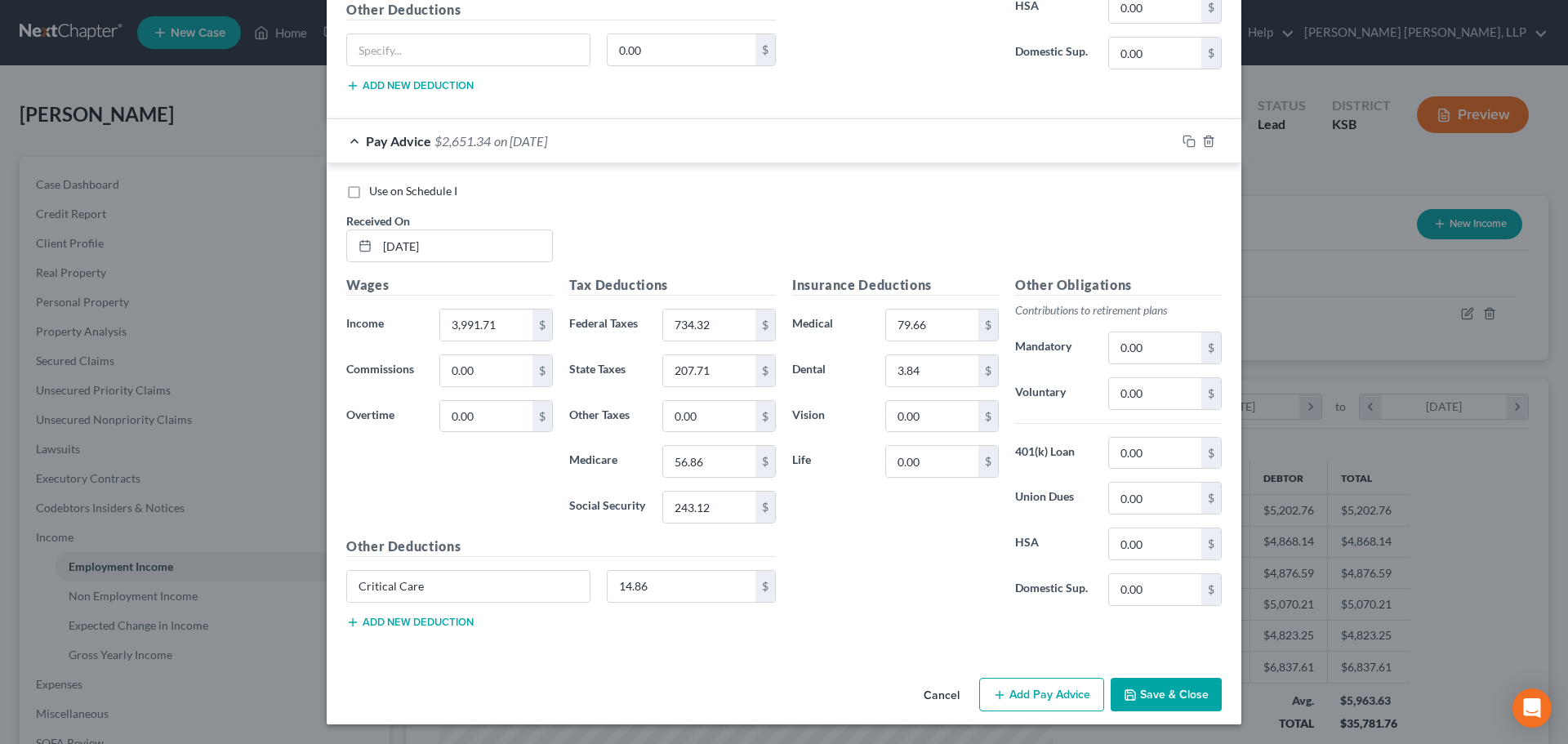
scroll to position [8529, 0]
click at [1203, 142] on icon "button" at bounding box center [1208, 141] width 13 height 13
click at [1202, 138] on icon "button" at bounding box center [1208, 141] width 13 height 13
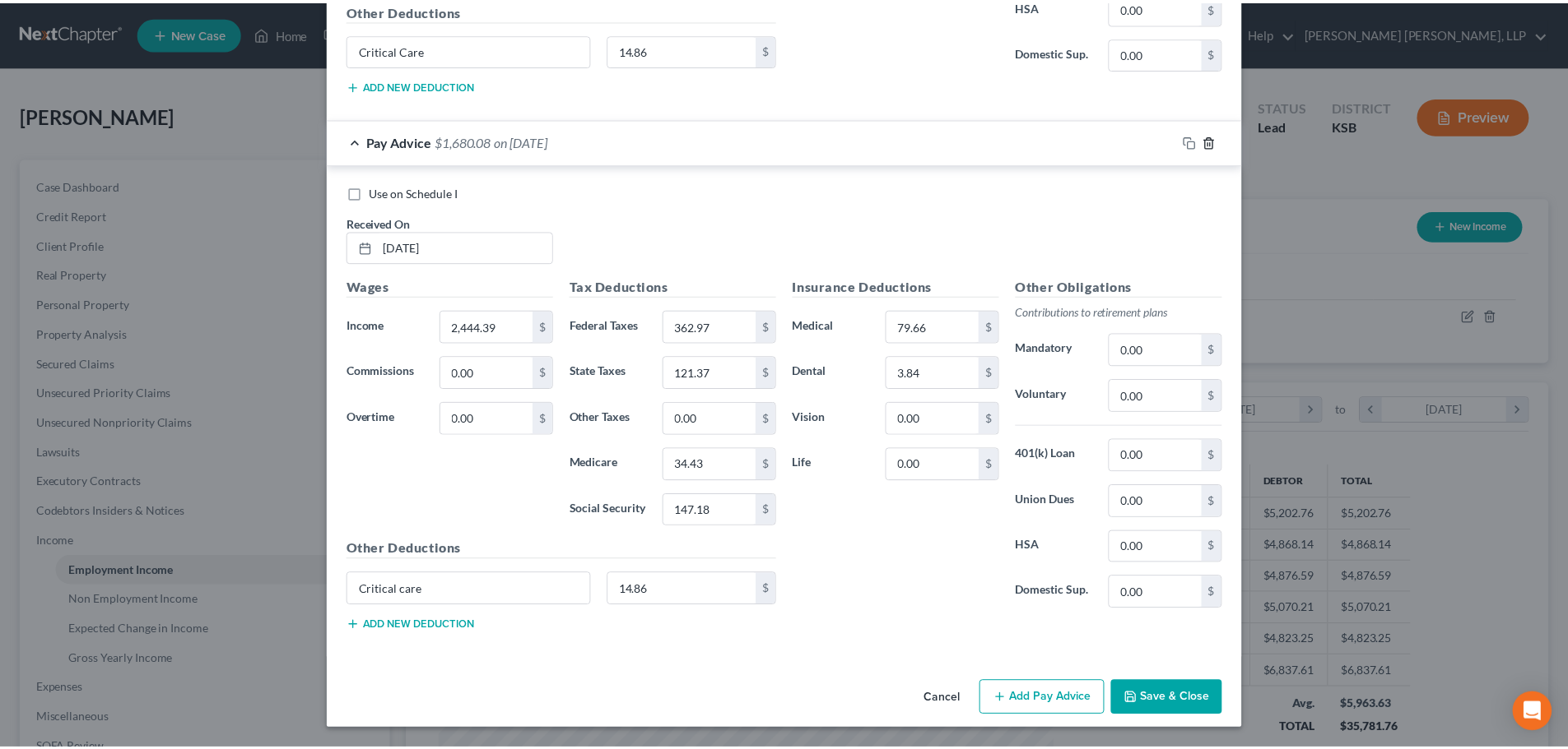
scroll to position [7507, 0]
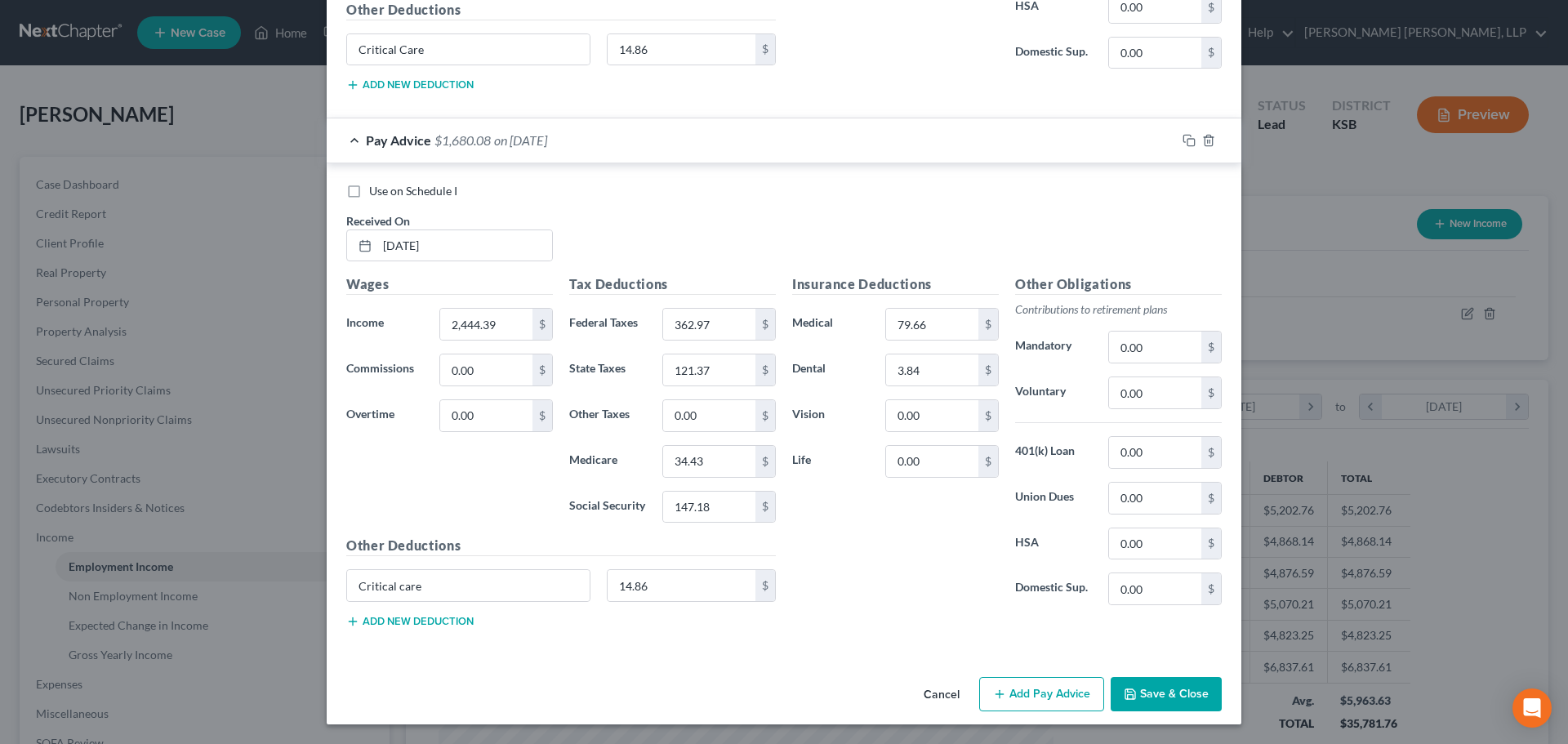
click at [1150, 698] on button "Save & Close" at bounding box center [1166, 694] width 111 height 34
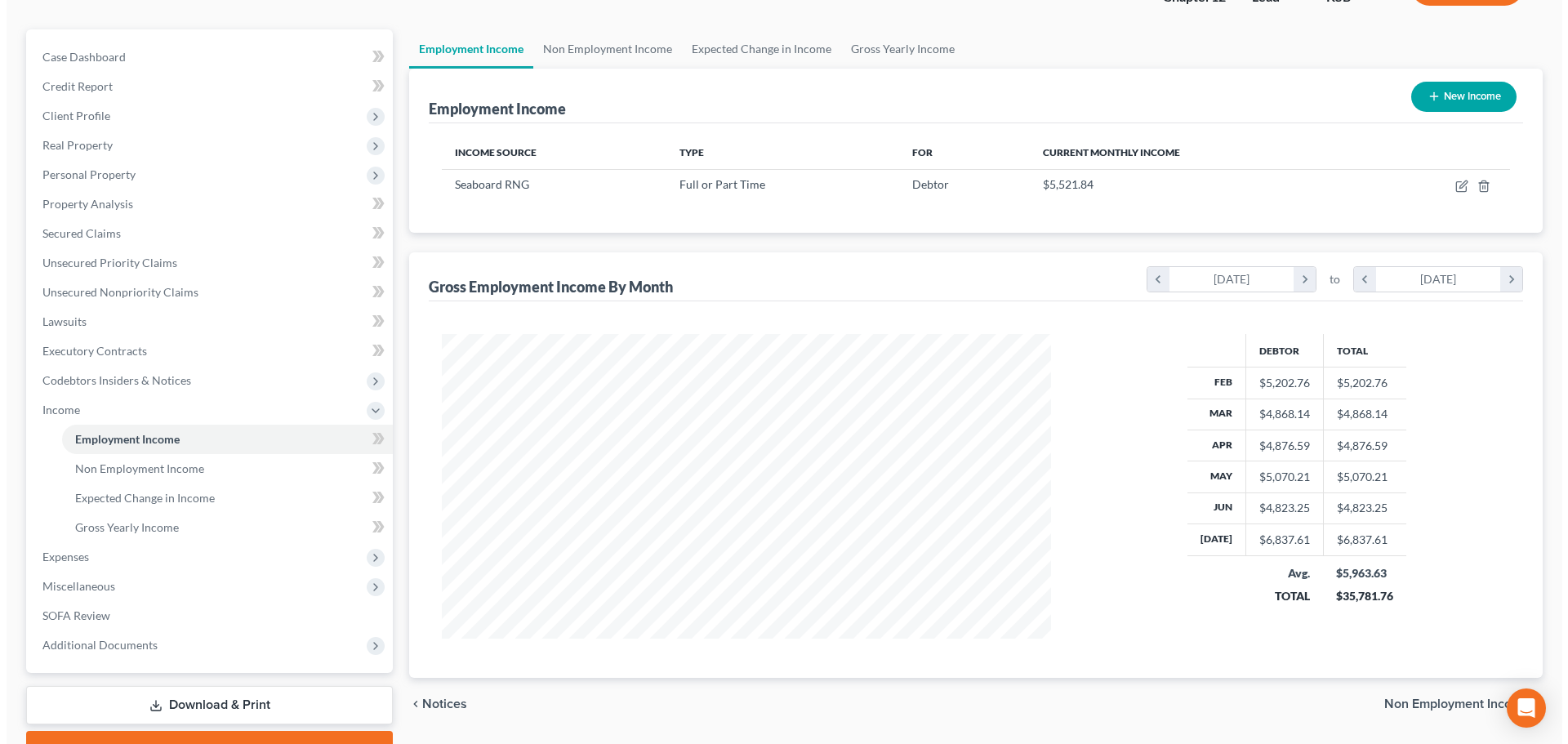
scroll to position [0, 0]
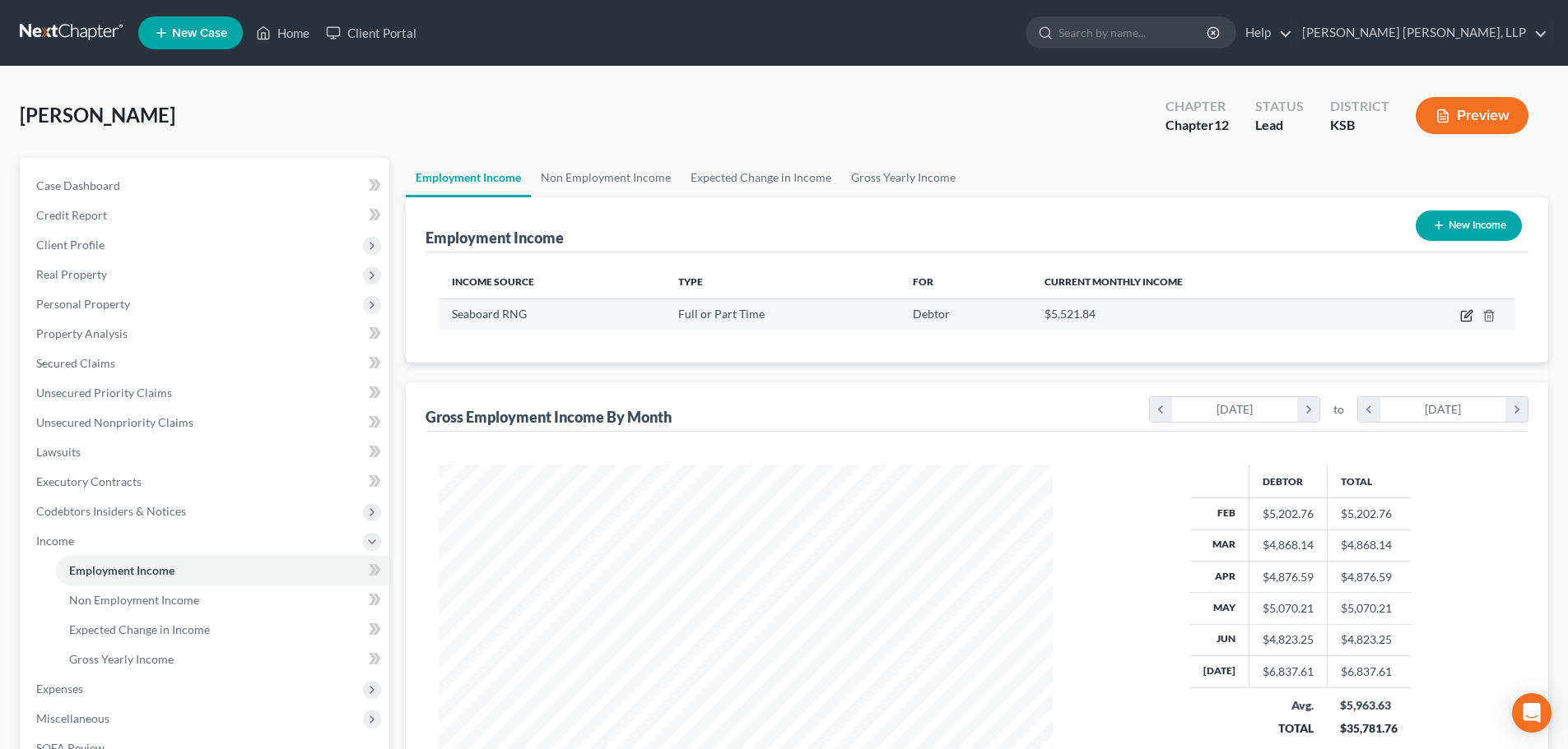
click at [1464, 314] on icon "button" at bounding box center [1466, 316] width 13 height 13
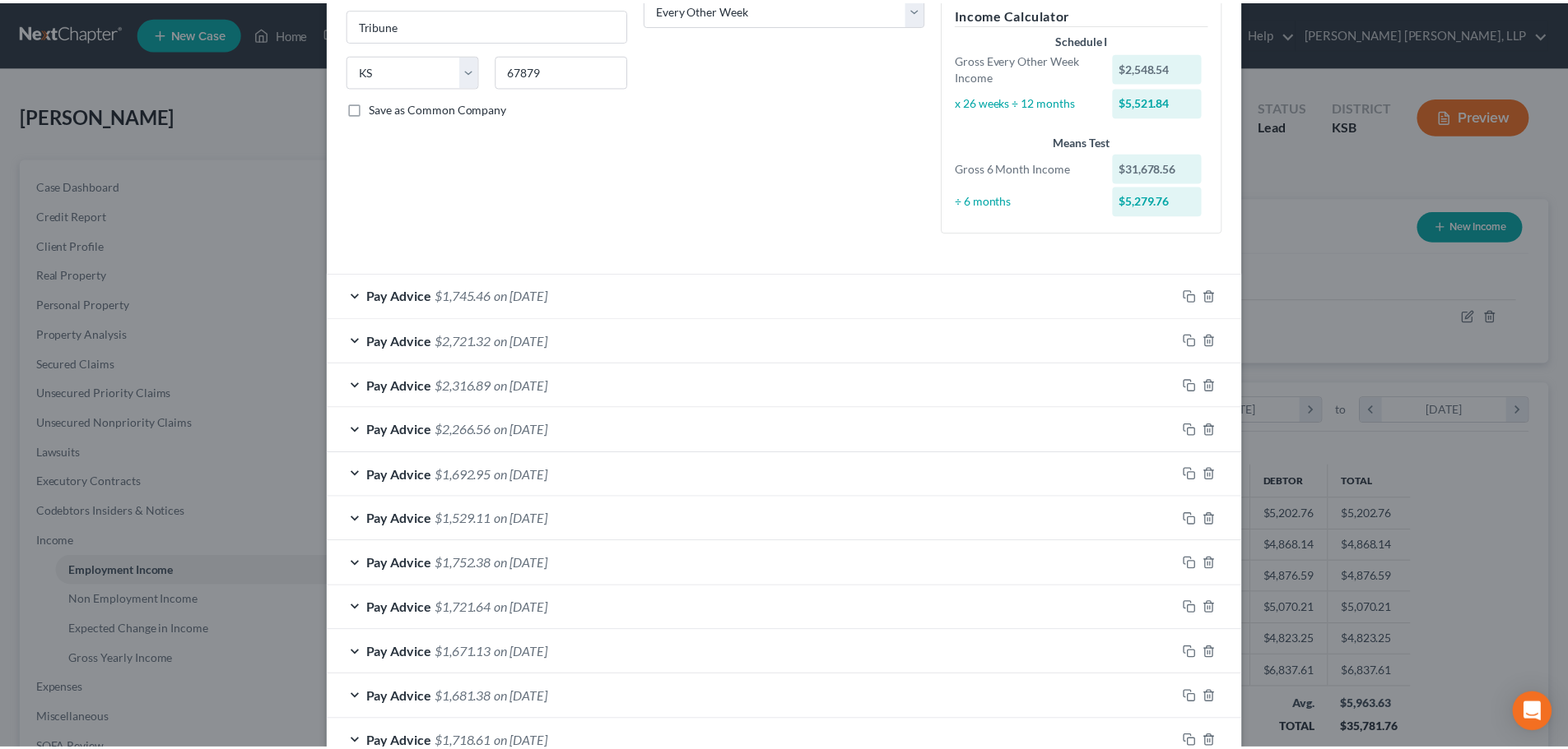
scroll to position [526, 0]
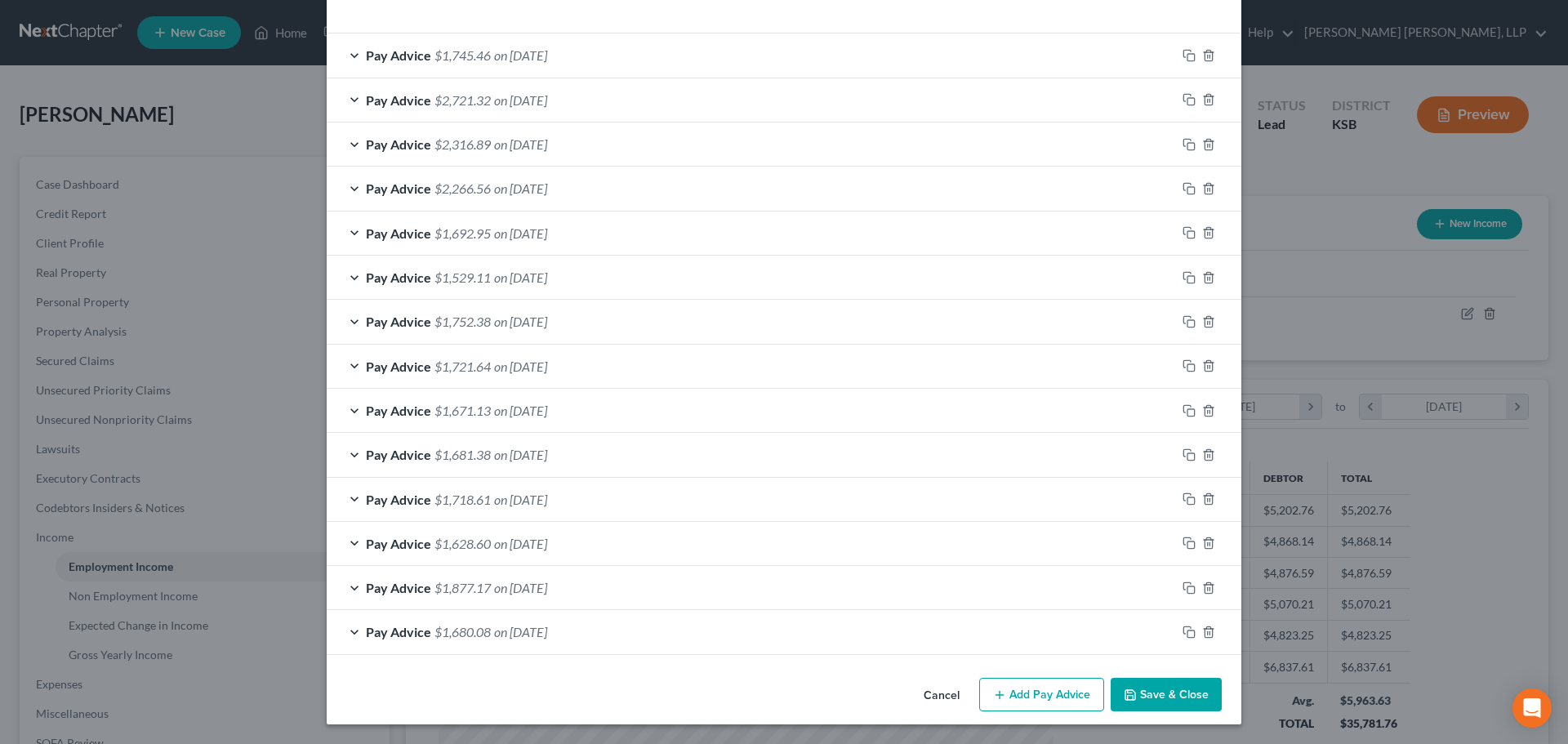
click at [1154, 698] on button "Save & Close" at bounding box center [1166, 695] width 111 height 34
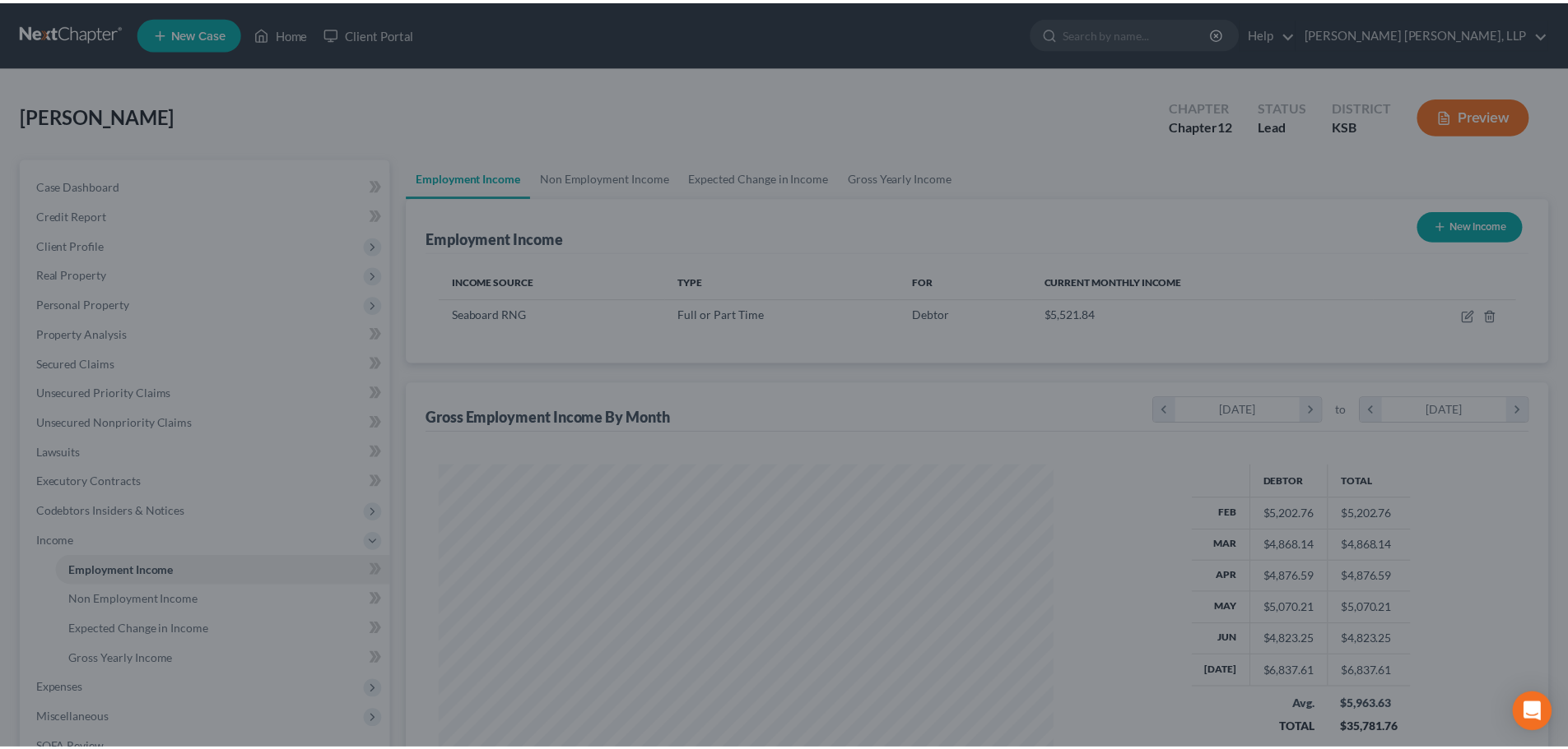
scroll to position [822032, 822217]
